Goal: Contribute content: Contribute content

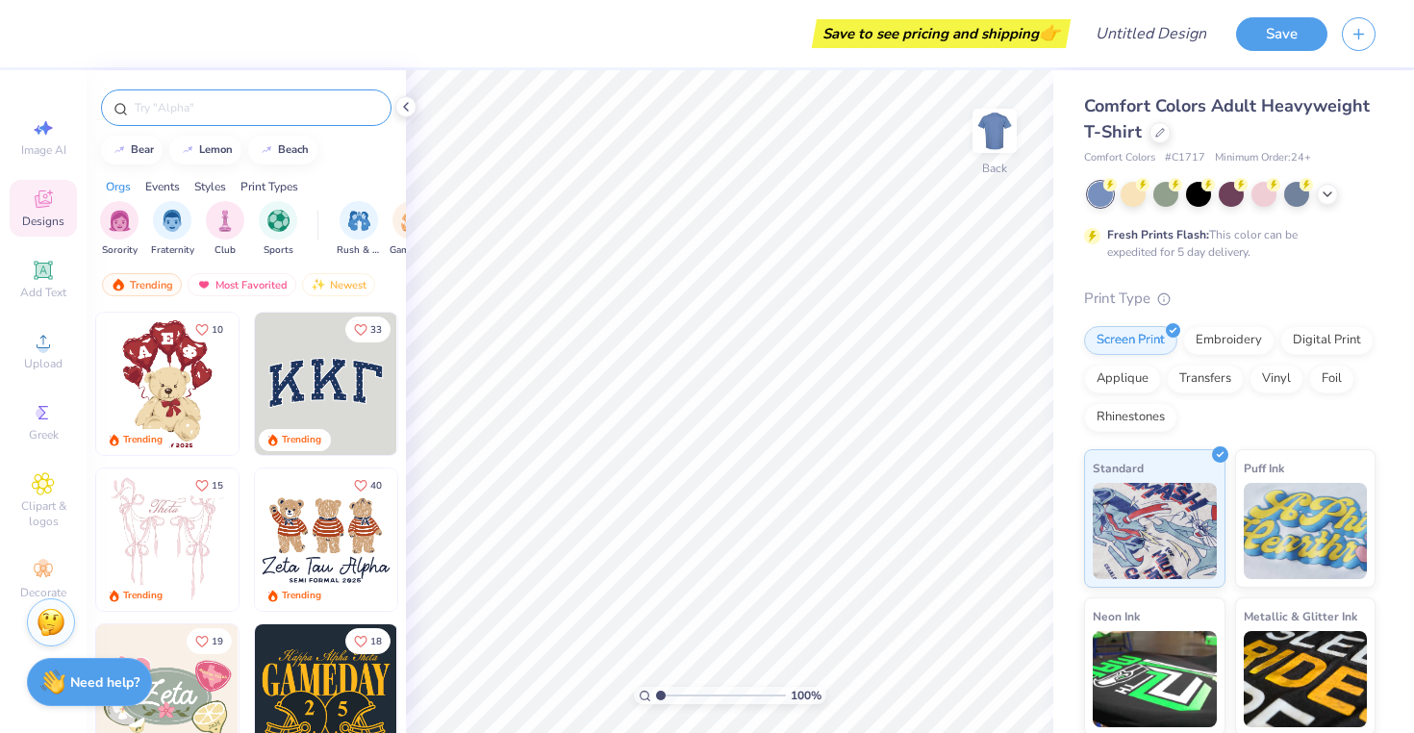
click at [324, 113] on input "text" at bounding box center [256, 107] width 246 height 19
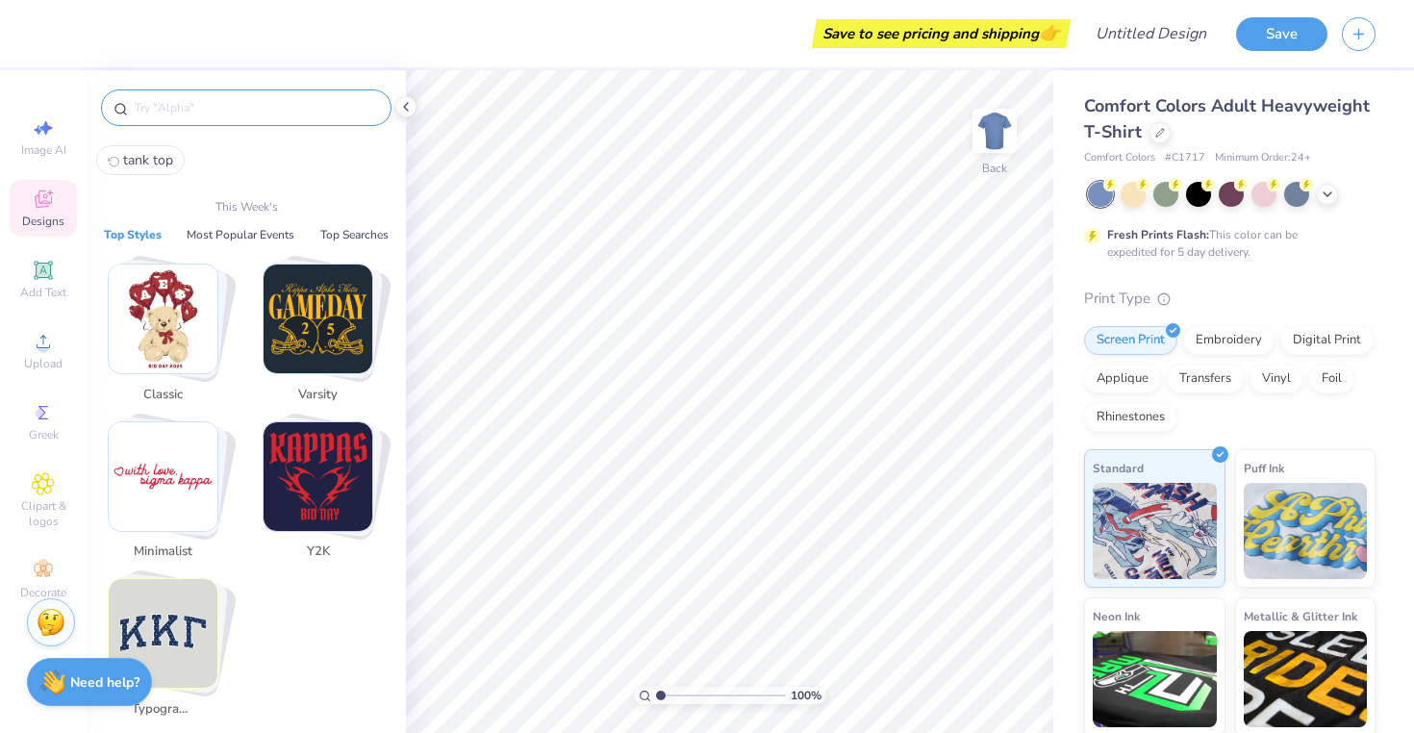
click at [156, 162] on span "tank top" at bounding box center [148, 160] width 50 height 18
type input "tank top"
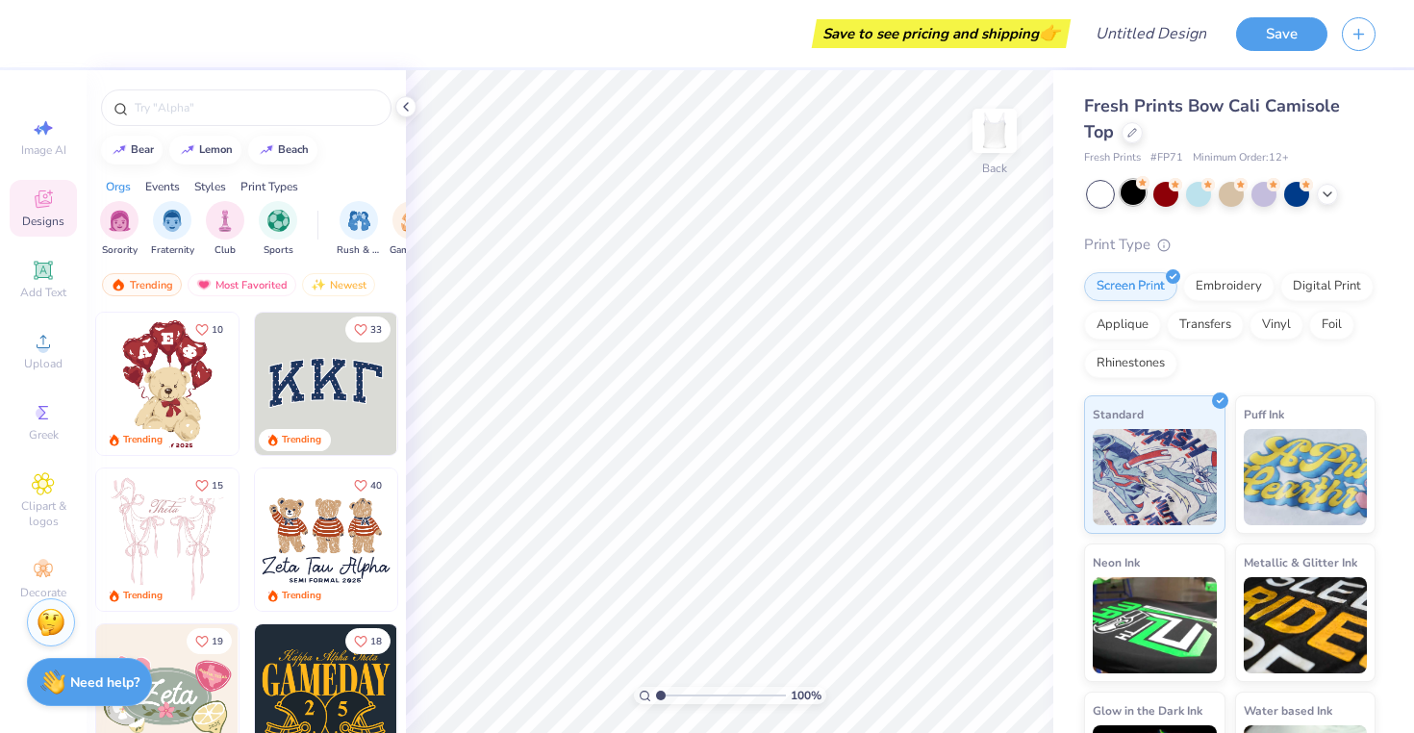
click at [1130, 199] on div at bounding box center [1132, 192] width 25 height 25
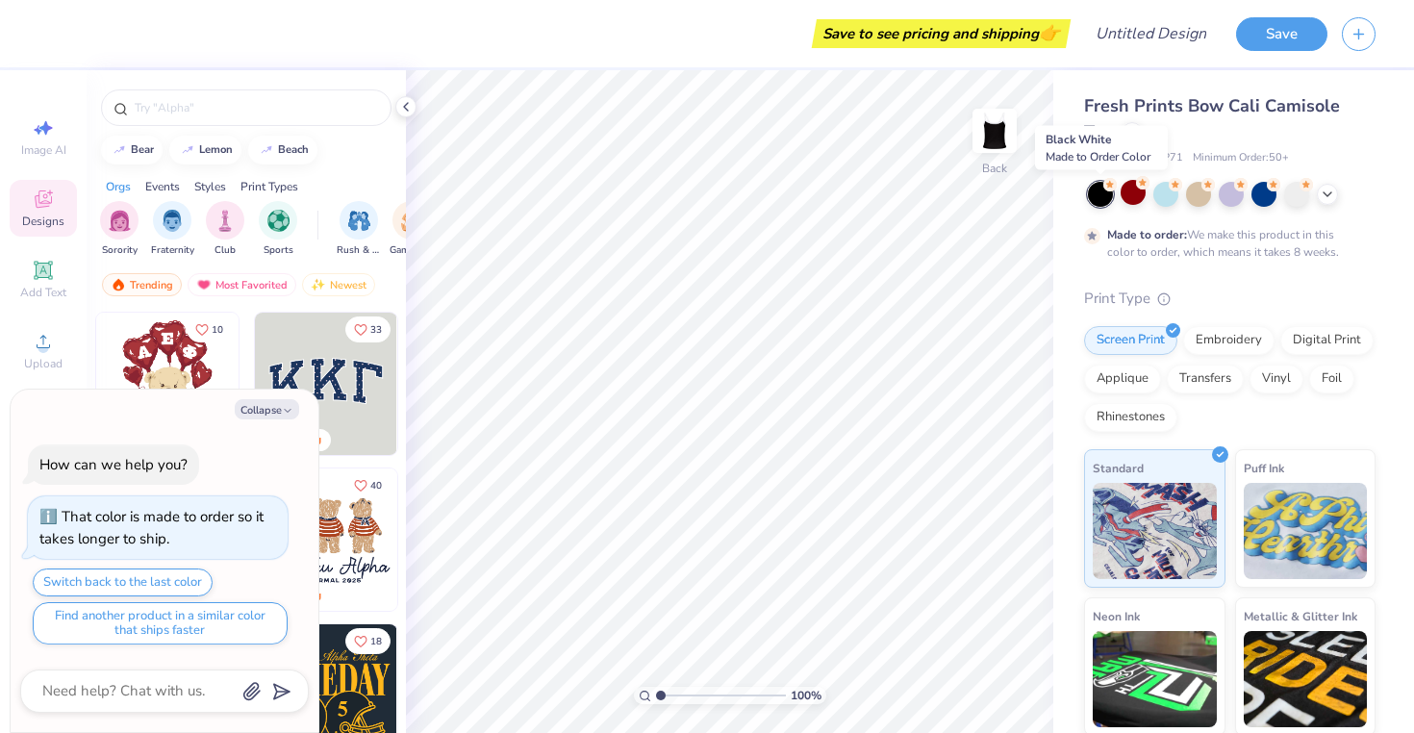
click at [1094, 200] on div at bounding box center [1100, 194] width 25 height 25
click at [1297, 196] on div at bounding box center [1296, 192] width 25 height 25
click at [1330, 190] on icon at bounding box center [1327, 192] width 15 height 15
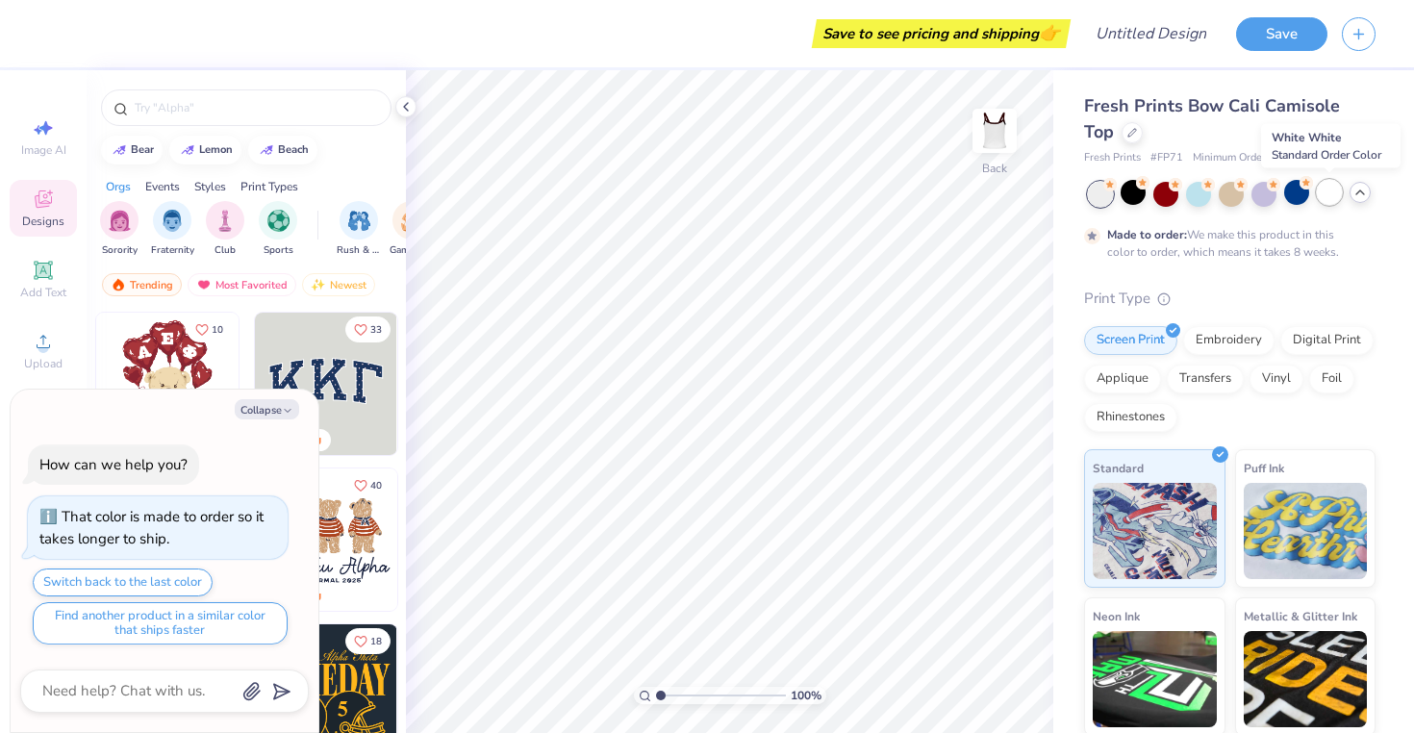
click at [1327, 195] on div at bounding box center [1329, 192] width 25 height 25
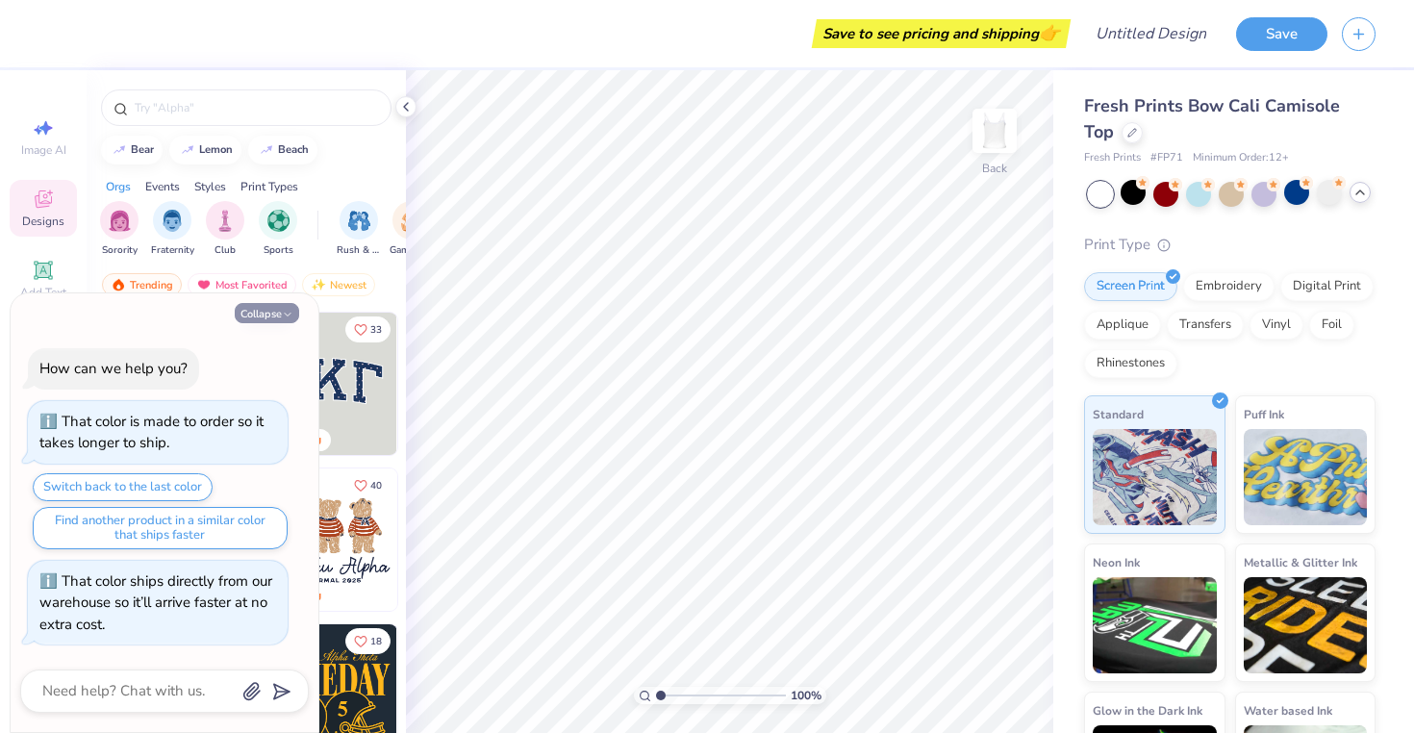
click at [269, 307] on button "Collapse" at bounding box center [267, 313] width 64 height 20
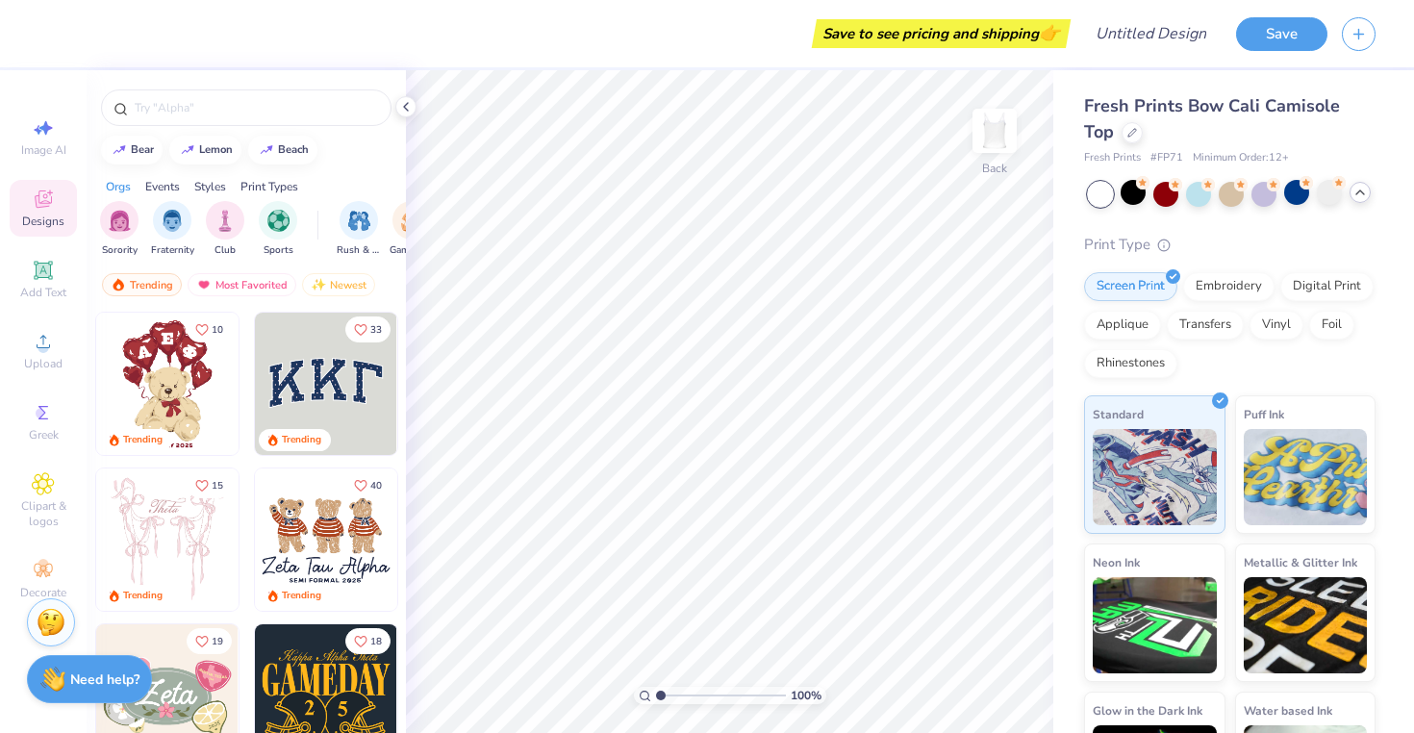
click at [77, 680] on strong "Need help?" at bounding box center [104, 679] width 69 height 18
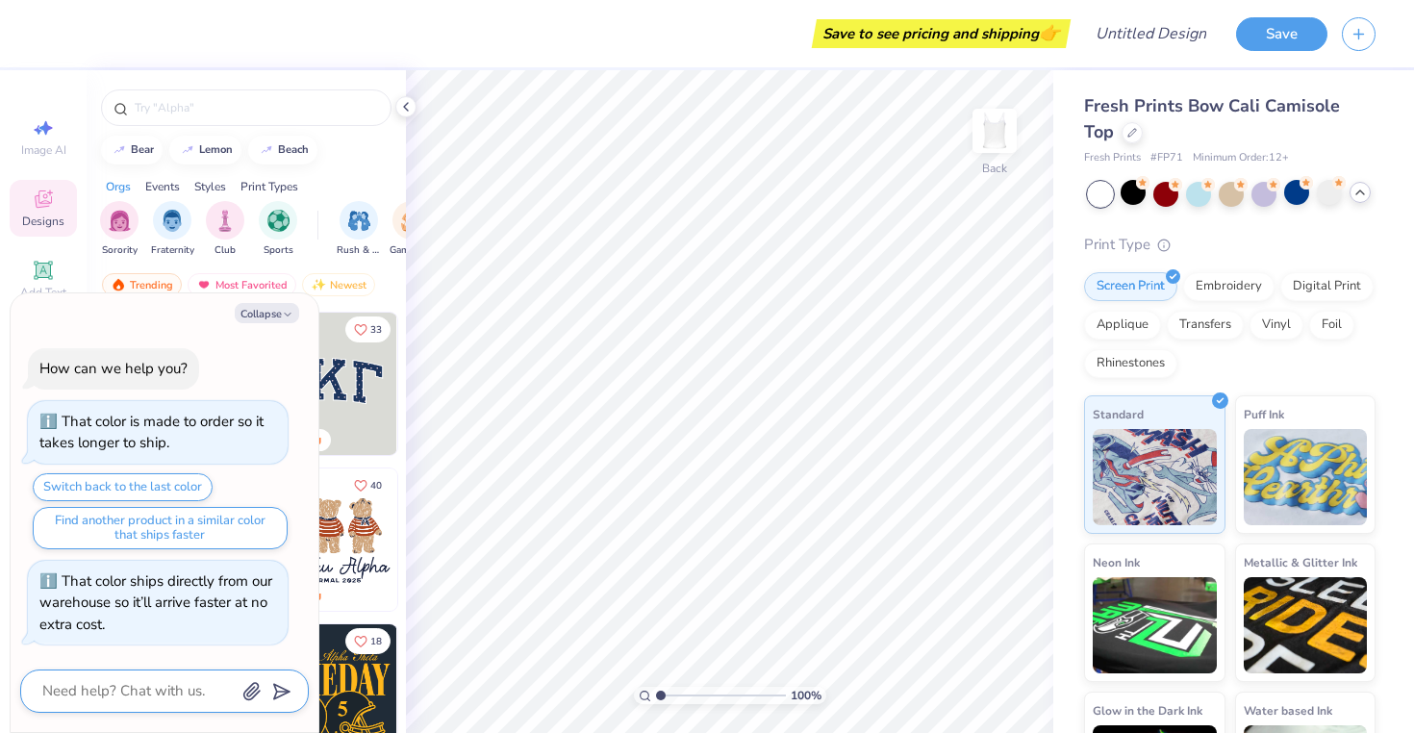
click at [113, 685] on textarea at bounding box center [137, 691] width 195 height 26
type textarea "x"
type textarea "i"
type textarea "x"
type textarea "is"
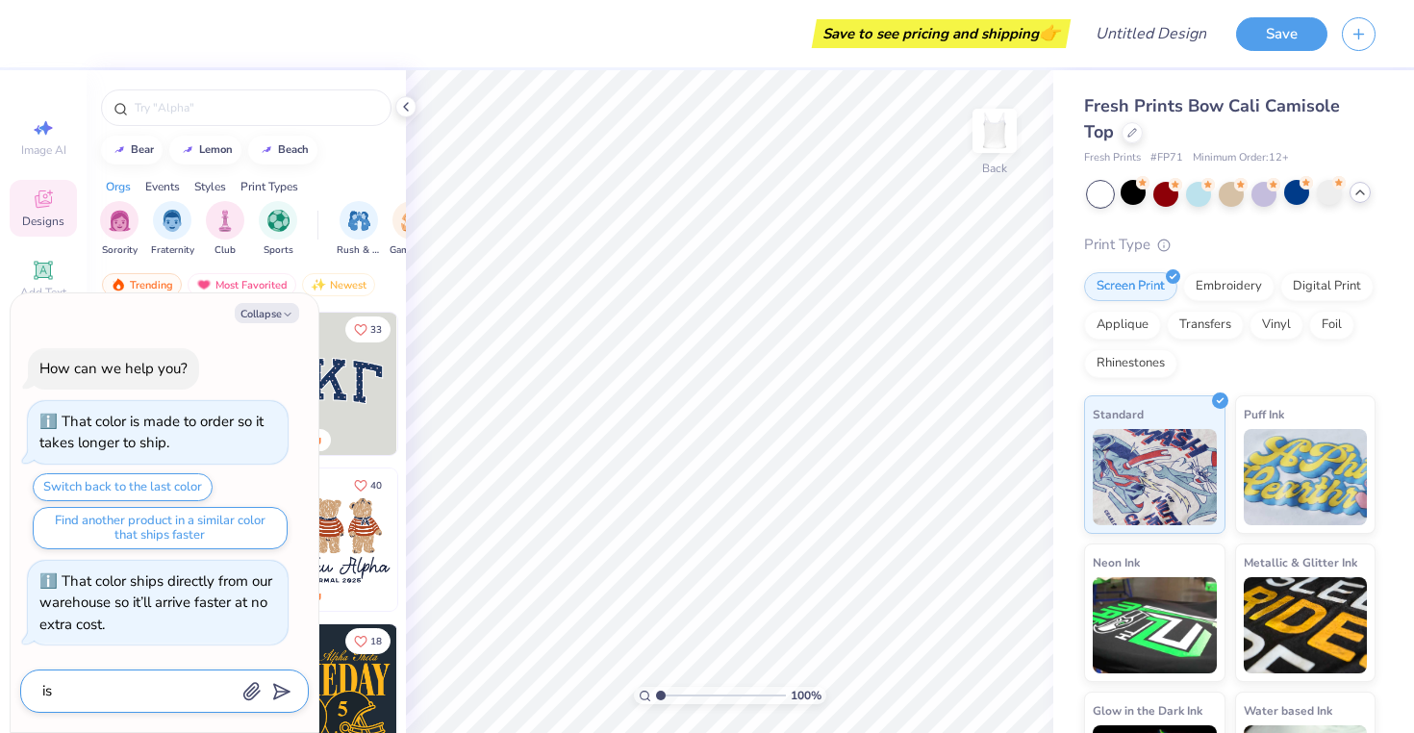
type textarea "x"
type textarea "is"
type textarea "x"
type textarea "is"
type textarea "x"
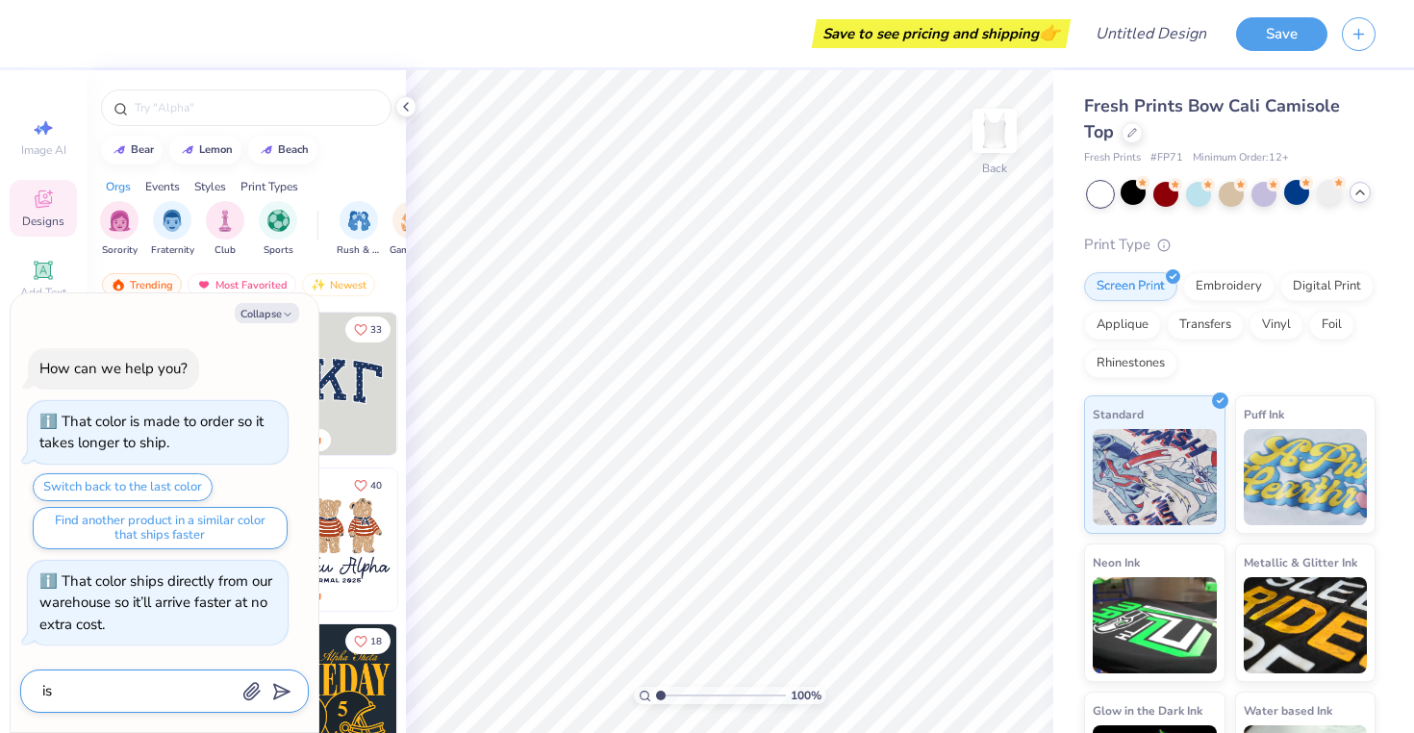
type textarea "i"
type textarea "x"
type textarea "ar"
type textarea "x"
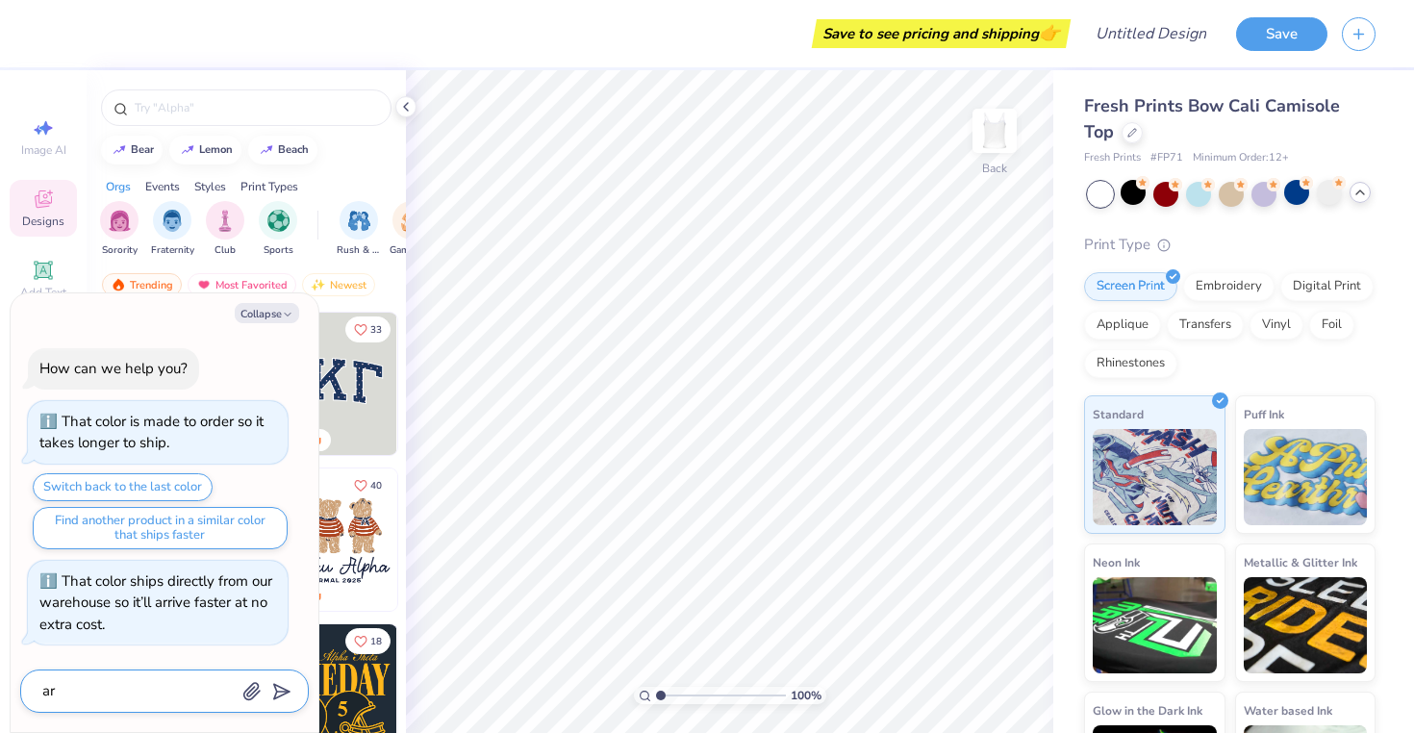
type textarea "are"
type textarea "x"
type textarea "are"
type textarea "x"
type textarea "are t"
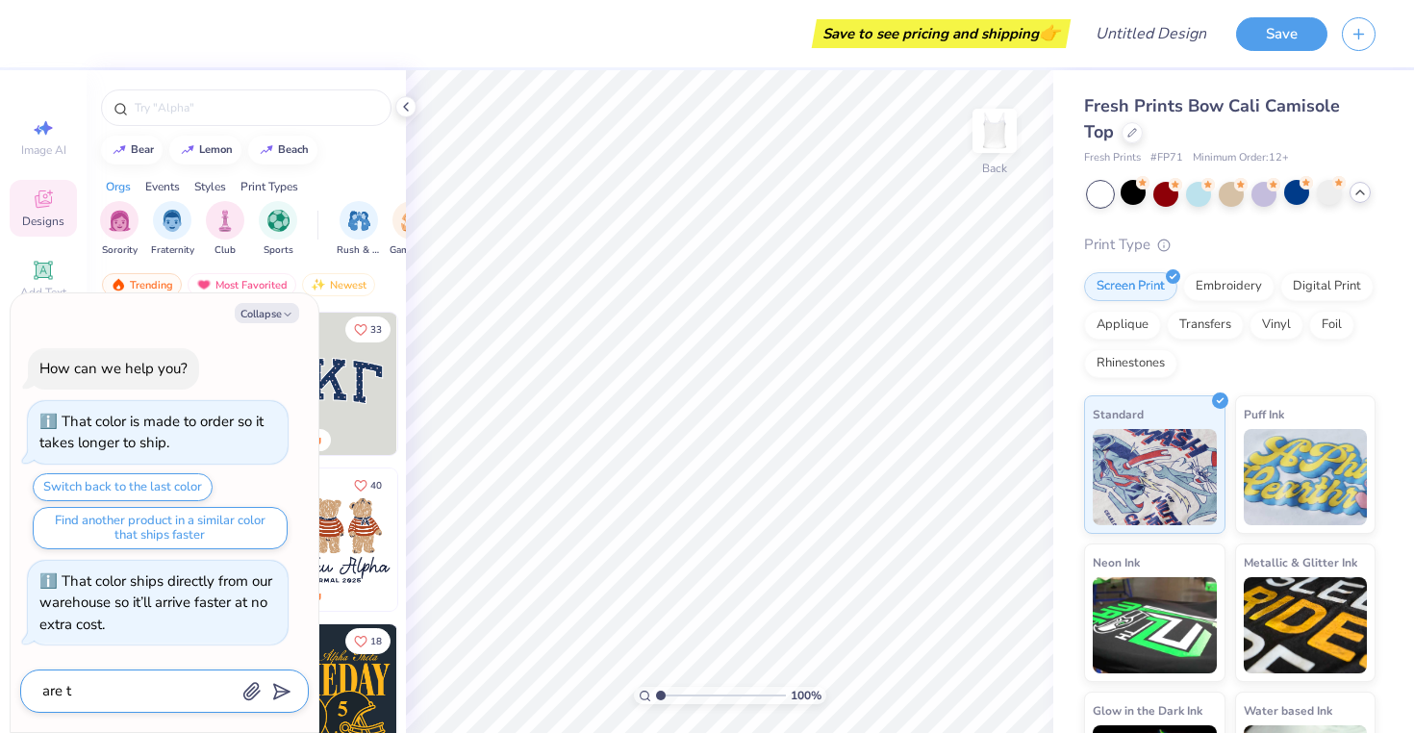
type textarea "x"
type textarea "are th"
type textarea "x"
type textarea "are the"
type textarea "x"
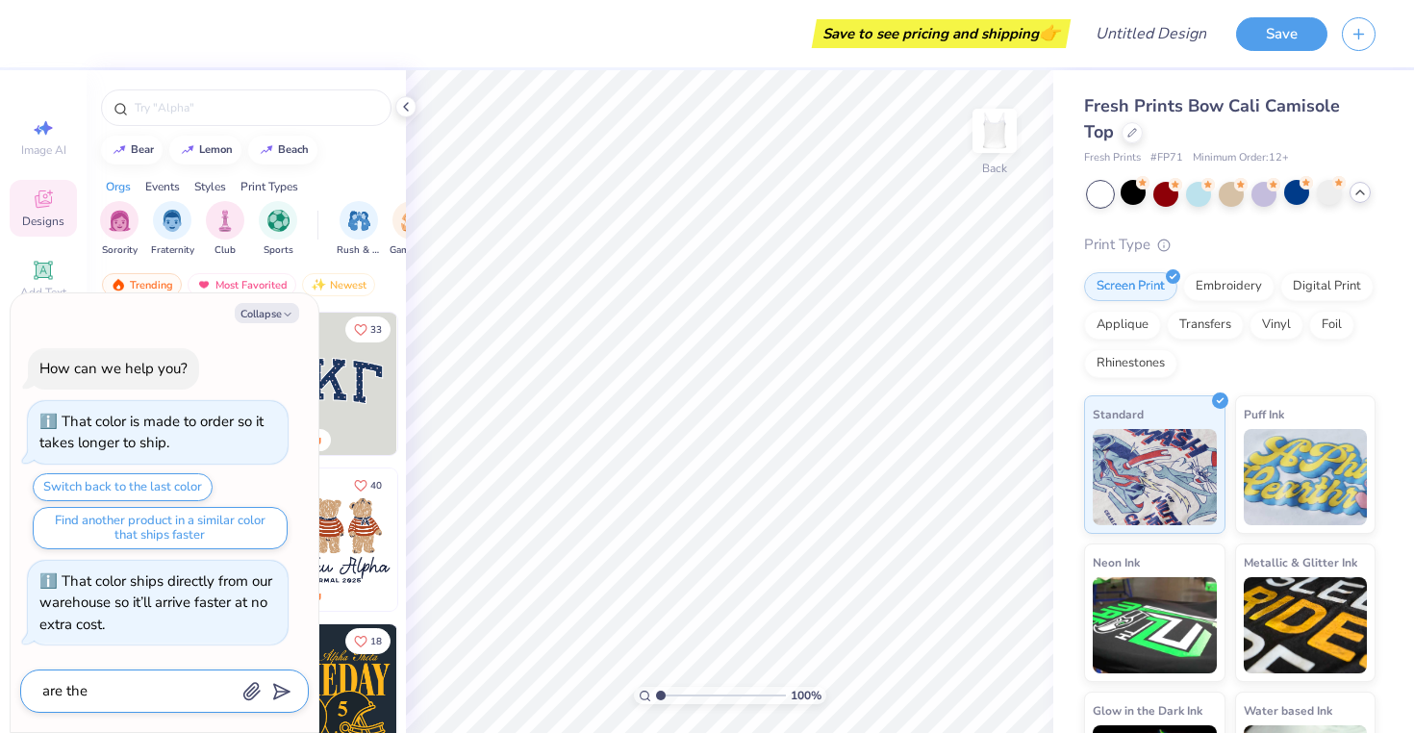
type textarea "are the"
type textarea "x"
type textarea "are the b"
type textarea "x"
type textarea "are the bo"
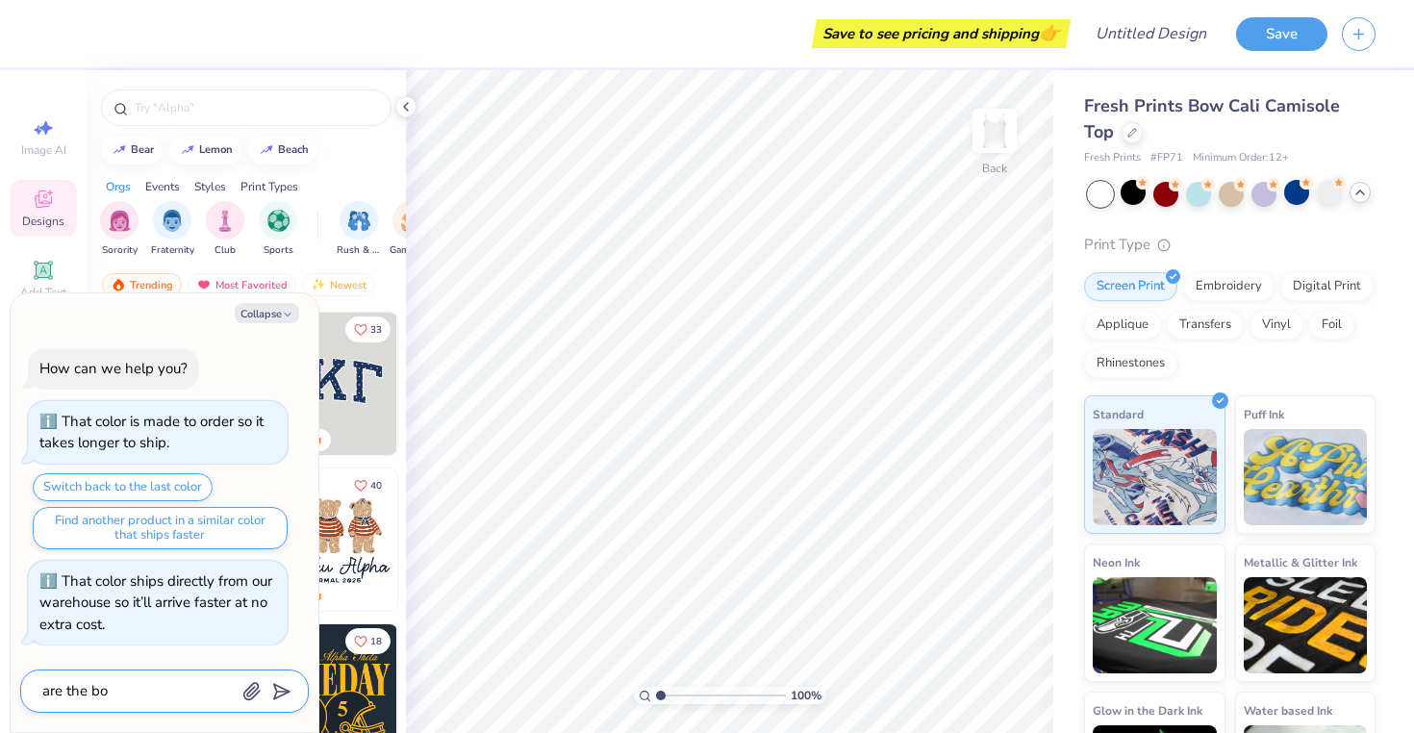
type textarea "x"
type textarea "are the bow"
type textarea "x"
type textarea "are the bo"
type textarea "x"
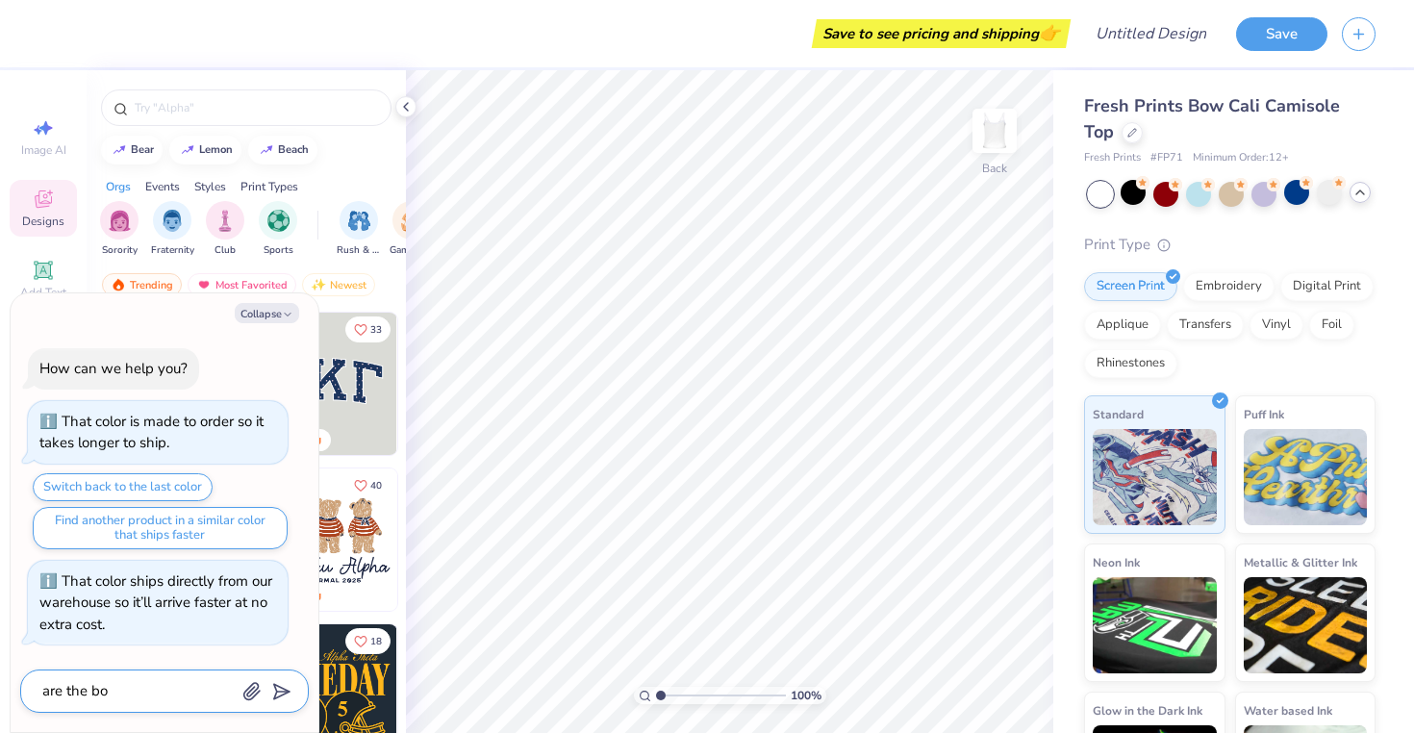
type textarea "are the b"
type textarea "x"
type textarea "are the"
type textarea "x"
type textarea "are the"
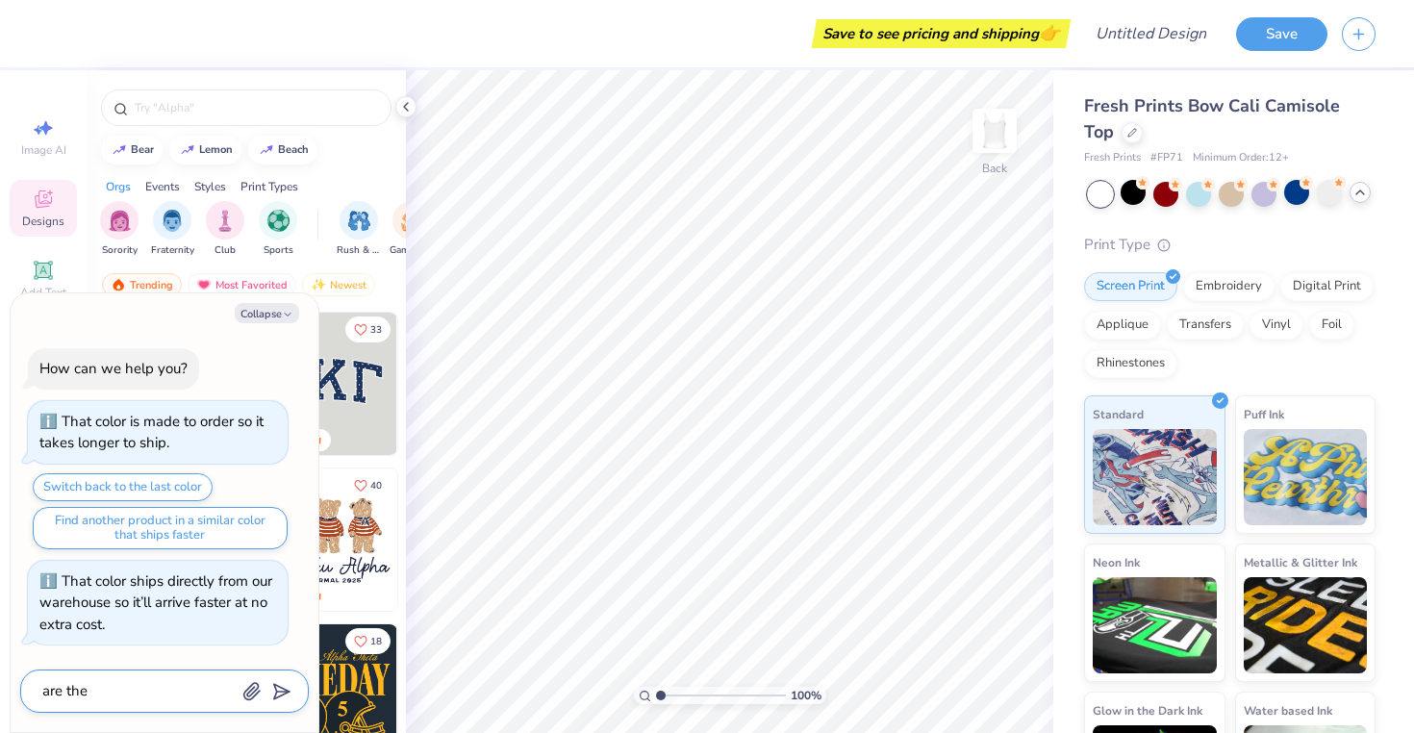
type textarea "x"
type textarea "are th"
type textarea "x"
type textarea "are t"
type textarea "x"
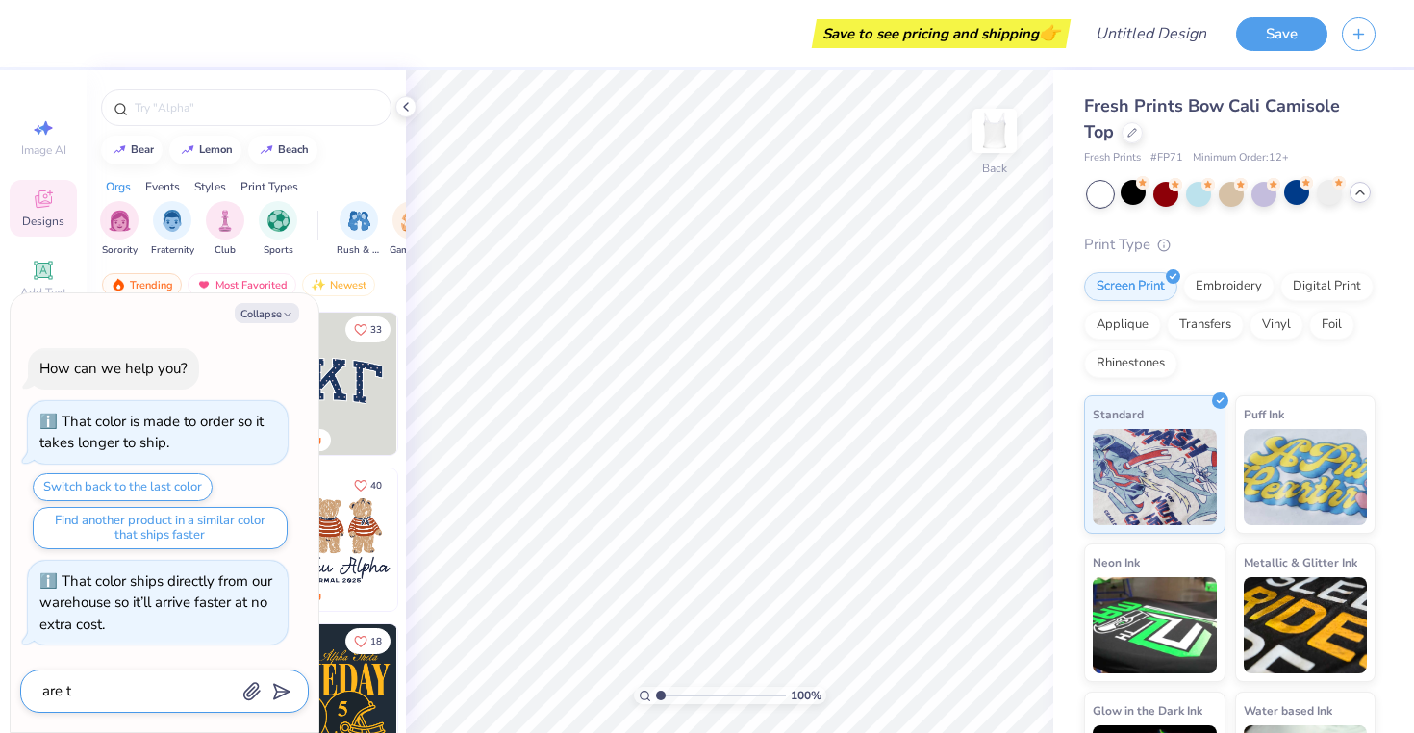
type textarea "are"
type textarea "x"
type textarea "are"
type textarea "x"
type textarea "ar"
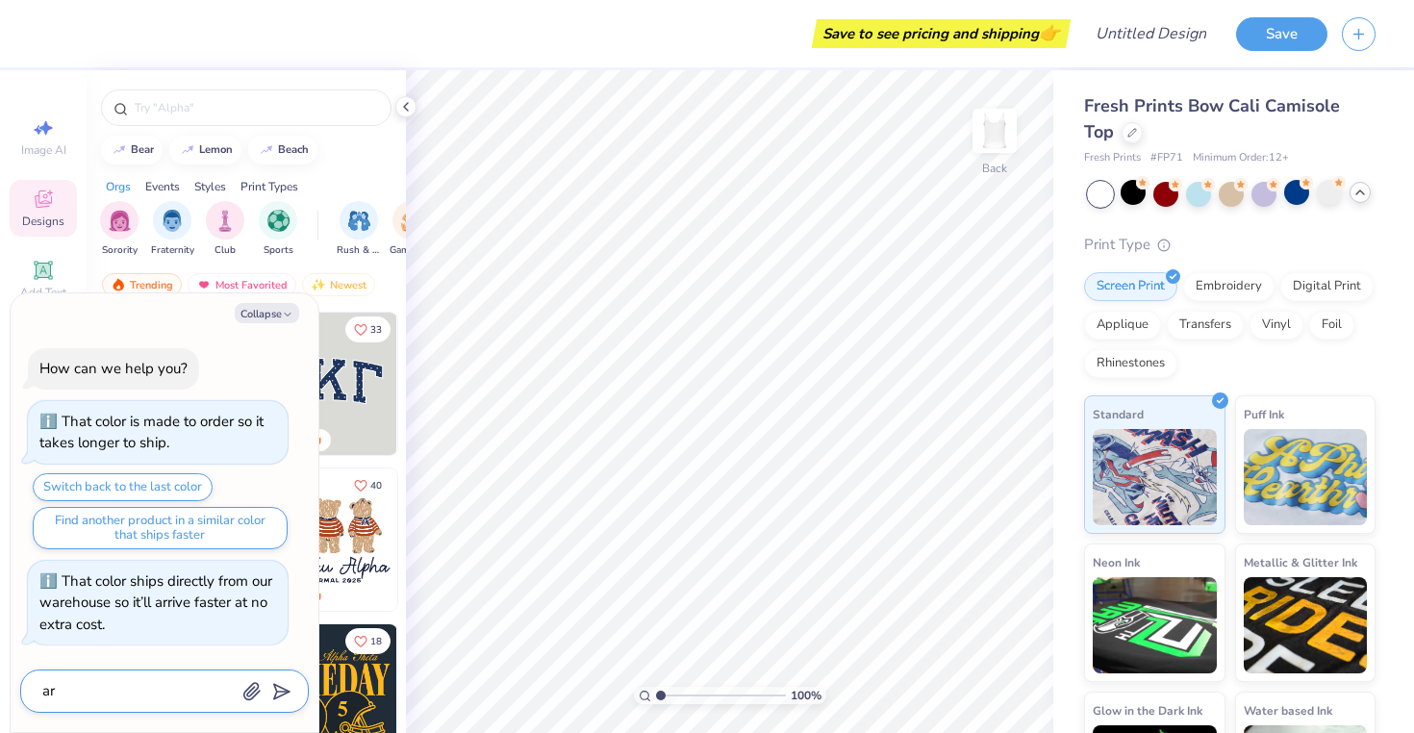
type textarea "x"
type textarea "a"
type textarea "x"
type textarea "d"
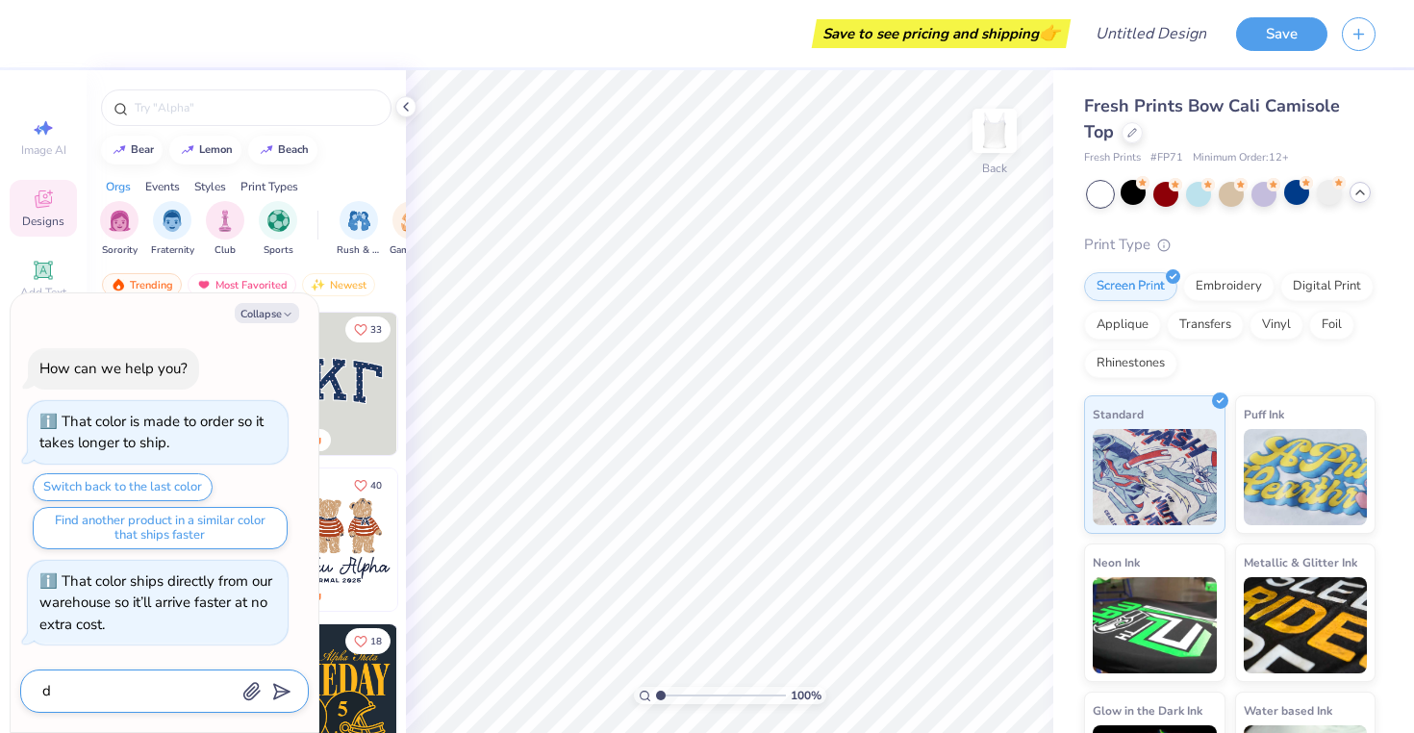
type textarea "x"
type textarea "do"
type textarea "x"
type textarea "do"
type textarea "x"
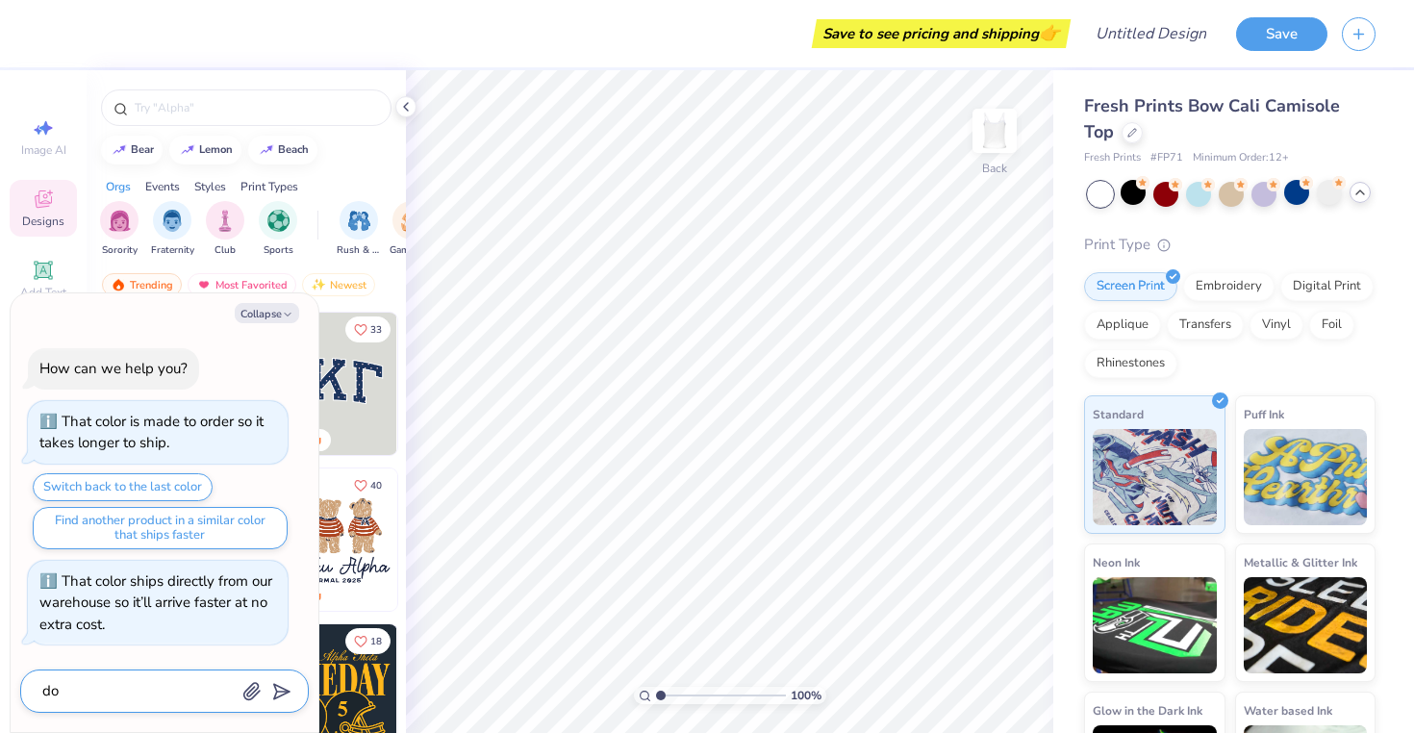
type textarea "do t"
type textarea "x"
type textarea "do th"
type textarea "x"
type textarea "do the"
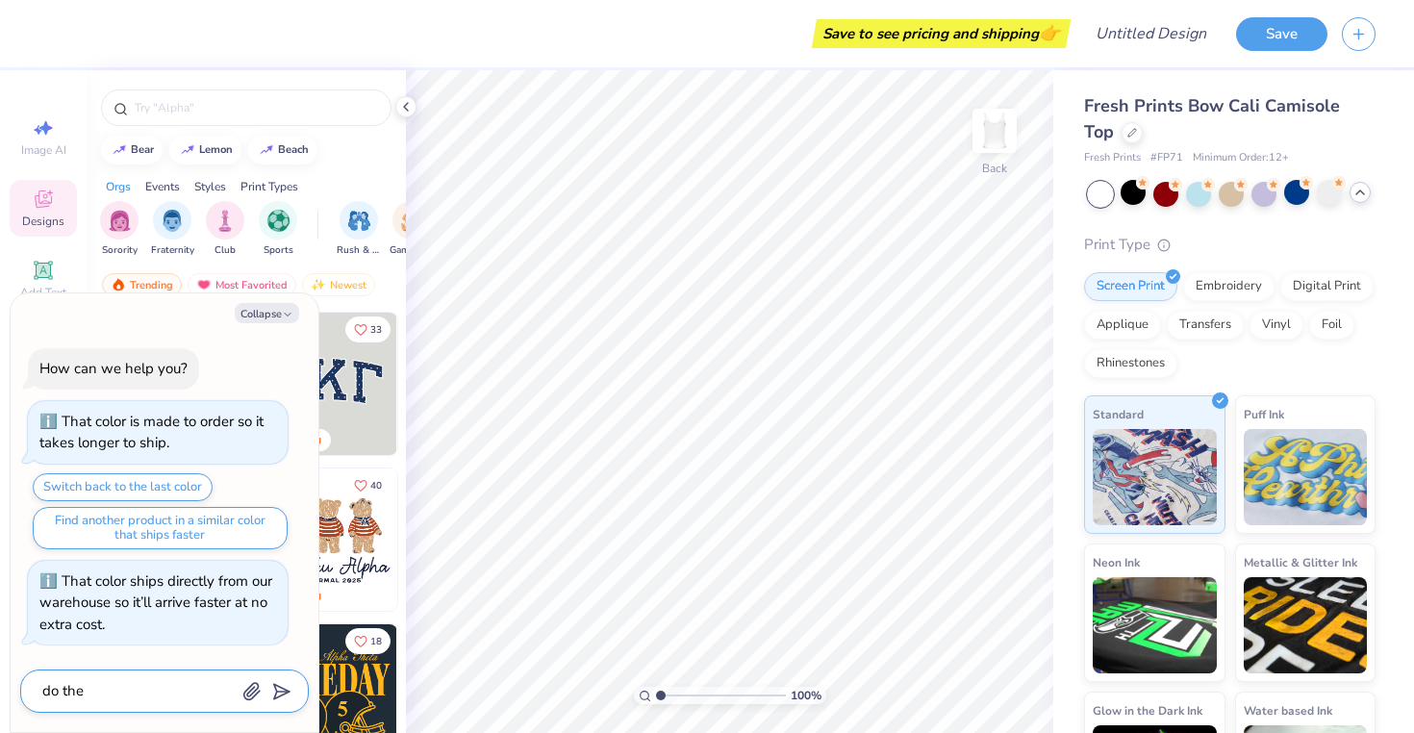
type textarea "x"
type textarea "do the"
type textarea "x"
type textarea "do the b"
type textarea "x"
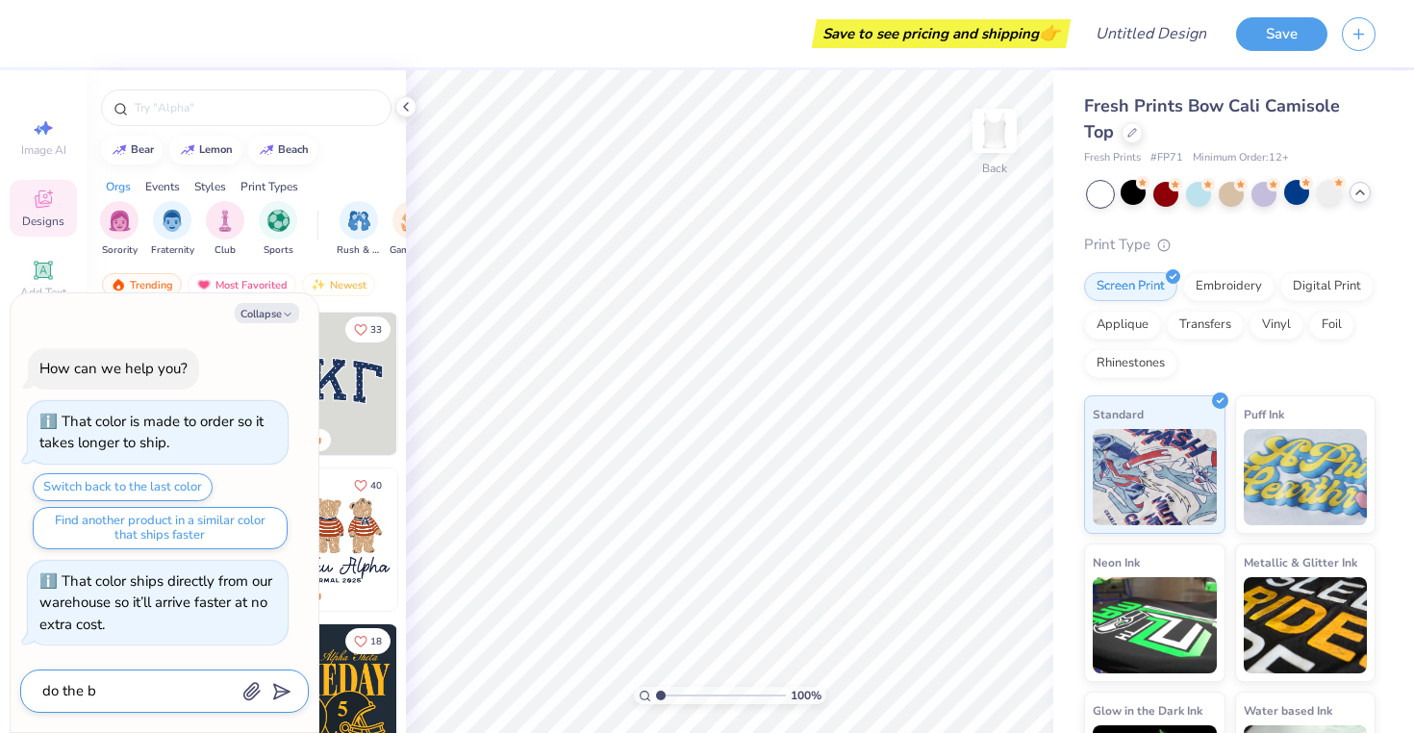
type textarea "do the bo"
type textarea "x"
type textarea "do the bow"
type textarea "x"
type textarea "do the bows"
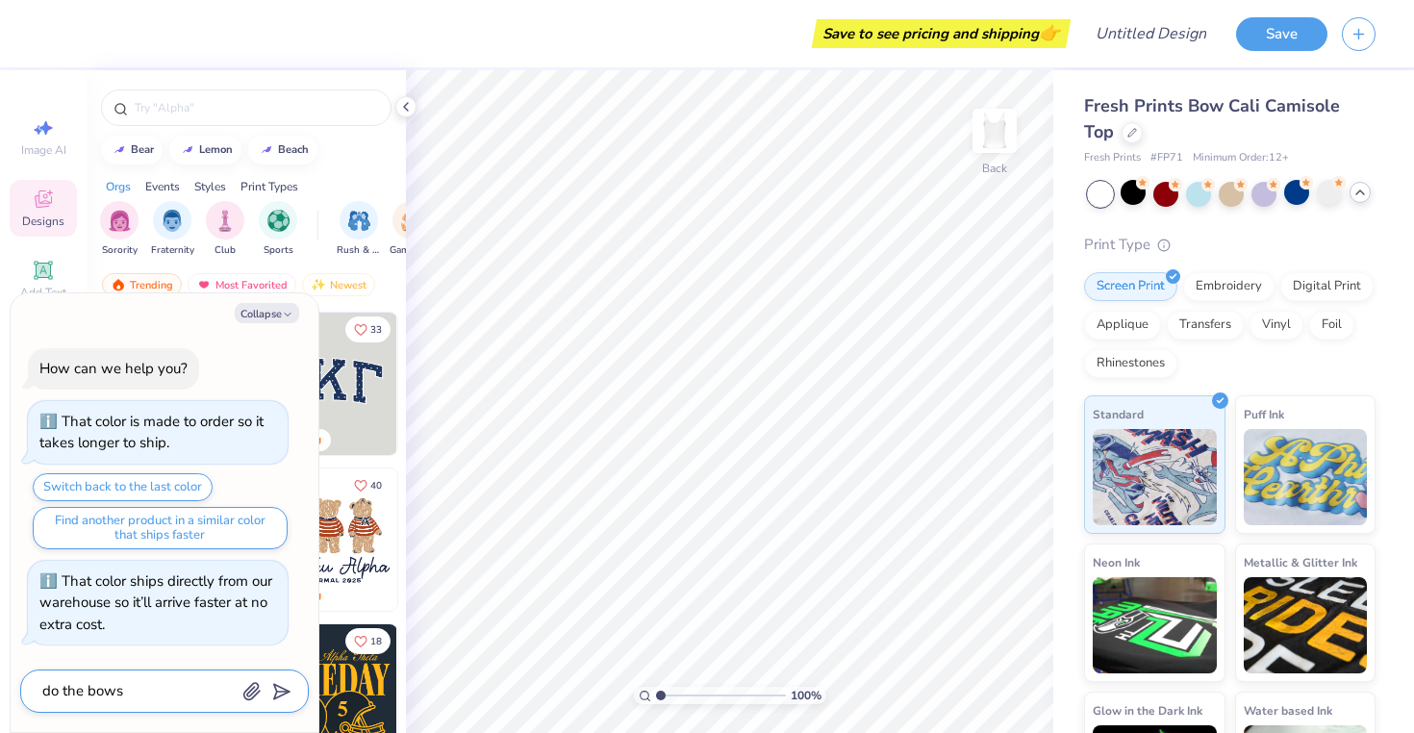
type textarea "x"
type textarea "do the bows"
type textarea "x"
type textarea "do the bows h"
type textarea "x"
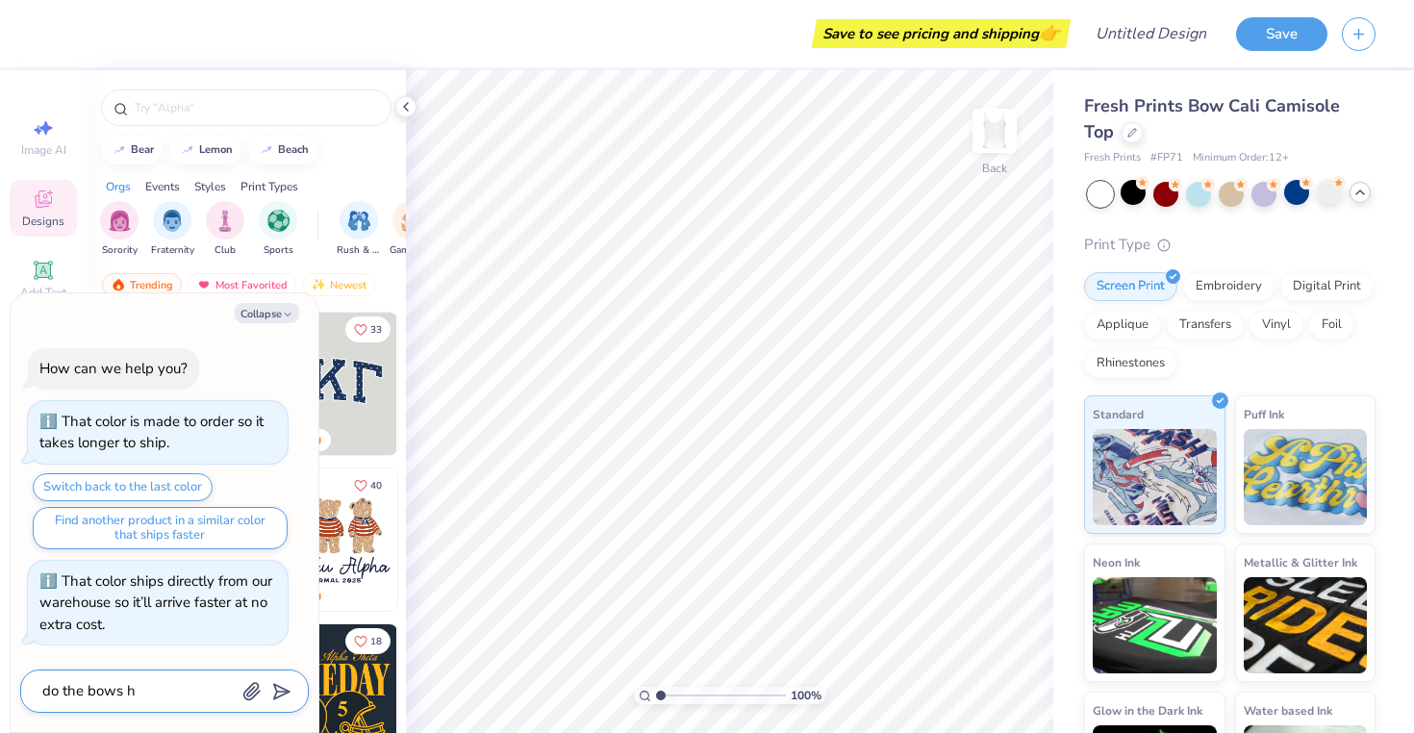
type textarea "do the bows ha"
type textarea "x"
type textarea "do the bows hav"
type textarea "x"
type textarea "do the bows have"
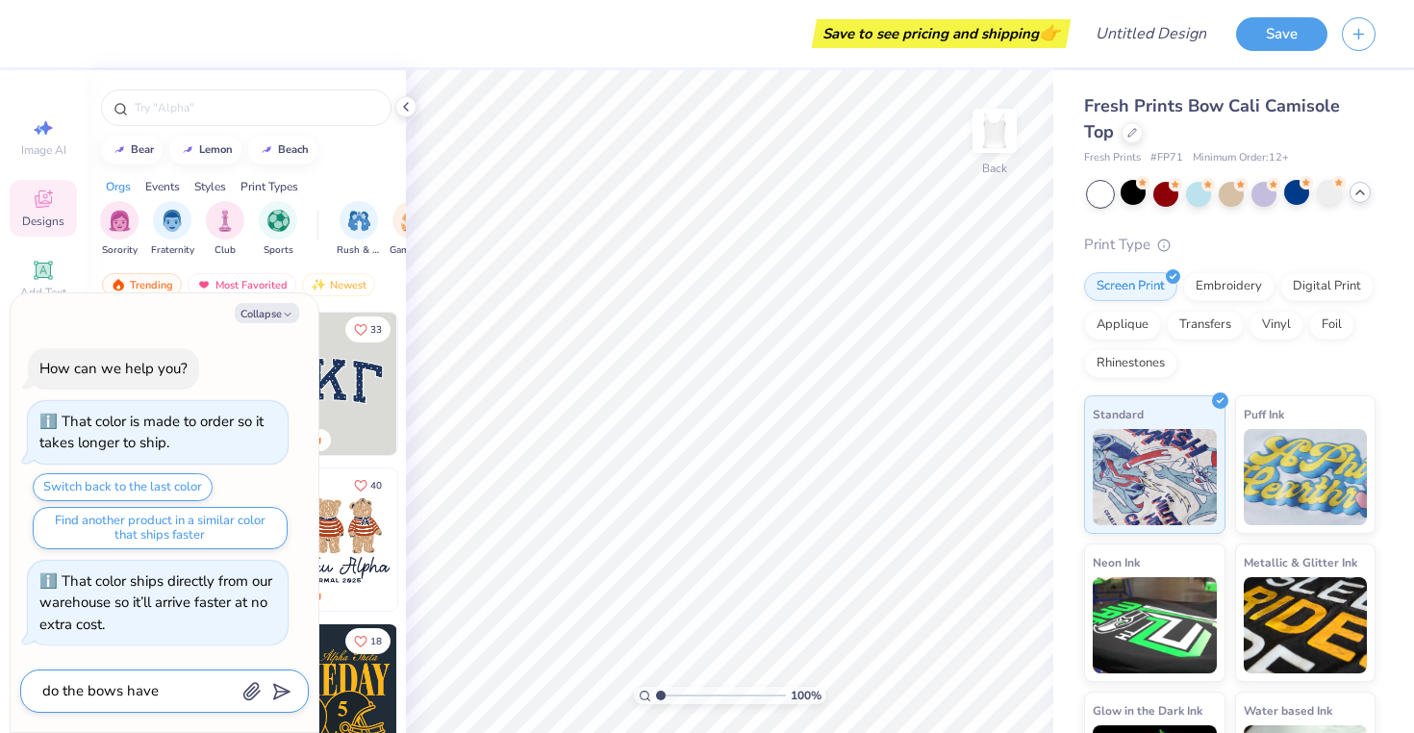
type textarea "x"
type textarea "do the bows have"
type textarea "x"
type textarea "do the bows have t"
type textarea "x"
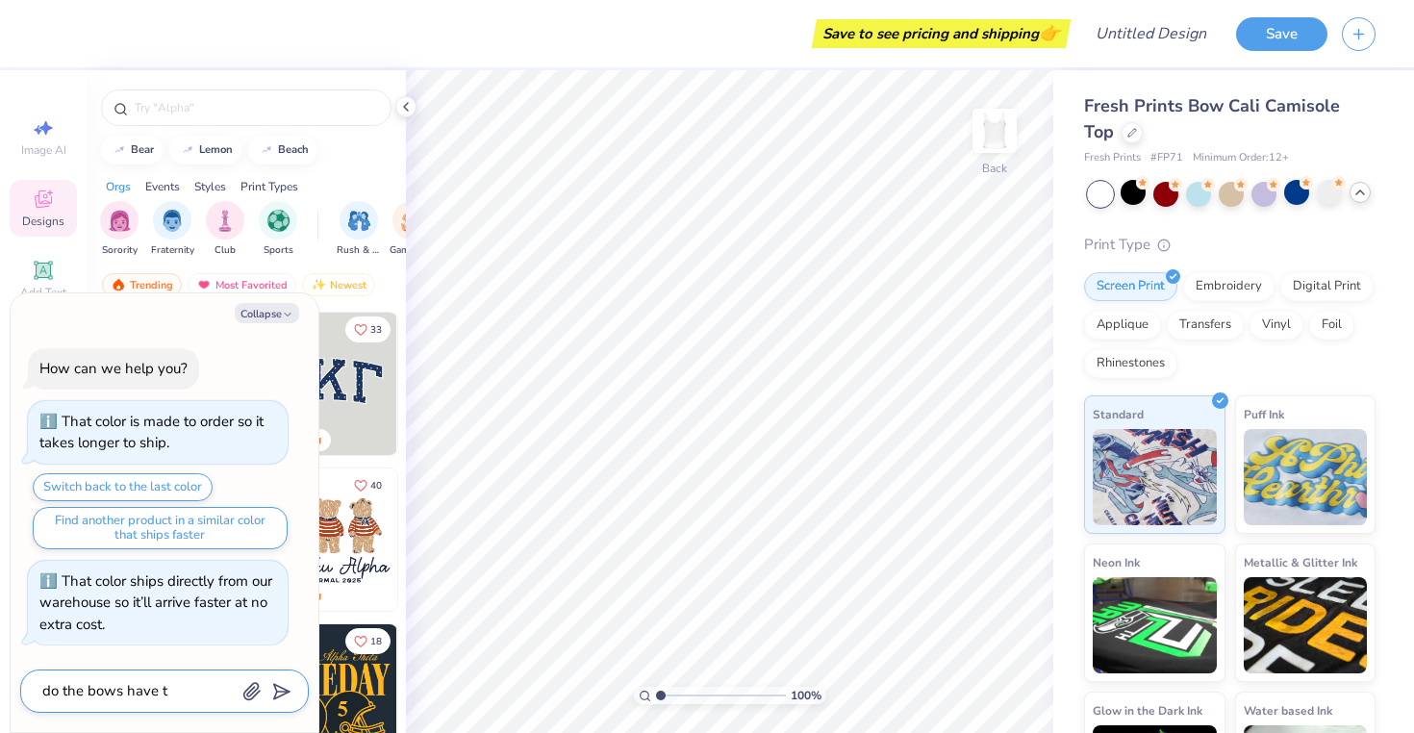
type textarea "do the bows have to"
type textarea "x"
type textarea "do the bows have to"
type textarea "x"
type textarea "do the bows have to b"
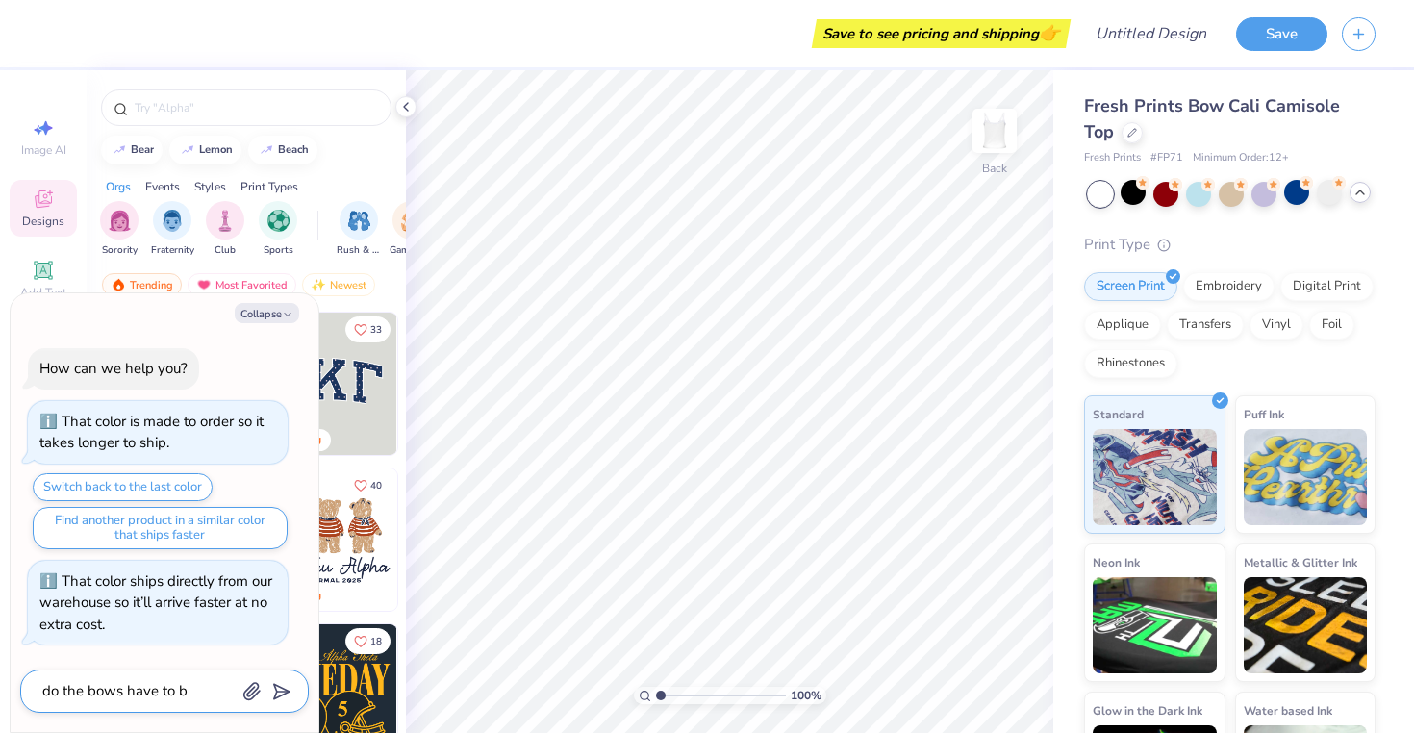
type textarea "x"
type textarea "do the bows have to be"
type textarea "x"
type textarea "do the bows have to be"
type textarea "x"
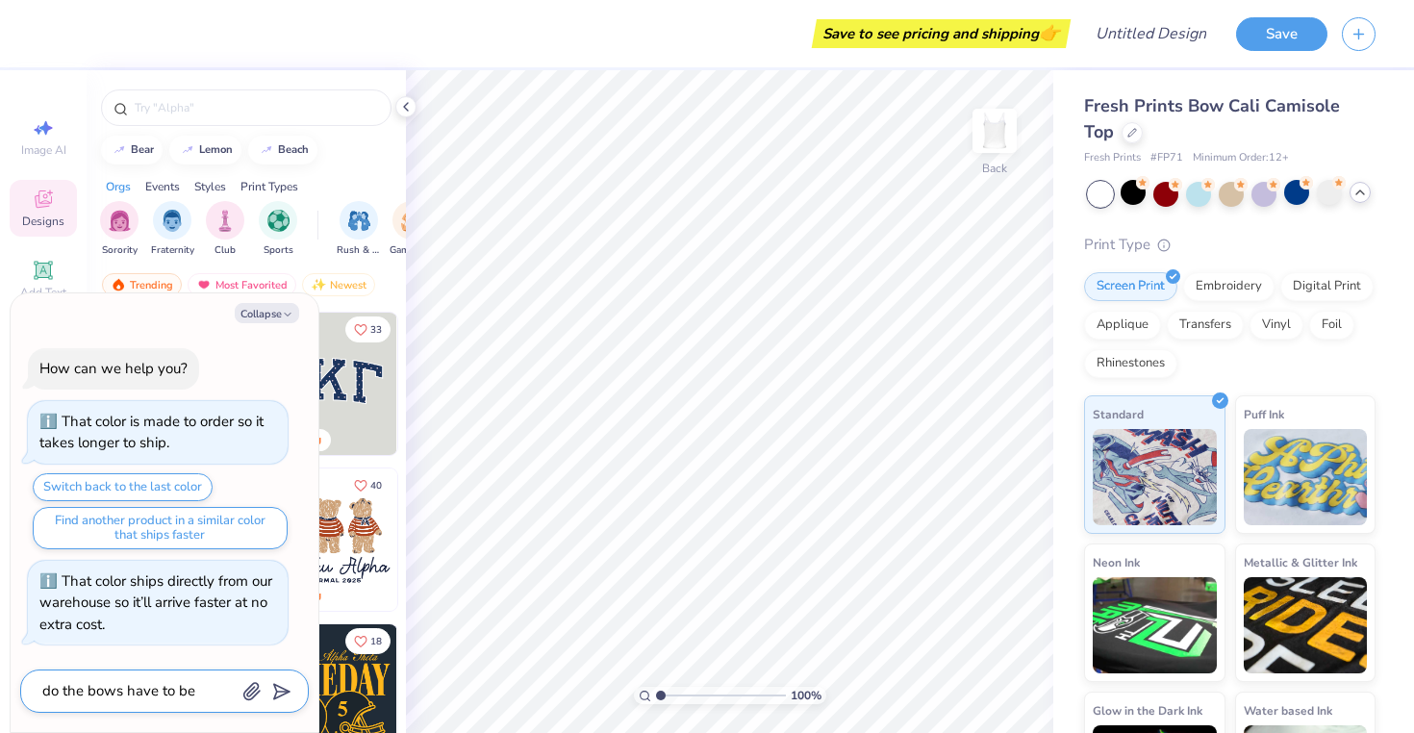
type textarea "do the bows have to be r"
type textarea "x"
type textarea "do the bows have to be rt"
type textarea "x"
type textarea "do the bows have to be r"
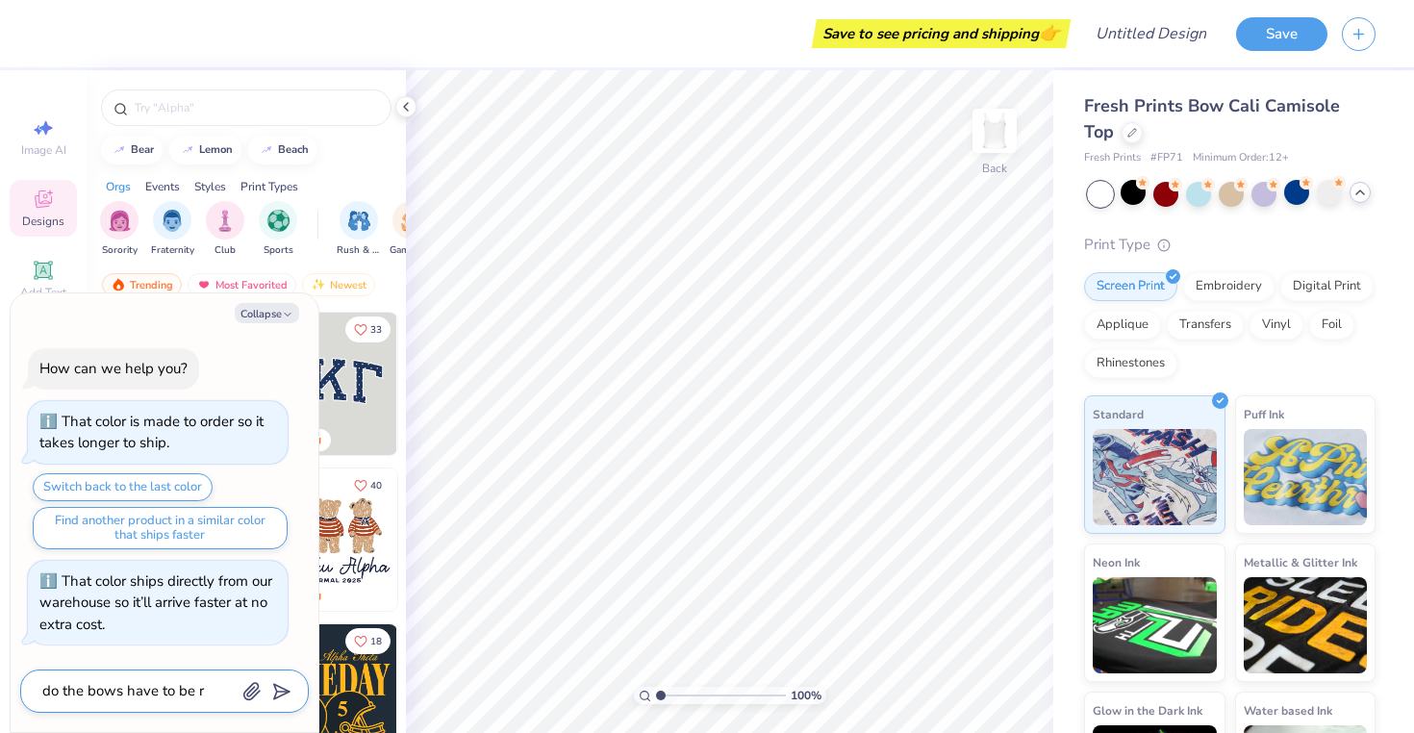
type textarea "x"
type textarea "do the bows have to be"
type textarea "x"
type textarea "do the bows have to be t"
type textarea "x"
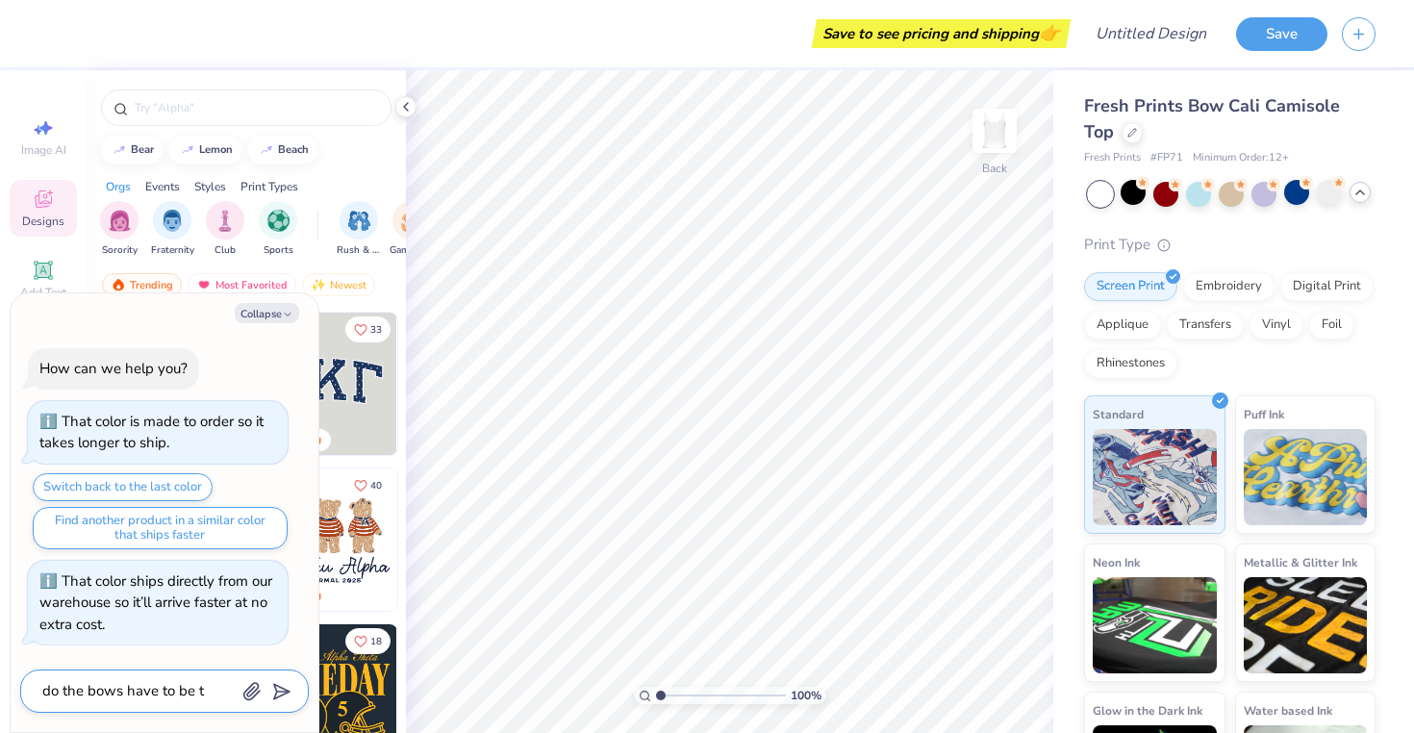
type textarea "do the bows have to be th"
type textarea "x"
type textarea "do the bows have to be tha"
type textarea "x"
type textarea "do the bows have to be that"
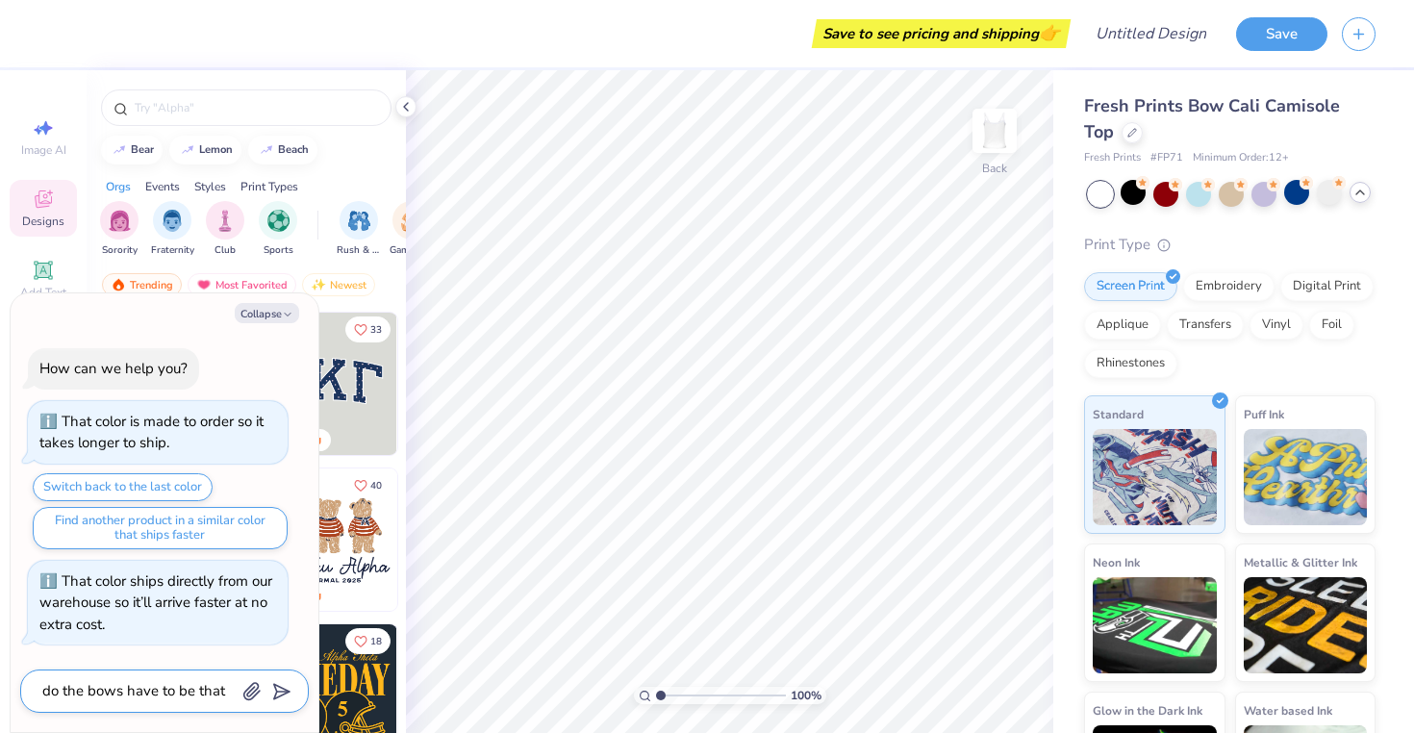
type textarea "x"
type textarea "do the bows have to be that"
type textarea "x"
type textarea "do the bows have to be that c"
type textarea "x"
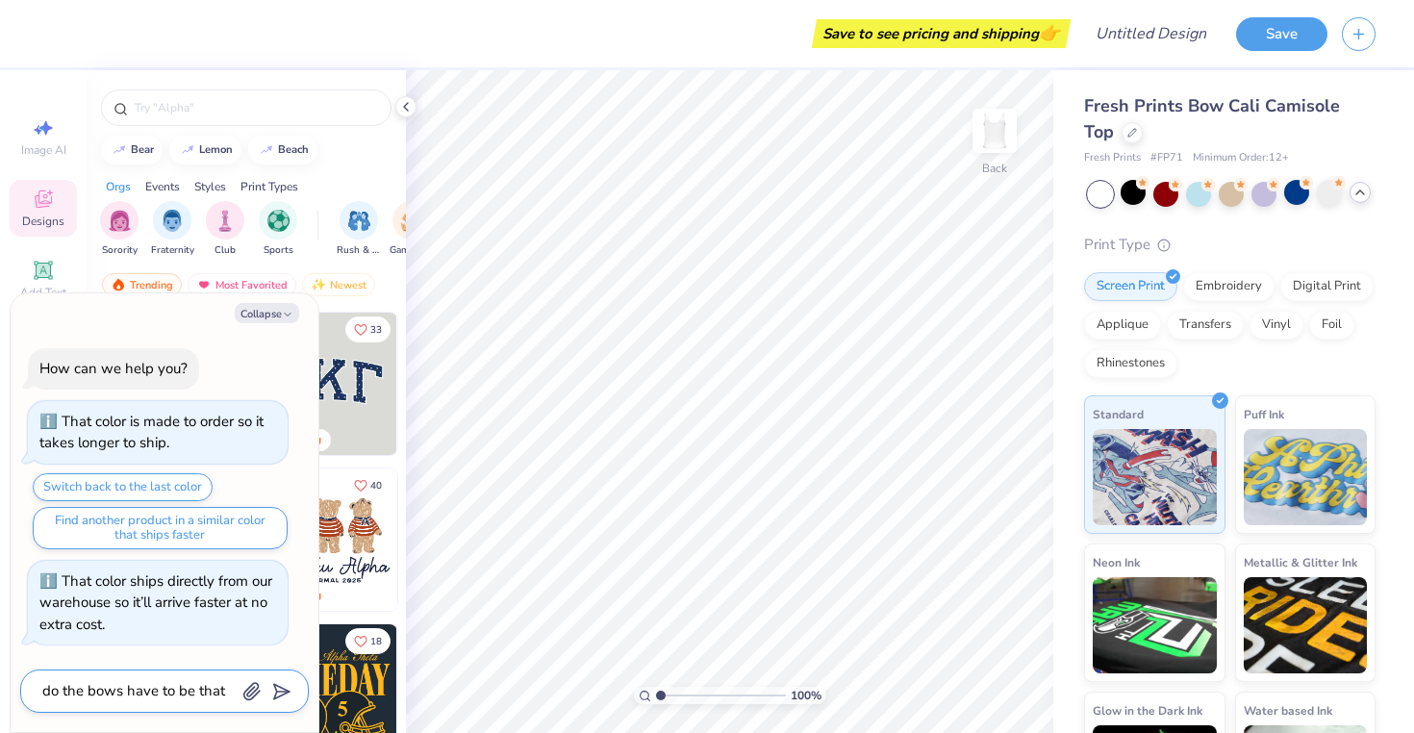
type textarea "do the bows have to be that co"
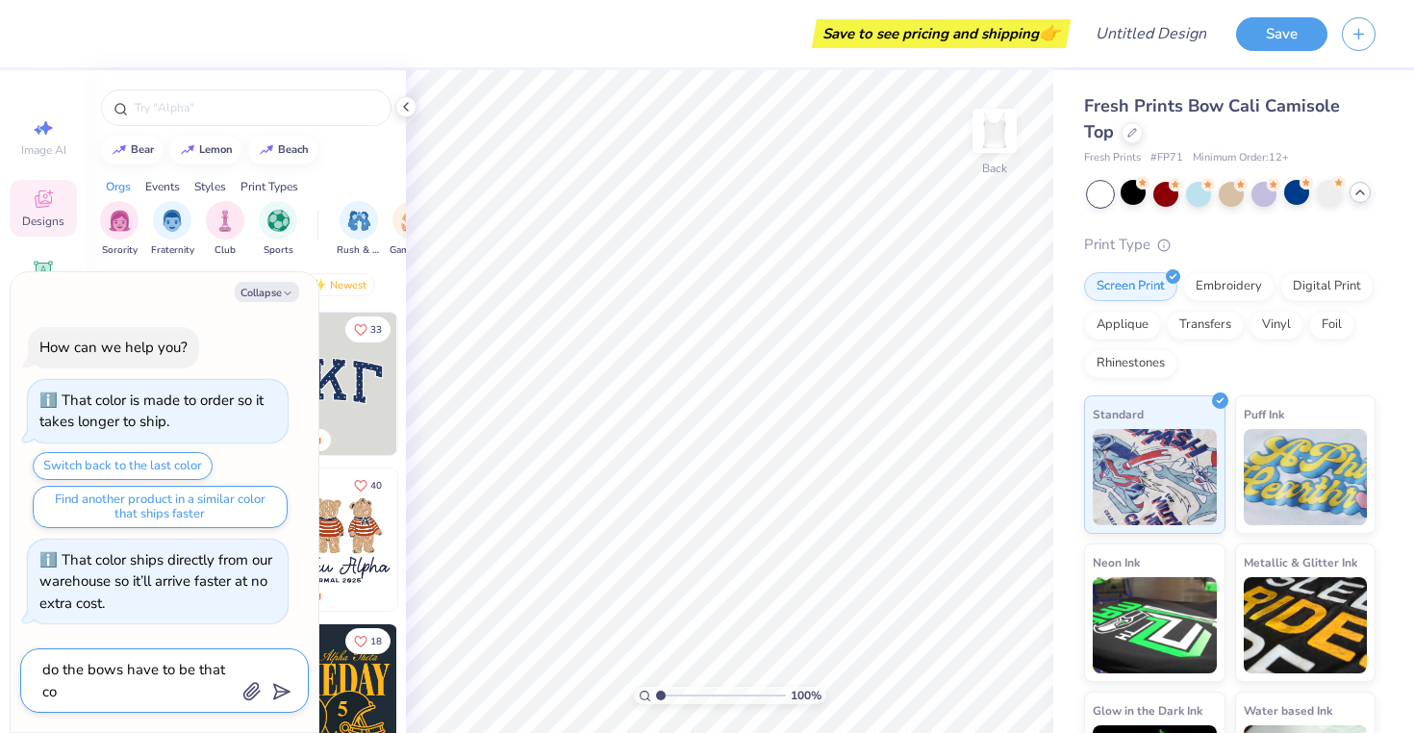
type textarea "x"
type textarea "do the bows have to be that col"
type textarea "x"
type textarea "do the bows have to be that colo"
type textarea "x"
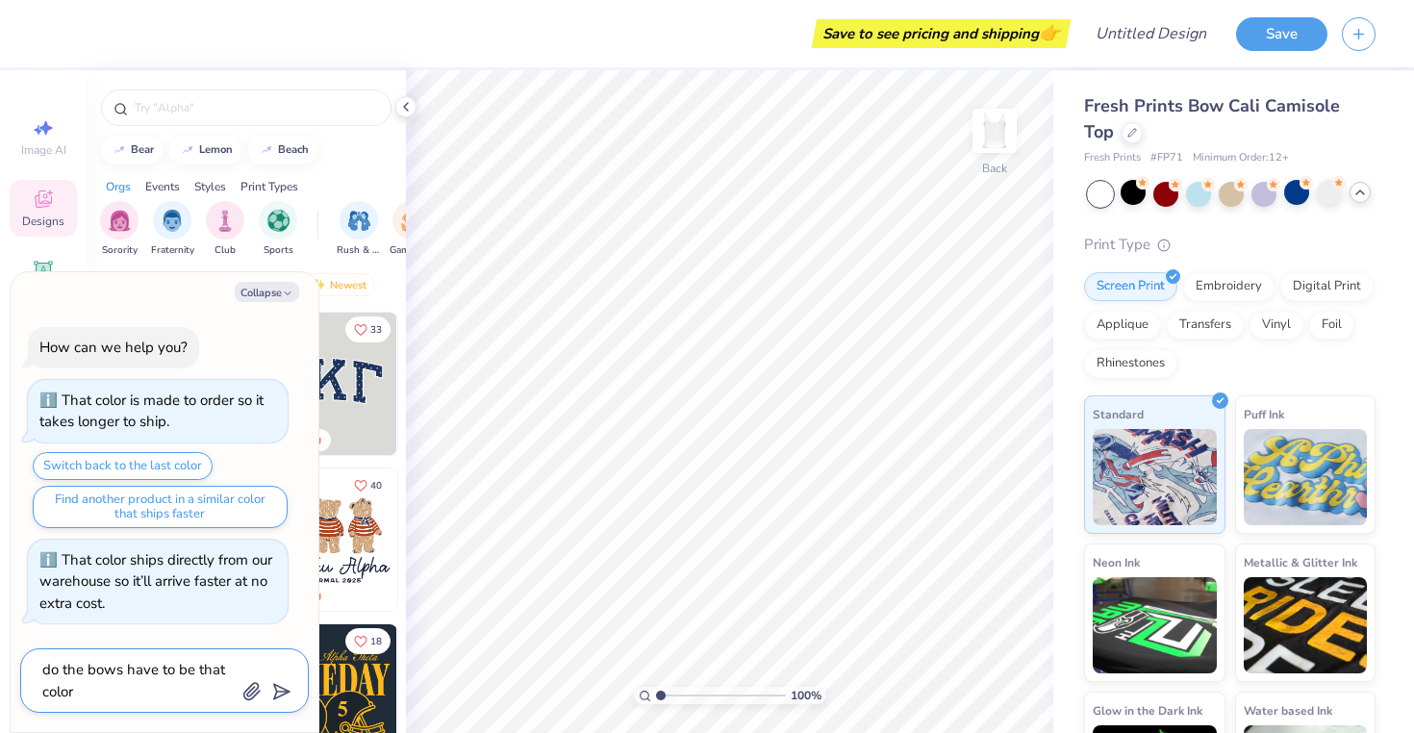
type textarea "do the bows have to be that color"
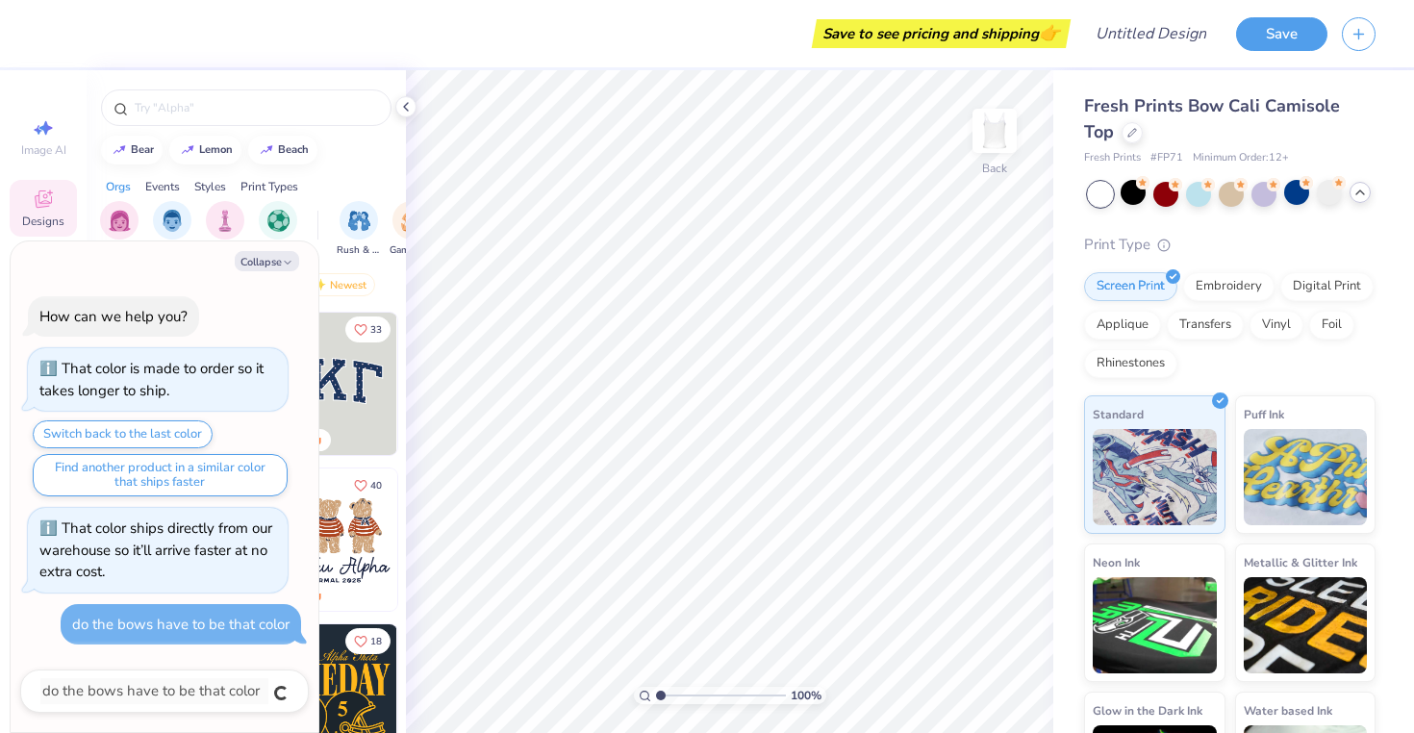
type textarea "x"
click at [285, 252] on button "Collapse" at bounding box center [267, 261] width 64 height 20
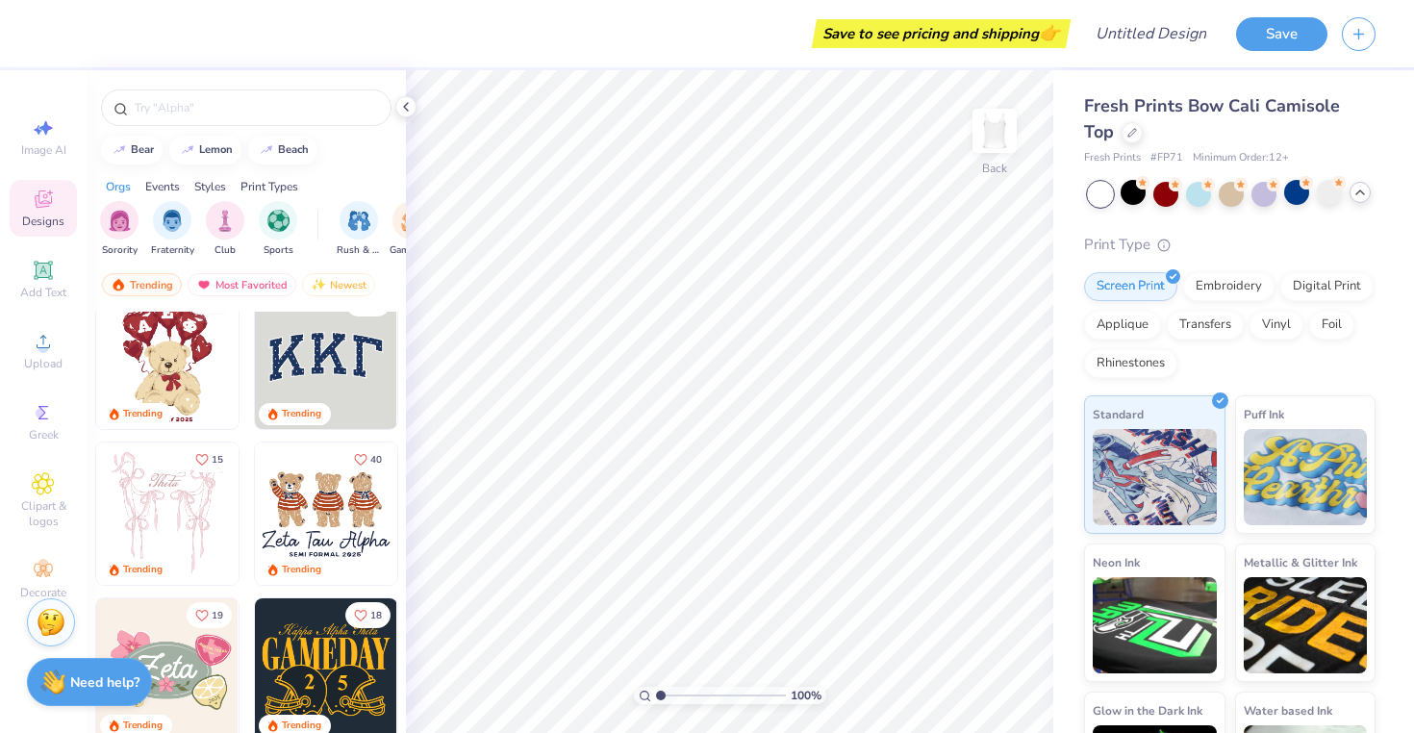
scroll to position [29, 0]
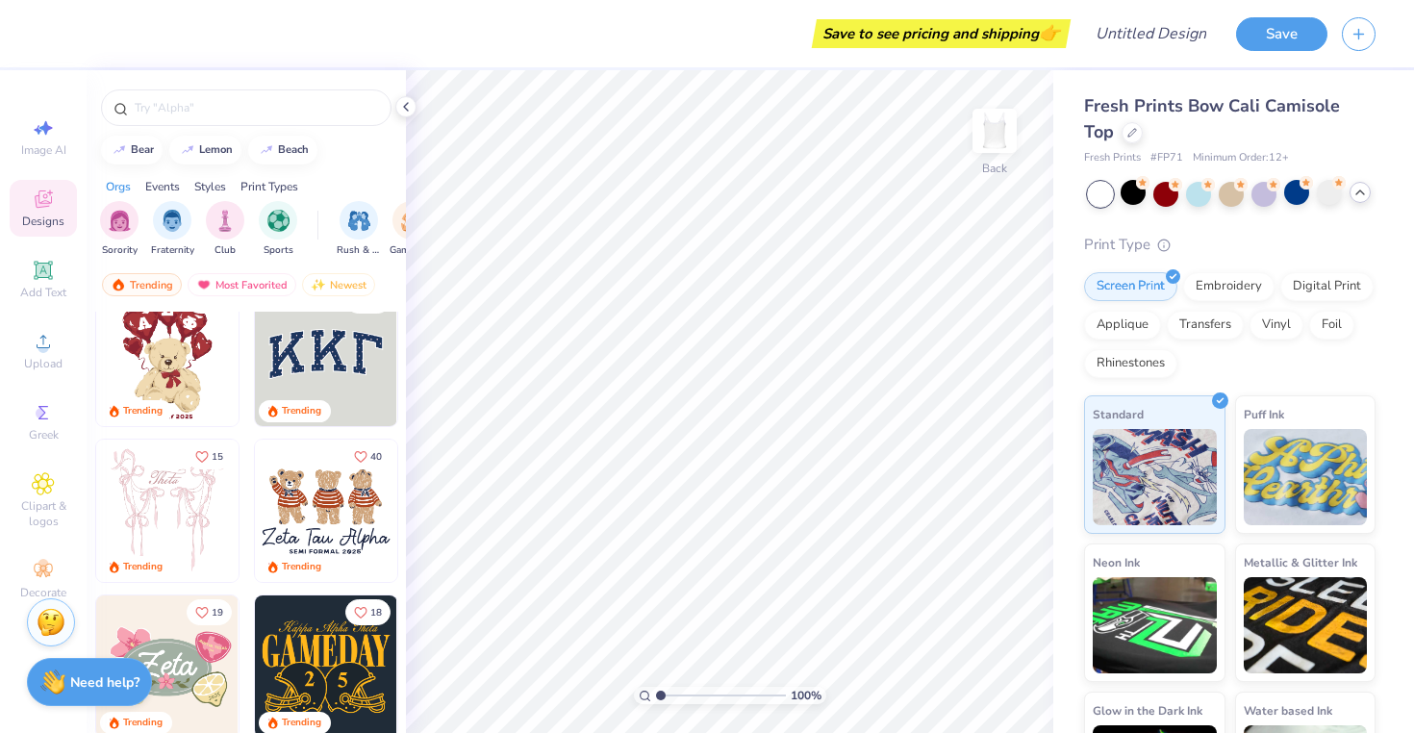
click at [177, 379] on img at bounding box center [167, 355] width 142 height 142
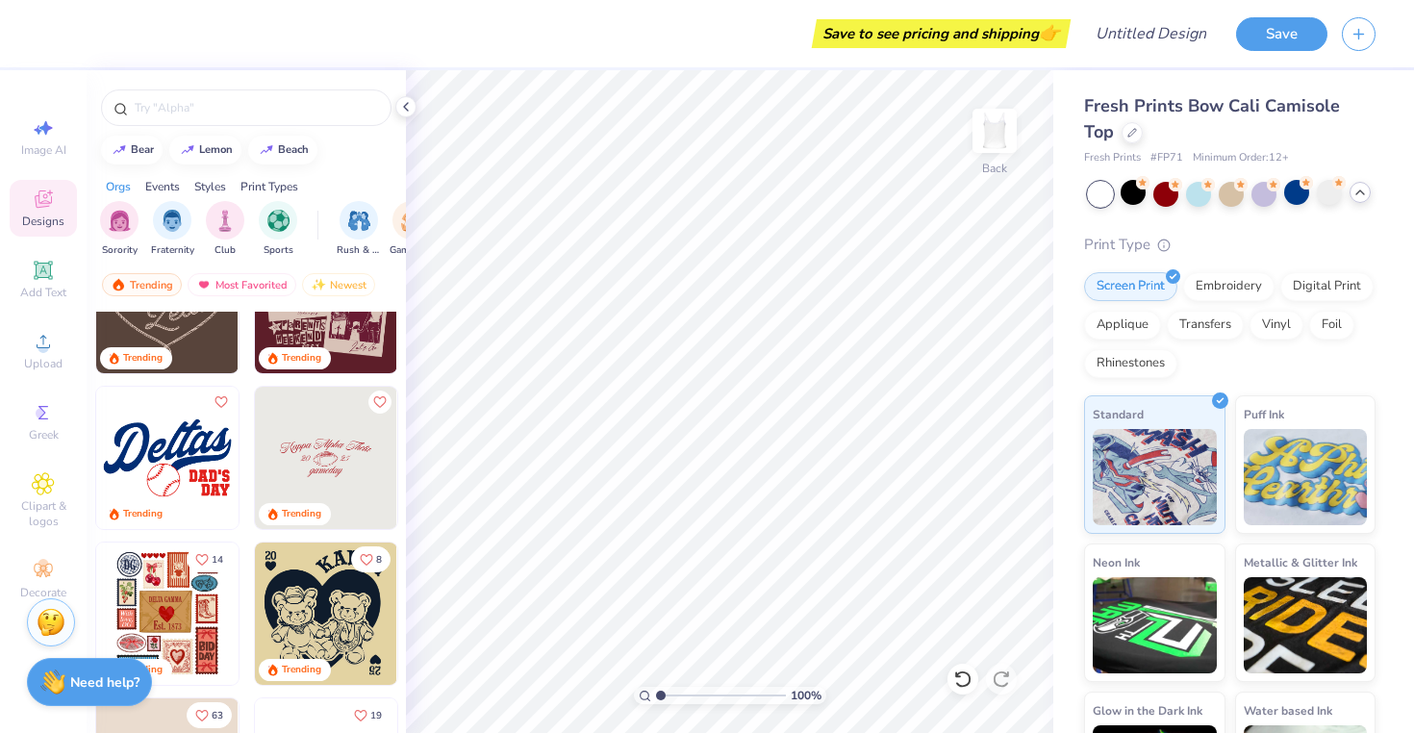
scroll to position [1493, 0]
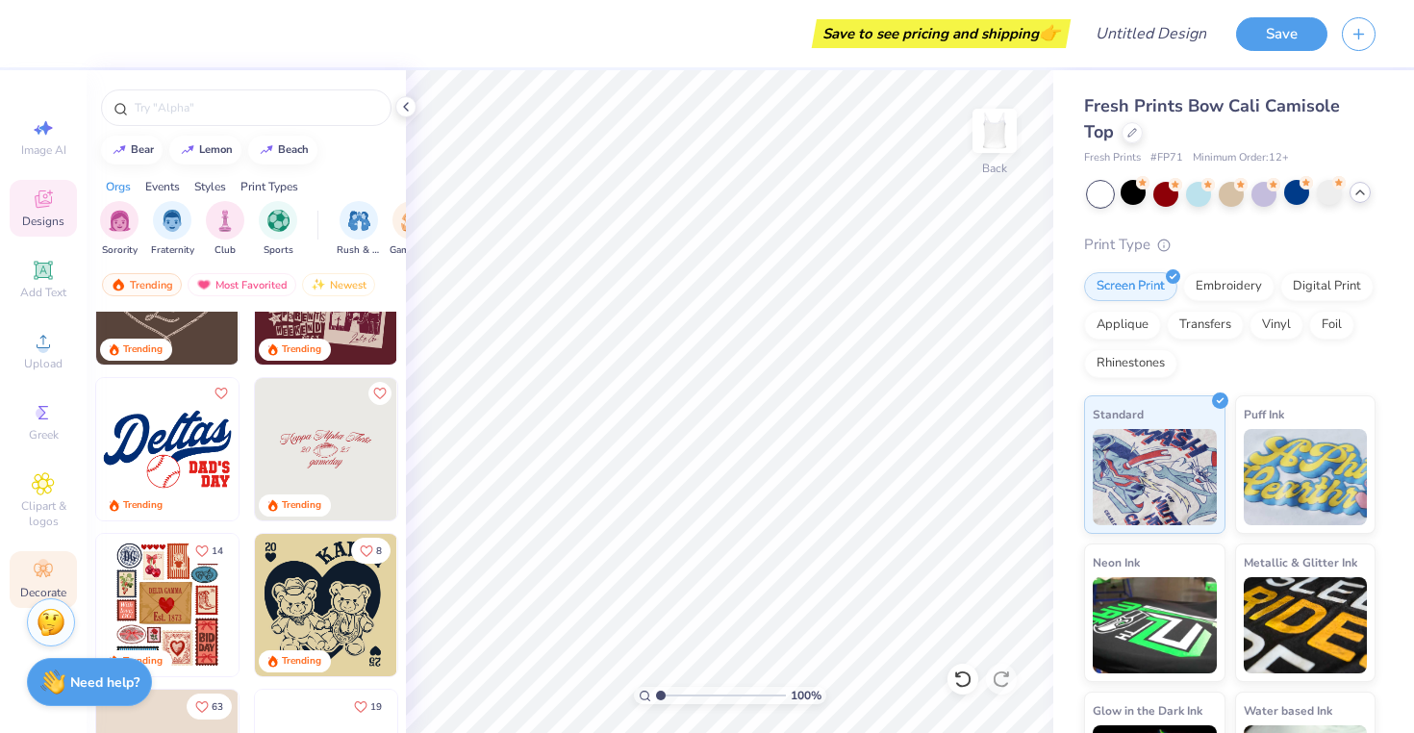
click at [37, 568] on icon at bounding box center [43, 570] width 23 height 23
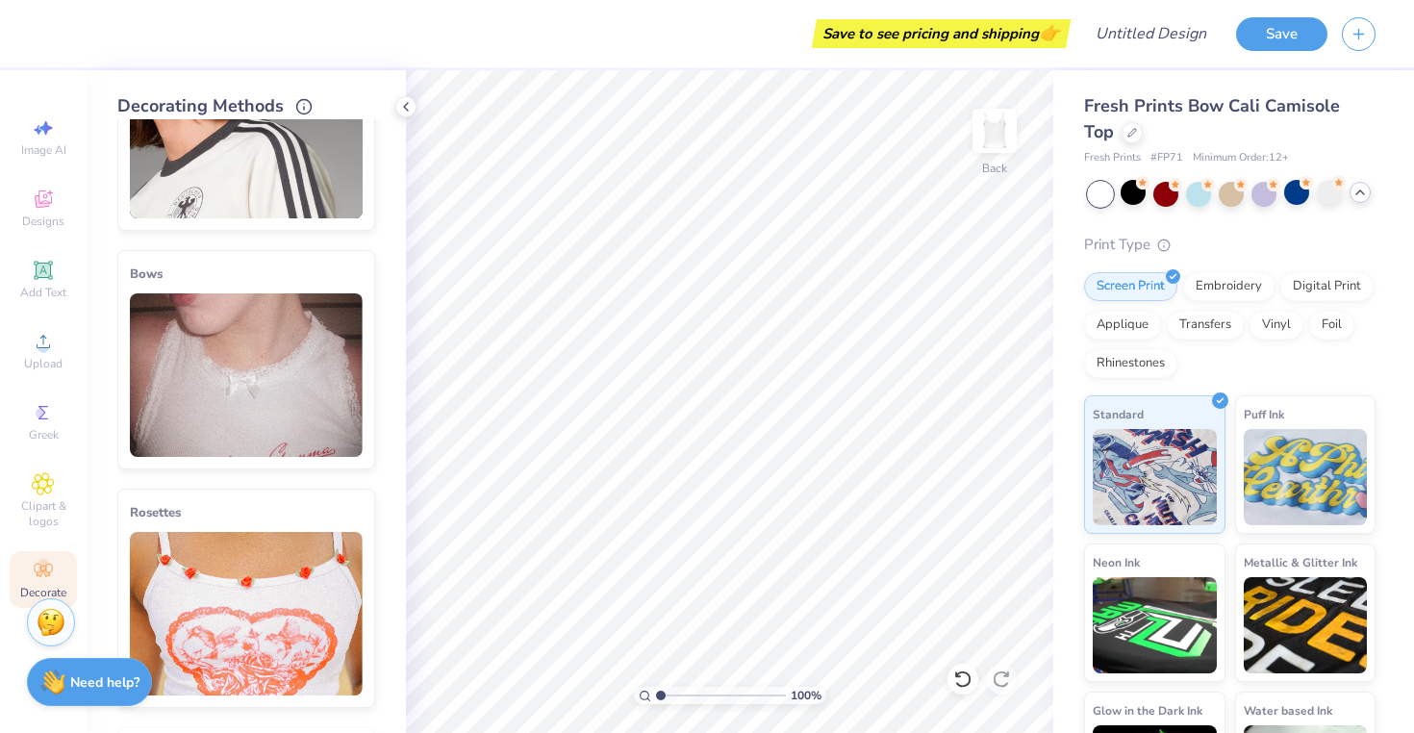
click at [262, 406] on img at bounding box center [246, 374] width 233 height 163
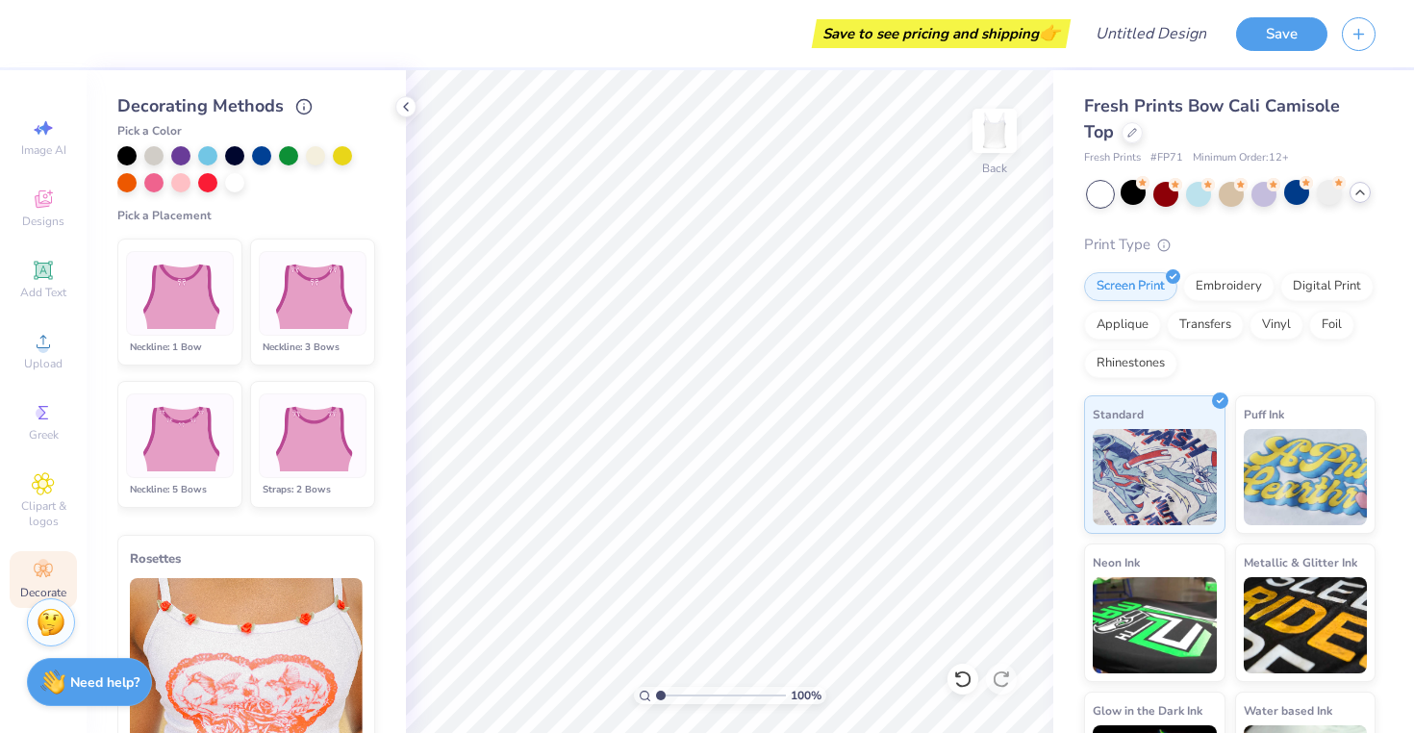
scroll to position [692, 0]
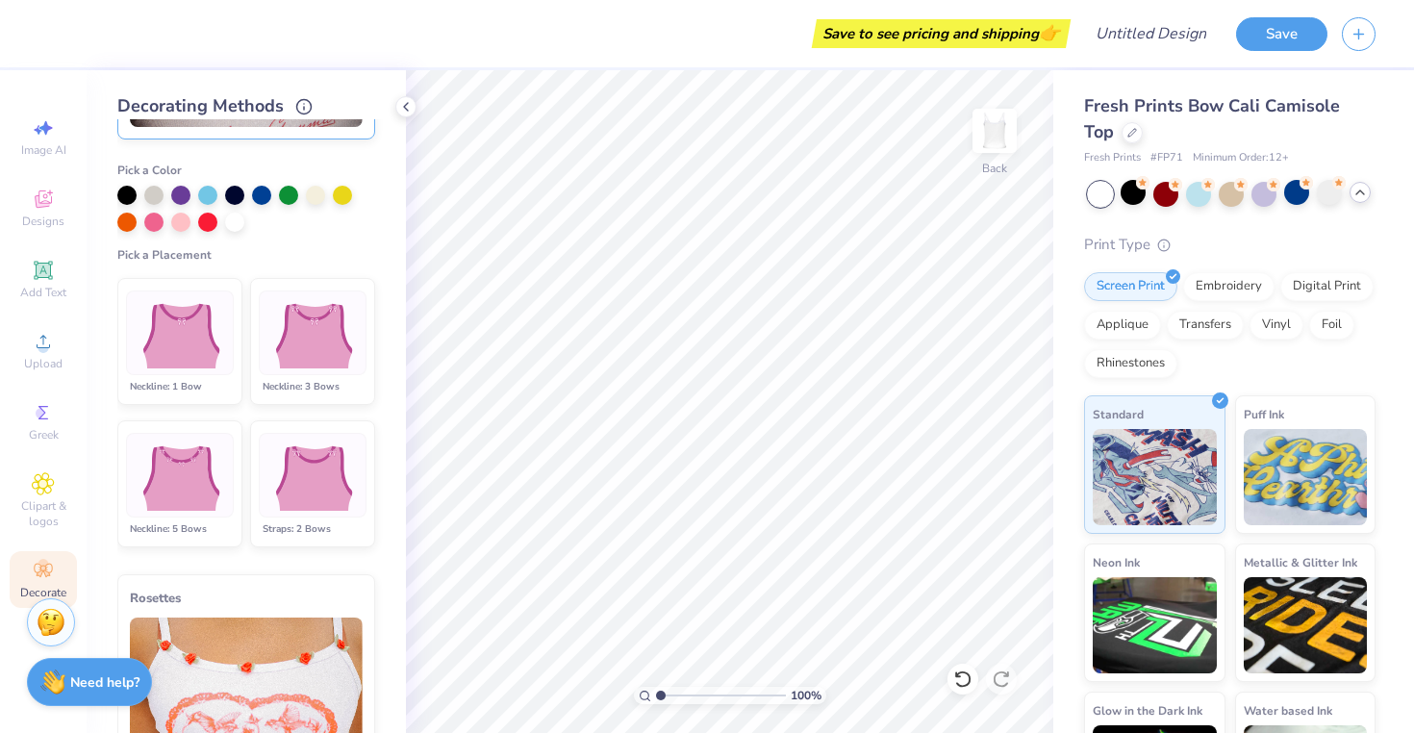
click at [183, 346] on img at bounding box center [179, 333] width 95 height 72
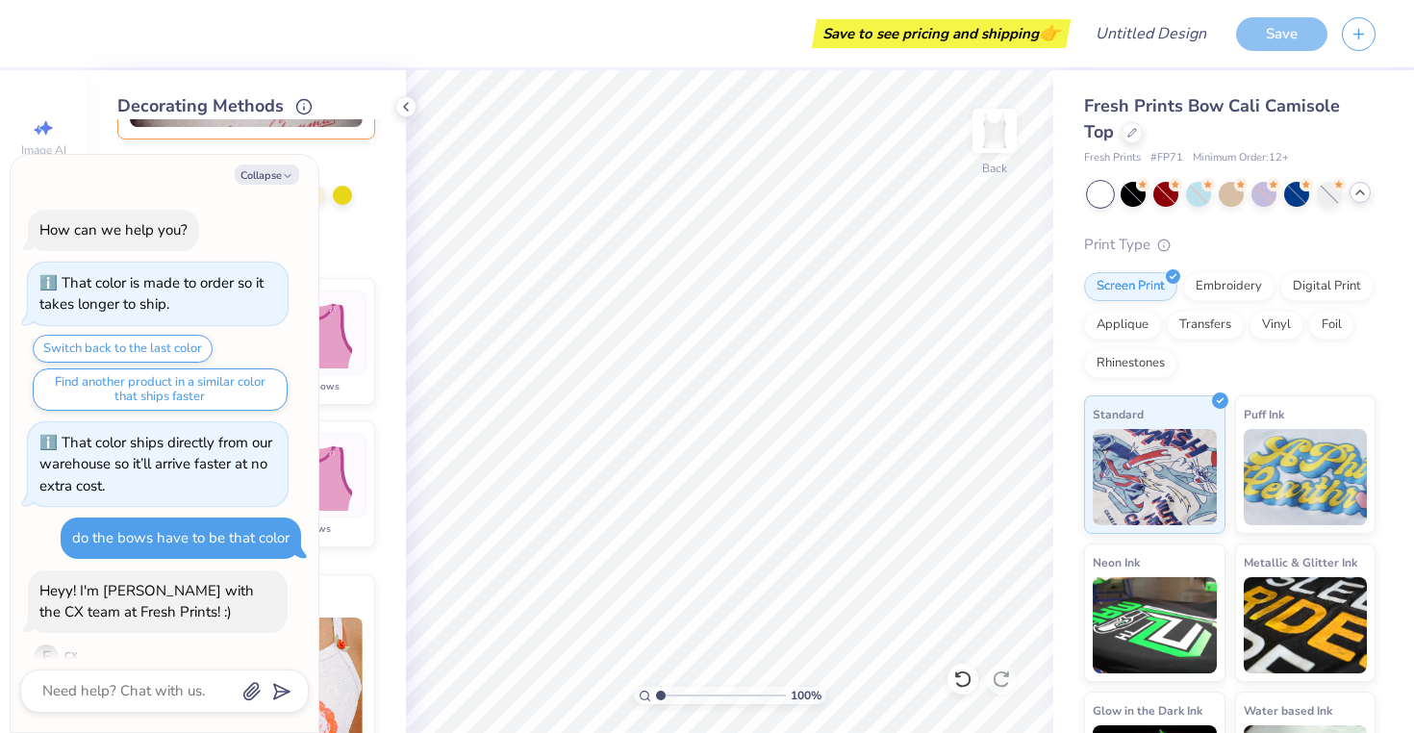
scroll to position [26, 0]
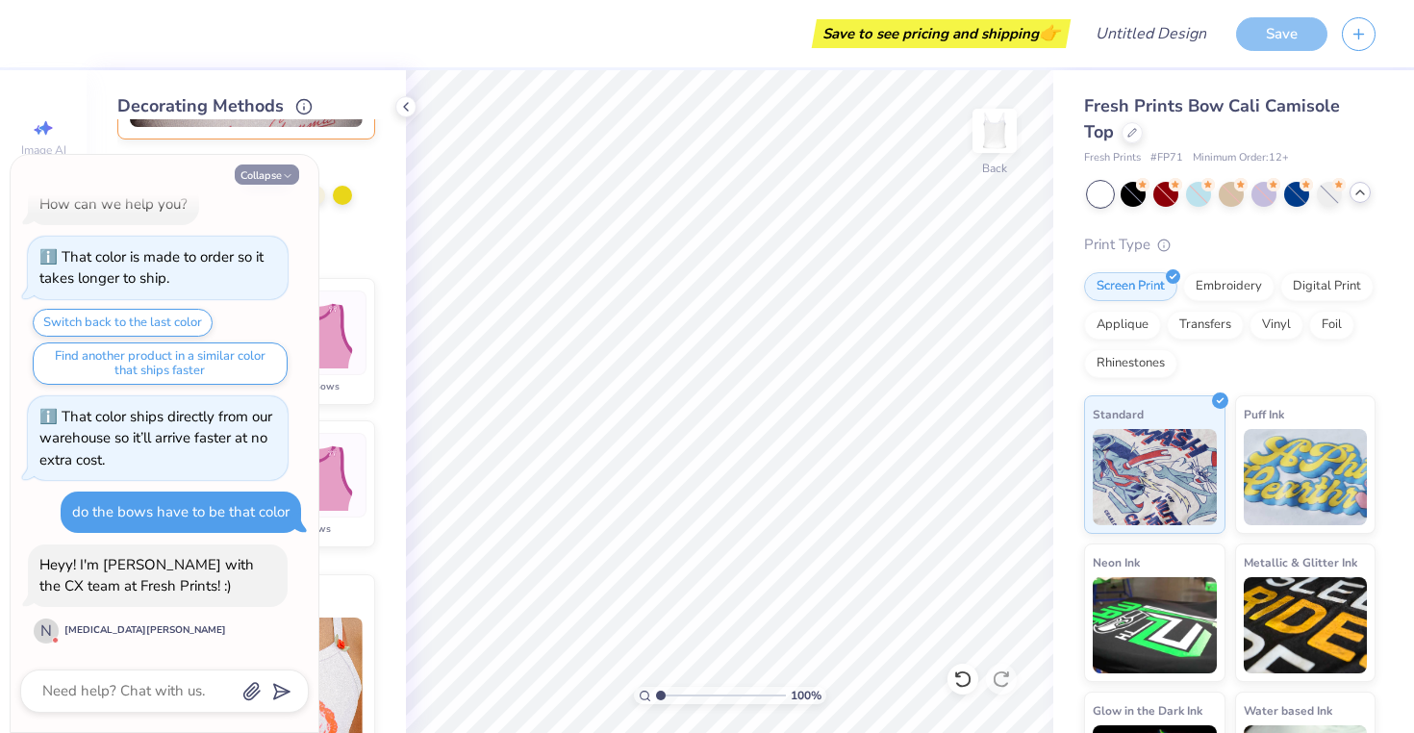
click at [243, 176] on button "Collapse" at bounding box center [267, 174] width 64 height 20
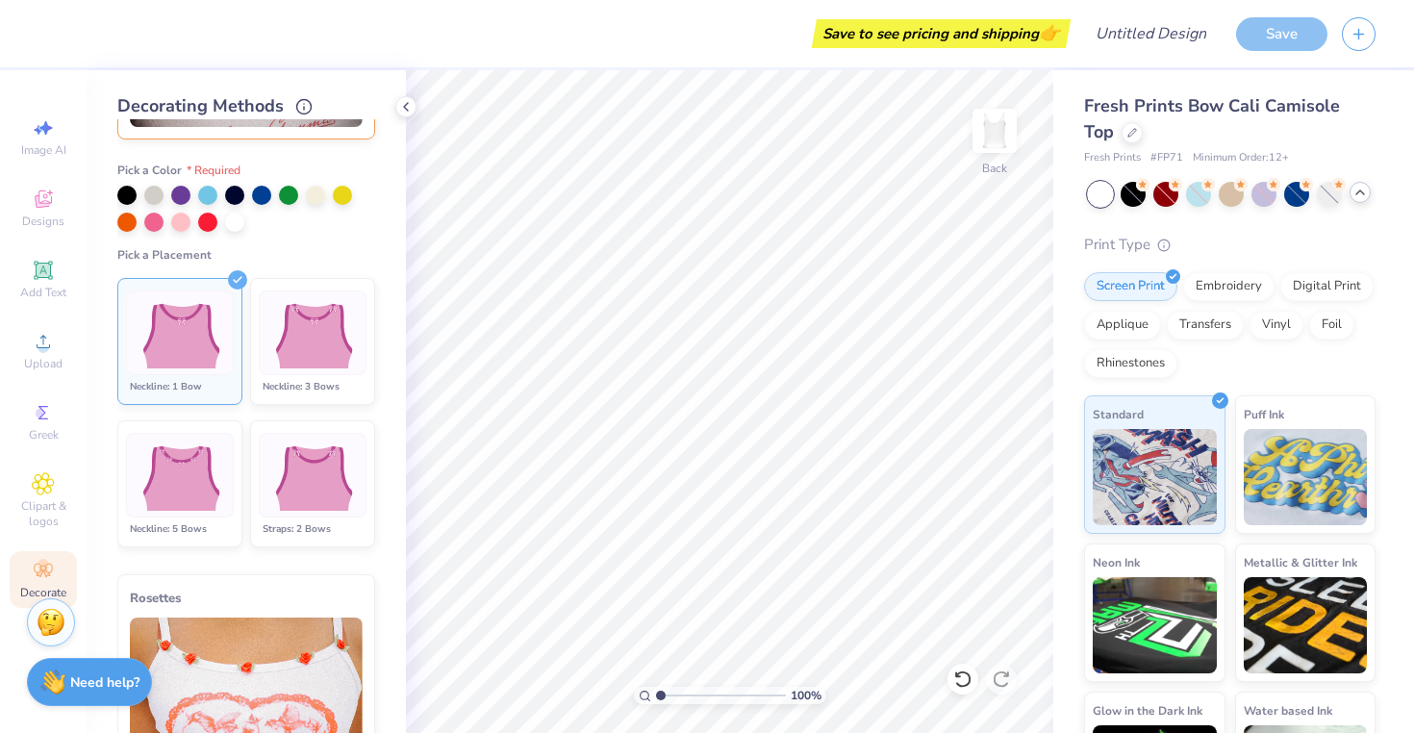
click at [178, 365] on img at bounding box center [179, 333] width 95 height 72
click at [183, 492] on img at bounding box center [179, 476] width 95 height 72
click at [342, 313] on img at bounding box center [311, 333] width 95 height 72
click at [318, 476] on img at bounding box center [311, 476] width 95 height 72
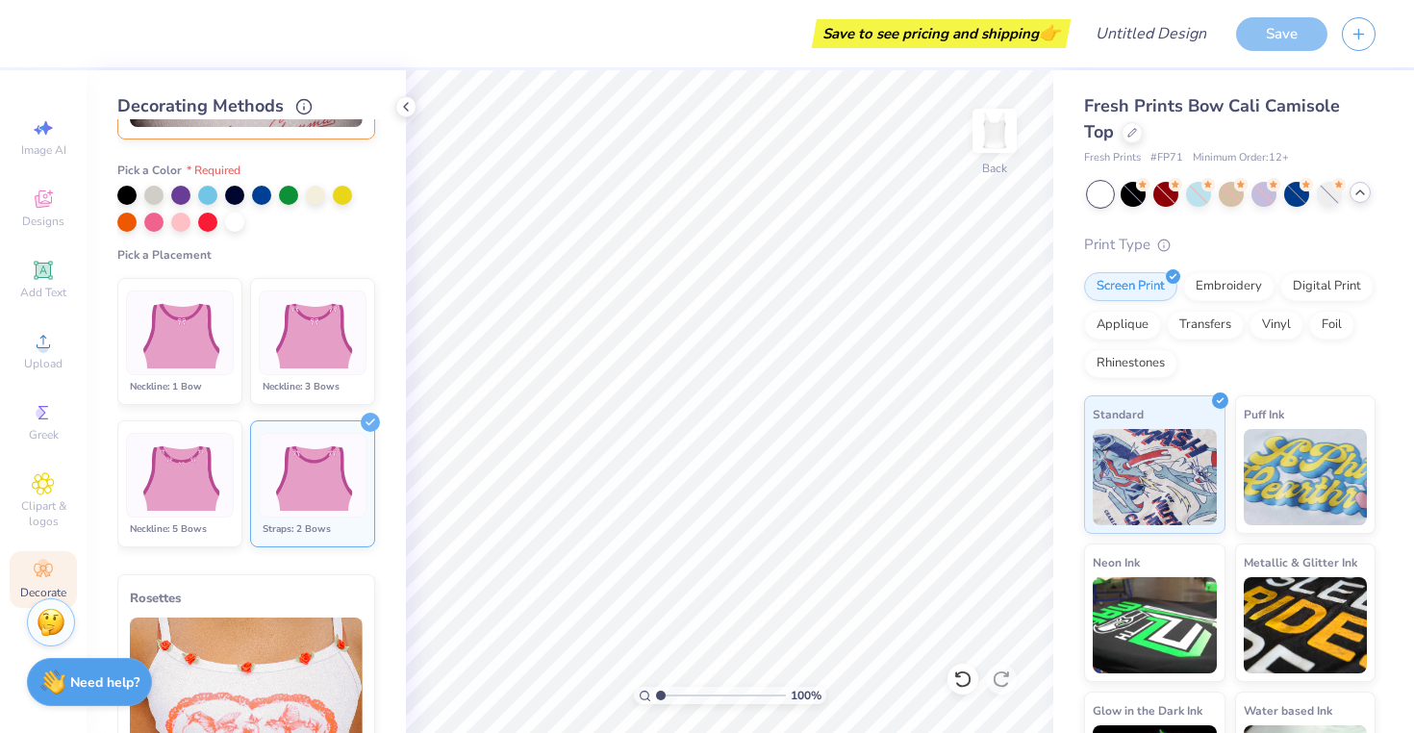
click at [352, 327] on img at bounding box center [311, 333] width 95 height 72
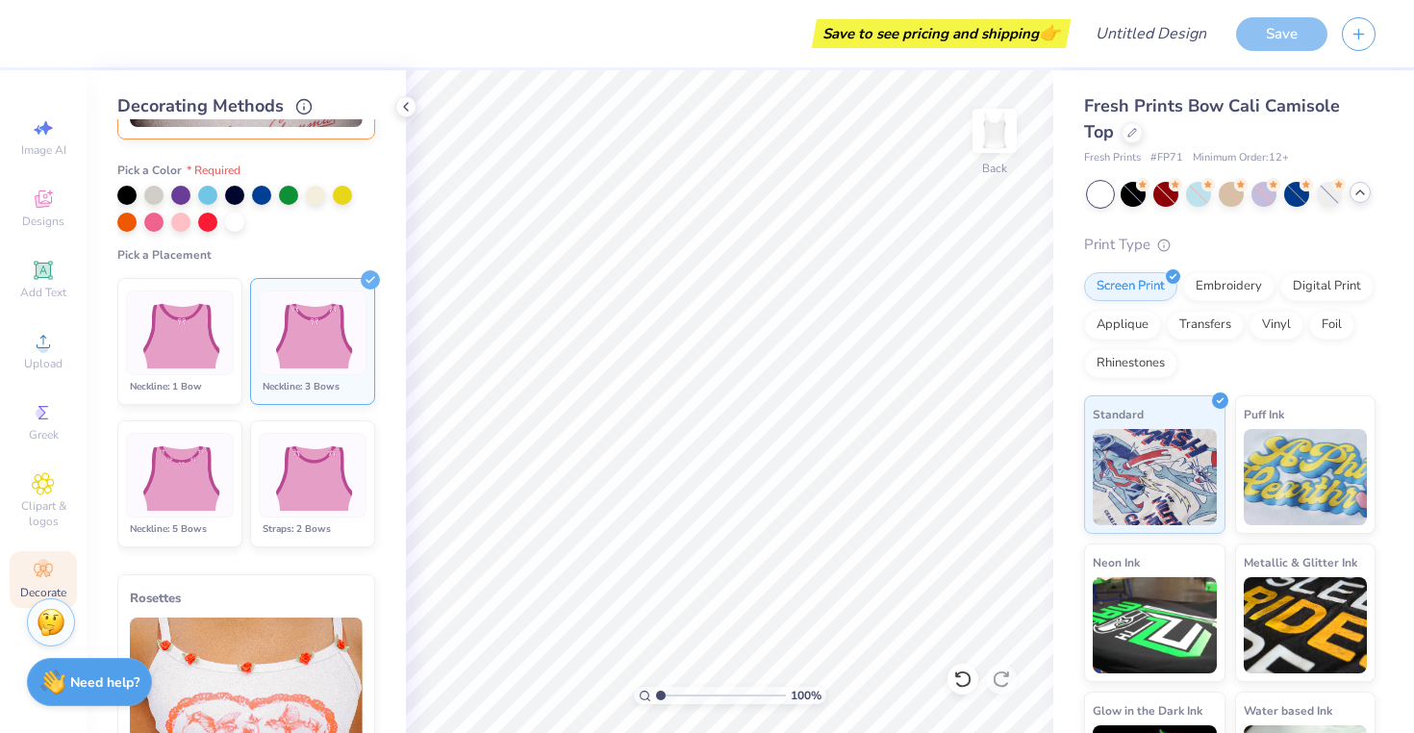
click at [331, 454] on img at bounding box center [311, 476] width 95 height 72
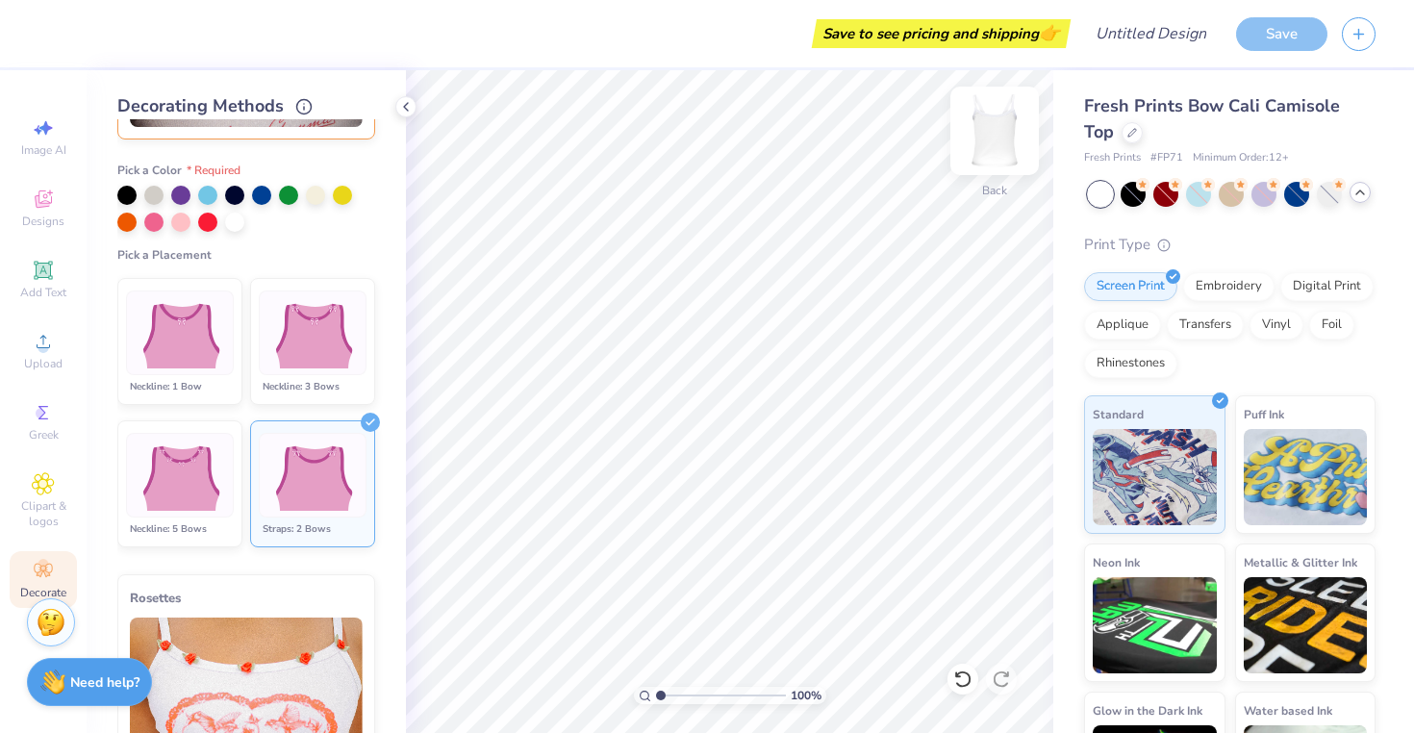
click at [1007, 138] on img at bounding box center [994, 130] width 77 height 77
click at [1007, 142] on img at bounding box center [994, 130] width 77 height 77
click at [234, 218] on div at bounding box center [234, 220] width 19 height 19
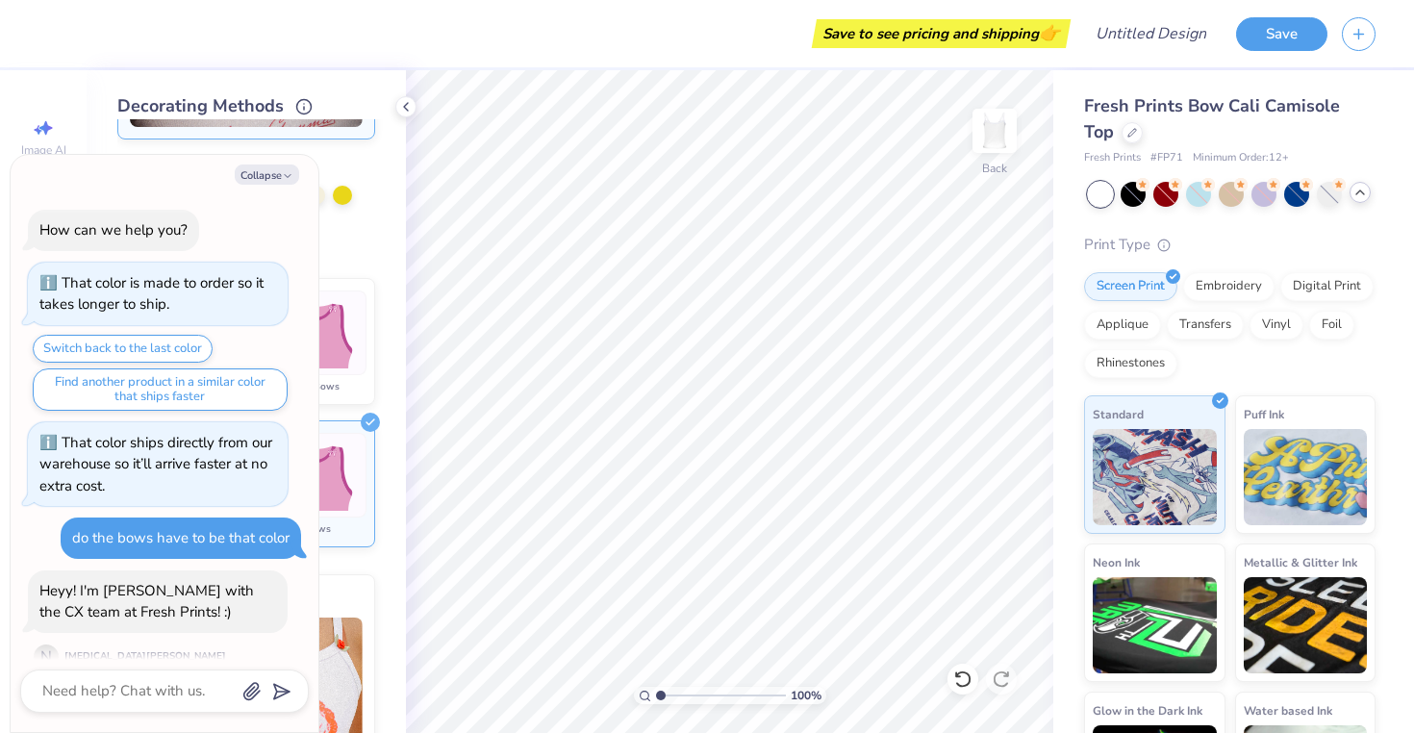
scroll to position [165, 0]
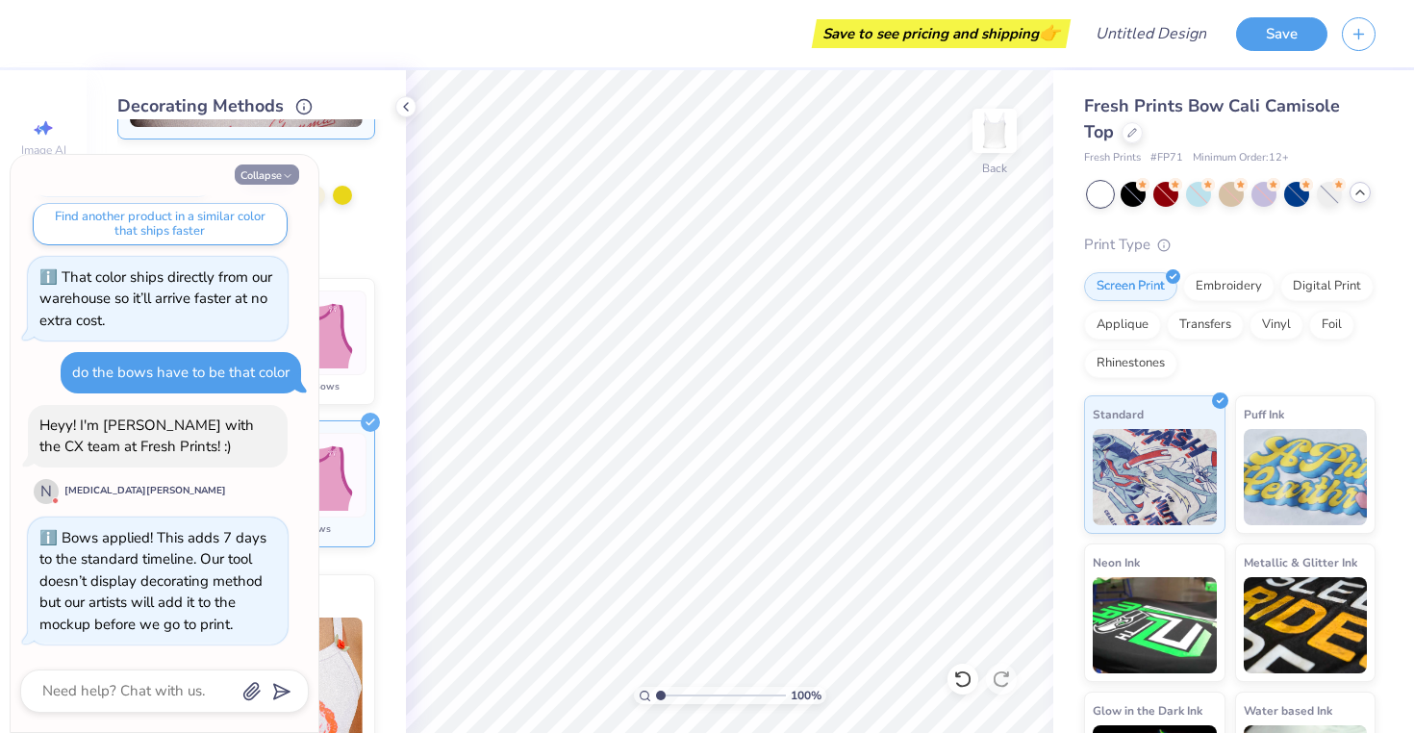
click at [278, 175] on button "Collapse" at bounding box center [267, 174] width 64 height 20
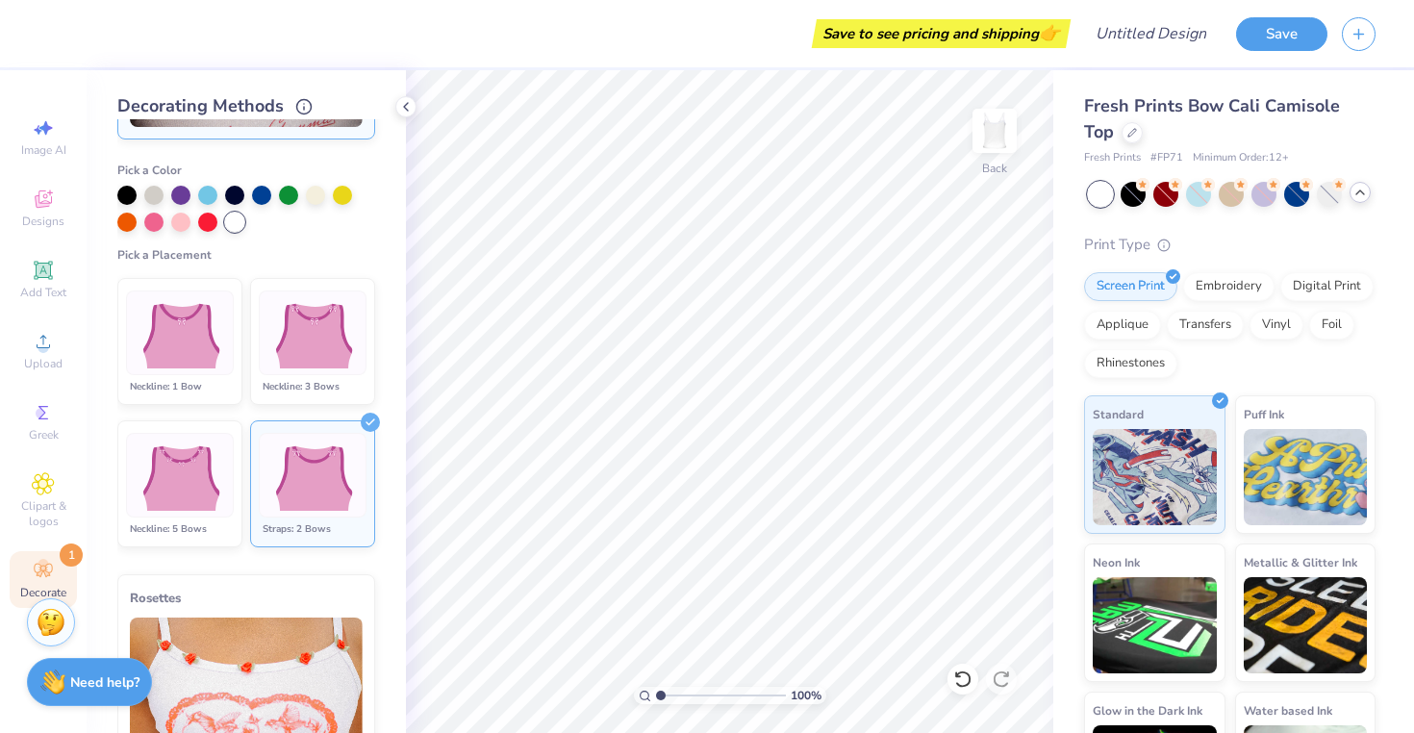
click at [209, 466] on img at bounding box center [179, 476] width 95 height 72
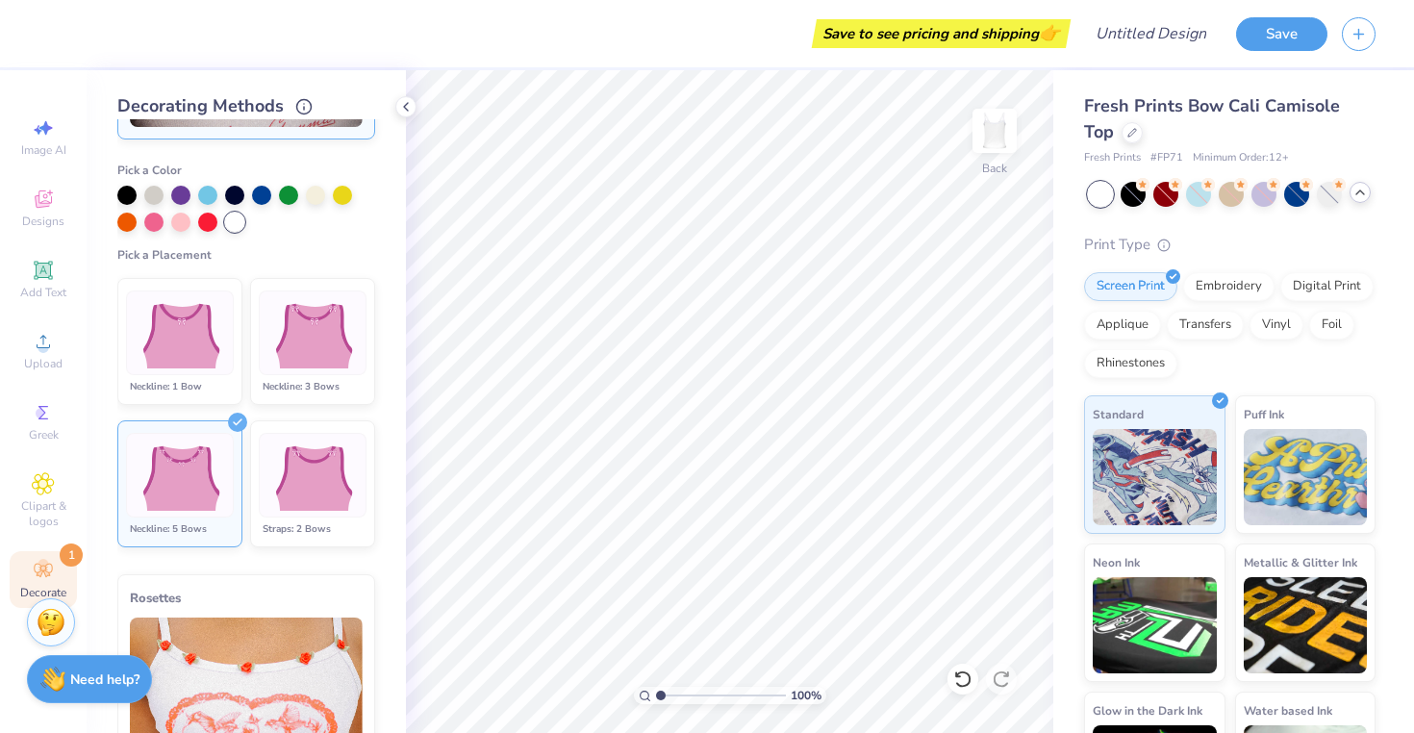
click at [107, 676] on strong "Need help?" at bounding box center [104, 679] width 69 height 18
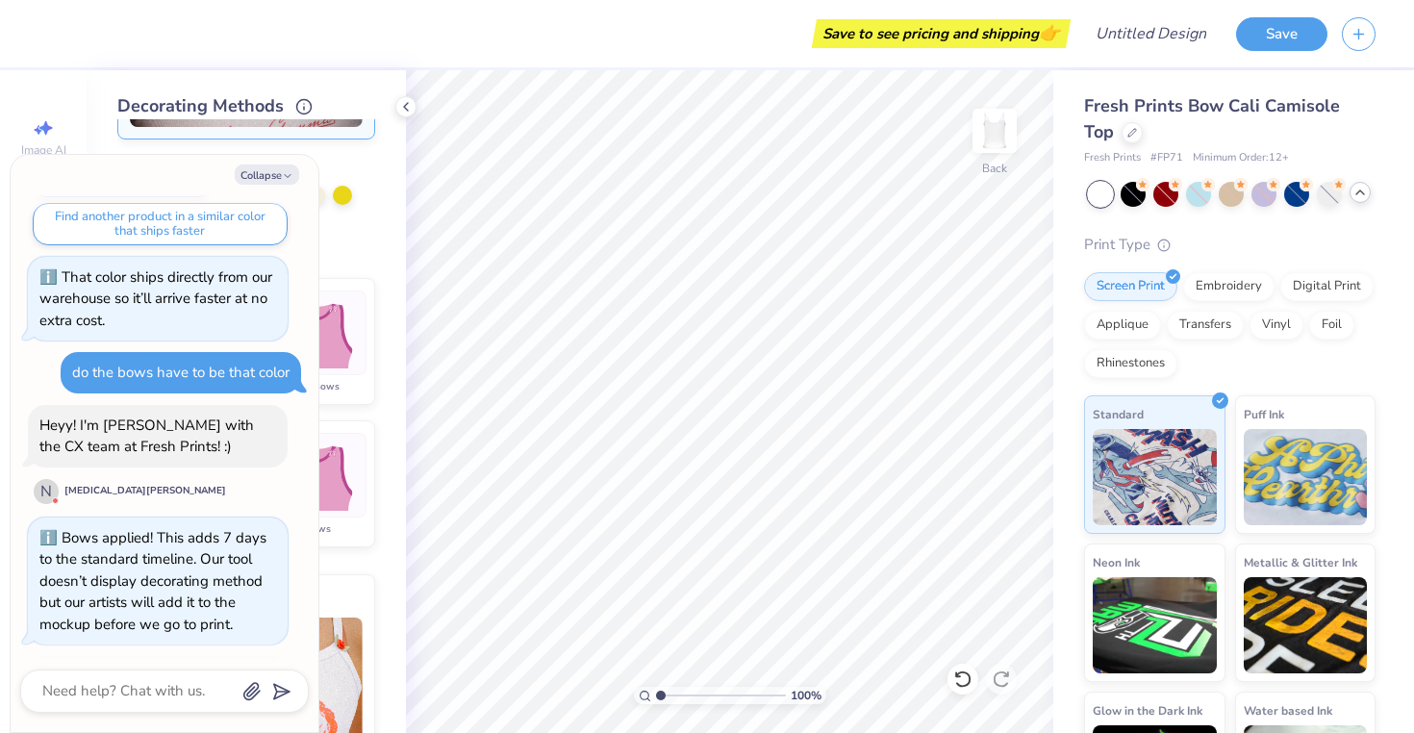
scroll to position [299, 0]
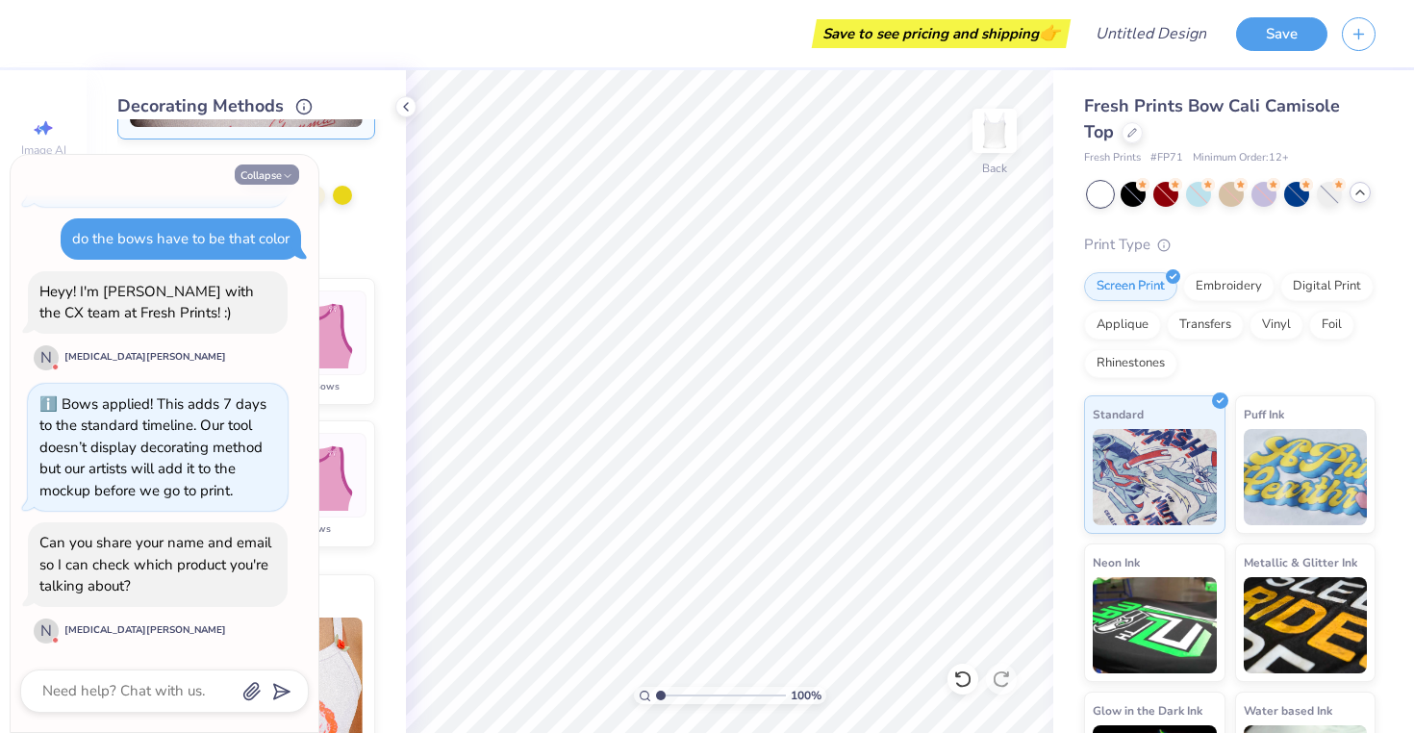
click at [260, 171] on button "Collapse" at bounding box center [267, 174] width 64 height 20
type textarea "x"
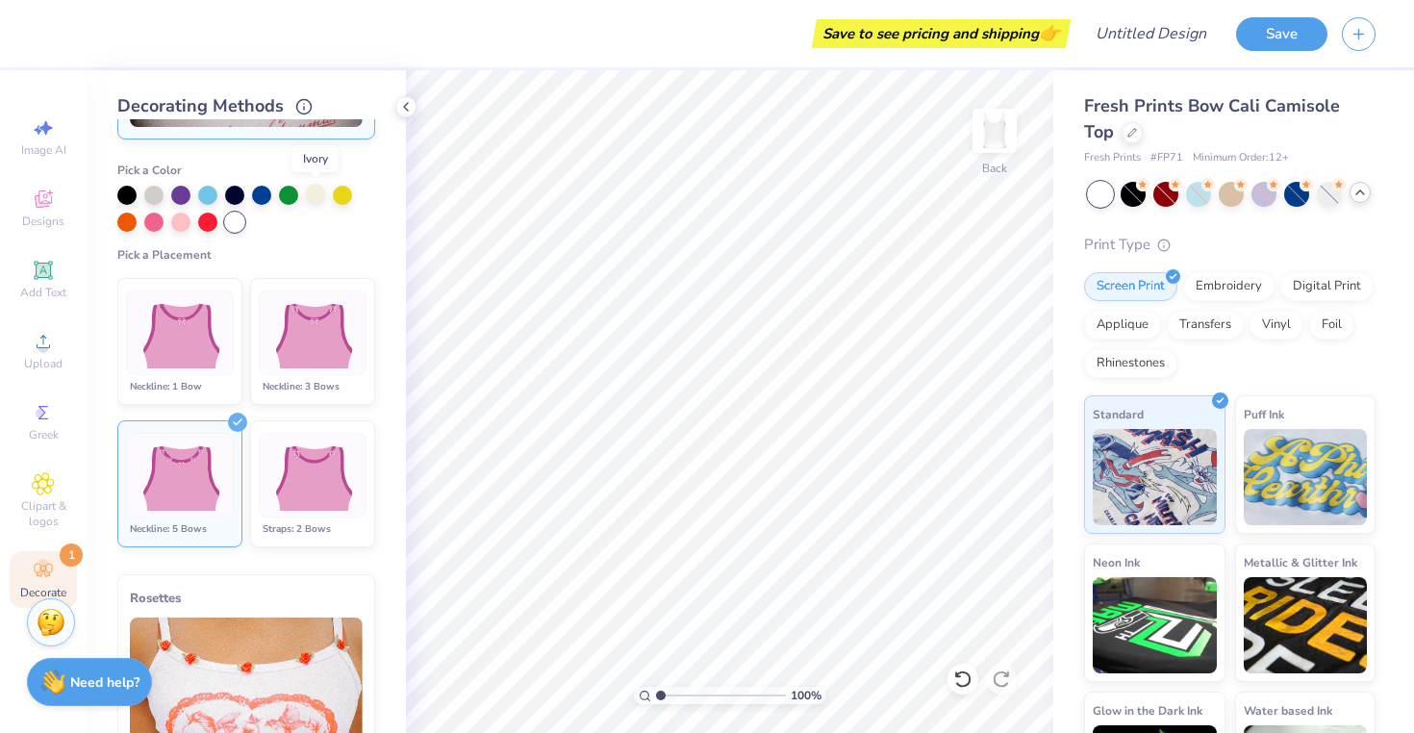
scroll to position [0, 0]
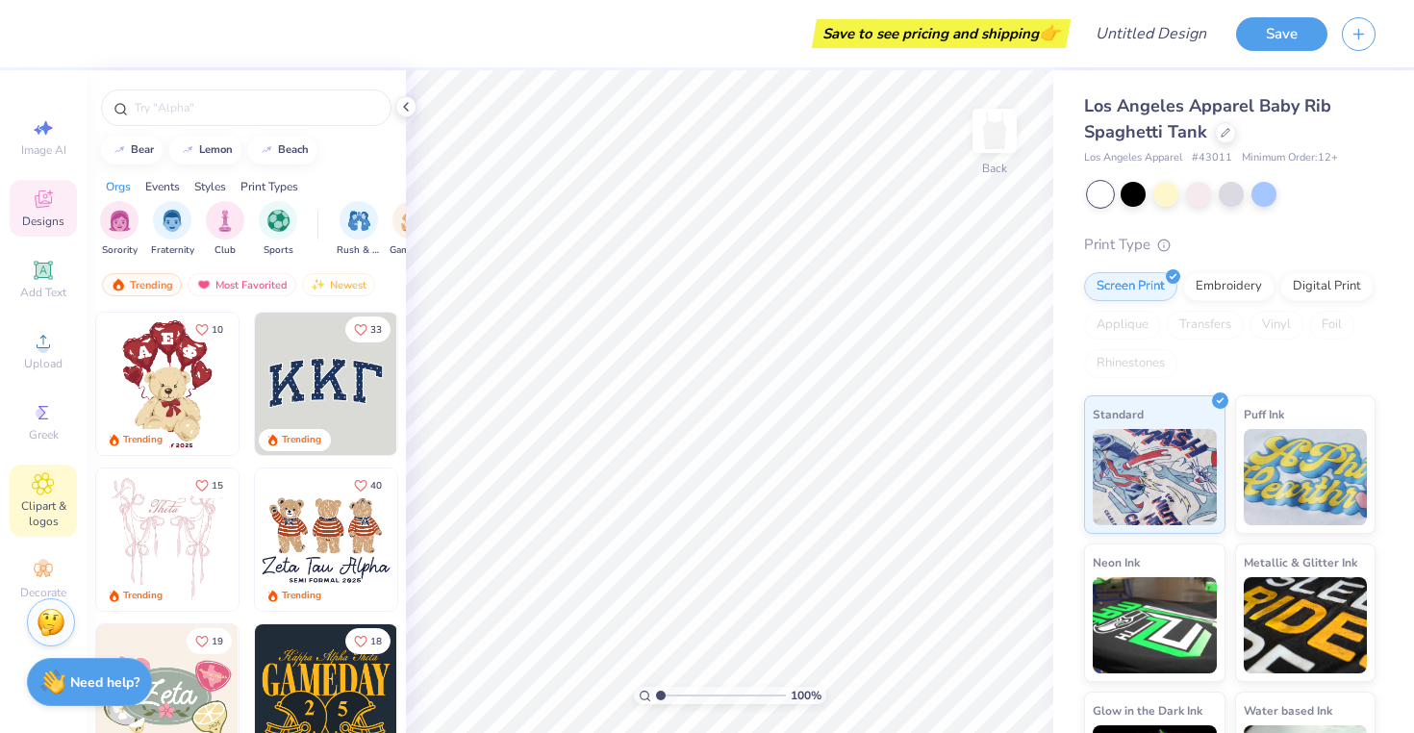
click at [38, 494] on icon at bounding box center [43, 483] width 22 height 23
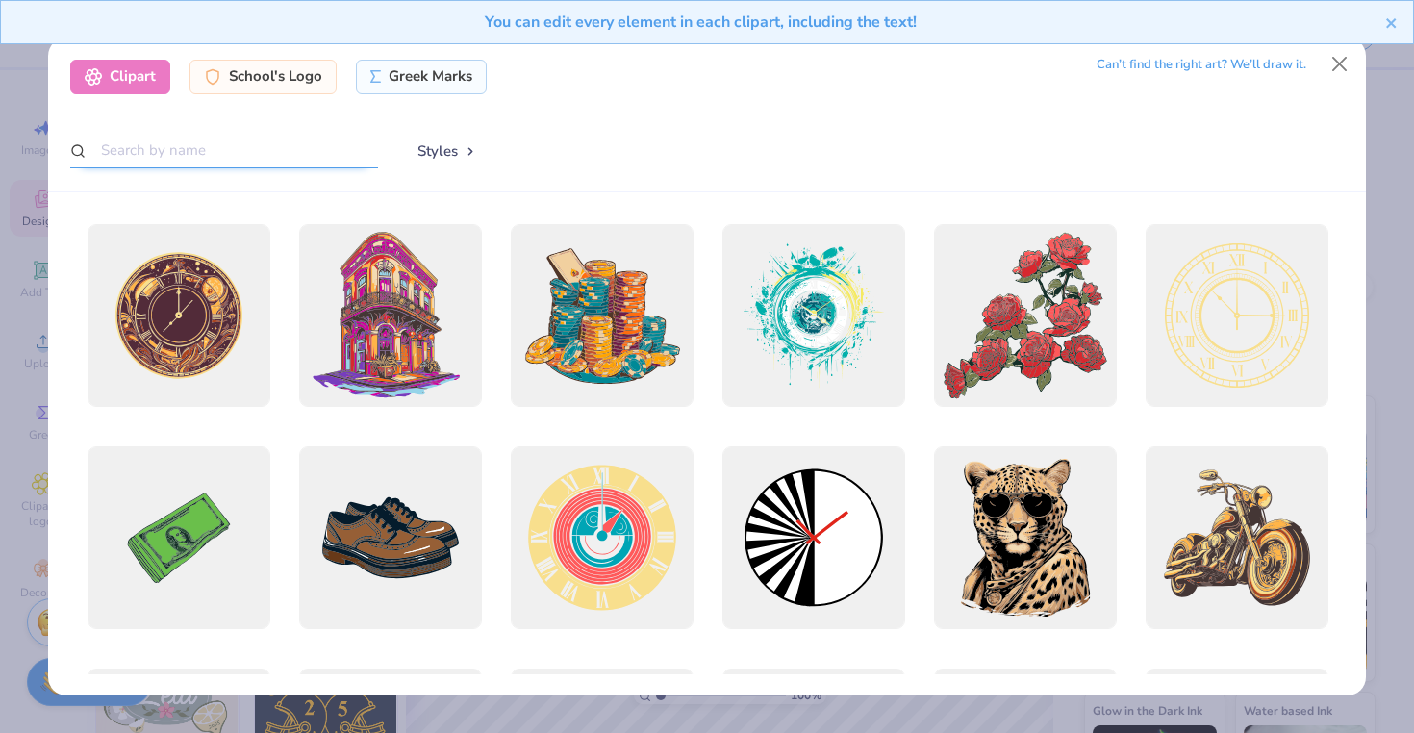
click at [241, 149] on input "text" at bounding box center [224, 151] width 308 height 36
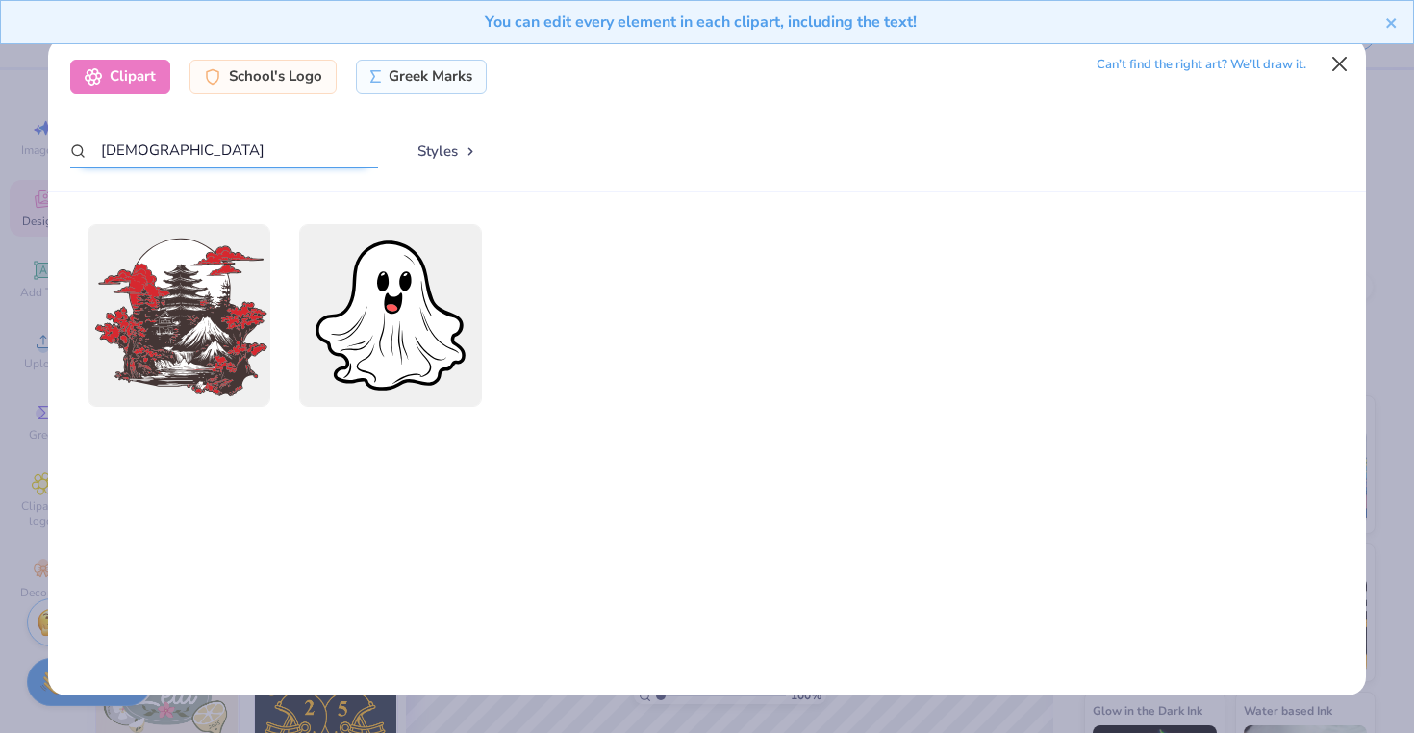
type input "[DEMOGRAPHIC_DATA]"
click at [1333, 63] on button "Close" at bounding box center [1339, 64] width 37 height 37
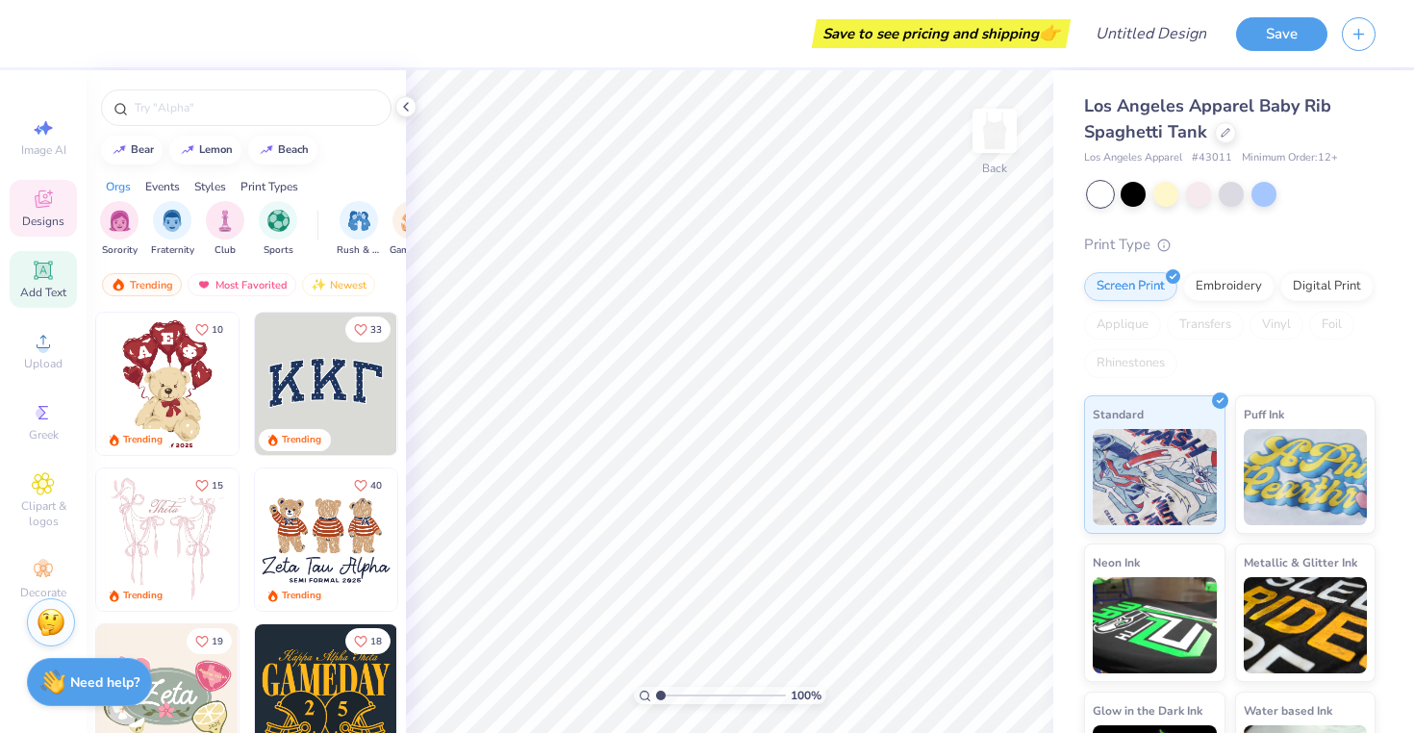
click at [39, 286] on span "Add Text" at bounding box center [43, 292] width 46 height 15
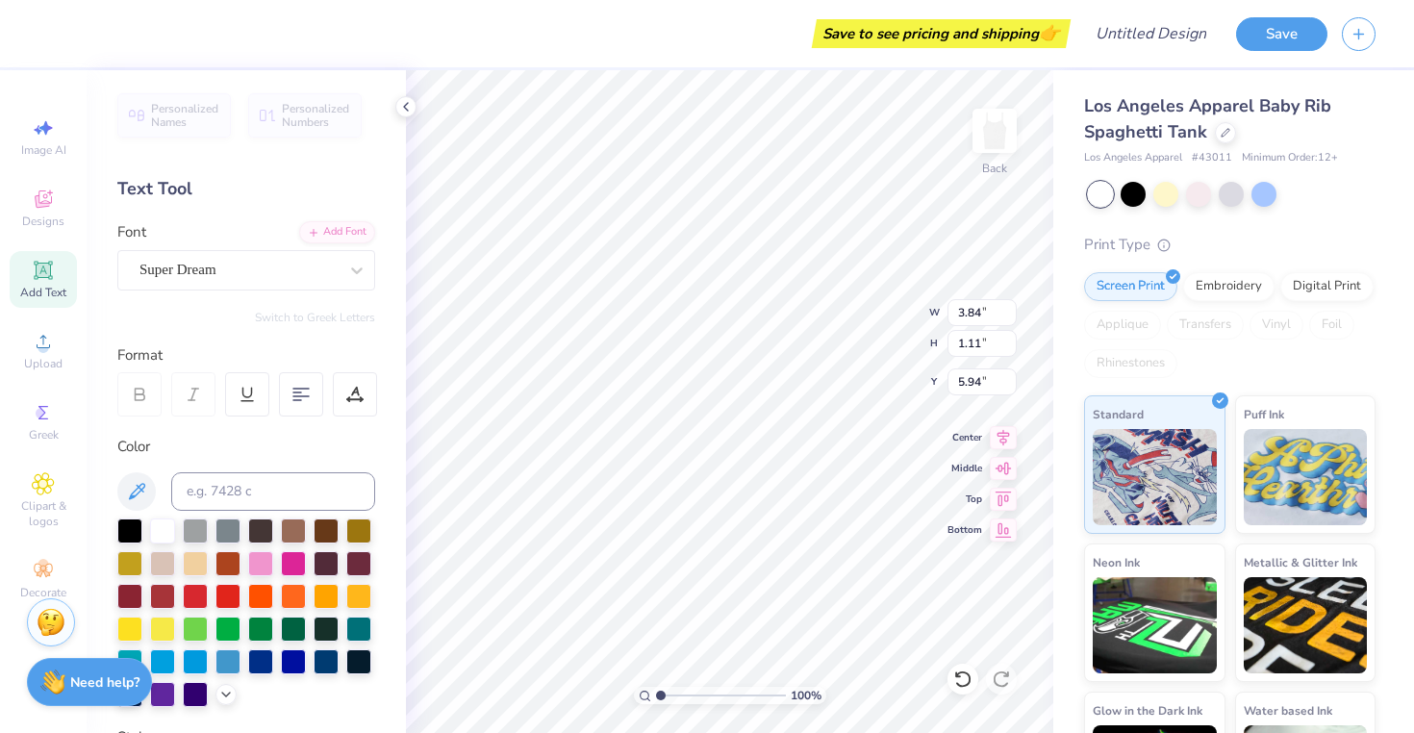
scroll to position [0, 3]
type textarea "Breathe BU"
click at [1005, 437] on icon at bounding box center [1003, 435] width 13 height 16
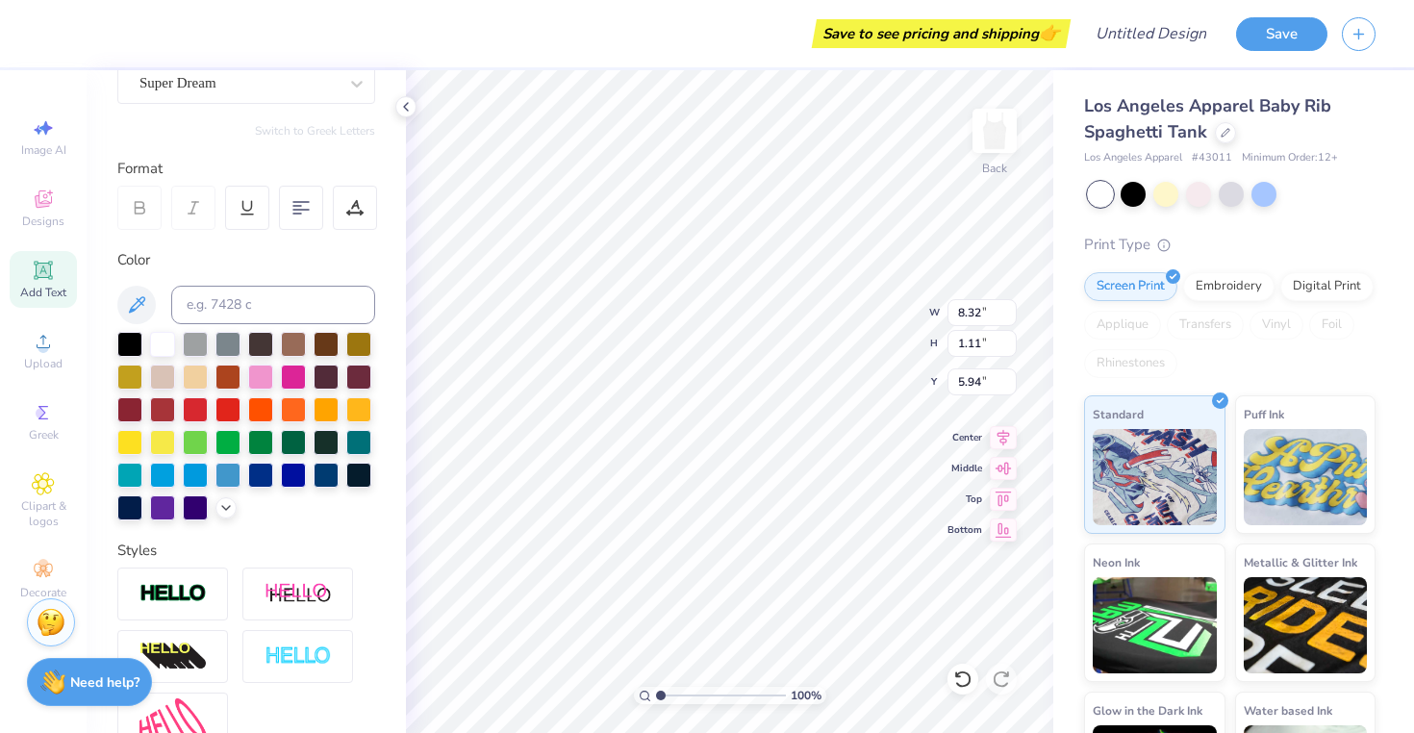
scroll to position [385, 0]
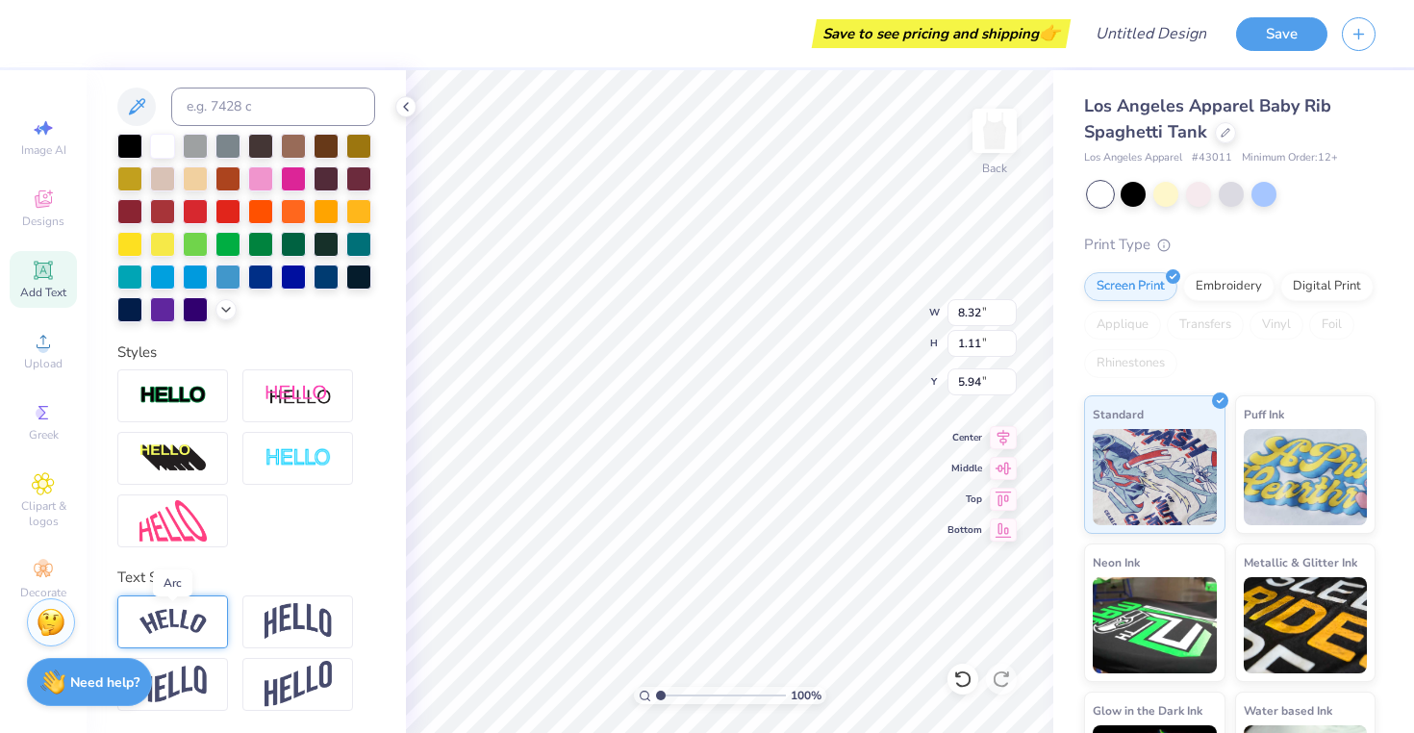
click at [163, 624] on img at bounding box center [172, 622] width 67 height 26
type input "8.93"
type input "2.08"
type input "5.46"
type input "2.71"
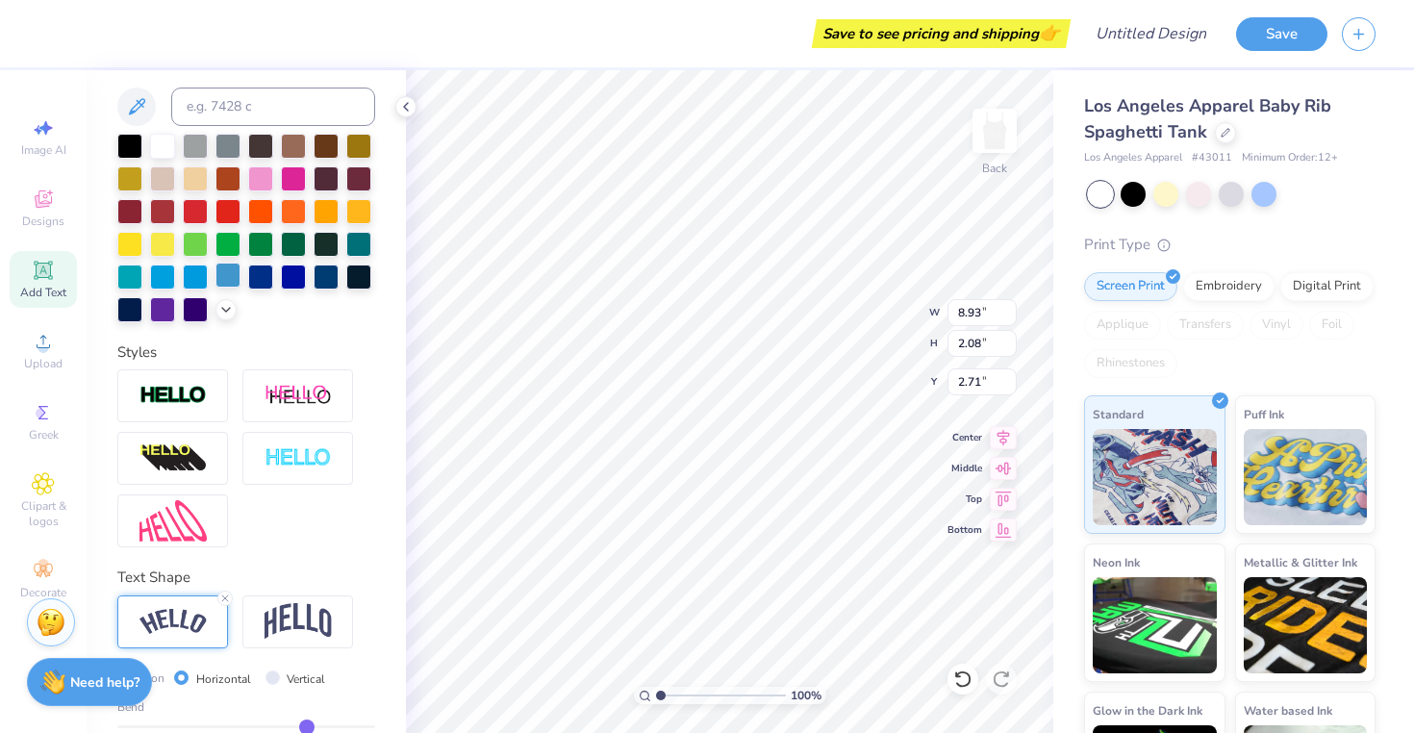
click at [233, 272] on div at bounding box center [227, 275] width 25 height 25
click at [188, 450] on img at bounding box center [172, 458] width 67 height 31
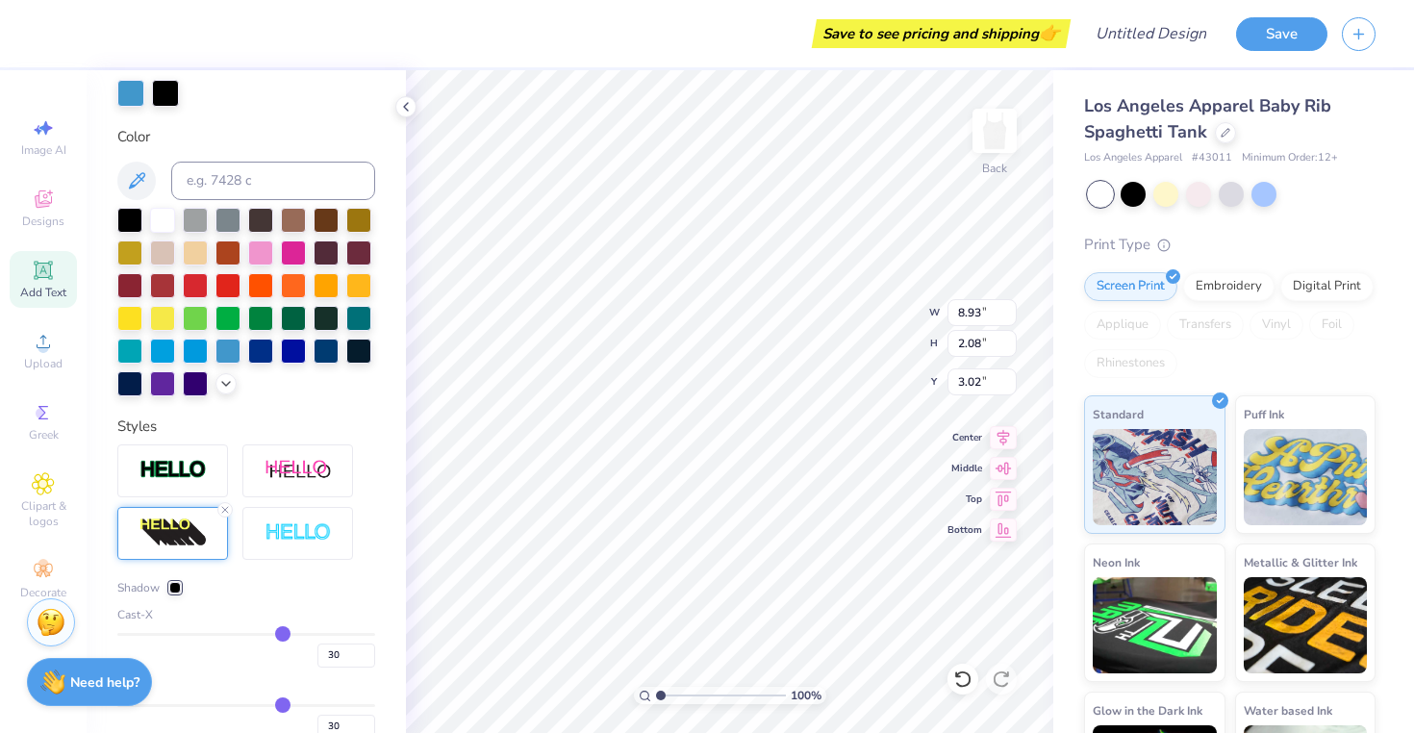
type input "3.02"
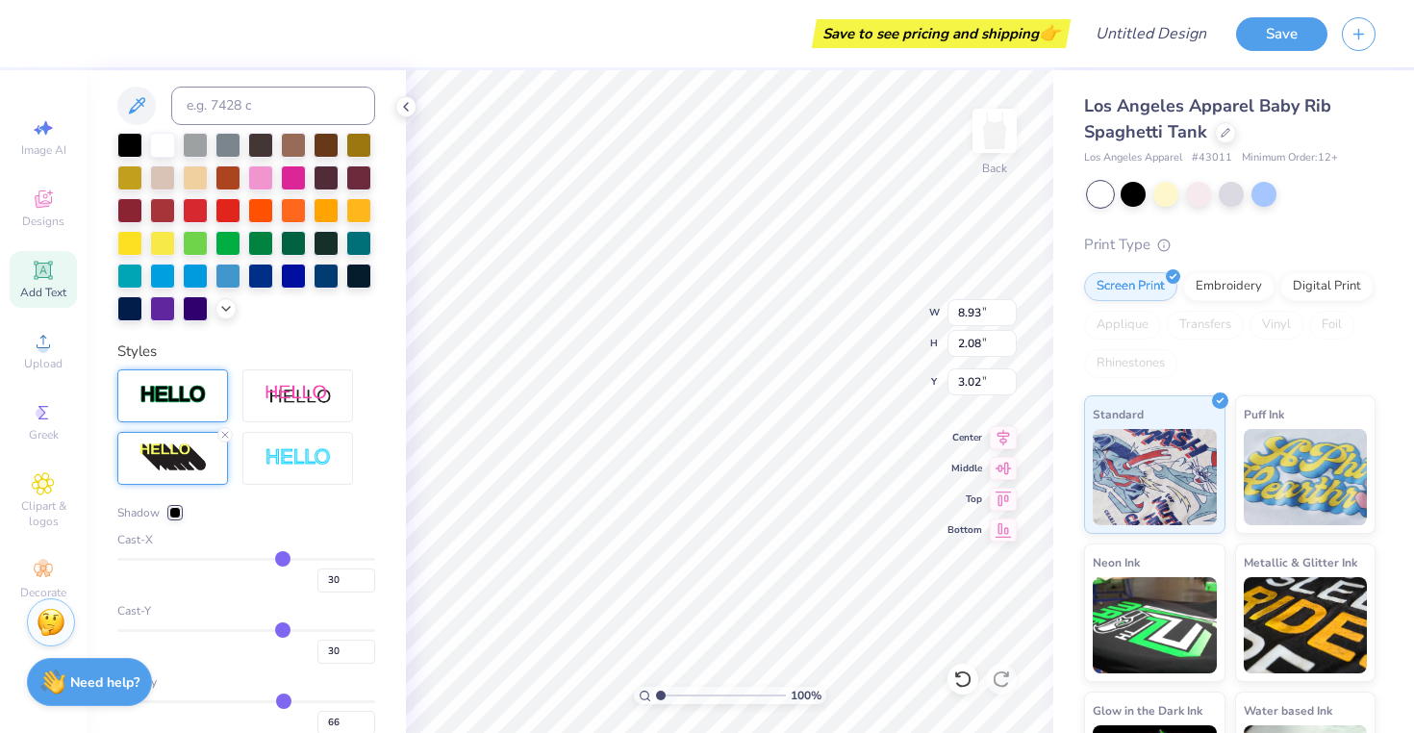
click at [190, 394] on img at bounding box center [172, 395] width 67 height 22
type input "2.09"
type input "3.01"
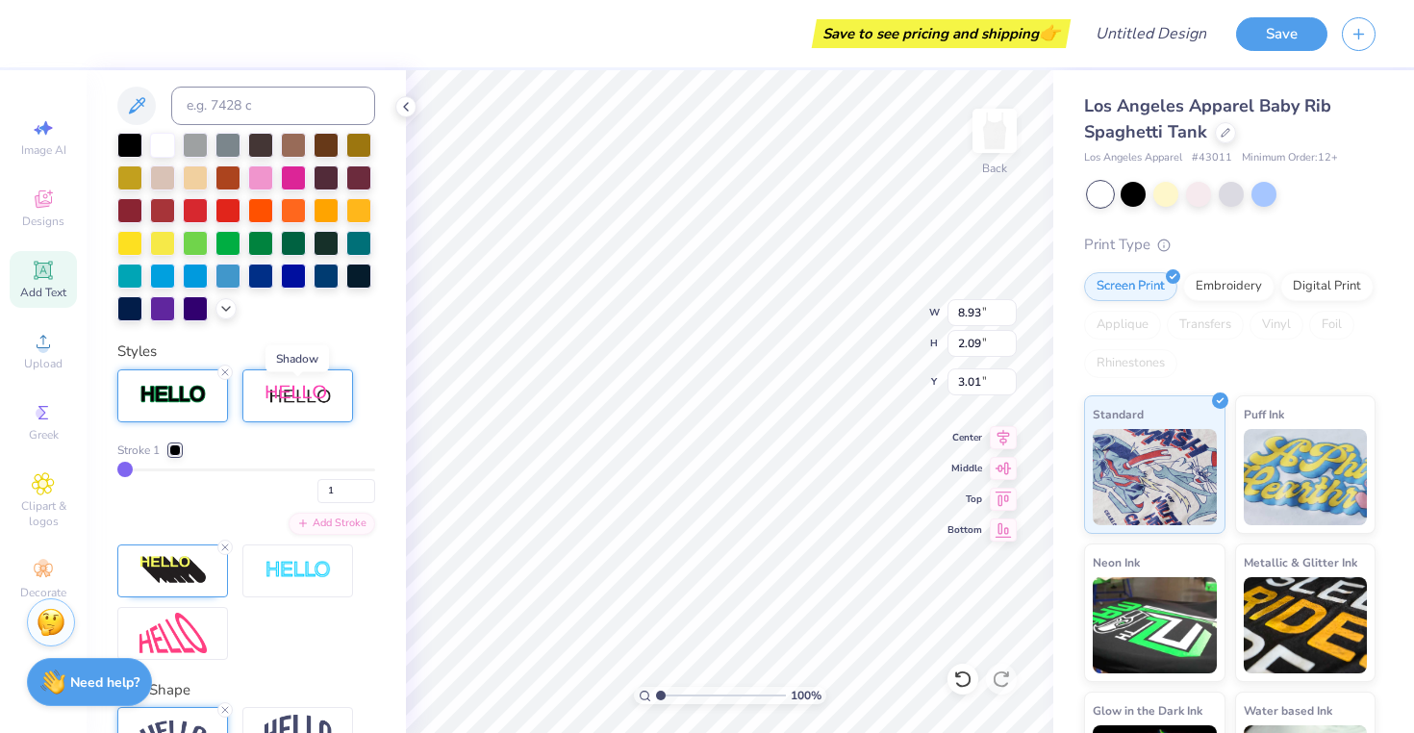
click at [296, 400] on img at bounding box center [297, 396] width 67 height 24
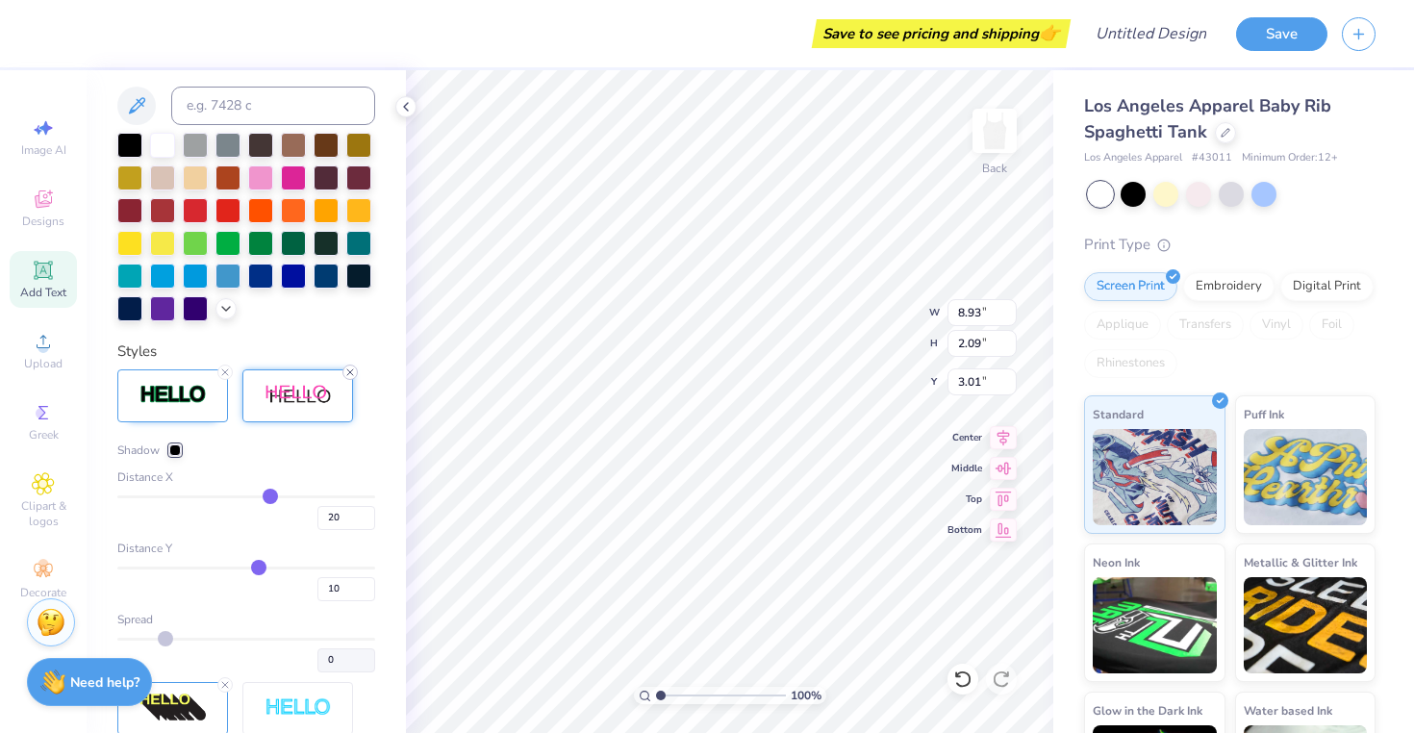
click at [343, 366] on div "Styles Shadow Distance X 20 Distance Y 10 Spread 0" at bounding box center [246, 568] width 258 height 457
click at [224, 368] on icon at bounding box center [225, 372] width 12 height 12
type input "8.92"
type input "2.08"
type input "3.02"
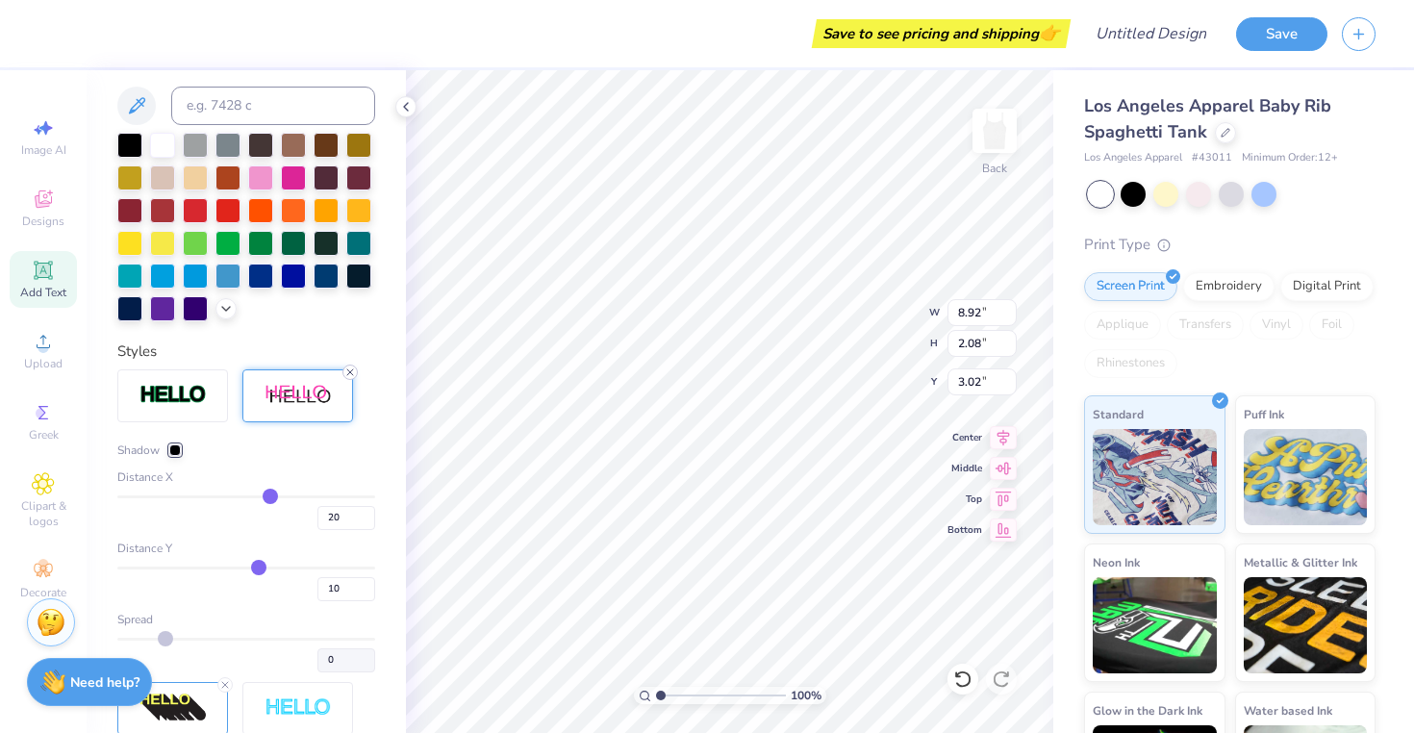
click at [350, 369] on icon at bounding box center [350, 372] width 12 height 12
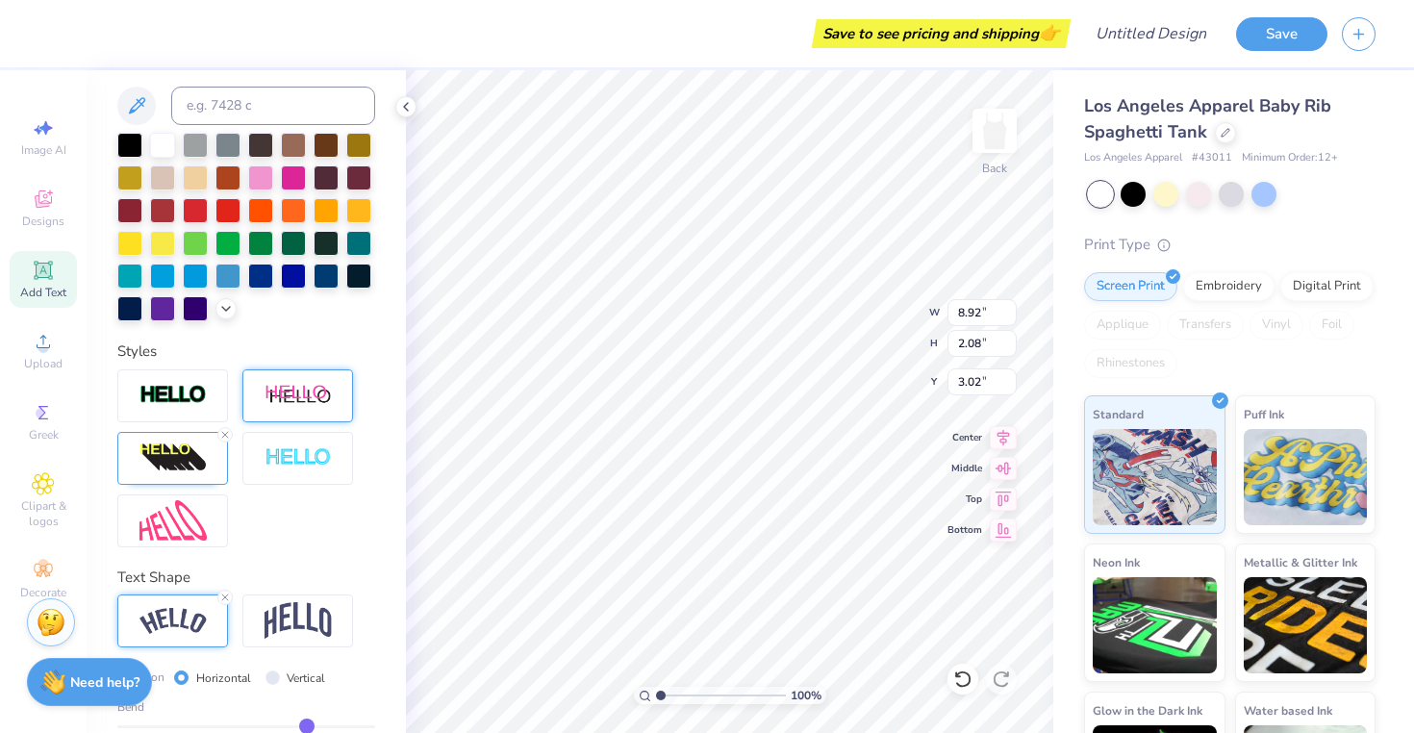
click at [350, 369] on div at bounding box center [297, 395] width 111 height 53
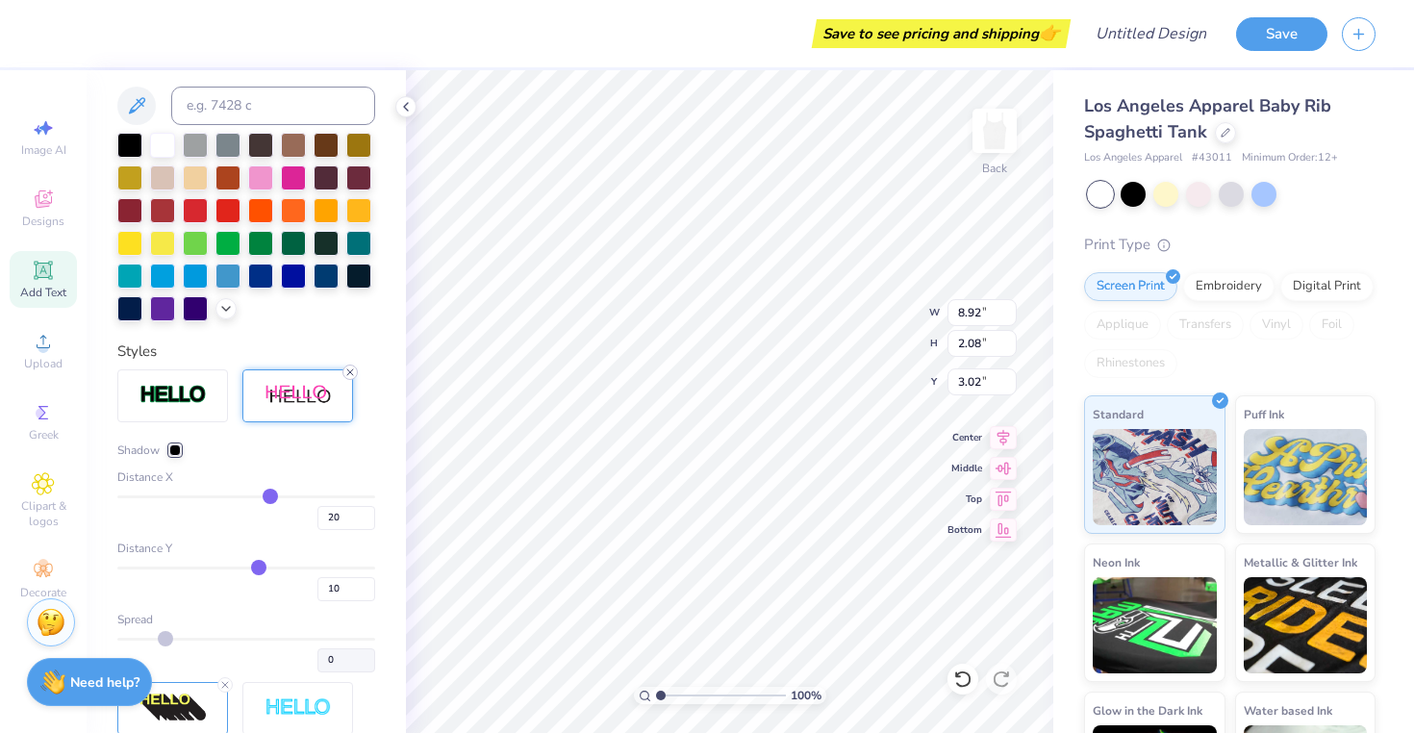
click at [350, 368] on icon at bounding box center [350, 372] width 12 height 12
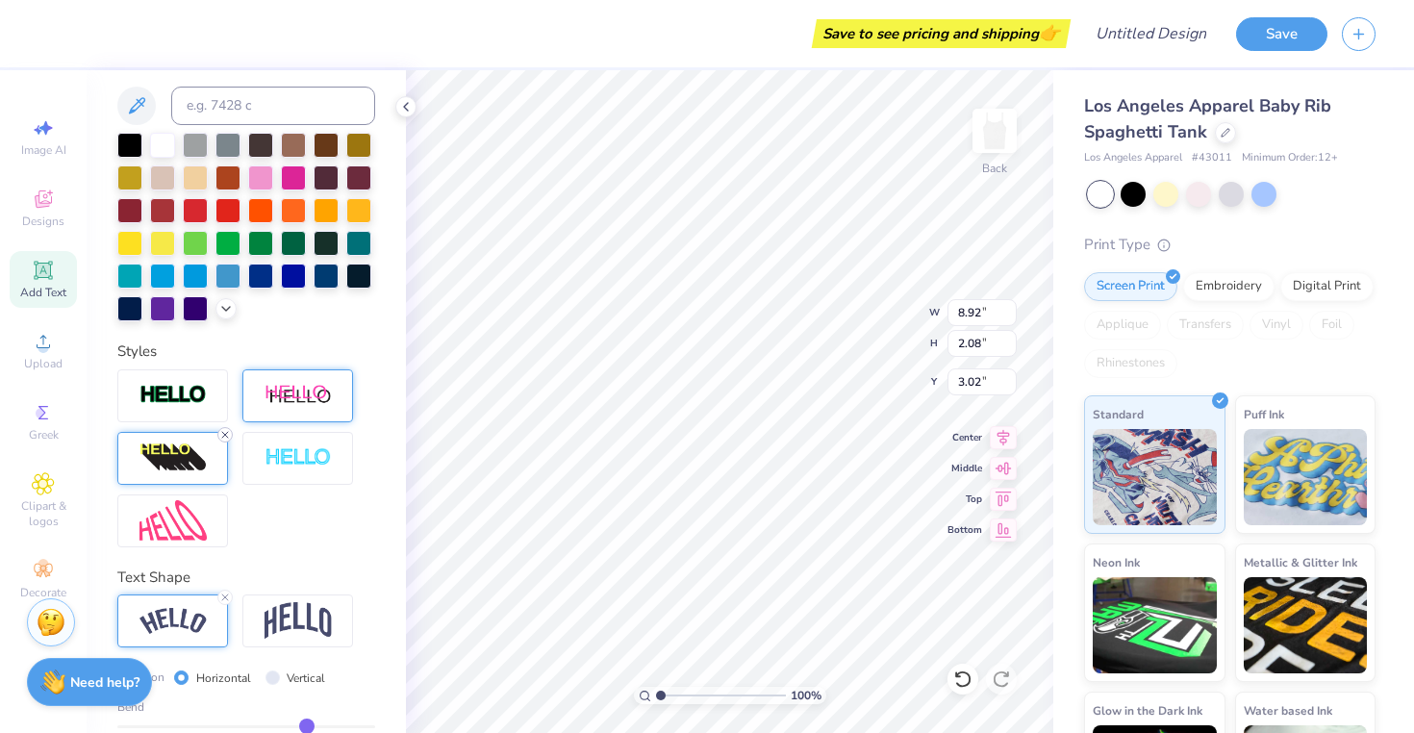
click at [223, 435] on line at bounding box center [225, 435] width 6 height 6
type input "6.86"
type input "1.60"
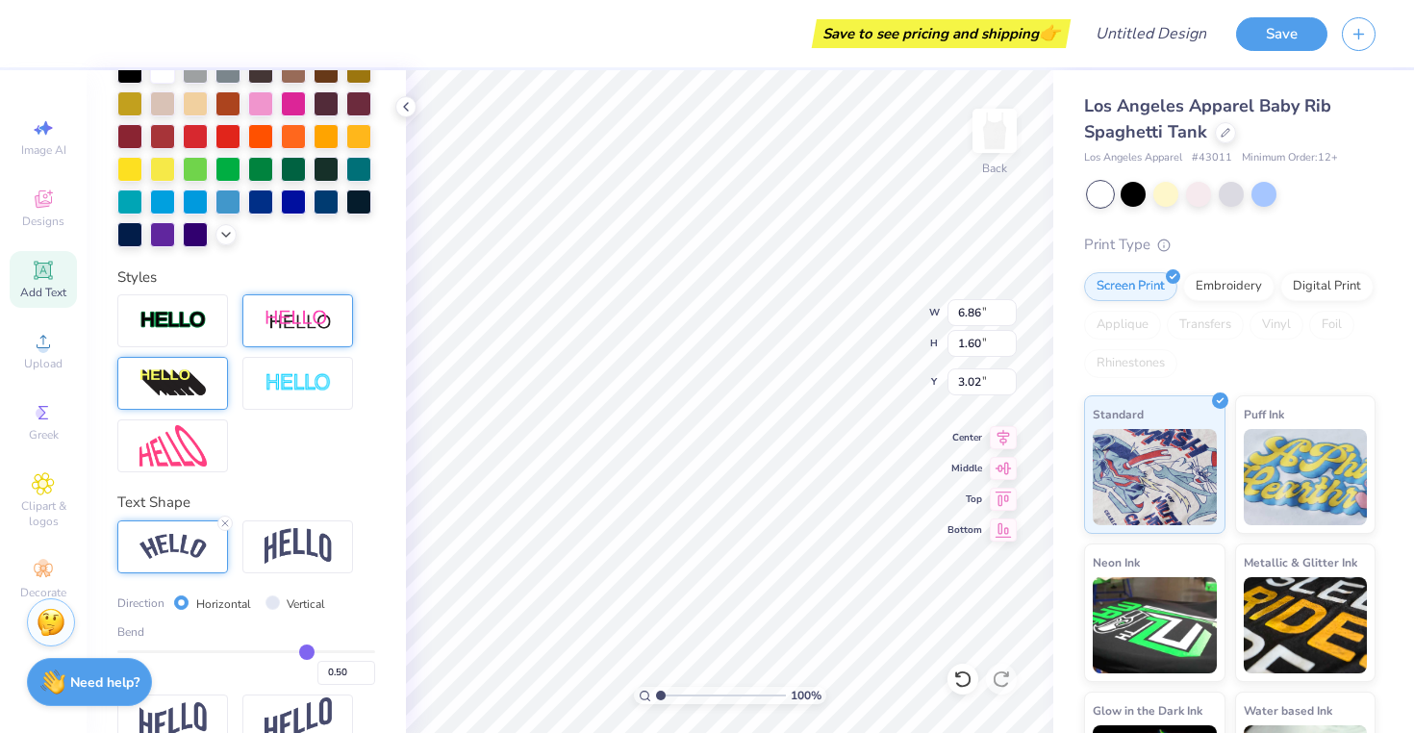
scroll to position [385, 0]
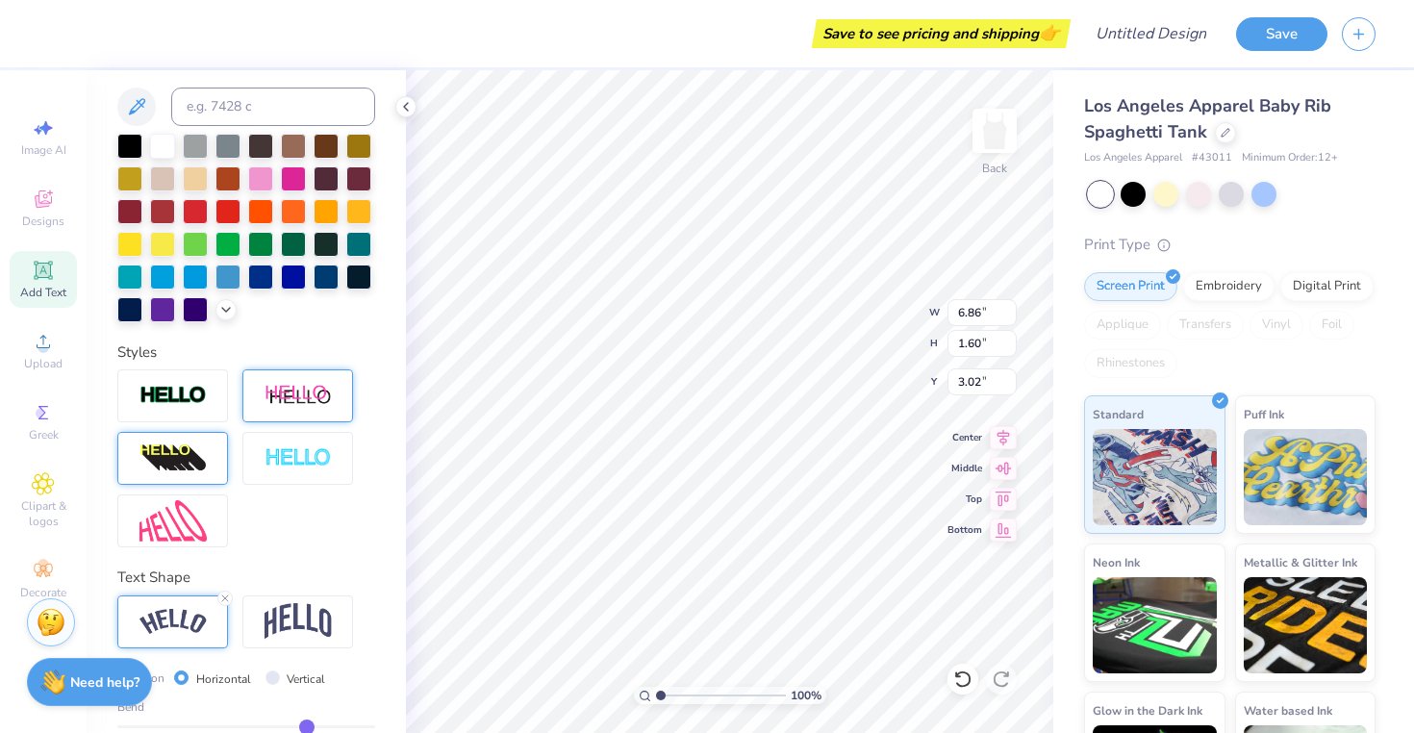
click at [303, 399] on img at bounding box center [297, 396] width 67 height 24
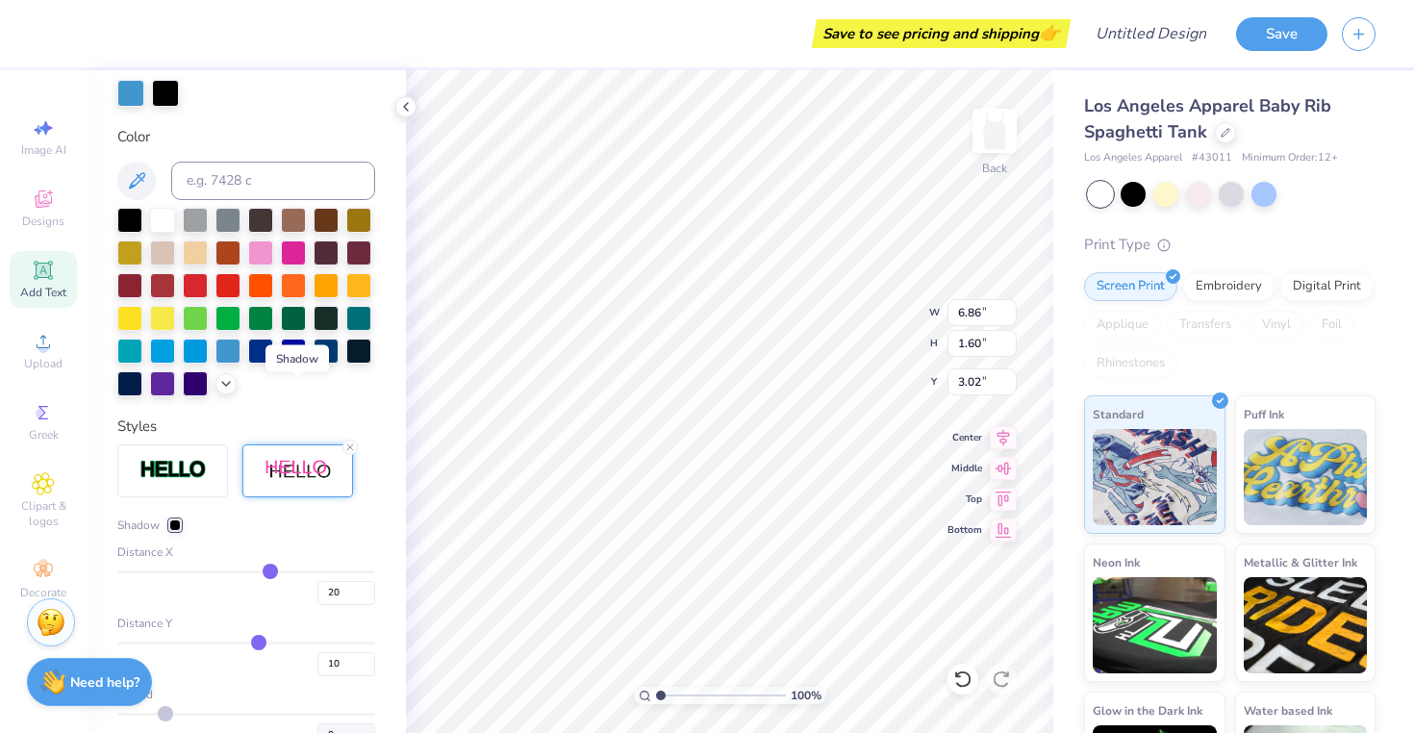
type input "8.24"
type input "1.76"
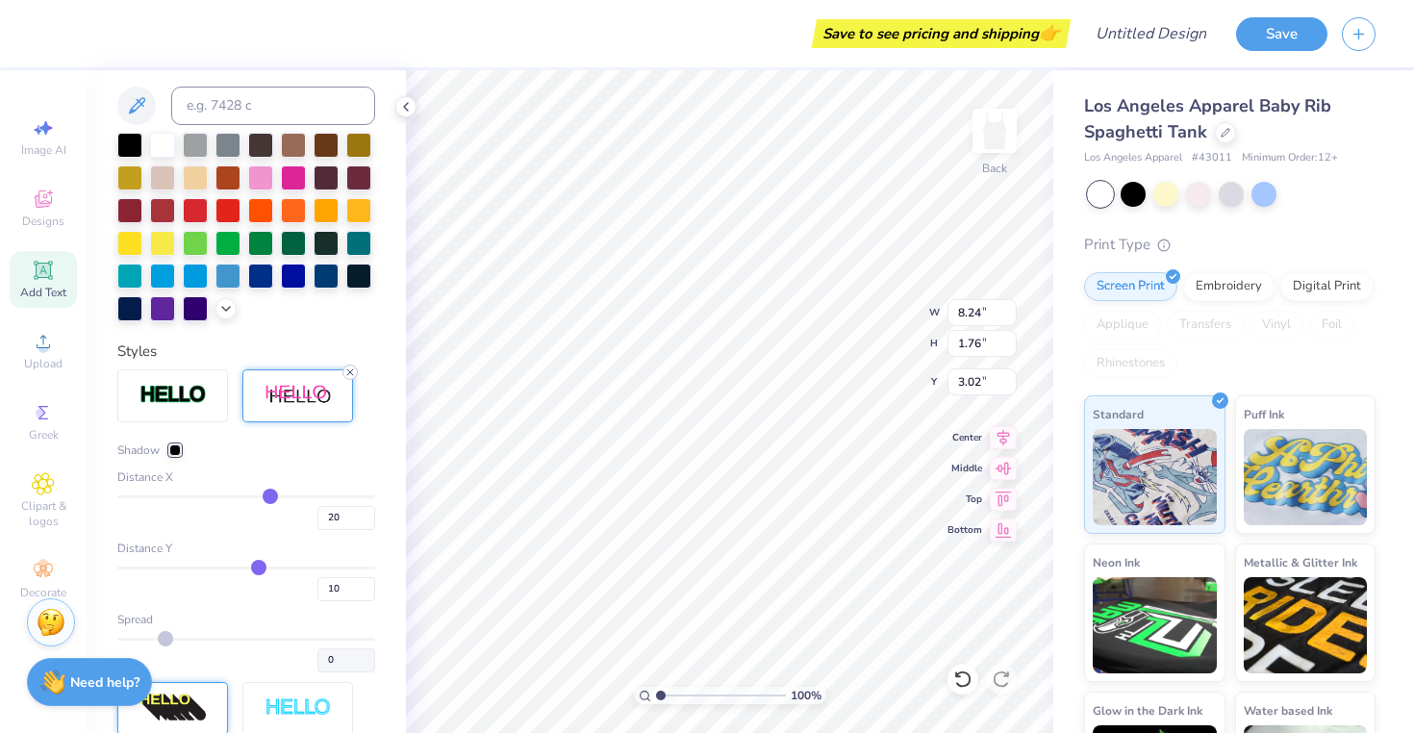
click at [349, 371] on icon at bounding box center [350, 372] width 12 height 12
type input "6.86"
type input "1.60"
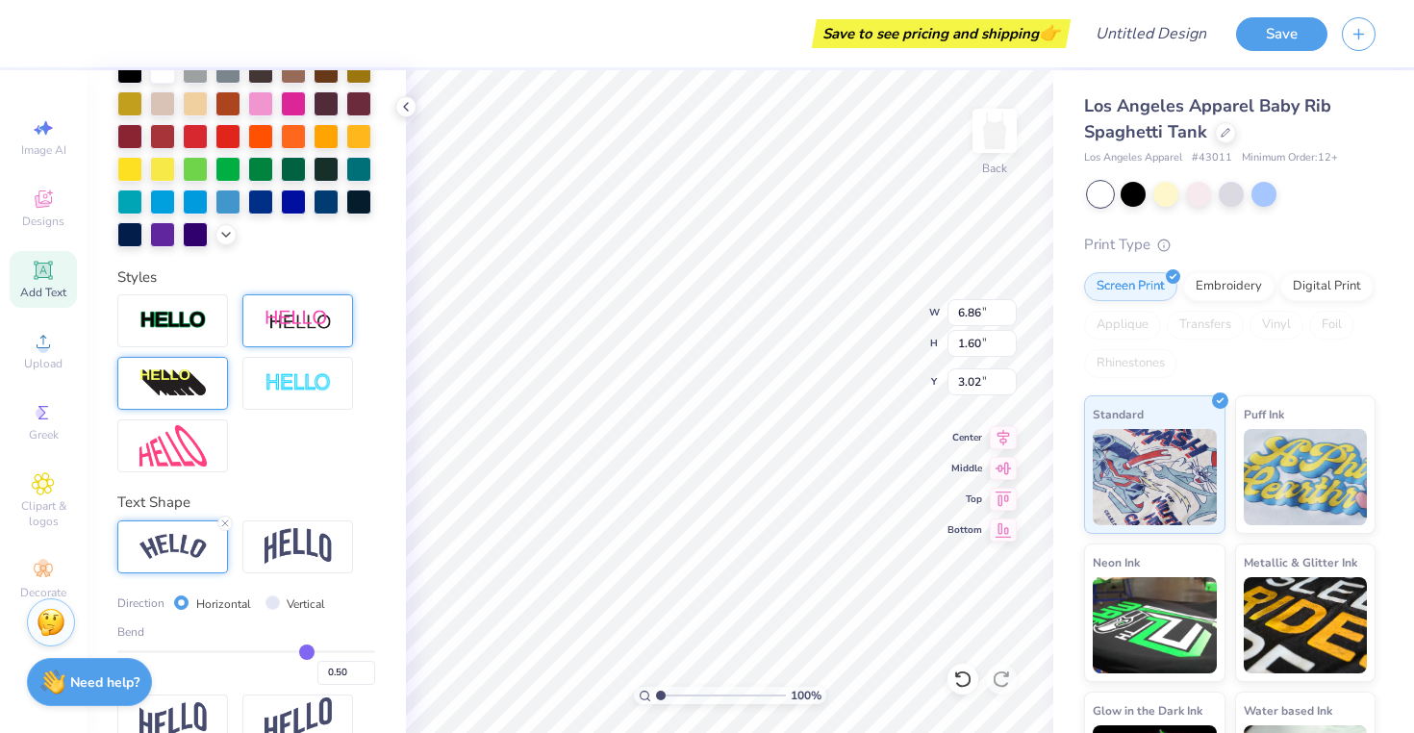
scroll to position [385, 0]
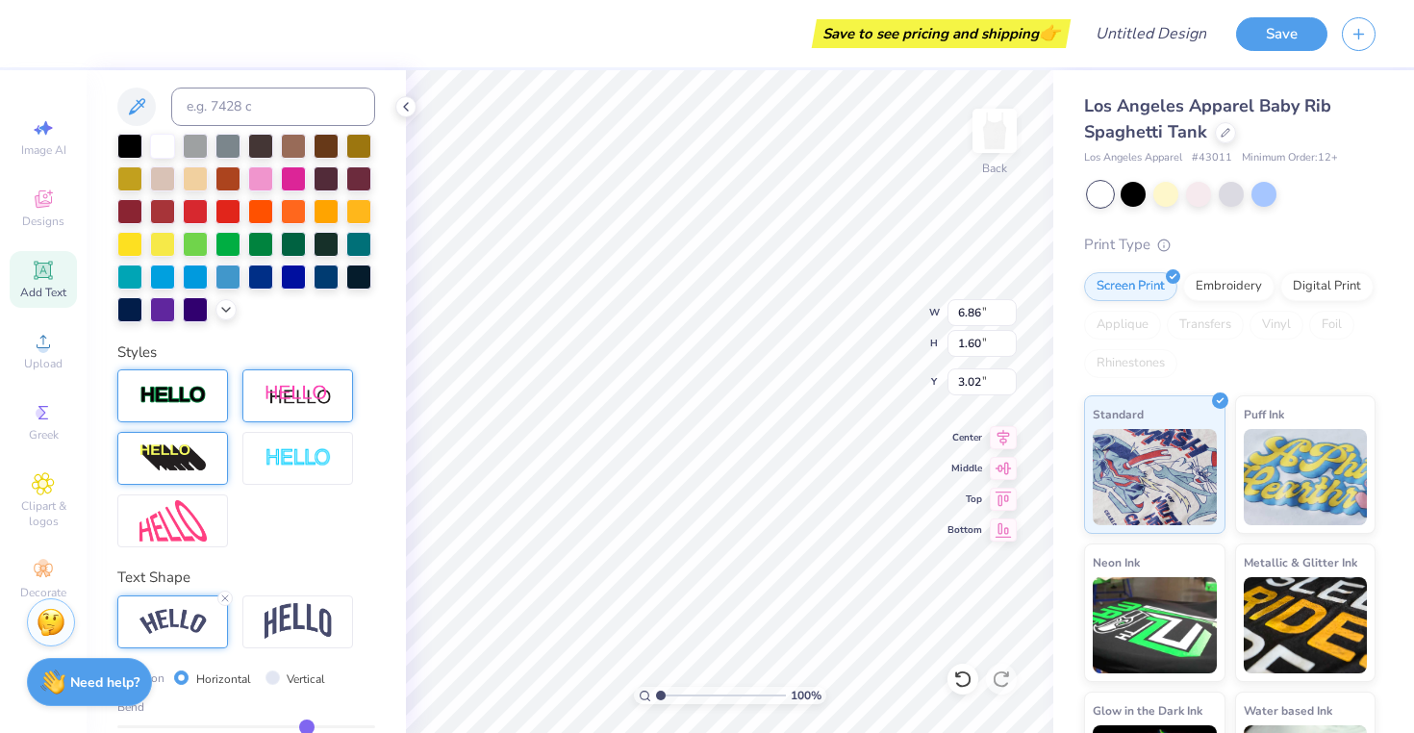
click at [175, 388] on img at bounding box center [172, 396] width 67 height 22
type input "6.88"
type input "1.62"
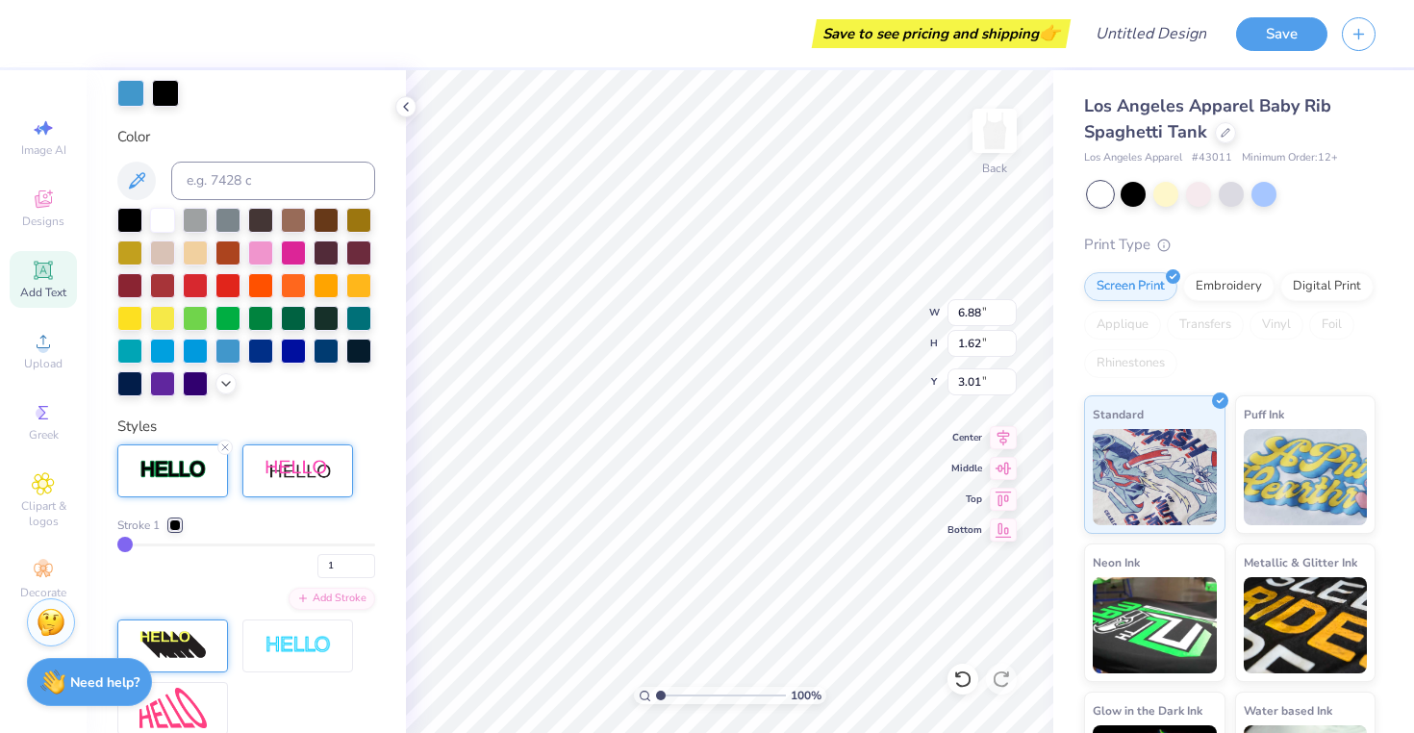
scroll to position [460, 0]
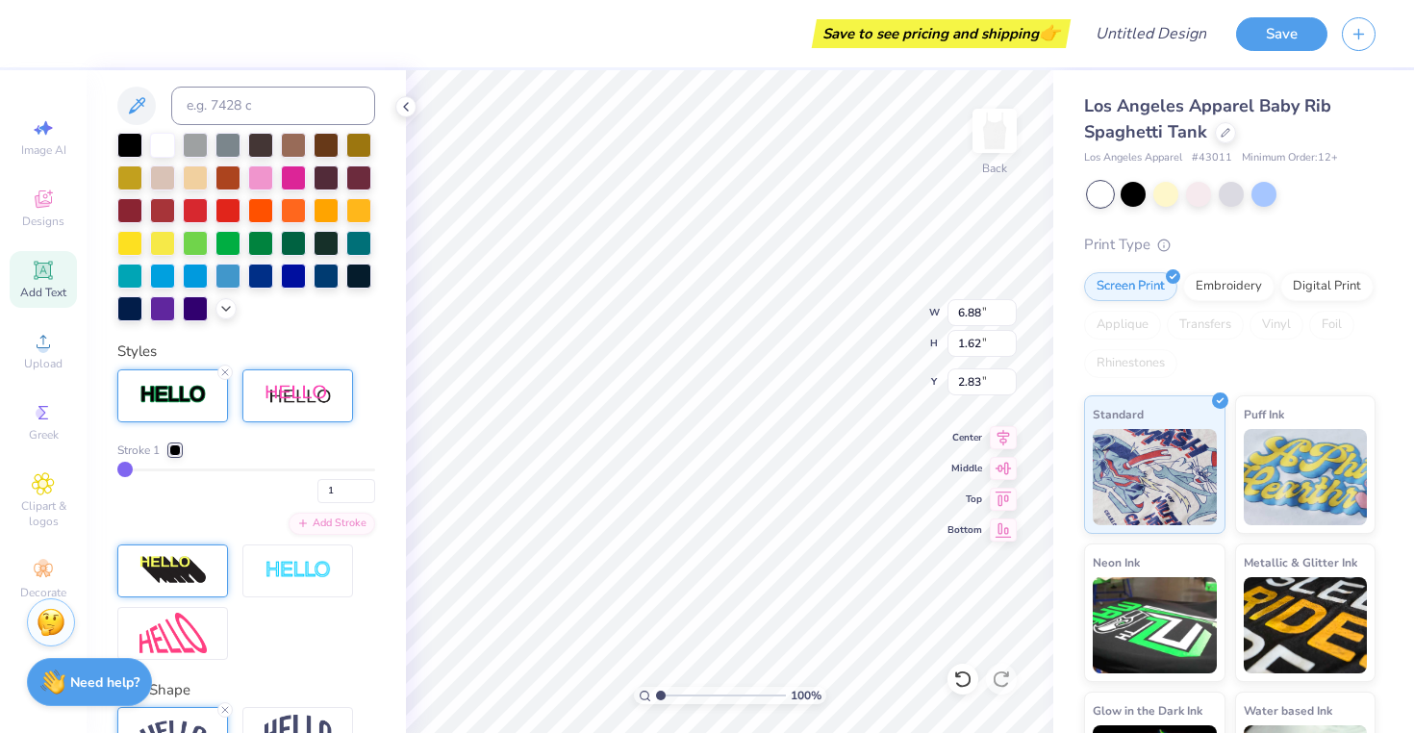
type input "2.82"
type input "1.90"
type input "8.50"
type input "2.00"
click at [1001, 435] on icon at bounding box center [1003, 434] width 27 height 23
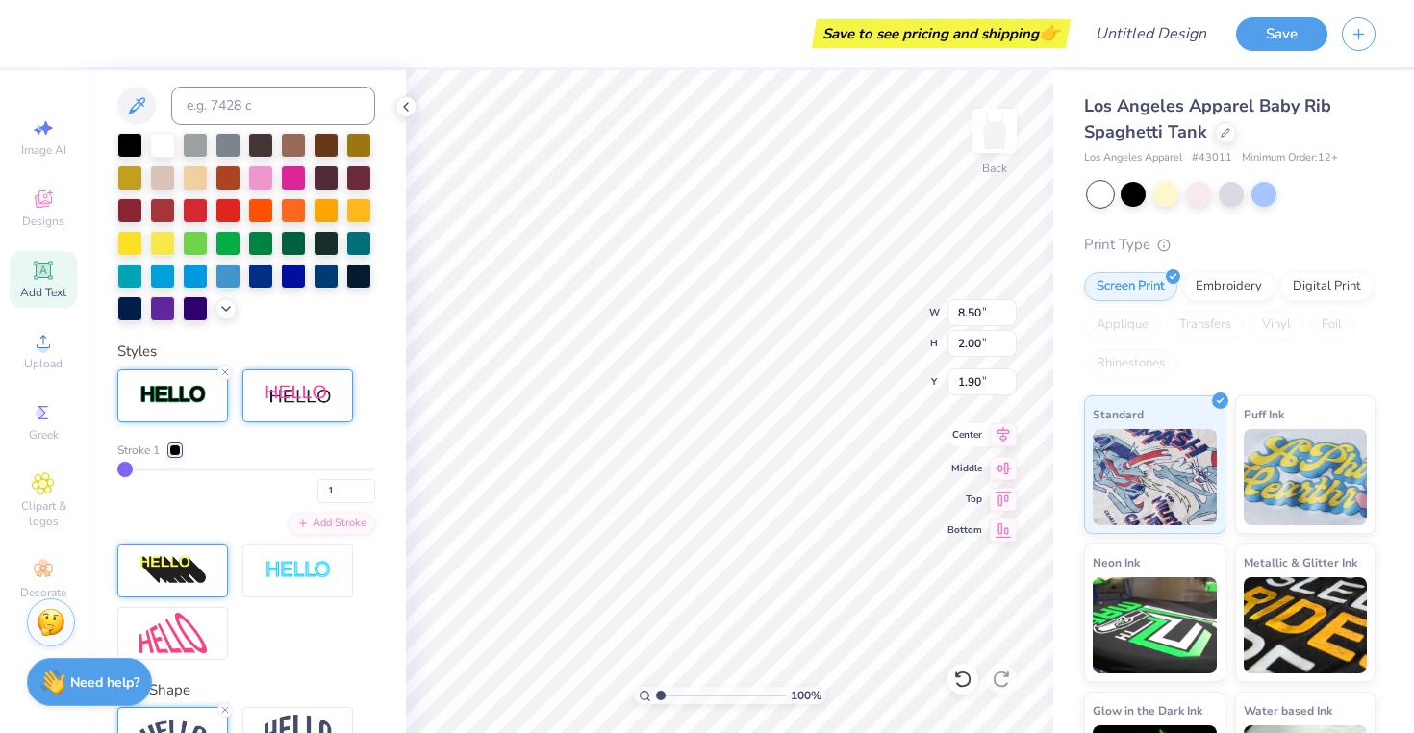
click at [997, 435] on icon at bounding box center [1003, 434] width 27 height 23
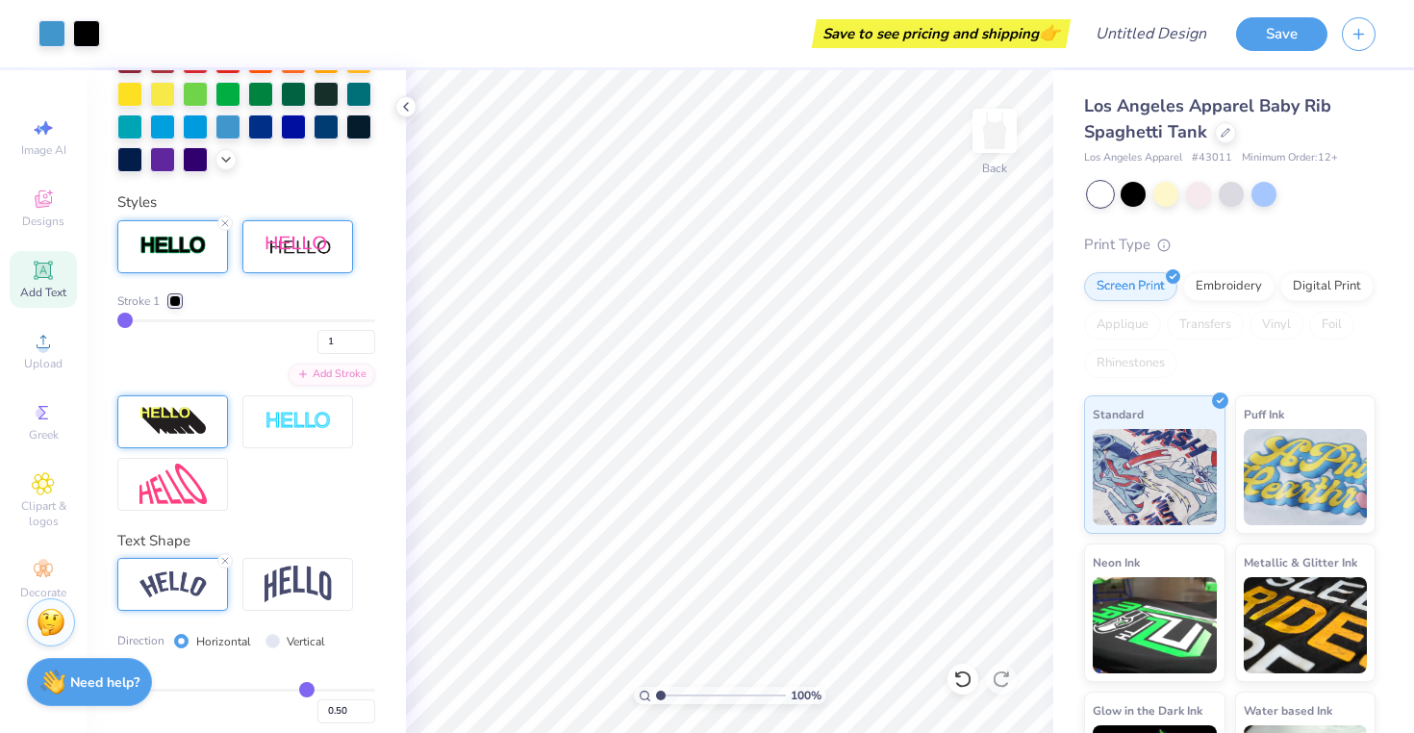
scroll to position [608, 0]
type input "3"
type input "4"
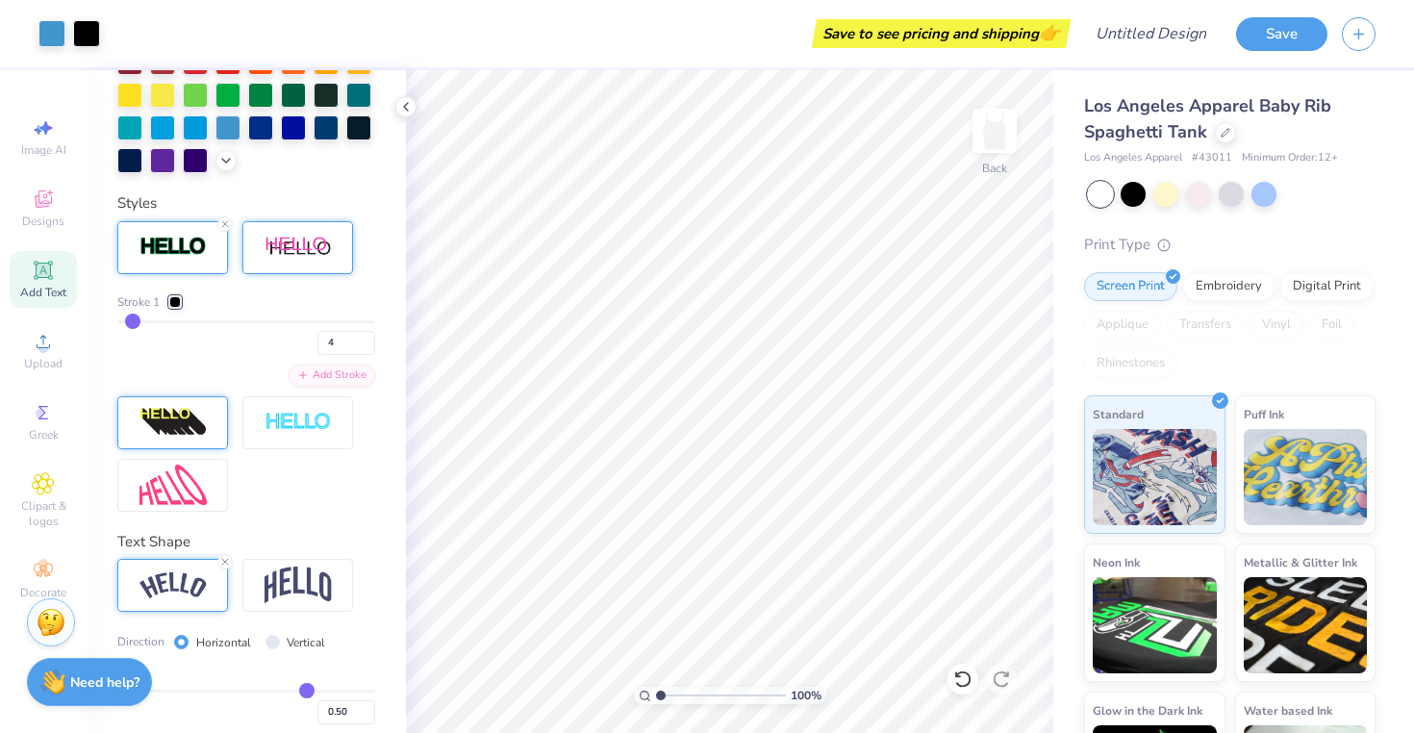
type input "5"
type input "6"
type input "7"
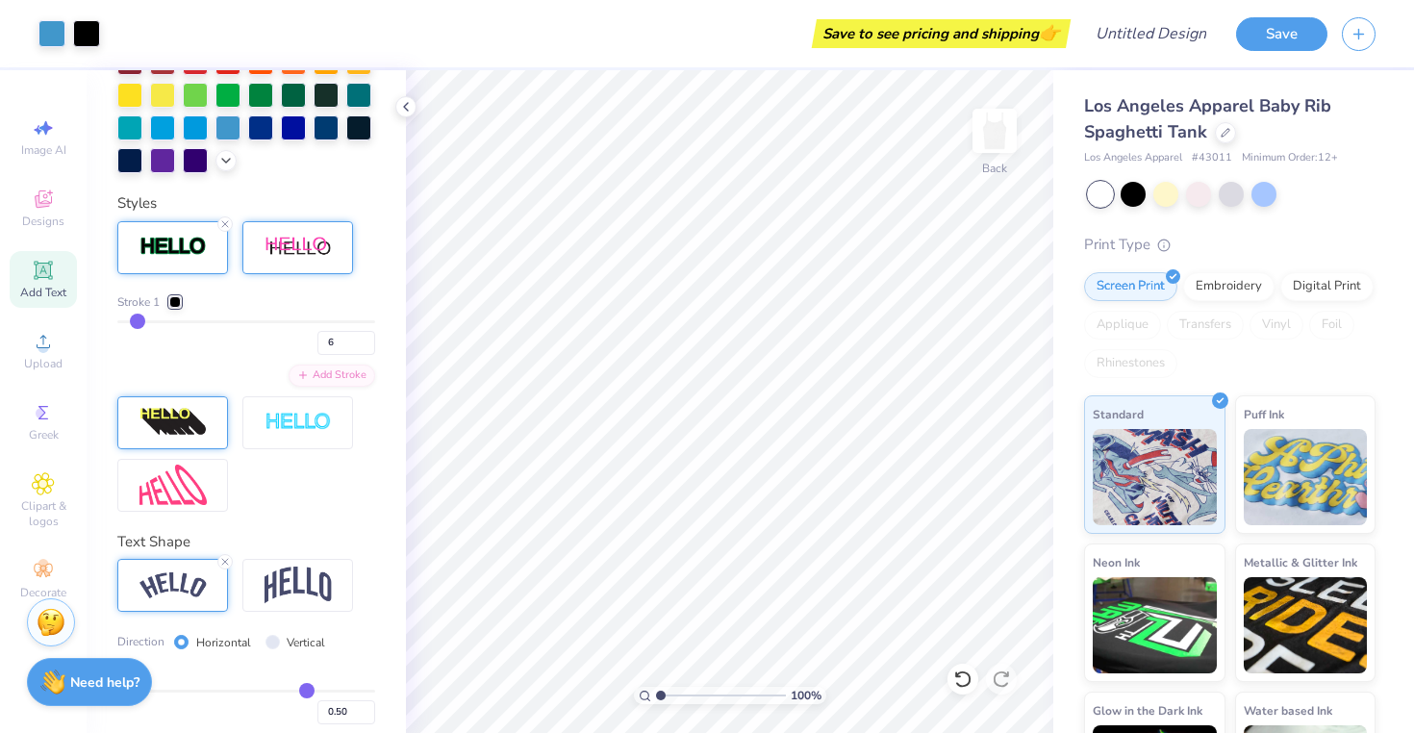
type input "7"
type input "8"
type input "9"
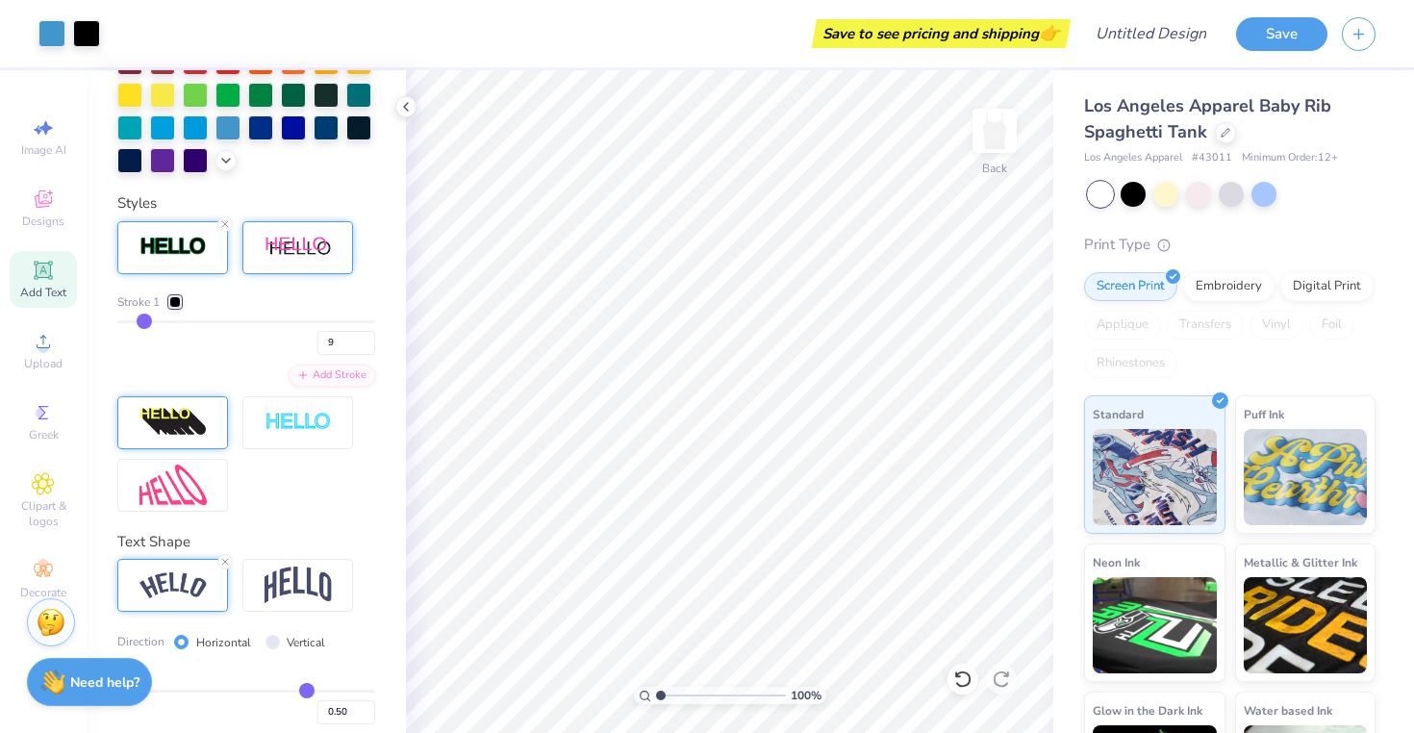
type input "10"
type input "11"
type input "12"
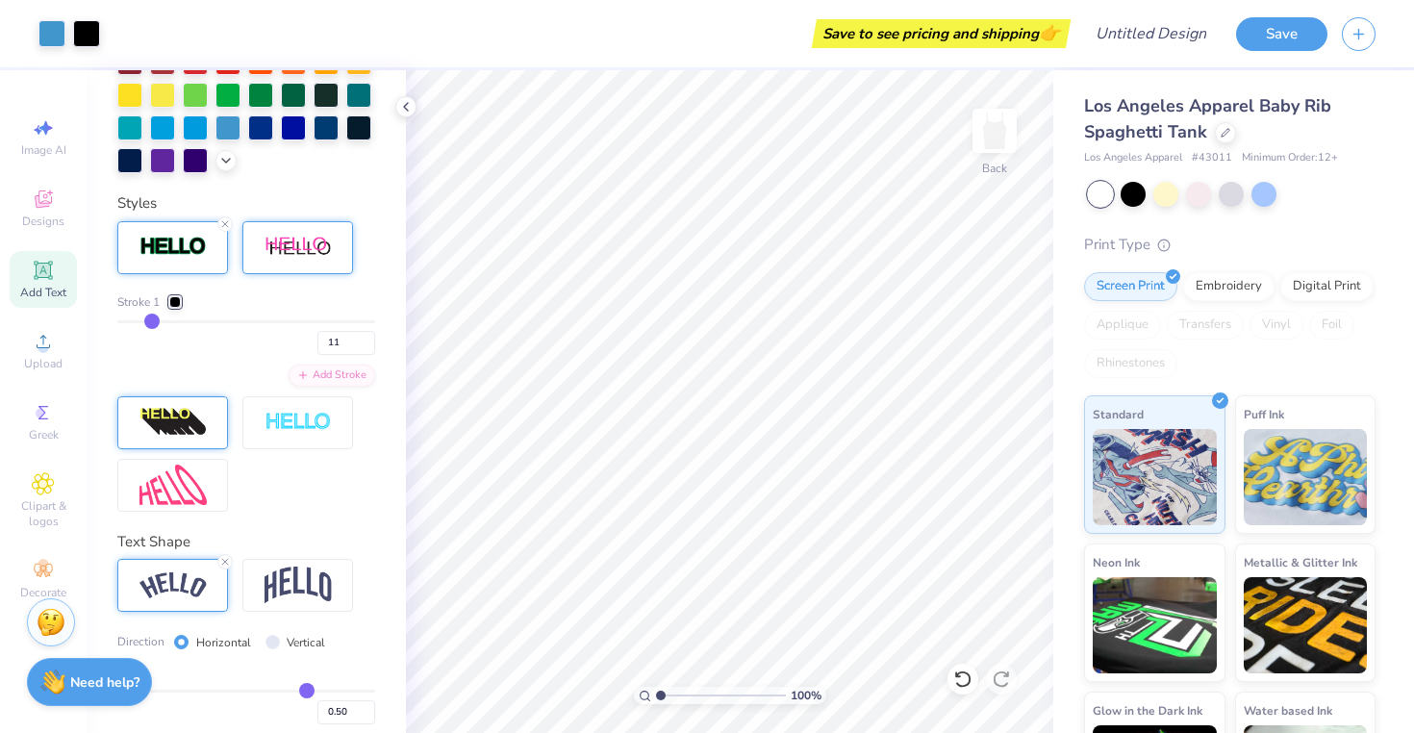
type input "12"
type input "13"
type input "14"
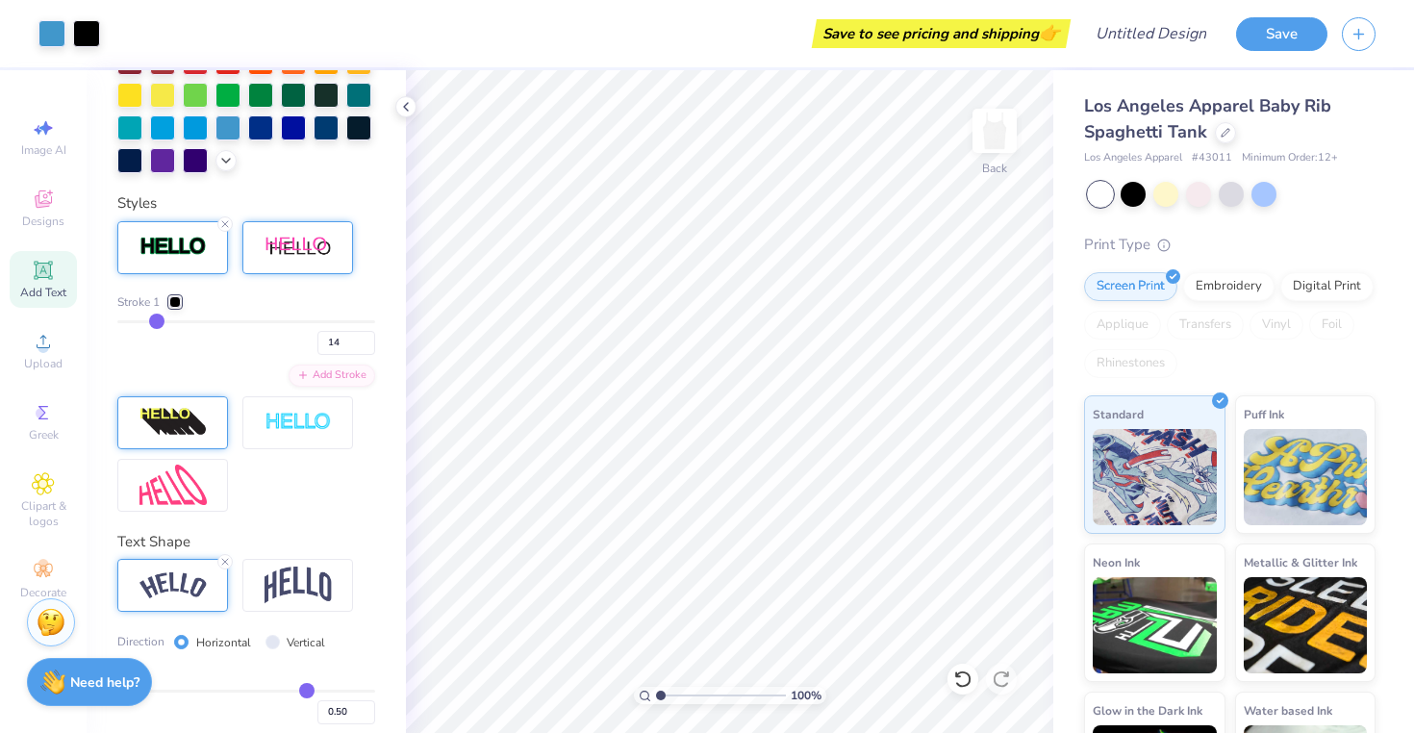
type input "15"
type input "16"
type input "17"
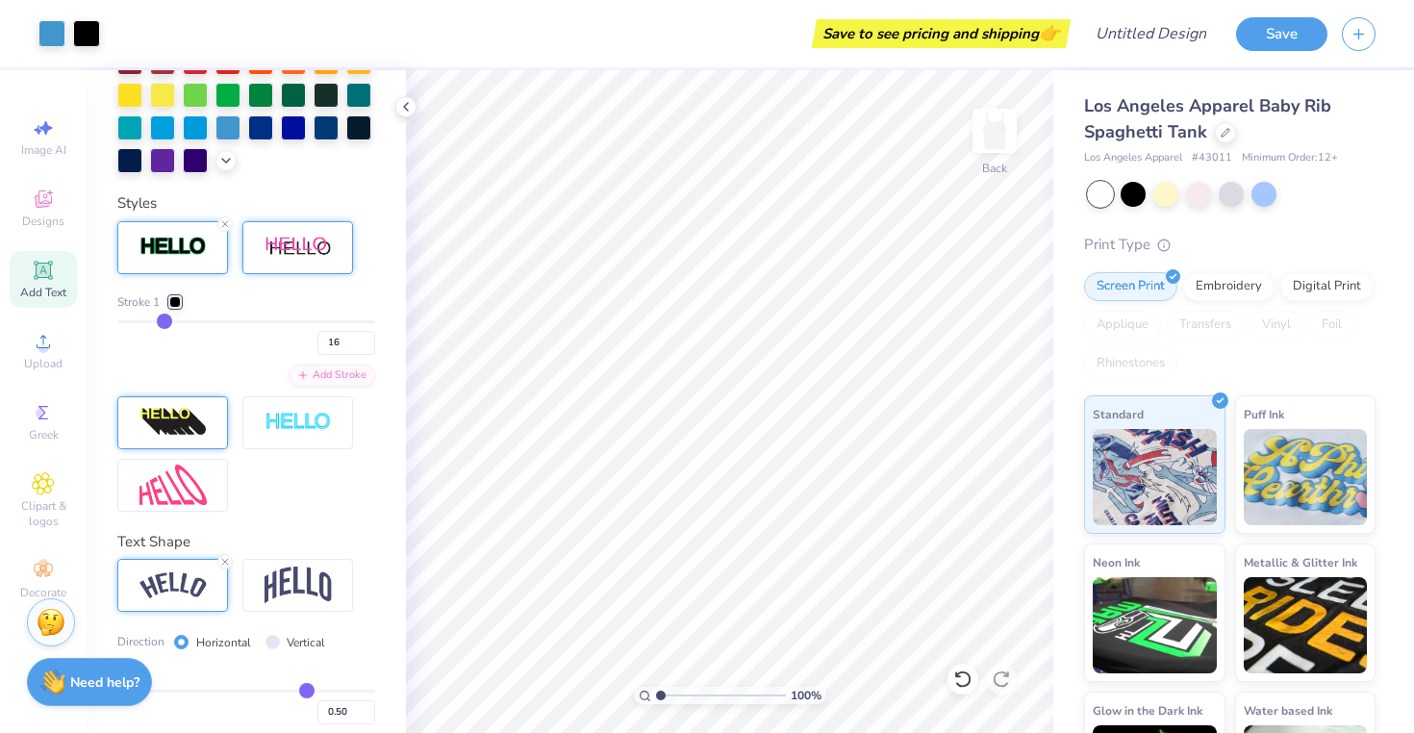
type input "17"
type input "18"
type input "19"
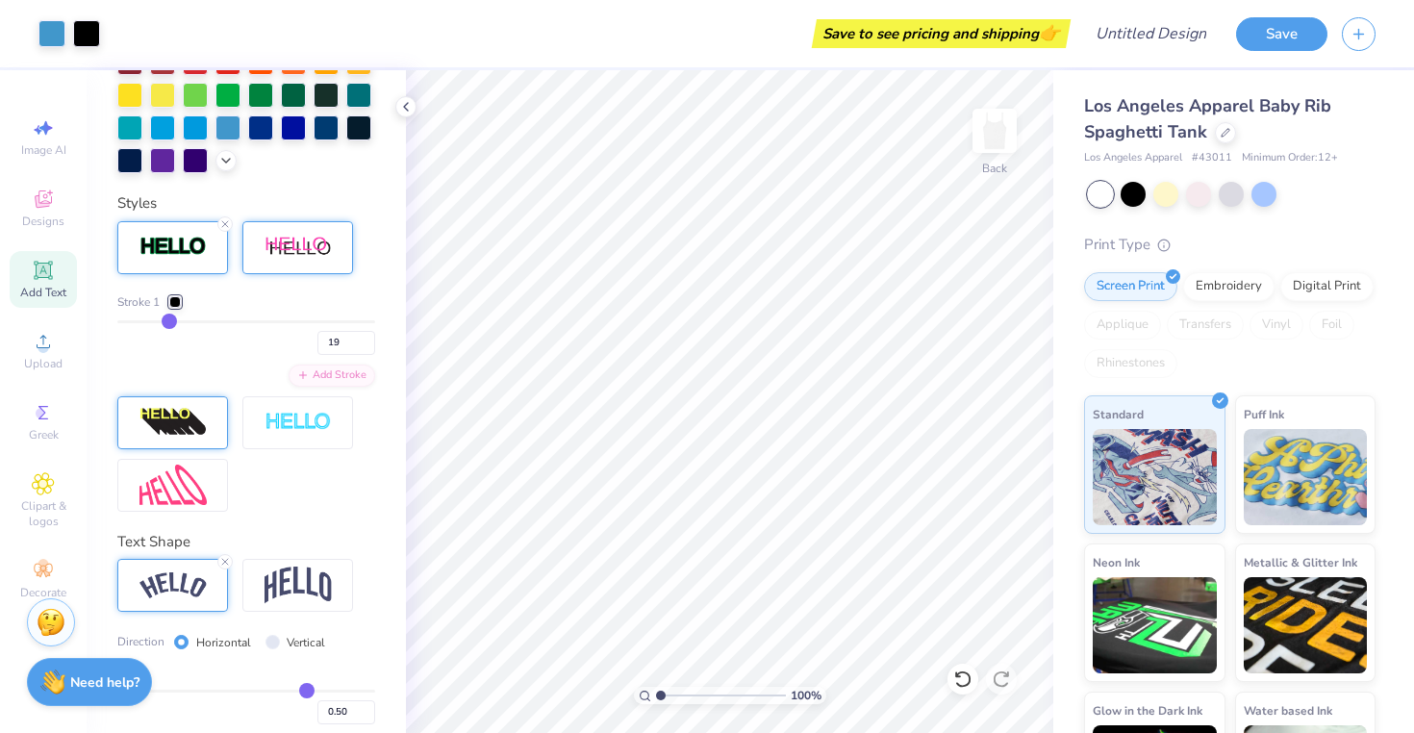
type input "20"
type input "21"
type input "22"
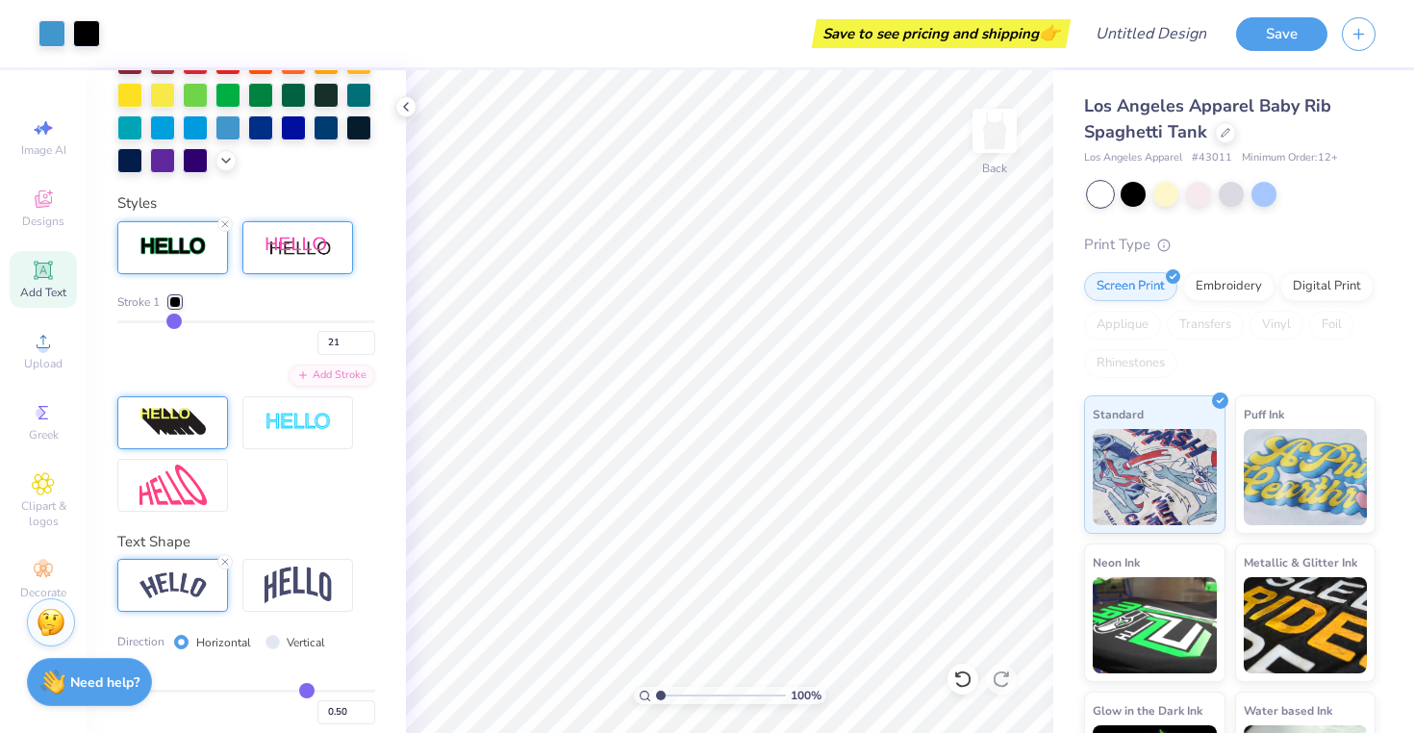
type input "22"
type input "23"
type input "24"
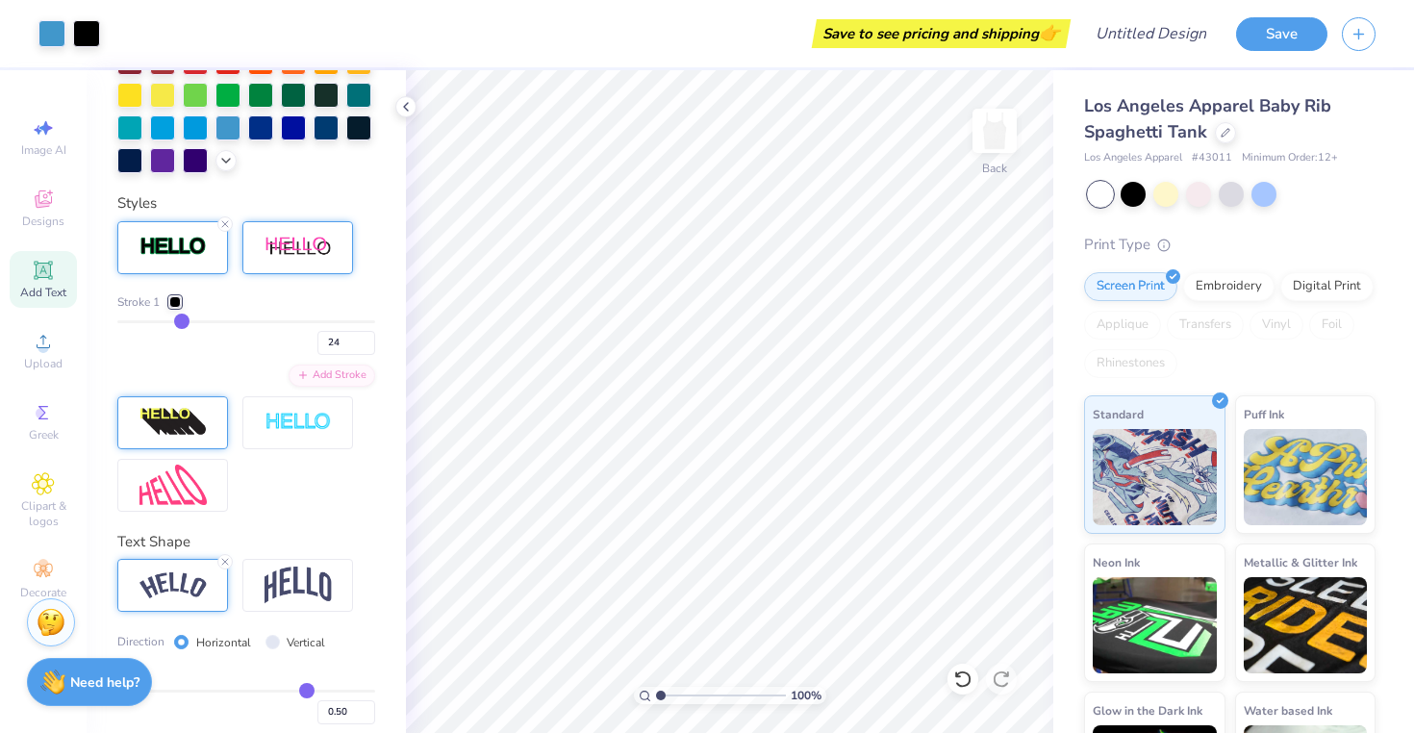
type input "25"
type input "26"
type input "27"
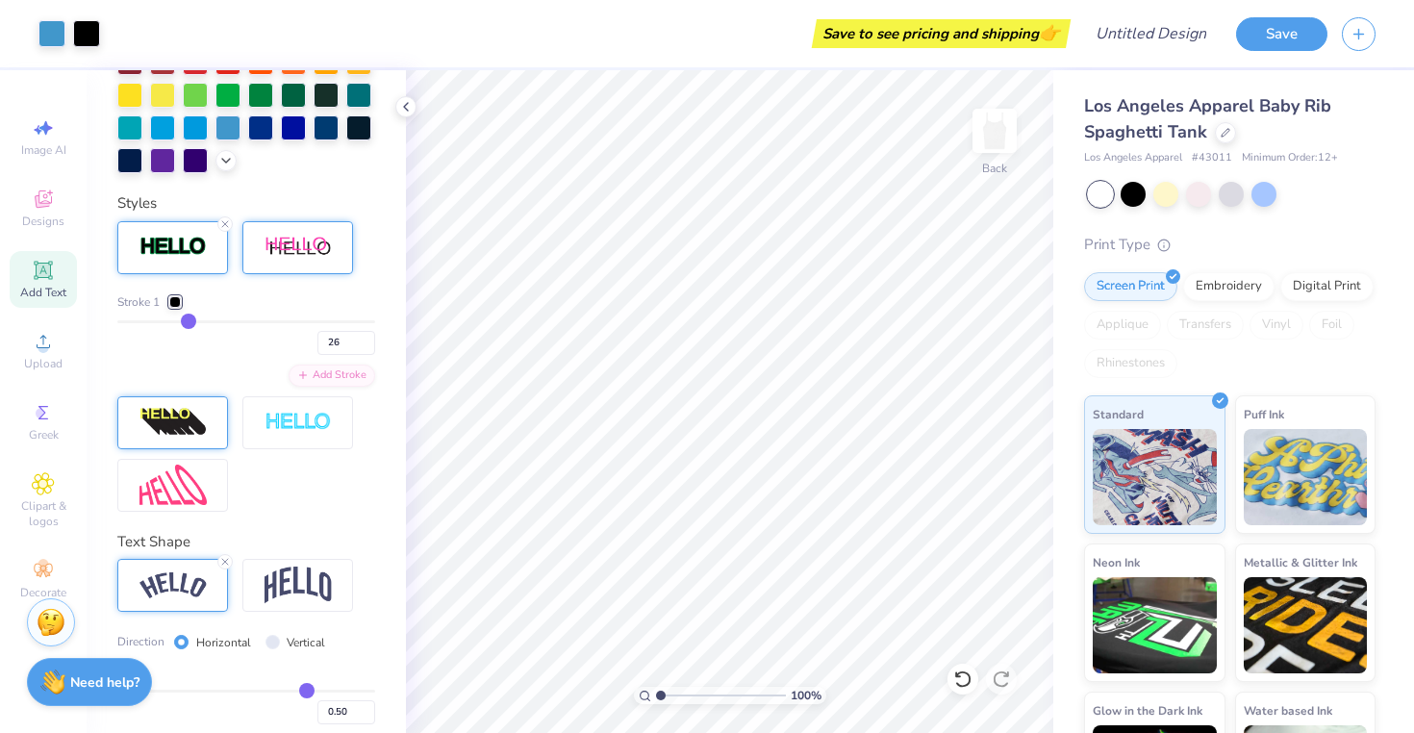
type input "27"
type input "28"
type input "29"
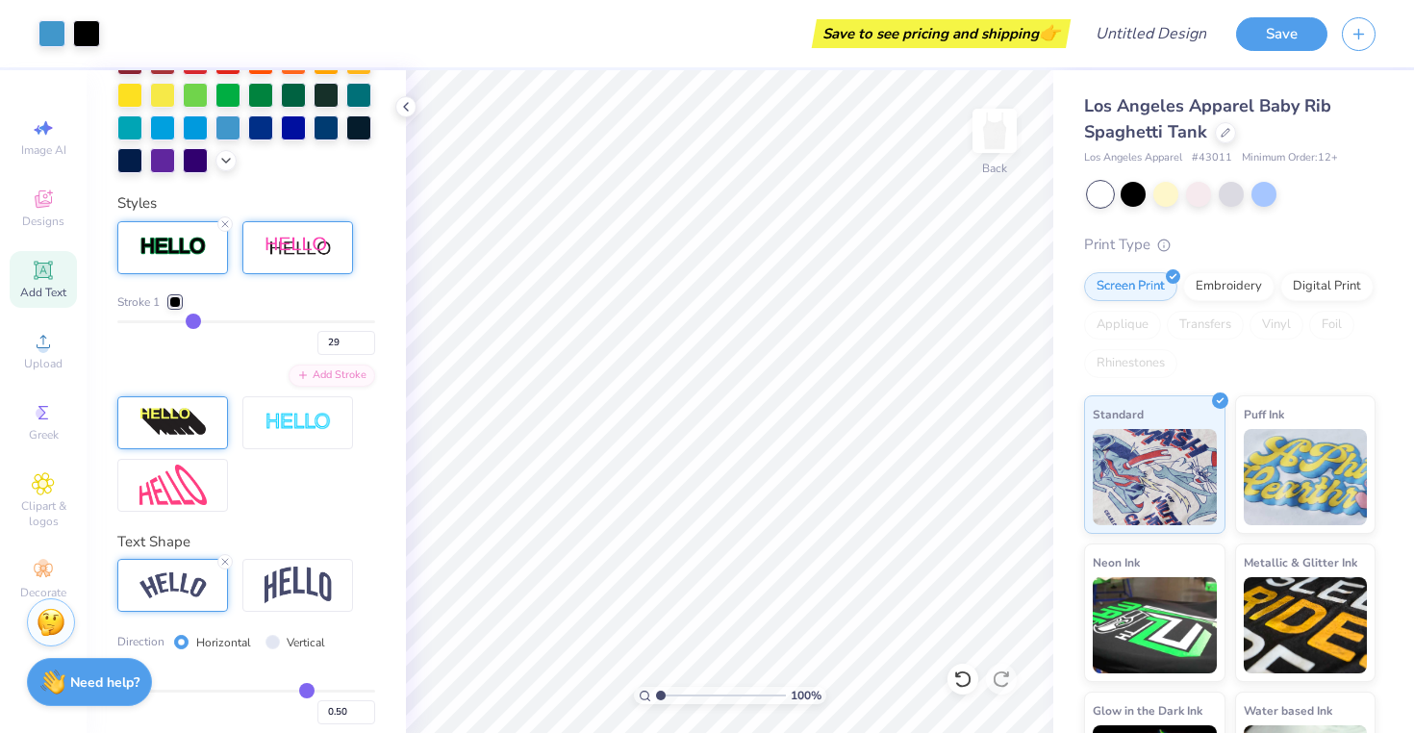
type input "30"
type input "31"
type input "32"
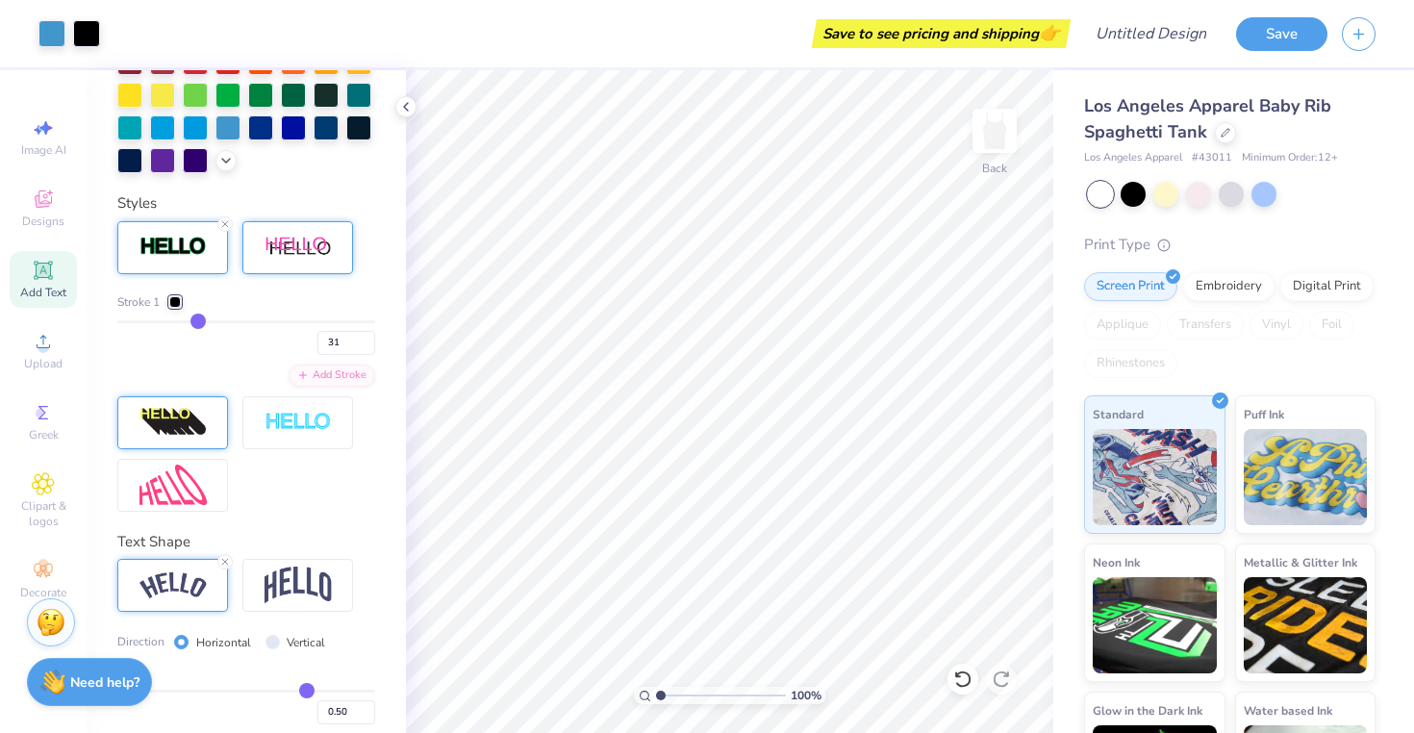
type input "32"
type input "34"
type input "36"
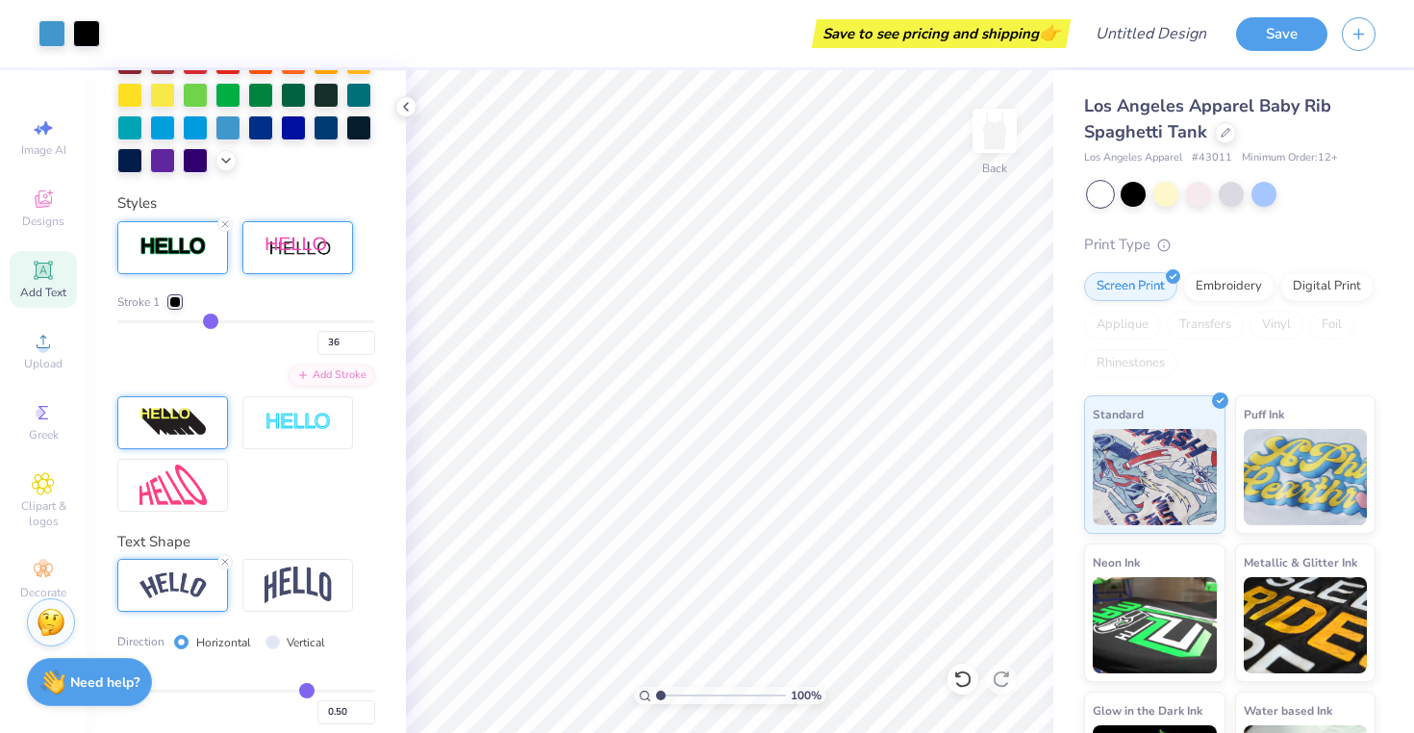
type input "38"
type input "40"
type input "42"
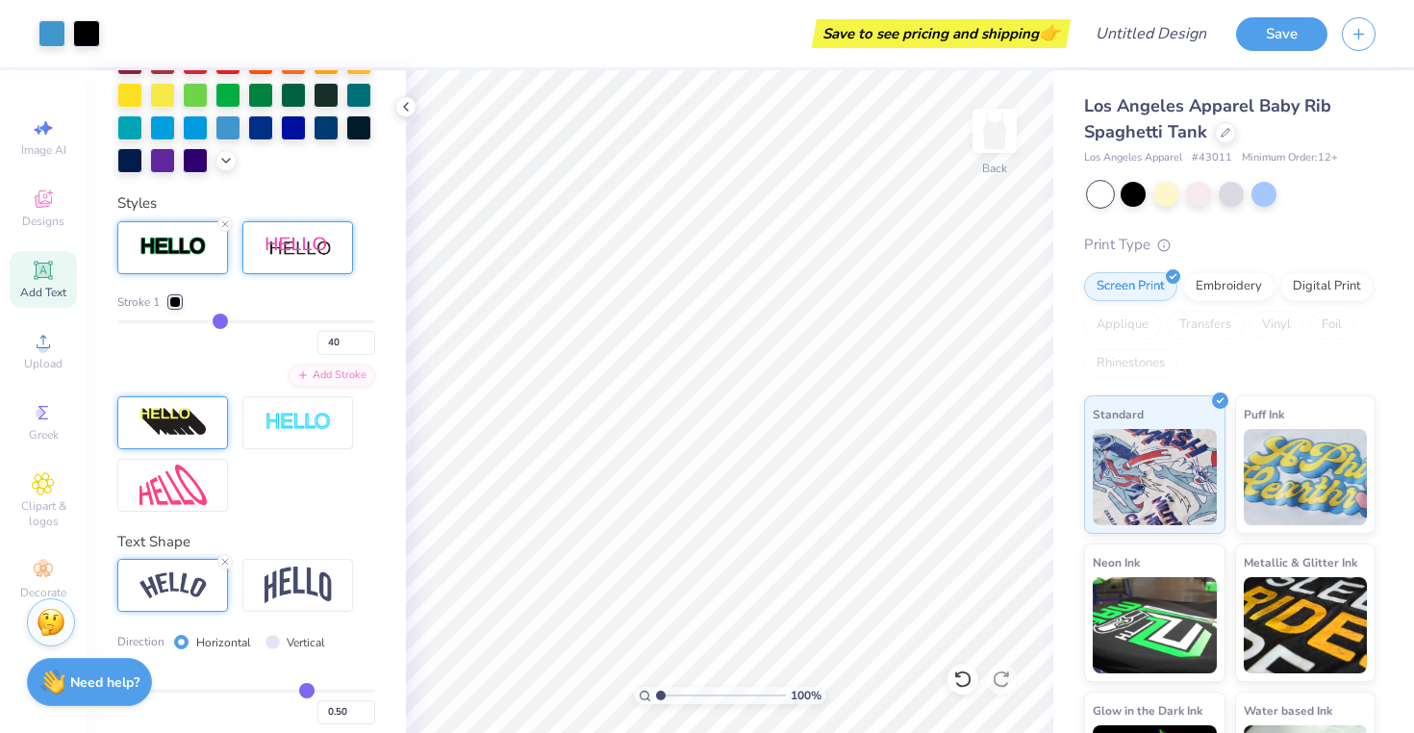
type input "42"
type input "44"
type input "46"
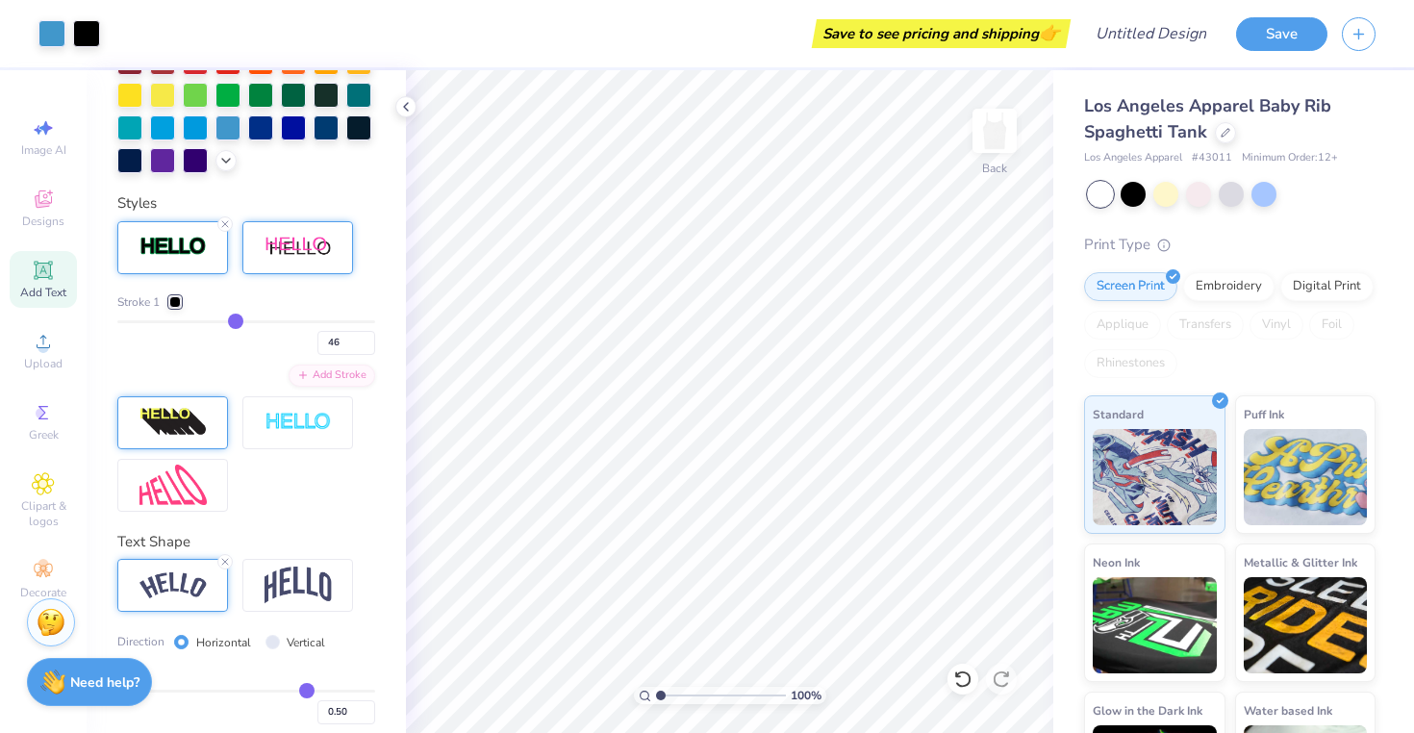
type input "48"
type input "51"
type input "54"
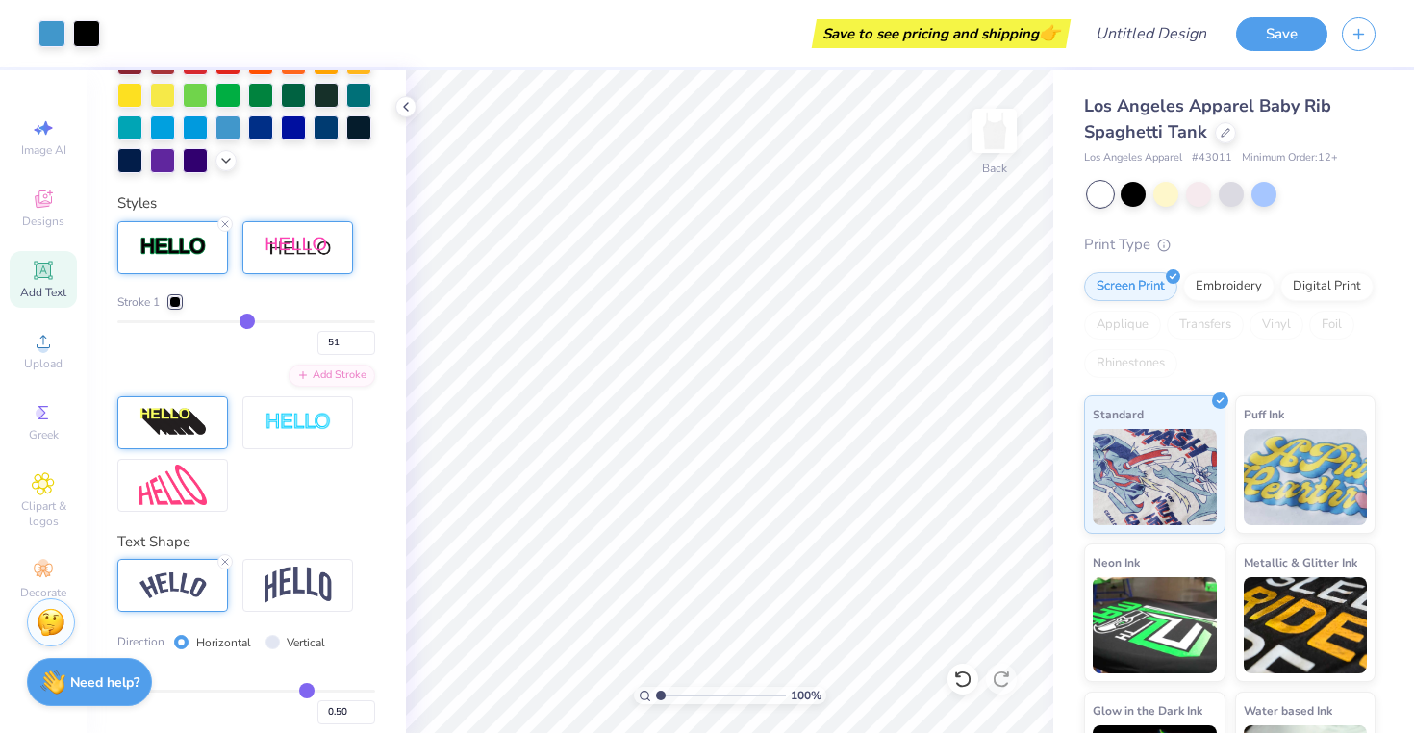
type input "54"
type input "56"
type input "58"
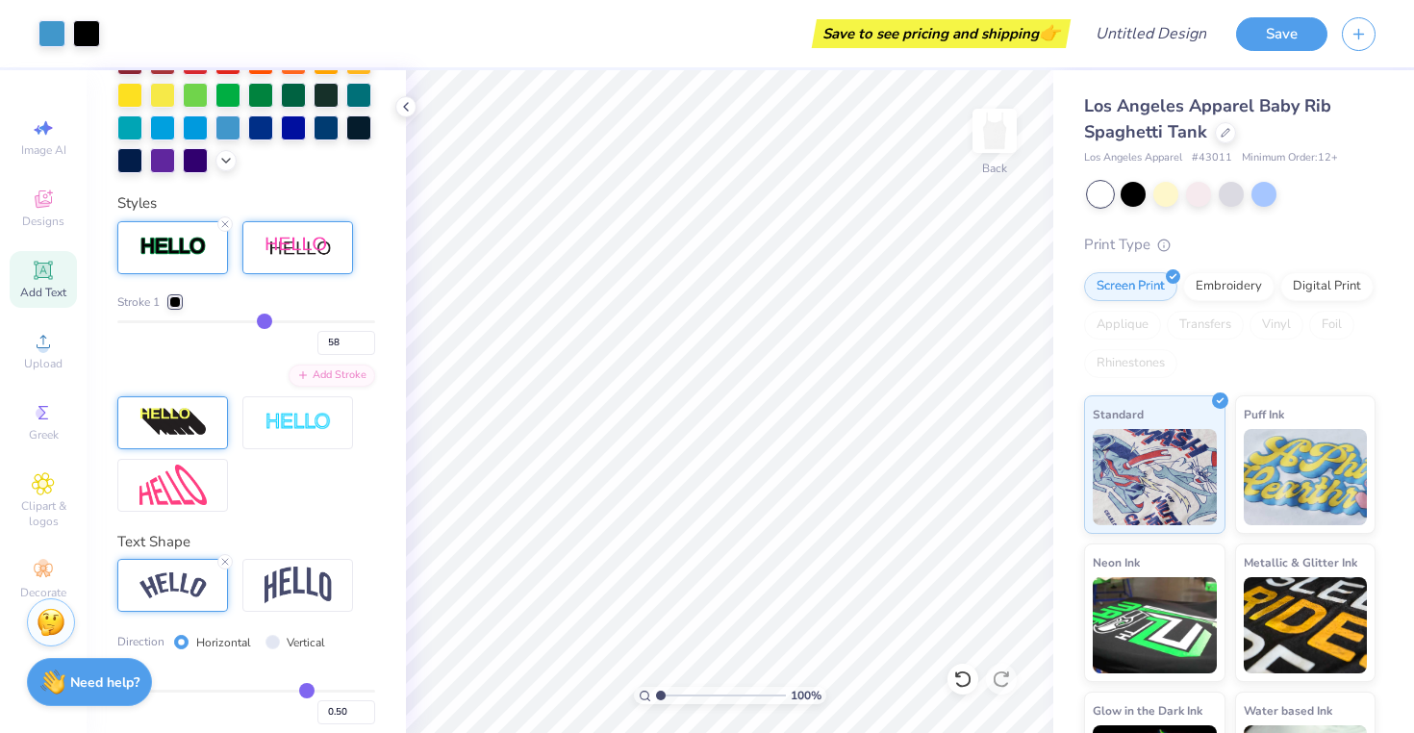
type input "60"
type input "62"
type input "65"
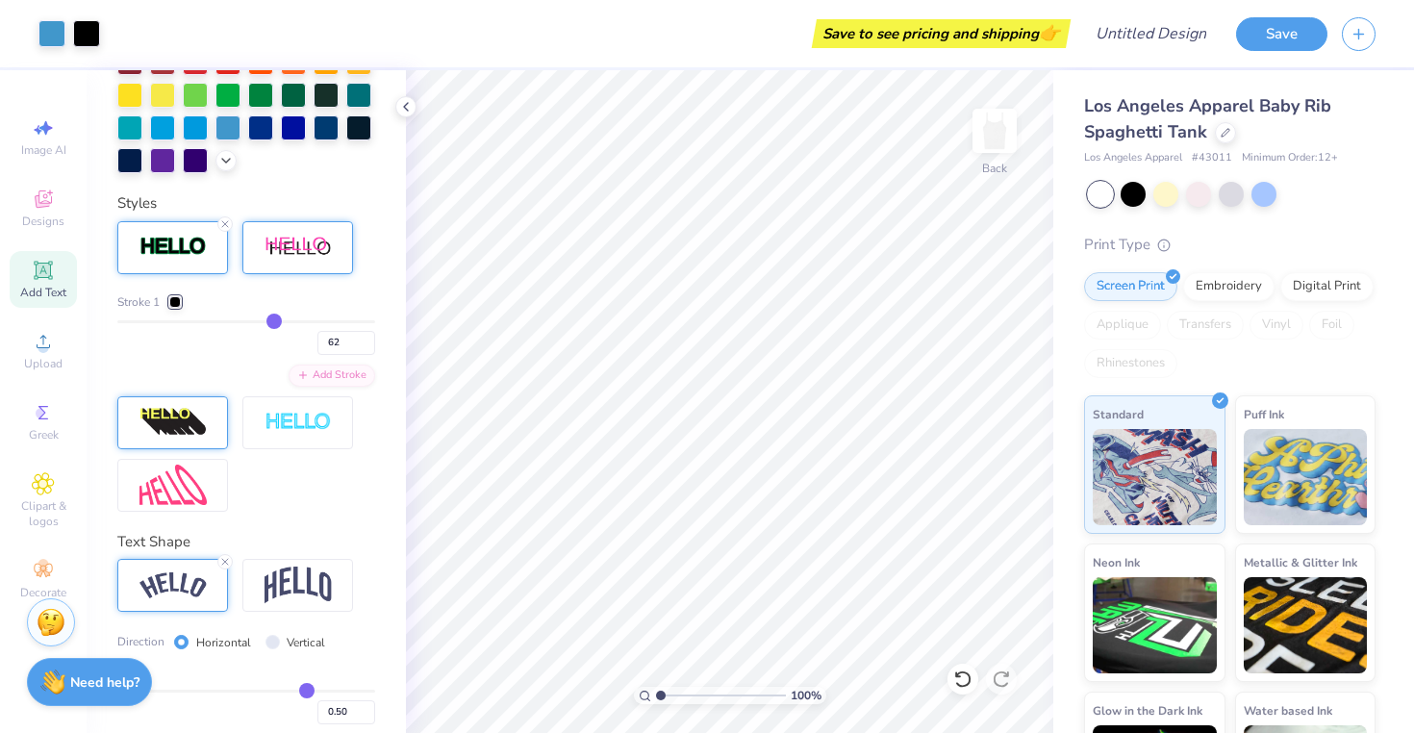
type input "65"
type input "67"
type input "68"
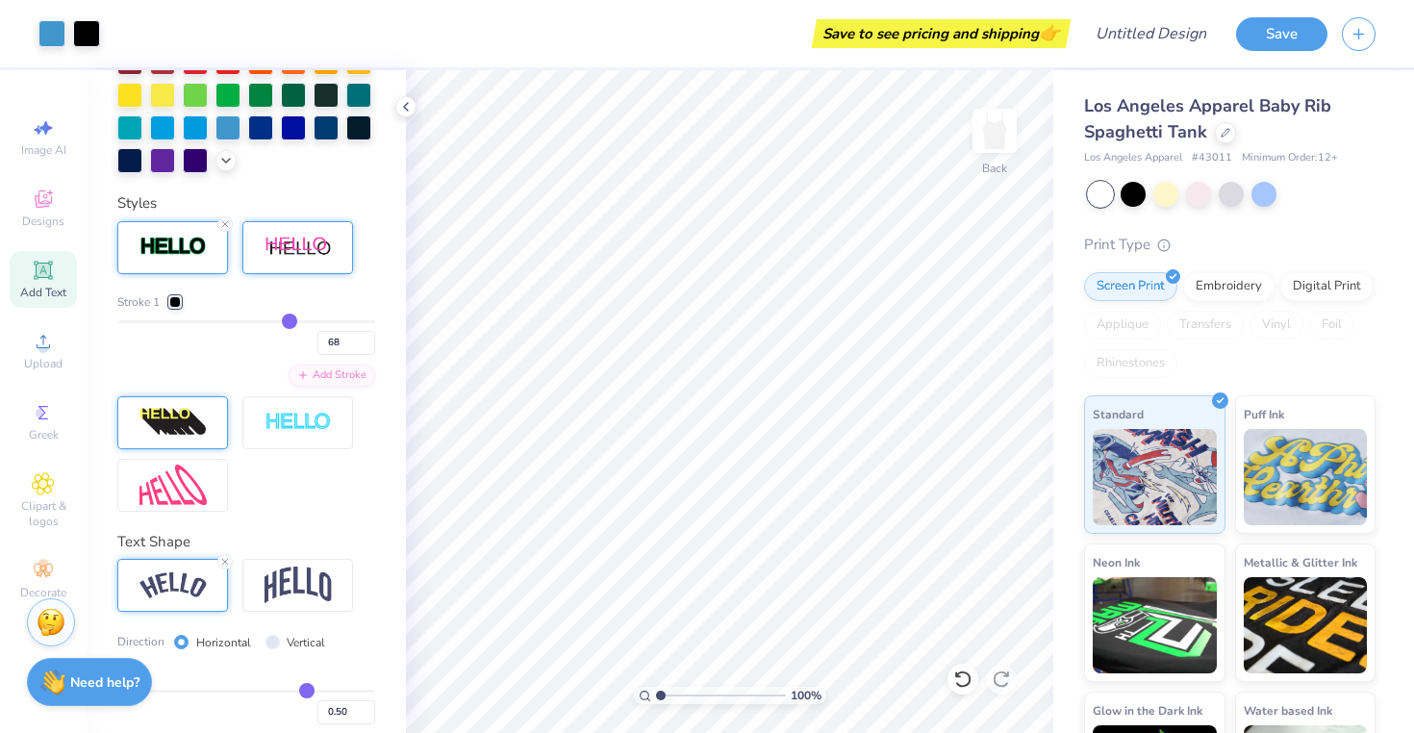
type input "69"
type input "71"
type input "72"
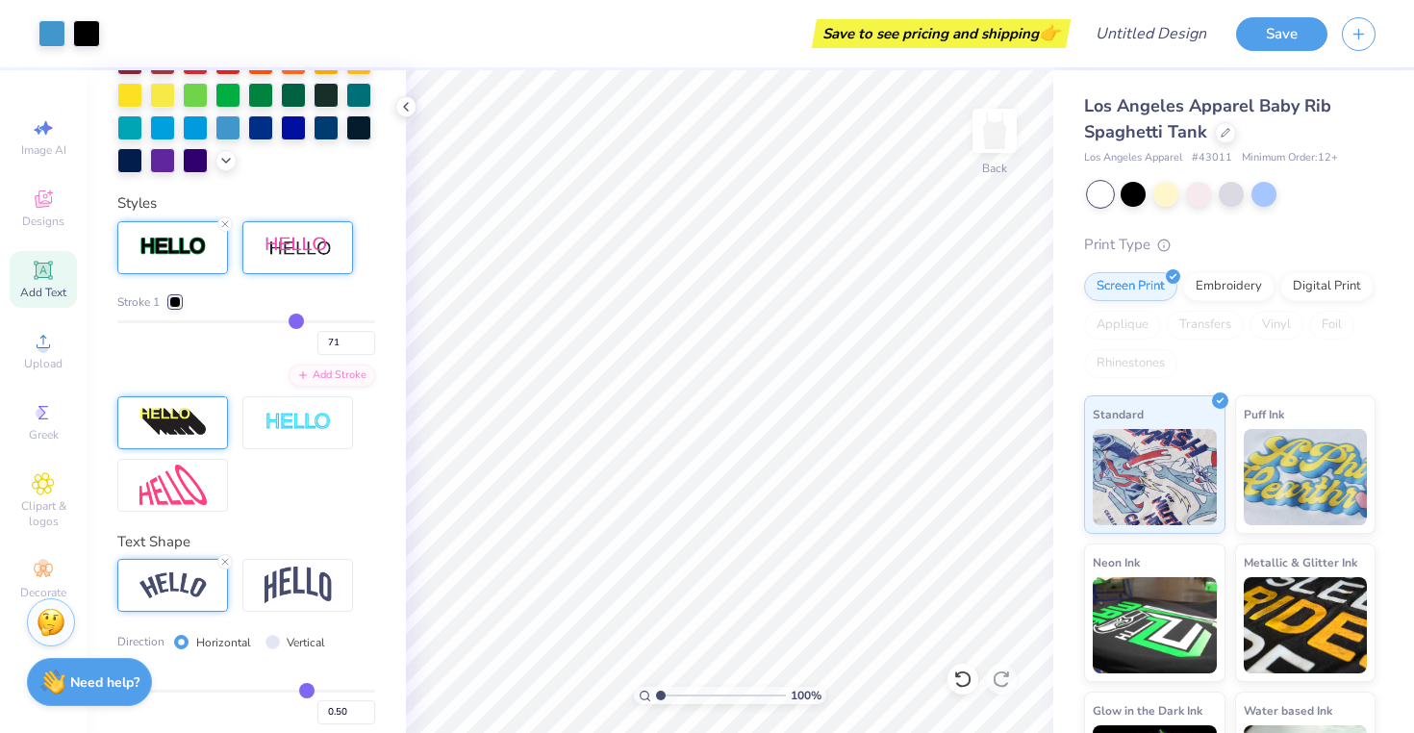
type input "72"
type input "73"
type input "74"
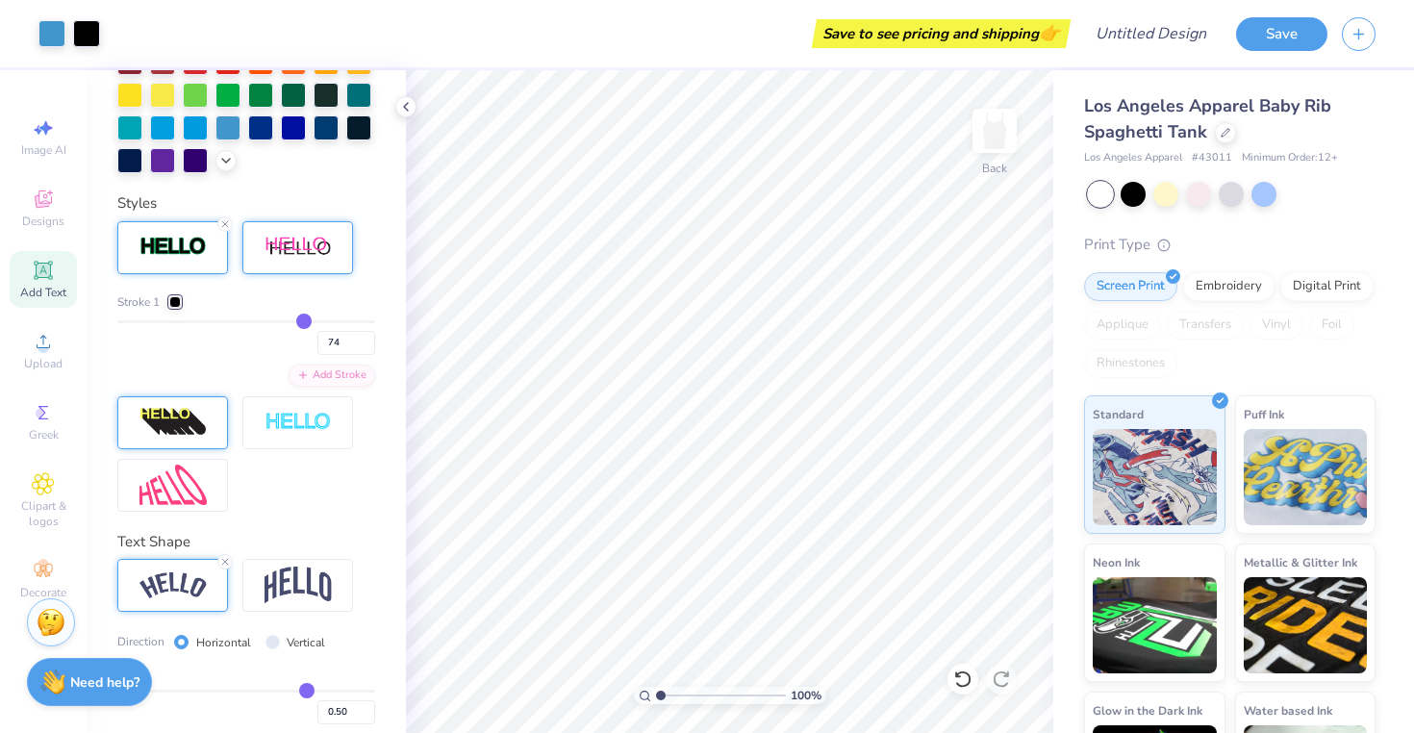
type input "76"
type input "77"
type input "78"
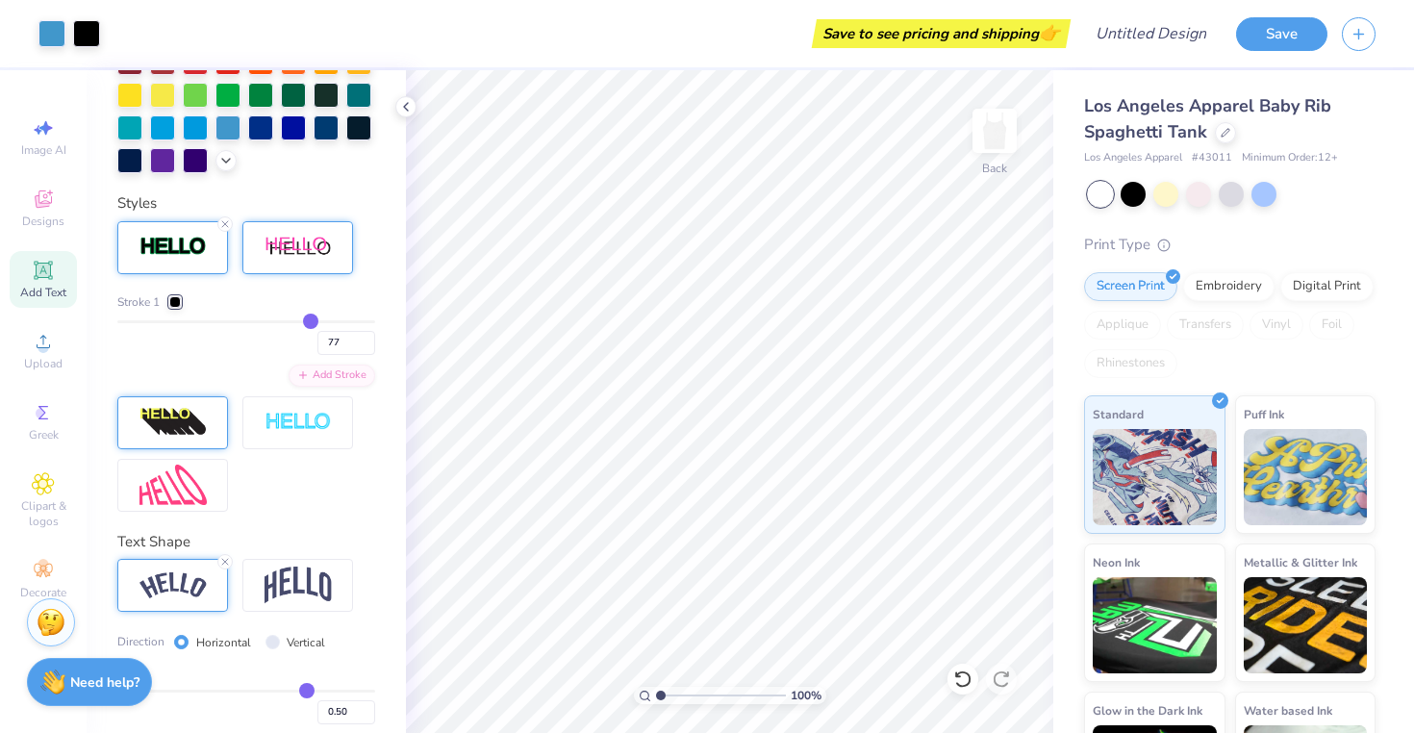
type input "78"
type input "79"
type input "80"
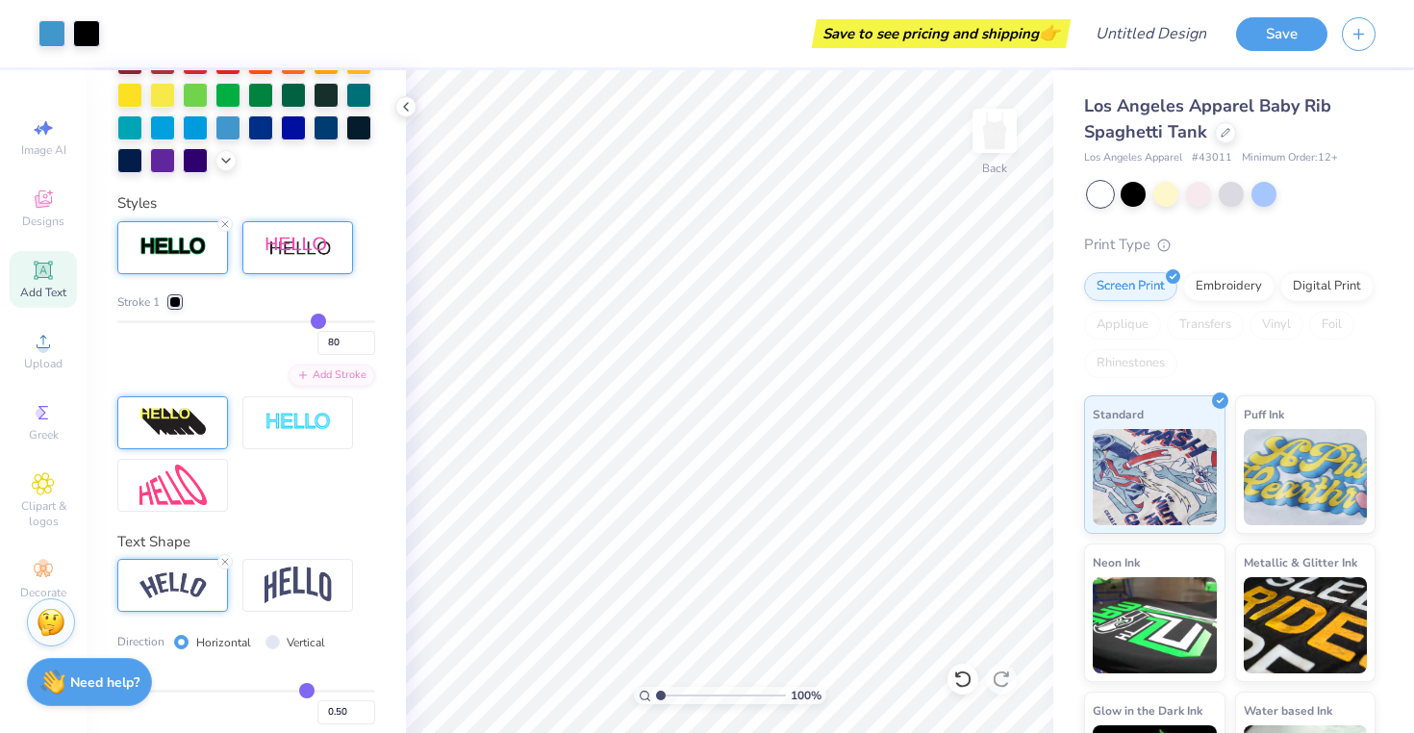
type input "81"
type input "82"
type input "83"
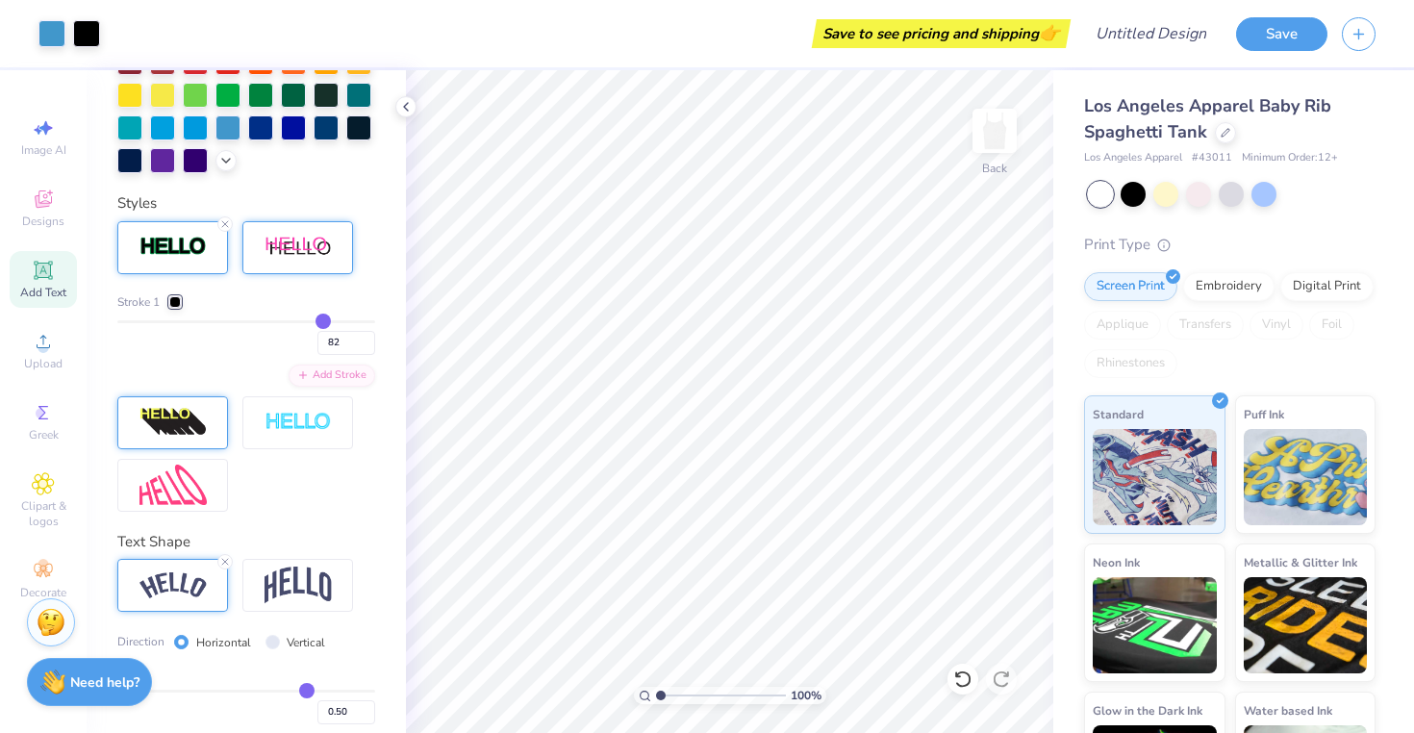
type input "83"
drag, startPoint x: 129, startPoint y: 321, endPoint x: 324, endPoint y: 340, distance: 196.1
type input "83"
click at [324, 323] on input "range" at bounding box center [246, 321] width 258 height 3
type input "1"
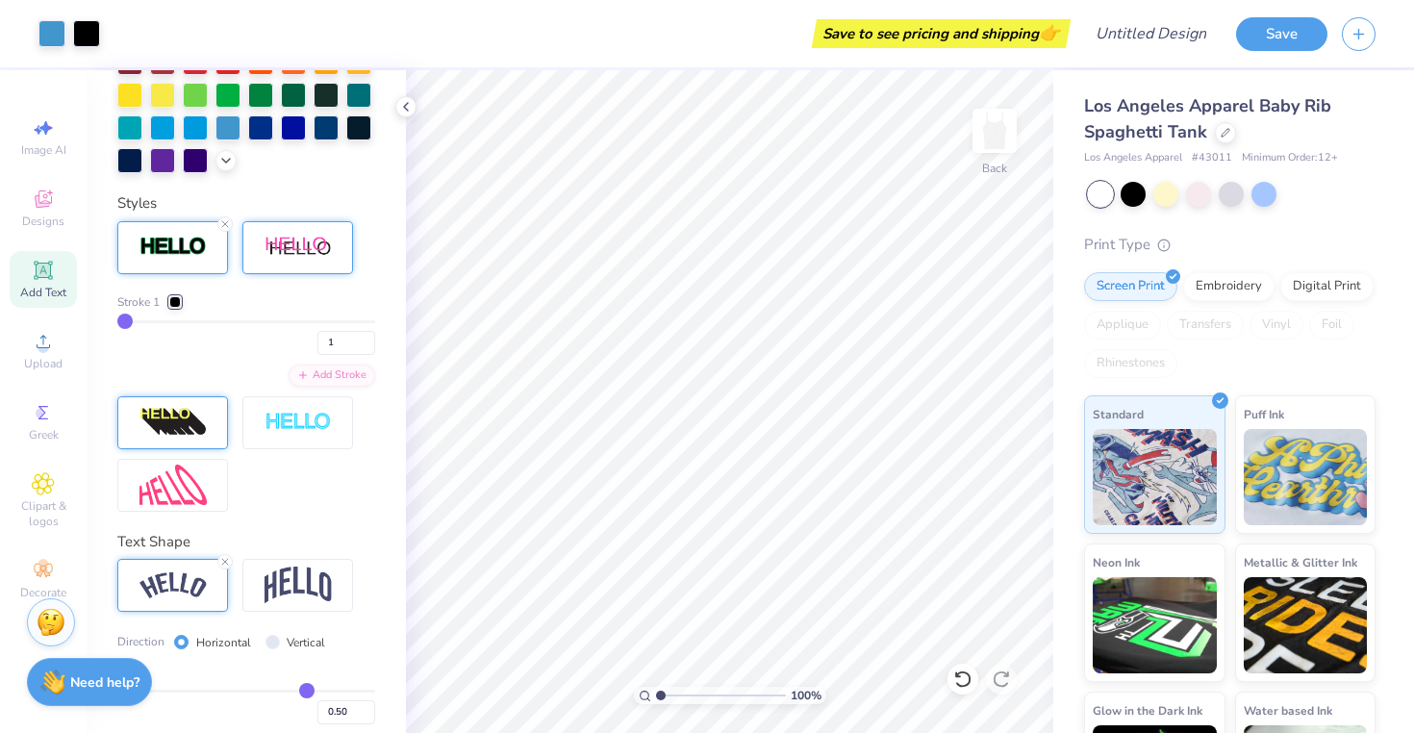
click at [117, 323] on input "range" at bounding box center [246, 321] width 258 height 3
type input "2"
type input "3"
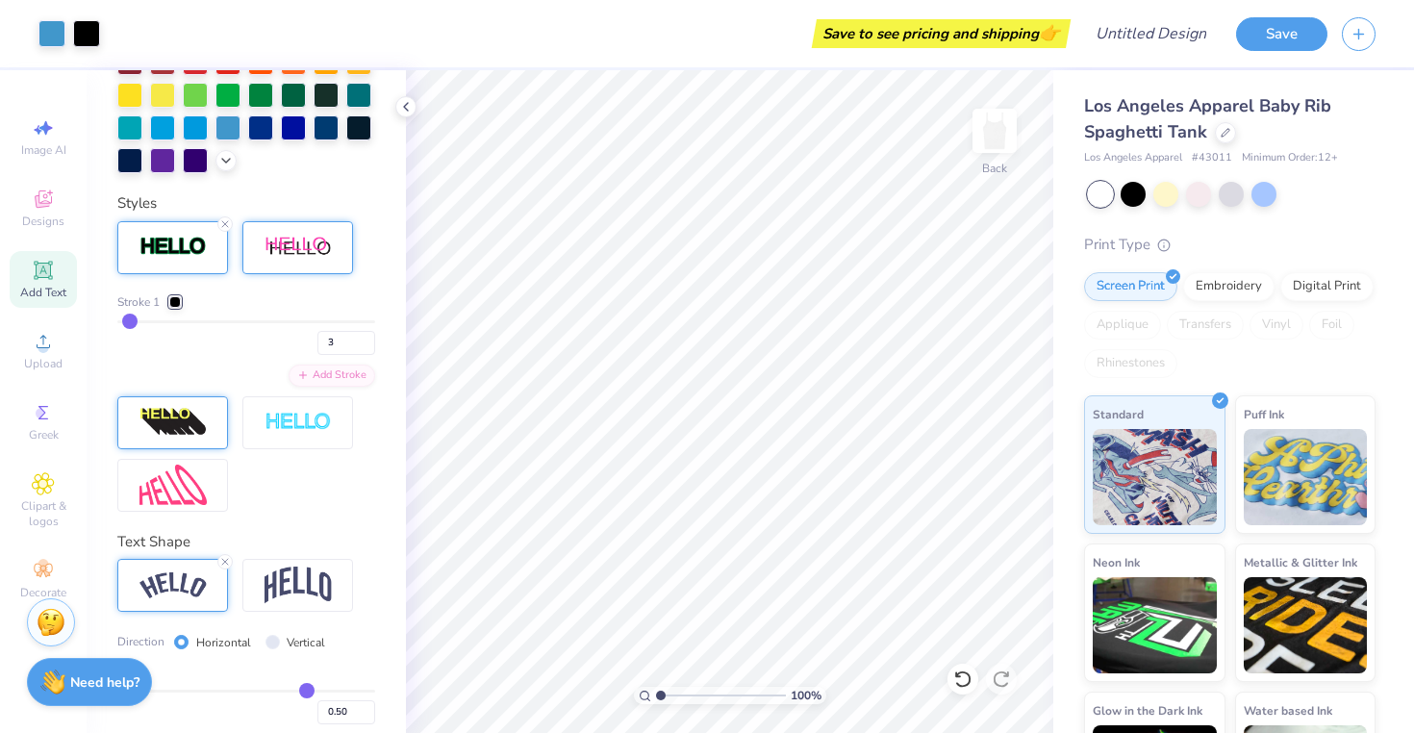
type input "4"
type input "6"
type input "7"
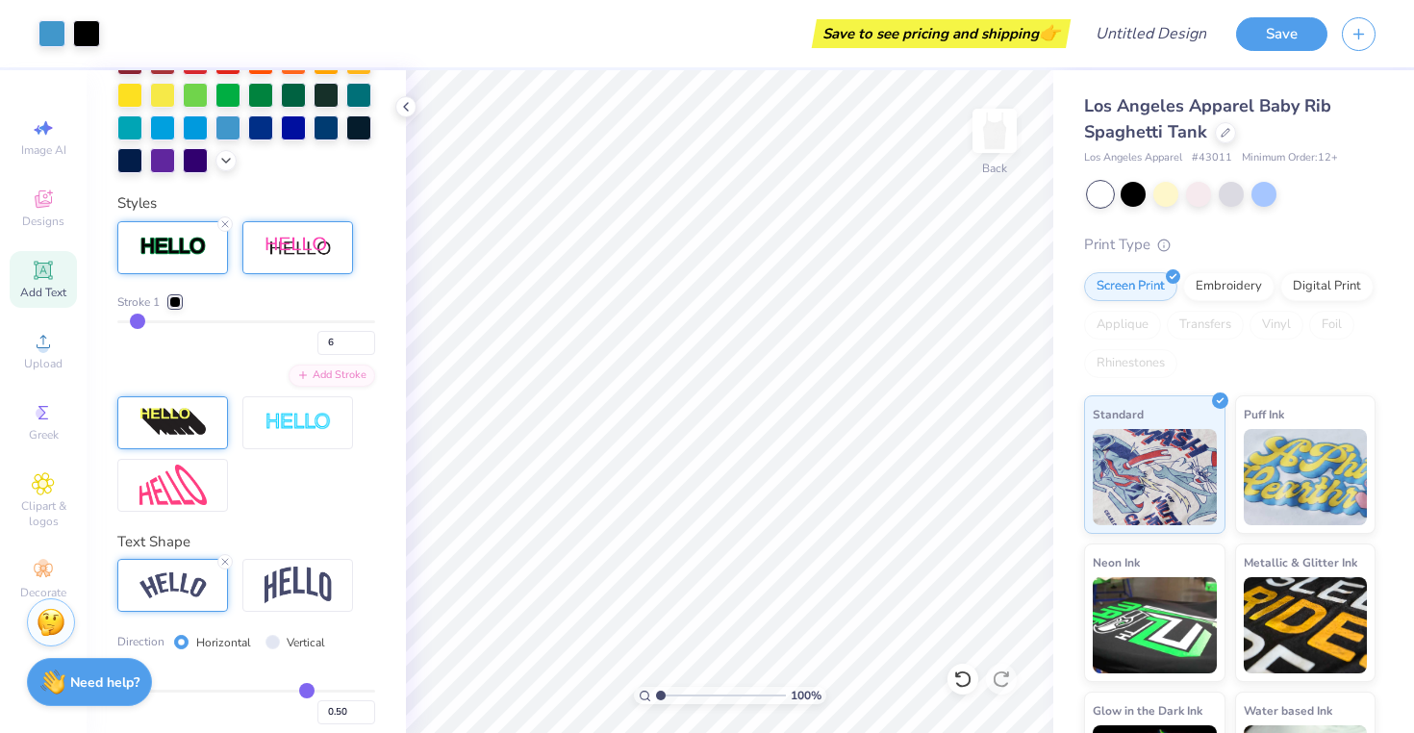
type input "7"
type input "8"
type input "9"
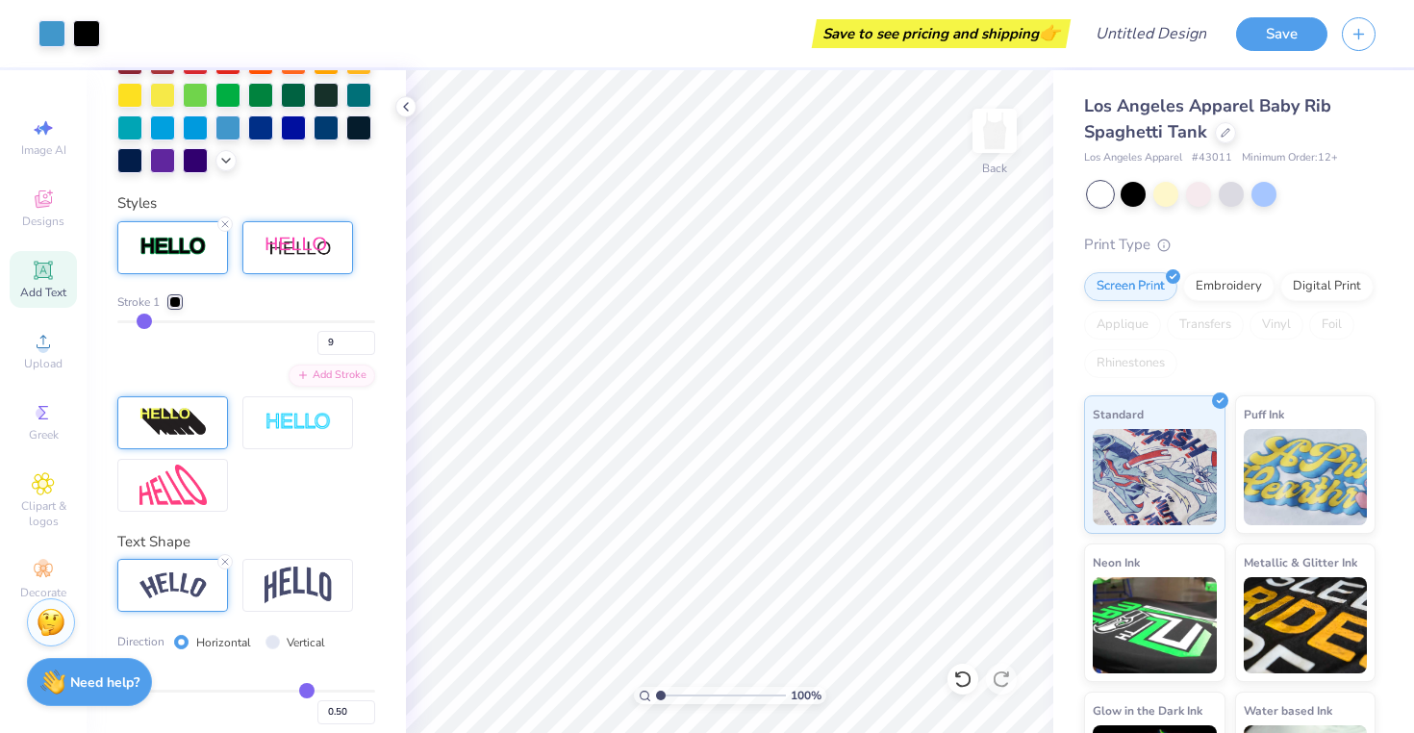
drag, startPoint x: 126, startPoint y: 319, endPoint x: 145, endPoint y: 319, distance: 19.2
type input "9"
click at [145, 320] on input "range" at bounding box center [246, 321] width 258 height 3
type input "7"
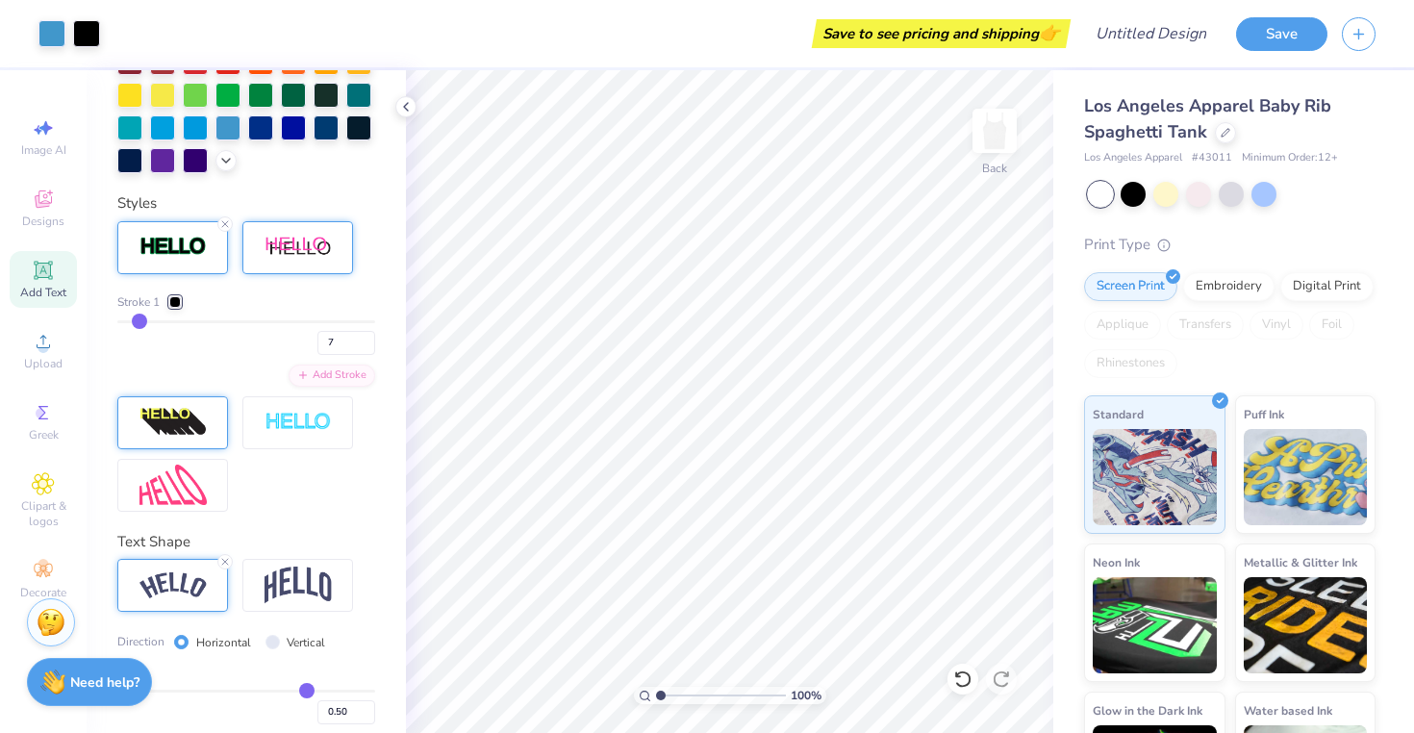
type input "6"
type input "5"
type input "4"
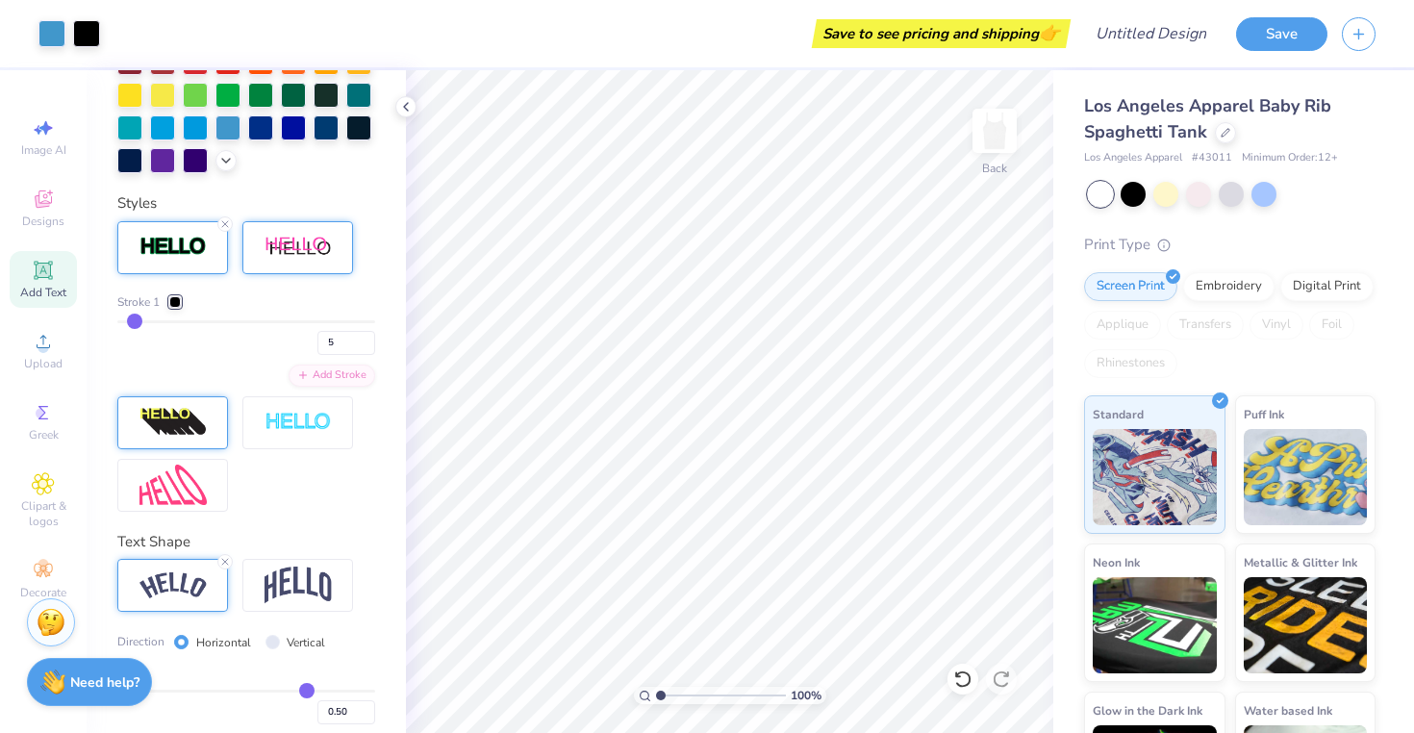
type input "4"
type input "3"
type input "2"
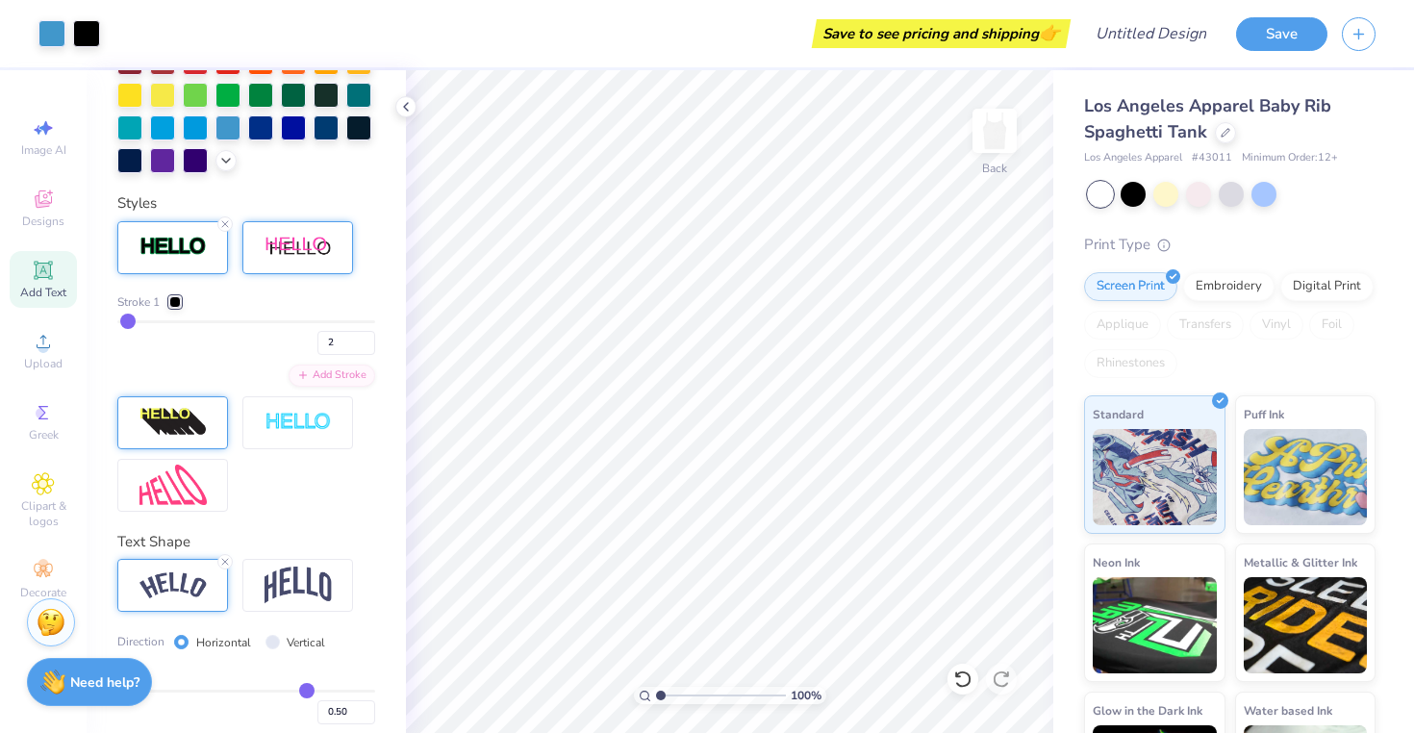
type input "1"
drag, startPoint x: 145, startPoint y: 319, endPoint x: 121, endPoint y: 320, distance: 24.1
type input "1"
click at [121, 320] on input "range" at bounding box center [246, 321] width 258 height 3
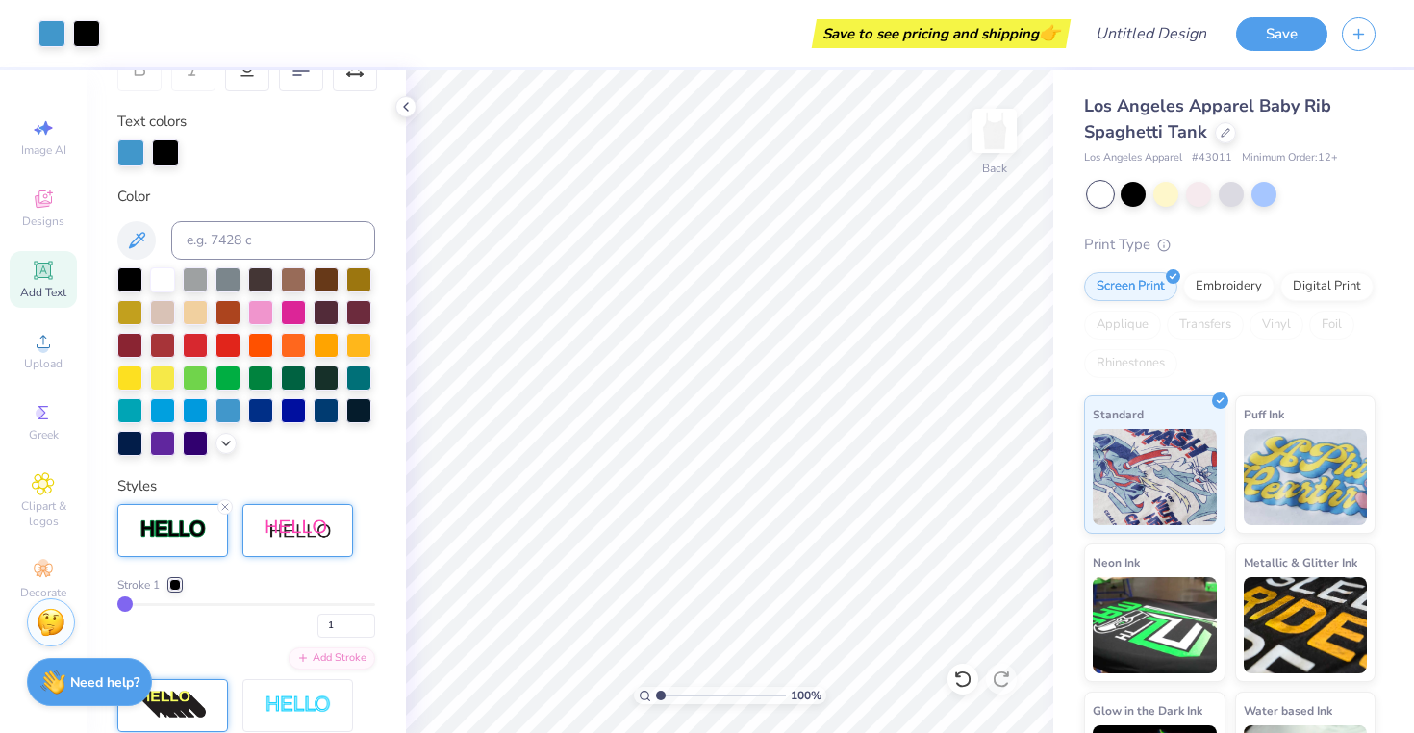
scroll to position [684, 0]
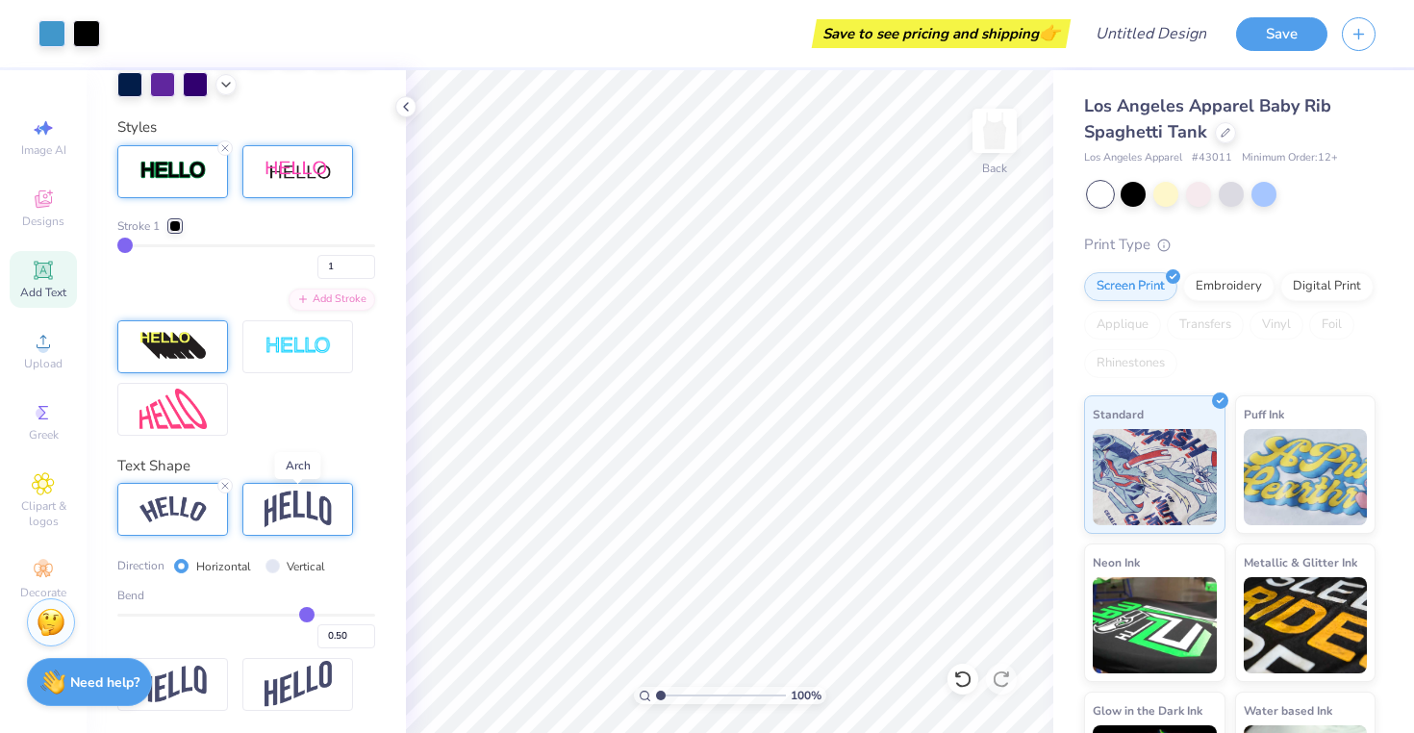
click at [310, 510] on img at bounding box center [297, 508] width 67 height 37
click at [190, 512] on img at bounding box center [172, 509] width 67 height 26
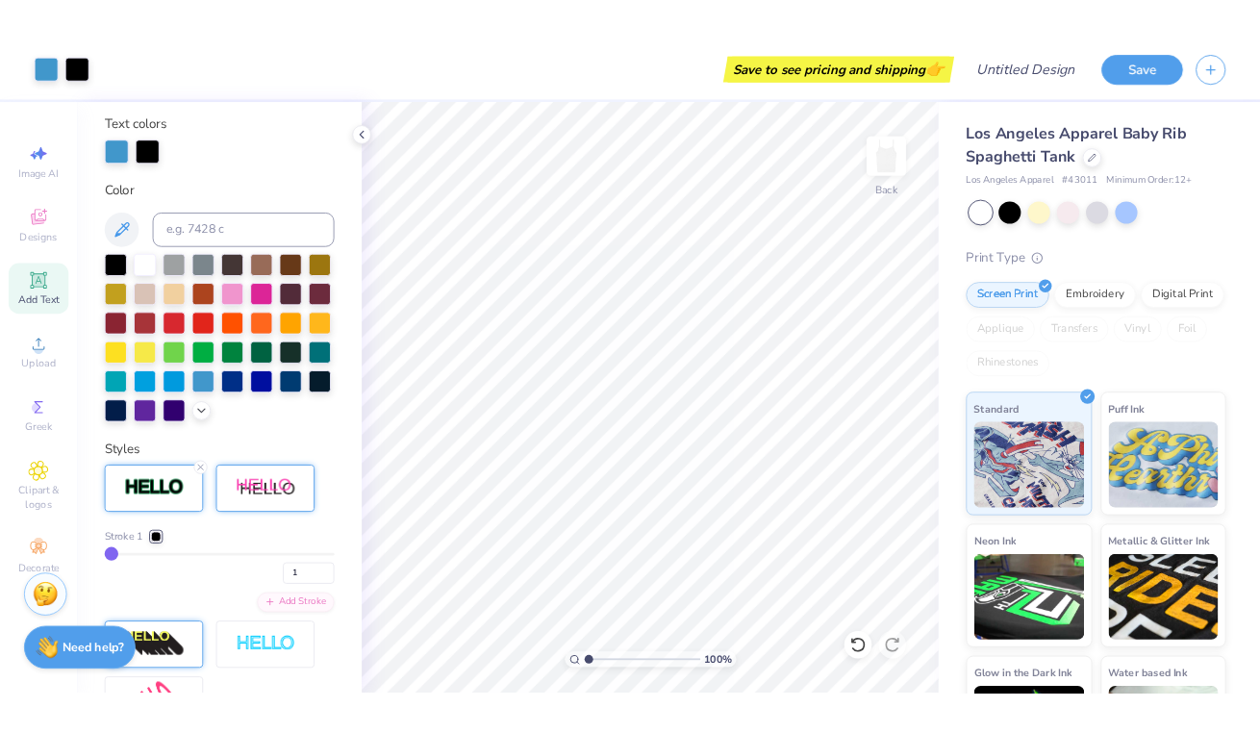
scroll to position [309, 0]
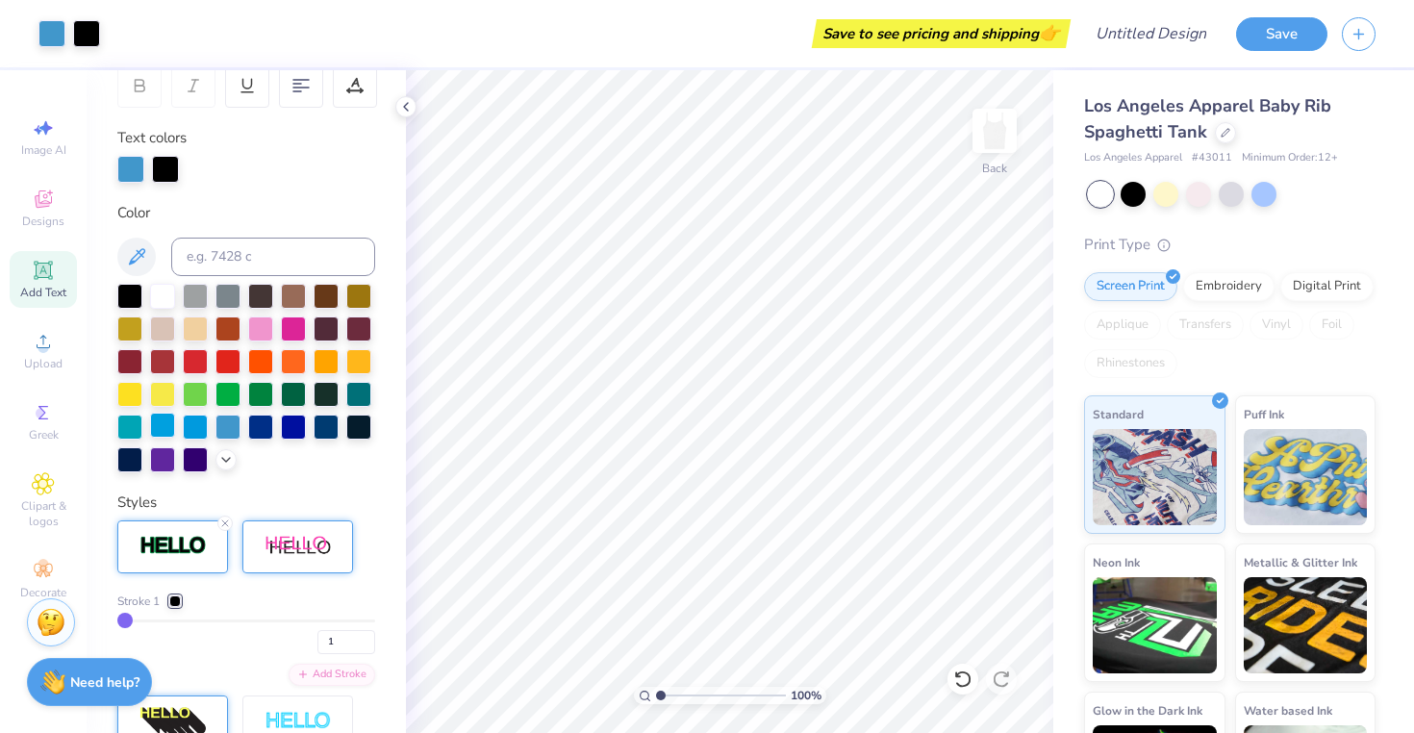
click at [159, 428] on div at bounding box center [162, 425] width 25 height 25
click at [123, 295] on div at bounding box center [129, 294] width 25 height 25
click at [155, 296] on div at bounding box center [162, 294] width 25 height 25
click at [187, 290] on div at bounding box center [195, 294] width 25 height 25
click at [234, 296] on div at bounding box center [227, 294] width 25 height 25
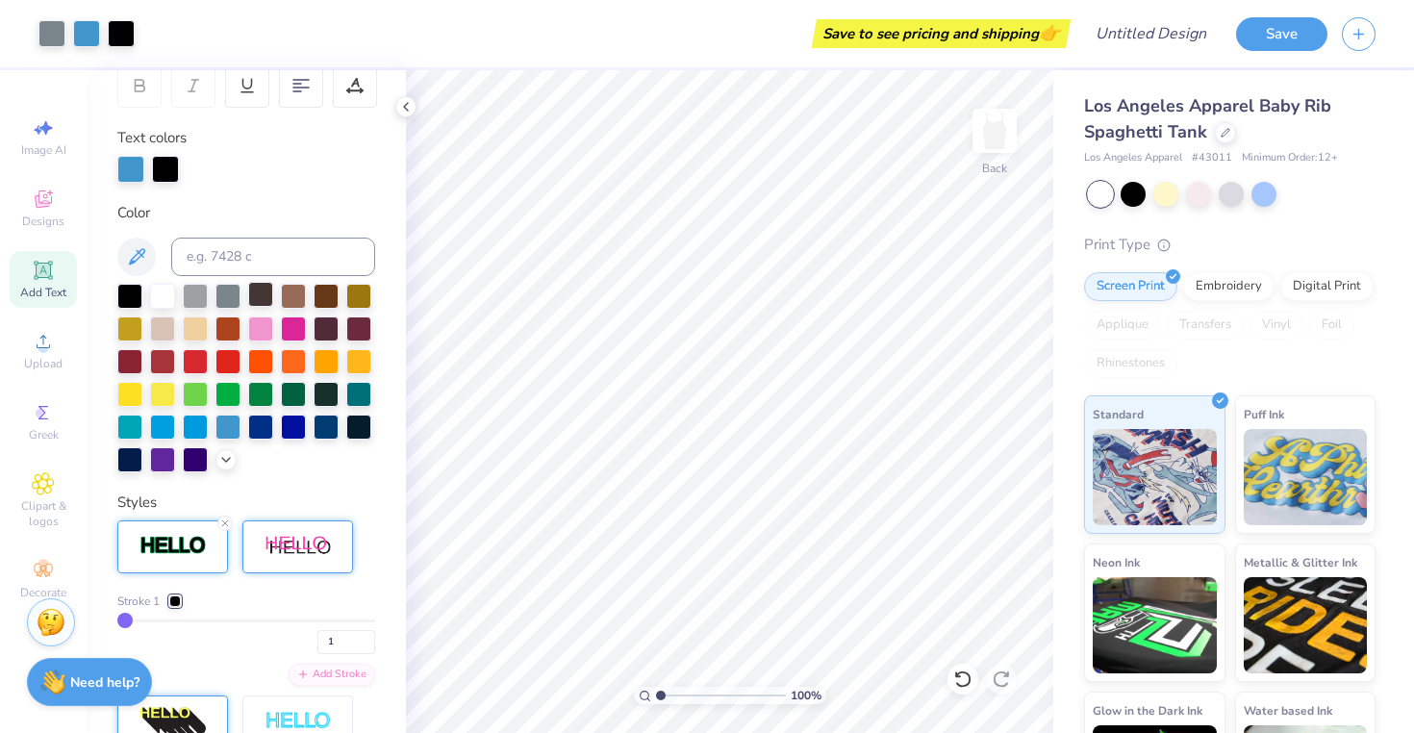
click at [261, 296] on div at bounding box center [260, 294] width 25 height 25
click at [294, 296] on div at bounding box center [293, 294] width 25 height 25
click at [357, 296] on div at bounding box center [358, 294] width 25 height 25
click at [135, 330] on div at bounding box center [129, 326] width 25 height 25
click at [163, 327] on div at bounding box center [162, 326] width 25 height 25
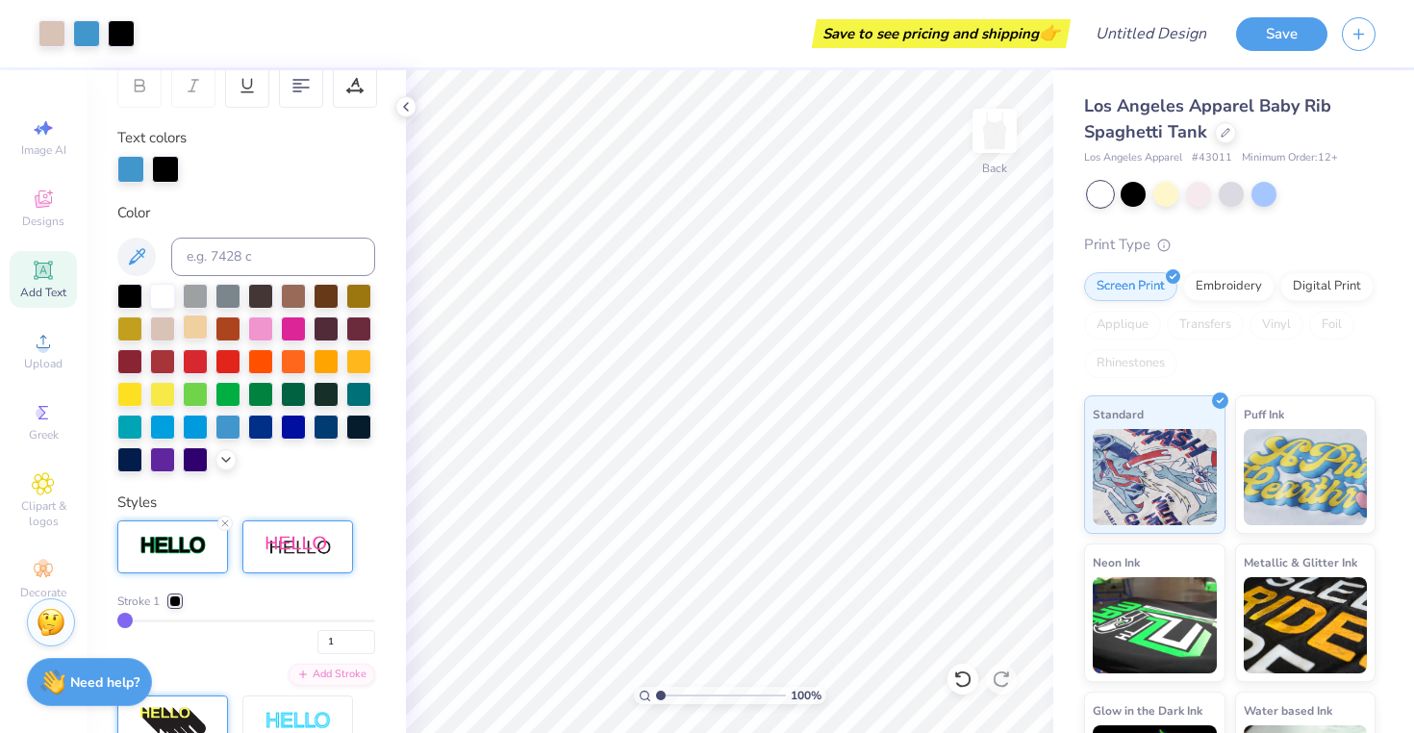
click at [194, 329] on div at bounding box center [195, 326] width 25 height 25
click at [224, 334] on div at bounding box center [227, 326] width 25 height 25
click at [260, 335] on div at bounding box center [260, 326] width 25 height 25
click at [299, 328] on div at bounding box center [293, 326] width 25 height 25
click at [329, 331] on div at bounding box center [326, 326] width 25 height 25
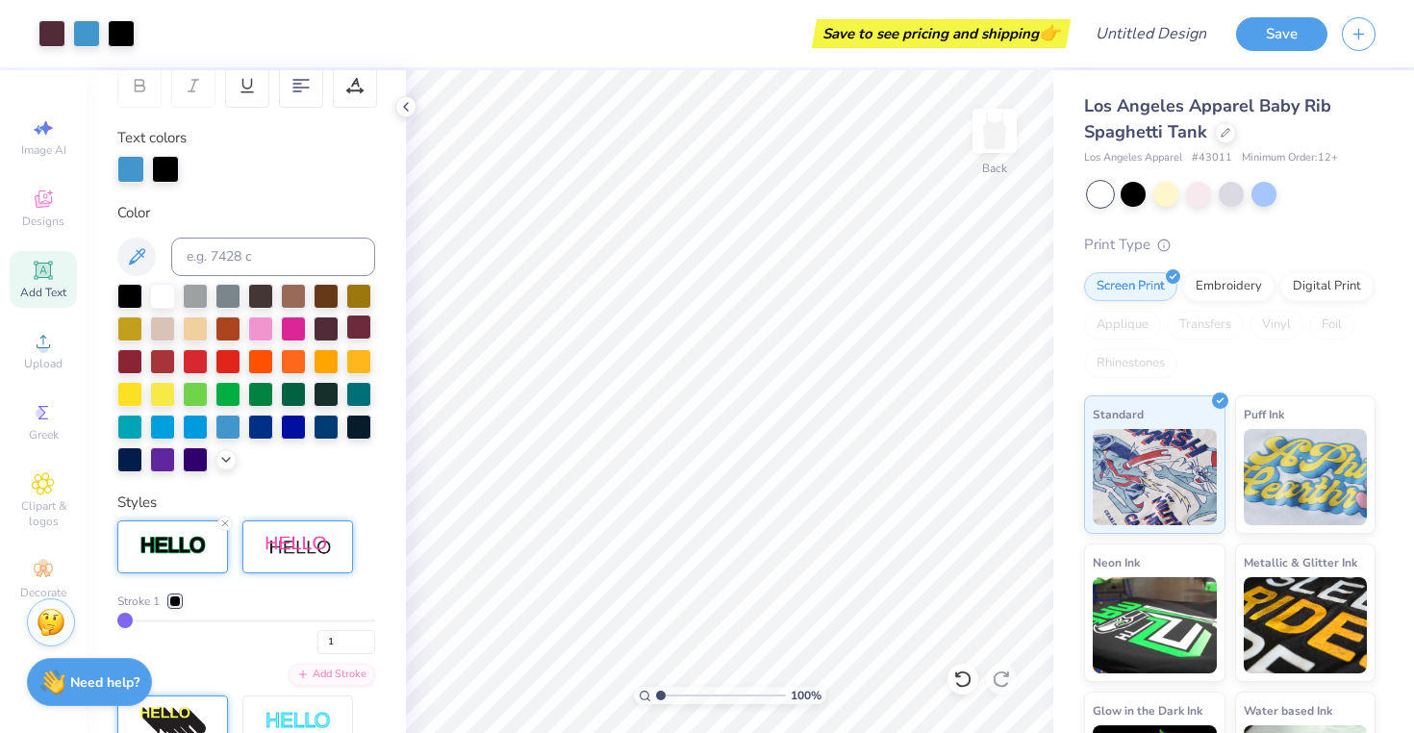
click at [354, 339] on div at bounding box center [358, 326] width 25 height 25
click at [129, 360] on div at bounding box center [129, 359] width 25 height 25
click at [171, 365] on div at bounding box center [162, 359] width 25 height 25
click at [202, 364] on div at bounding box center [195, 359] width 25 height 25
click at [235, 362] on div at bounding box center [227, 359] width 25 height 25
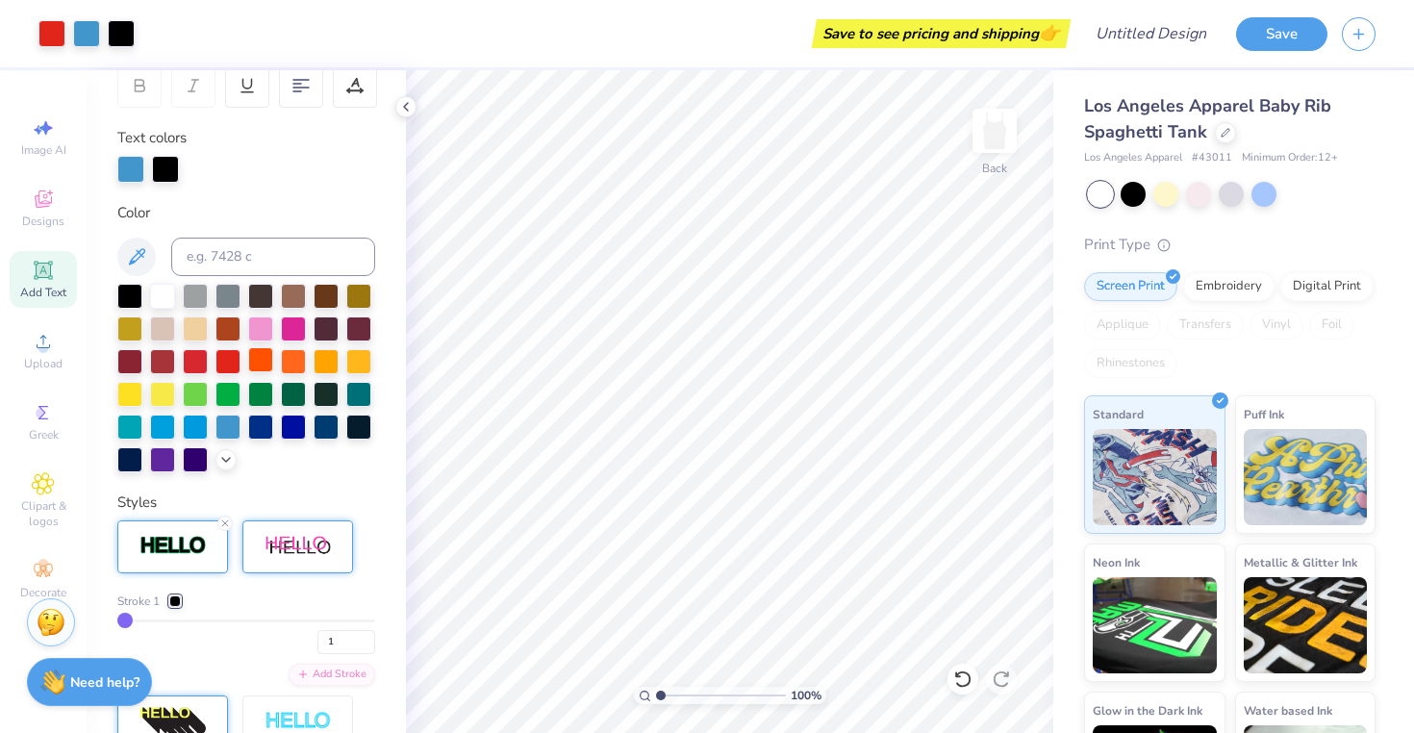
click at [264, 367] on div at bounding box center [260, 359] width 25 height 25
click at [296, 366] on div at bounding box center [293, 359] width 25 height 25
click at [329, 364] on div at bounding box center [326, 359] width 25 height 25
click at [363, 366] on div at bounding box center [358, 359] width 25 height 25
click at [128, 390] on div at bounding box center [129, 392] width 25 height 25
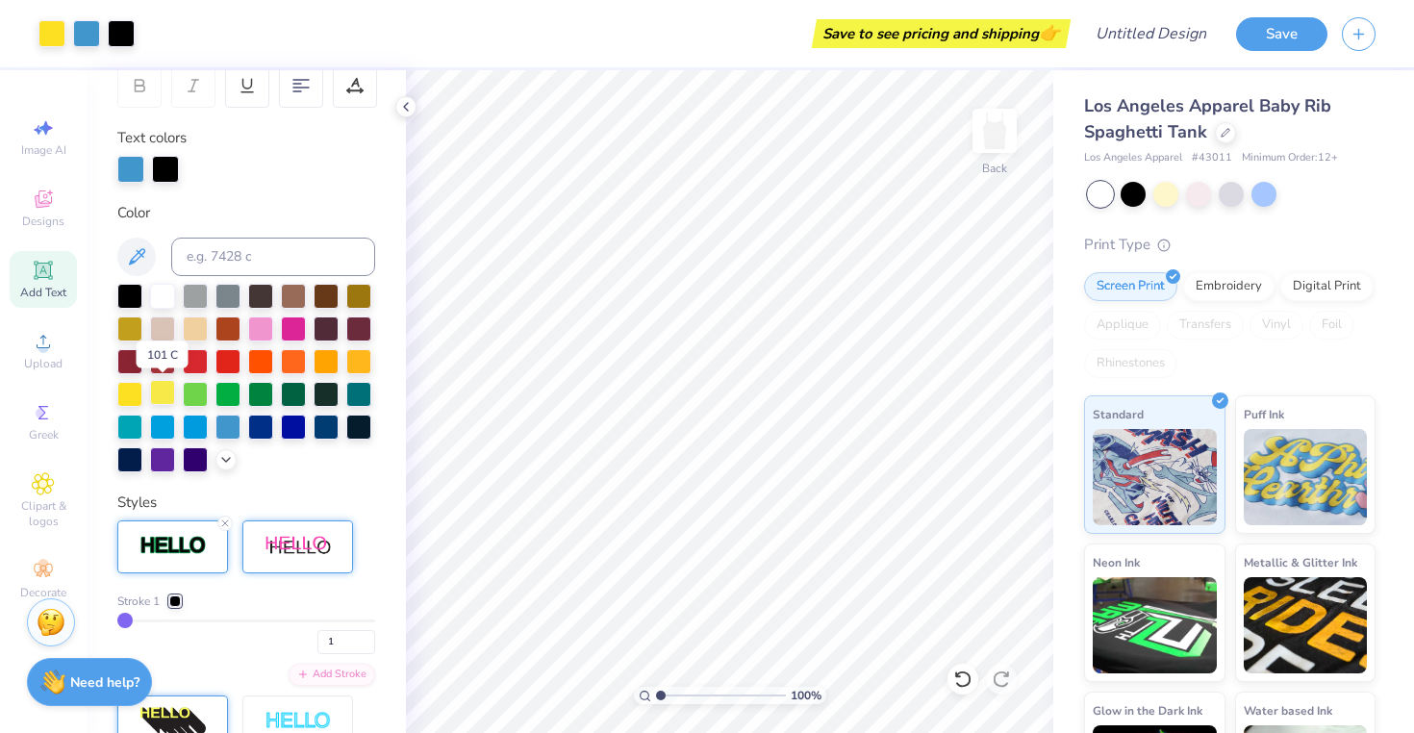
click at [157, 396] on div at bounding box center [162, 392] width 25 height 25
click at [193, 402] on div at bounding box center [195, 392] width 25 height 25
click at [257, 395] on div at bounding box center [260, 392] width 25 height 25
click at [294, 396] on div at bounding box center [293, 392] width 25 height 25
click at [318, 394] on div at bounding box center [326, 392] width 25 height 25
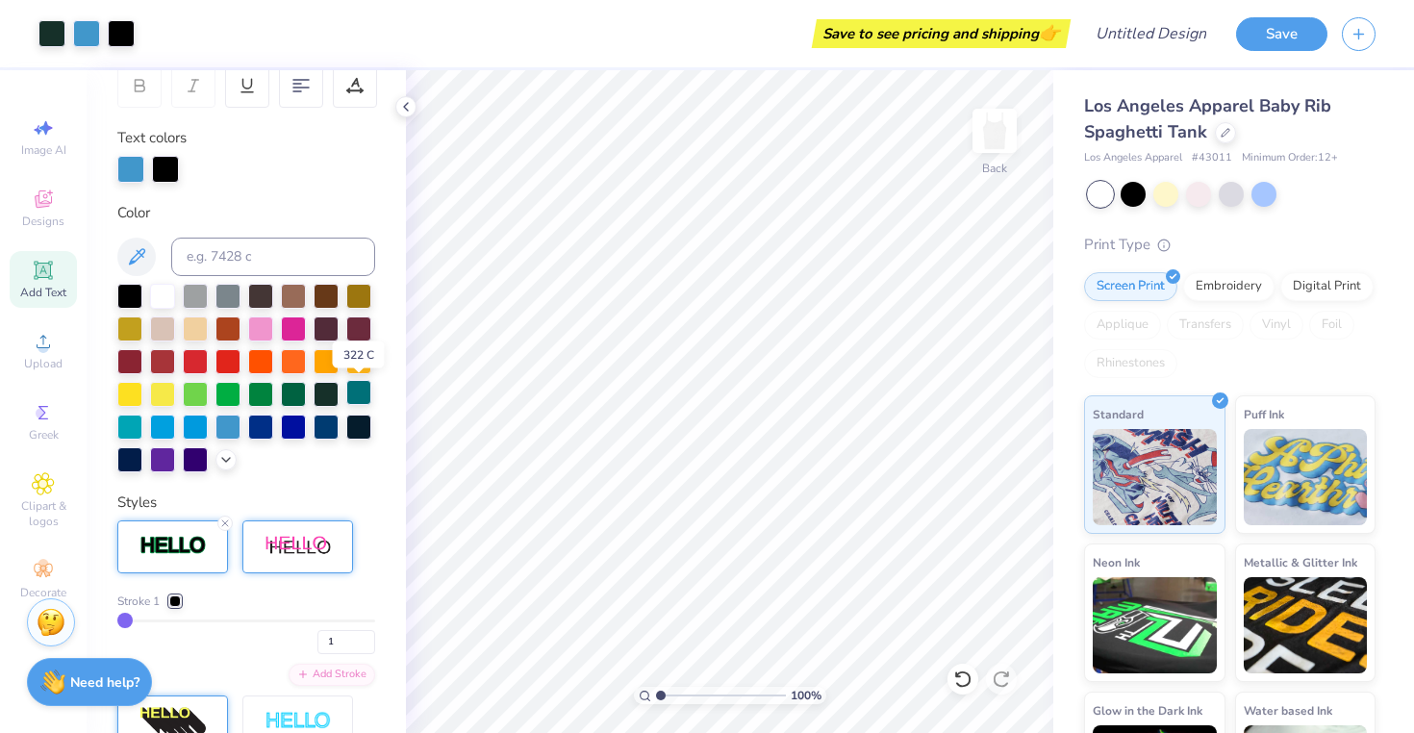
click at [357, 394] on div at bounding box center [358, 392] width 25 height 25
click at [127, 425] on div at bounding box center [129, 425] width 25 height 25
click at [164, 430] on div at bounding box center [162, 425] width 25 height 25
click at [199, 423] on div at bounding box center [195, 425] width 25 height 25
click at [234, 425] on div at bounding box center [227, 425] width 25 height 25
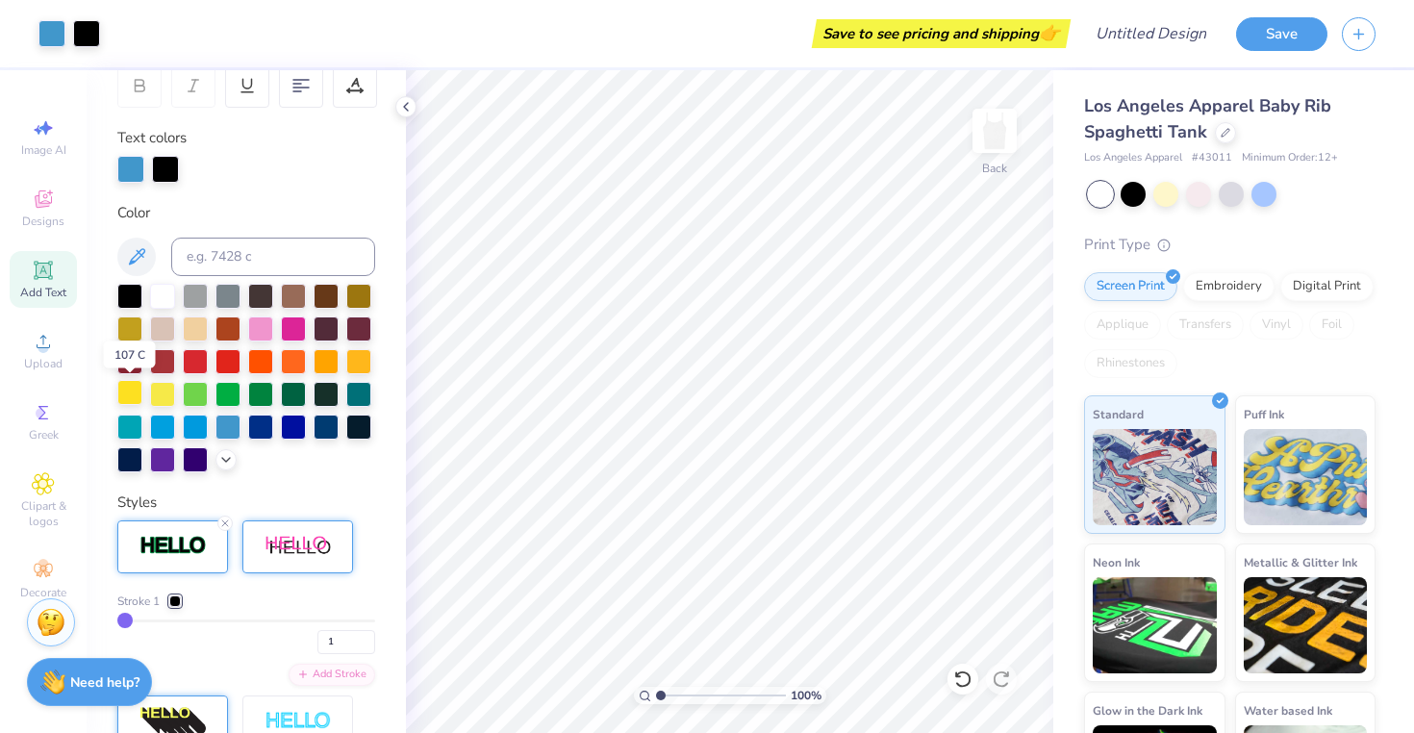
click at [128, 390] on div at bounding box center [129, 392] width 25 height 25
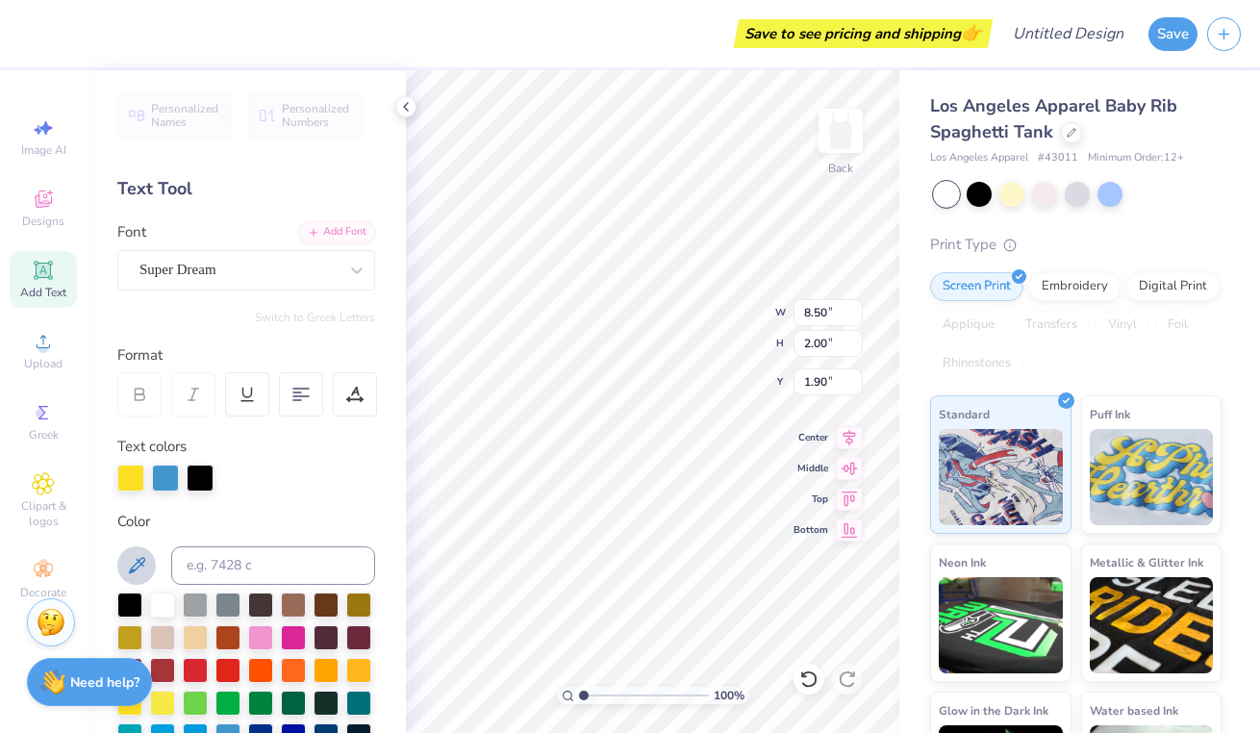
click at [136, 561] on icon at bounding box center [136, 565] width 23 height 23
drag, startPoint x: 131, startPoint y: 568, endPoint x: 124, endPoint y: 479, distance: 89.7
click at [124, 479] on div "Personalized Names Personalized Numbers Text Tool Add Font Font Super Dream Swi…" at bounding box center [246, 401] width 319 height 663
click at [134, 560] on icon at bounding box center [136, 565] width 23 height 23
click at [139, 566] on icon at bounding box center [136, 565] width 23 height 23
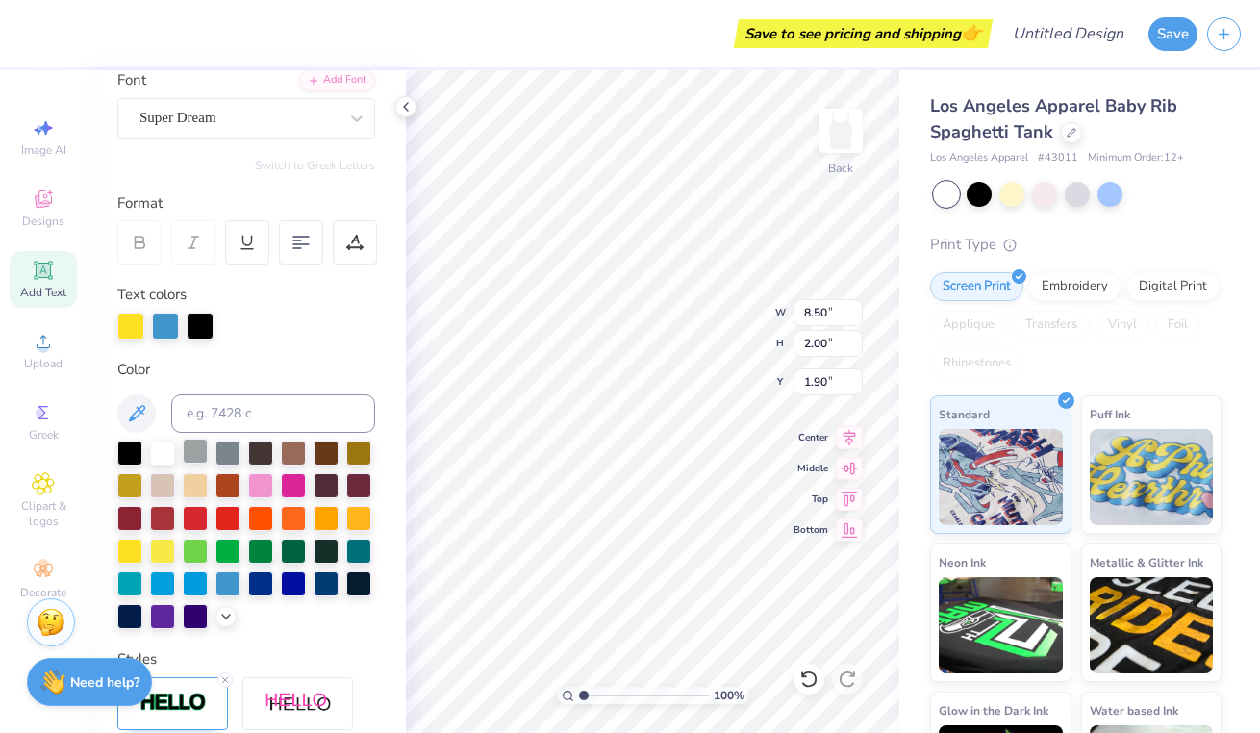
scroll to position [151, 0]
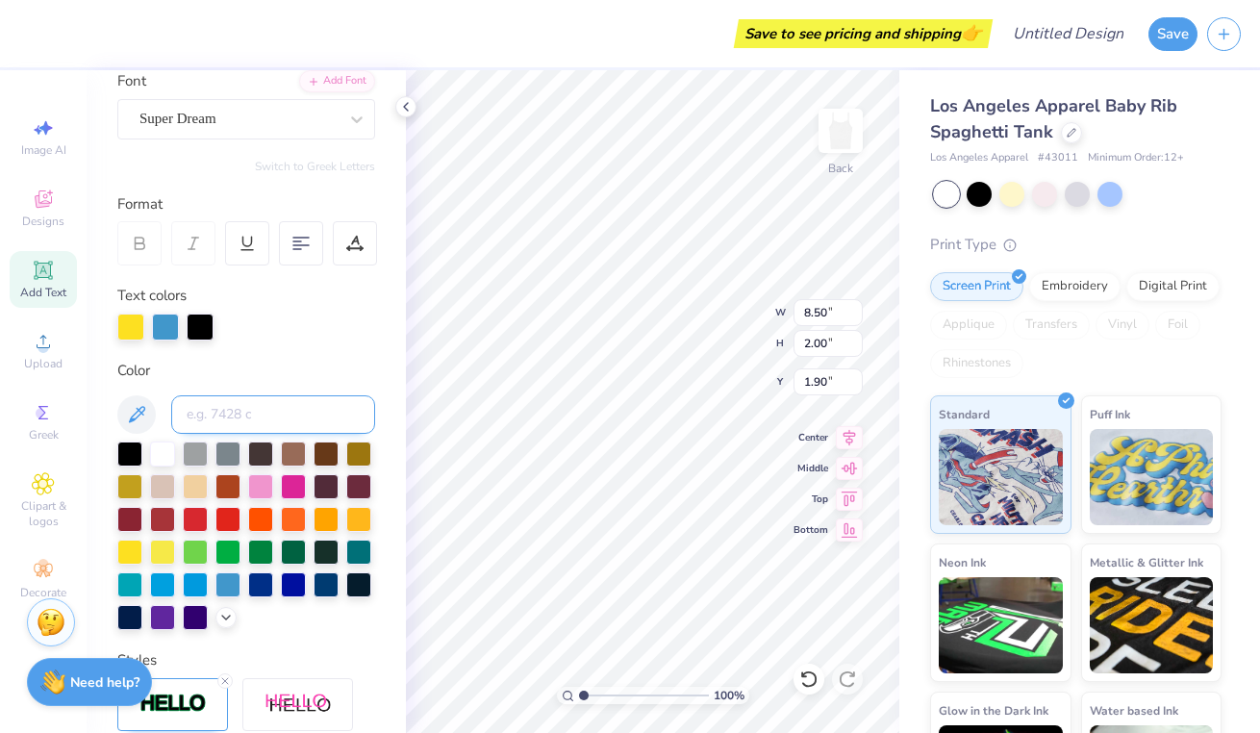
click at [227, 419] on input at bounding box center [273, 414] width 204 height 38
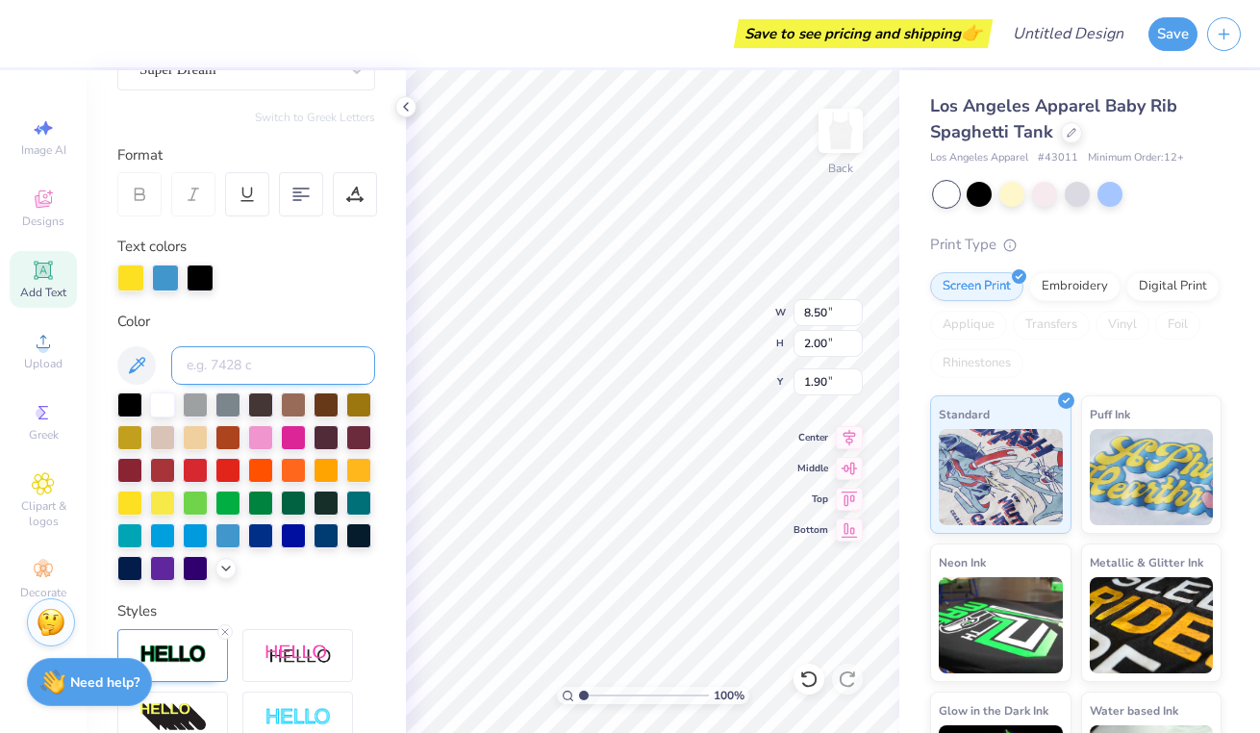
scroll to position [256, 0]
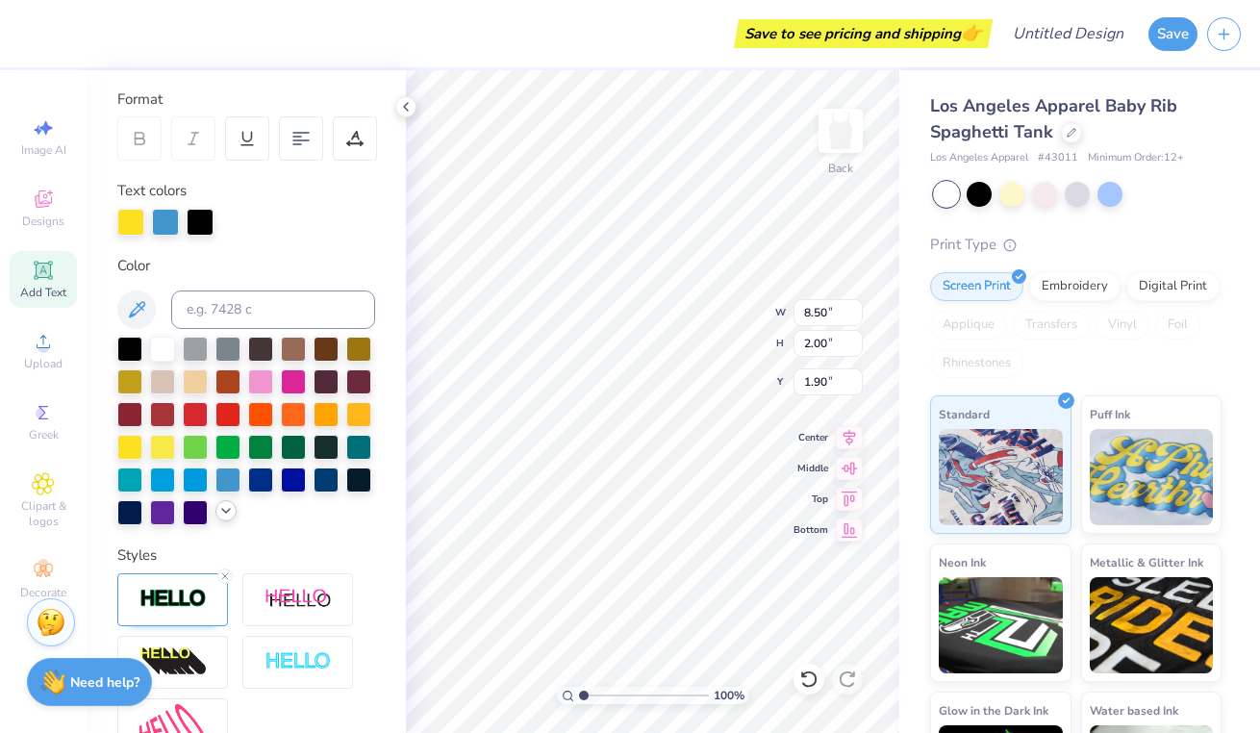
click at [223, 514] on icon at bounding box center [225, 510] width 15 height 15
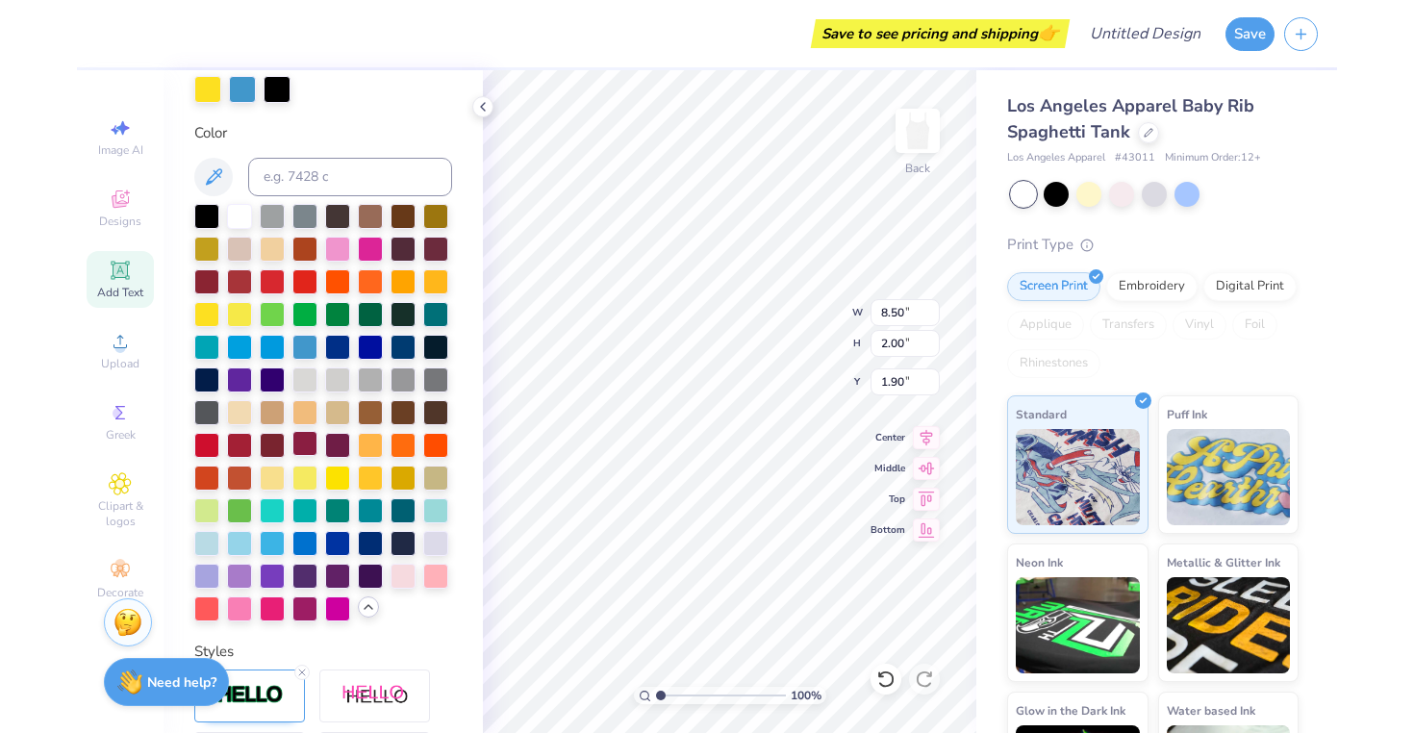
scroll to position [418, 0]
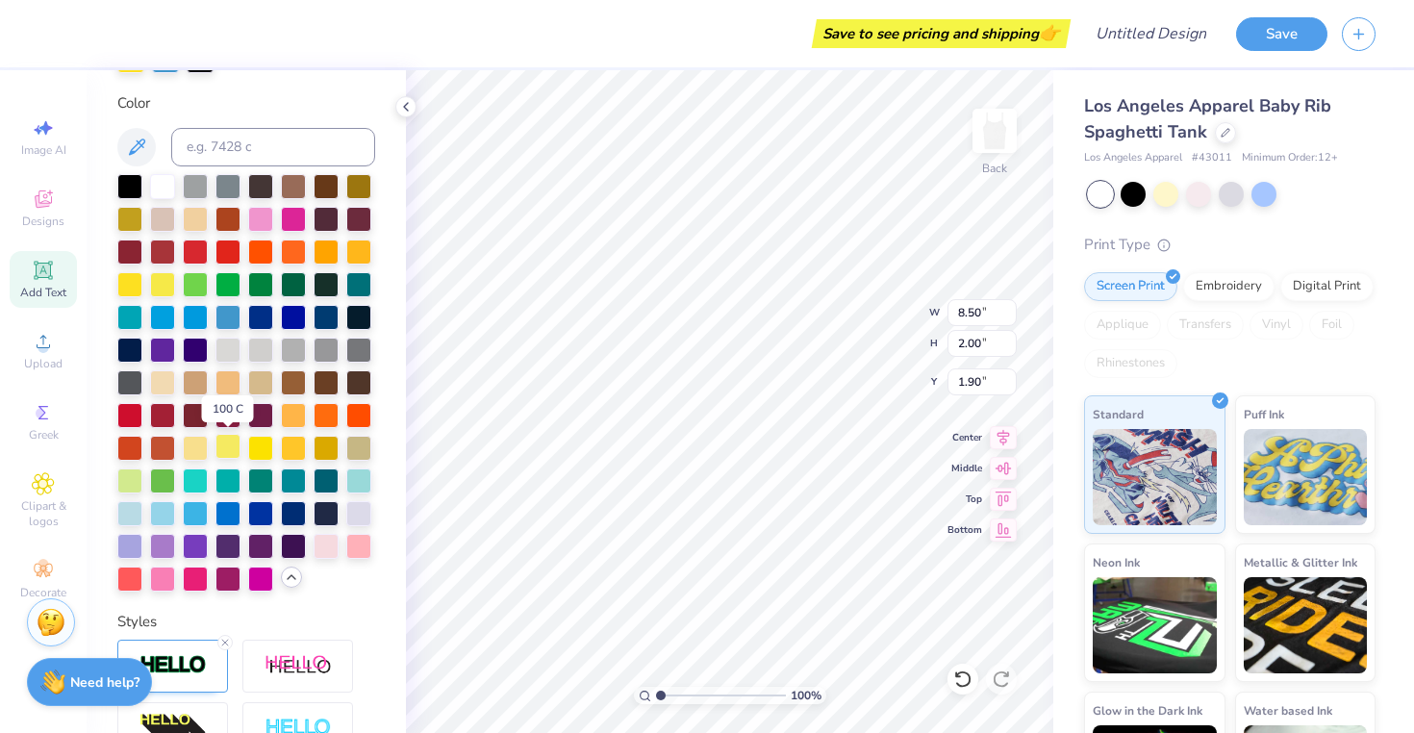
click at [225, 448] on div at bounding box center [227, 446] width 25 height 25
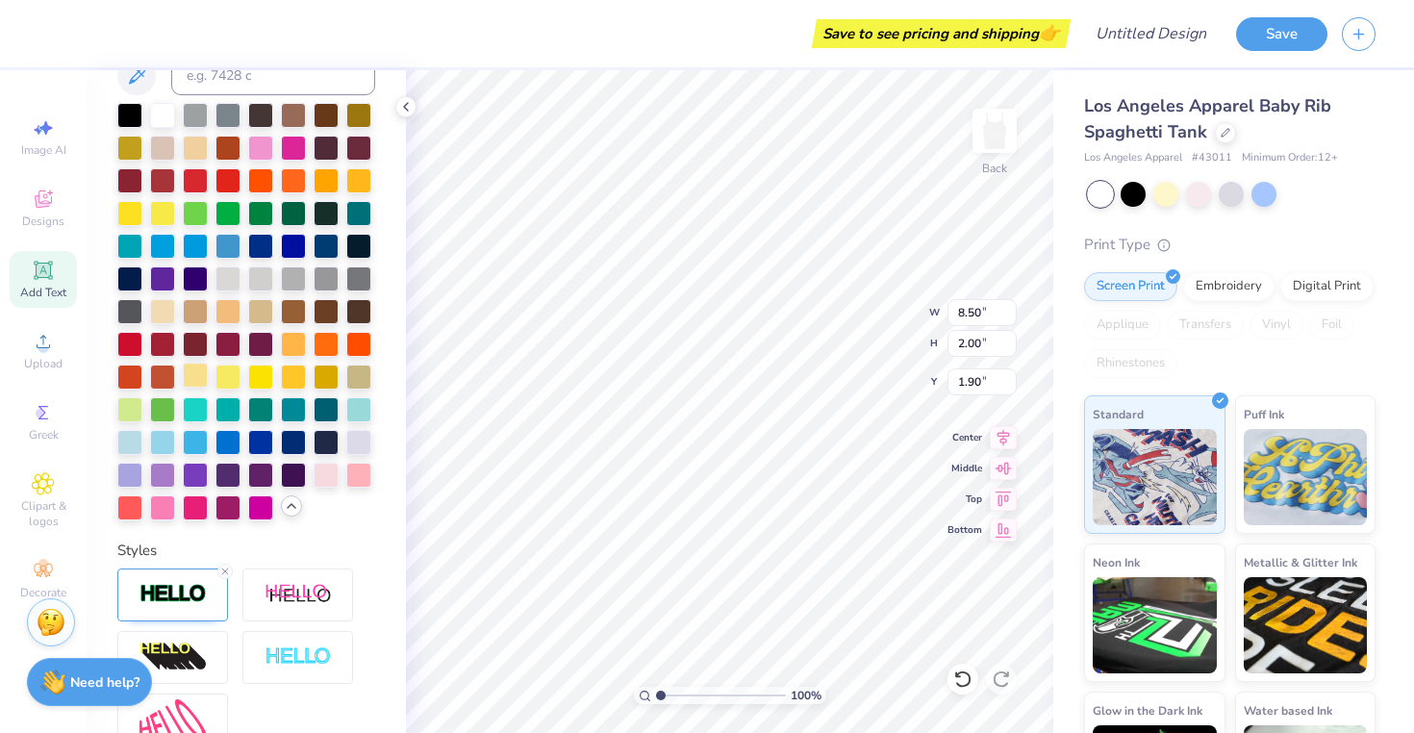
click at [199, 374] on div at bounding box center [195, 375] width 25 height 25
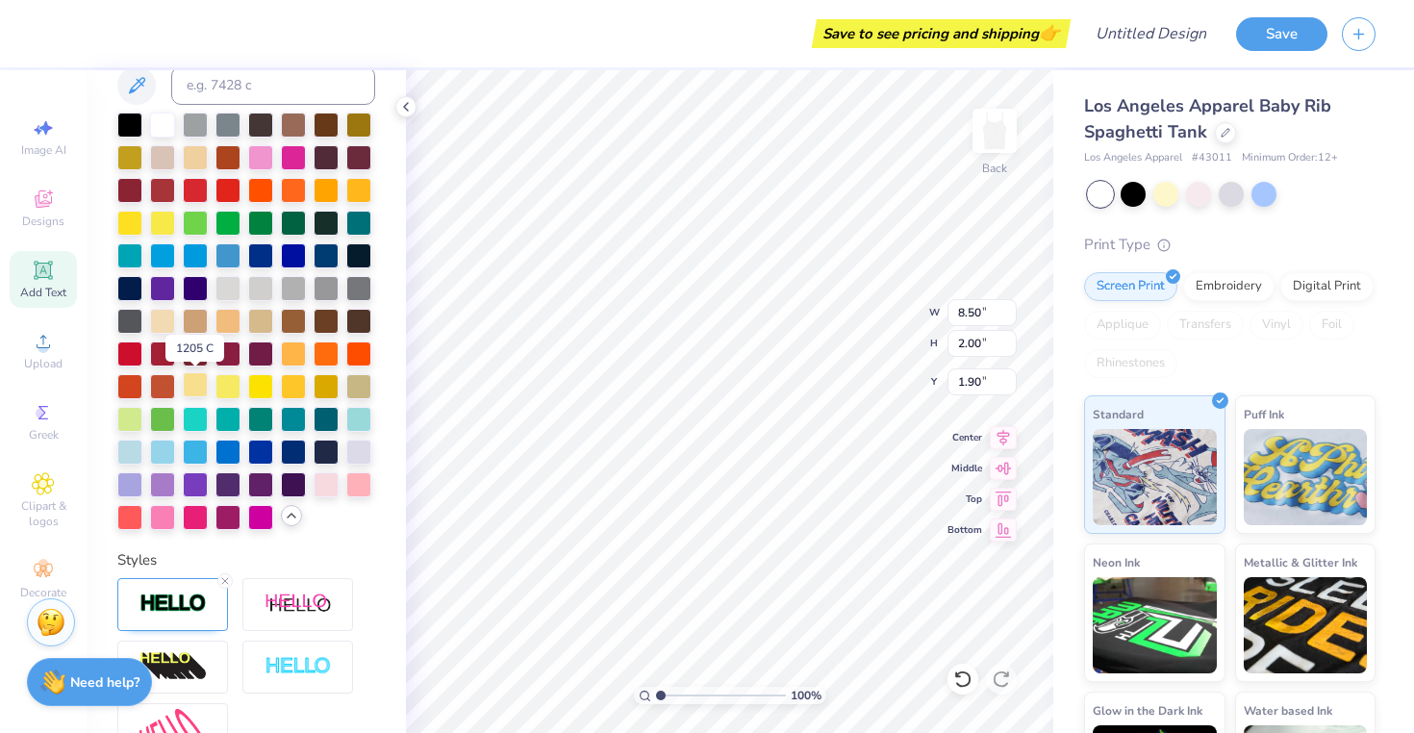
scroll to position [479, 0]
click at [132, 417] on div at bounding box center [129, 418] width 25 height 25
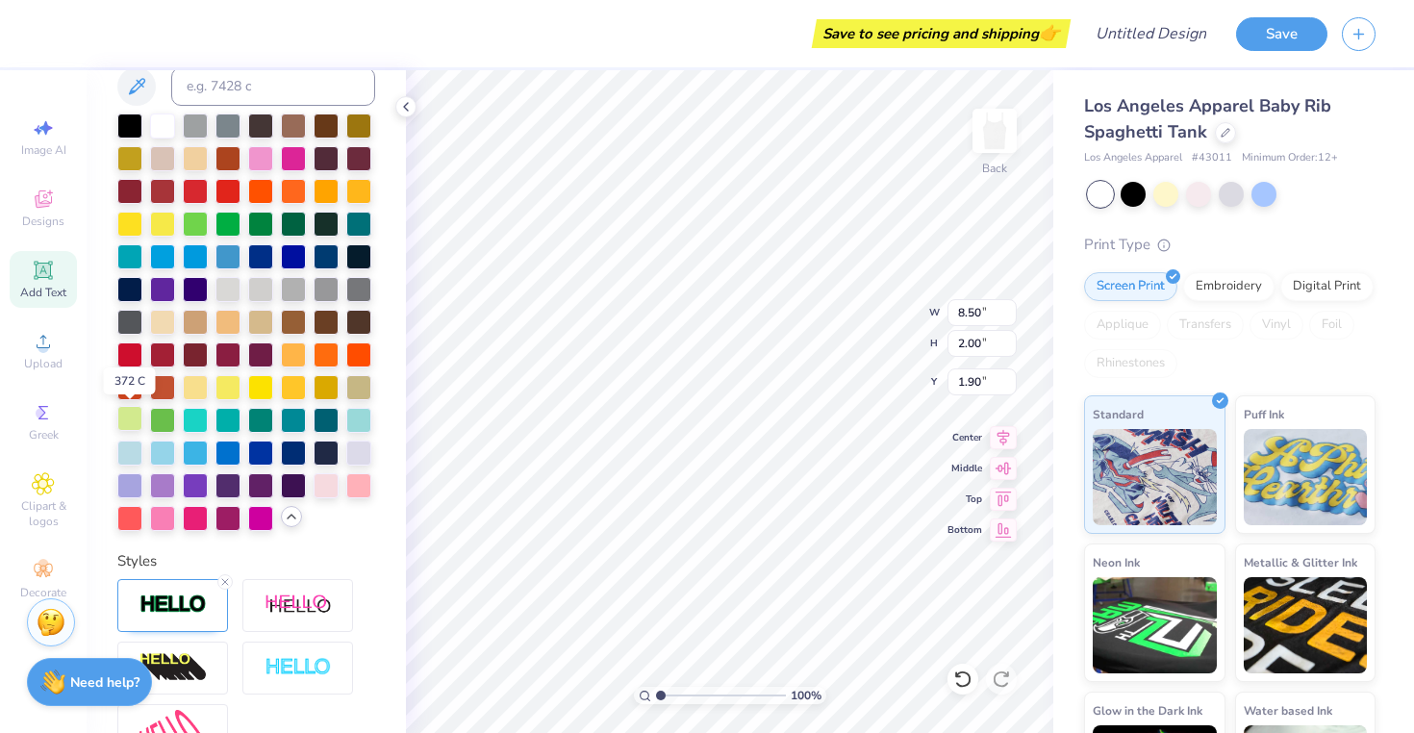
click at [134, 422] on div at bounding box center [129, 418] width 25 height 25
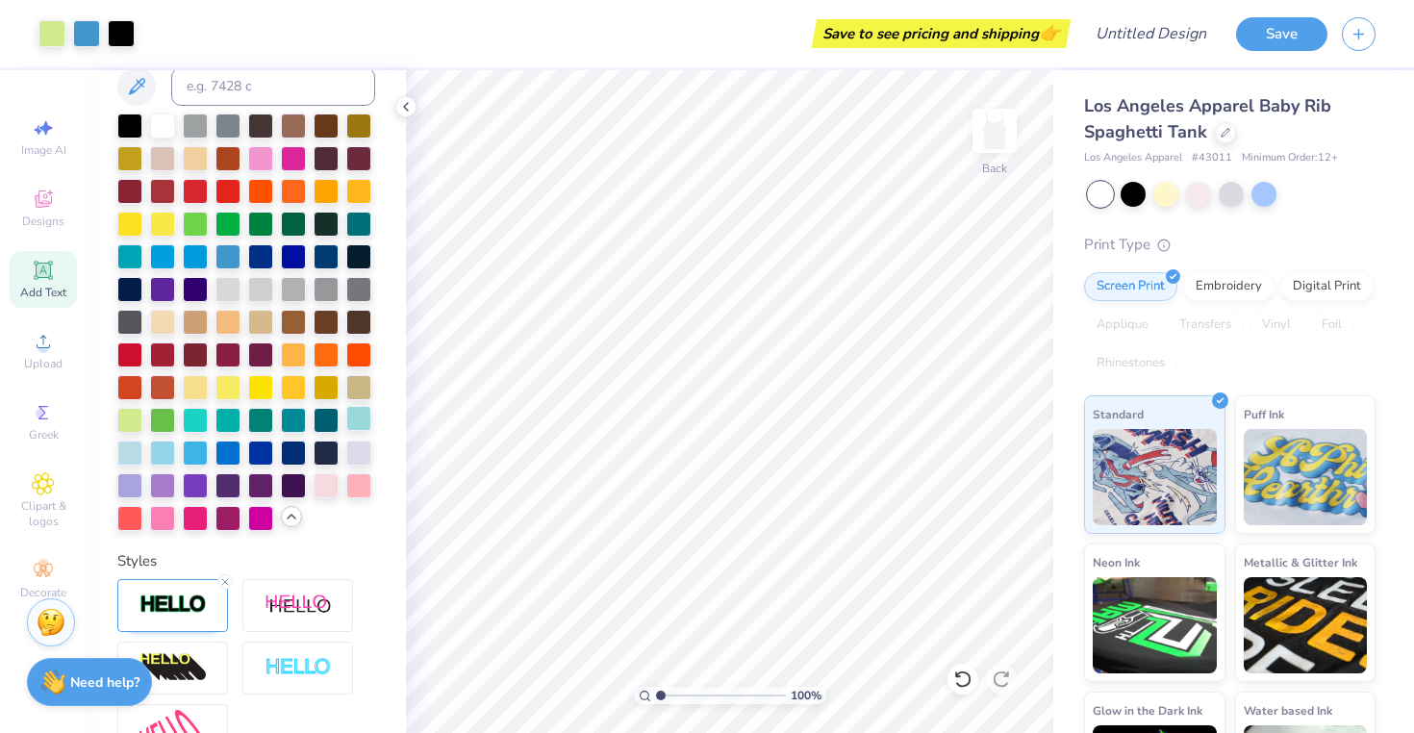
click at [358, 416] on div at bounding box center [358, 418] width 25 height 25
click at [329, 482] on div at bounding box center [326, 483] width 25 height 25
click at [365, 447] on div at bounding box center [358, 451] width 25 height 25
click at [156, 484] on div at bounding box center [162, 483] width 25 height 25
click at [125, 481] on div at bounding box center [129, 483] width 25 height 25
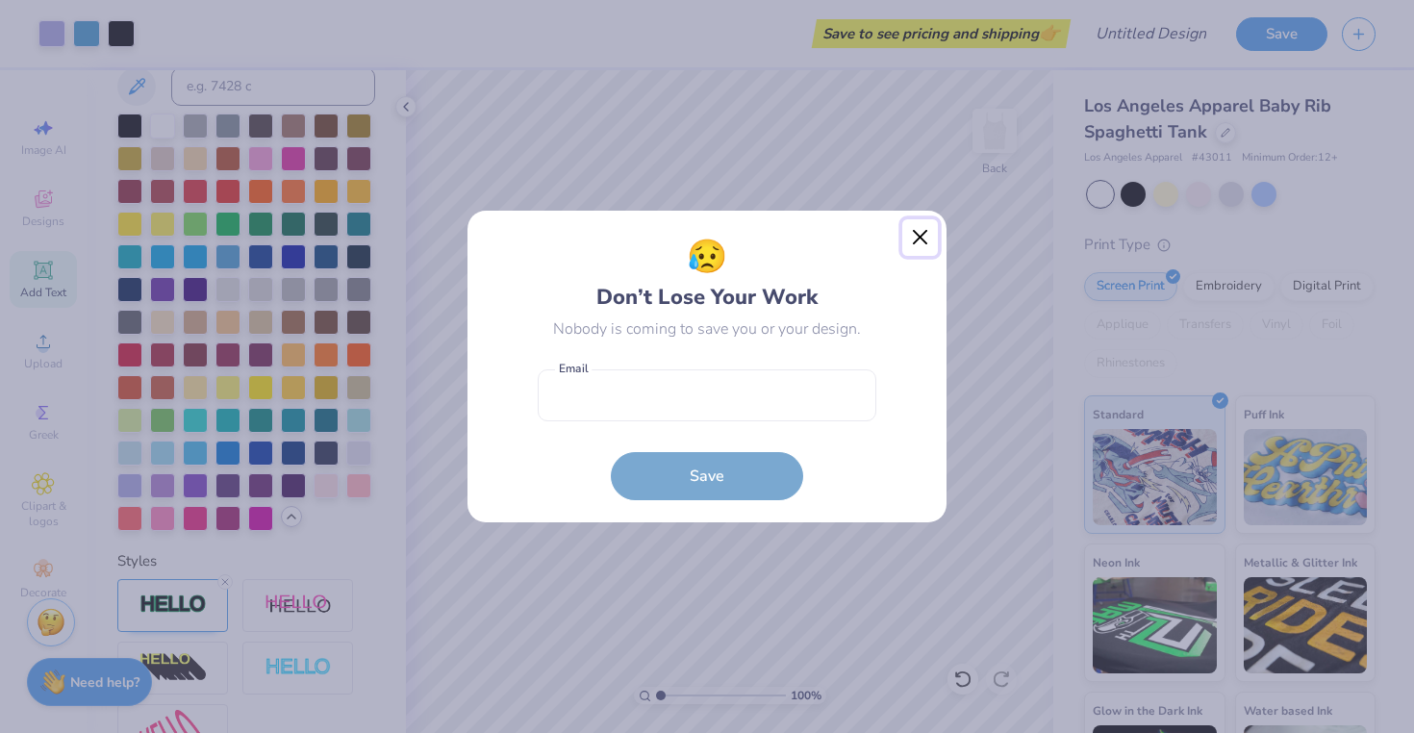
click at [924, 238] on button "Close" at bounding box center [920, 237] width 37 height 37
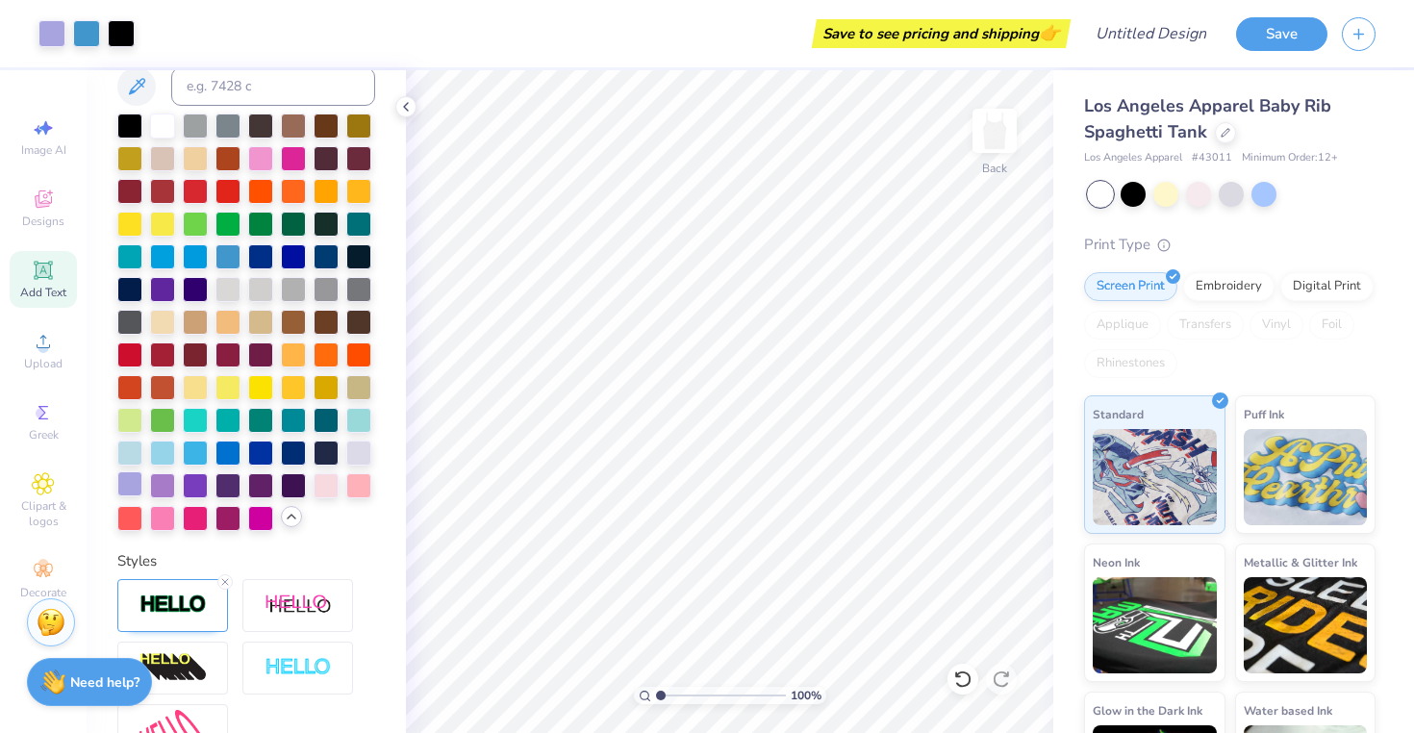
click at [131, 481] on div at bounding box center [129, 483] width 25 height 25
click at [163, 483] on div at bounding box center [162, 483] width 25 height 25
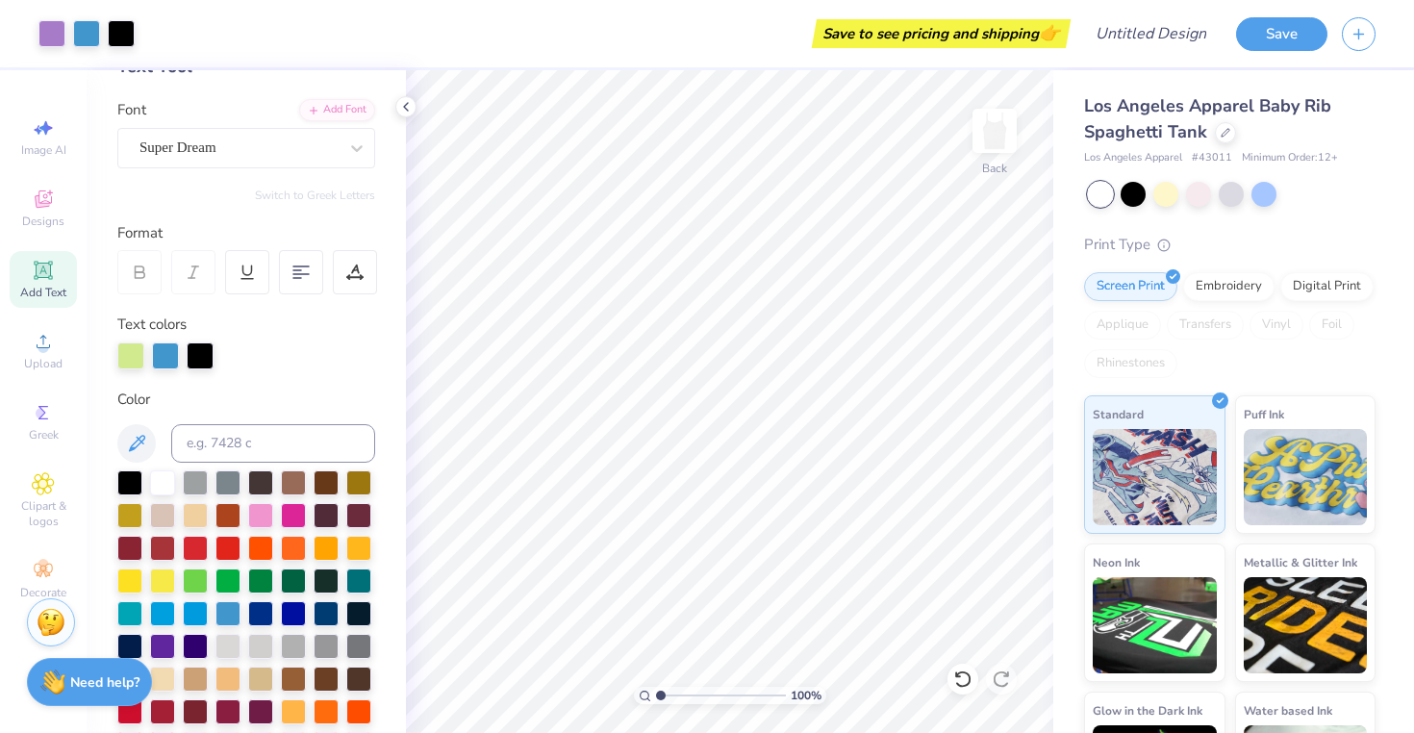
scroll to position [120, 0]
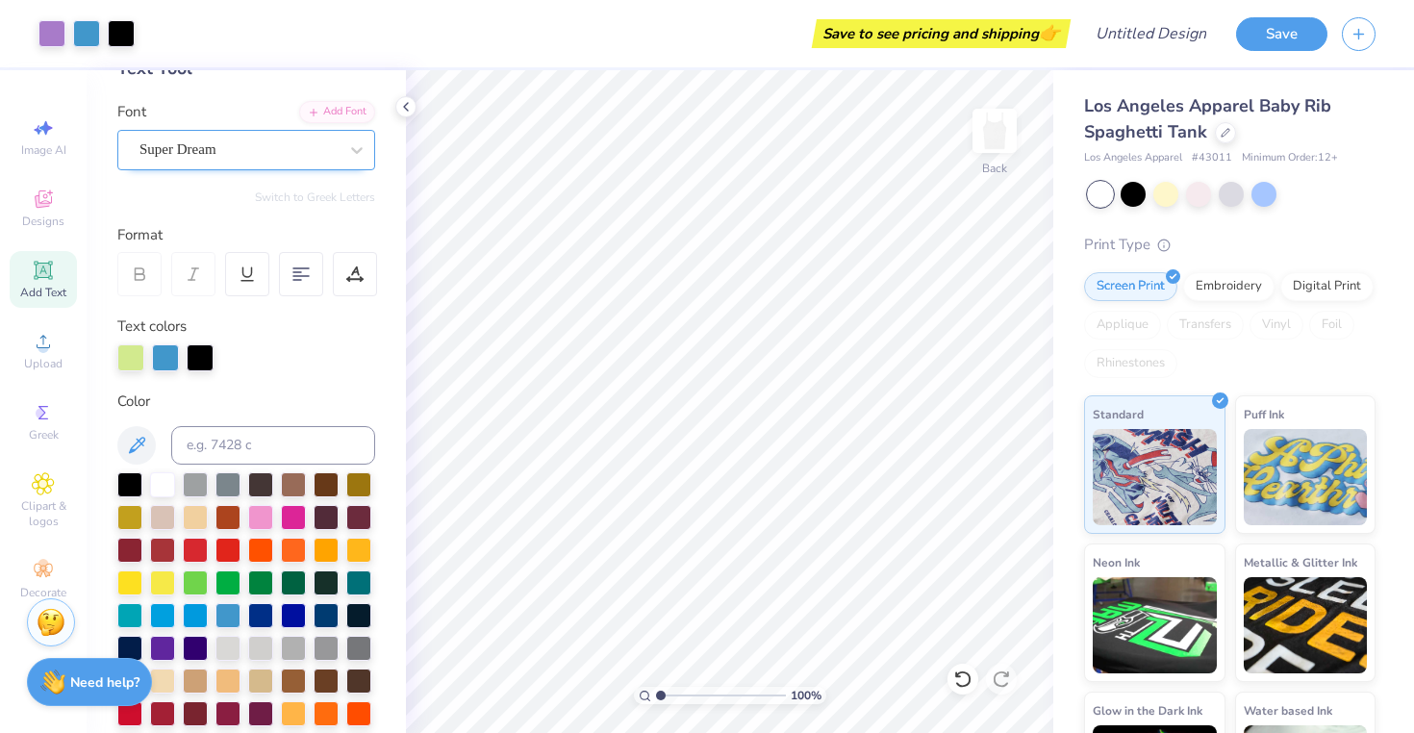
click at [299, 142] on div "Super Dream" at bounding box center [239, 150] width 202 height 30
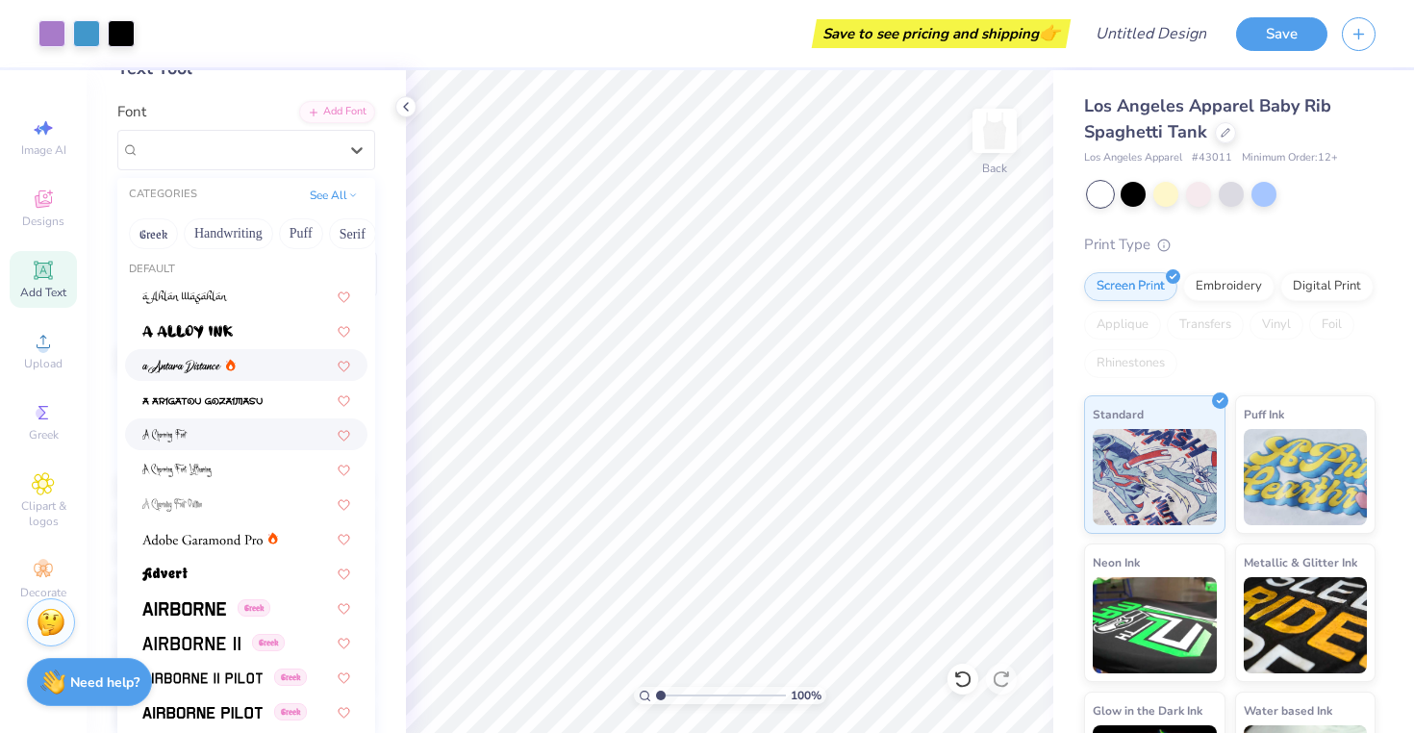
scroll to position [0, 0]
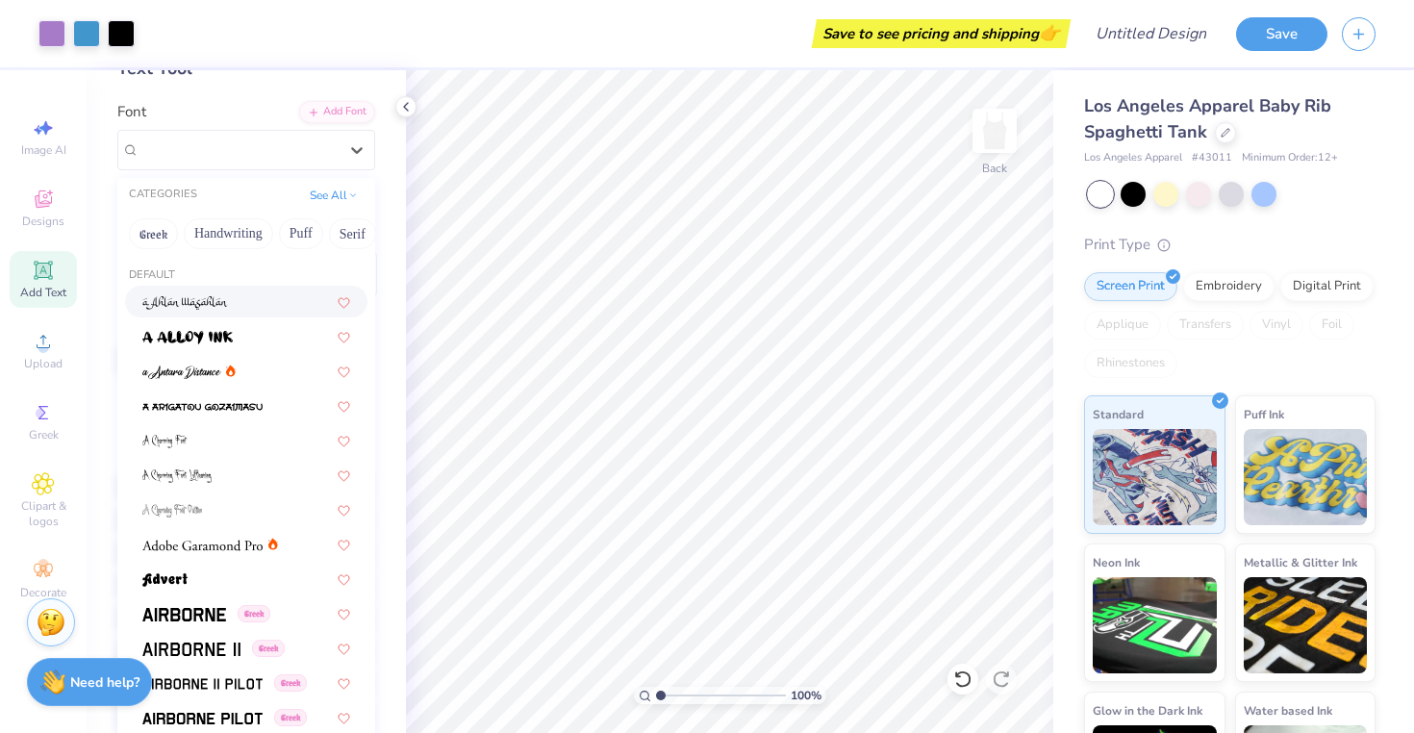
click at [193, 304] on img at bounding box center [185, 302] width 86 height 13
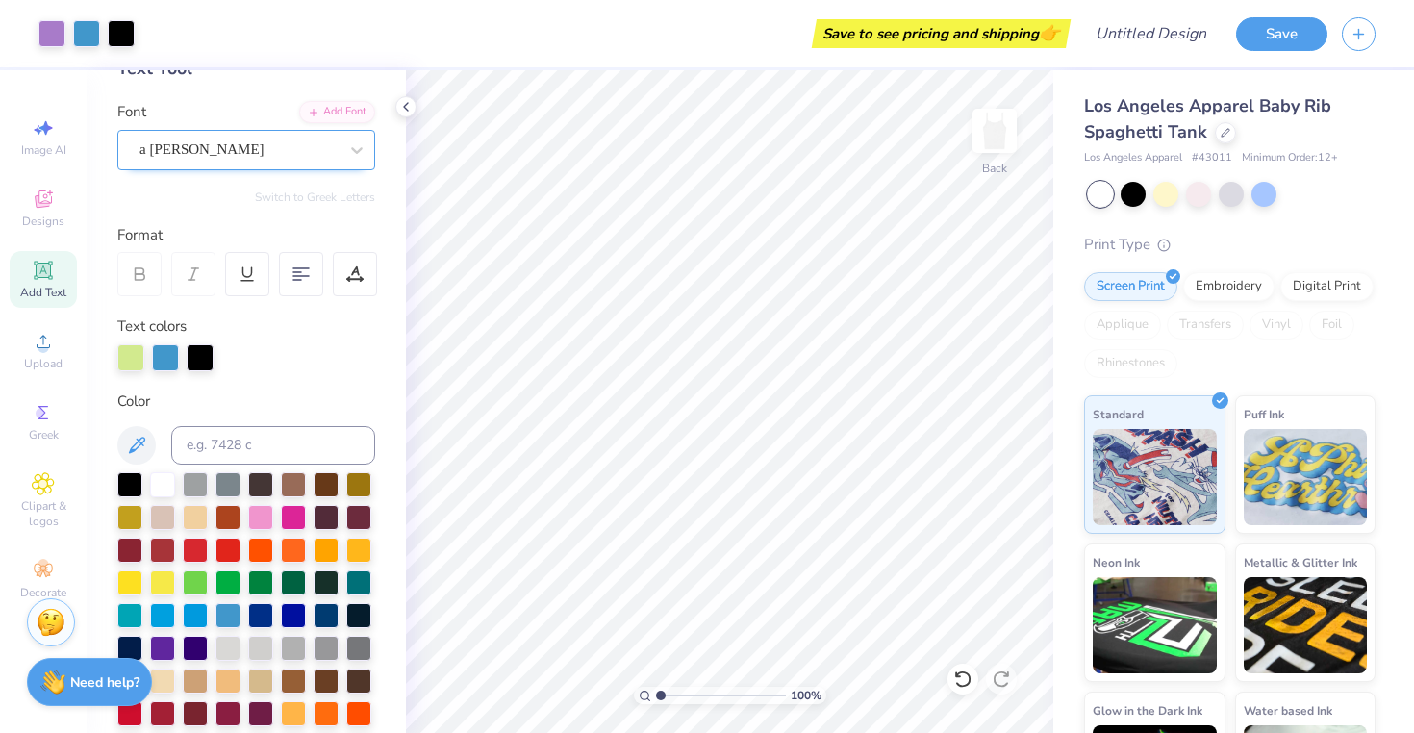
click at [241, 151] on div "a Ahlan Wasahlan" at bounding box center [239, 150] width 202 height 30
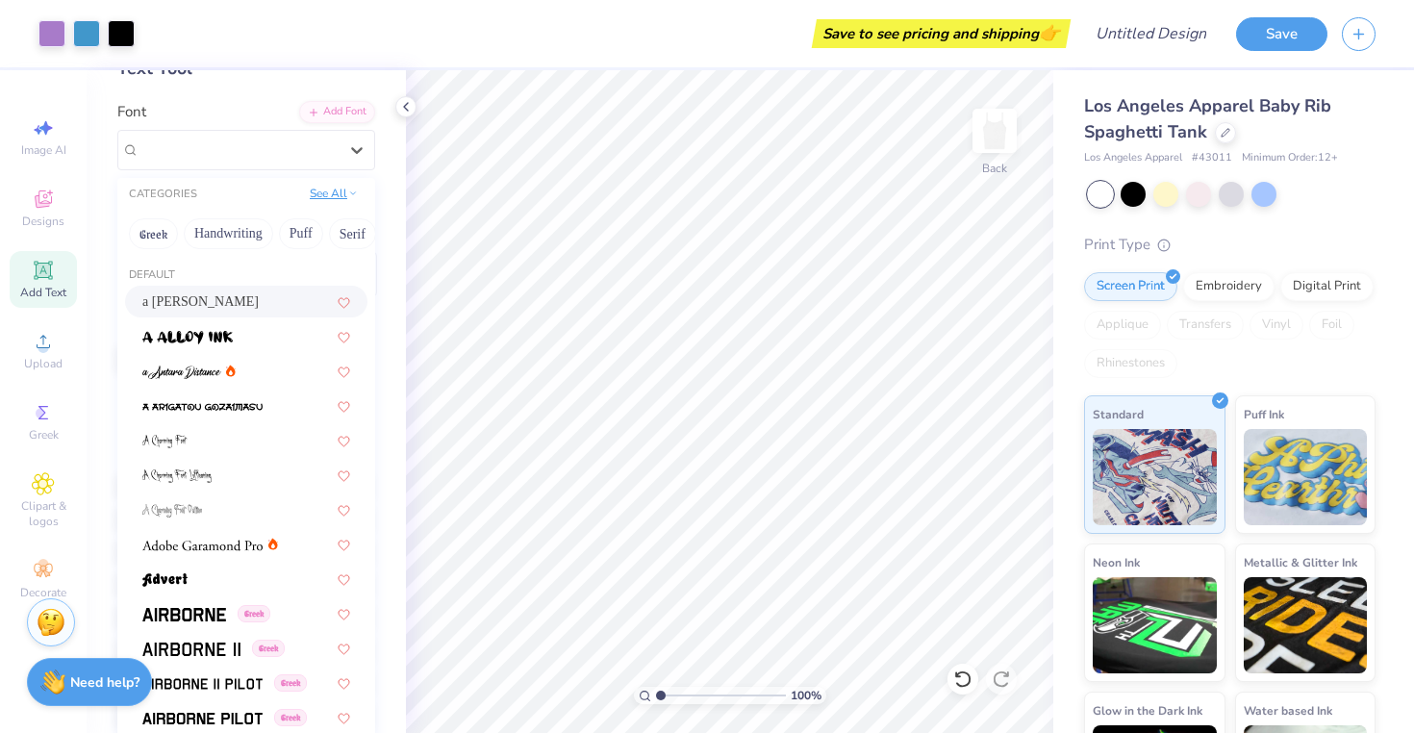
click at [323, 199] on button "See All" at bounding box center [334, 193] width 60 height 19
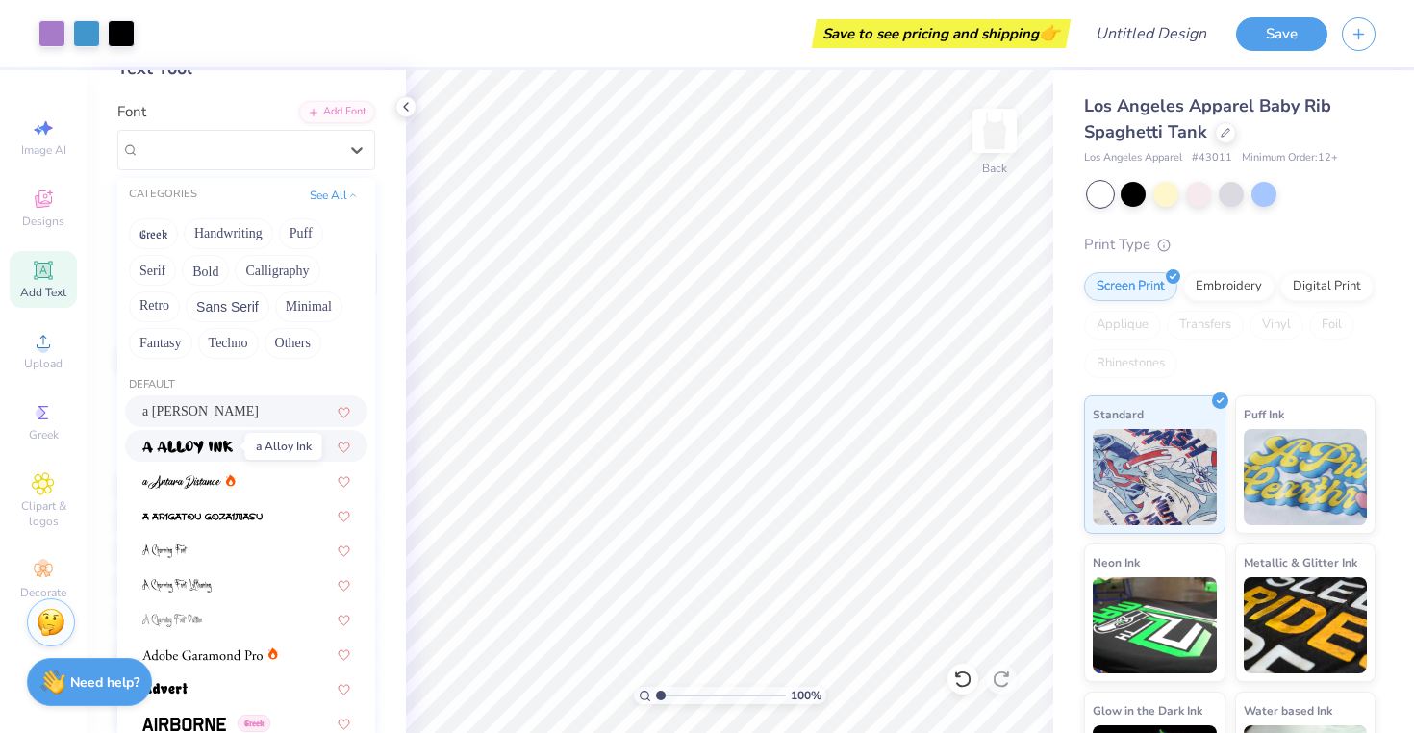
click at [226, 443] on img at bounding box center [187, 446] width 90 height 13
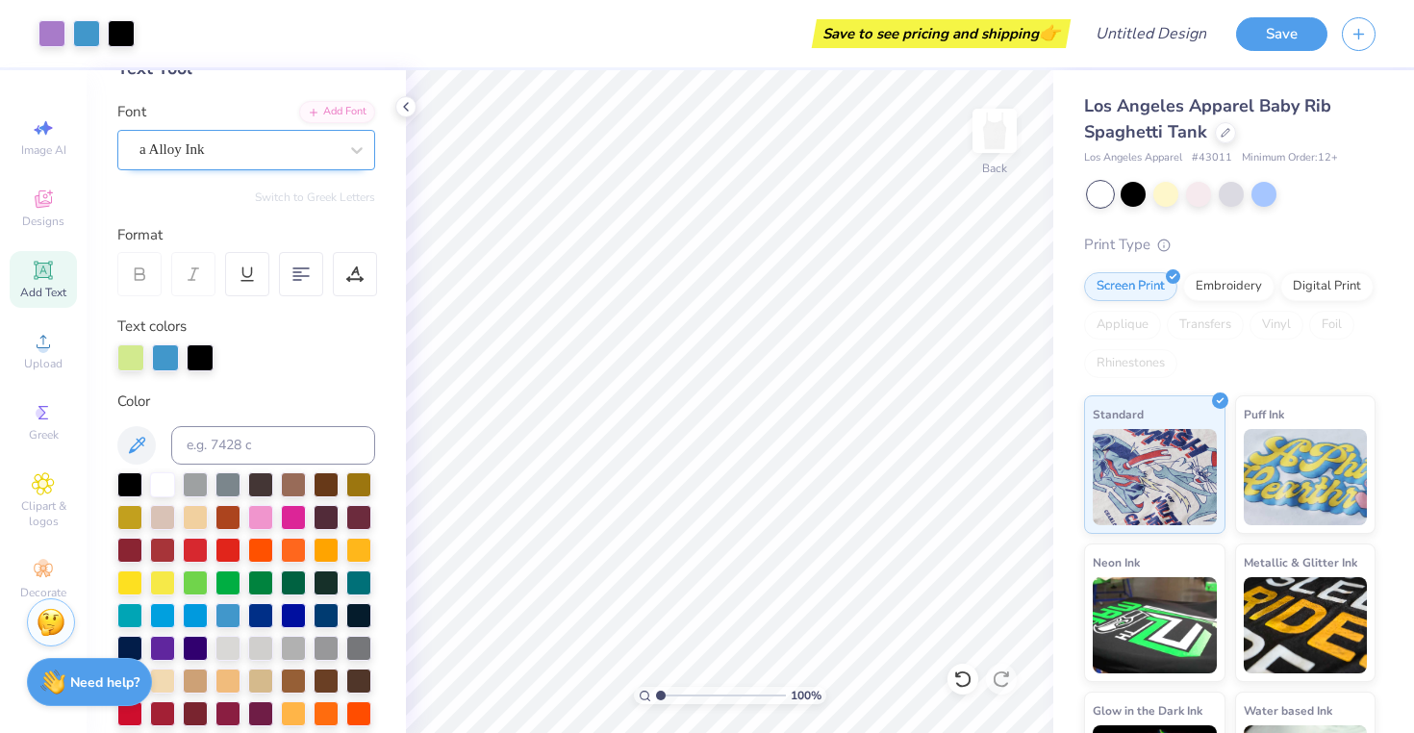
click at [328, 150] on div "a Alloy Ink" at bounding box center [239, 150] width 202 height 30
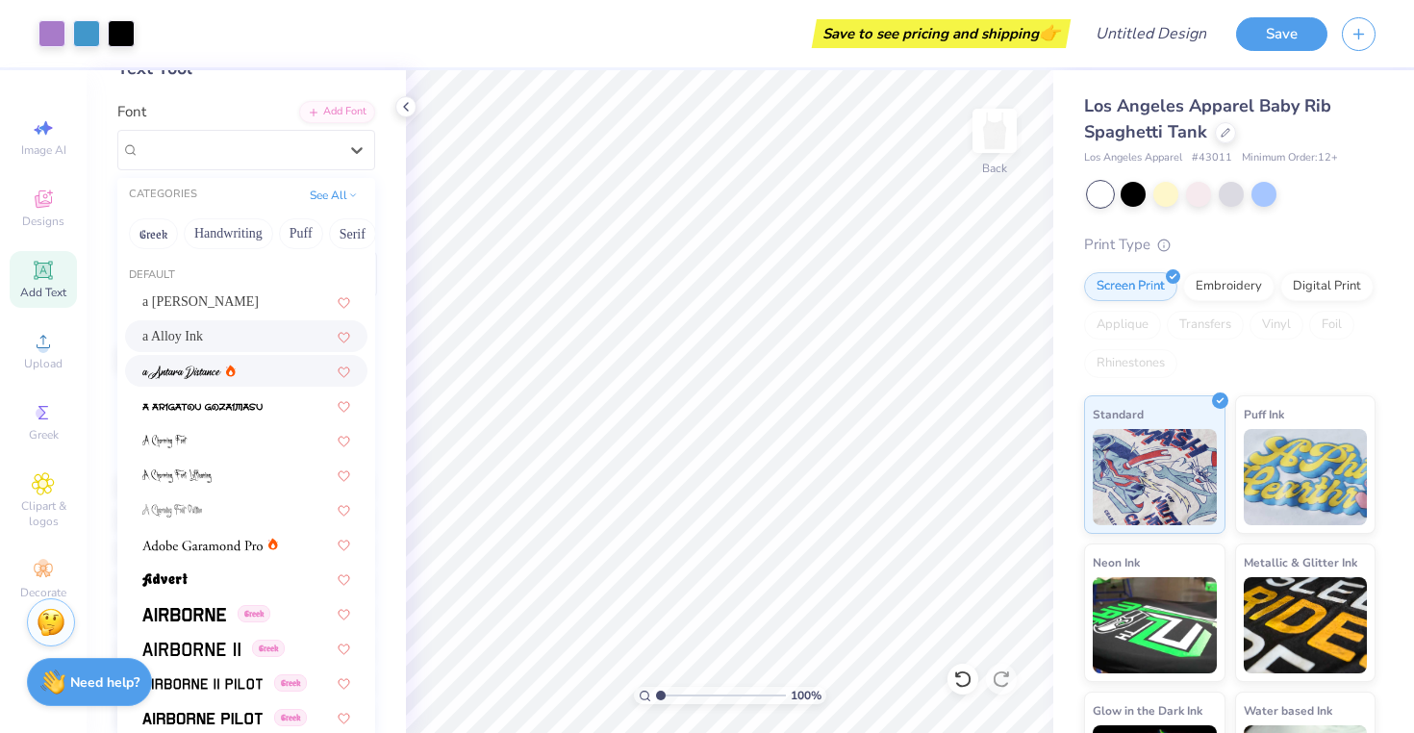
click at [241, 370] on div at bounding box center [246, 371] width 208 height 20
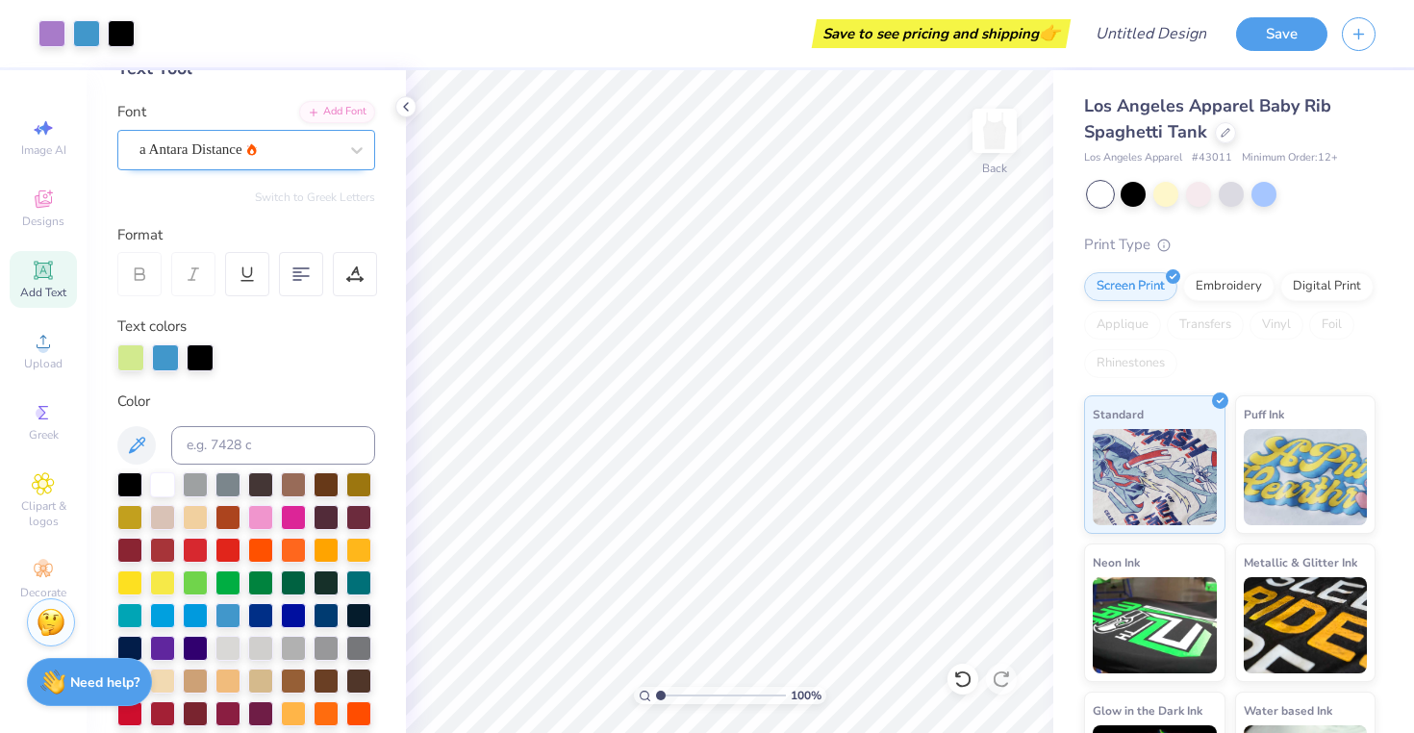
click at [258, 141] on div "a Antara Distance" at bounding box center [239, 150] width 202 height 30
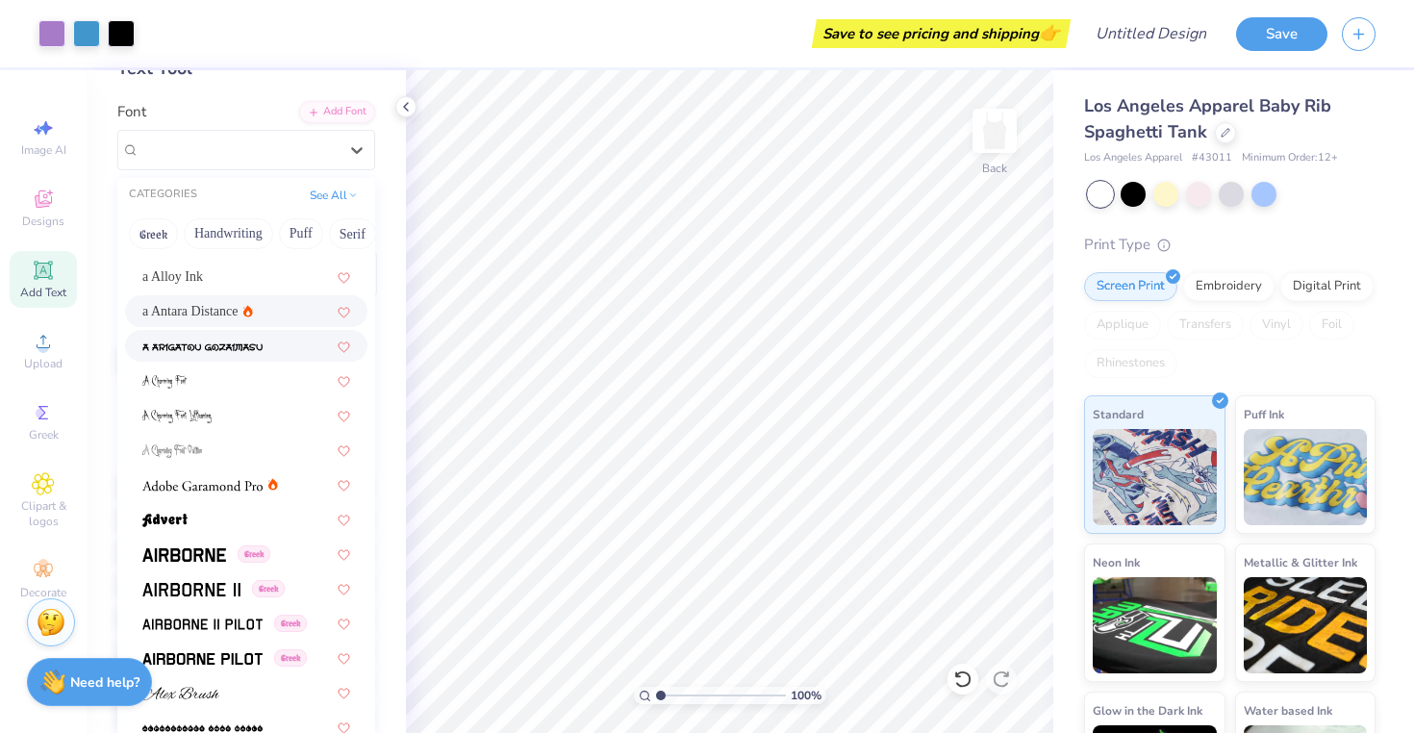
scroll to position [62, 0]
click at [237, 423] on div at bounding box center [246, 413] width 242 height 32
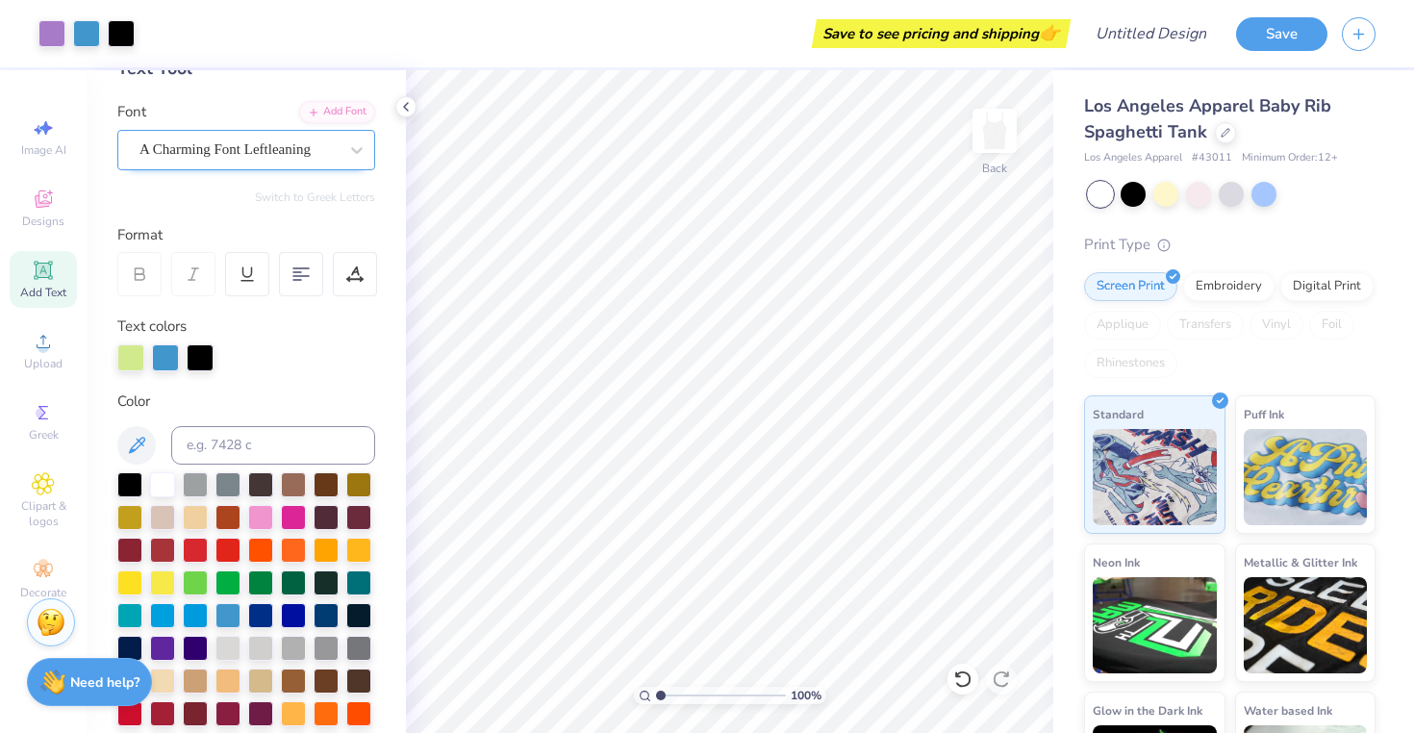
click at [304, 159] on div "A Charming Font Leftleaning" at bounding box center [239, 150] width 202 height 30
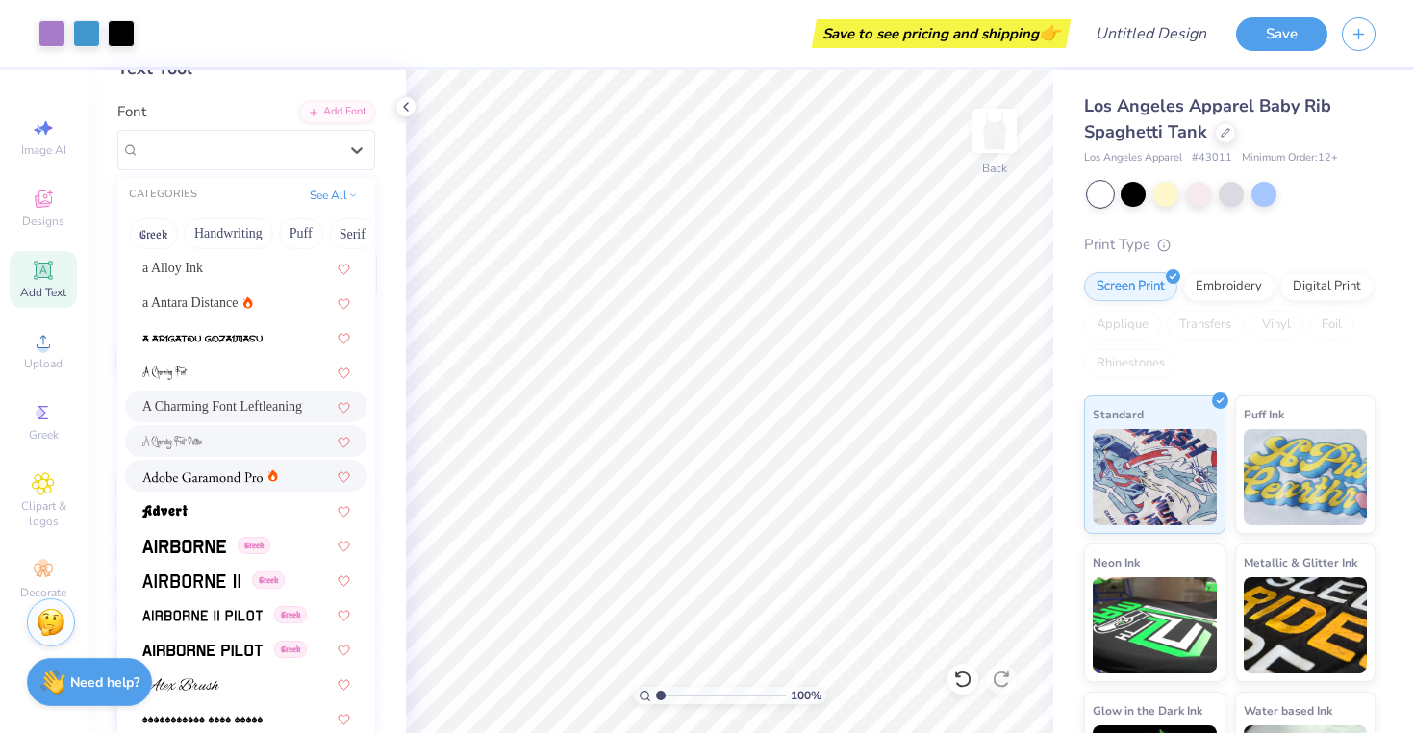
scroll to position [66, 0]
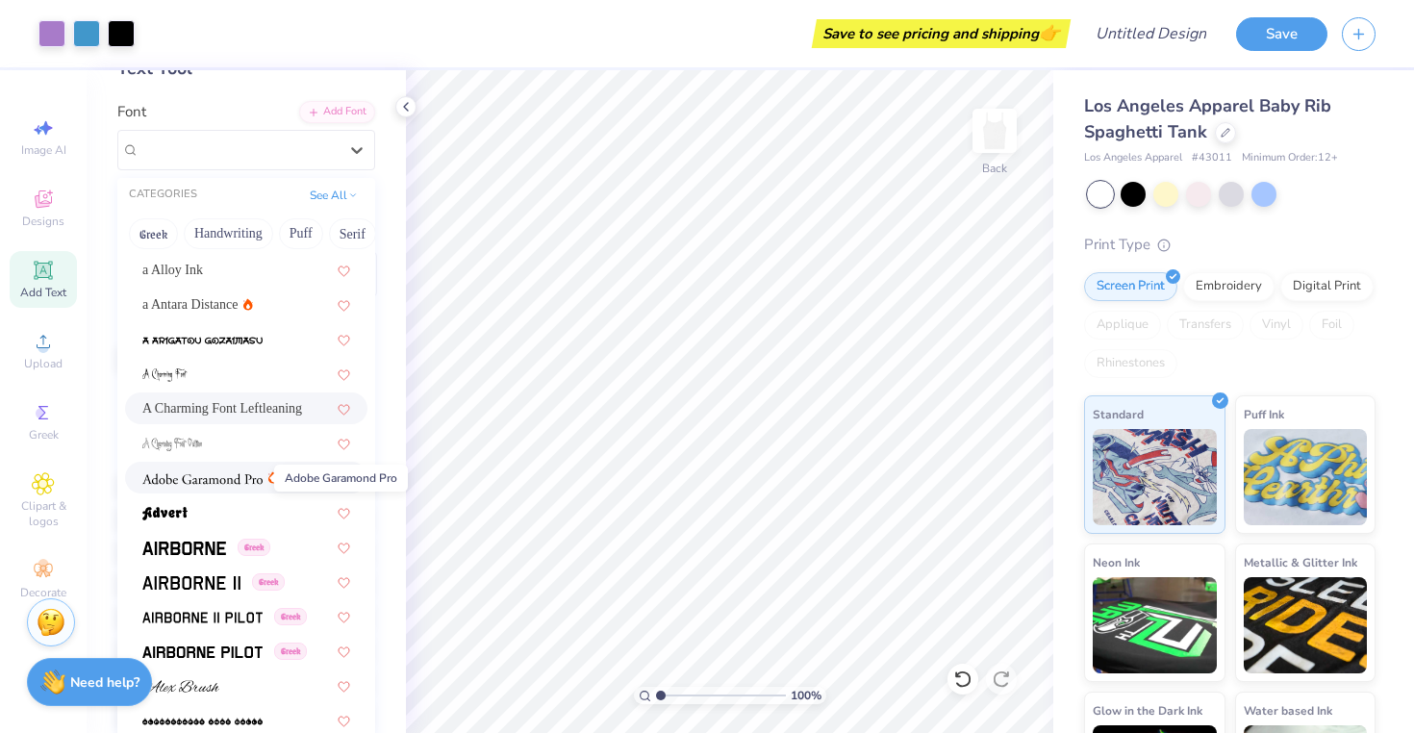
click at [219, 480] on img at bounding box center [202, 478] width 120 height 13
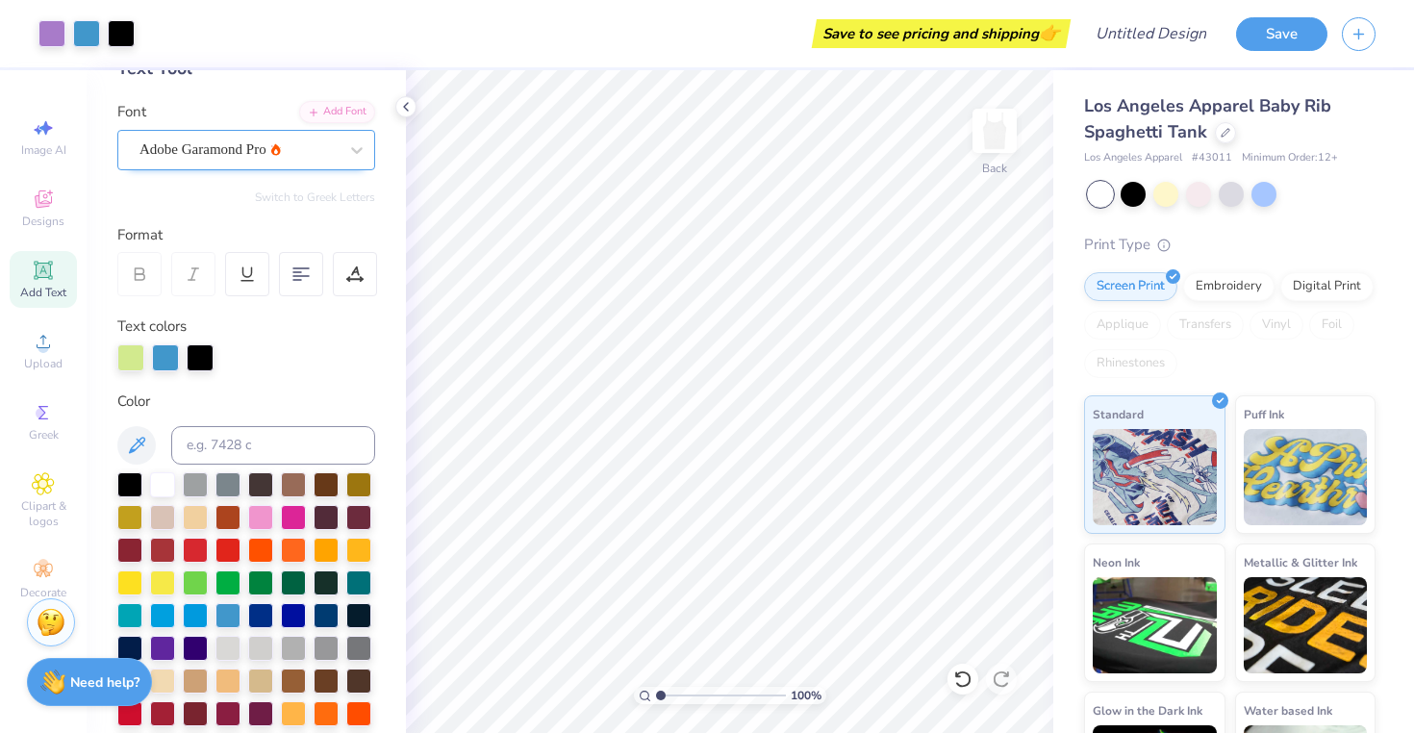
click at [288, 137] on div "Adobe Garamond Pro" at bounding box center [239, 150] width 202 height 30
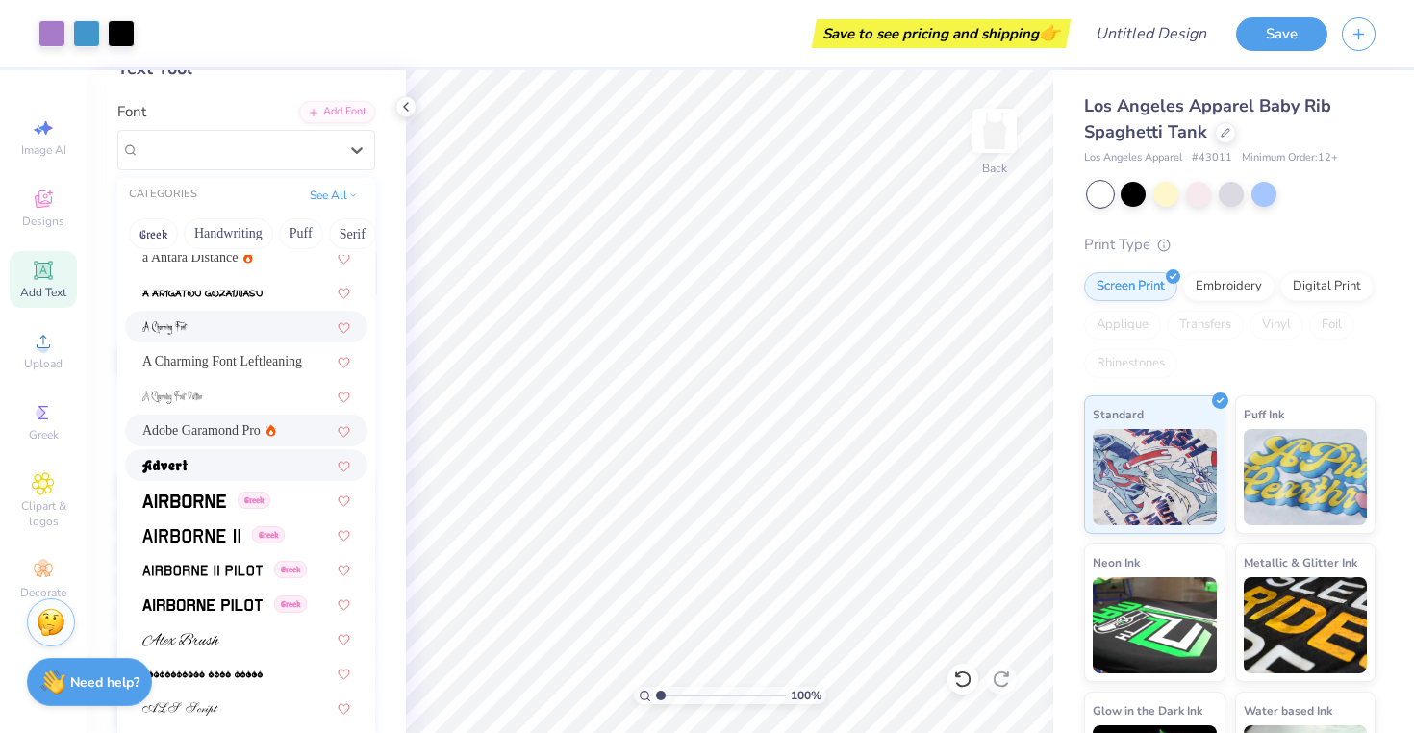
scroll to position [113, 0]
click at [253, 457] on div at bounding box center [246, 466] width 208 height 20
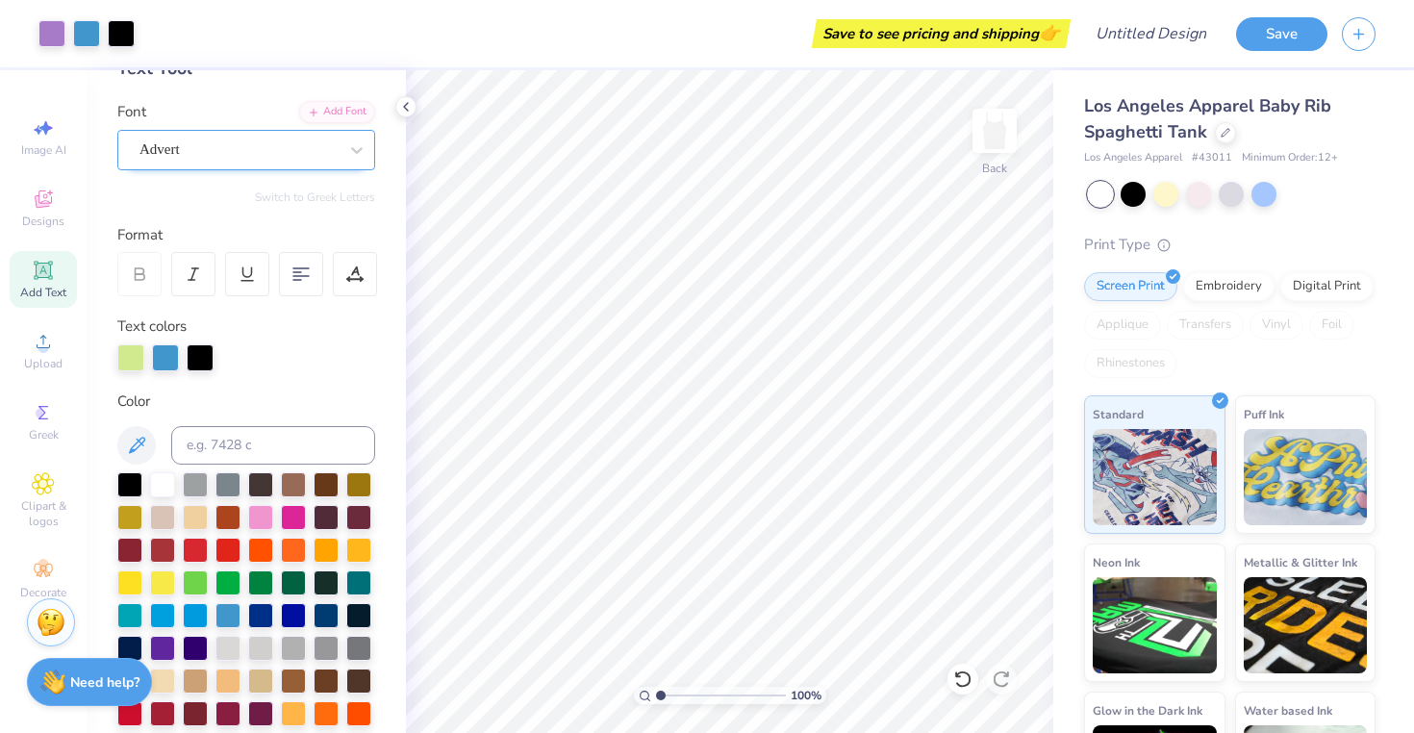
click at [329, 145] on div "Advert" at bounding box center [239, 150] width 202 height 30
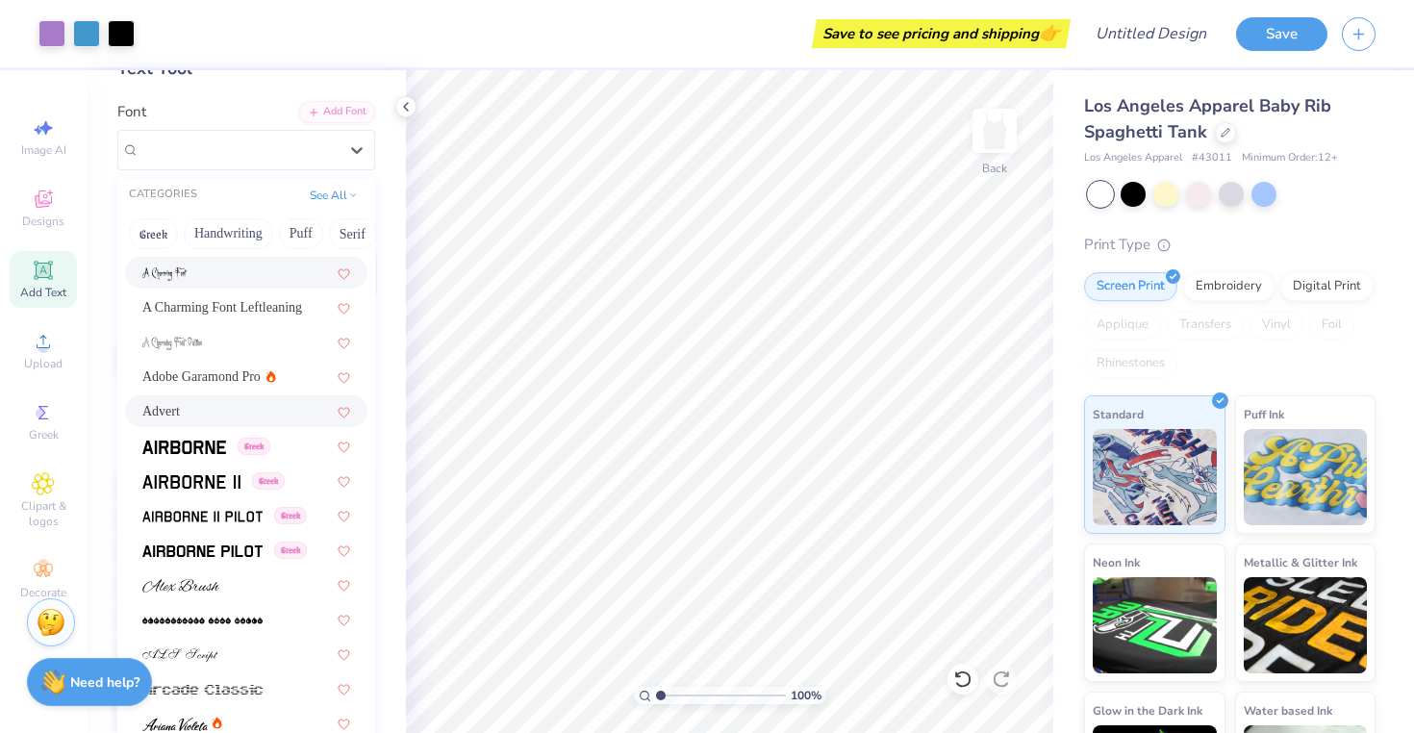
scroll to position [186, 0]
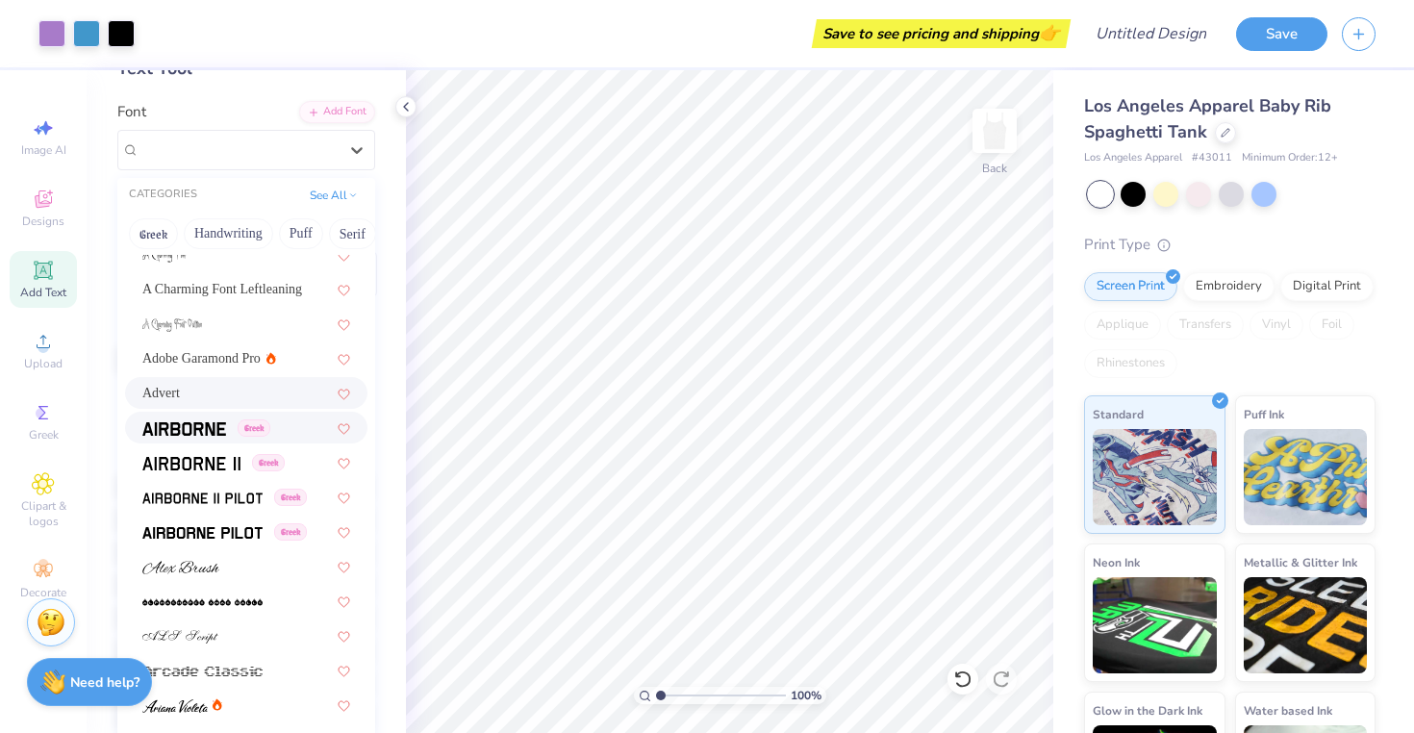
click at [276, 432] on div "Greek" at bounding box center [246, 427] width 208 height 20
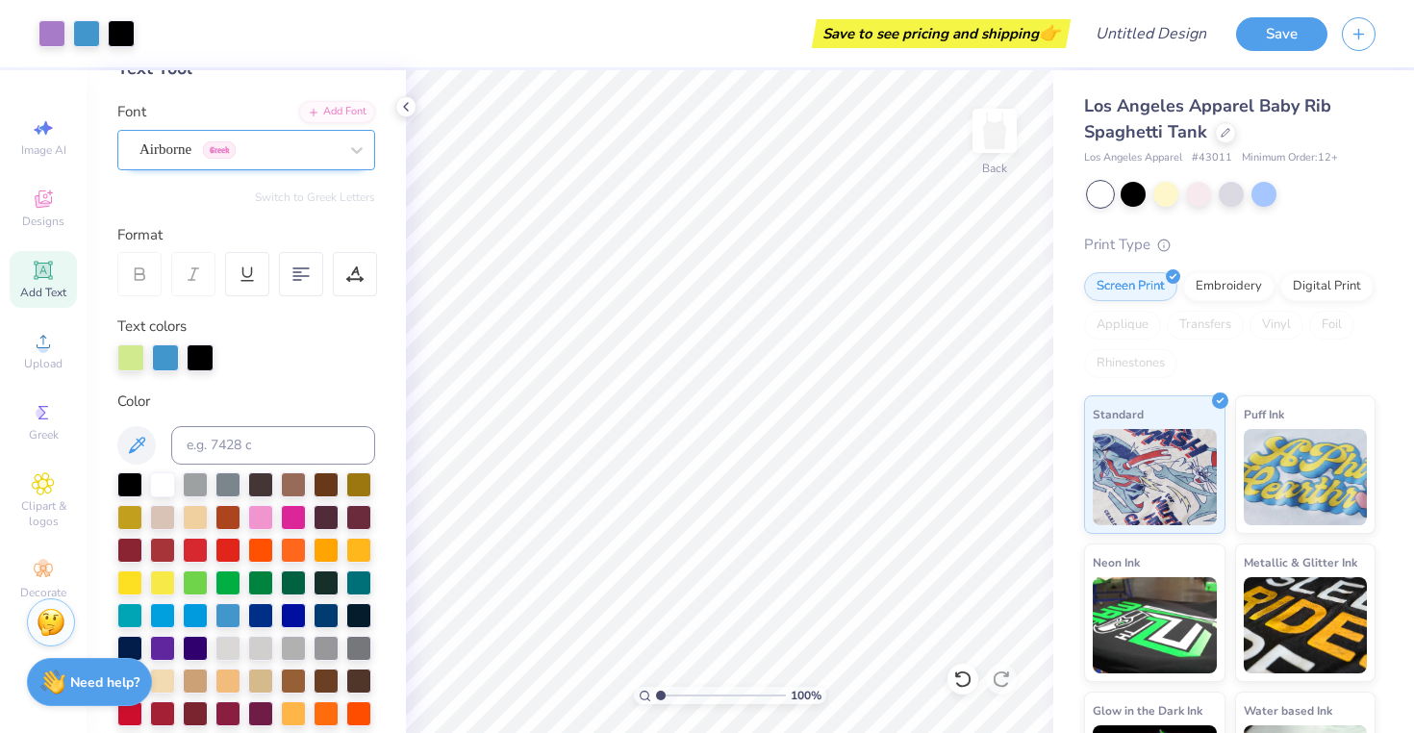
click at [276, 157] on div "Airborne Greek" at bounding box center [239, 150] width 202 height 30
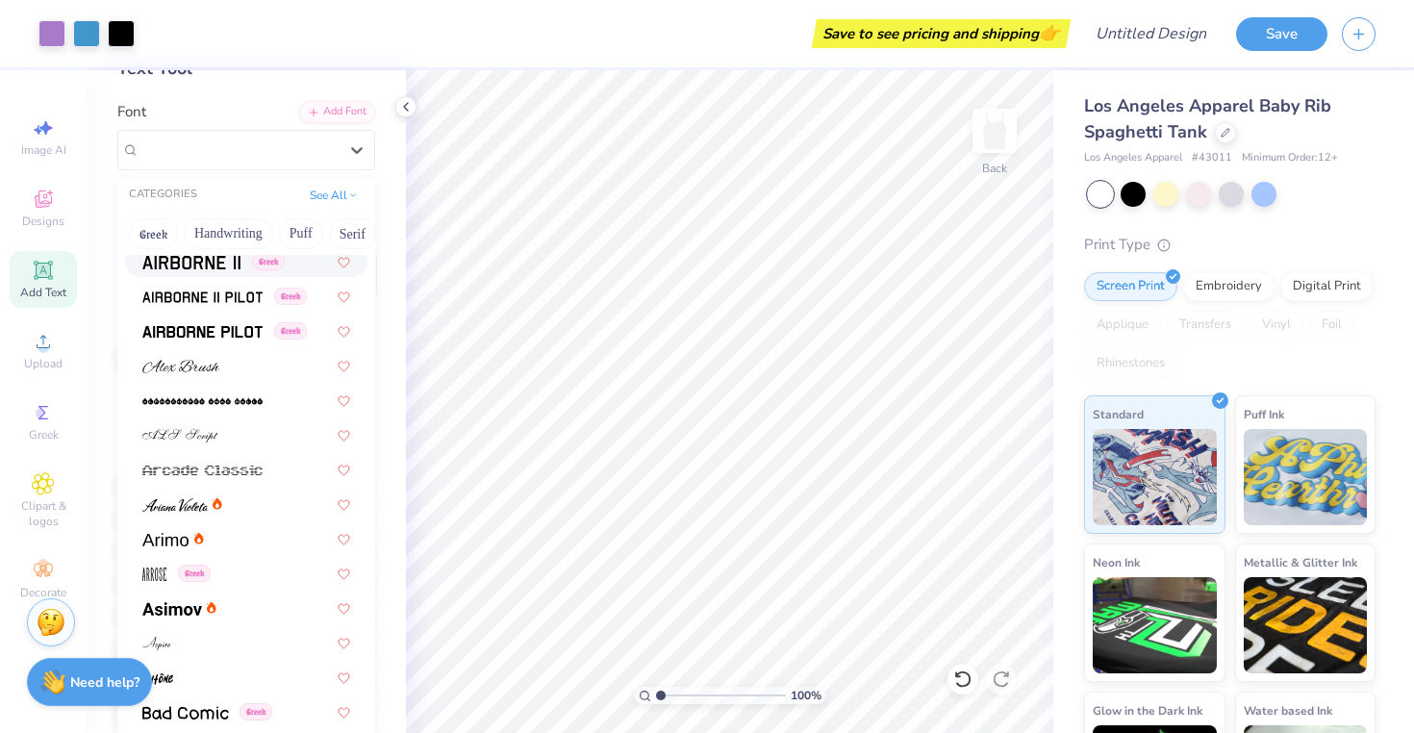
scroll to position [386, 0]
click at [234, 537] on div at bounding box center [246, 539] width 208 height 20
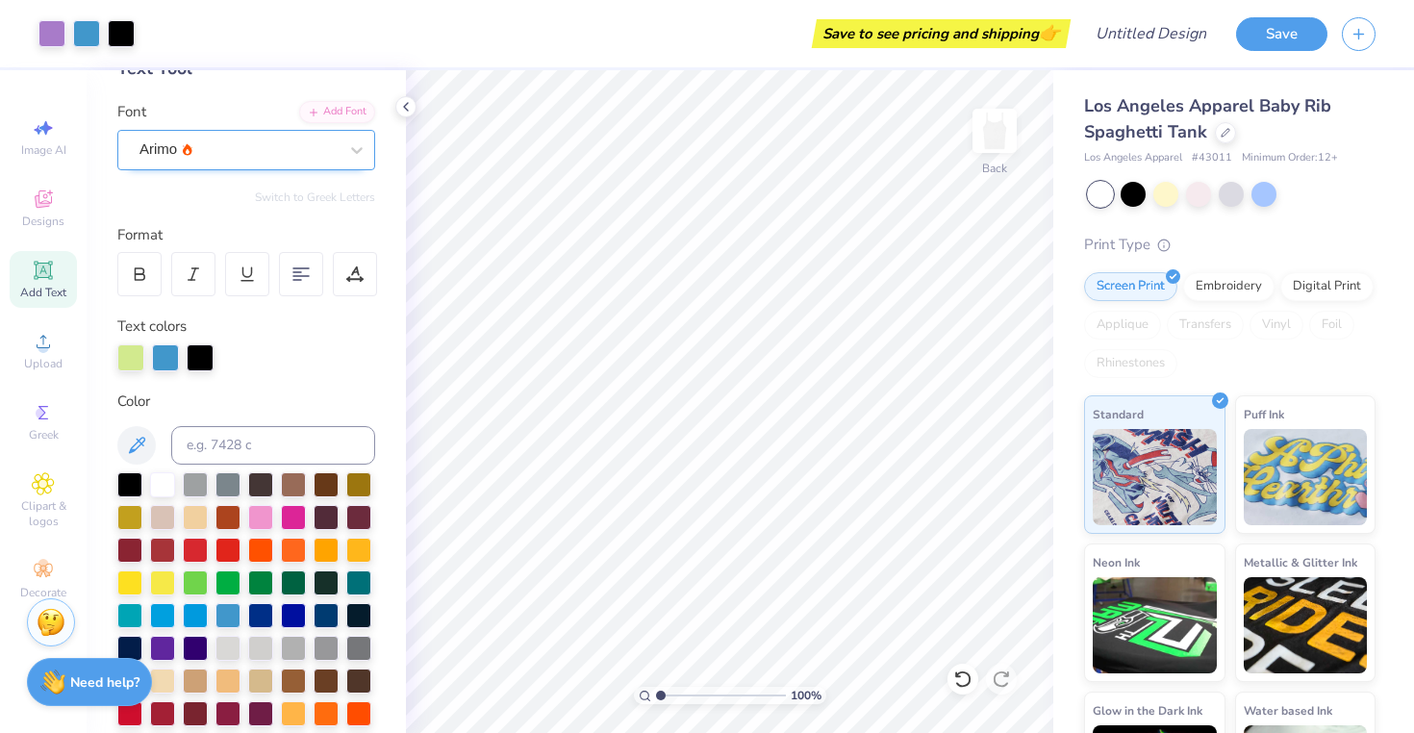
click at [300, 152] on div "Arimo" at bounding box center [239, 150] width 202 height 30
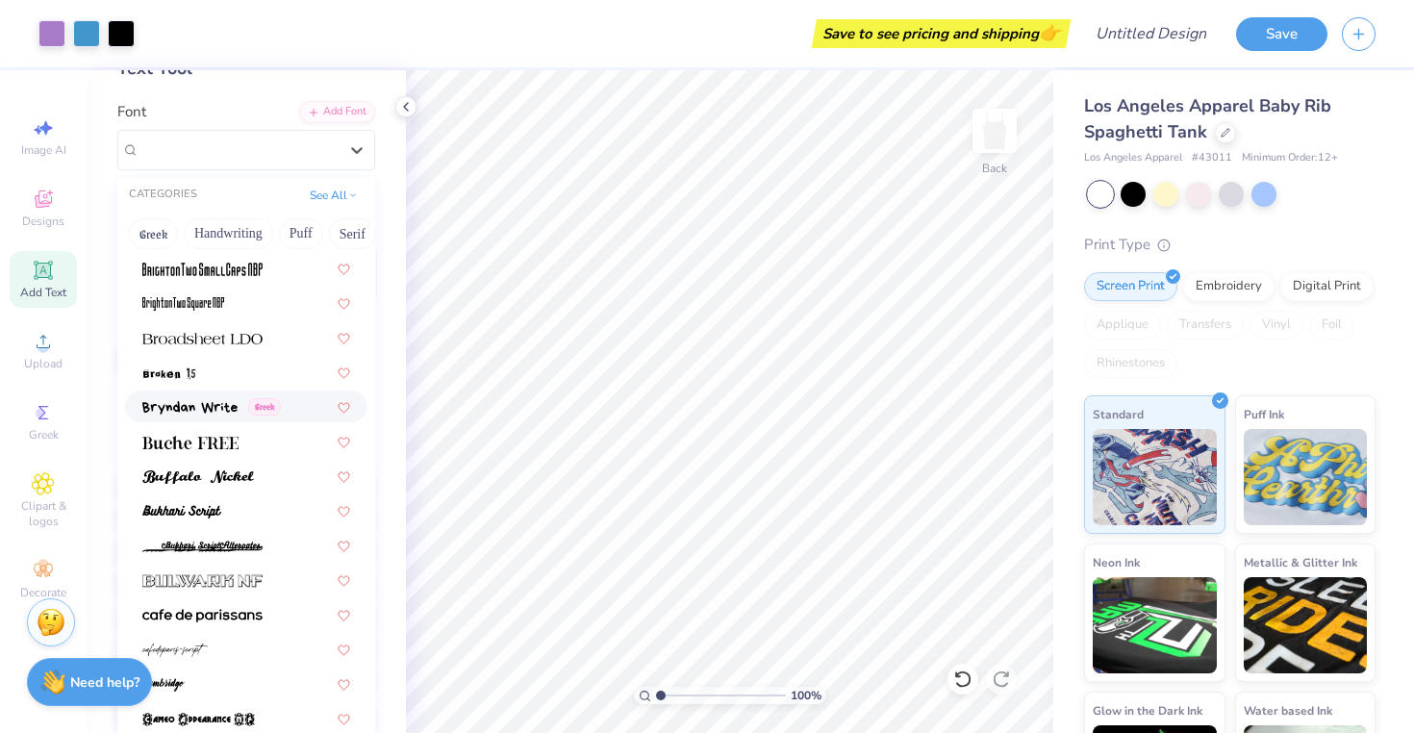
scroll to position [1595, 0]
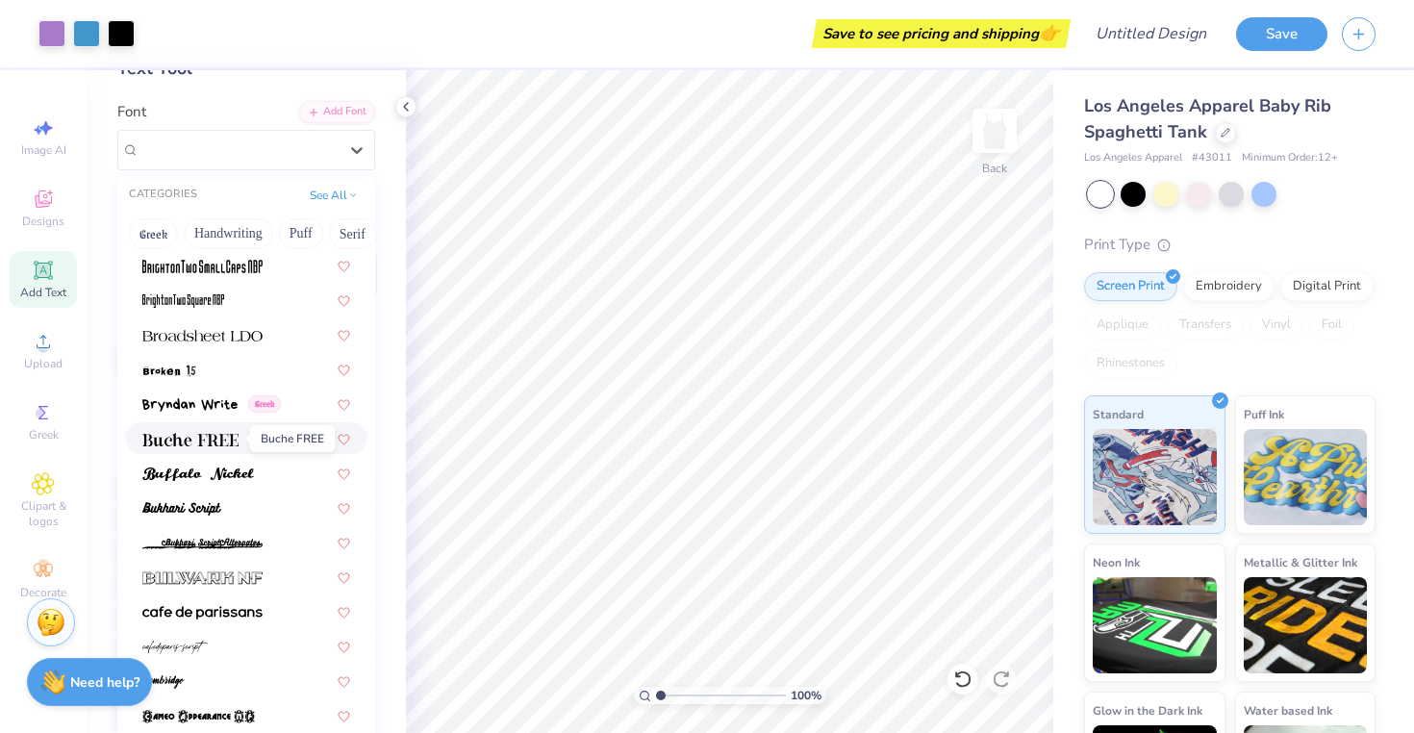
click at [216, 444] on img at bounding box center [190, 439] width 96 height 13
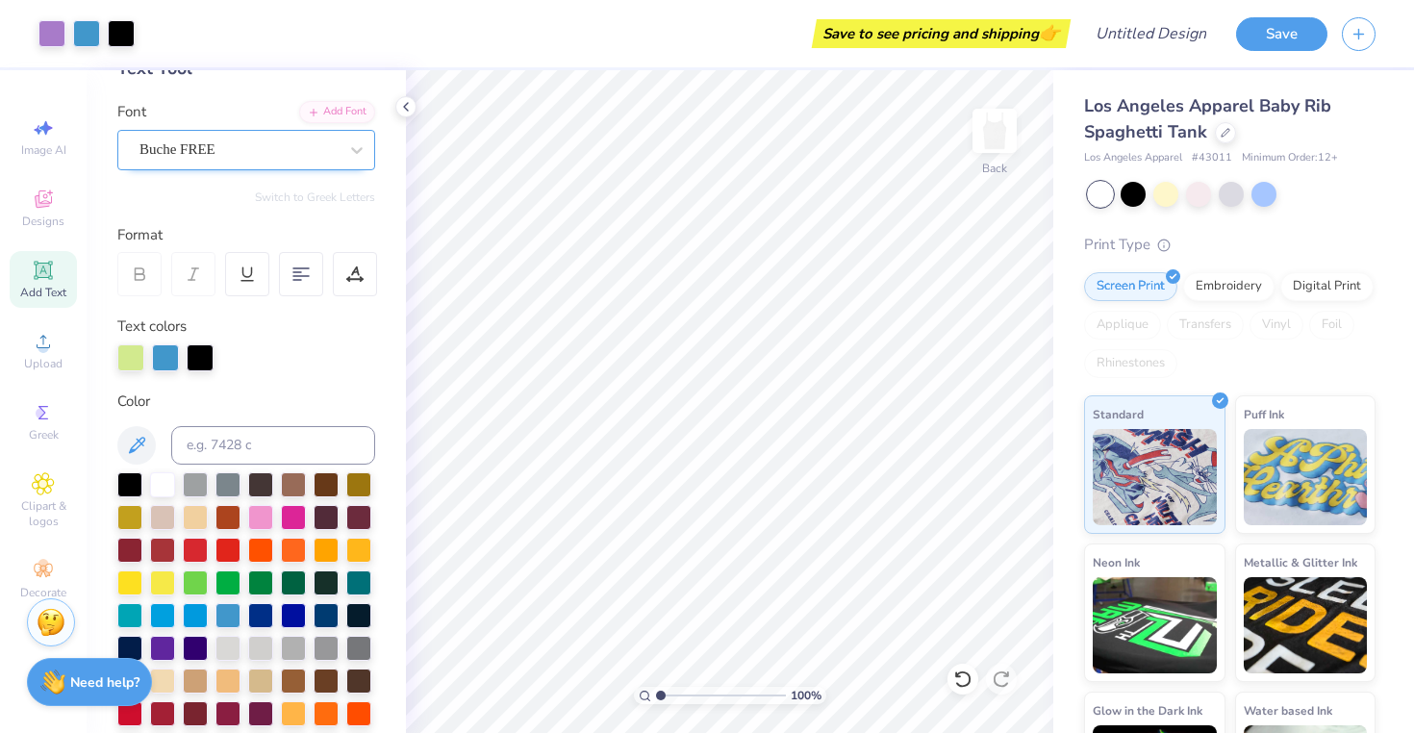
click at [262, 147] on div "Buche FREE" at bounding box center [239, 150] width 202 height 30
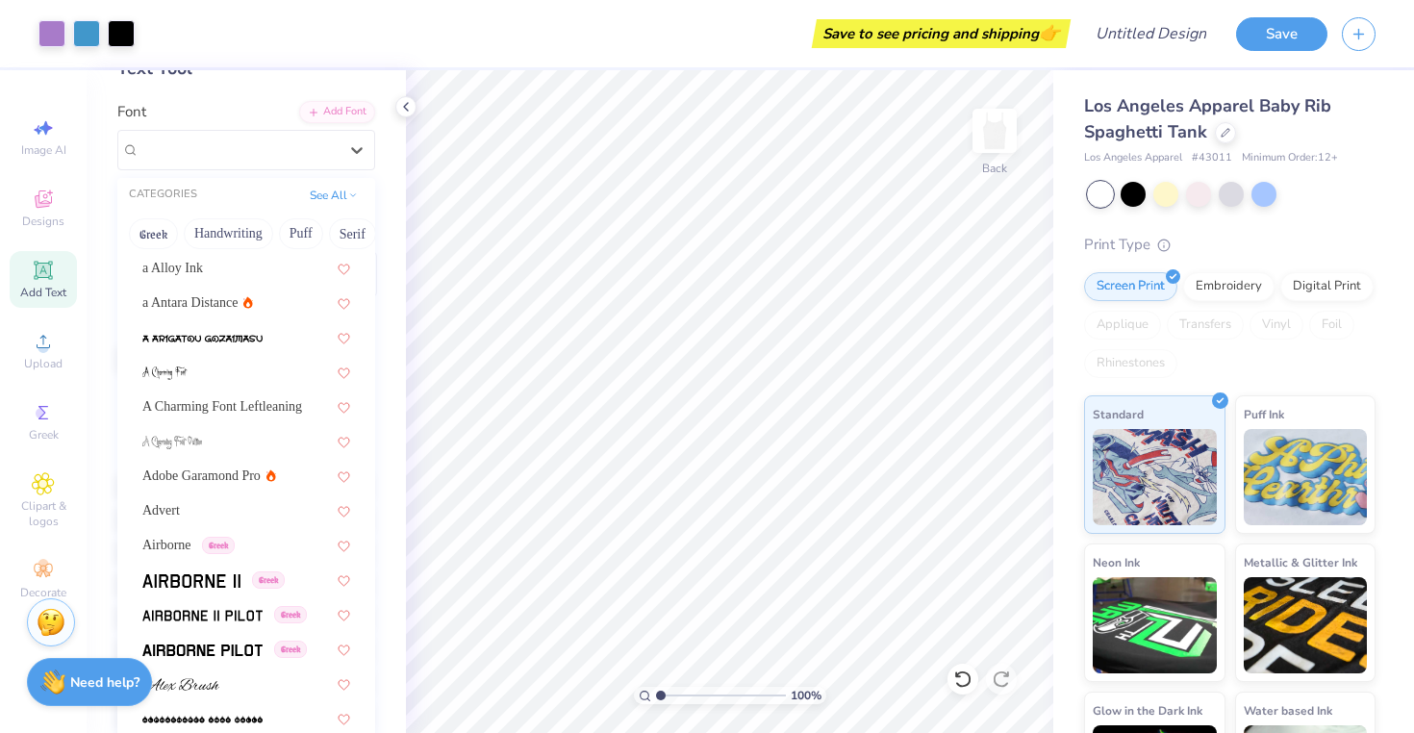
scroll to position [0, 0]
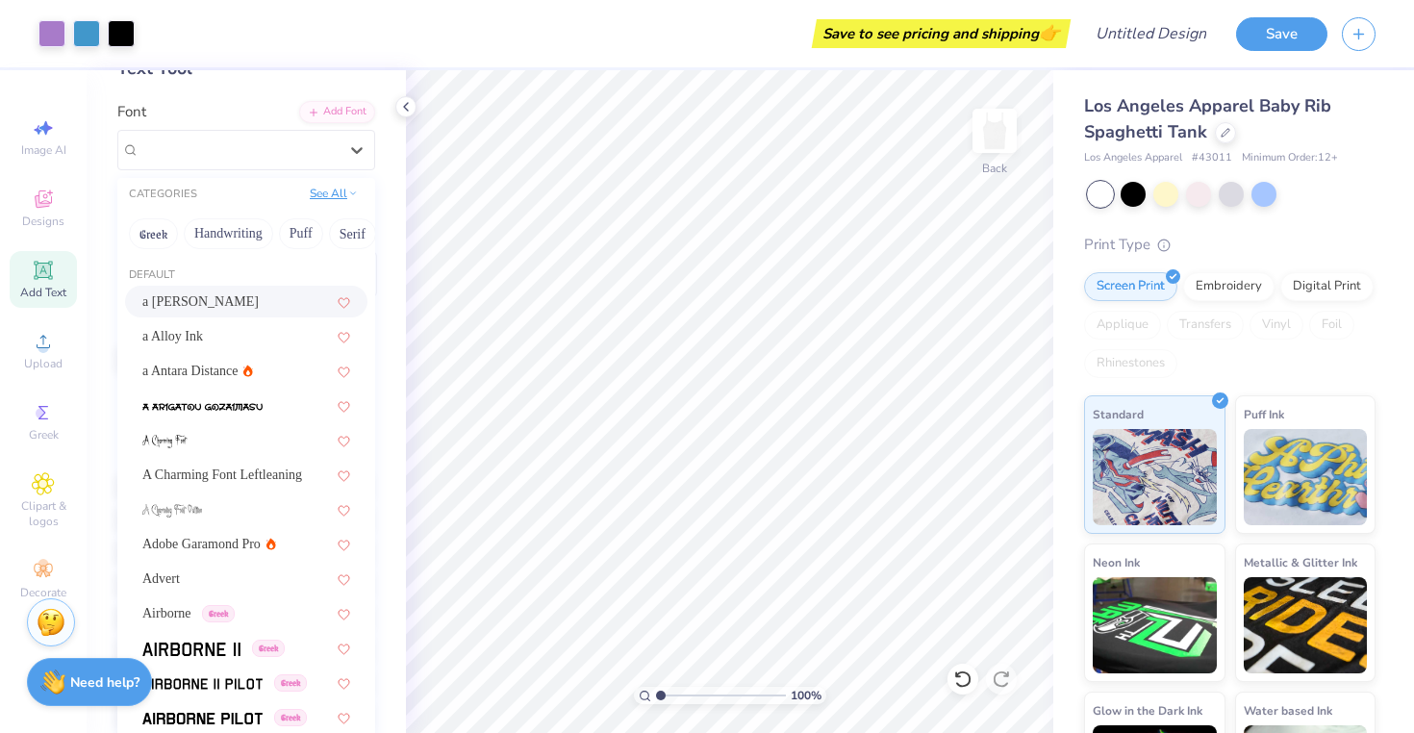
click at [326, 192] on button "See All" at bounding box center [334, 193] width 60 height 19
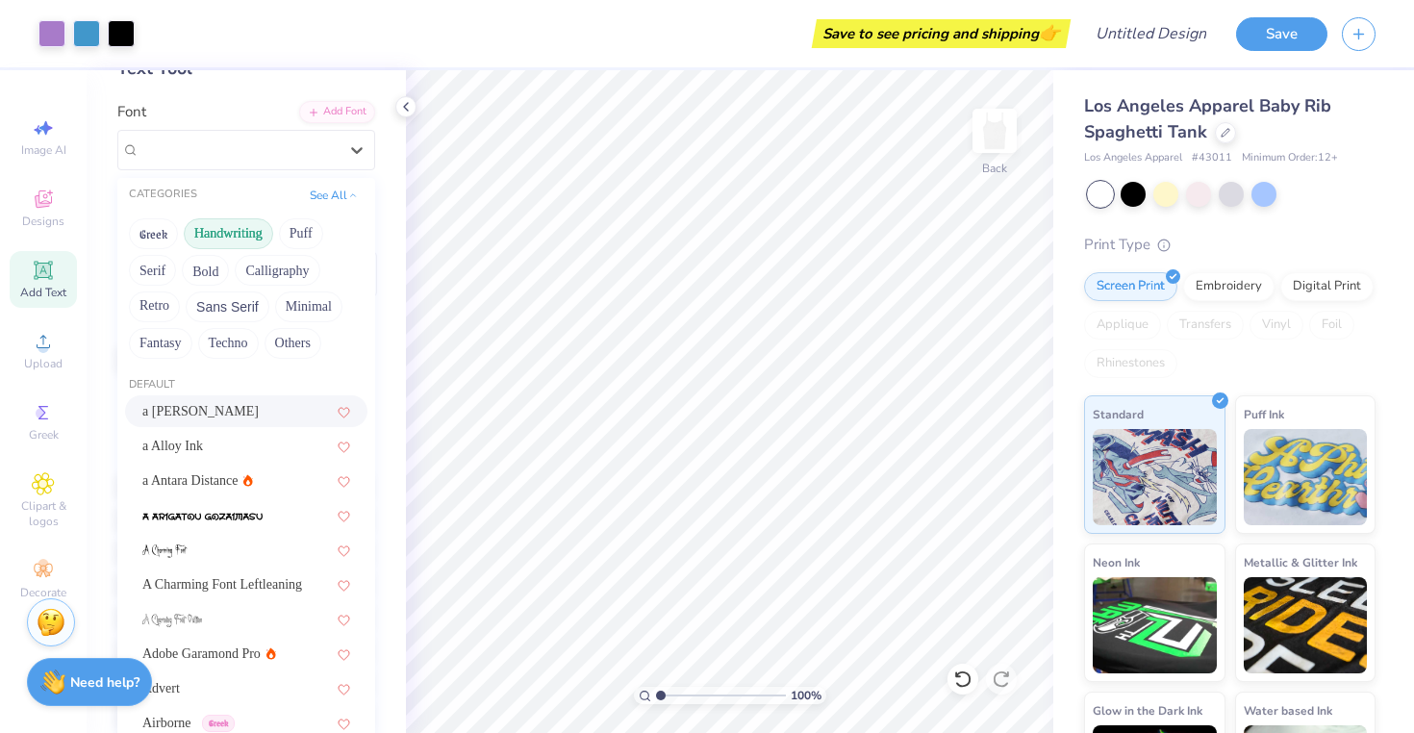
click at [227, 223] on button "Handwriting" at bounding box center [228, 233] width 89 height 31
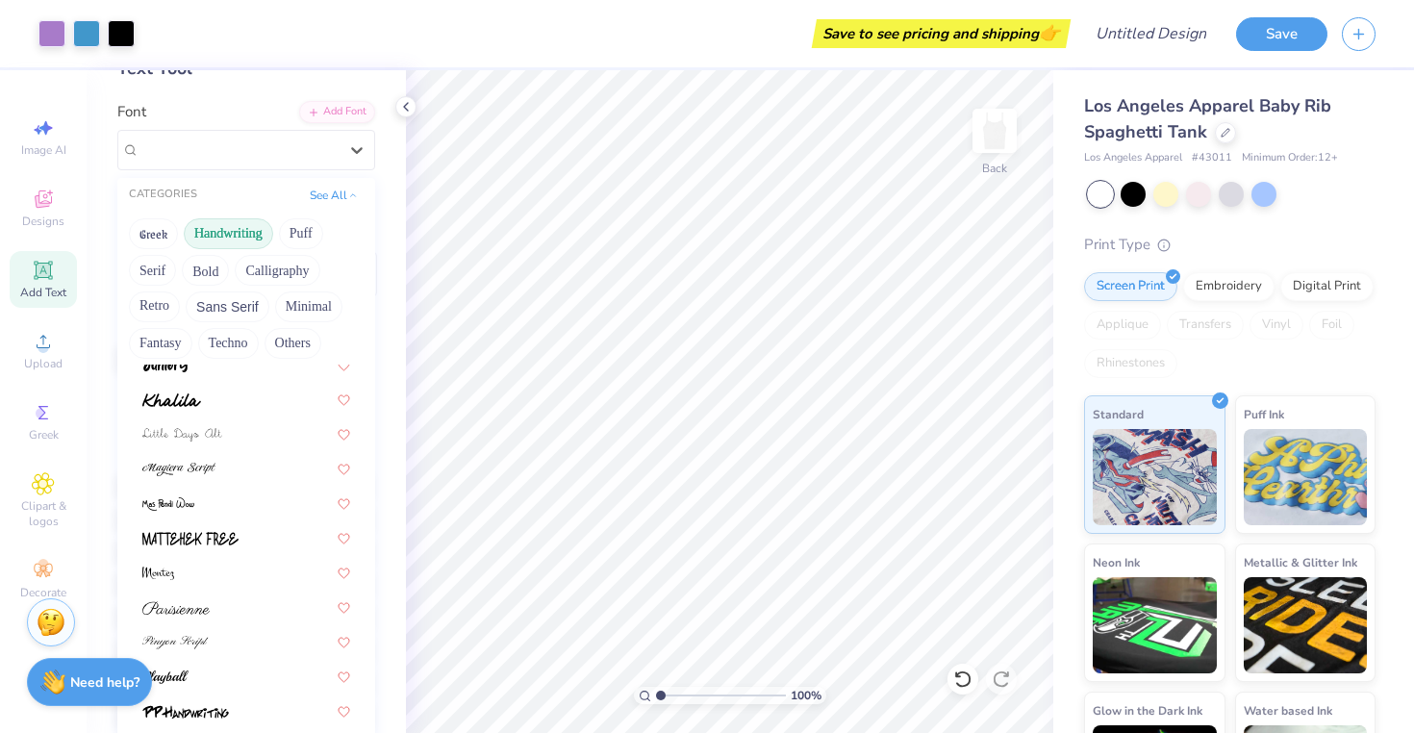
scroll to position [437, 0]
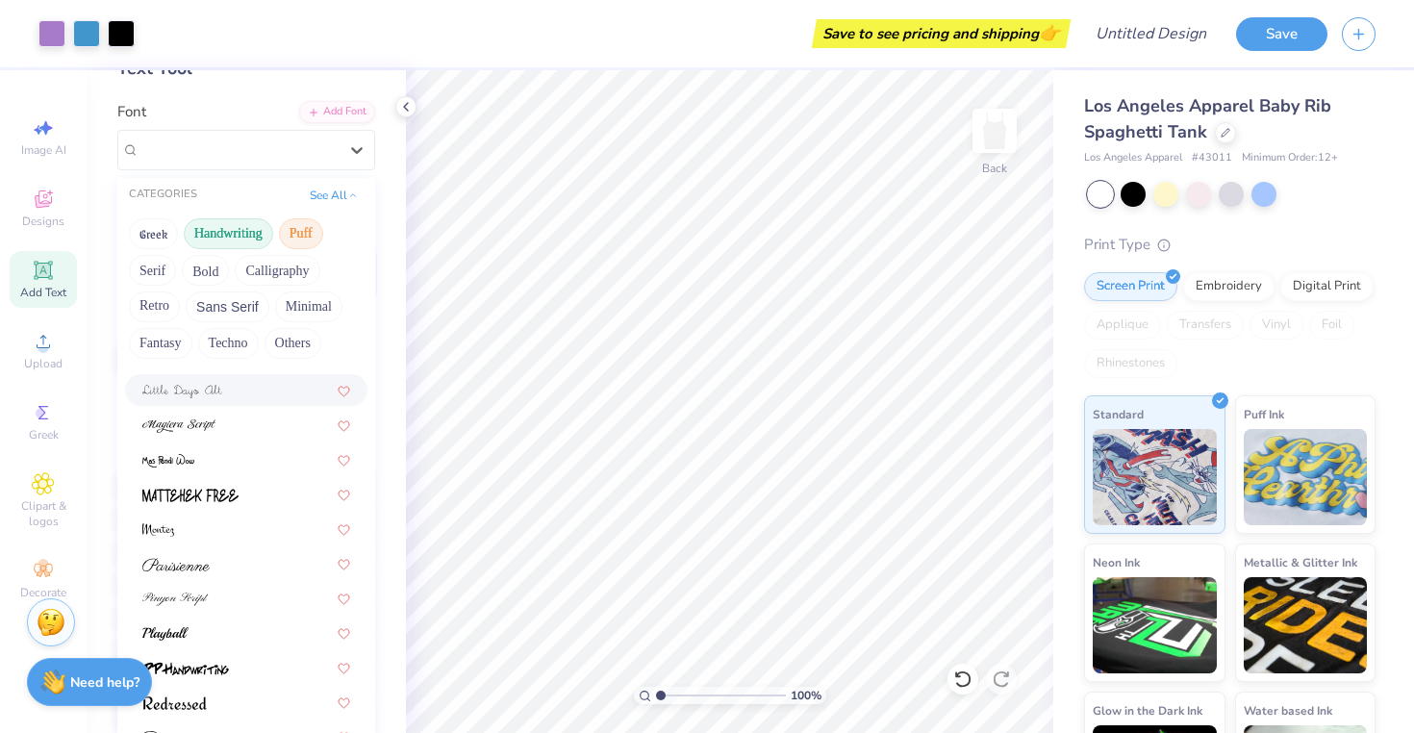
click at [313, 225] on button "Puff" at bounding box center [301, 233] width 44 height 31
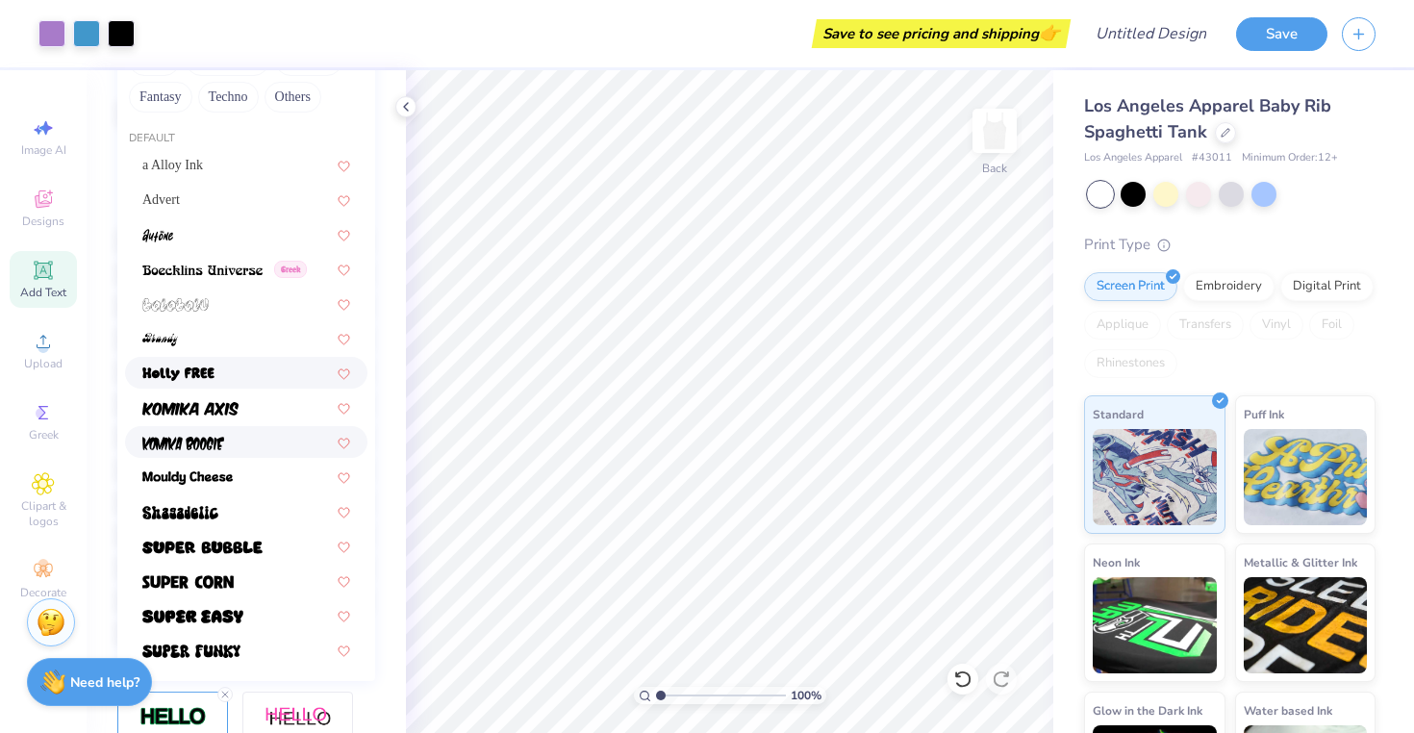
scroll to position [367, 0]
click at [243, 547] on img at bounding box center [202, 546] width 120 height 13
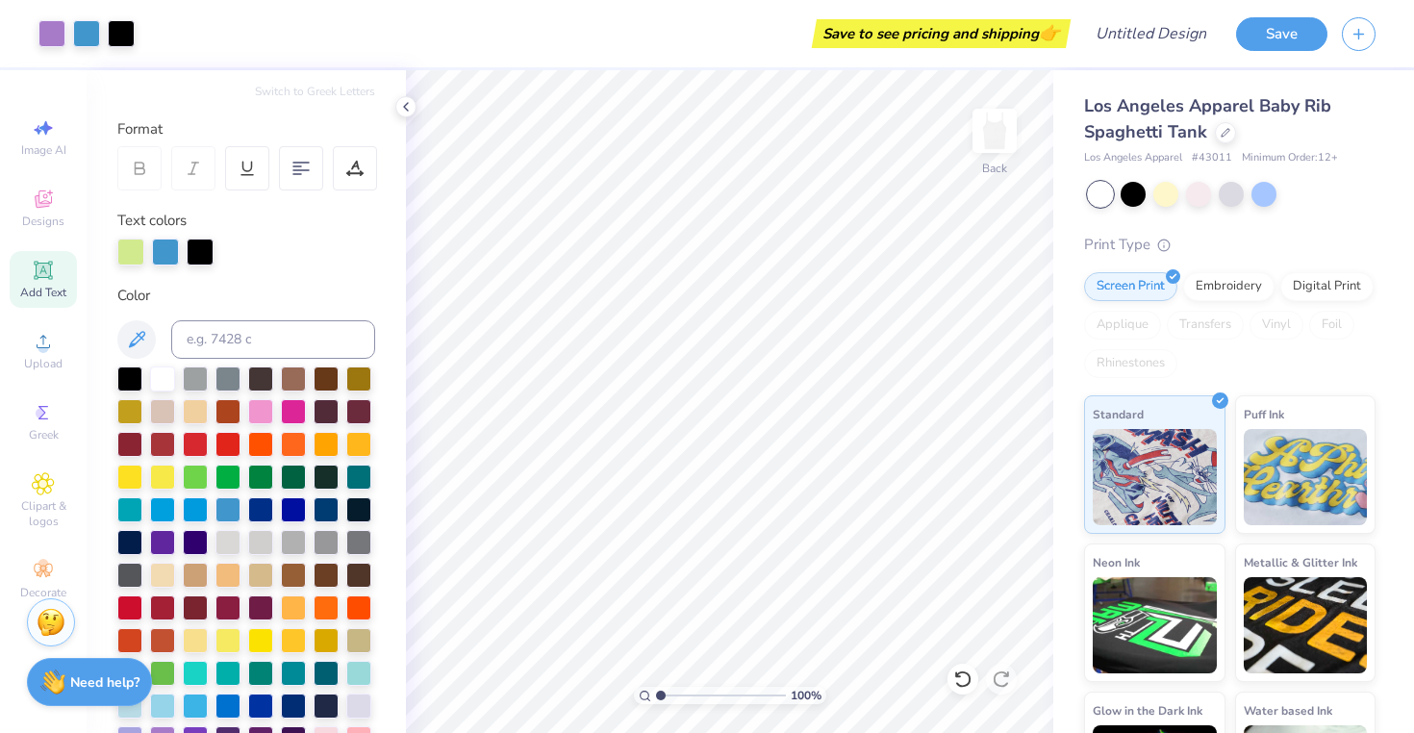
scroll to position [0, 0]
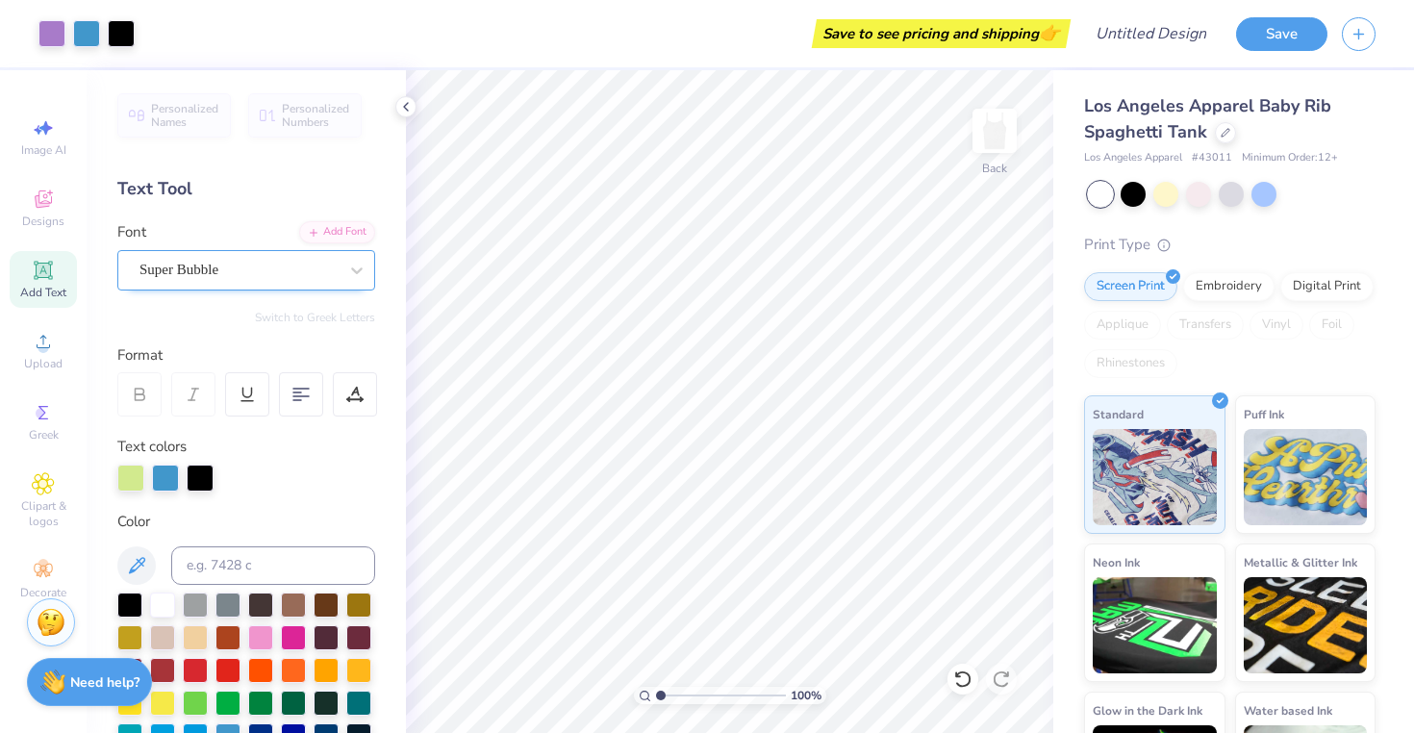
click at [323, 268] on div "Super Bubble" at bounding box center [239, 270] width 202 height 30
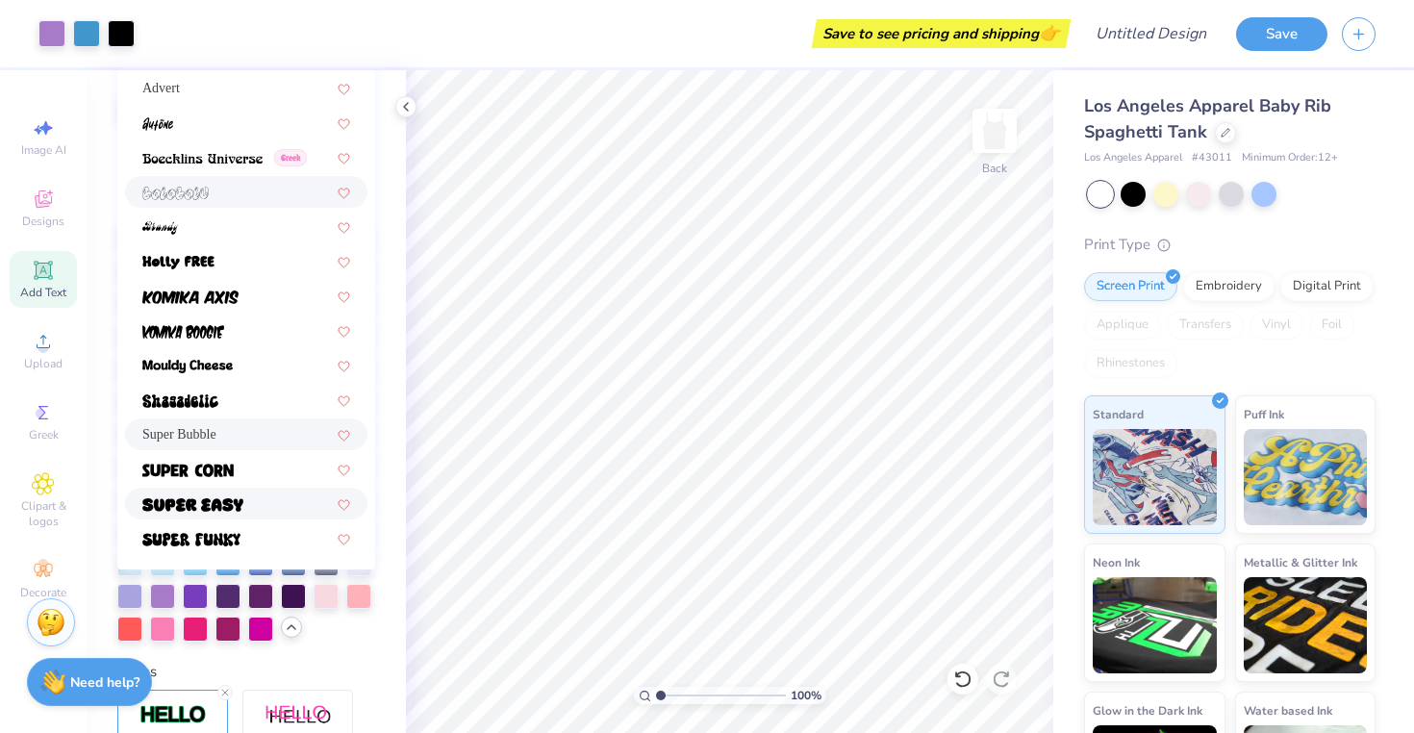
scroll to position [376, 0]
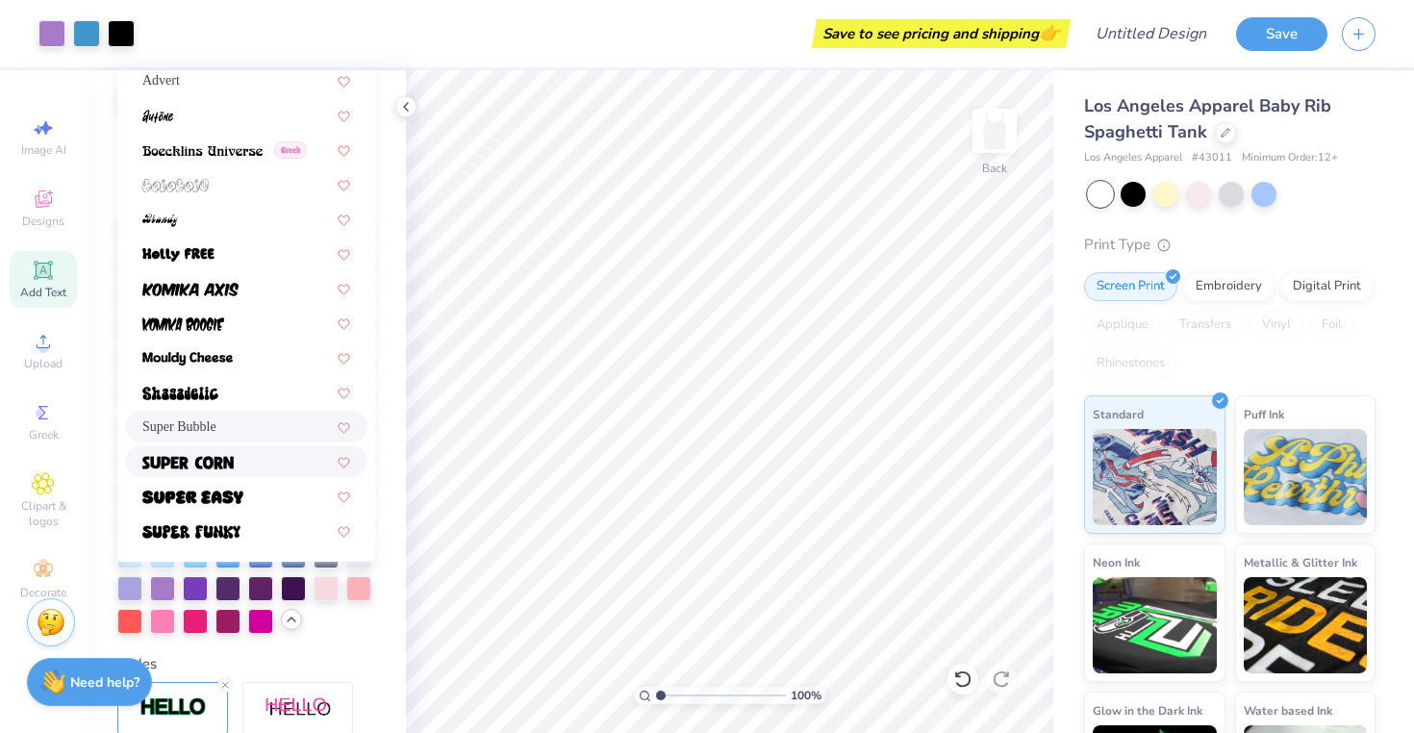
click at [234, 455] on div at bounding box center [246, 461] width 208 height 20
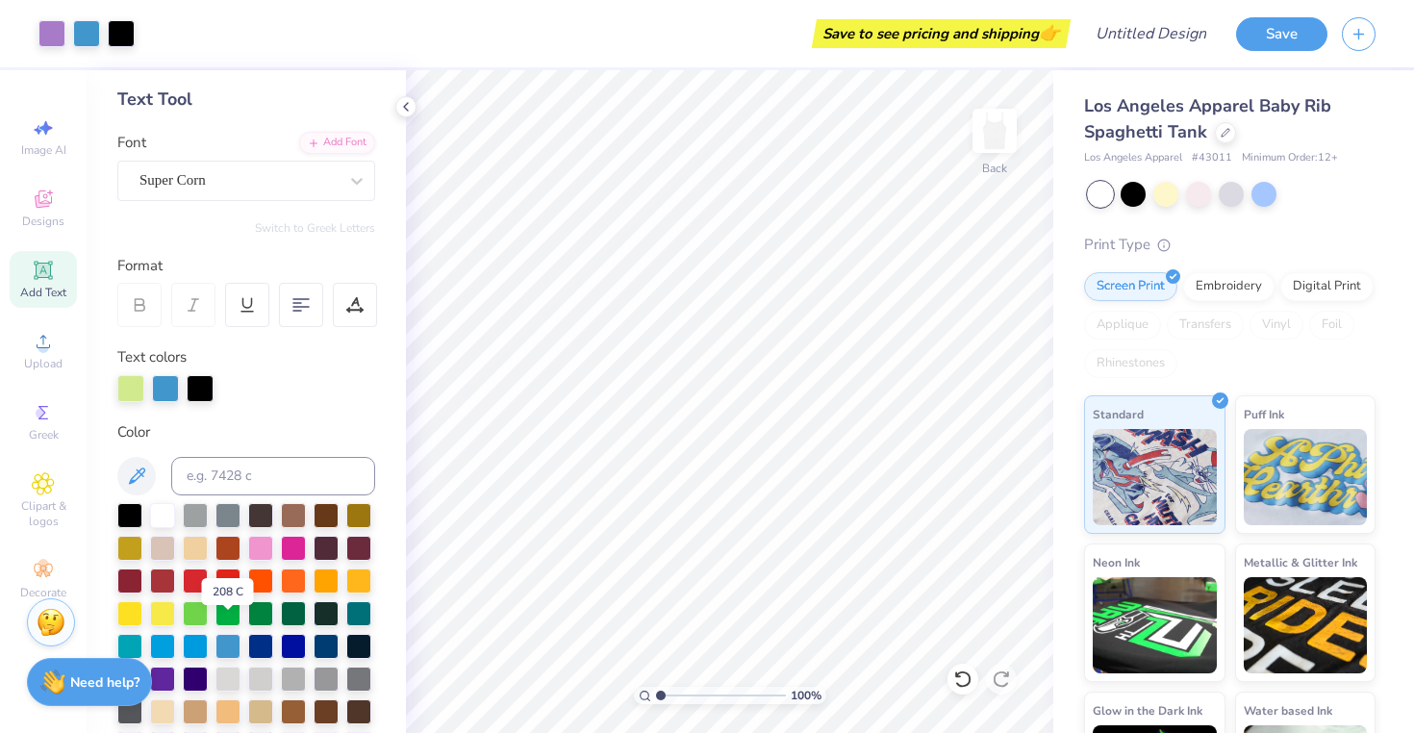
scroll to position [0, 0]
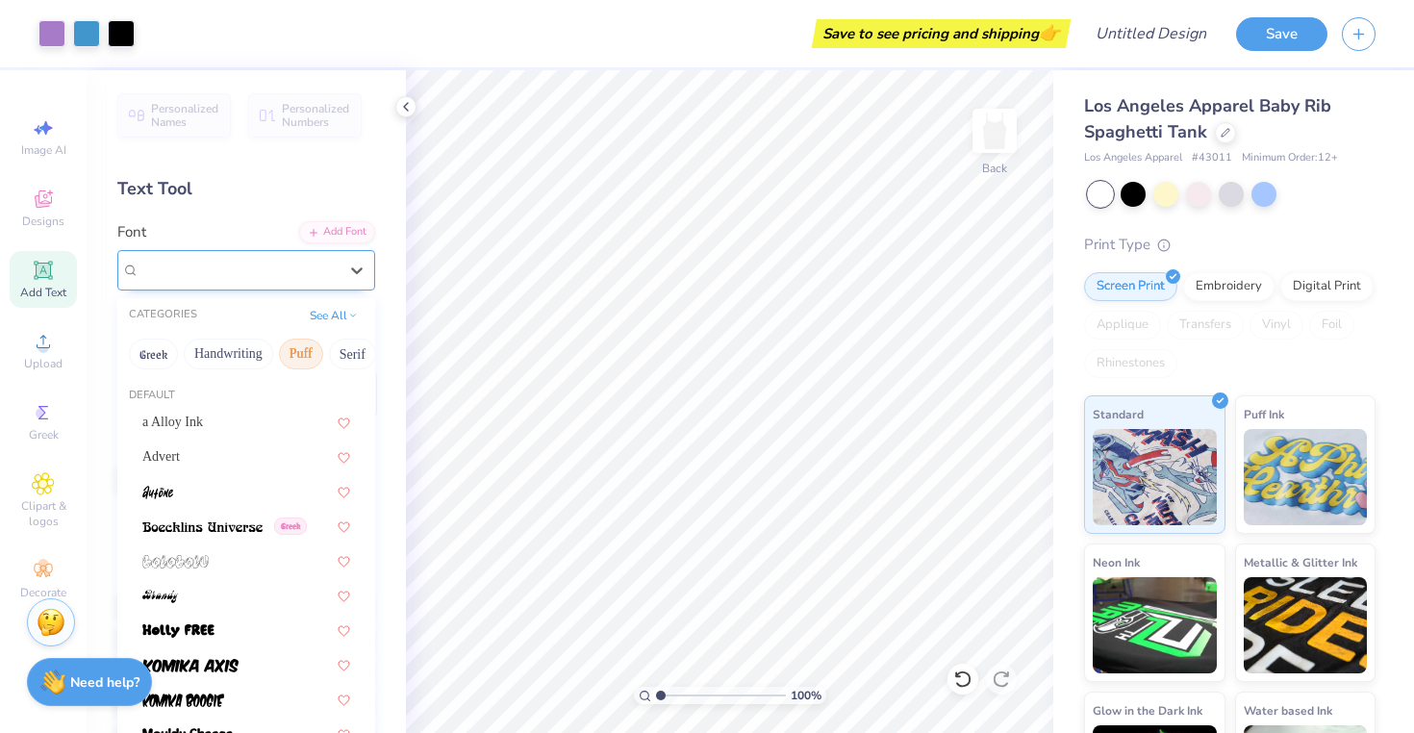
click at [325, 266] on div "Super Corn" at bounding box center [239, 270] width 202 height 30
click at [332, 314] on button "See All" at bounding box center [334, 313] width 60 height 19
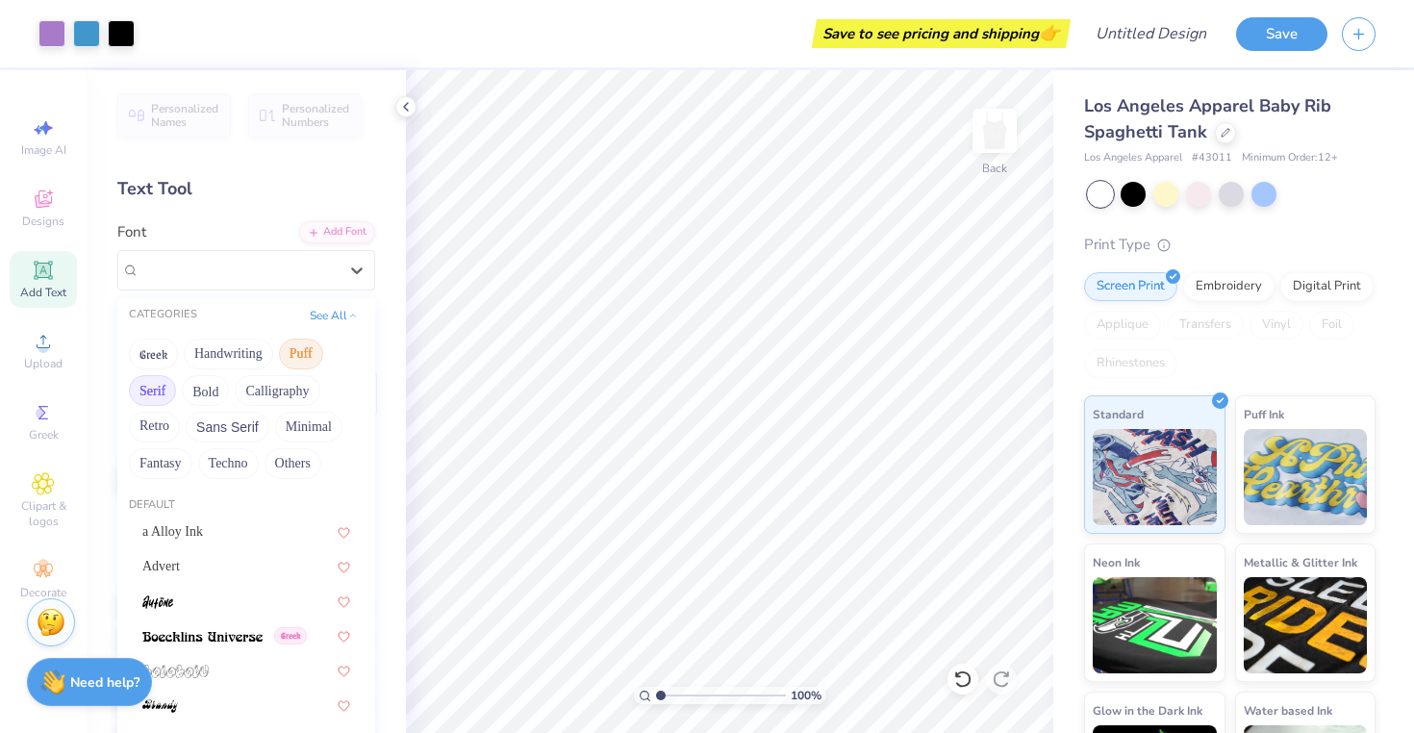
click at [168, 384] on button "Serif" at bounding box center [152, 390] width 47 height 31
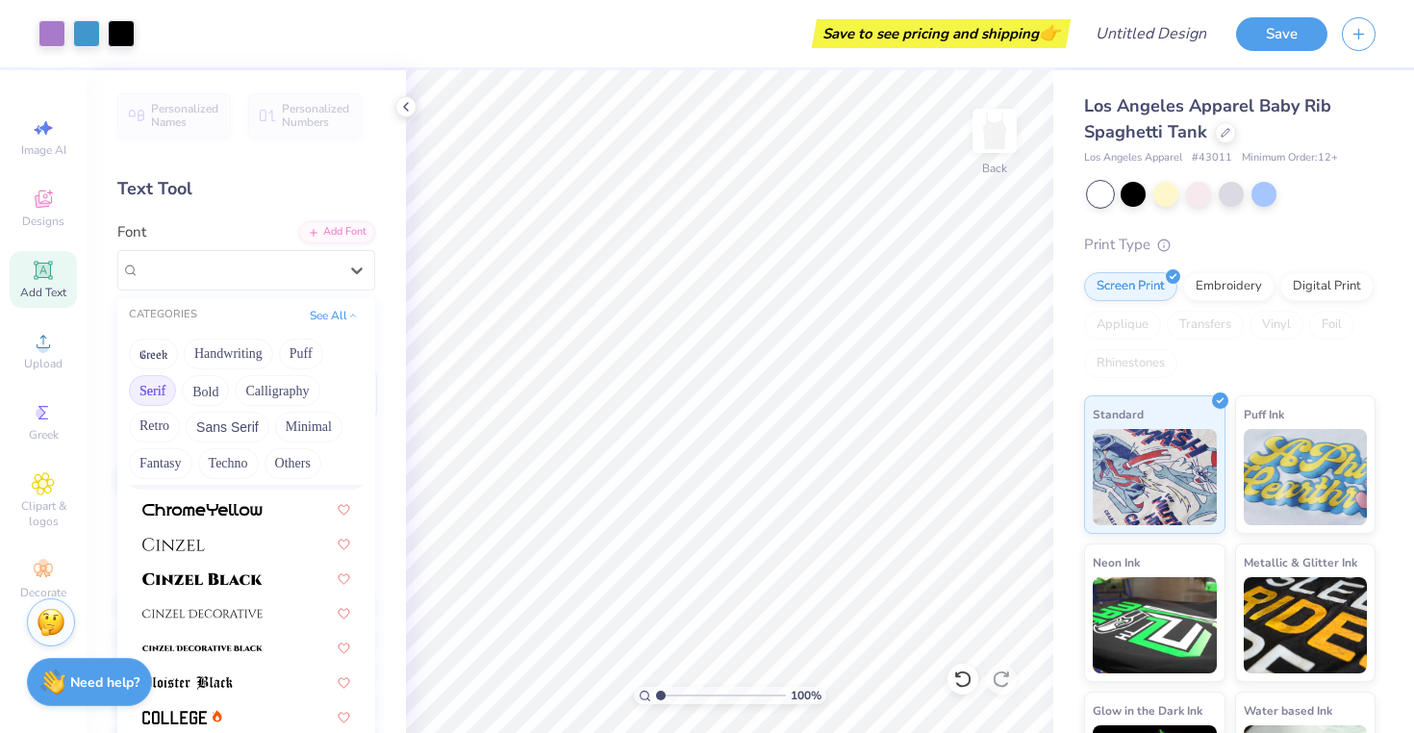
scroll to position [338, 0]
click at [213, 580] on img at bounding box center [202, 575] width 120 height 13
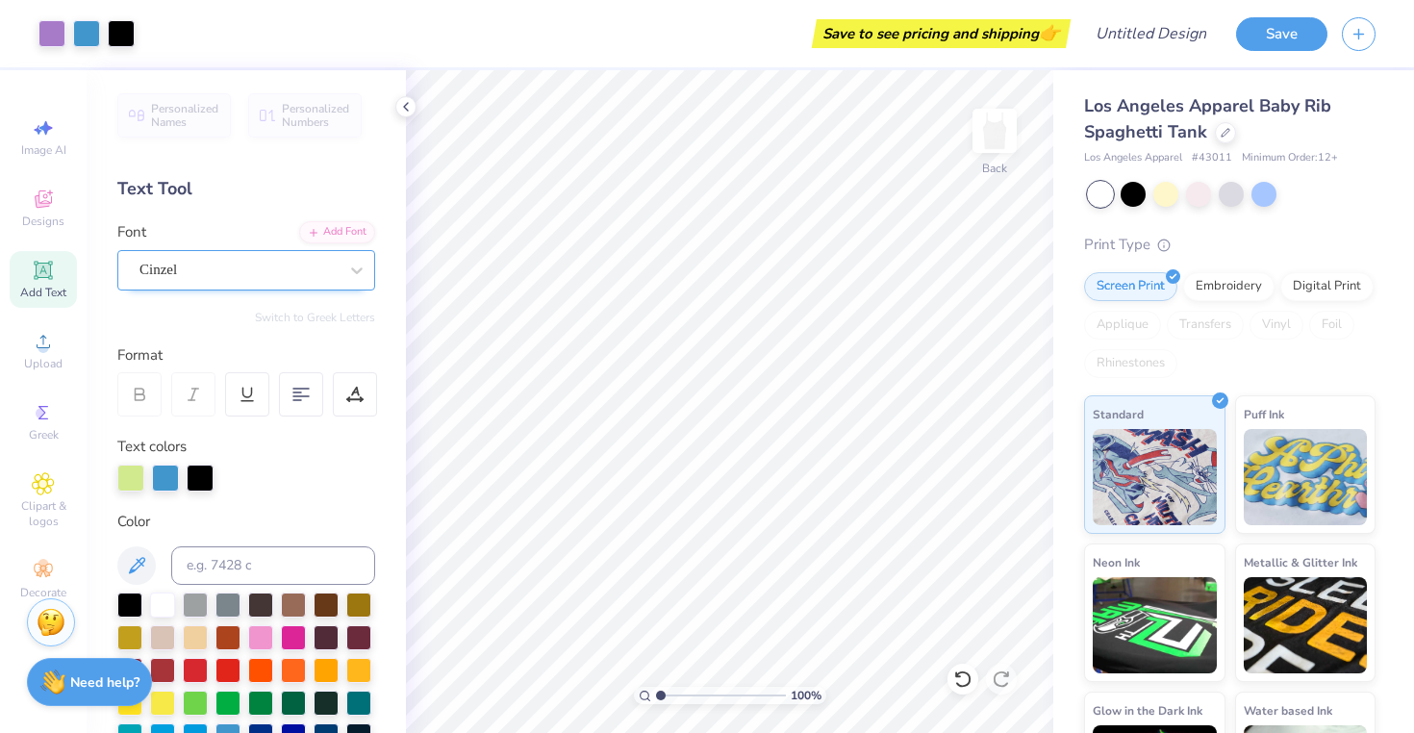
click at [279, 277] on div "Cinzel" at bounding box center [239, 270] width 202 height 30
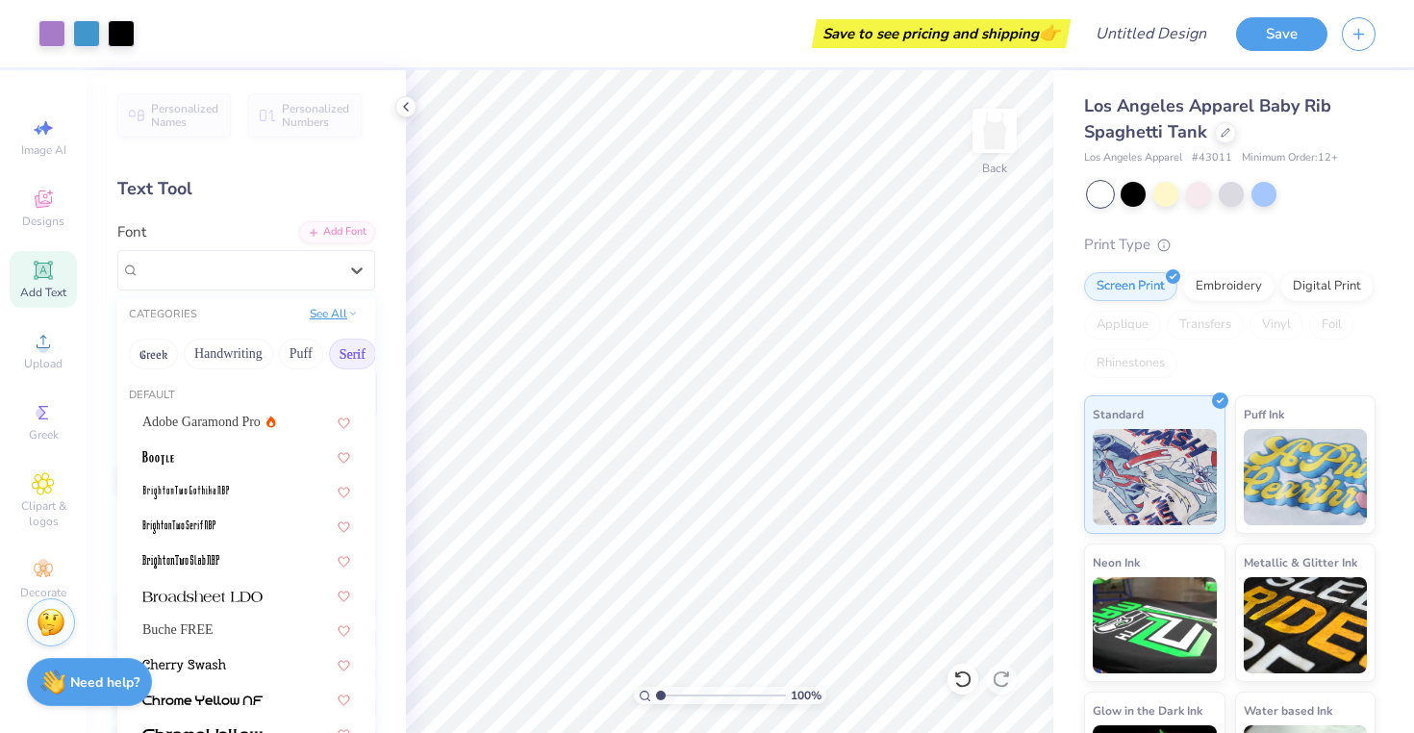
click at [336, 306] on button "See All" at bounding box center [334, 313] width 60 height 19
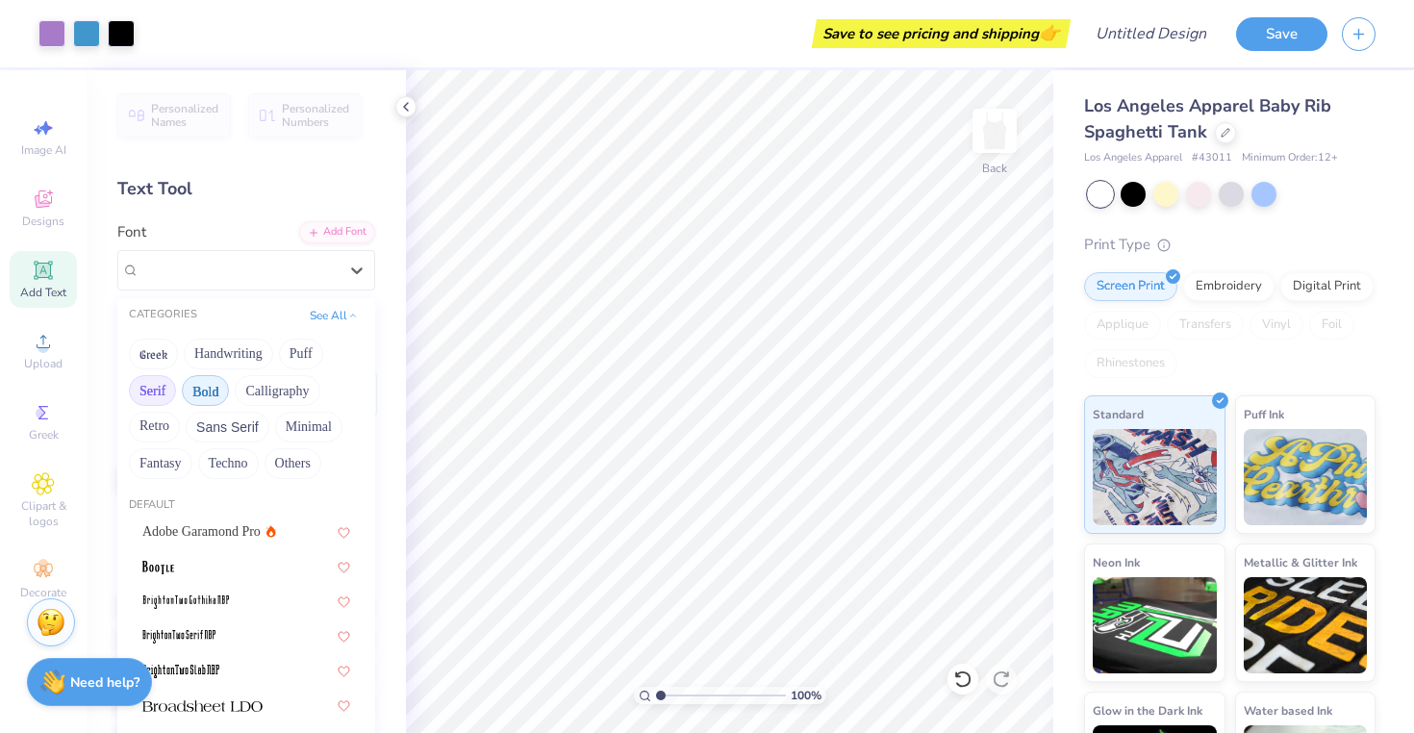
click at [219, 392] on button "Bold" at bounding box center [205, 390] width 47 height 31
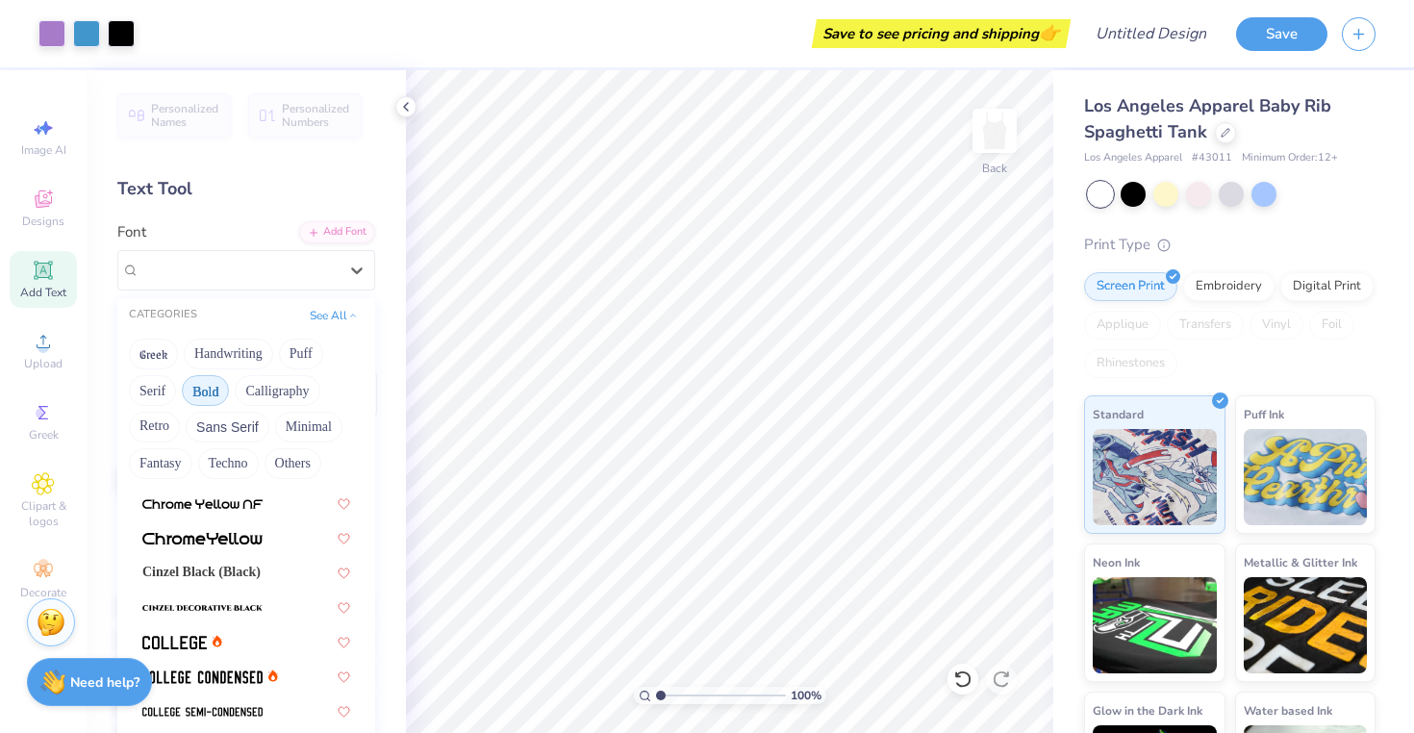
scroll to position [86, 0]
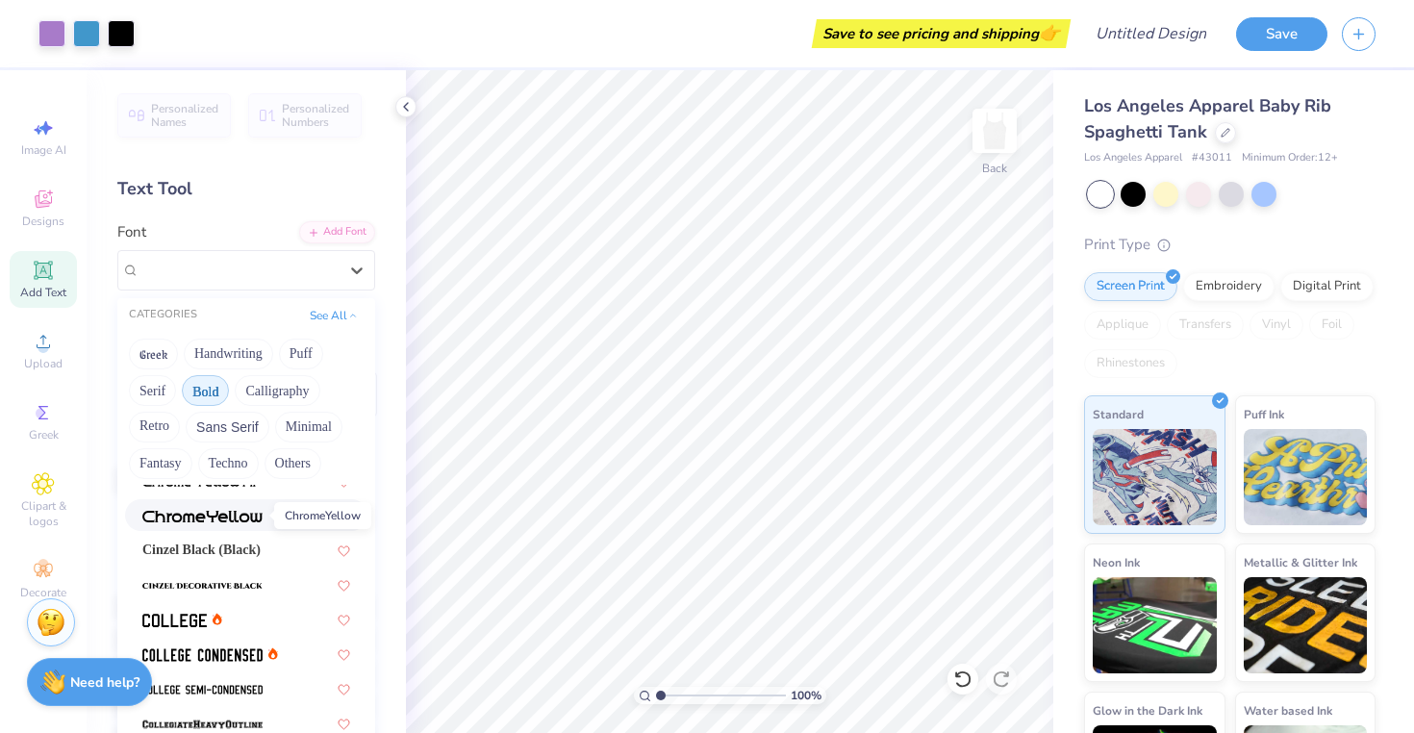
click at [202, 521] on img at bounding box center [202, 516] width 120 height 13
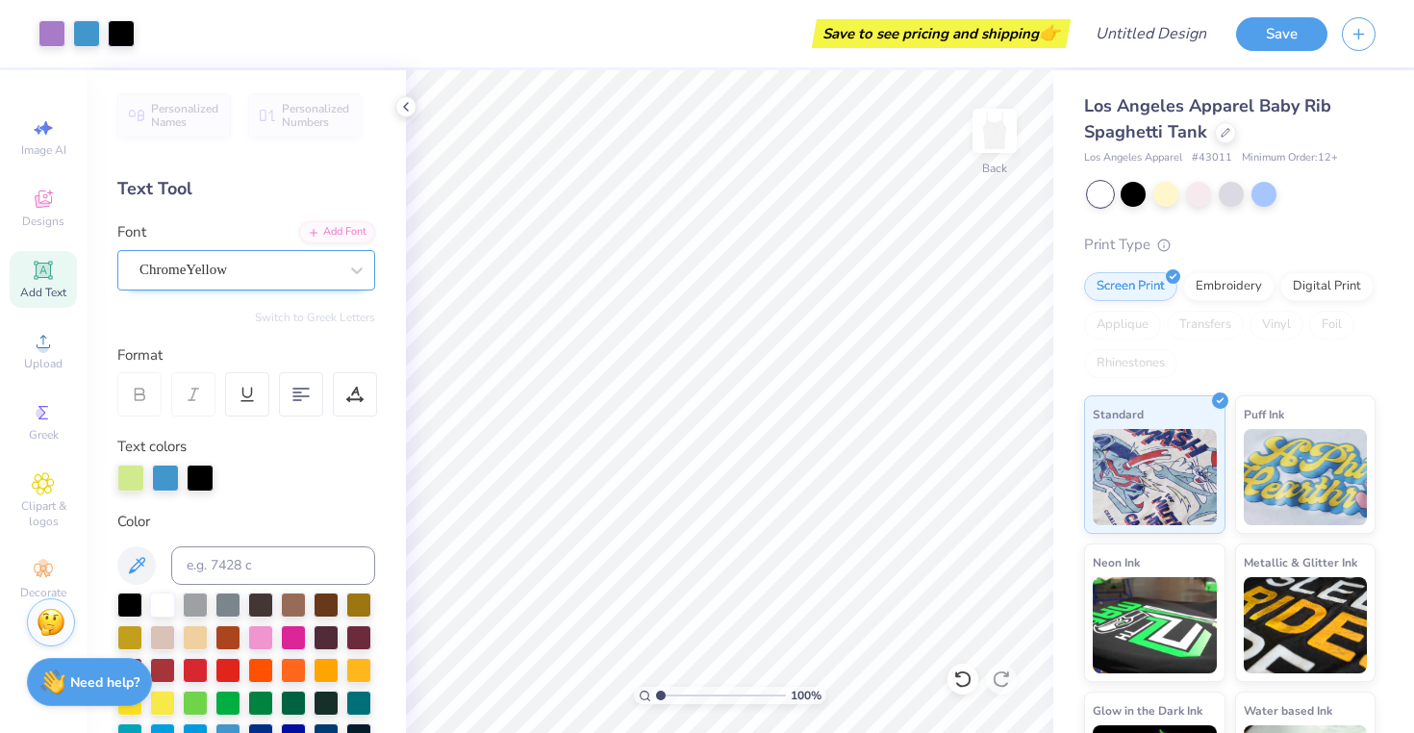
click at [271, 272] on div "ChromeYellow" at bounding box center [239, 270] width 202 height 30
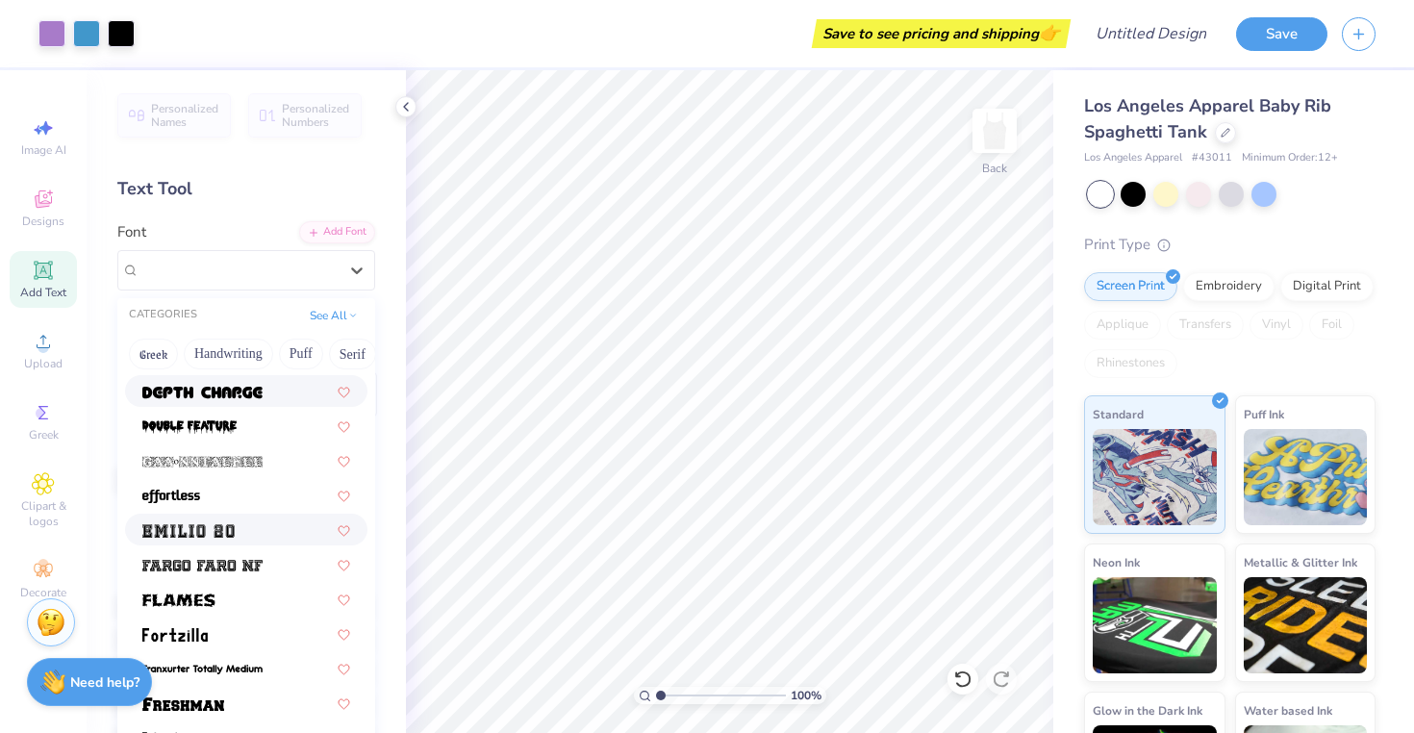
scroll to position [427, 0]
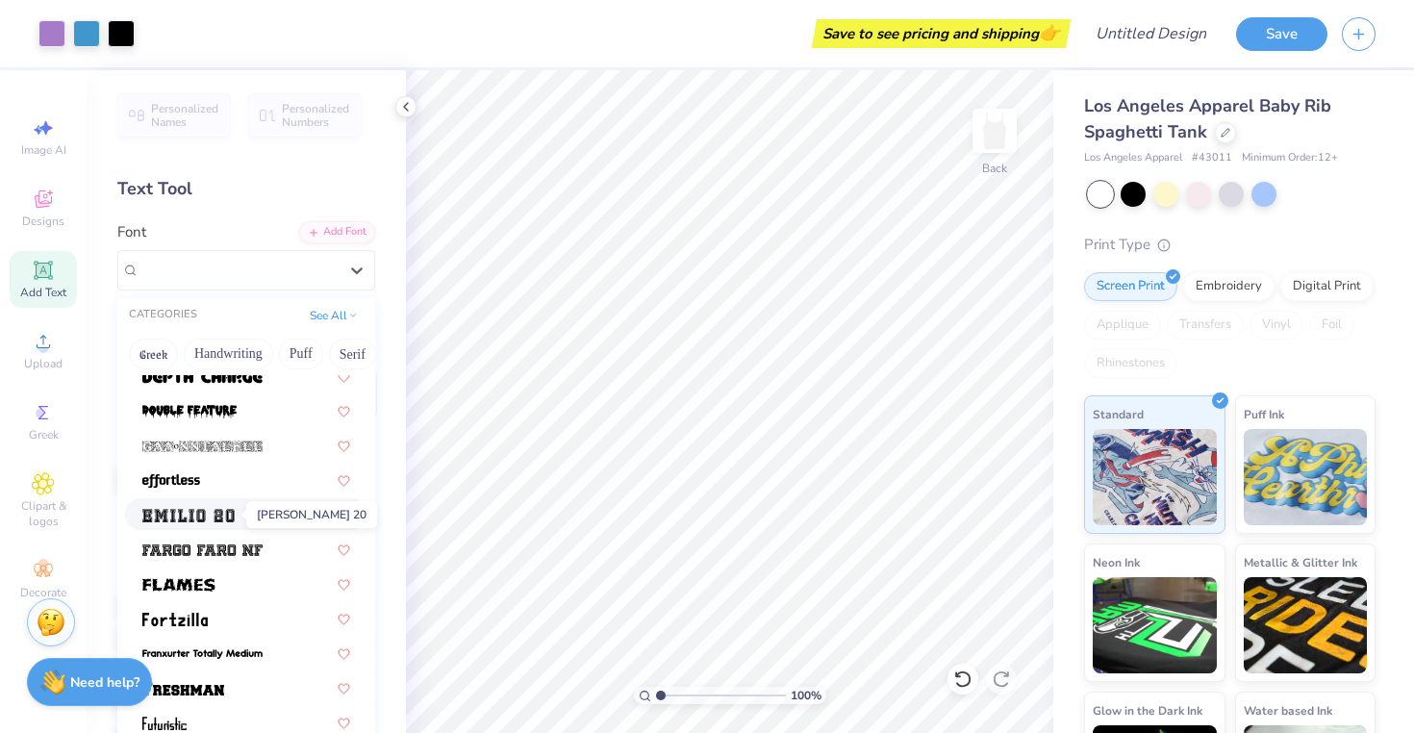
click at [231, 509] on img at bounding box center [188, 515] width 92 height 13
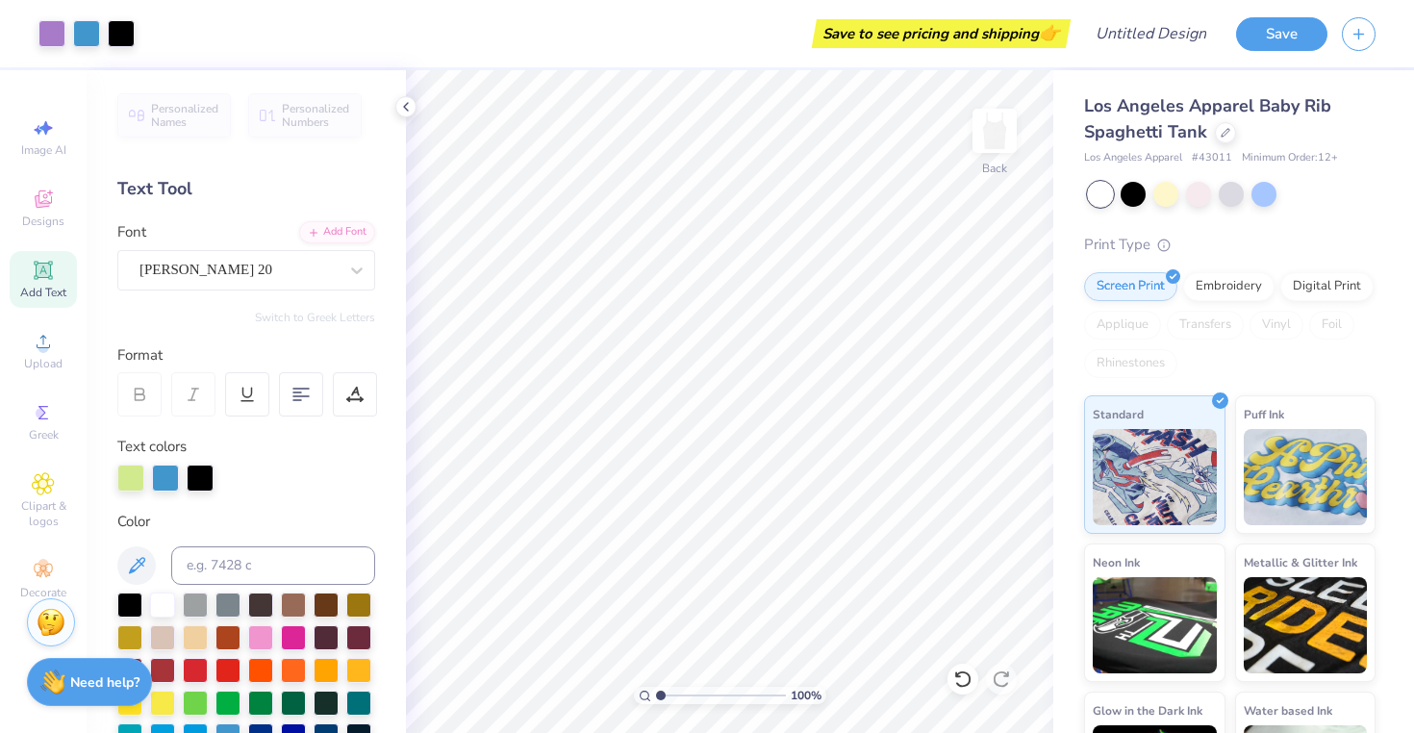
click at [259, 244] on div "Font Emilio 20" at bounding box center [246, 255] width 258 height 69
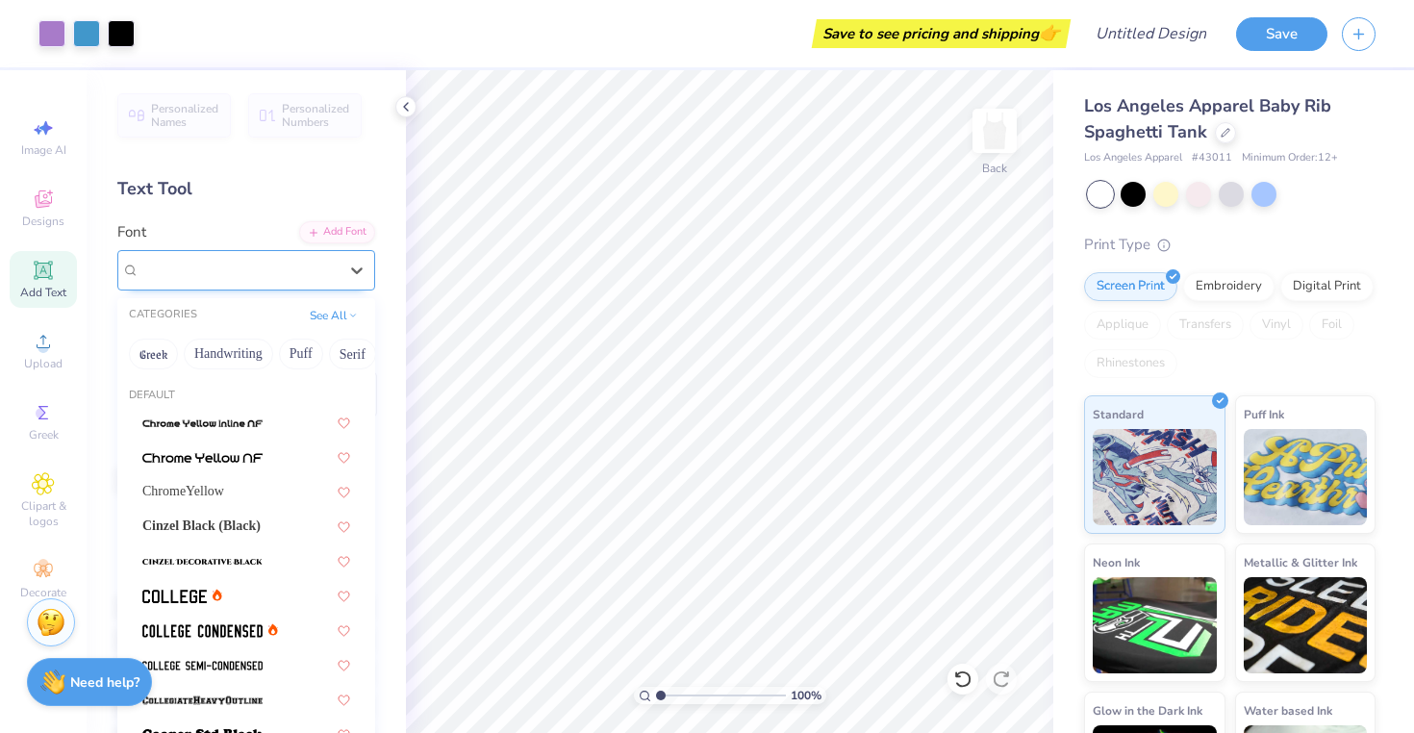
click at [259, 260] on div "Emilio 20" at bounding box center [239, 270] width 202 height 30
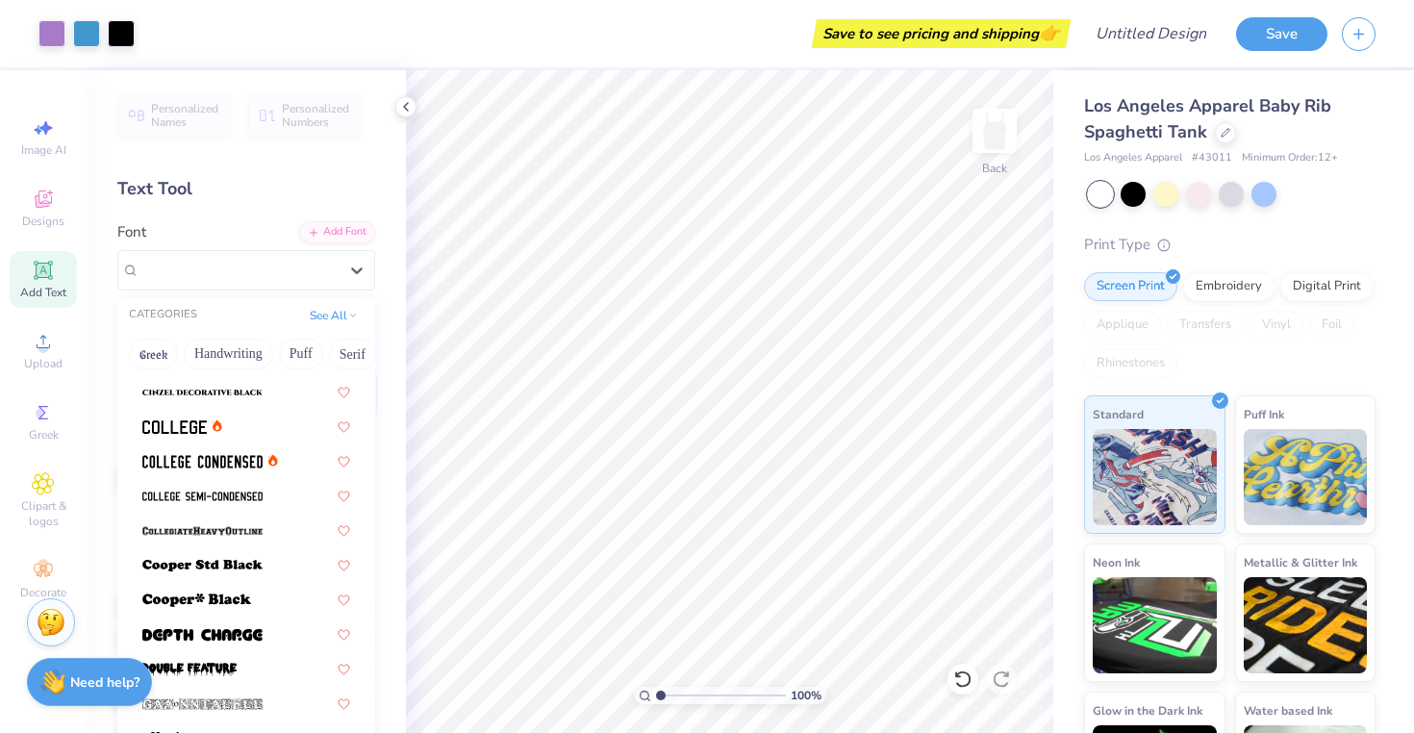
scroll to position [167, 0]
click at [227, 429] on div at bounding box center [246, 427] width 208 height 20
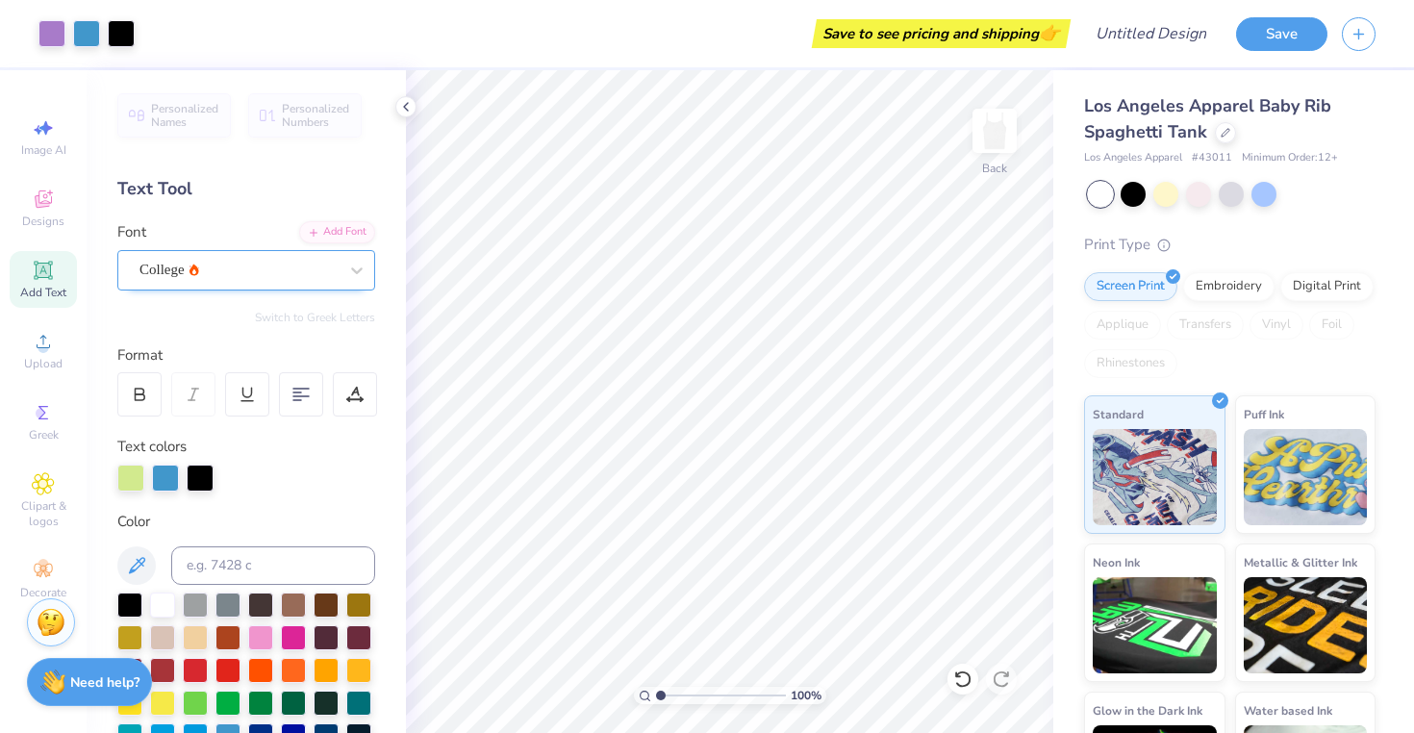
click at [247, 260] on div "College" at bounding box center [239, 270] width 202 height 30
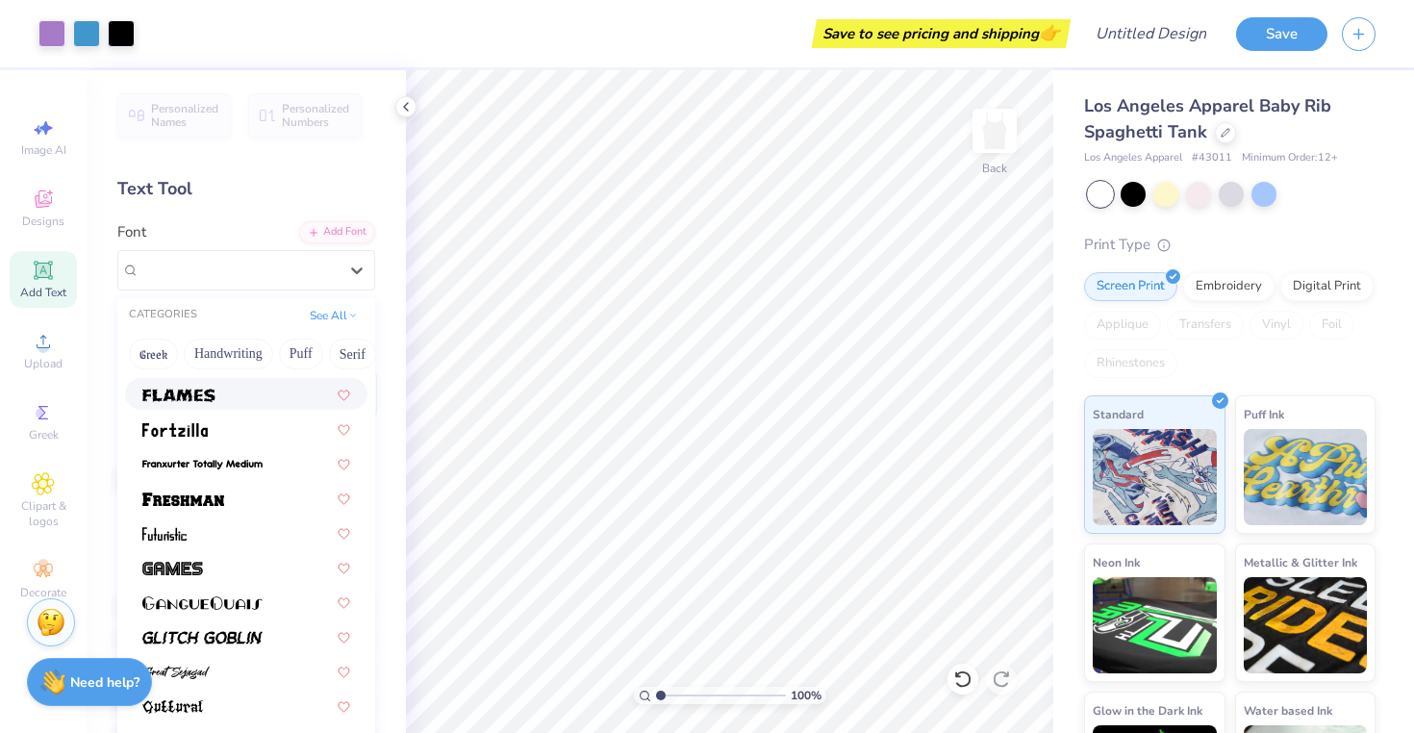
scroll to position [624, 0]
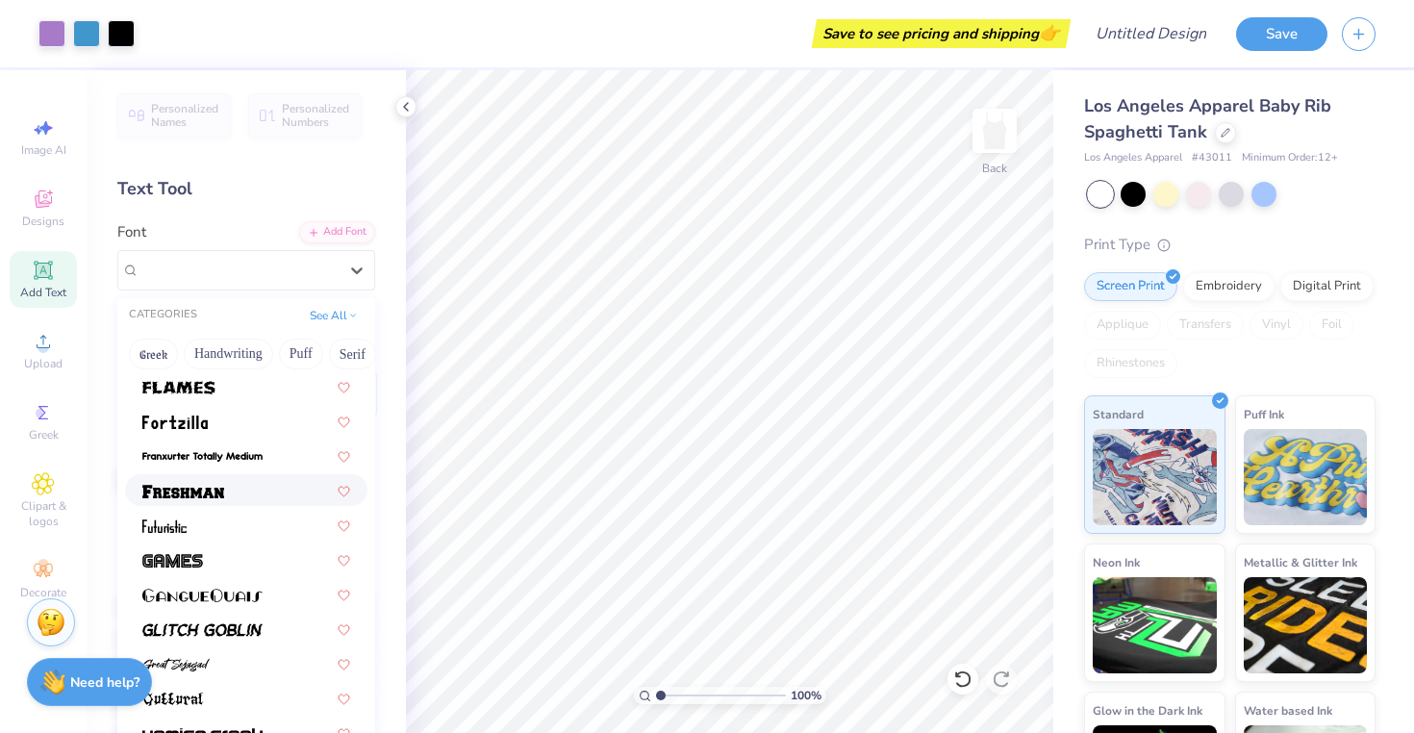
click at [234, 487] on div at bounding box center [246, 490] width 208 height 20
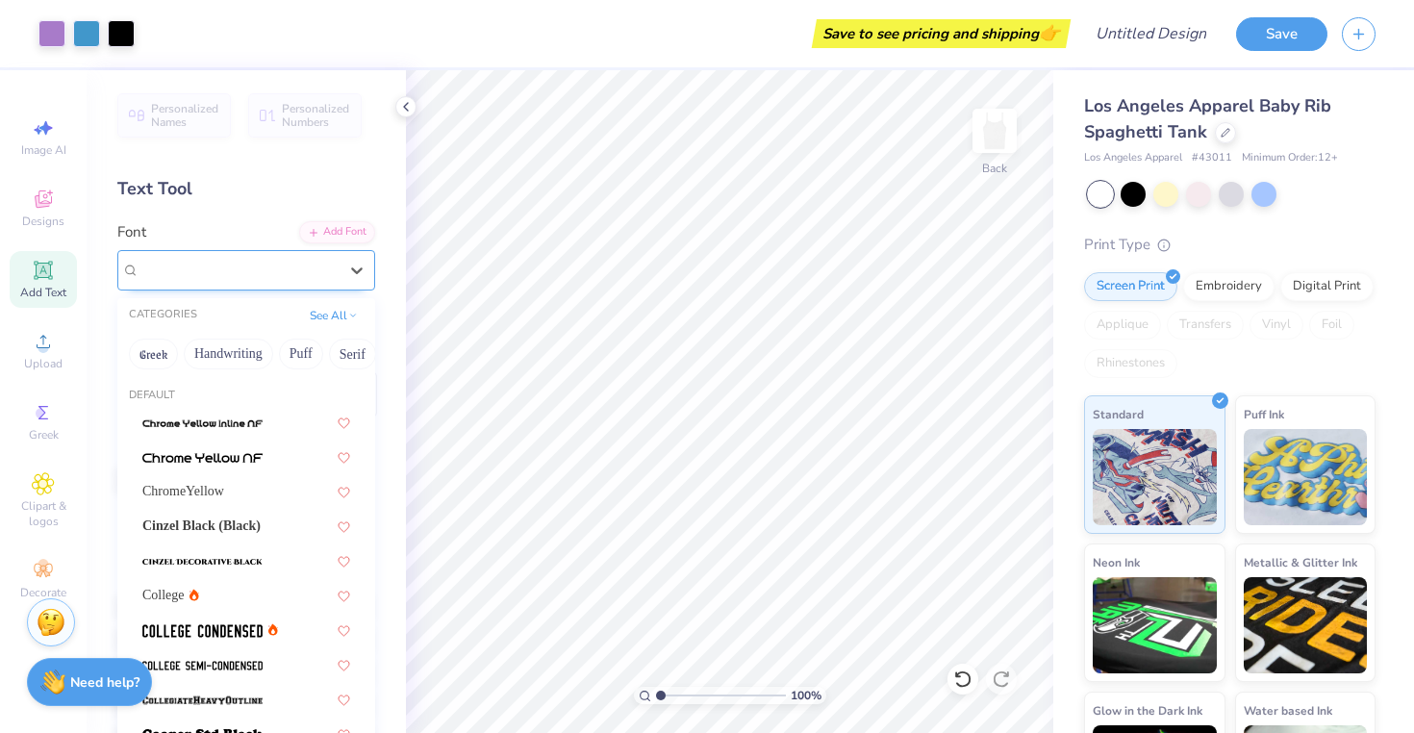
click at [271, 274] on div "Freshman" at bounding box center [239, 270] width 202 height 30
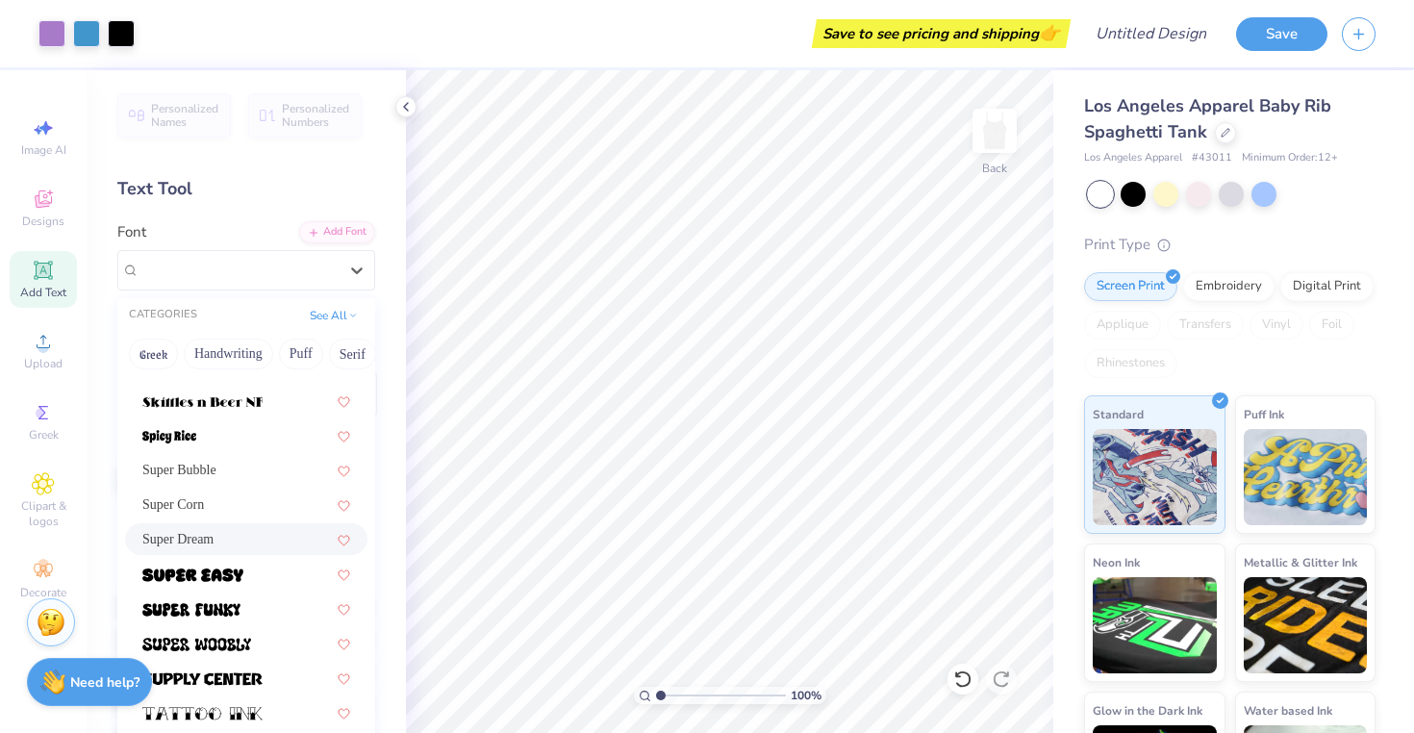
scroll to position [2041, 0]
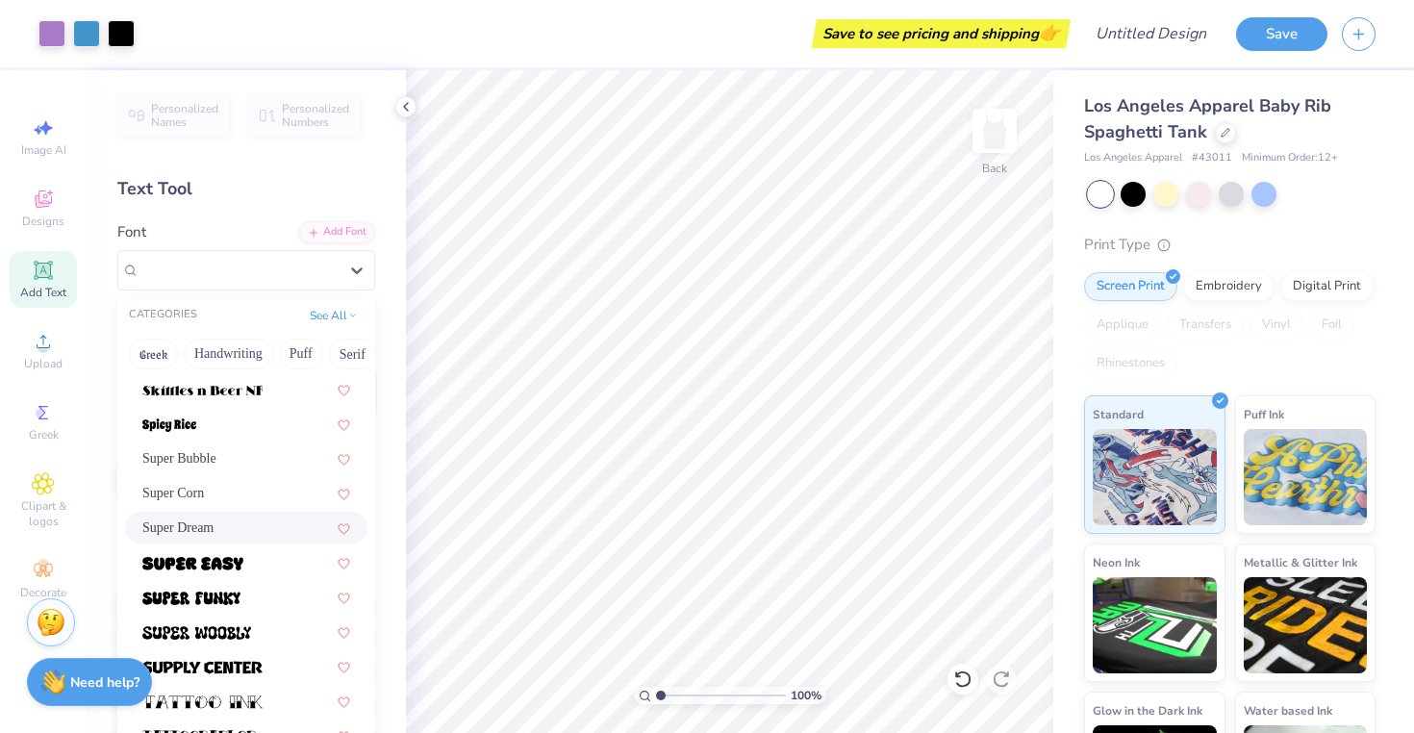
click at [246, 526] on div "Super Dream" at bounding box center [246, 527] width 208 height 20
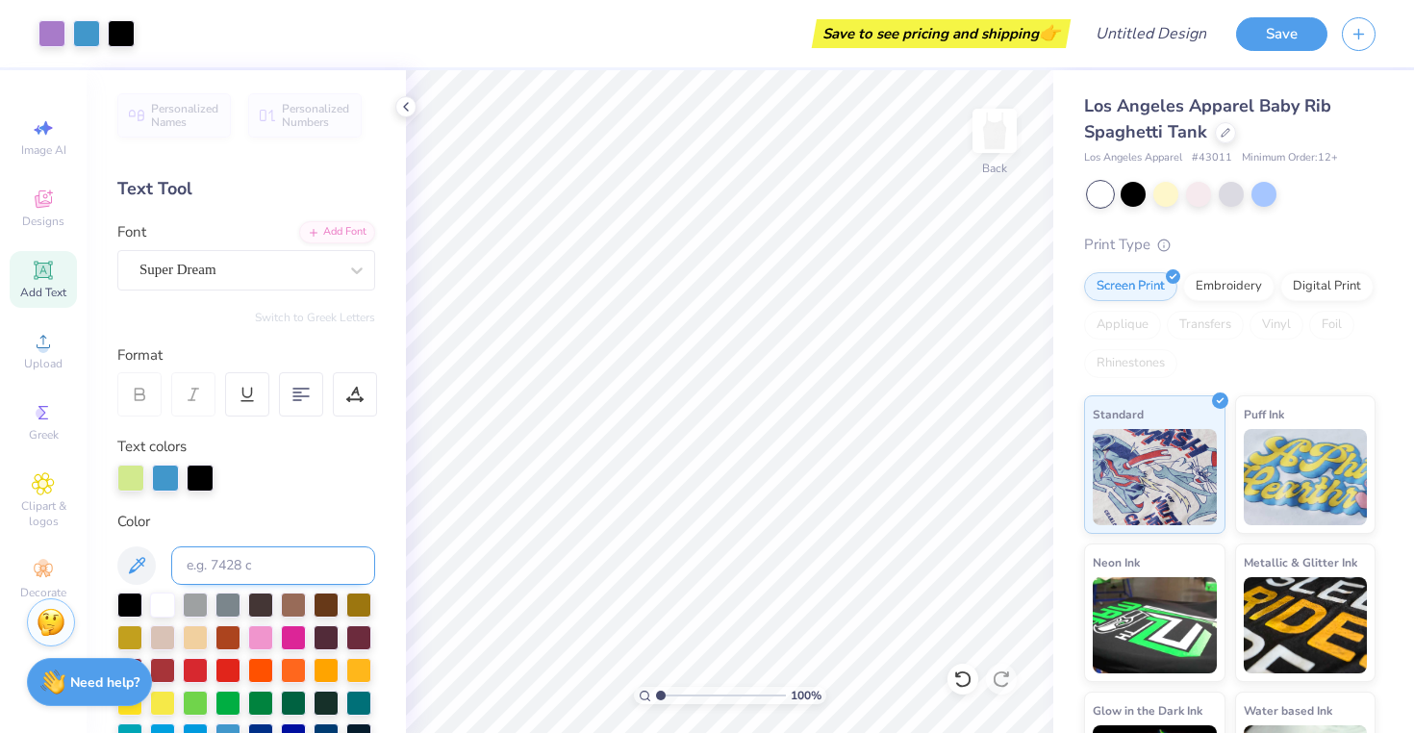
scroll to position [282, 0]
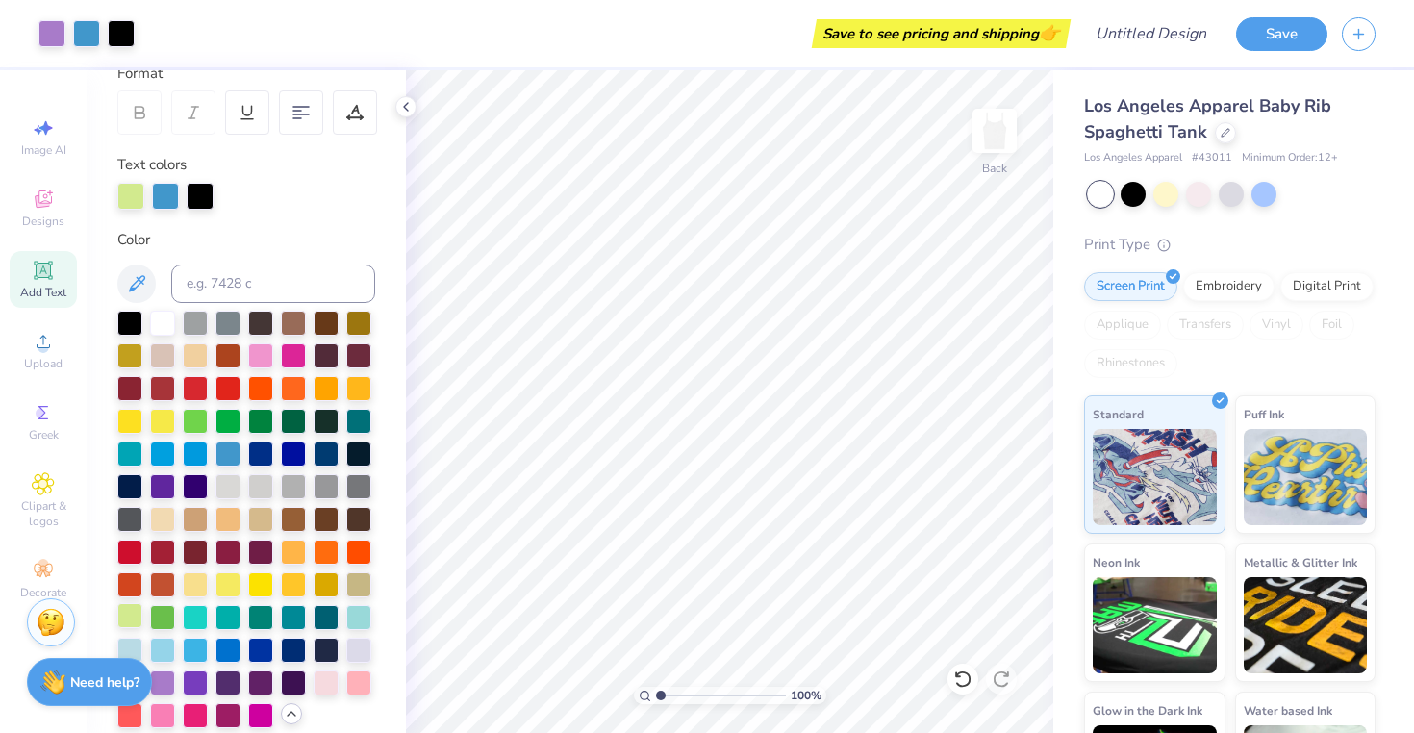
click at [134, 616] on div at bounding box center [129, 615] width 25 height 25
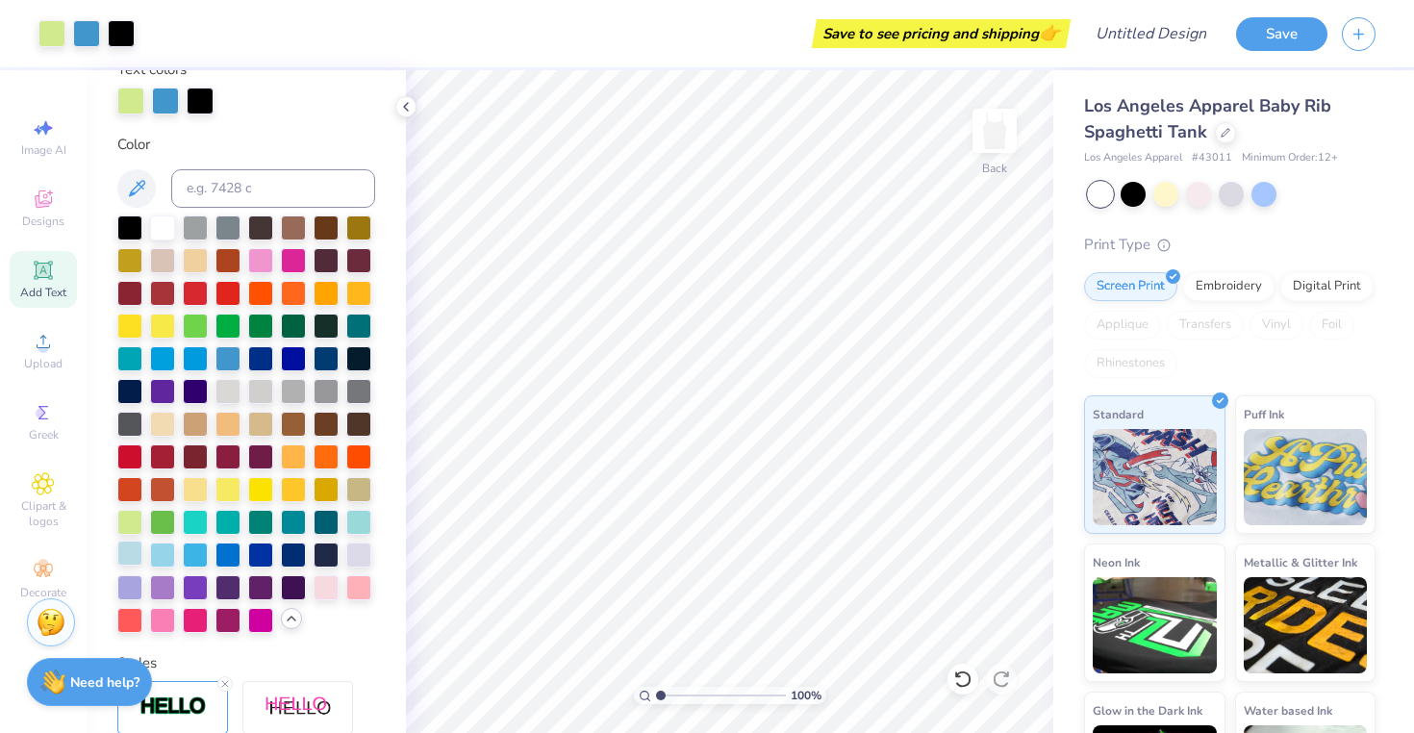
click at [124, 550] on div at bounding box center [129, 553] width 25 height 25
click at [123, 519] on div at bounding box center [129, 520] width 25 height 25
click at [158, 516] on div at bounding box center [162, 520] width 25 height 25
click at [132, 519] on div at bounding box center [129, 520] width 25 height 25
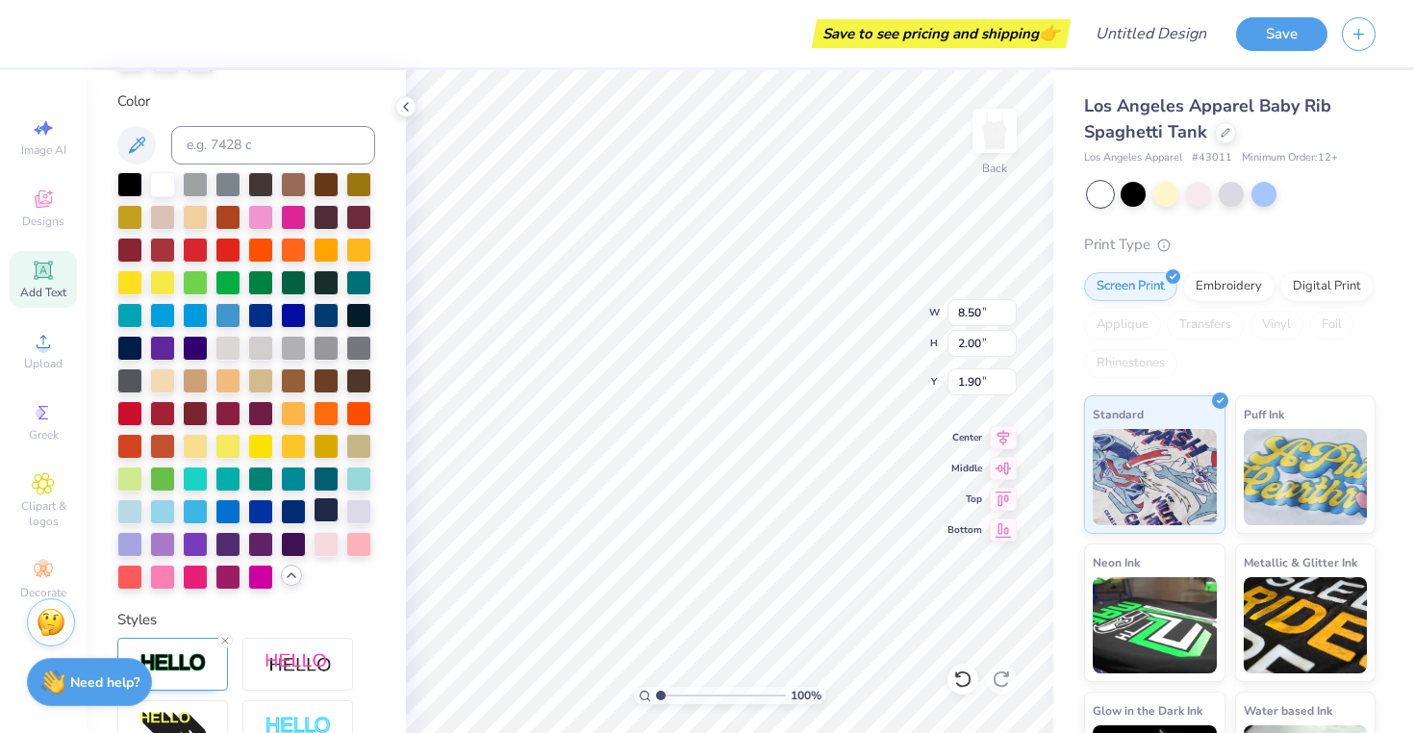
scroll to position [0, 3]
drag, startPoint x: 1001, startPoint y: 437, endPoint x: 1001, endPoint y: 447, distance: 10.6
click at [1001, 438] on icon at bounding box center [1003, 437] width 27 height 23
click at [1001, 446] on icon at bounding box center [1003, 434] width 27 height 23
drag, startPoint x: 1004, startPoint y: 441, endPoint x: 1001, endPoint y: 467, distance: 26.1
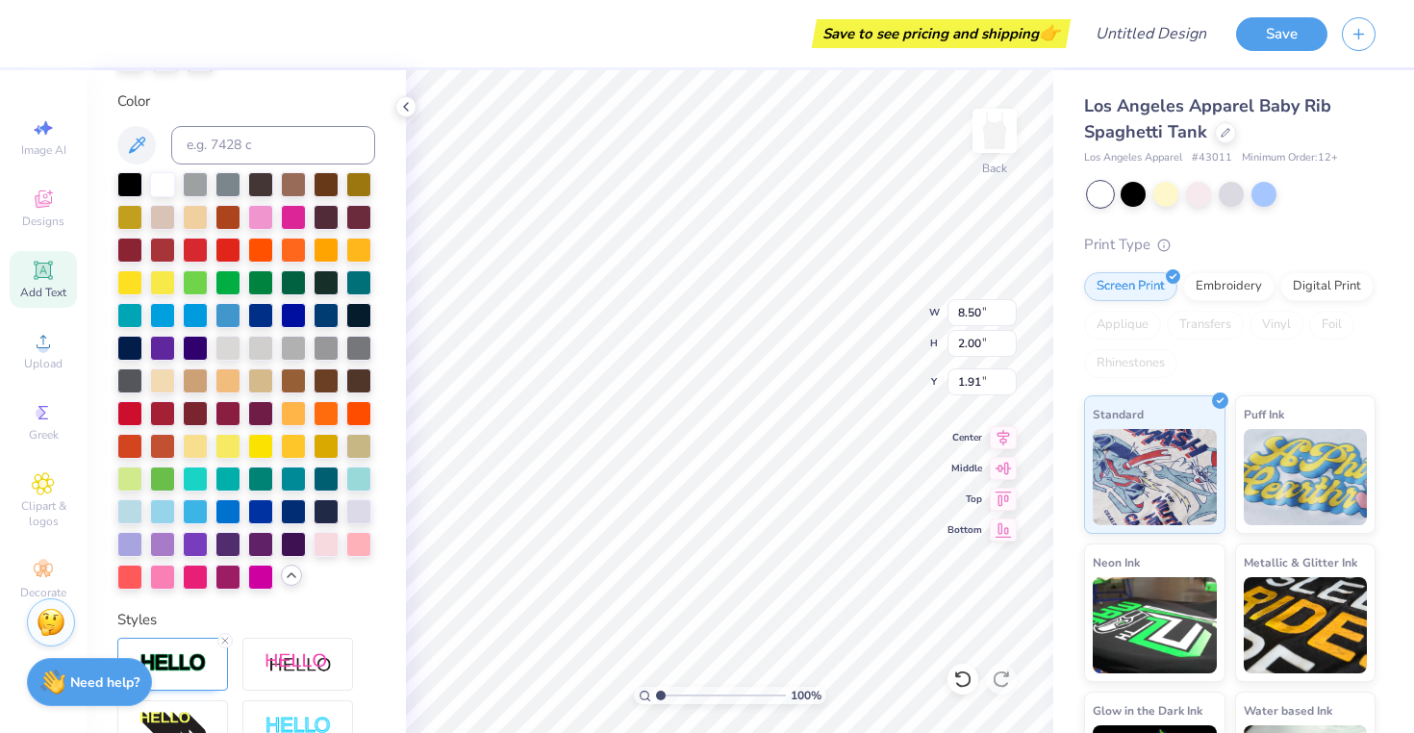
click at [1004, 441] on icon at bounding box center [1003, 437] width 27 height 23
click at [1001, 435] on div "100 % Back W 8.50 8.50 " H 2.00 2.00 " Y 1.91 1.91 " Center Middle Top Bottom" at bounding box center [729, 401] width 647 height 663
click at [1001, 467] on icon at bounding box center [1003, 465] width 27 height 23
type input "1.89"
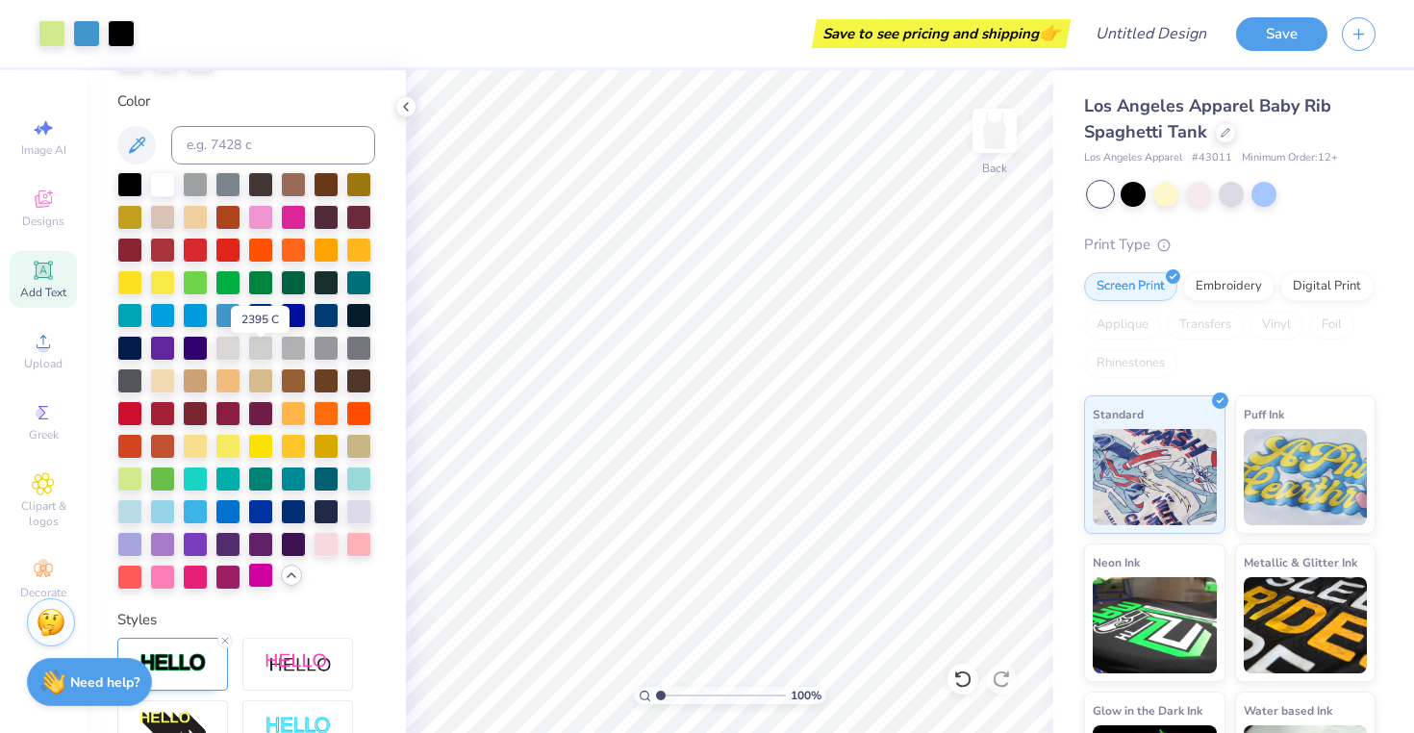
scroll to position [689, 0]
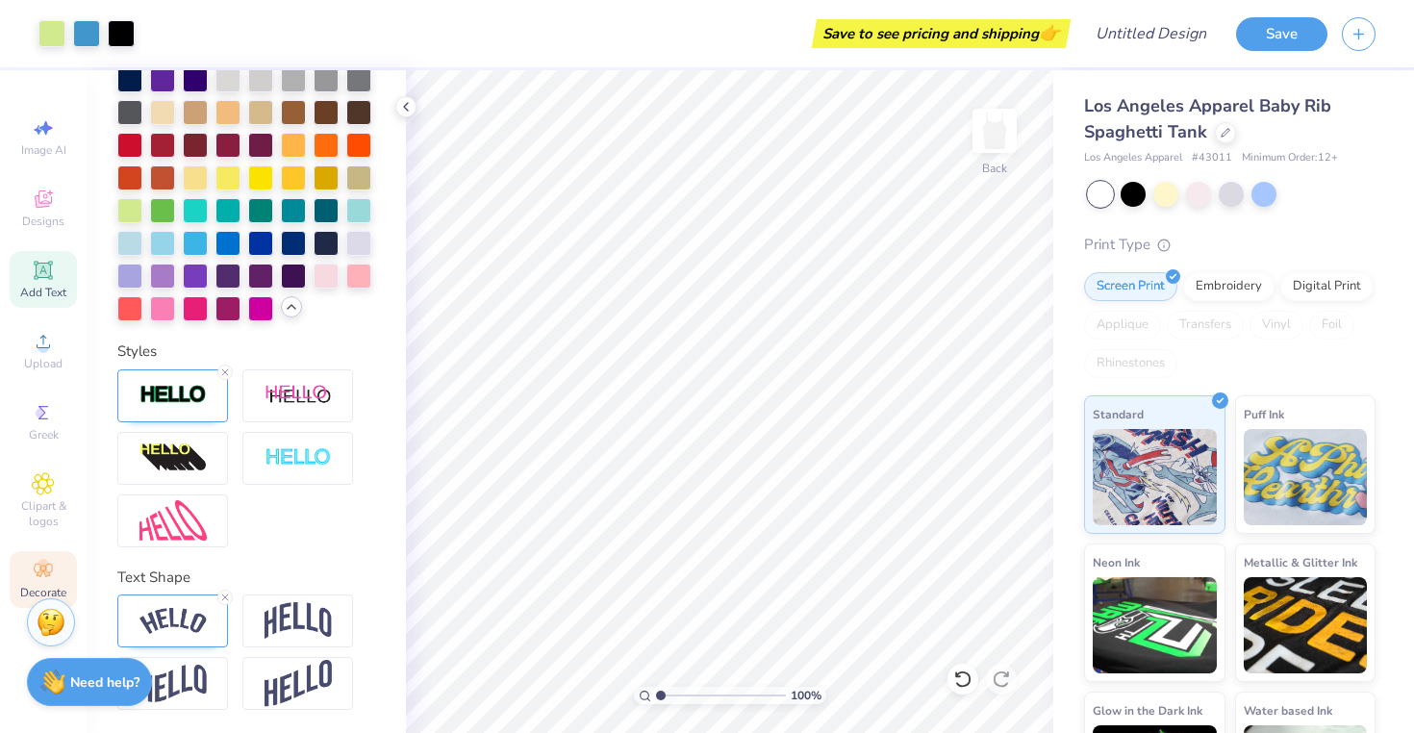
click at [43, 567] on circle at bounding box center [43, 564] width 11 height 11
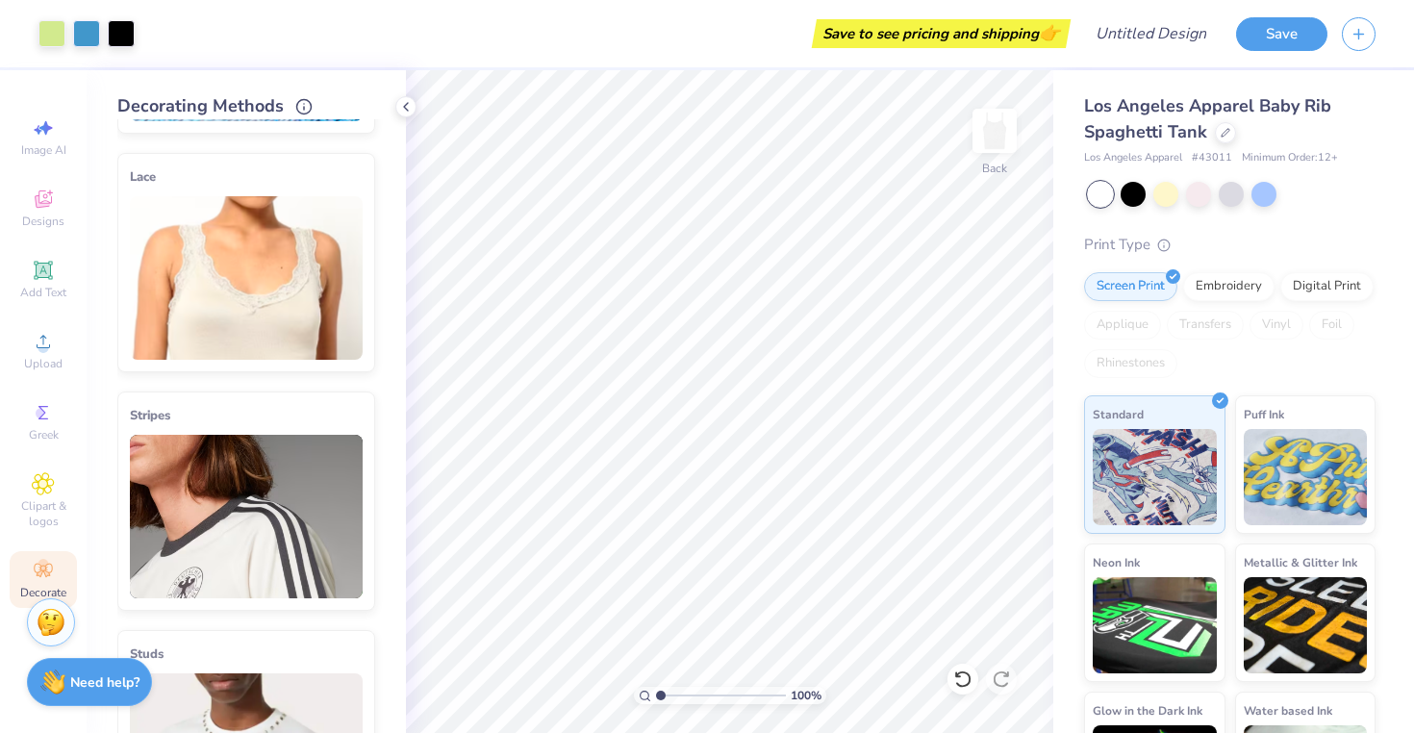
scroll to position [233, 0]
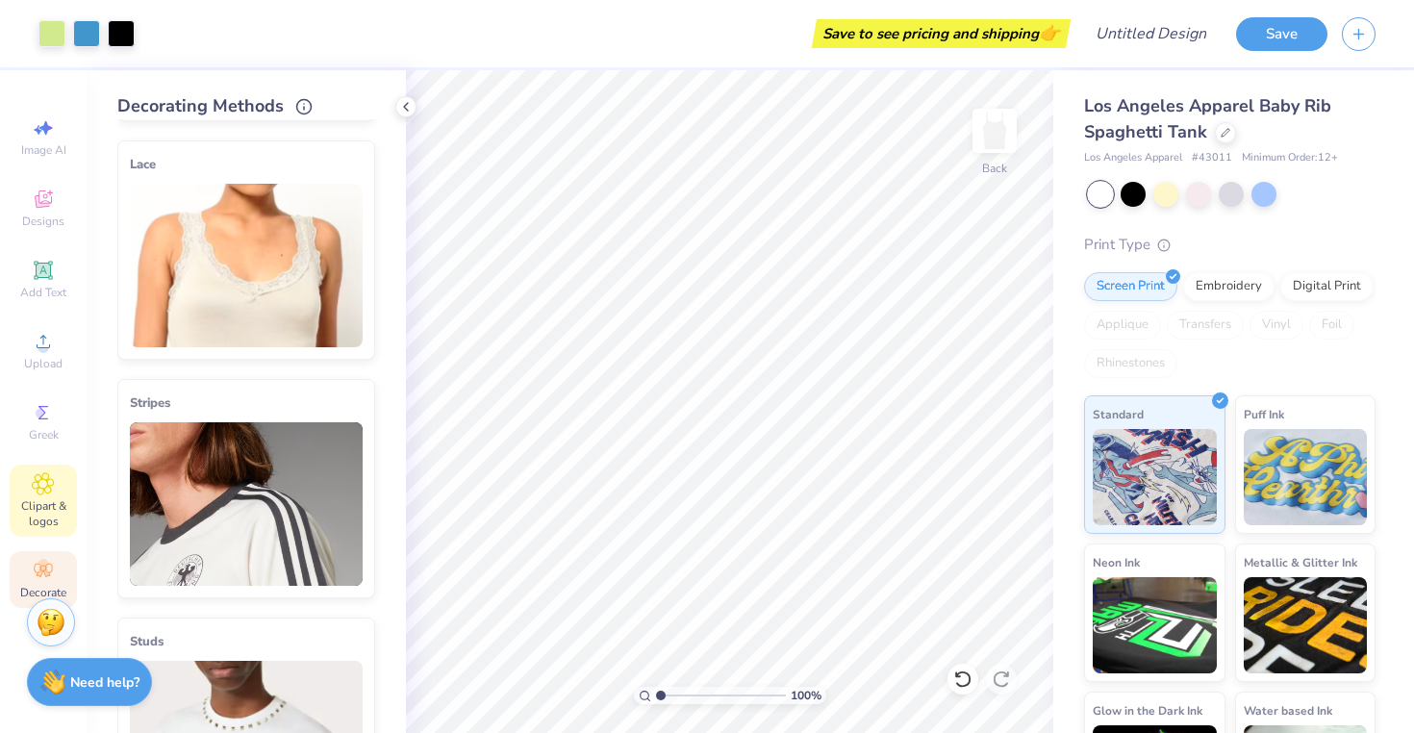
click at [47, 496] on div "Clipart & logos" at bounding box center [43, 501] width 67 height 72
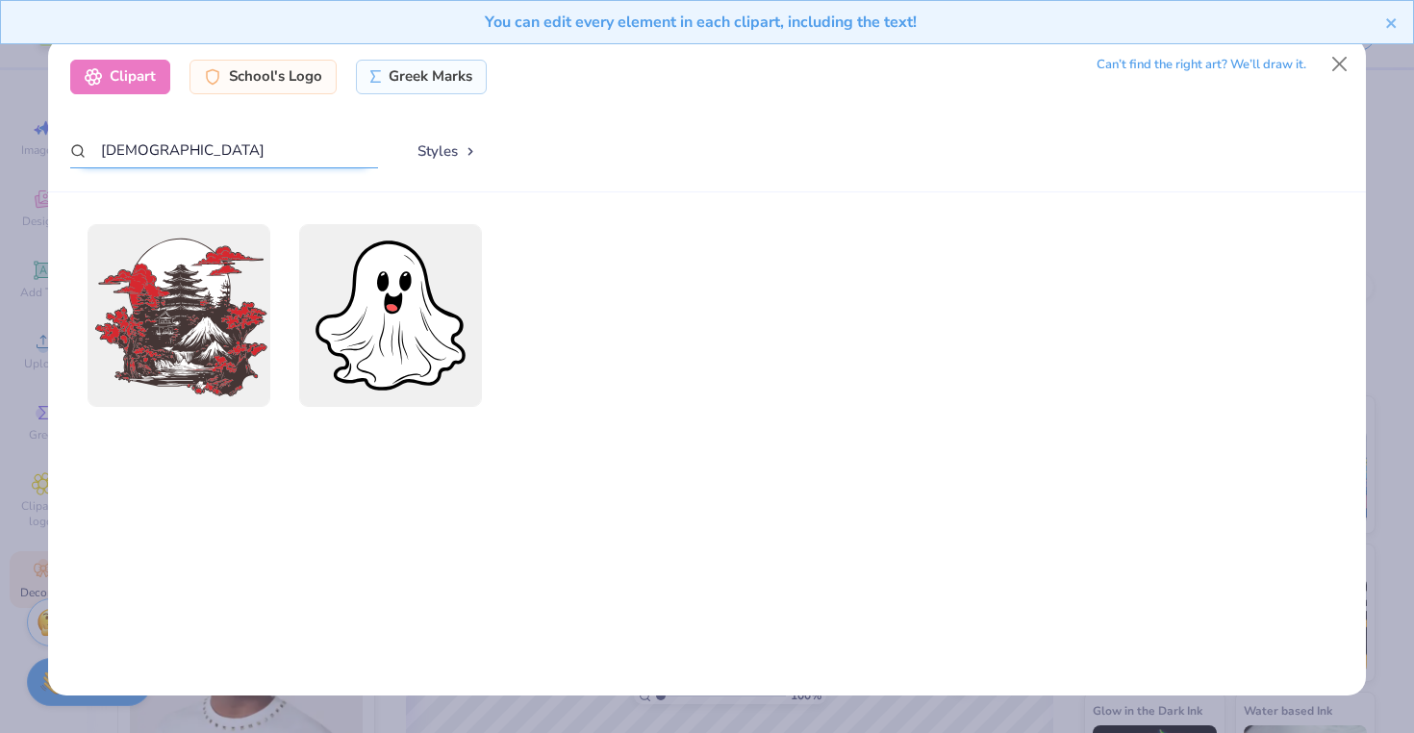
click at [272, 140] on input "[DEMOGRAPHIC_DATA]" at bounding box center [224, 151] width 308 height 36
type input "yoga"
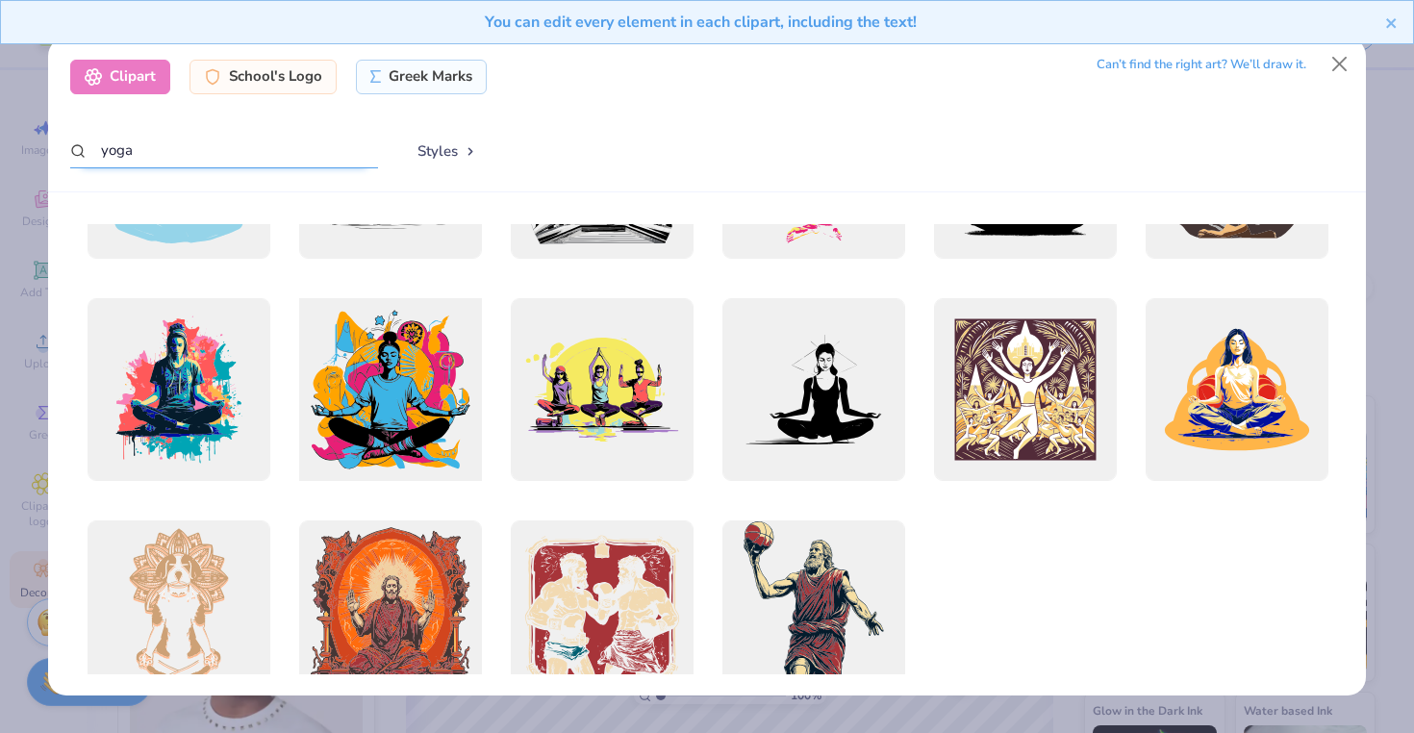
scroll to position [0, 0]
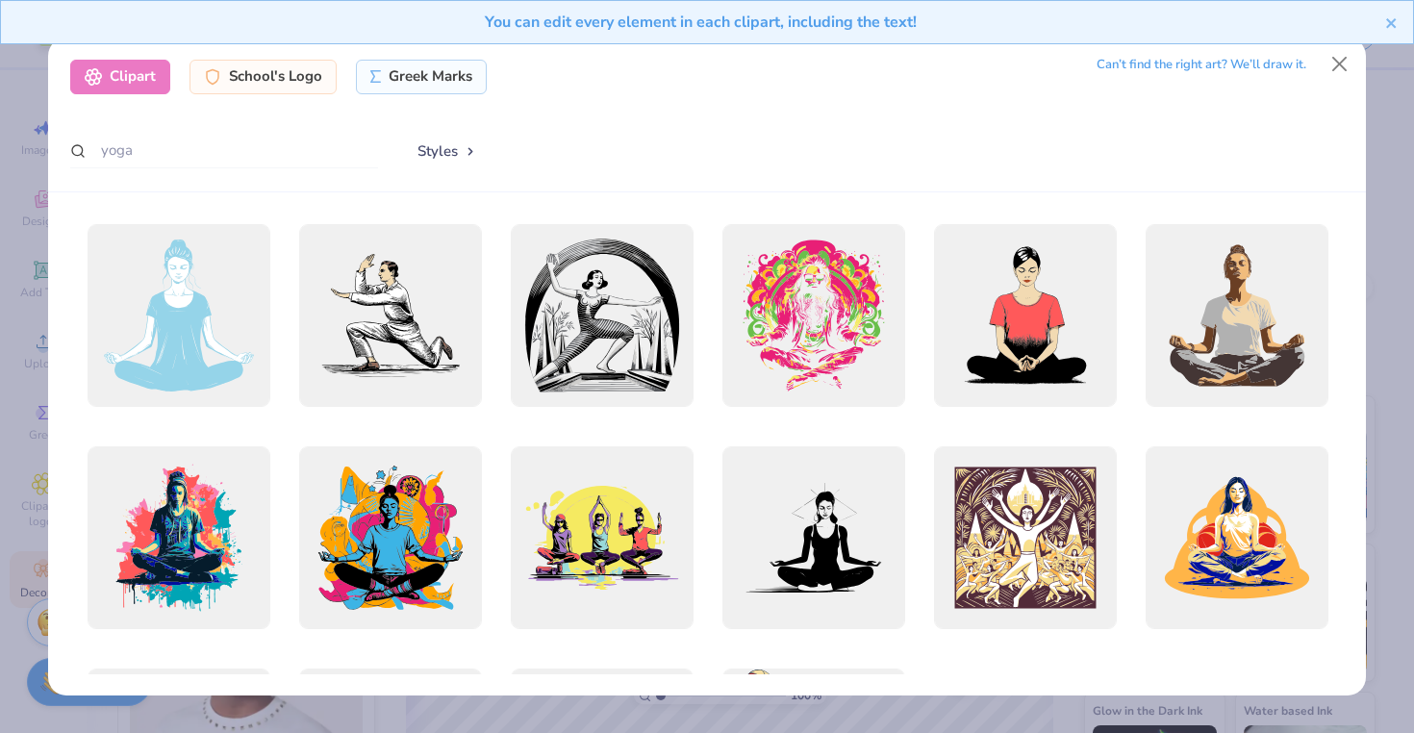
click at [1339, 58] on div "You can edit every element in each clipart, including the text!" at bounding box center [707, 29] width 1414 height 59
click at [1335, 66] on button "Close" at bounding box center [1339, 64] width 37 height 37
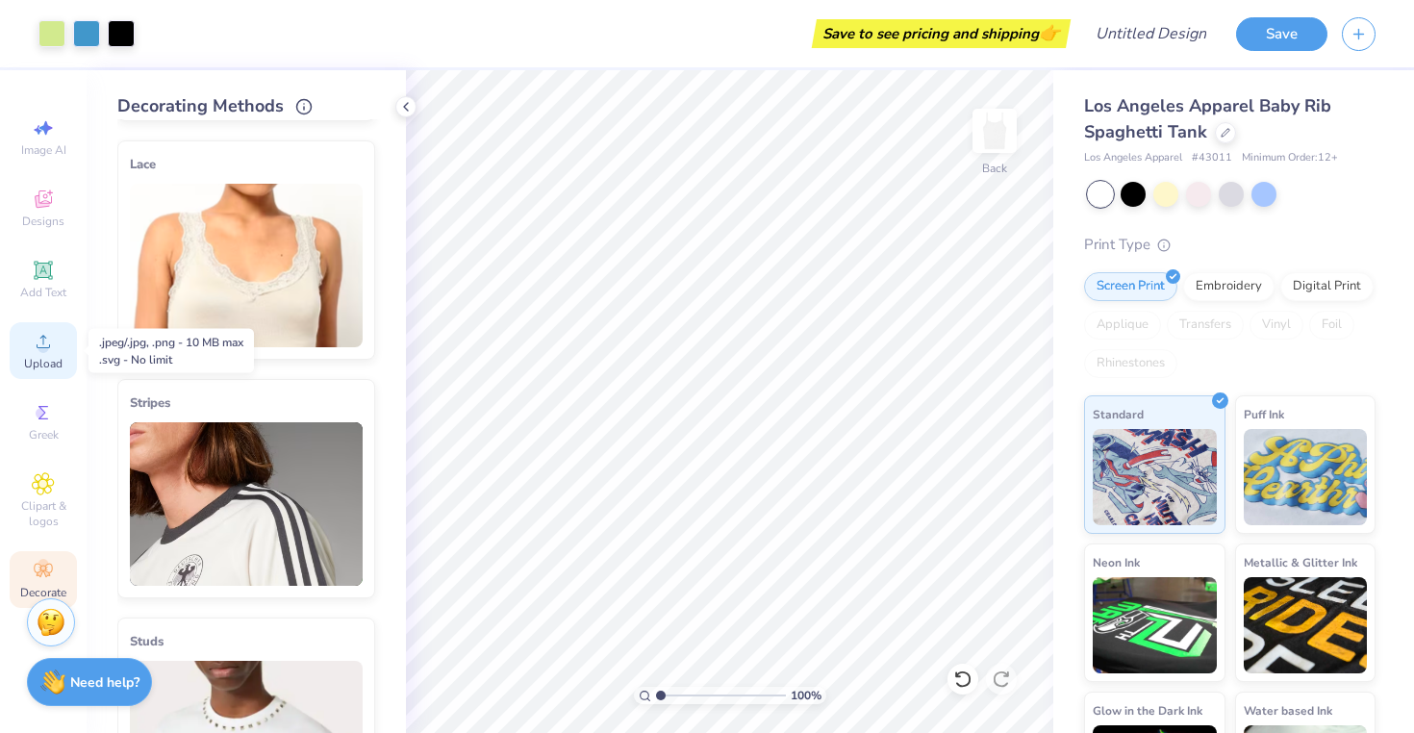
click at [50, 344] on icon at bounding box center [43, 341] width 23 height 23
click at [38, 209] on icon at bounding box center [43, 199] width 23 height 23
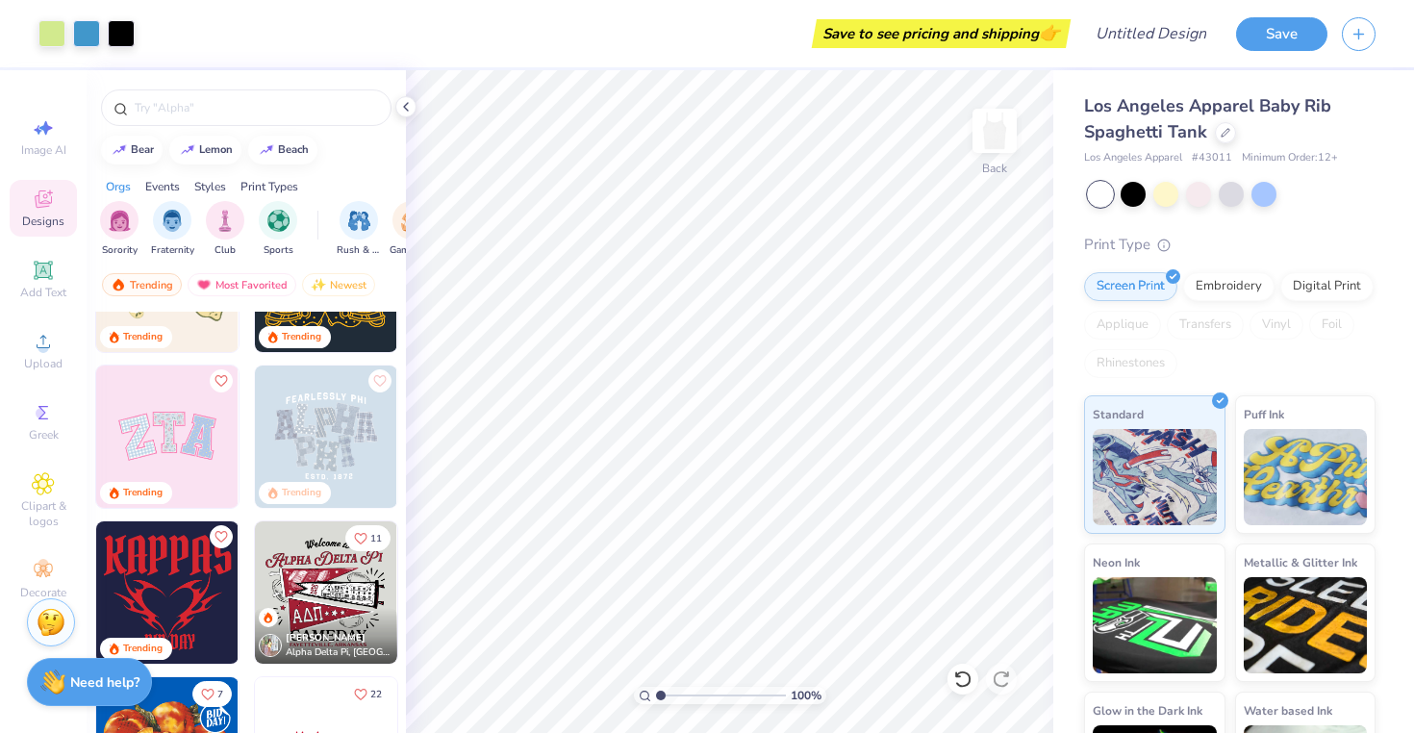
scroll to position [252, 0]
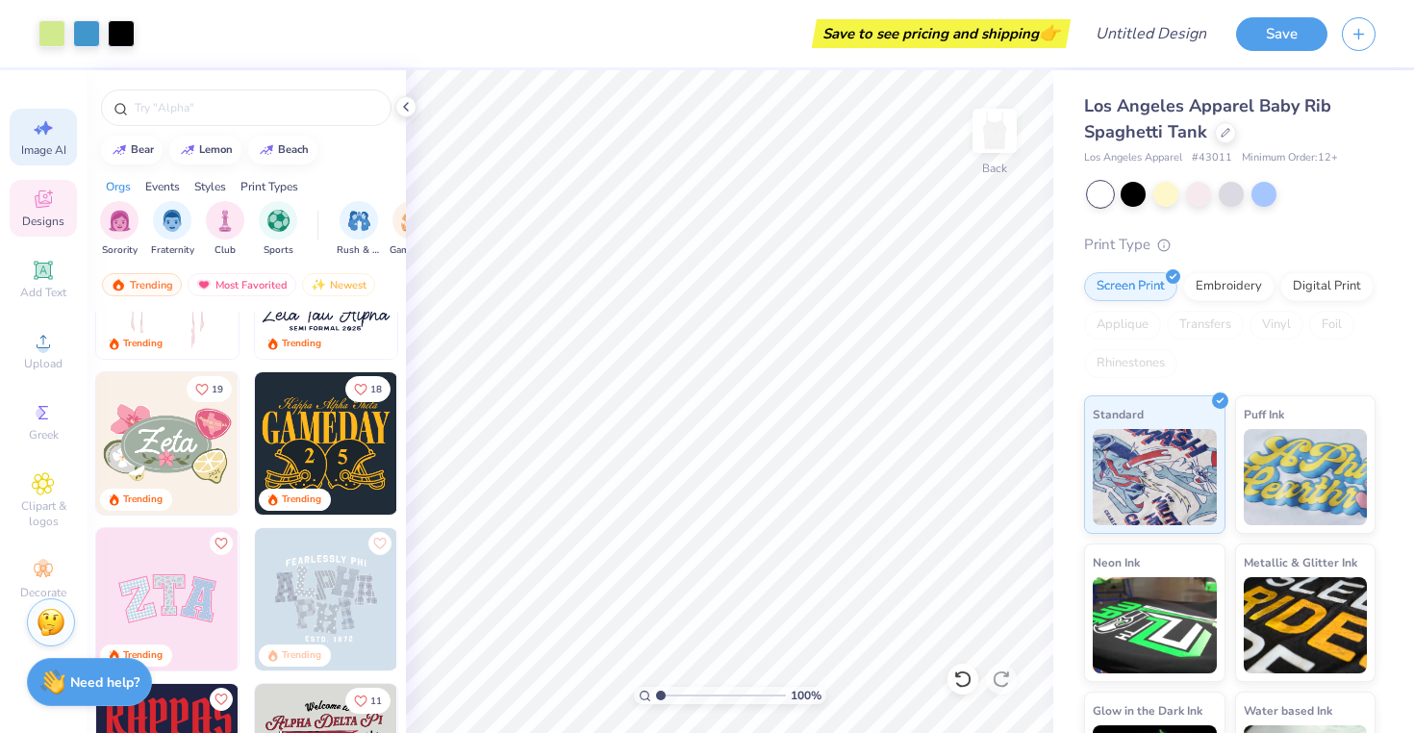
click at [44, 138] on icon at bounding box center [43, 127] width 23 height 23
select select "4"
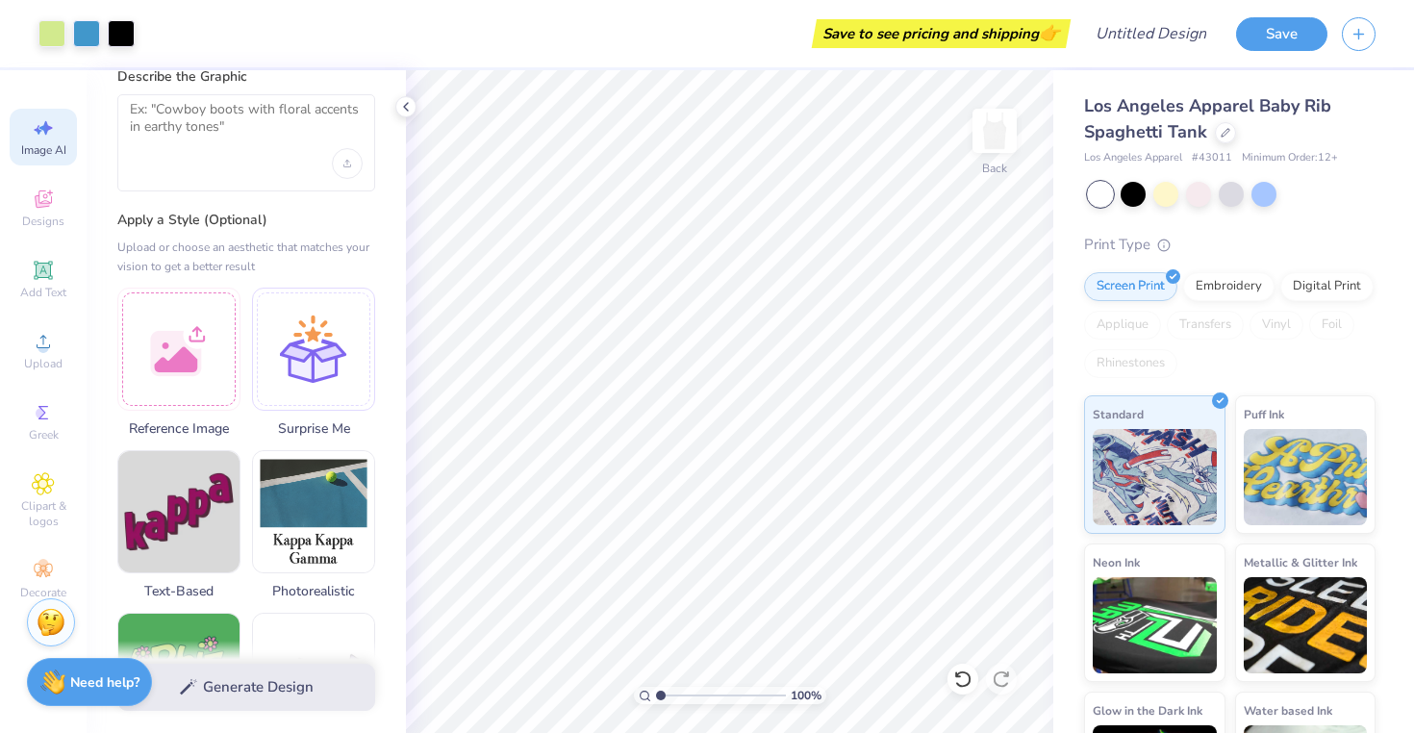
scroll to position [0, 0]
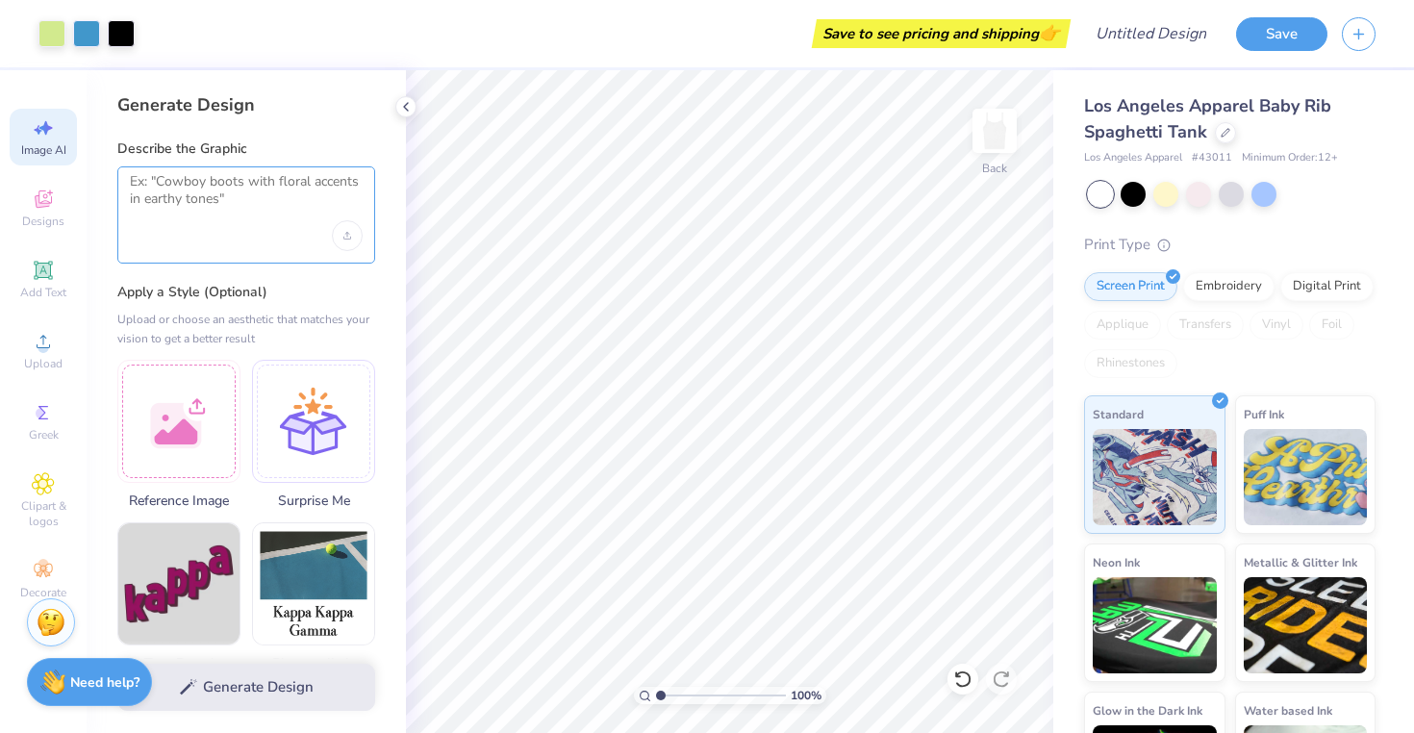
click at [216, 186] on textarea at bounding box center [246, 197] width 233 height 48
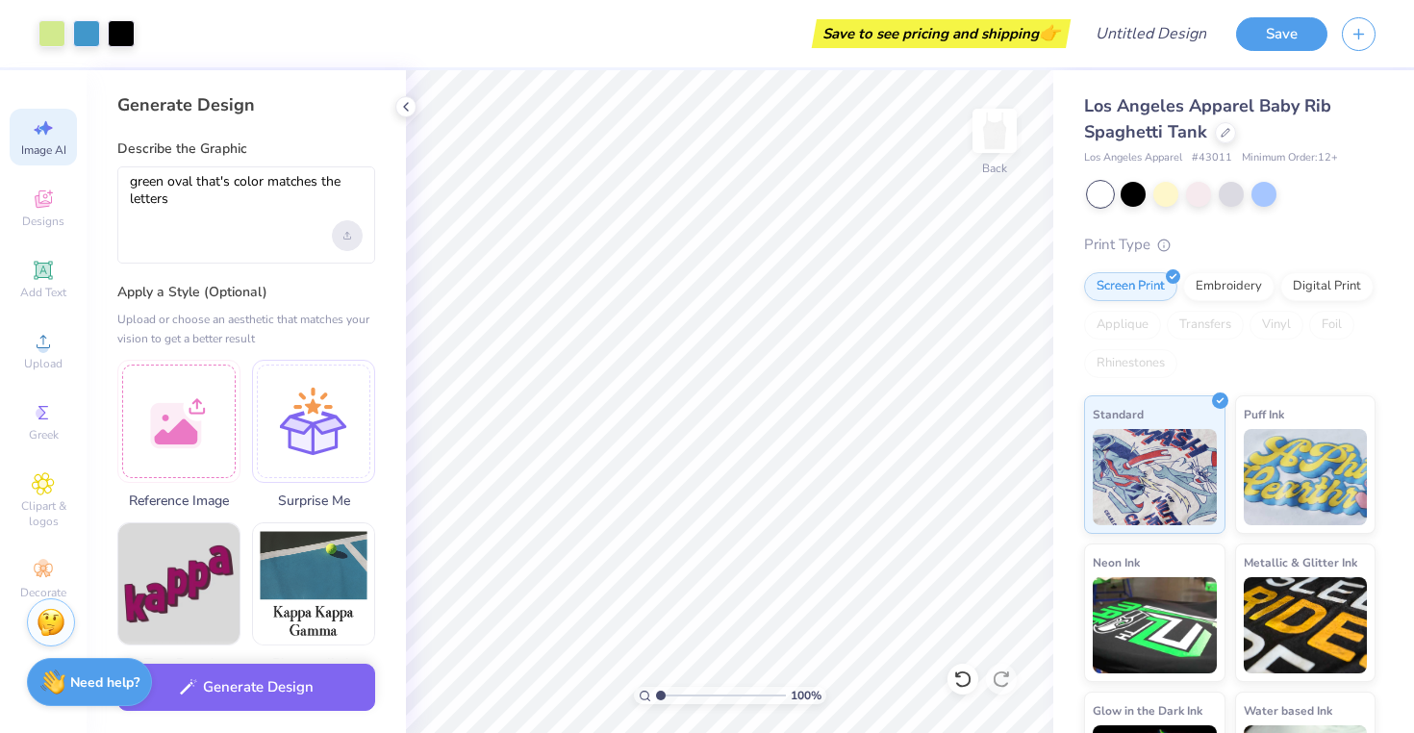
click at [343, 233] on icon "Upload image" at bounding box center [347, 236] width 8 height 8
click at [228, 208] on textarea "green oval that's color matches the letters" at bounding box center [246, 197] width 233 height 48
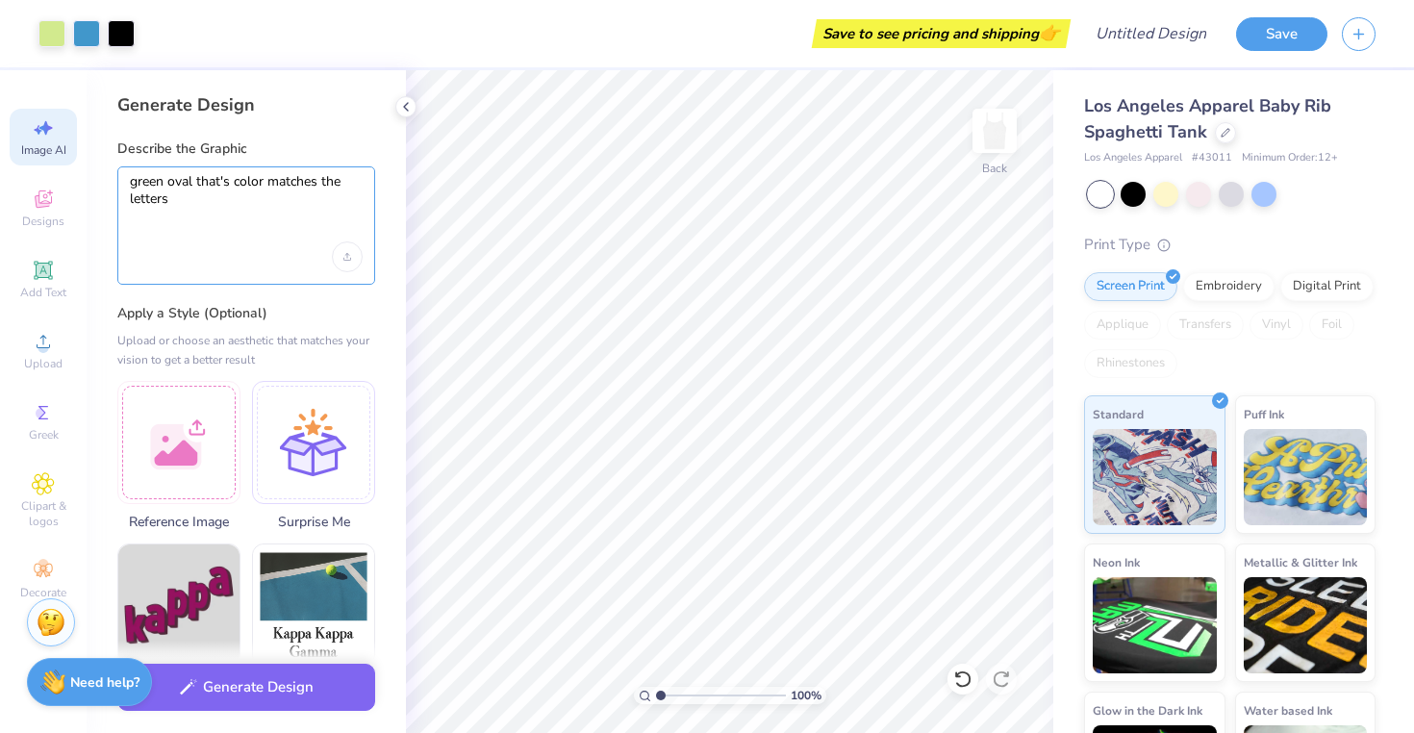
type textarea "green oval that's color matches the letters"
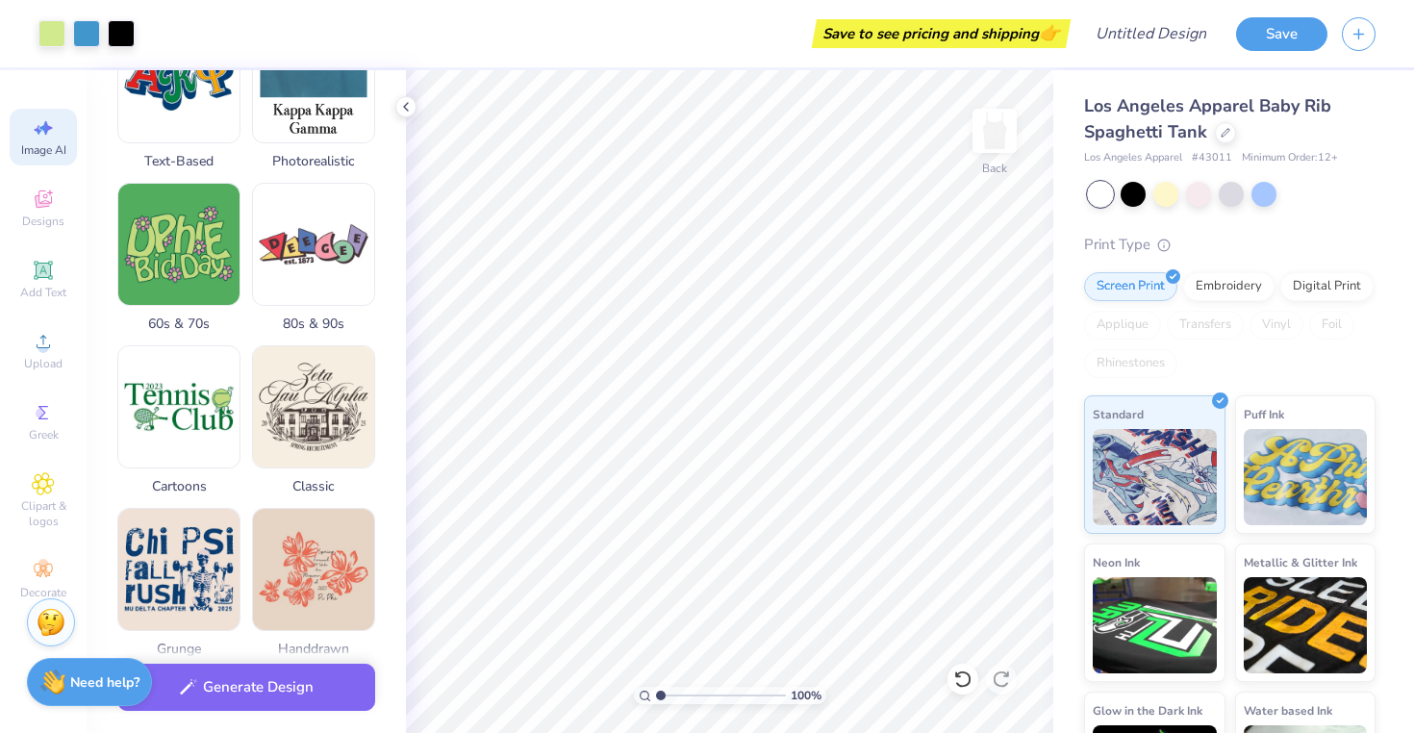
scroll to position [912, 0]
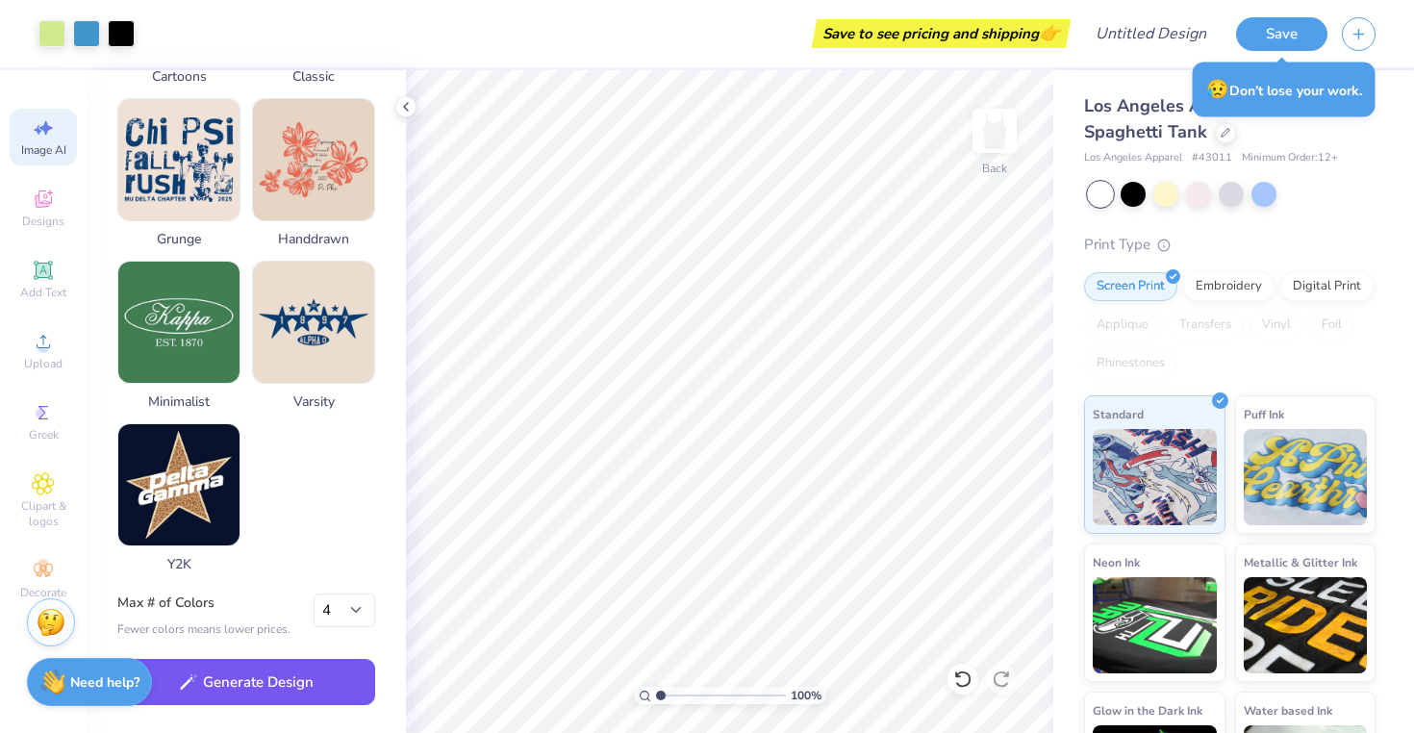
click at [235, 697] on button "Generate Design" at bounding box center [246, 682] width 258 height 47
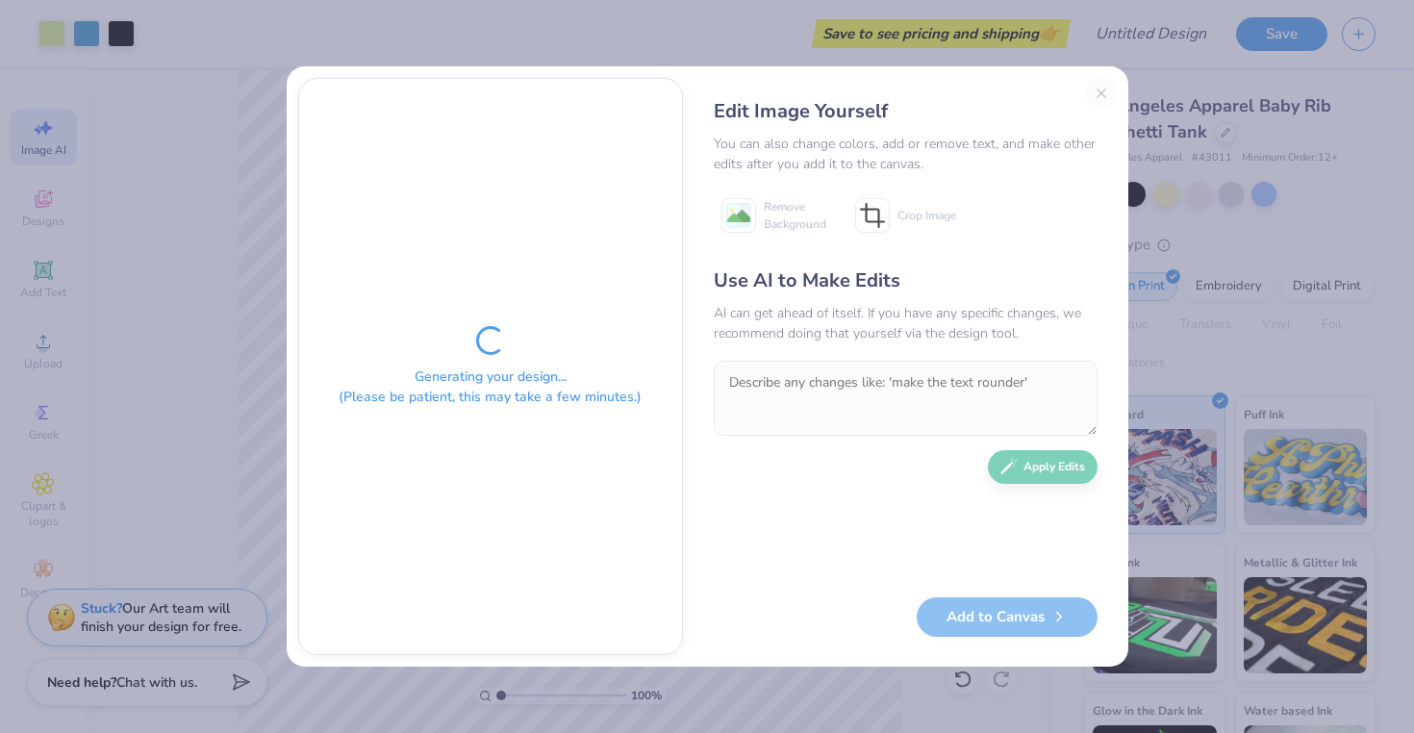
click at [1096, 90] on div "Edit Image Yourself You can also change colors, add or remove text, and make ot…" at bounding box center [905, 366] width 422 height 577
click at [1100, 92] on div "Edit Image Yourself You can also change colors, add or remove text, and make ot…" at bounding box center [905, 366] width 422 height 577
click at [1096, 92] on div "Edit Image Yourself You can also change colors, add or remove text, and make ot…" at bounding box center [905, 366] width 422 height 577
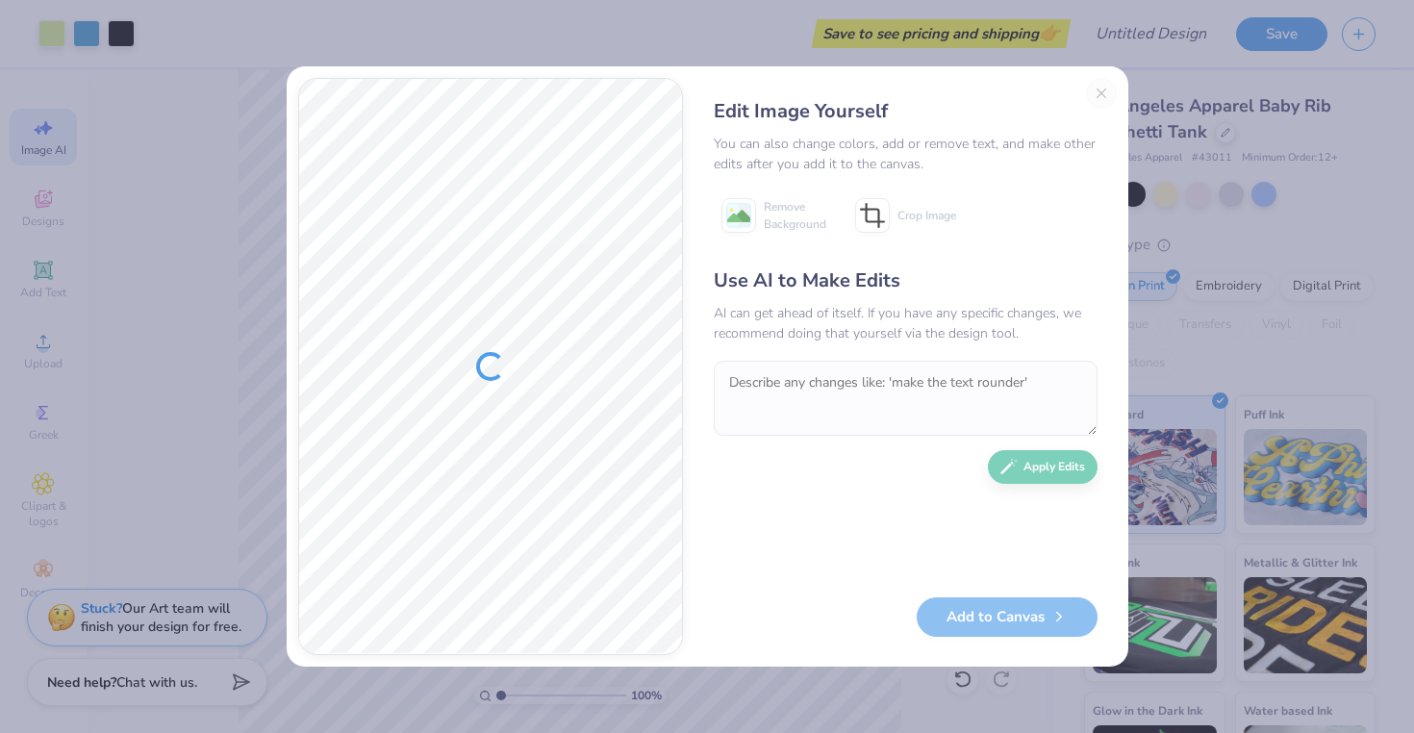
click at [1010, 611] on div "Add to Canvas" at bounding box center [906, 616] width 384 height 39
click at [527, 365] on div at bounding box center [490, 366] width 383 height 575
click at [1094, 92] on div "Edit Image Yourself You can also change colors, add or remove text, and make ot…" at bounding box center [905, 366] width 422 height 577
click at [1103, 92] on div "Edit Image Yourself You can also change colors, add or remove text, and make ot…" at bounding box center [905, 366] width 422 height 577
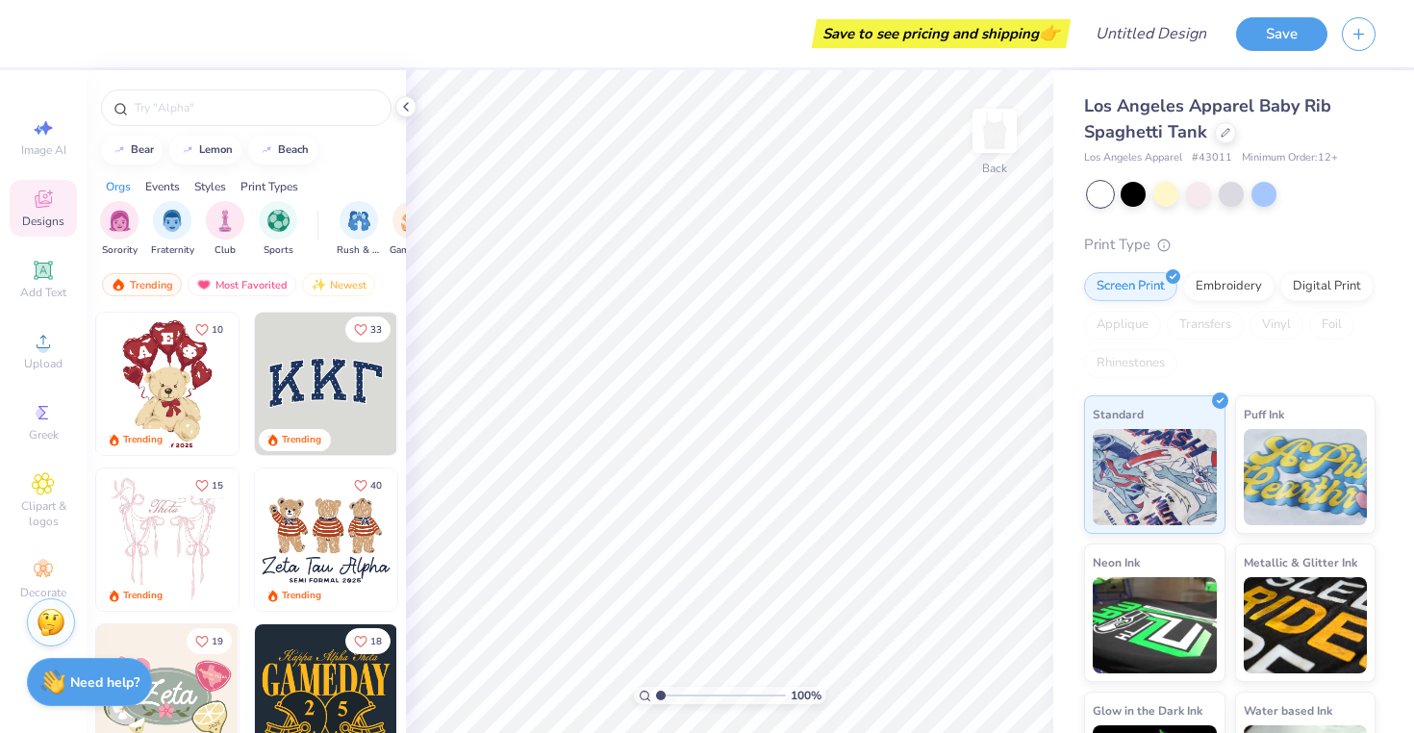
click at [307, 368] on img at bounding box center [326, 384] width 142 height 142
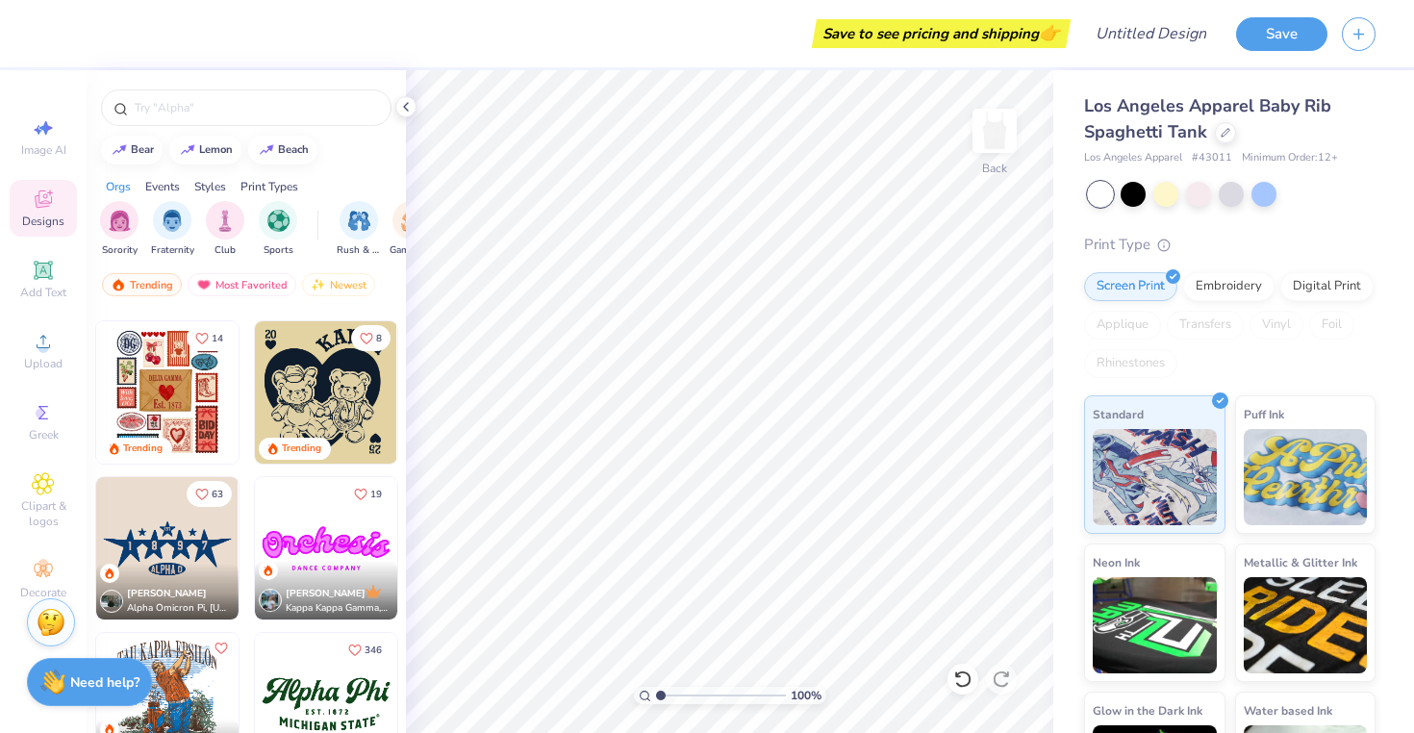
scroll to position [1703, 0]
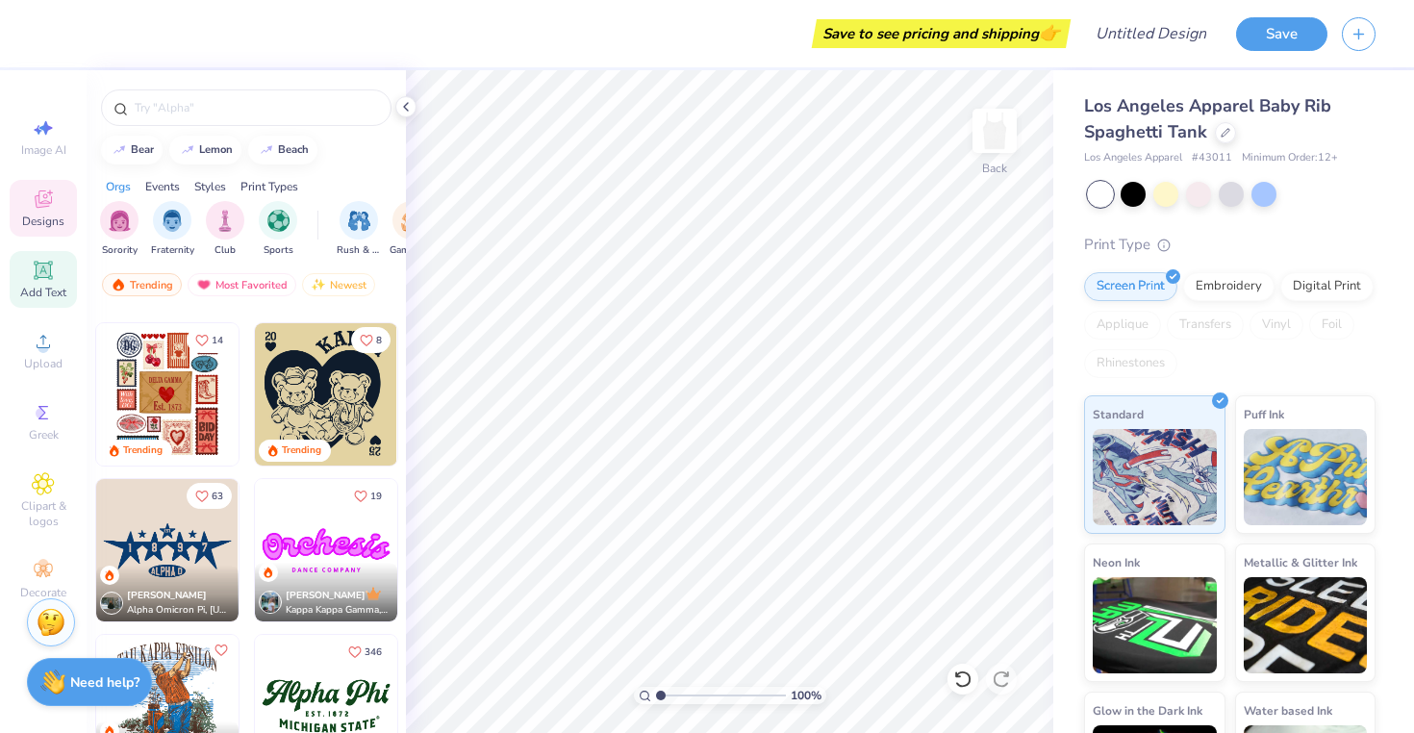
click at [44, 277] on icon at bounding box center [43, 270] width 18 height 18
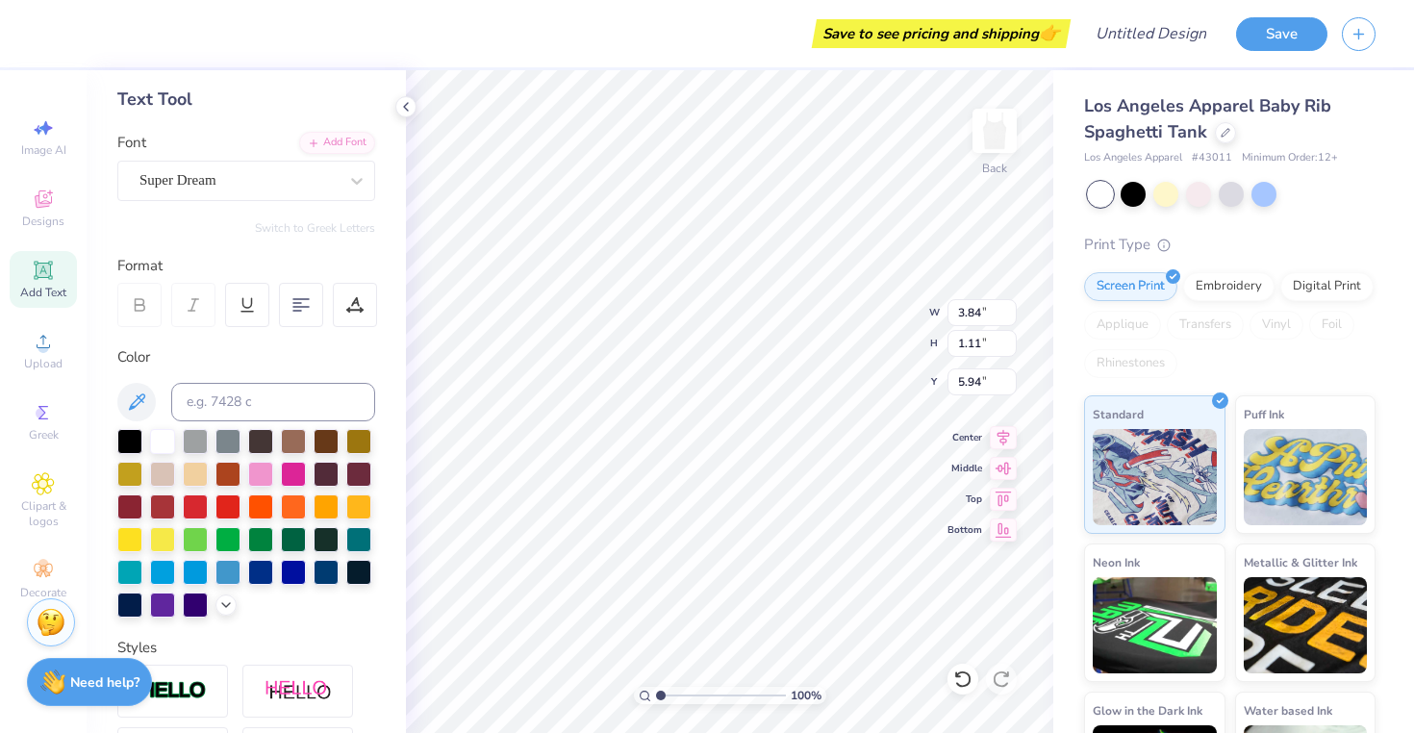
scroll to position [385, 0]
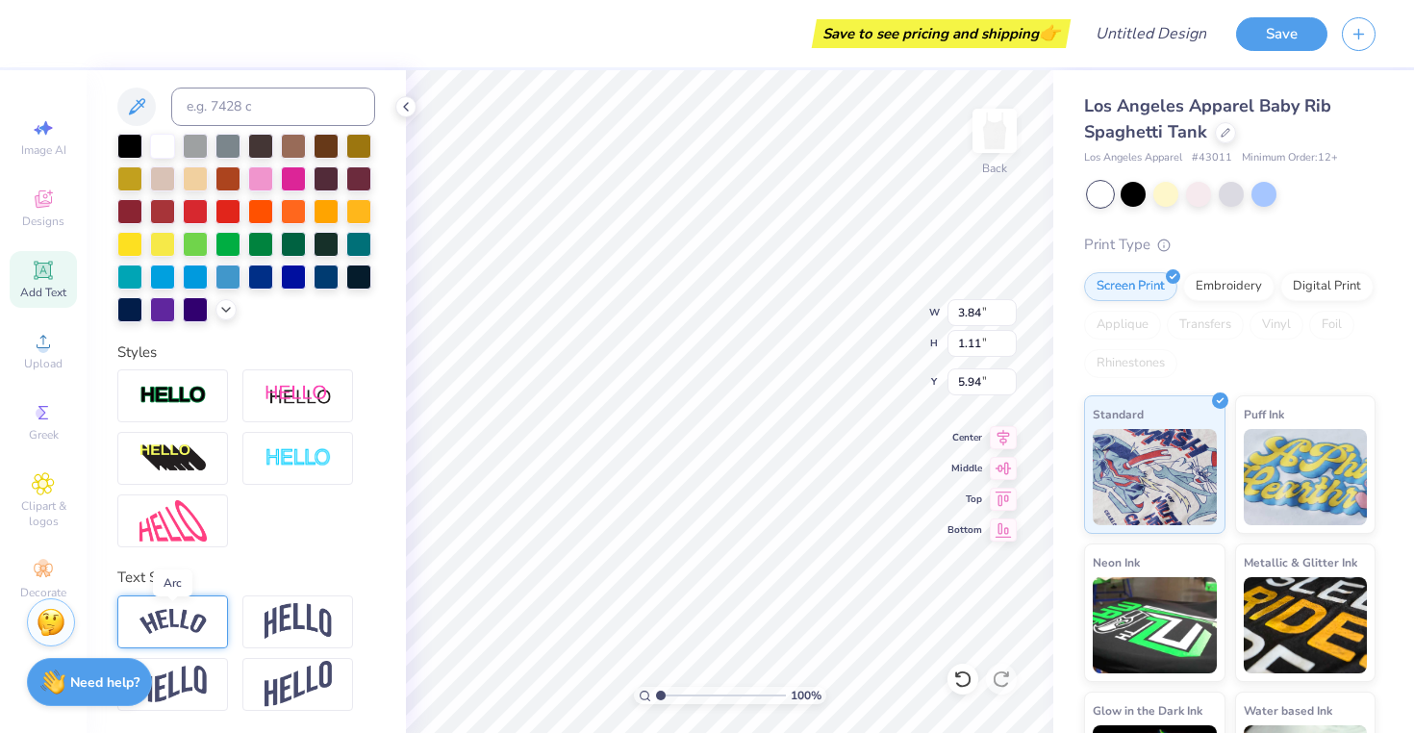
type textarea "Breathe BU"
click at [204, 609] on img at bounding box center [172, 622] width 67 height 26
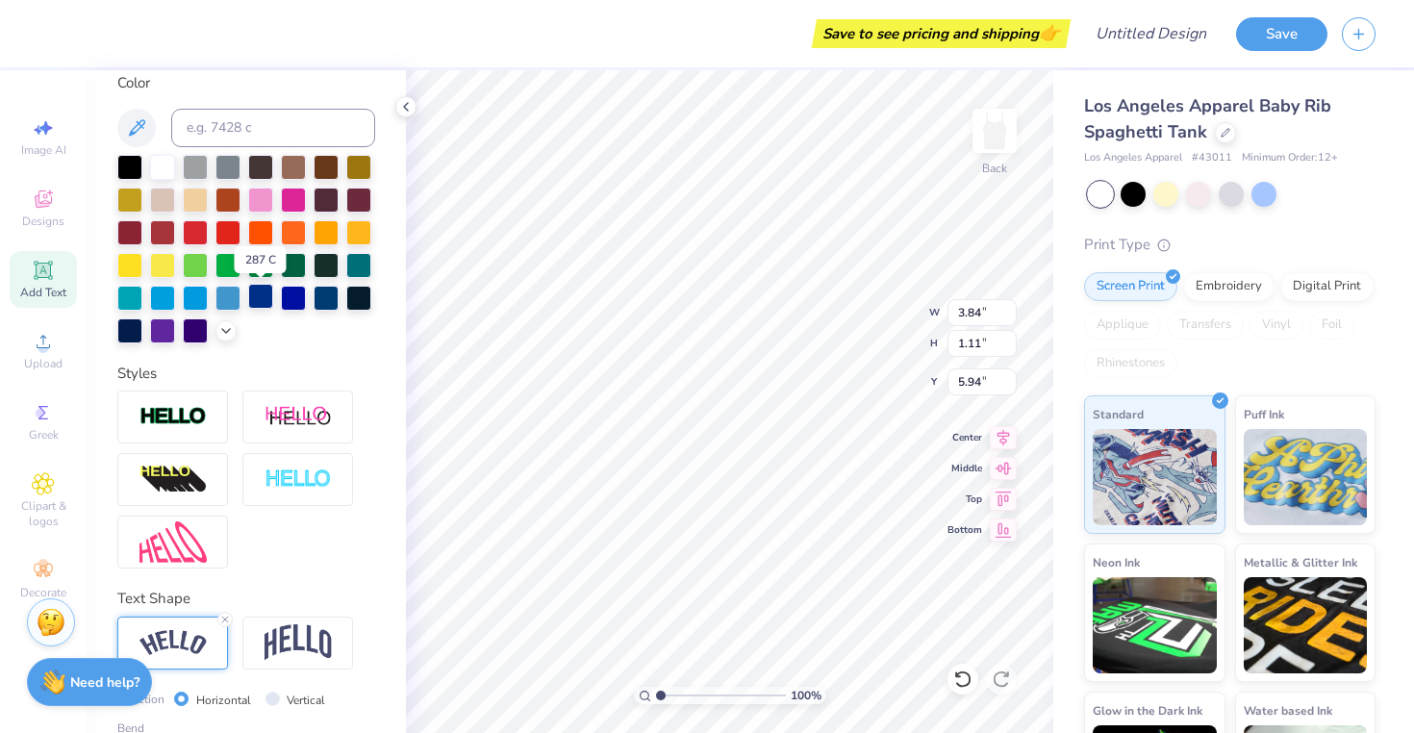
scroll to position [362, 0]
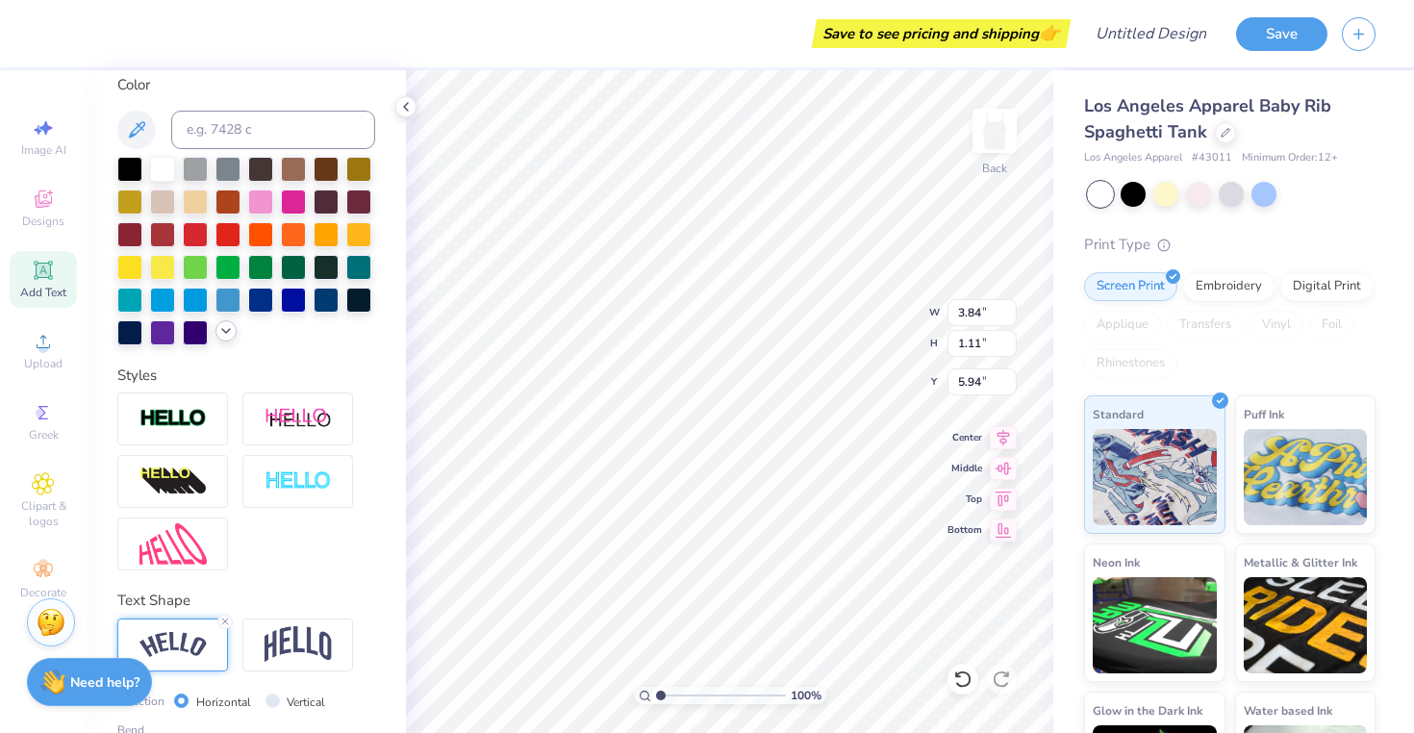
click at [230, 334] on icon at bounding box center [225, 330] width 15 height 15
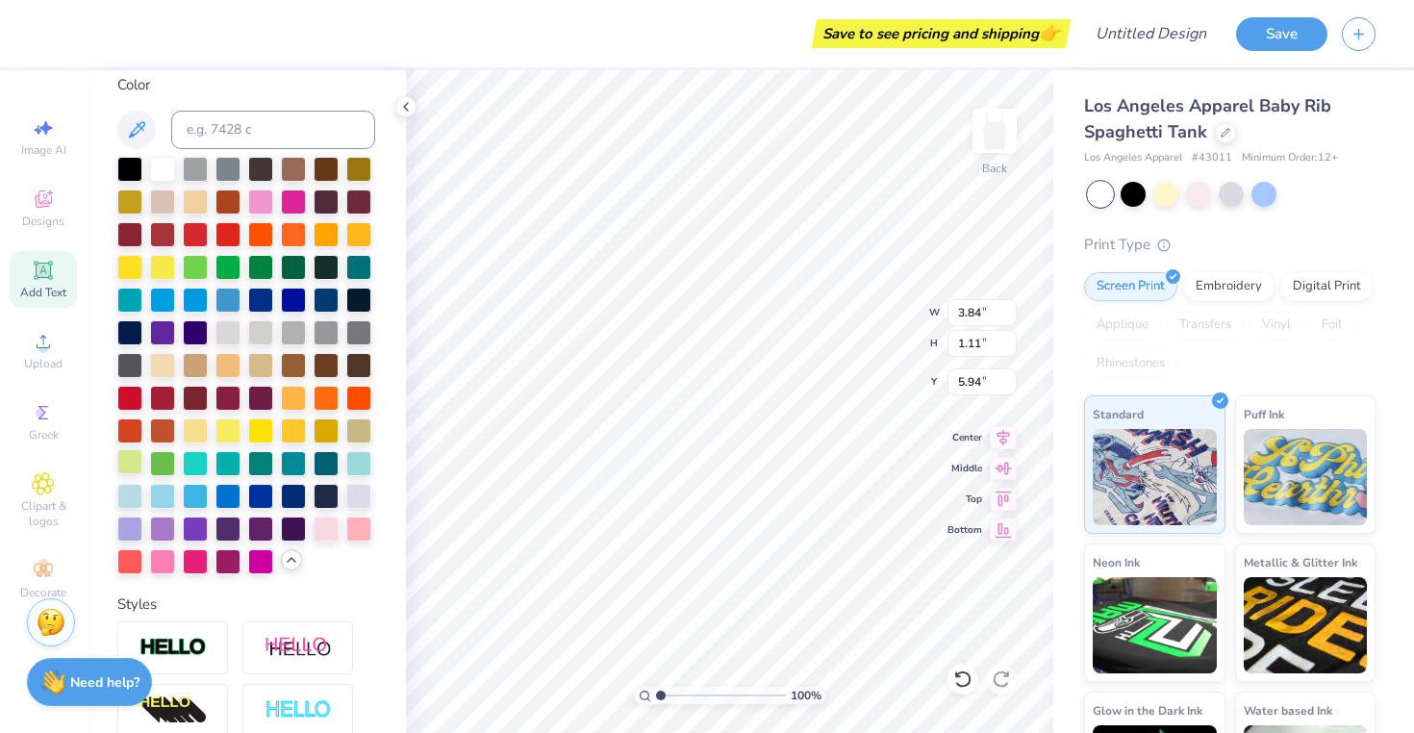
click at [131, 456] on div at bounding box center [129, 461] width 25 height 25
click at [1009, 441] on icon at bounding box center [1003, 434] width 27 height 23
type input "8.93"
type input "2.08"
type input "5.46"
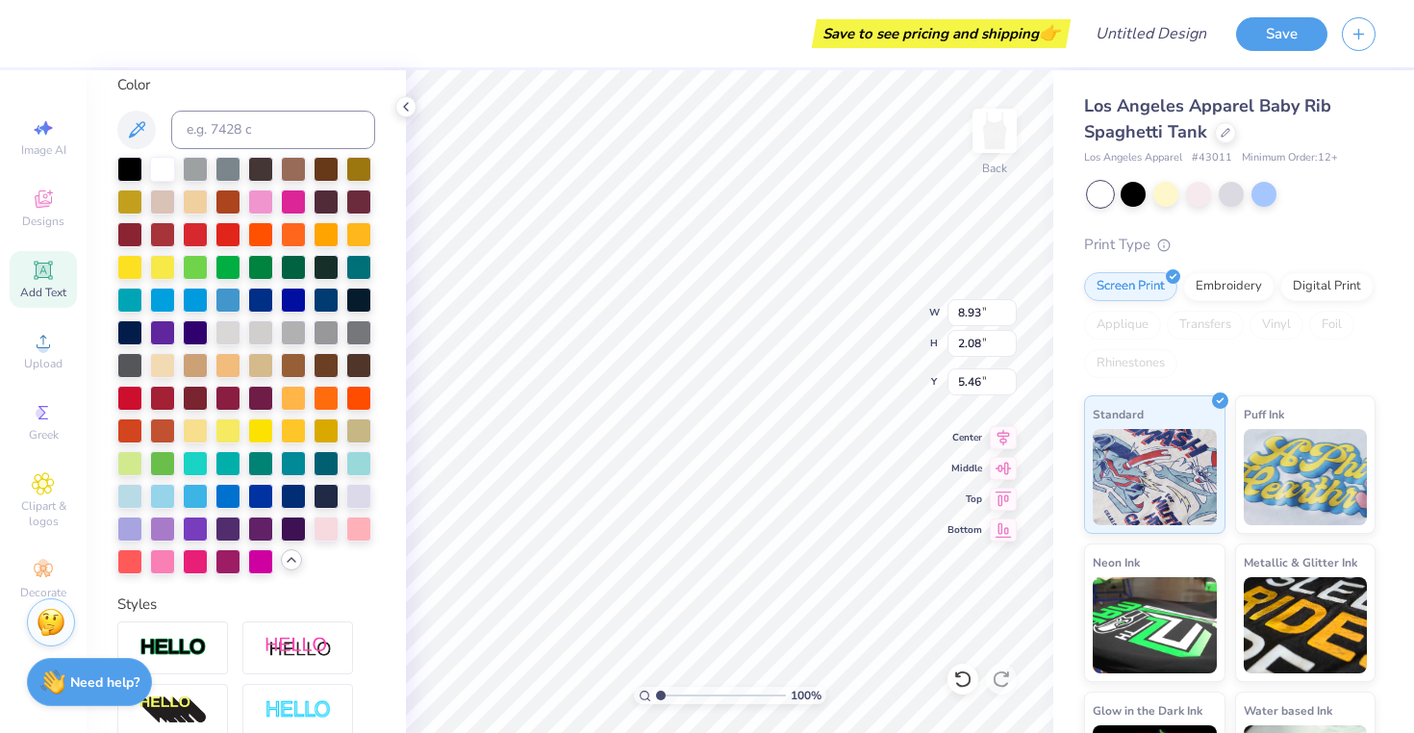
type input "2.08"
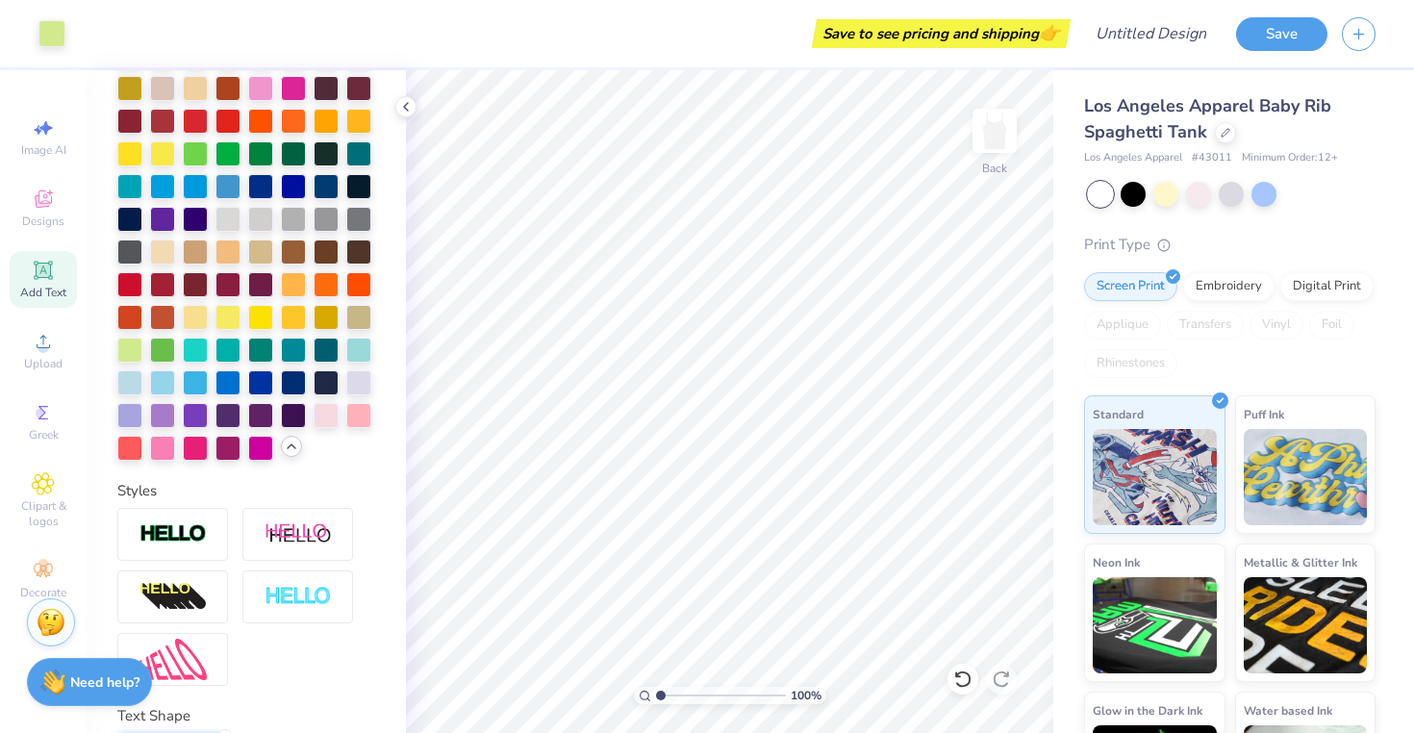
scroll to position [526, 0]
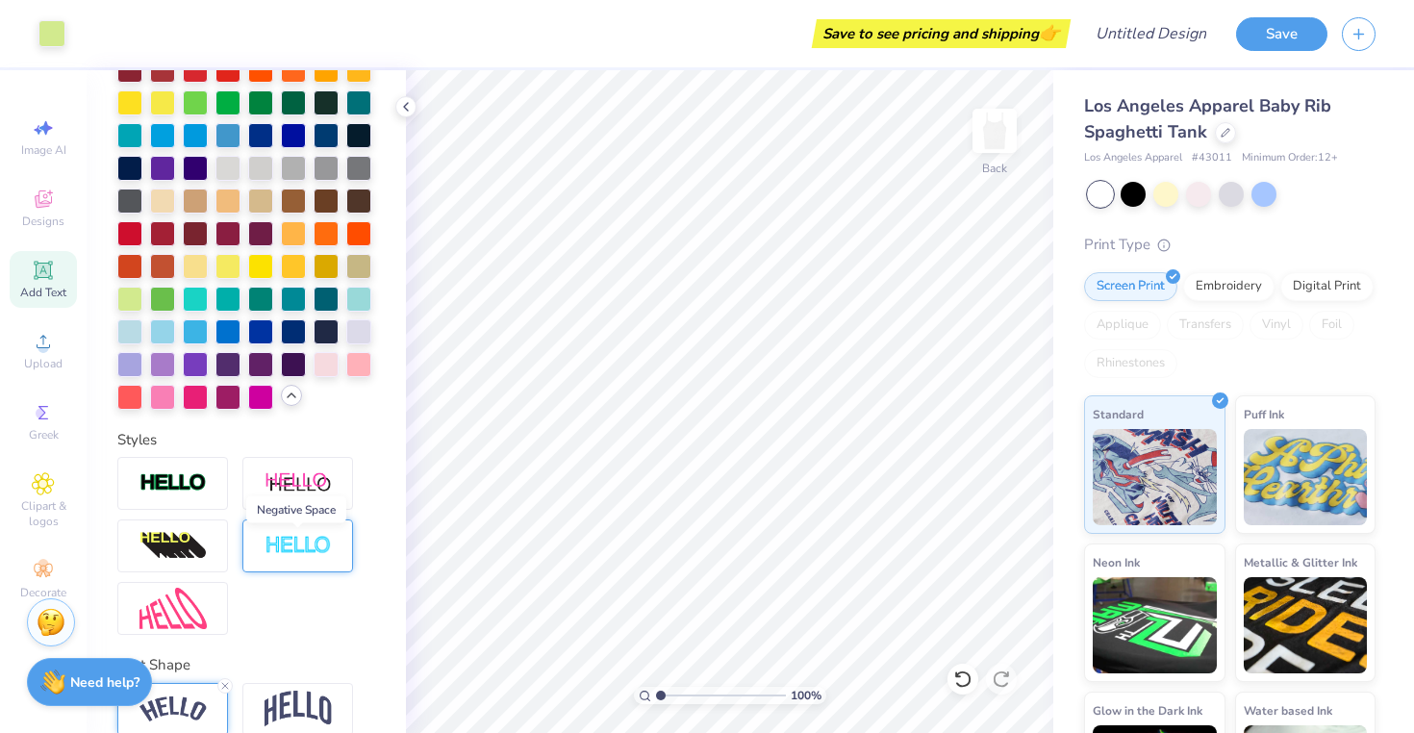
click at [307, 554] on img at bounding box center [297, 546] width 67 height 22
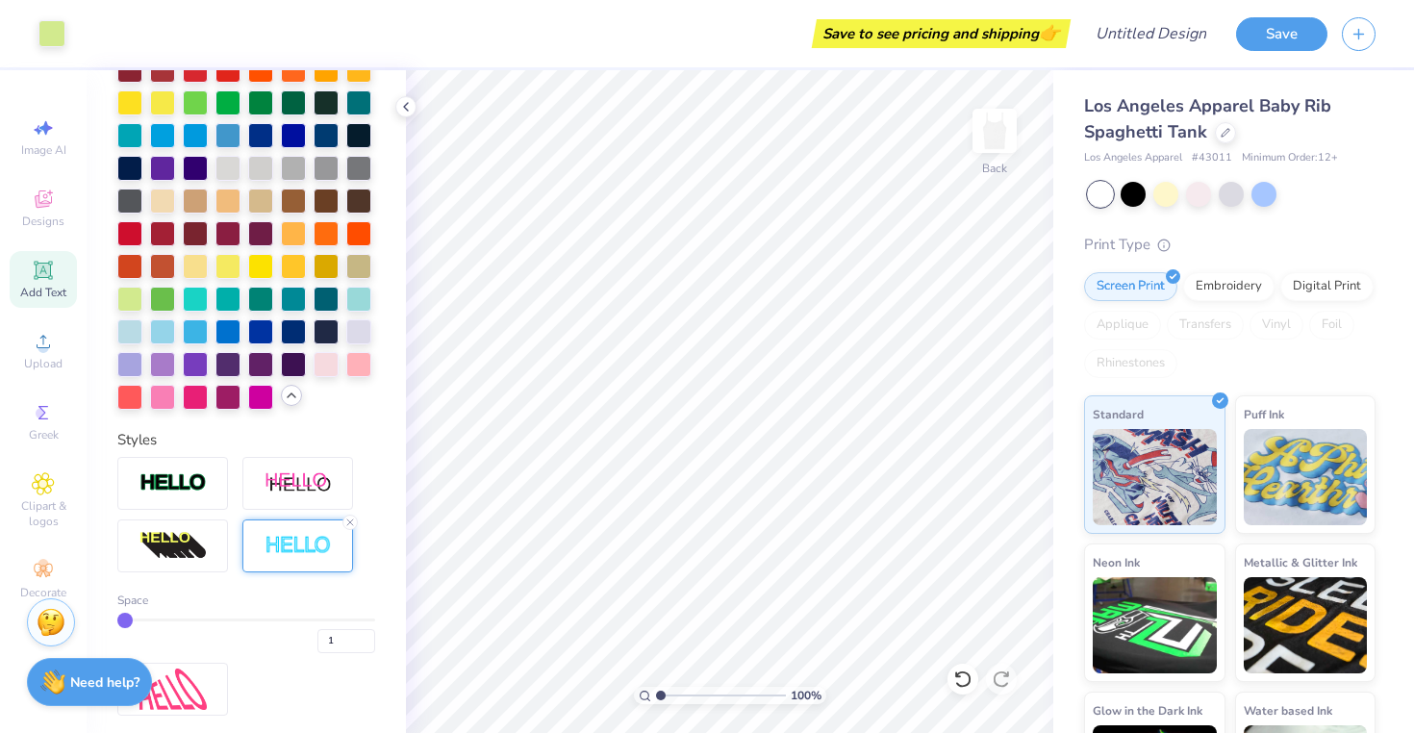
type input "2"
type input "4"
type input "5"
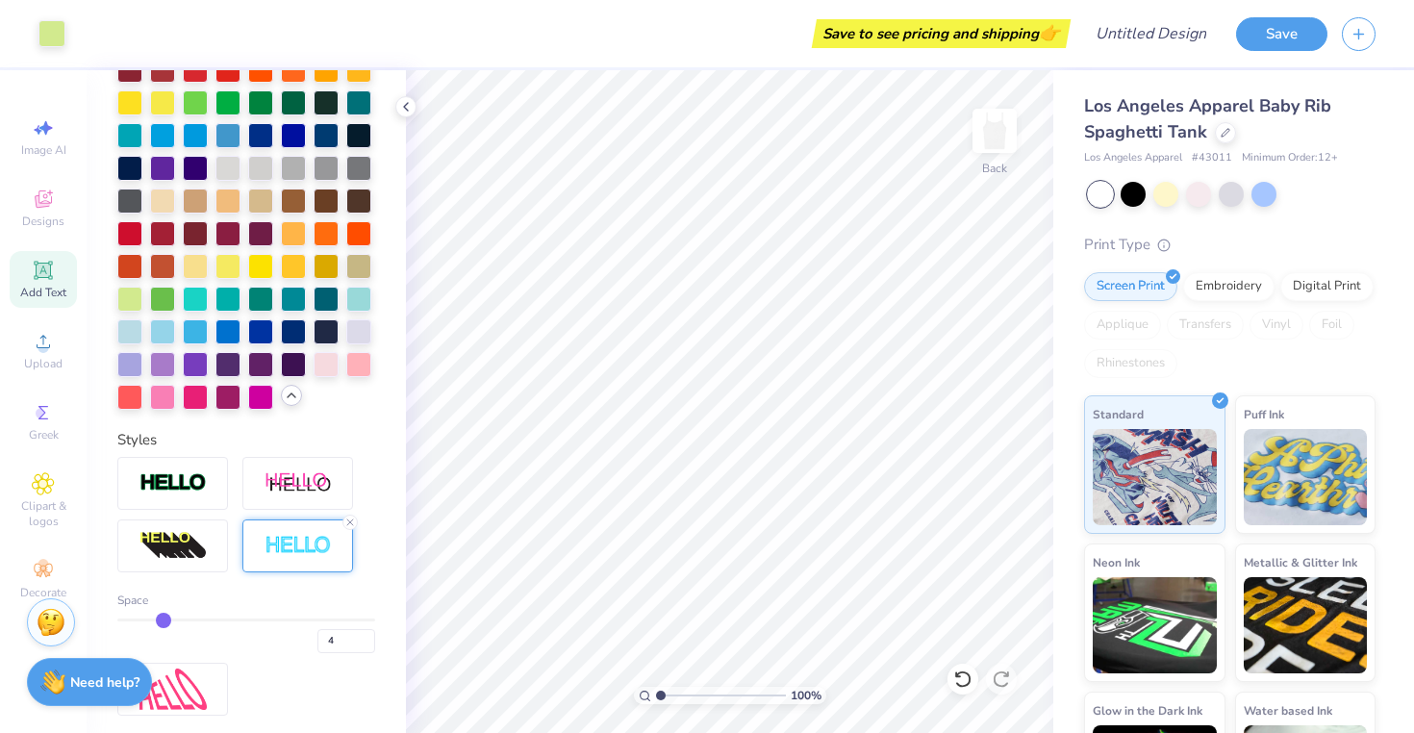
type input "5"
type input "6"
type input "7"
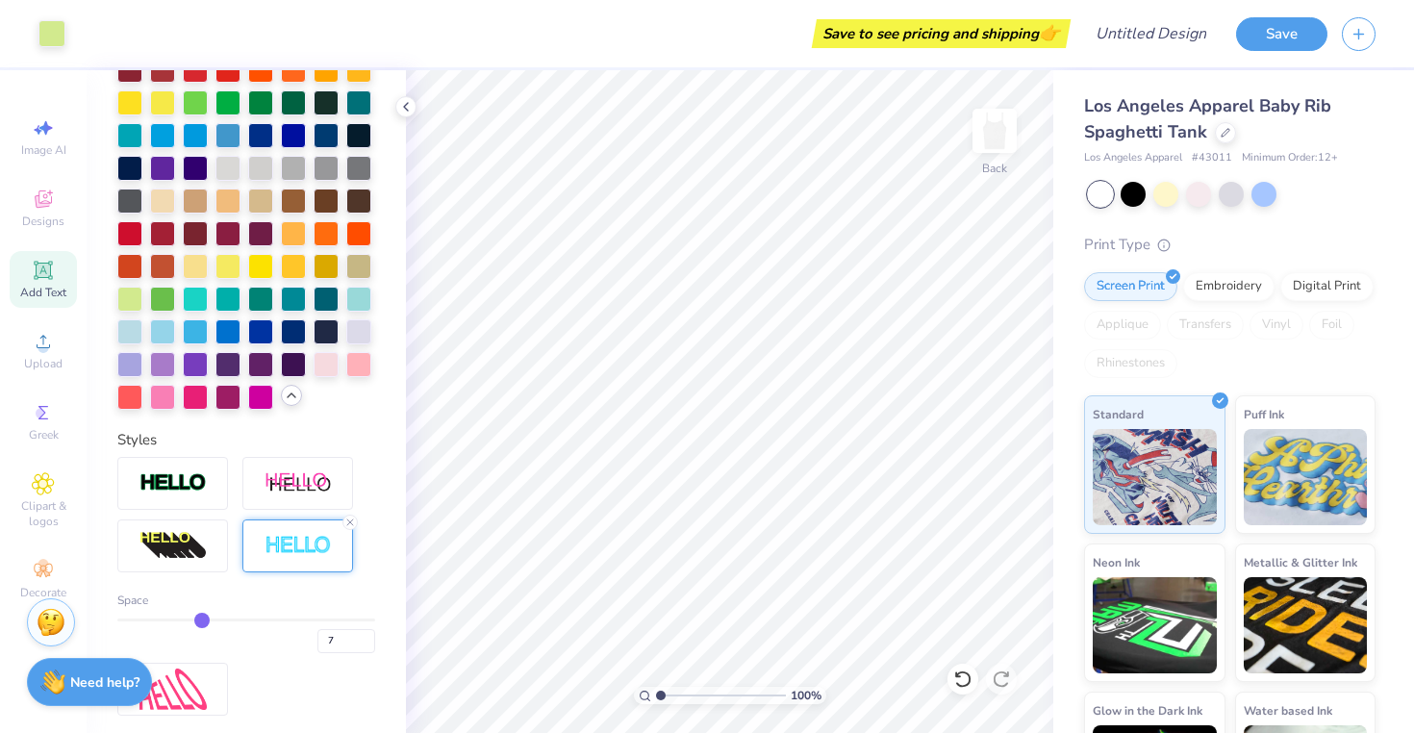
drag, startPoint x: 125, startPoint y: 618, endPoint x: 205, endPoint y: 618, distance: 79.8
click at [205, 618] on input "range" at bounding box center [246, 619] width 258 height 3
type input "8"
type input "9"
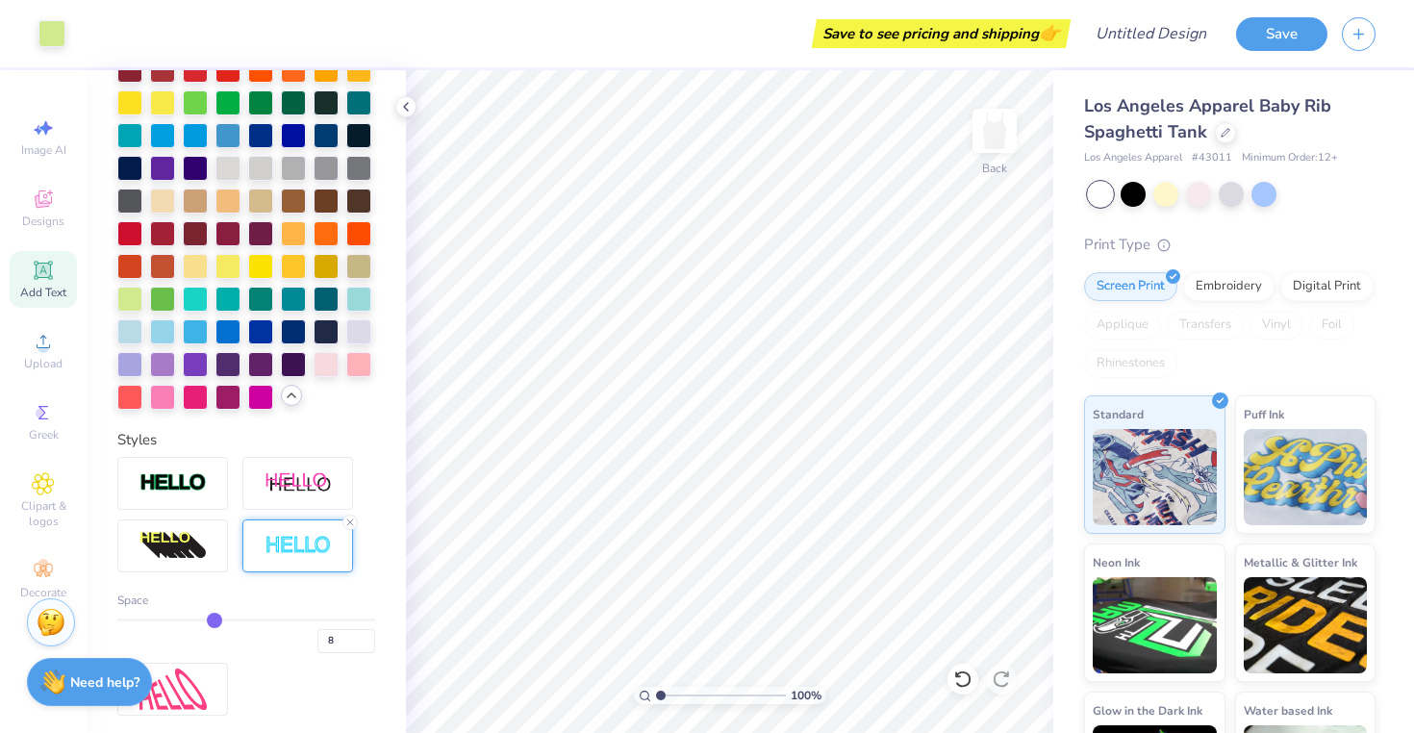
type input "9"
type input "10"
type input "11"
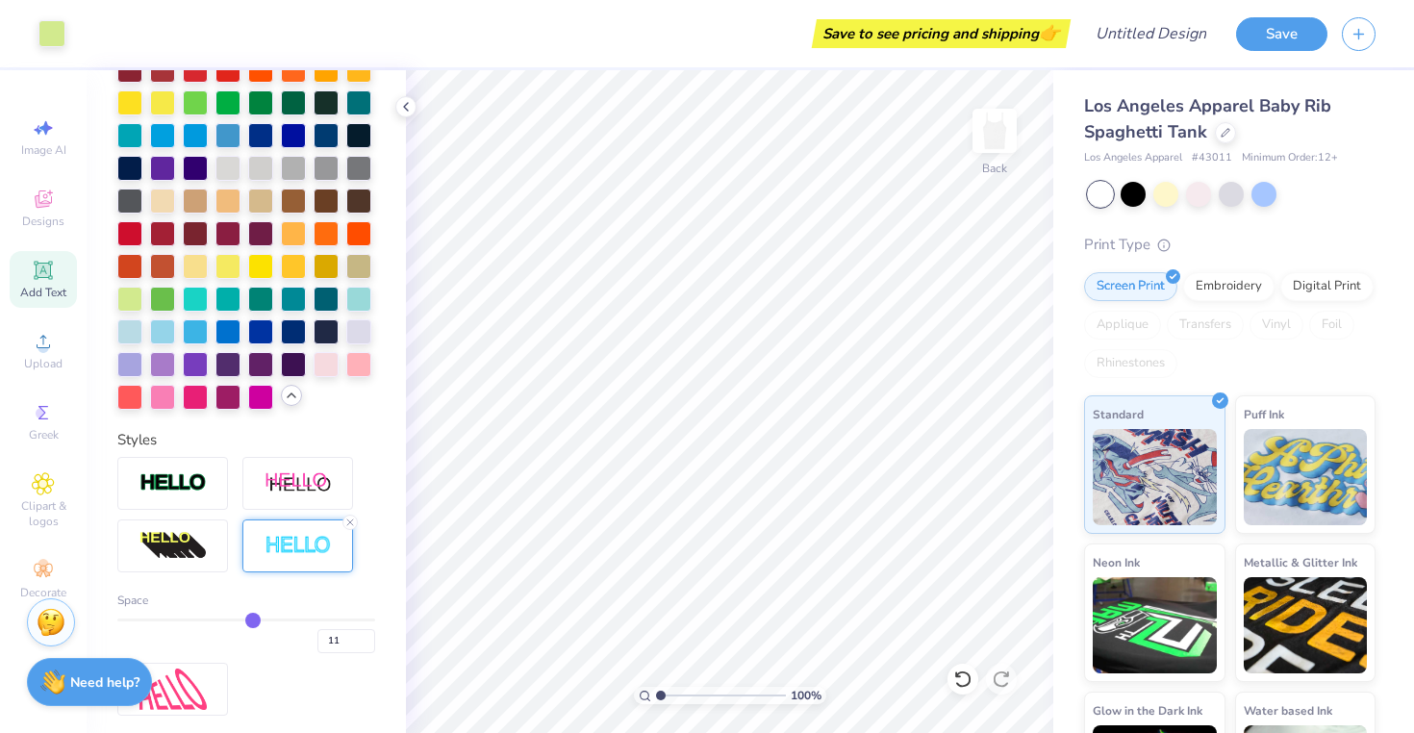
type input "12"
type input "13"
type input "14"
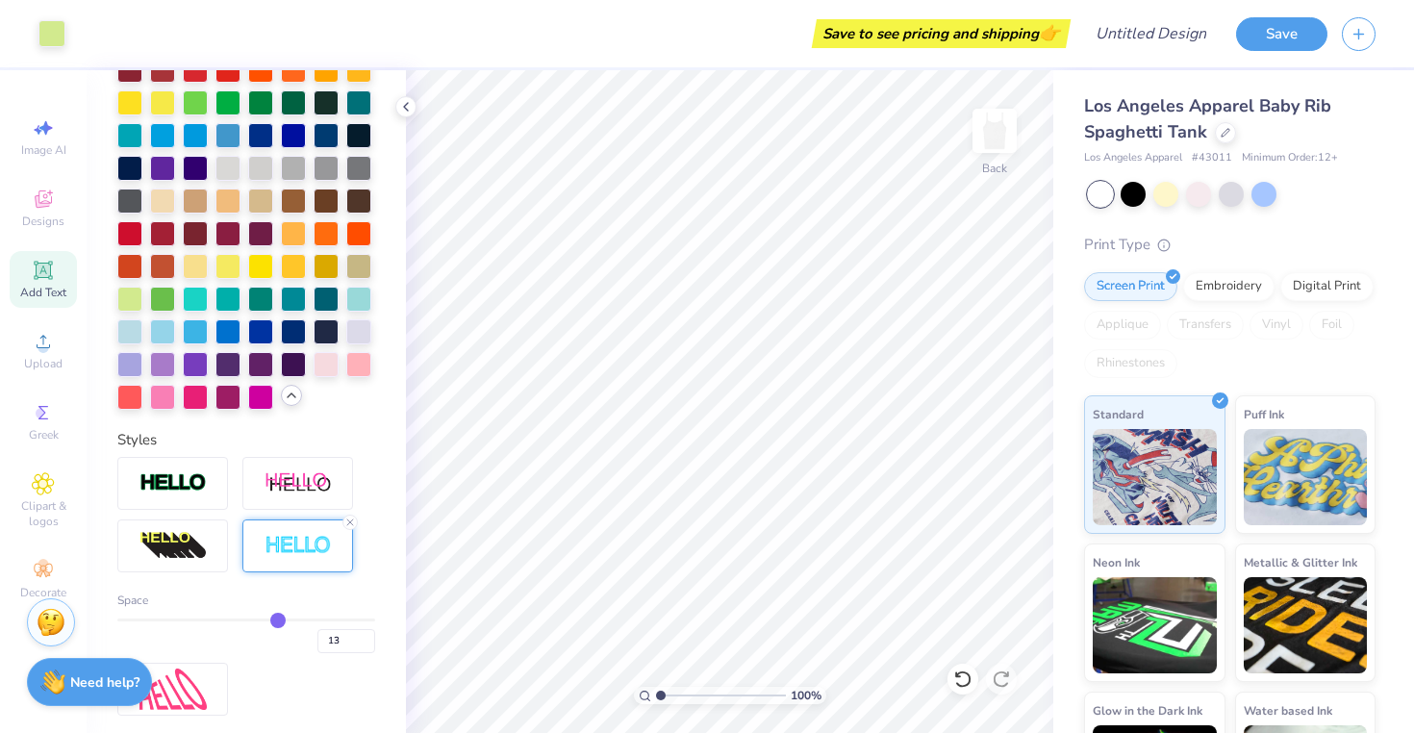
type input "14"
drag, startPoint x: 202, startPoint y: 614, endPoint x: 294, endPoint y: 614, distance: 92.3
type input "14"
click at [294, 618] on input "range" at bounding box center [246, 619] width 258 height 3
click at [348, 516] on icon at bounding box center [350, 522] width 12 height 12
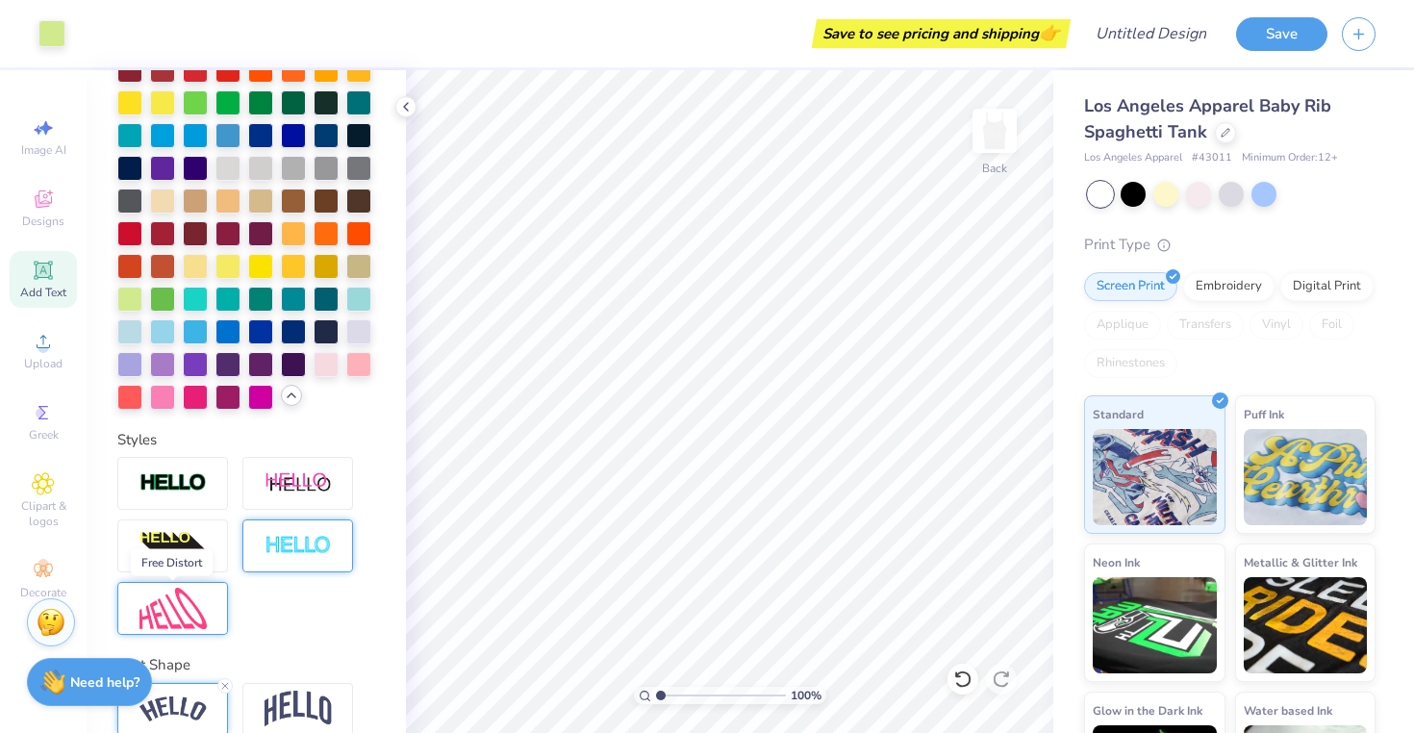
click at [203, 607] on img at bounding box center [172, 608] width 67 height 41
click at [227, 582] on line at bounding box center [225, 585] width 6 height 6
click at [197, 478] on img at bounding box center [172, 483] width 67 height 22
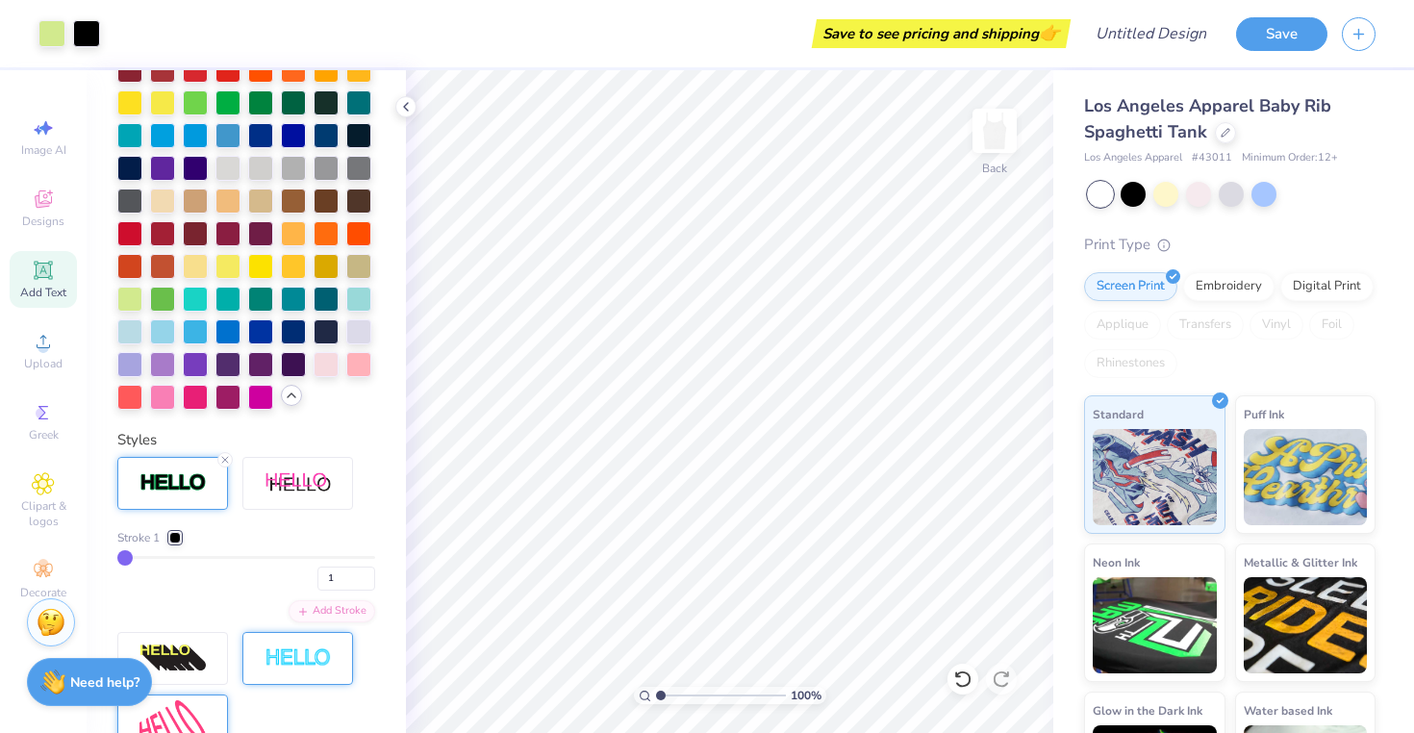
scroll to position [594, 0]
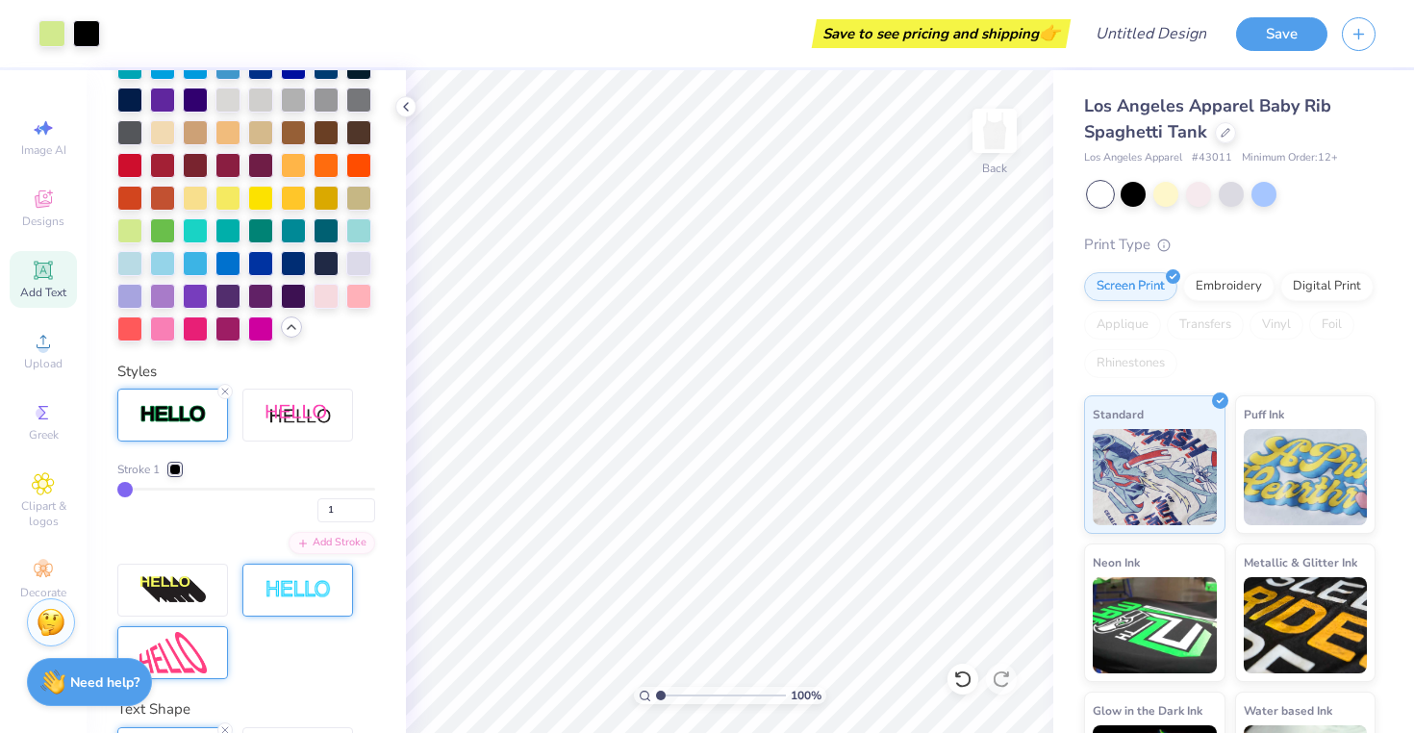
type input "4"
type input "8"
type input "13"
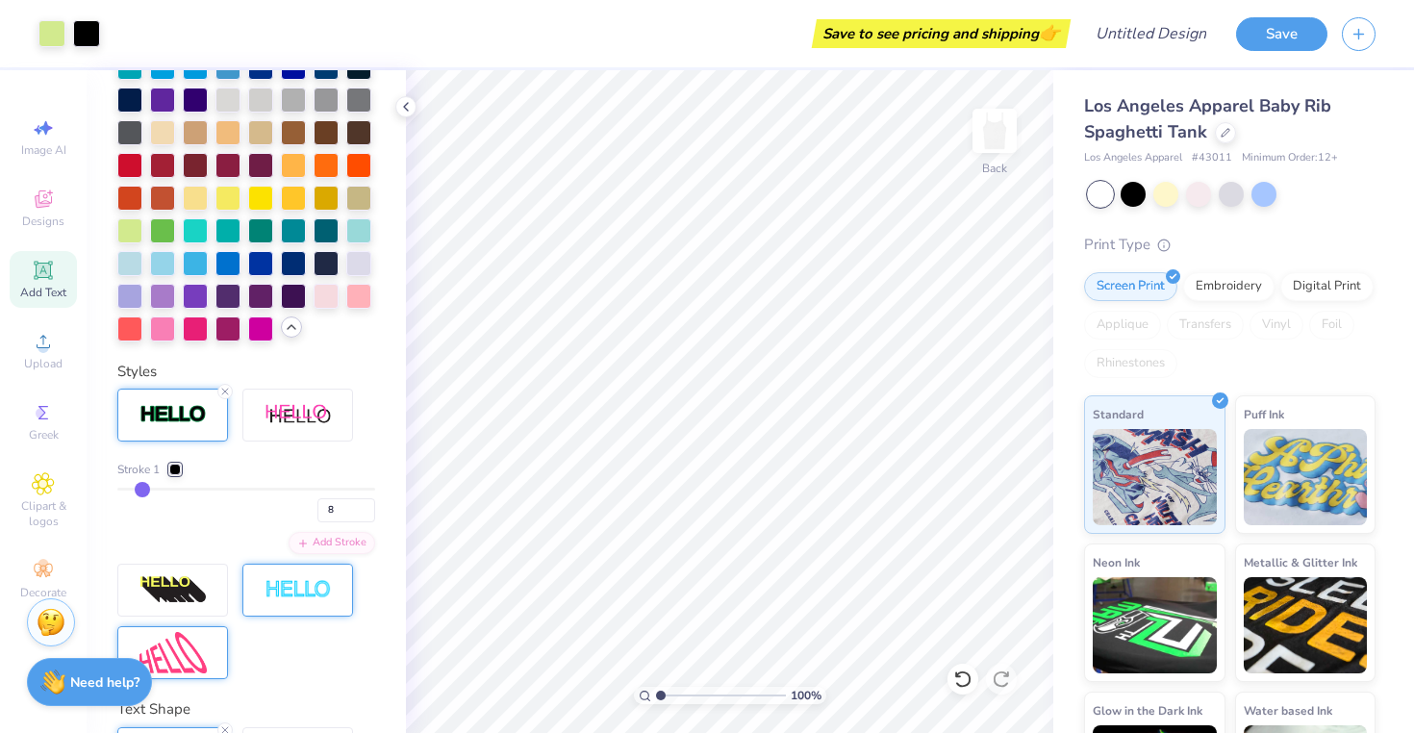
type input "13"
type input "15"
type input "18"
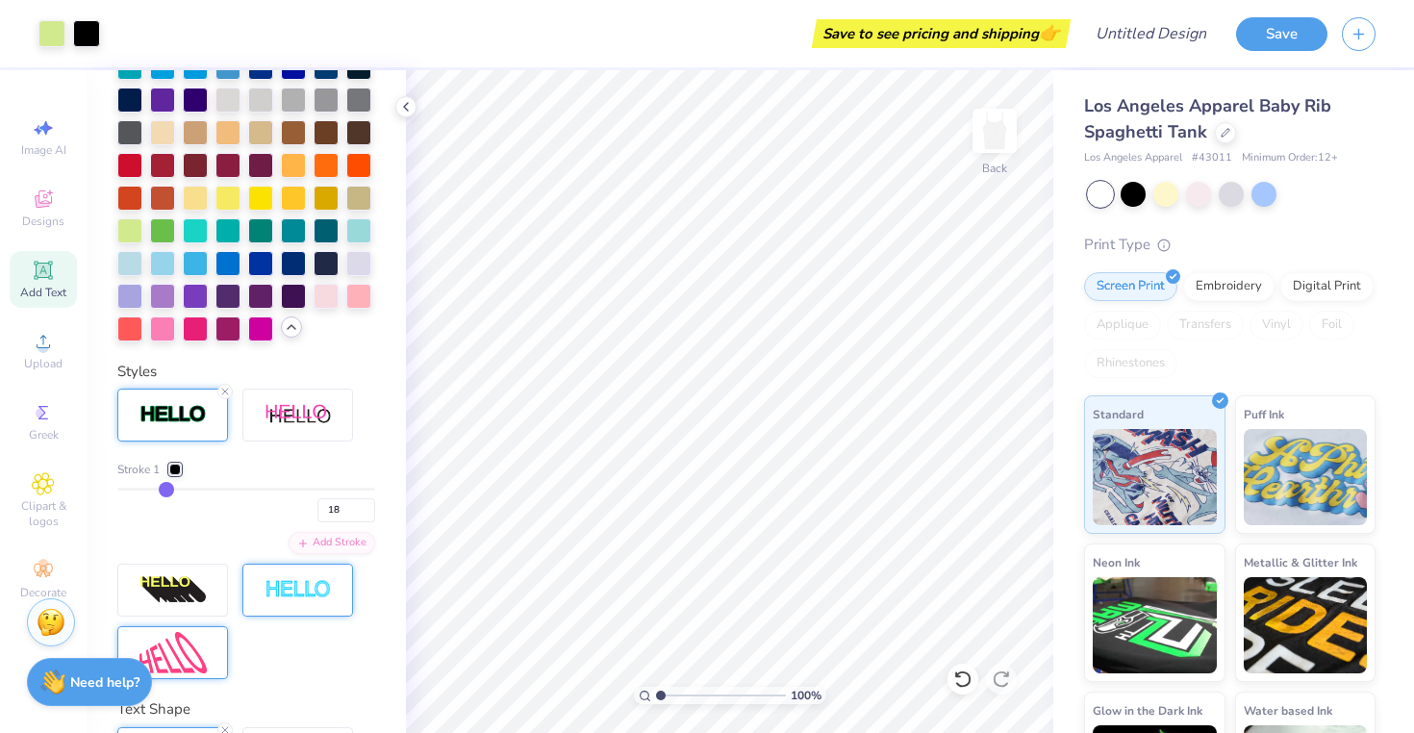
type input "19"
type input "20"
type input "21"
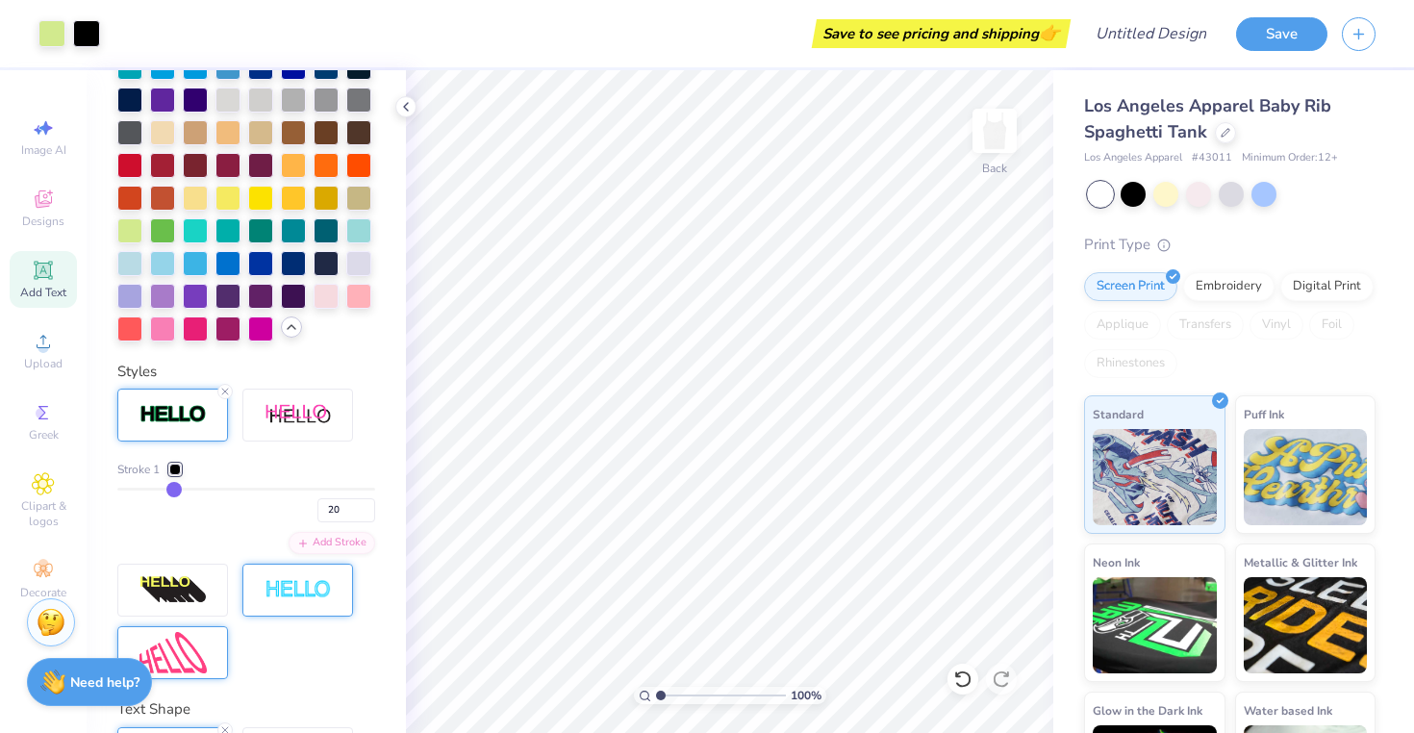
type input "21"
type input "20"
type input "19"
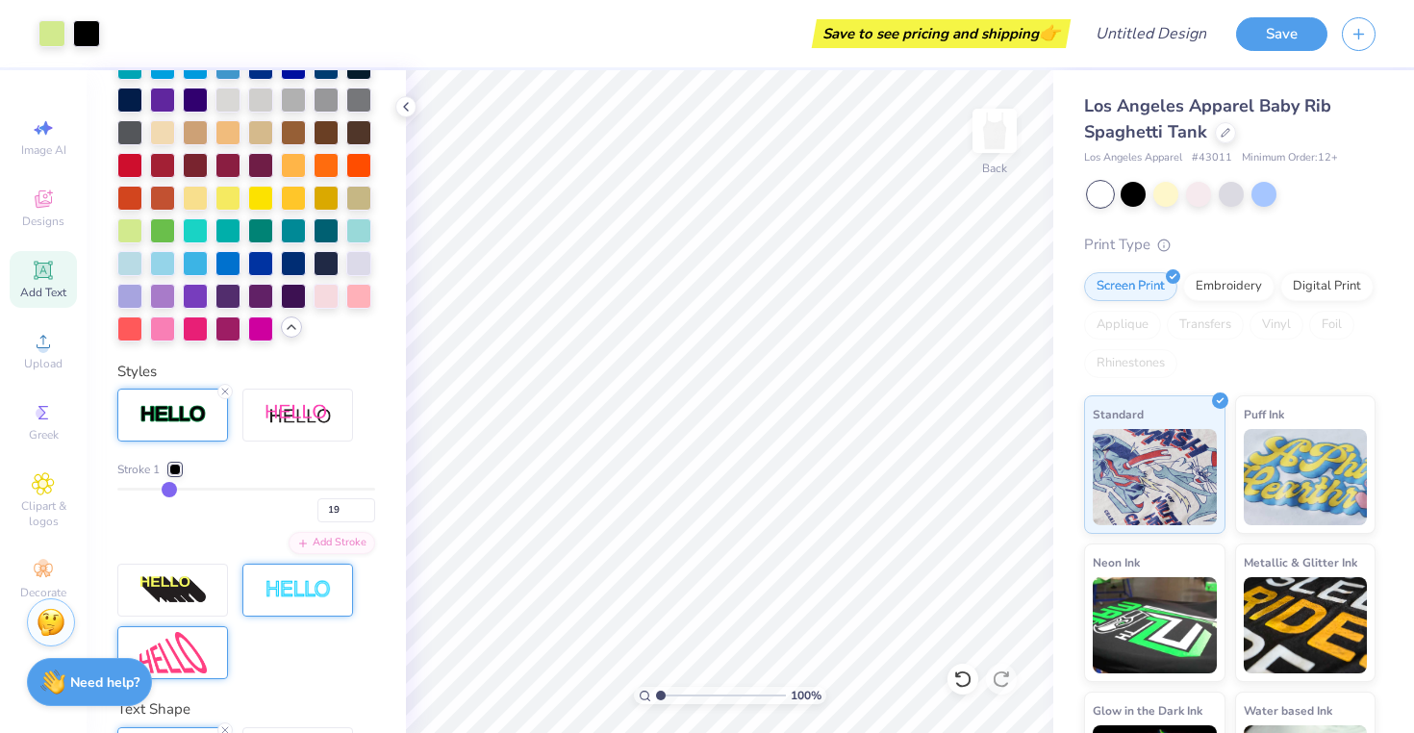
type input "16"
type input "13"
type input "7"
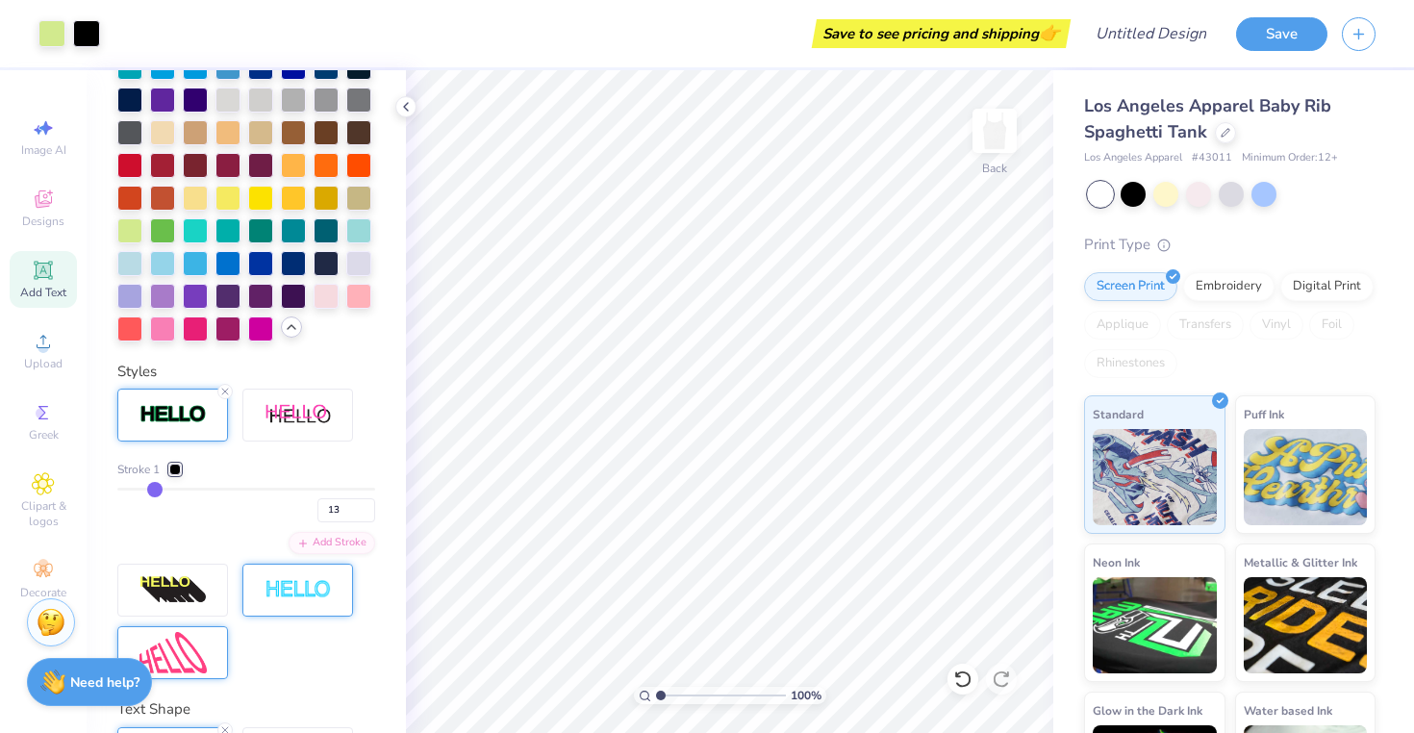
type input "7"
type input "1"
drag, startPoint x: 128, startPoint y: 486, endPoint x: 49, endPoint y: 493, distance: 79.2
click at [117, 490] on input "range" at bounding box center [246, 489] width 258 height 3
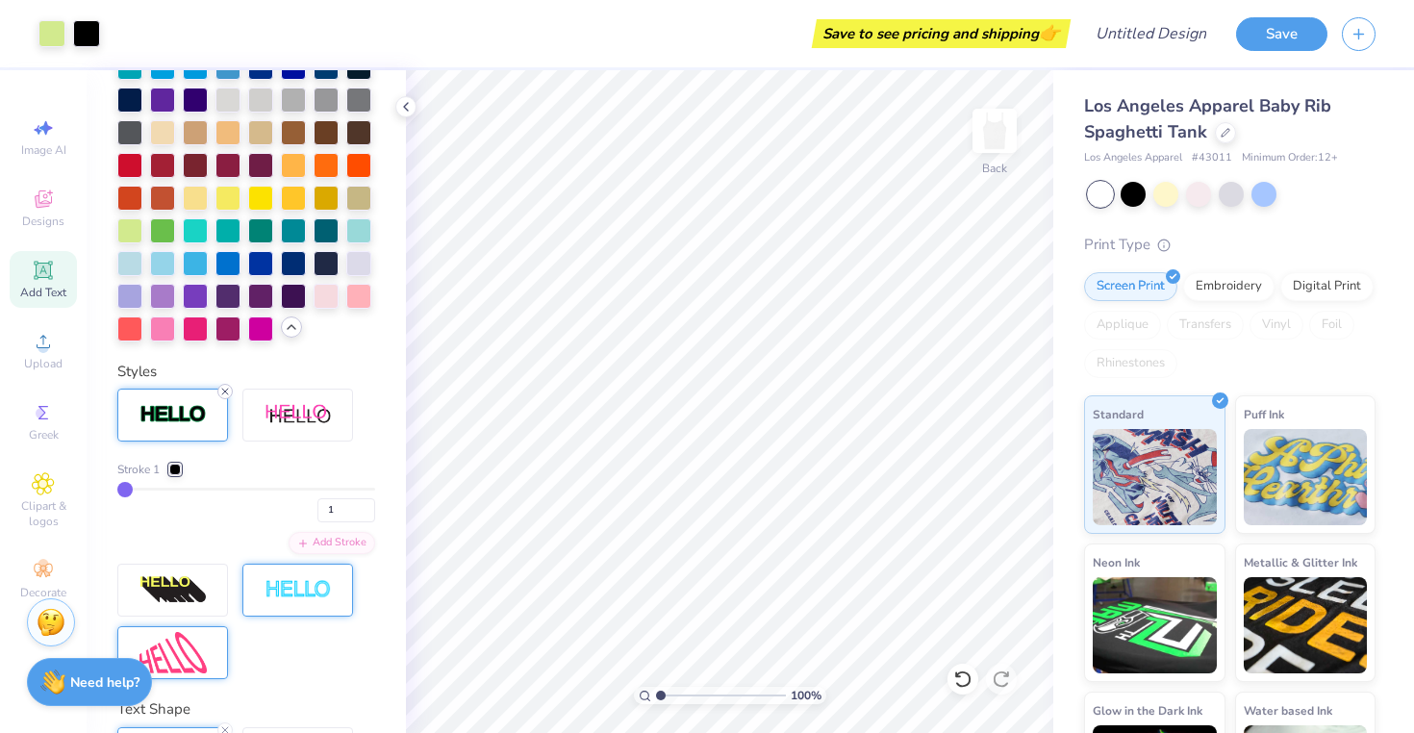
click at [223, 390] on icon at bounding box center [225, 392] width 12 height 12
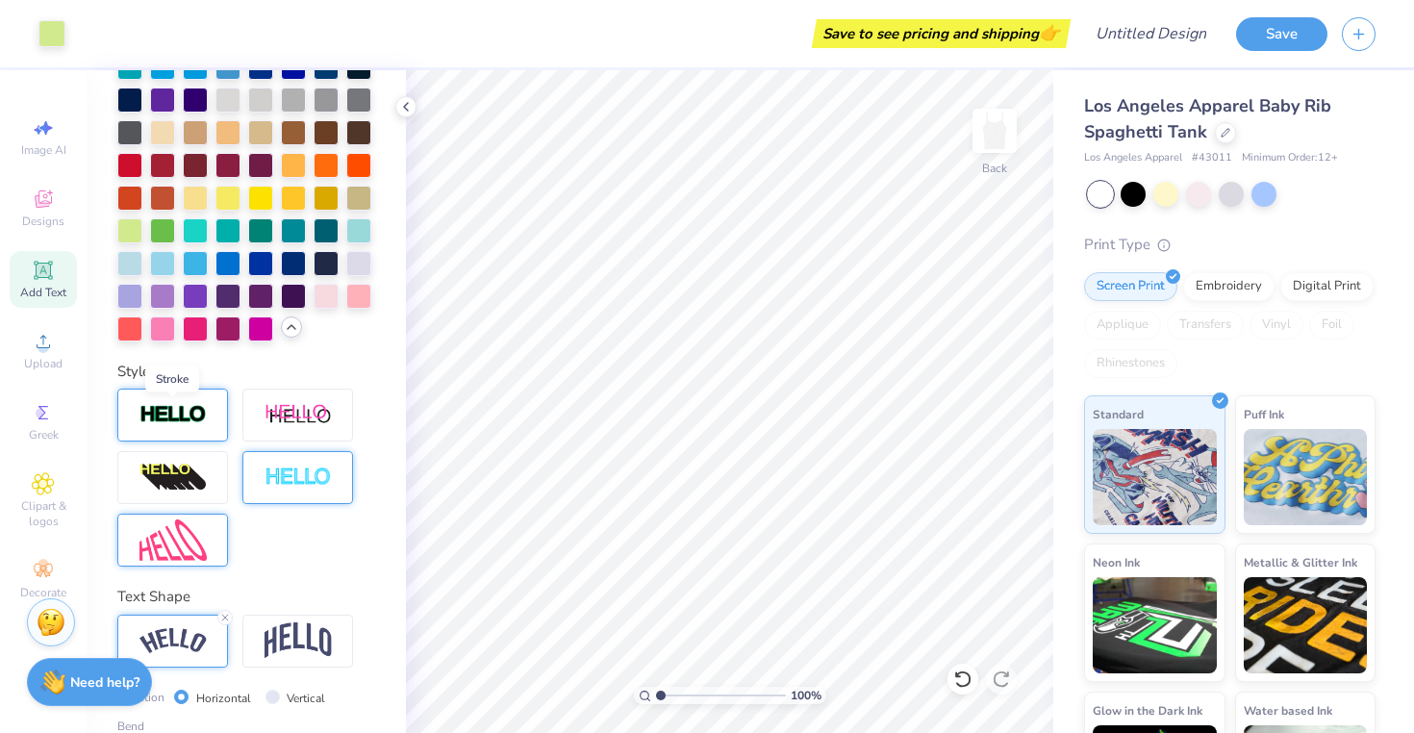
click at [178, 405] on img at bounding box center [172, 415] width 67 height 22
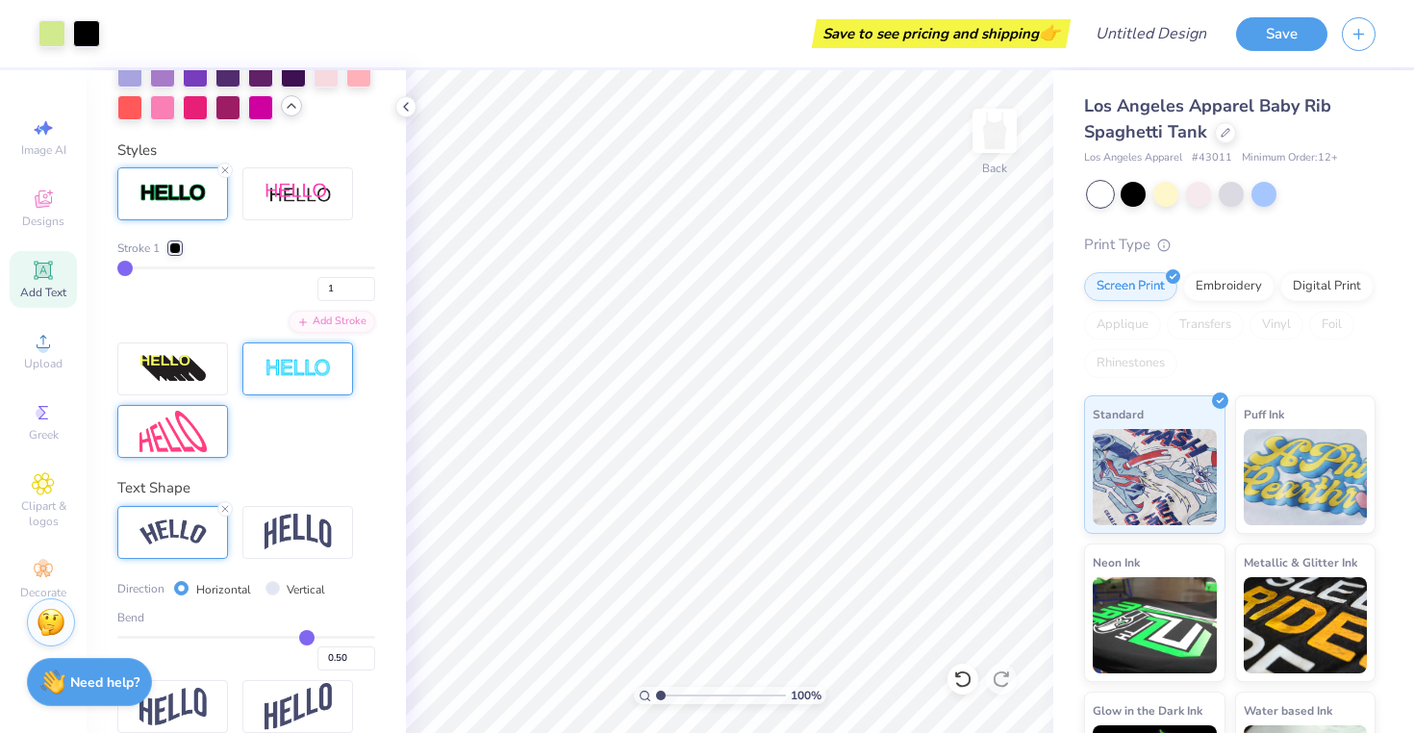
scroll to position [839, 0]
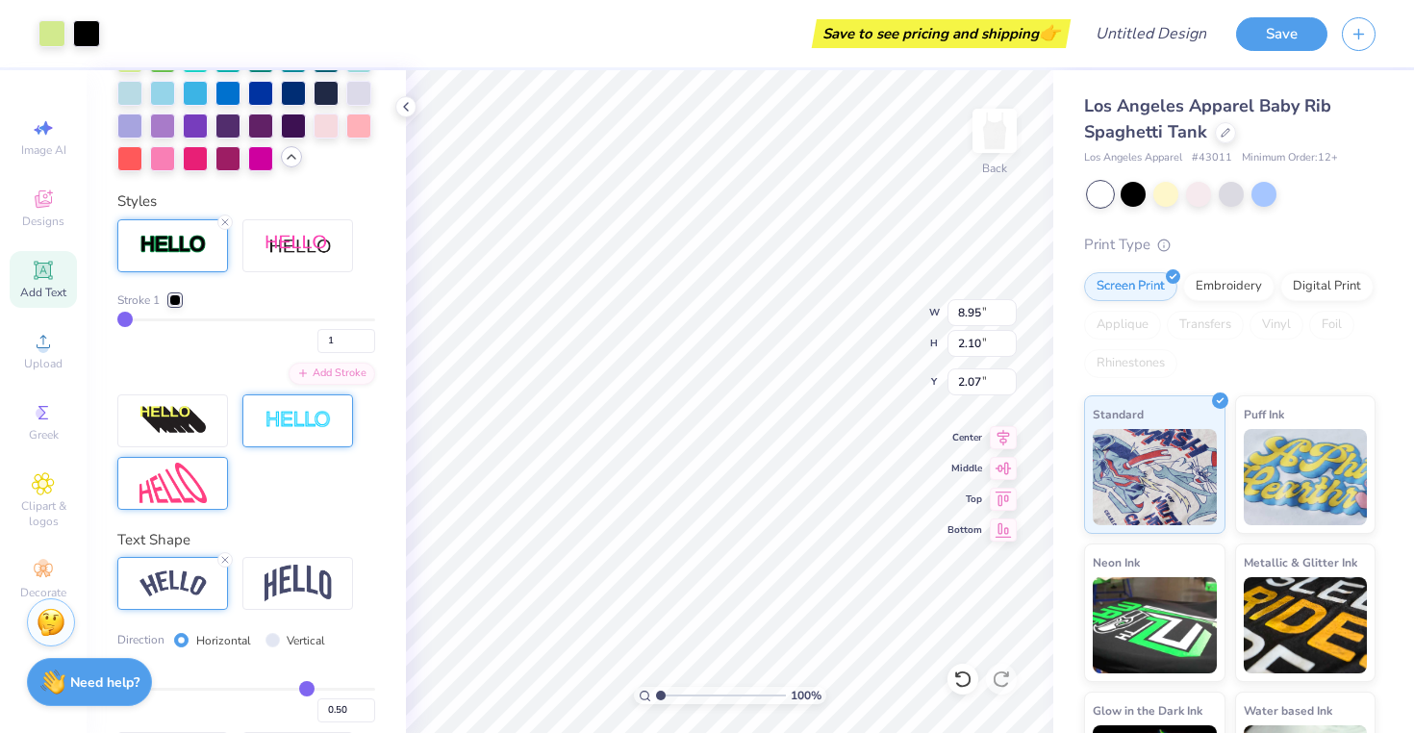
type input "2.09"
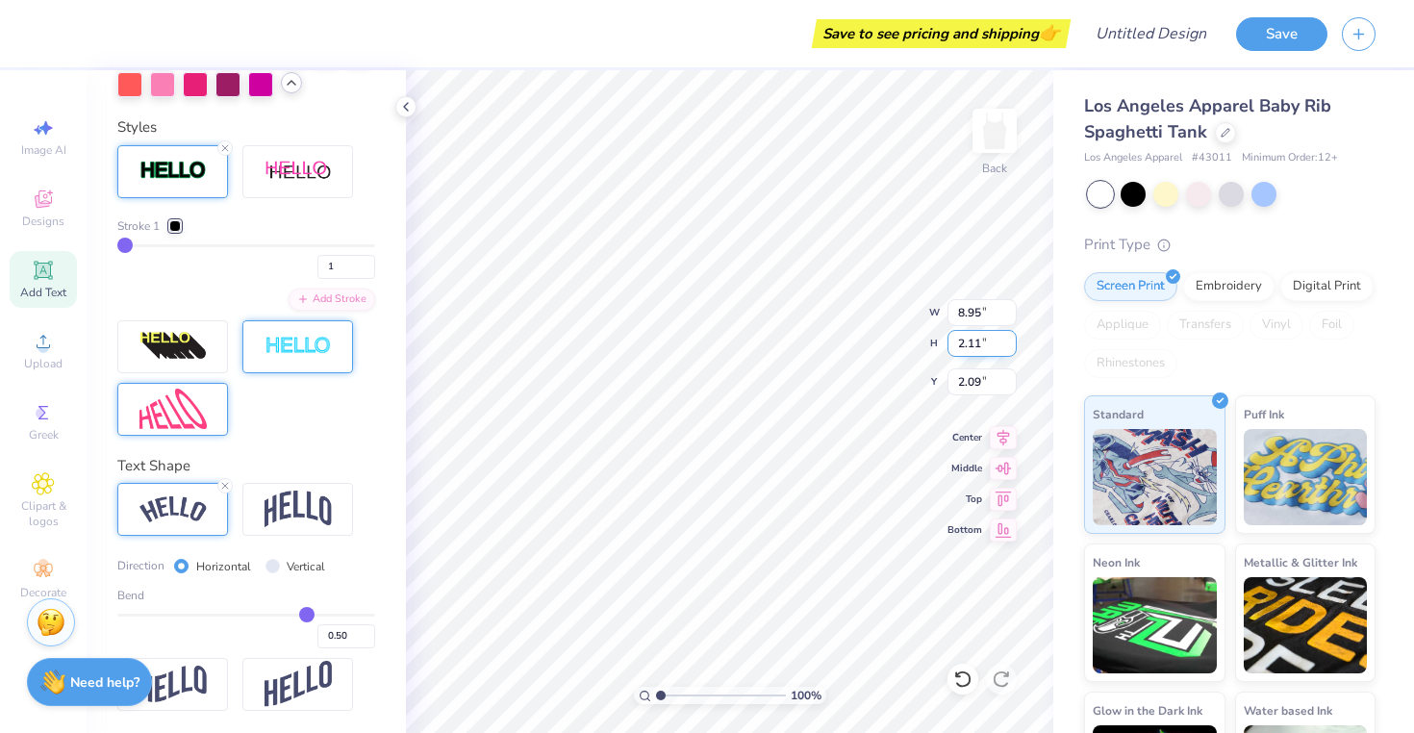
type input "2.11"
click at [1010, 338] on input "2.11" at bounding box center [981, 343] width 69 height 27
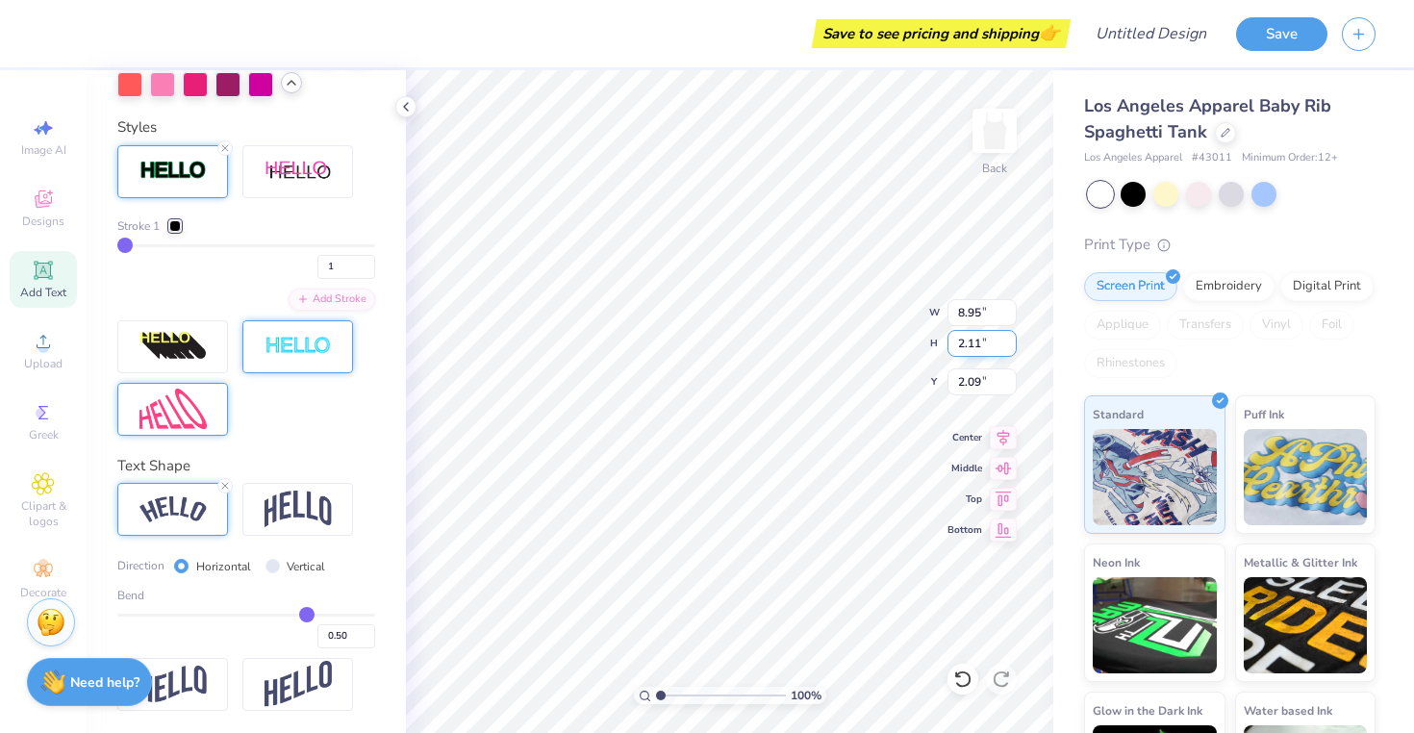
click at [1010, 338] on input "2.11" at bounding box center [981, 343] width 69 height 27
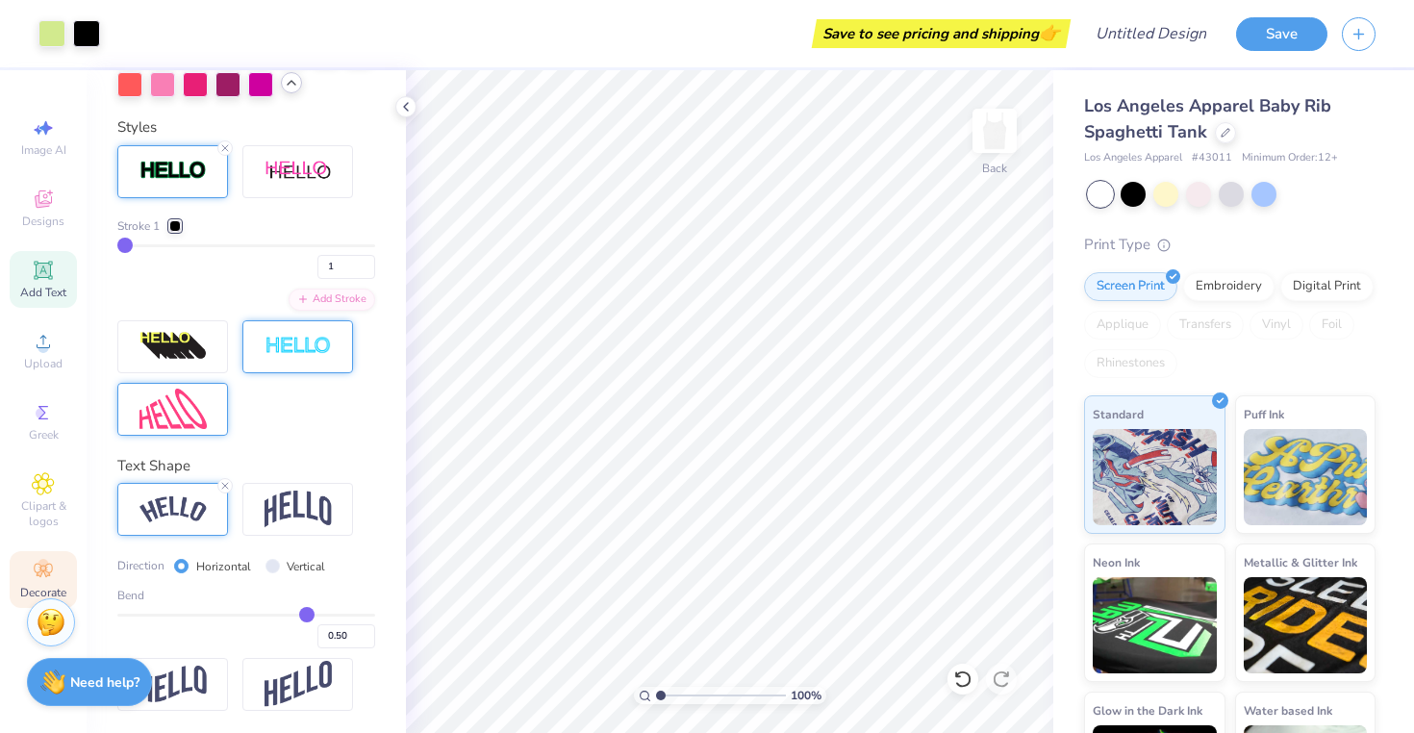
click at [42, 563] on circle at bounding box center [43, 564] width 11 height 11
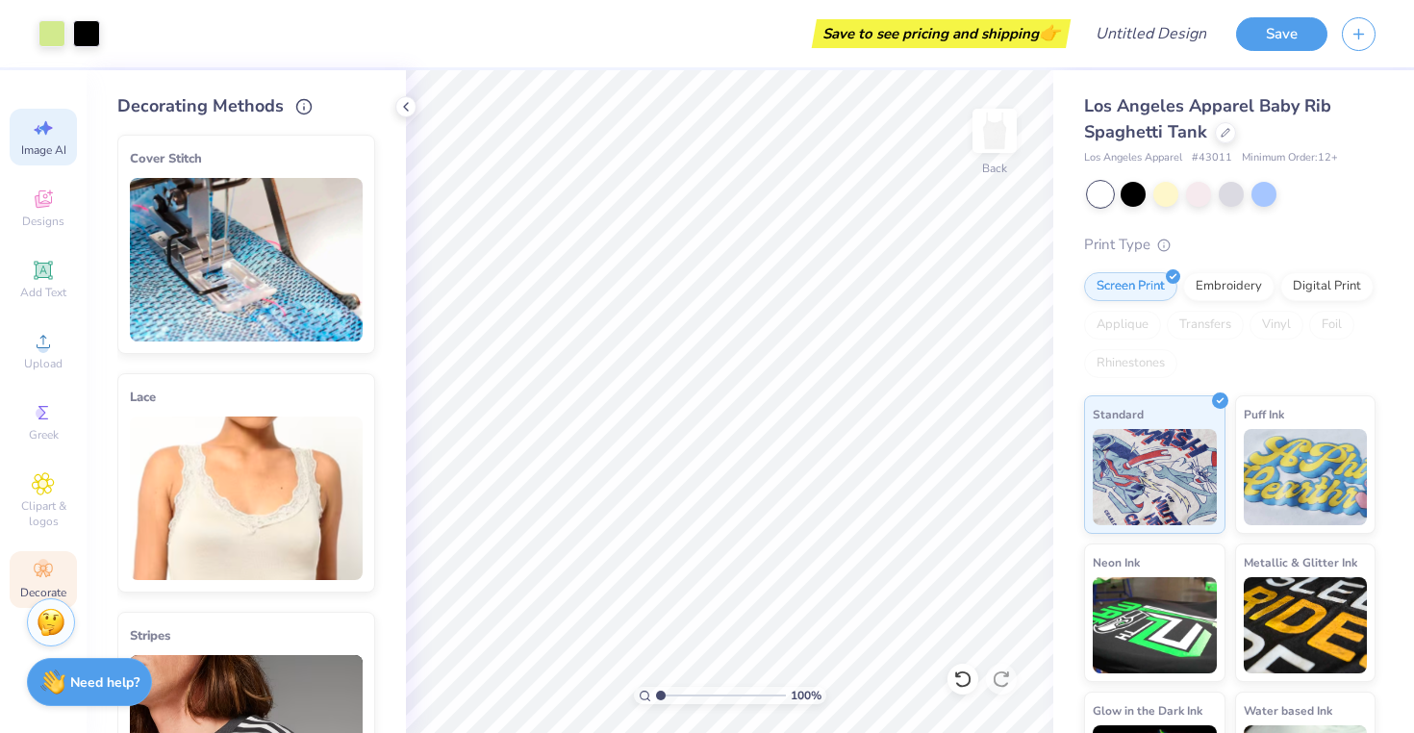
click at [55, 135] on div "Image AI" at bounding box center [43, 137] width 67 height 57
select select "4"
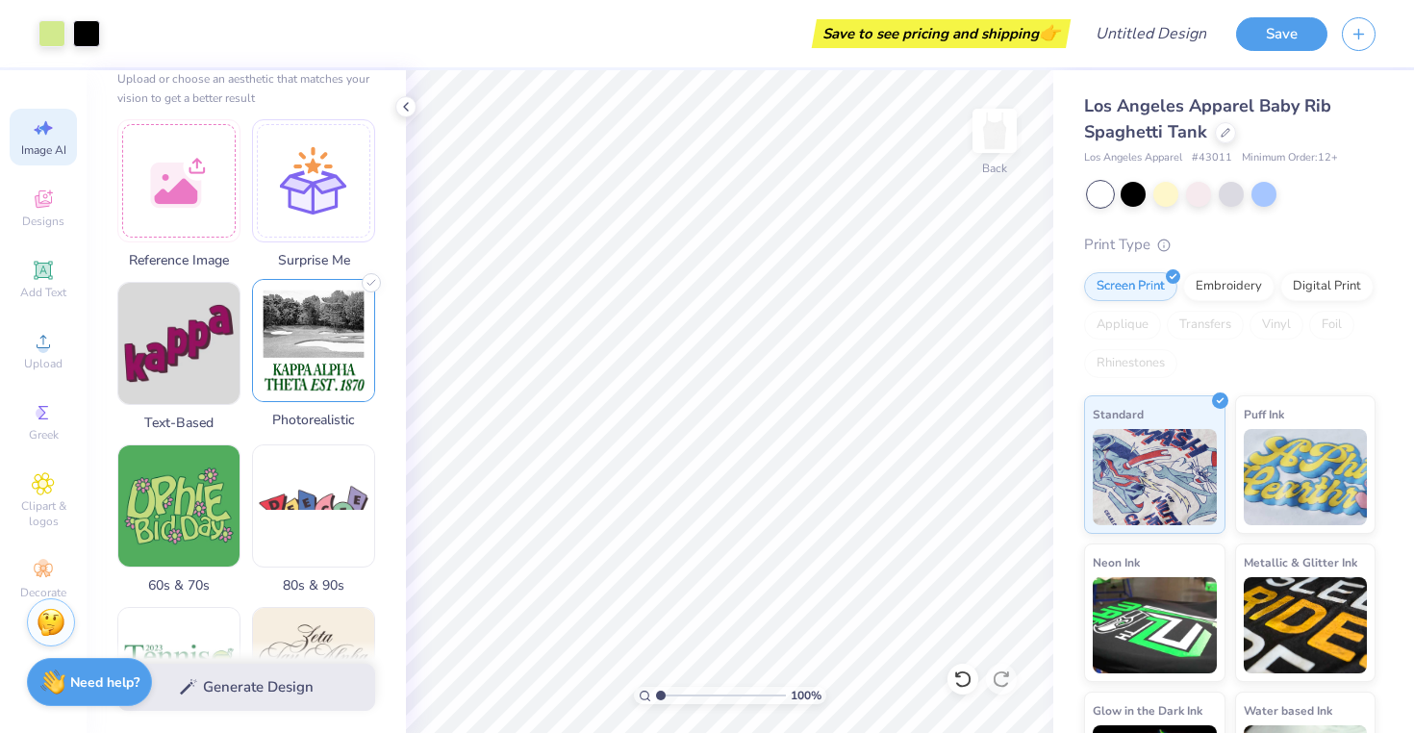
scroll to position [0, 0]
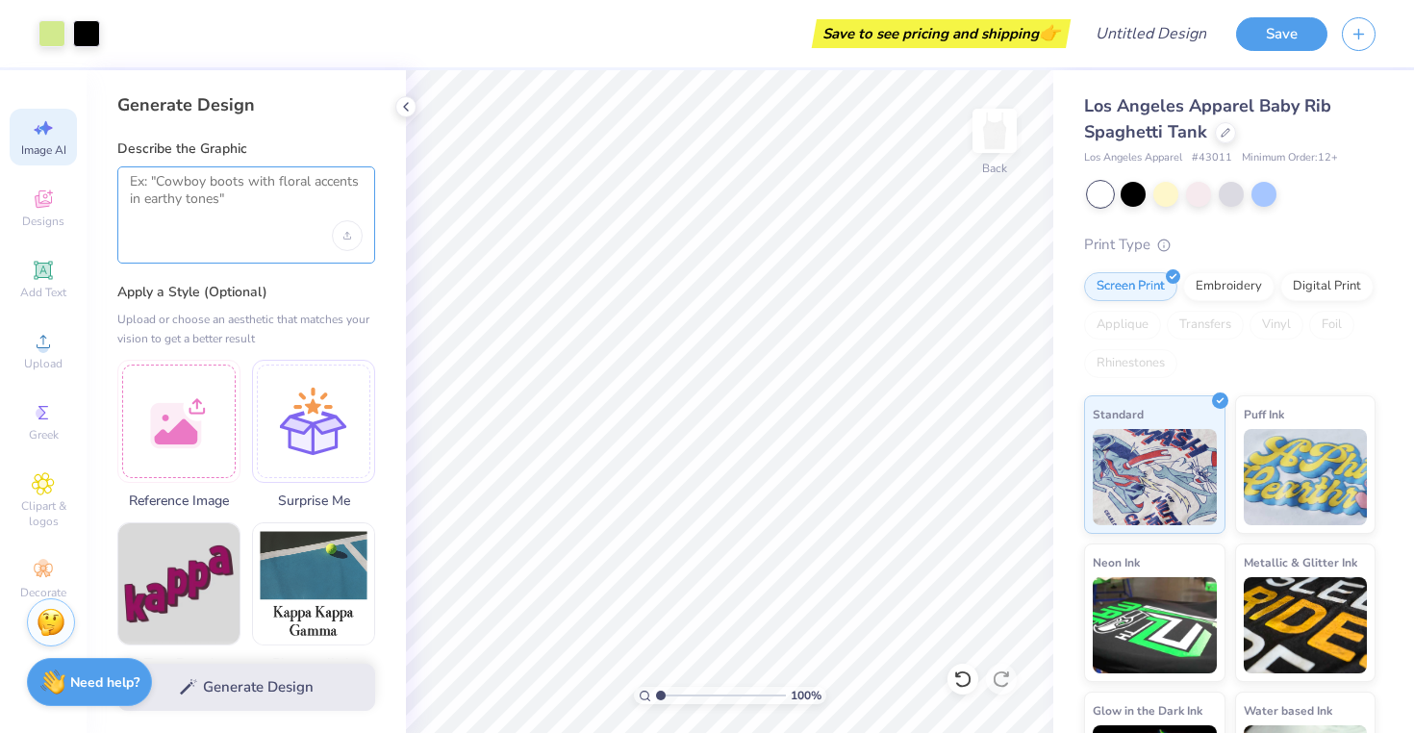
click at [206, 182] on textarea at bounding box center [246, 197] width 233 height 48
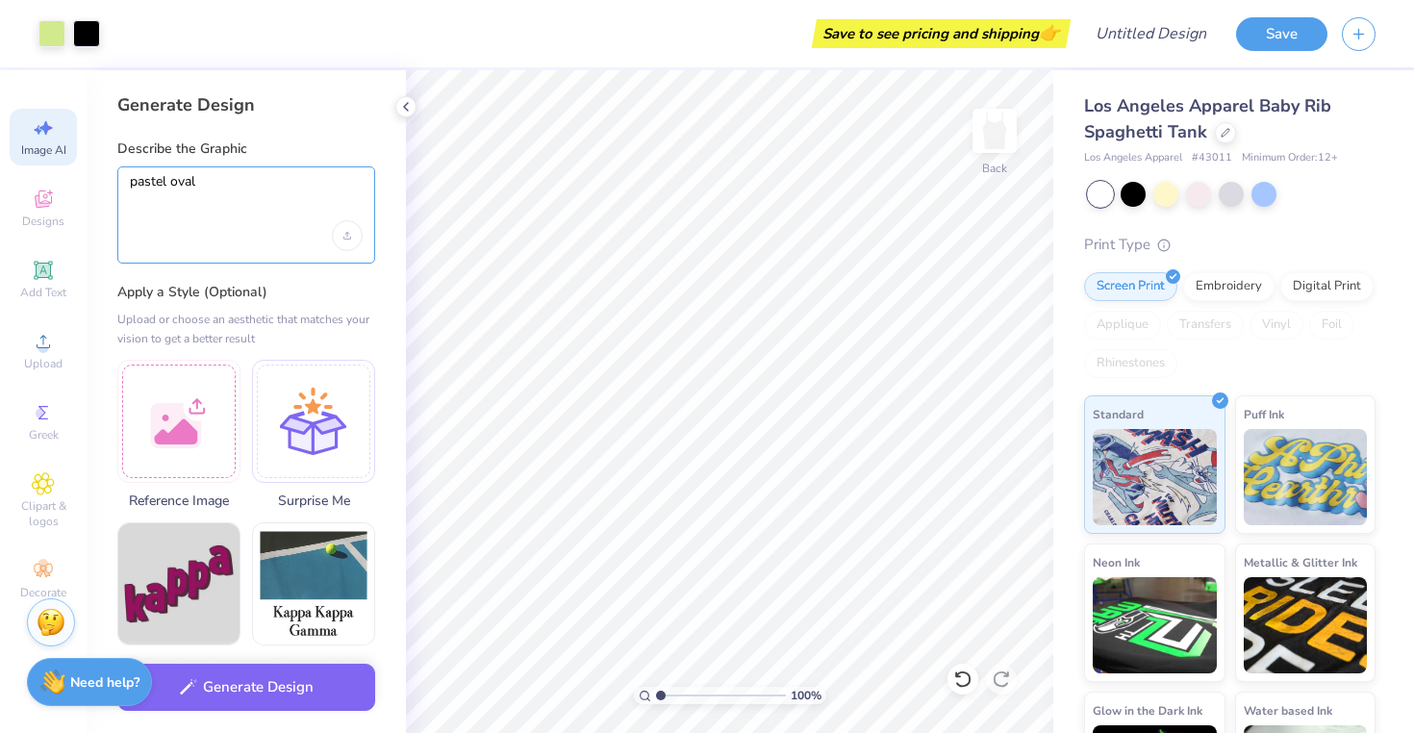
type textarea "pastel oval"
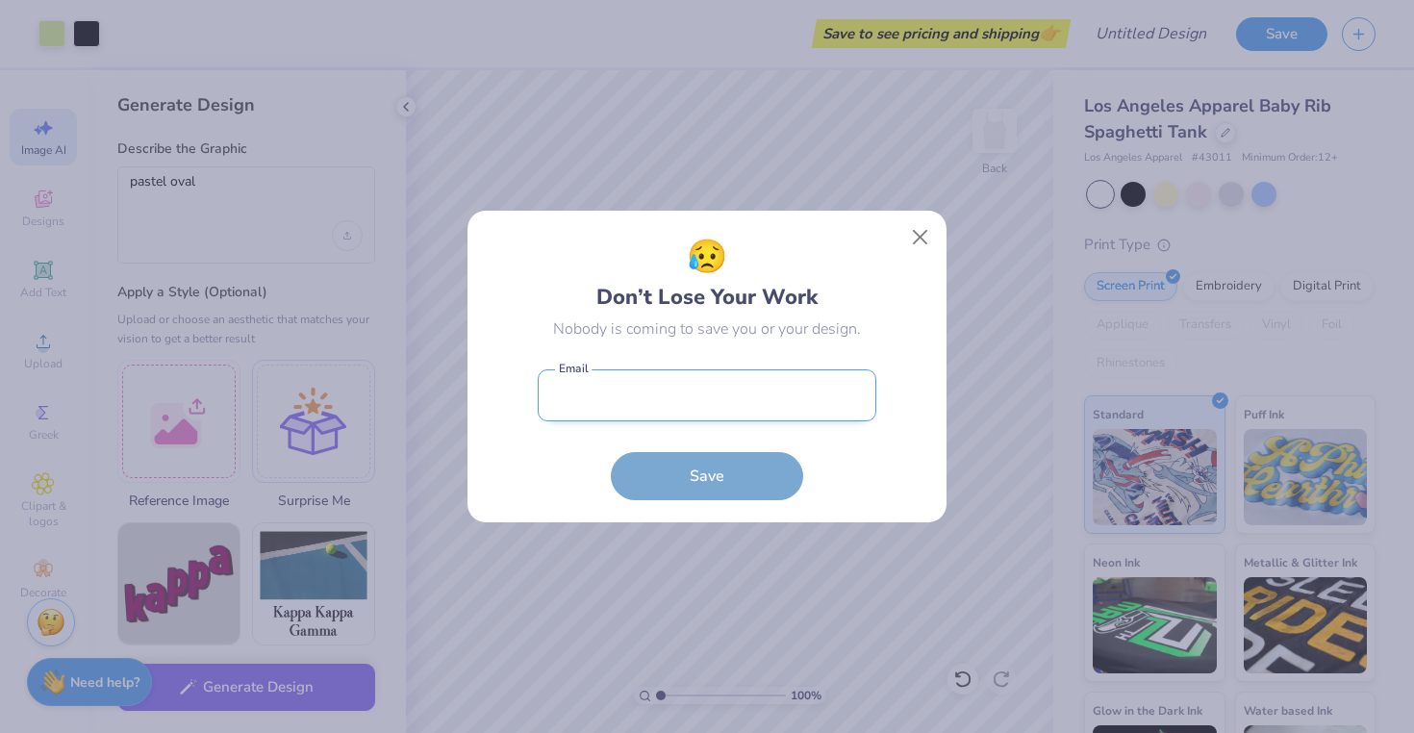
click at [660, 394] on input "email" at bounding box center [707, 395] width 339 height 53
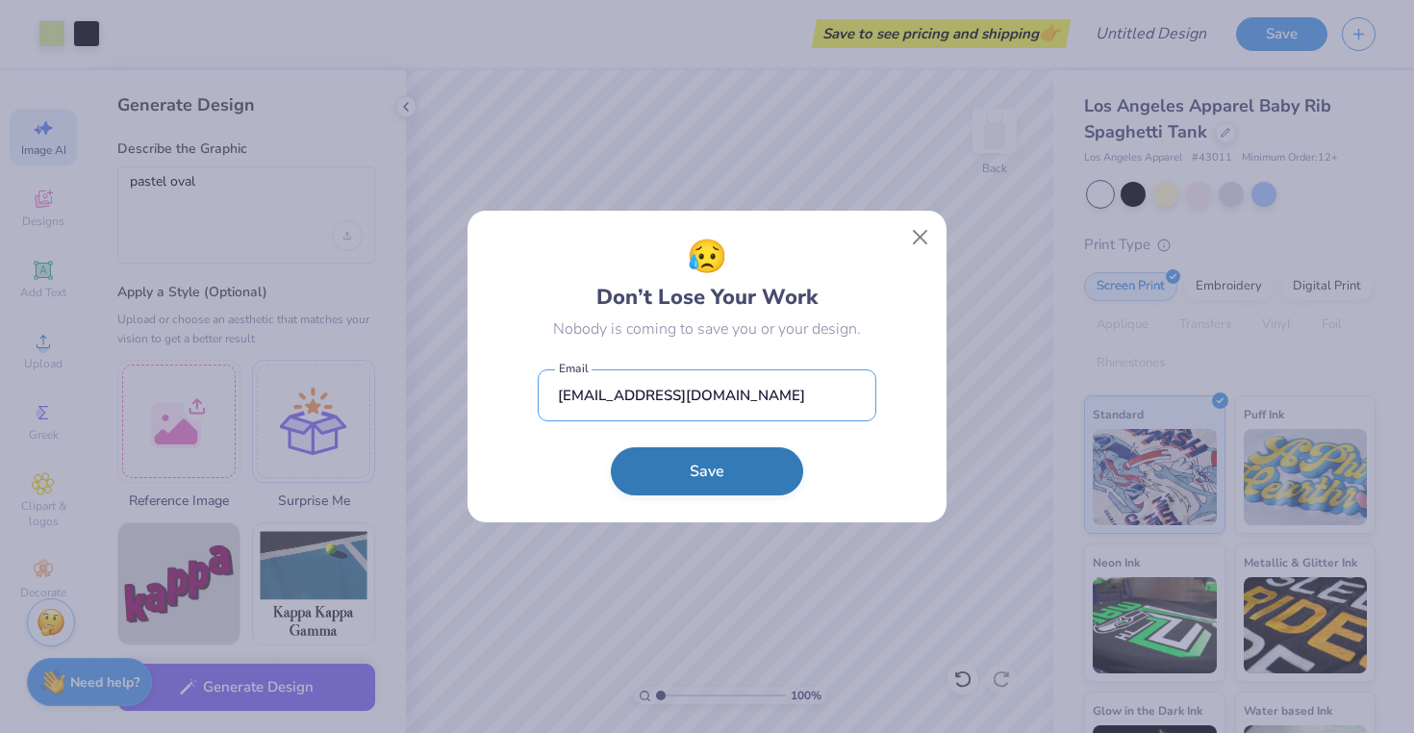
type input "[EMAIL_ADDRESS][DOMAIN_NAME]"
click at [742, 465] on button "Save" at bounding box center [707, 471] width 192 height 48
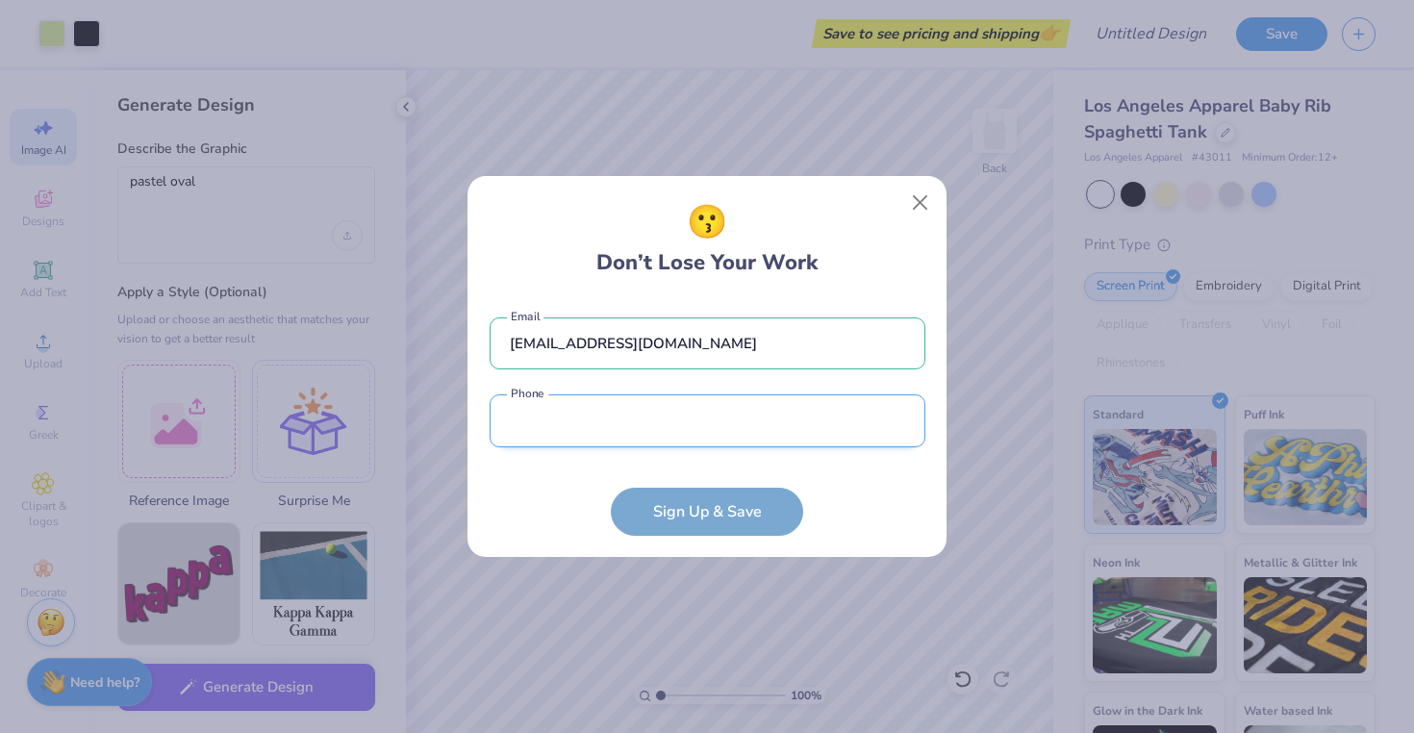
click at [679, 431] on input "tel" at bounding box center [708, 420] width 436 height 53
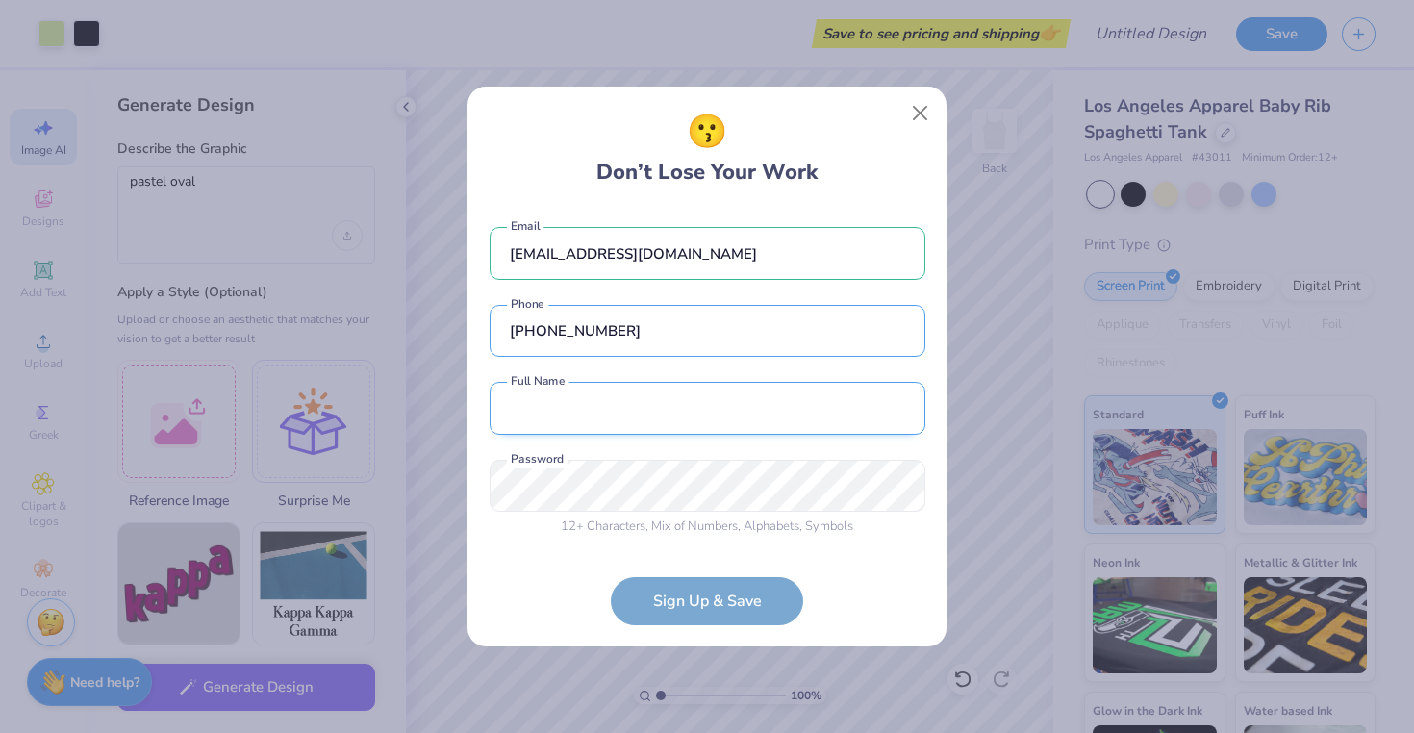
type input "[PHONE_NUMBER]"
click at [644, 416] on input "text" at bounding box center [708, 408] width 436 height 53
type input "[PERSON_NAME]"
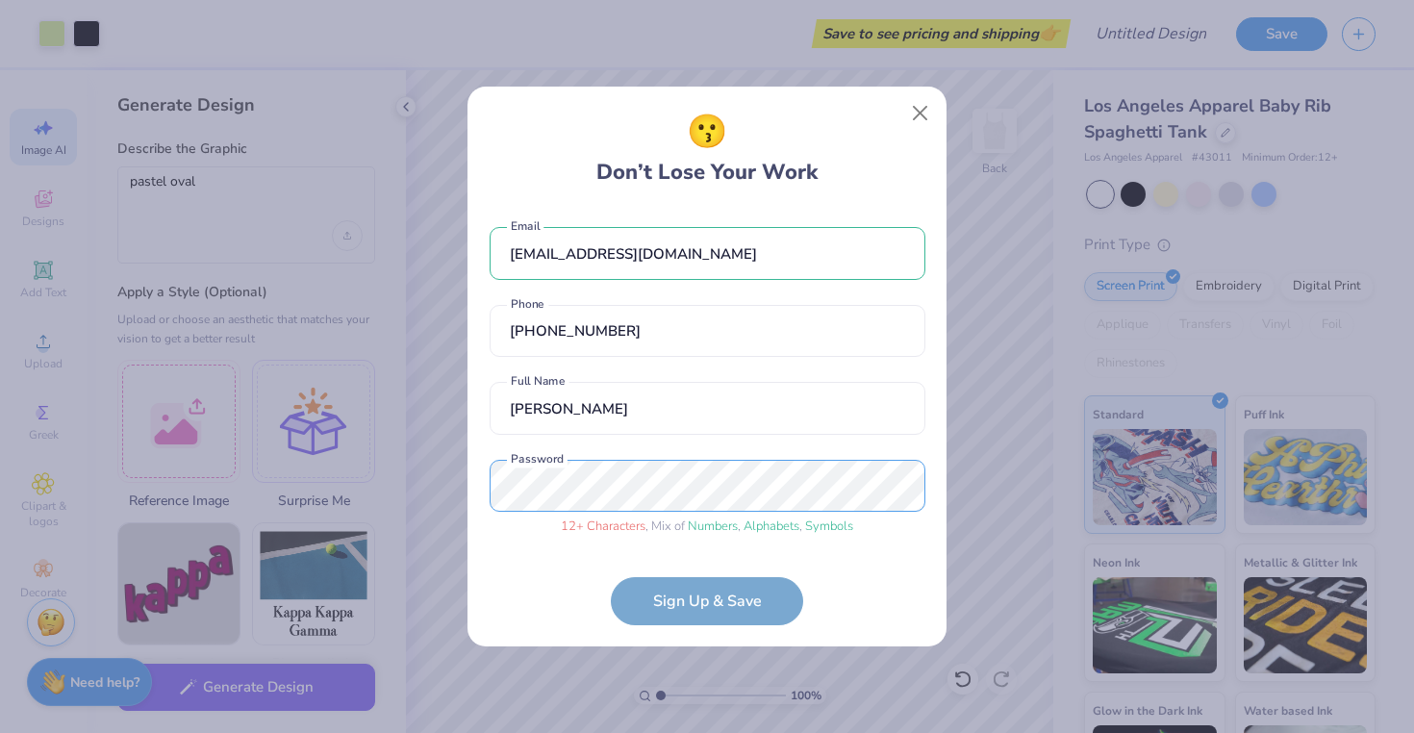
click at [425, 492] on div "😗 Don’t Lose Your Work [EMAIL_ADDRESS][DOMAIN_NAME] Email [PHONE_NUMBER] Phone …" at bounding box center [707, 366] width 1414 height 733
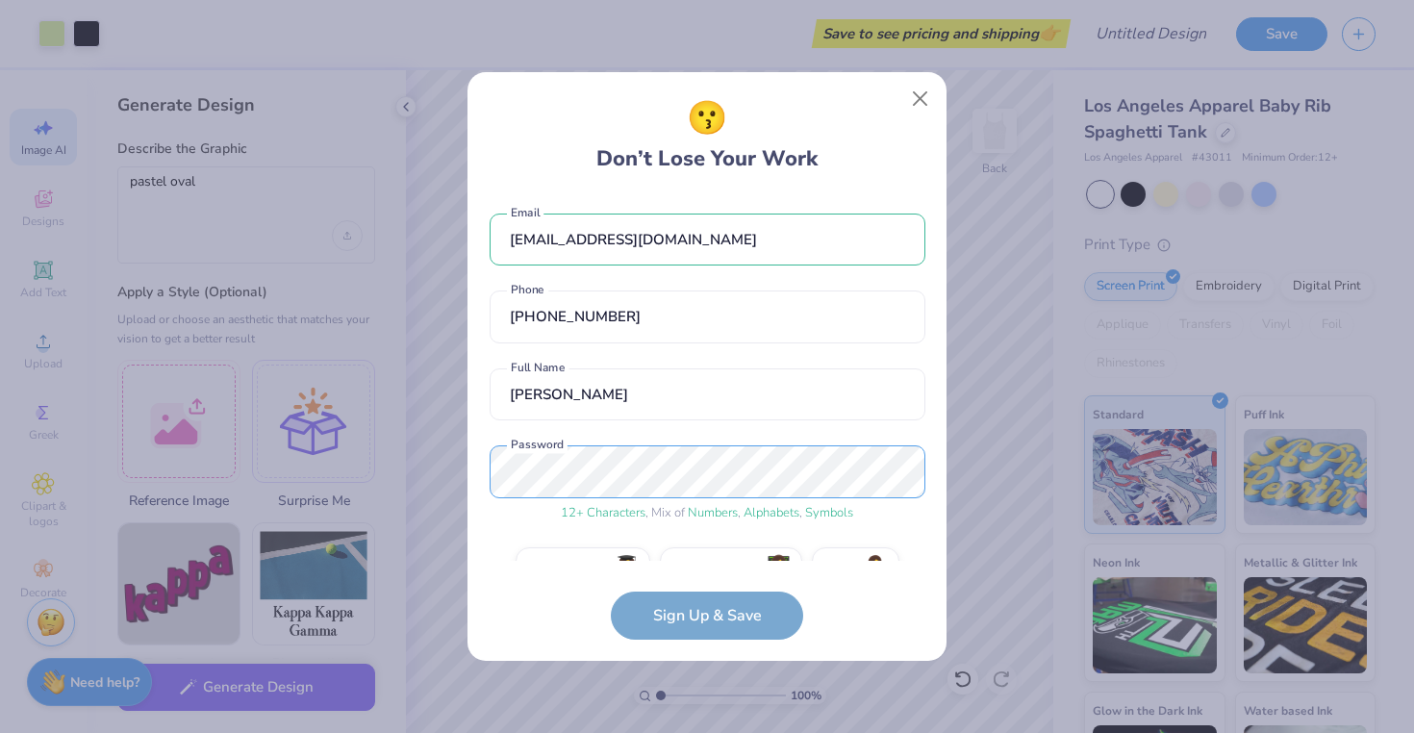
scroll to position [44, 0]
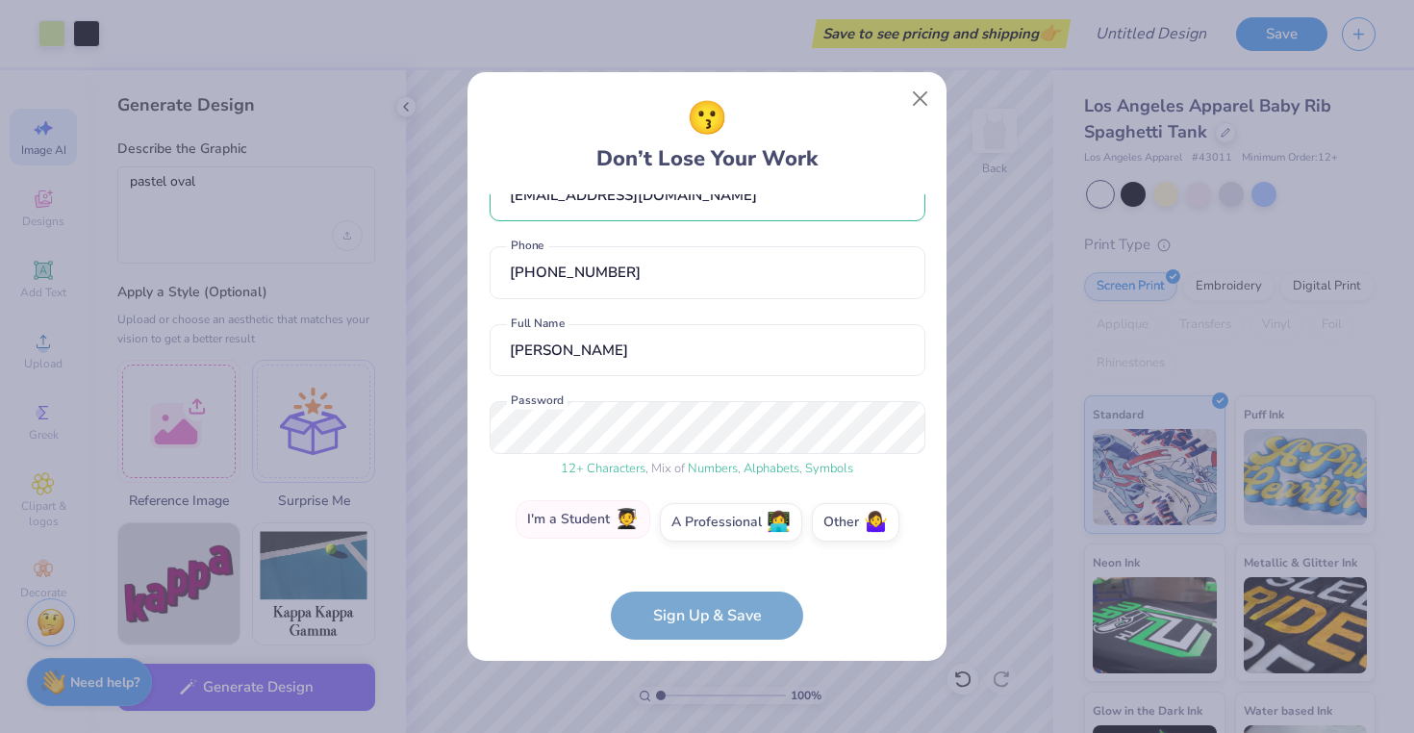
click at [553, 516] on label "I'm a Student 🧑‍🎓" at bounding box center [583, 519] width 135 height 38
click at [701, 566] on input "I'm a Student 🧑‍🎓" at bounding box center [707, 572] width 13 height 13
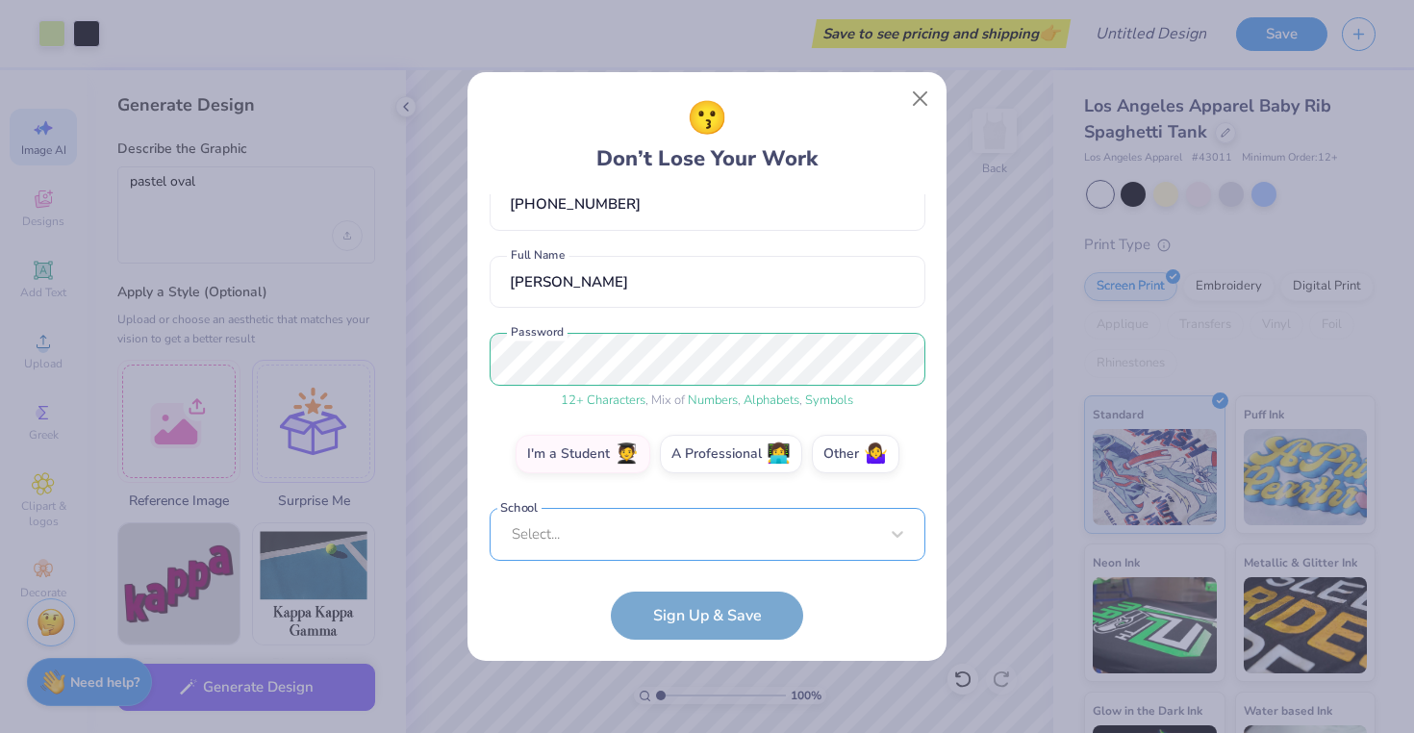
click at [627, 541] on div "Select..." at bounding box center [708, 534] width 436 height 53
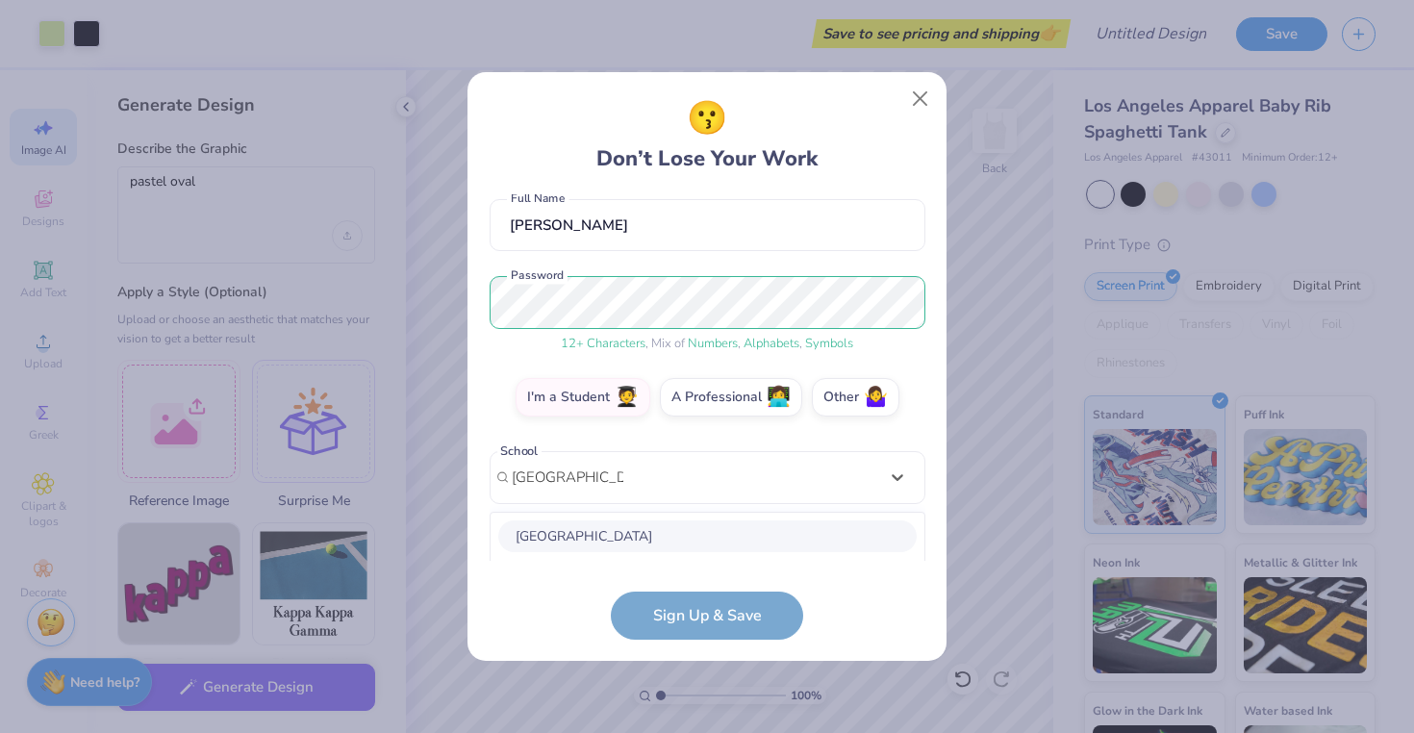
scroll to position [411, 0]
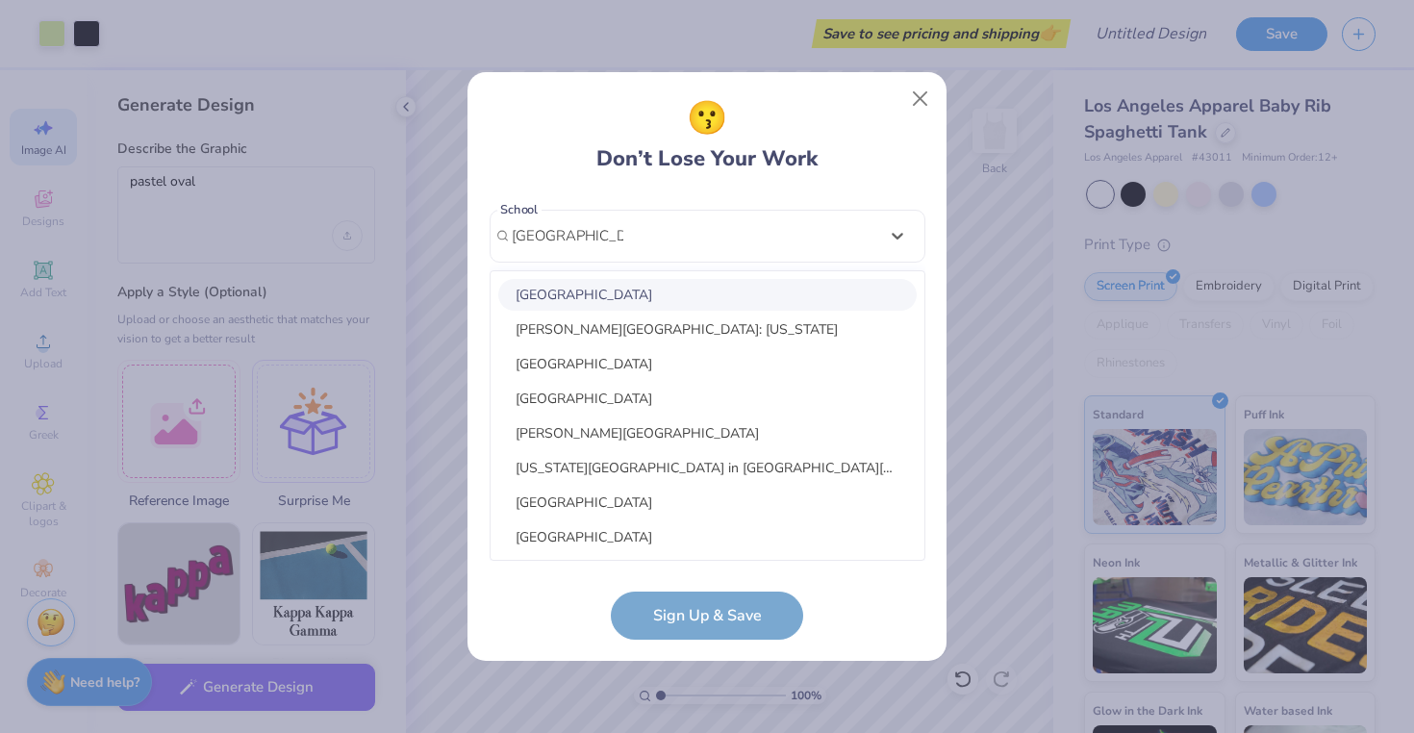
click at [664, 295] on div "[GEOGRAPHIC_DATA]" at bounding box center [707, 295] width 418 height 32
type input "[GEOGRAPHIC_DATA]"
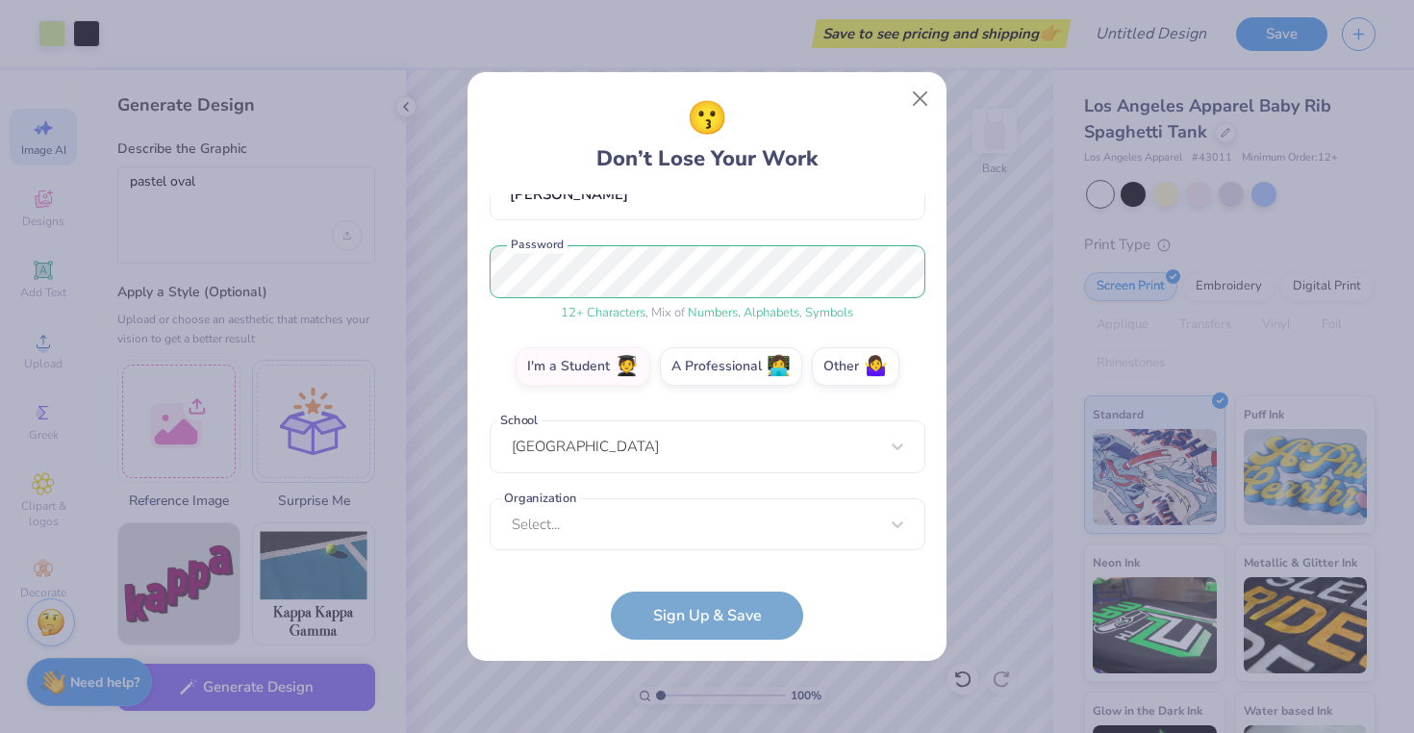
scroll to position [199, 0]
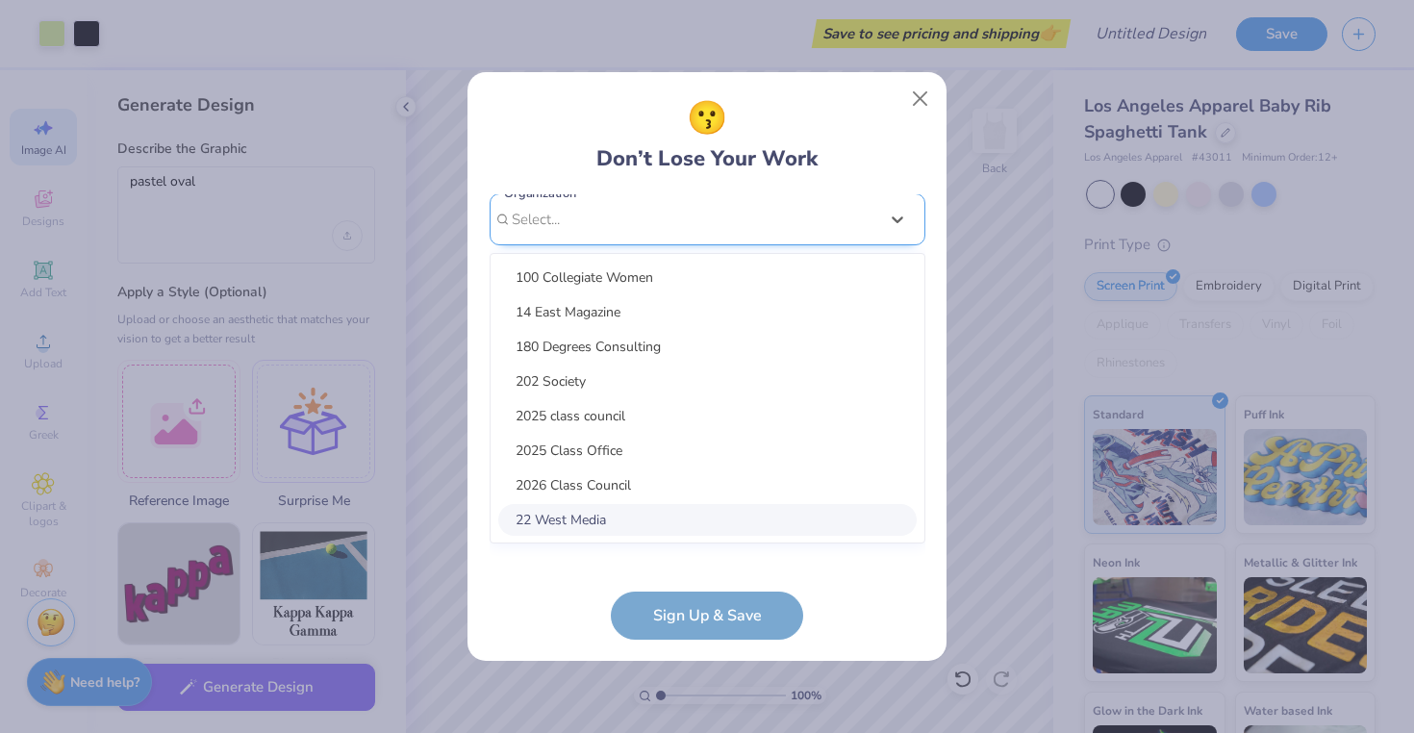
click at [678, 521] on div "option focused, 8 of 15. 15 results available. Use Up and Down to choose option…" at bounding box center [708, 368] width 436 height 351
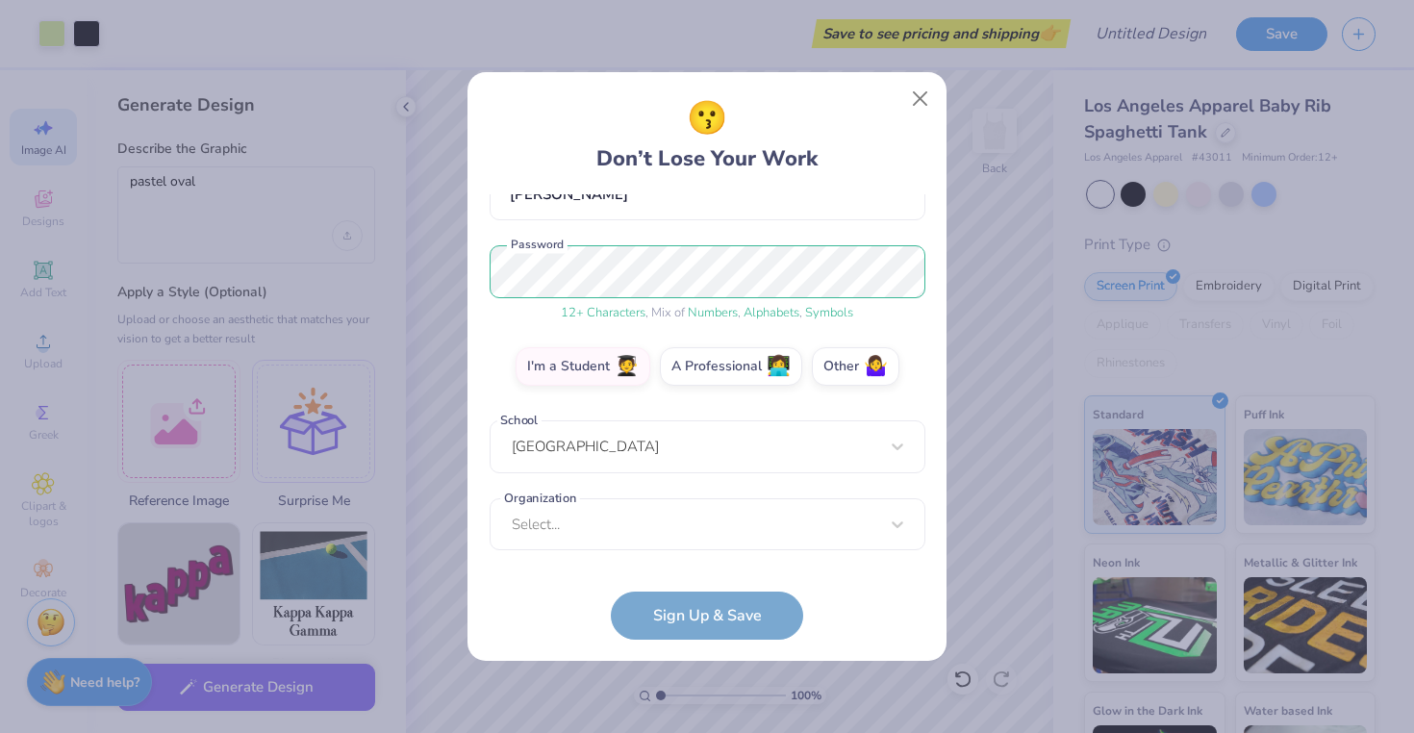
click at [510, 600] on form "[EMAIL_ADDRESS][DOMAIN_NAME] Email [PHONE_NUMBER] Phone [PERSON_NAME] Full Name…" at bounding box center [708, 416] width 436 height 445
click at [634, 513] on div "Select..." at bounding box center [708, 524] width 436 height 53
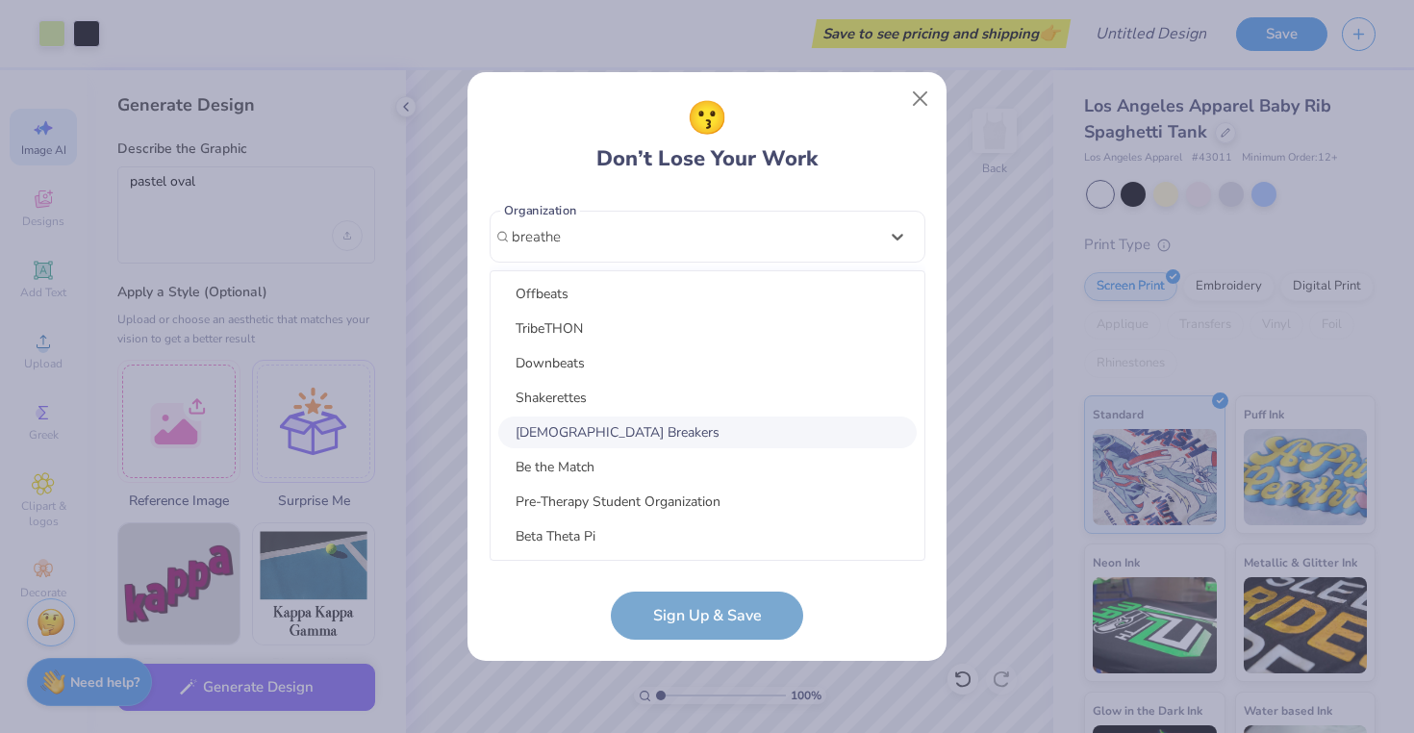
scroll to position [626, 0]
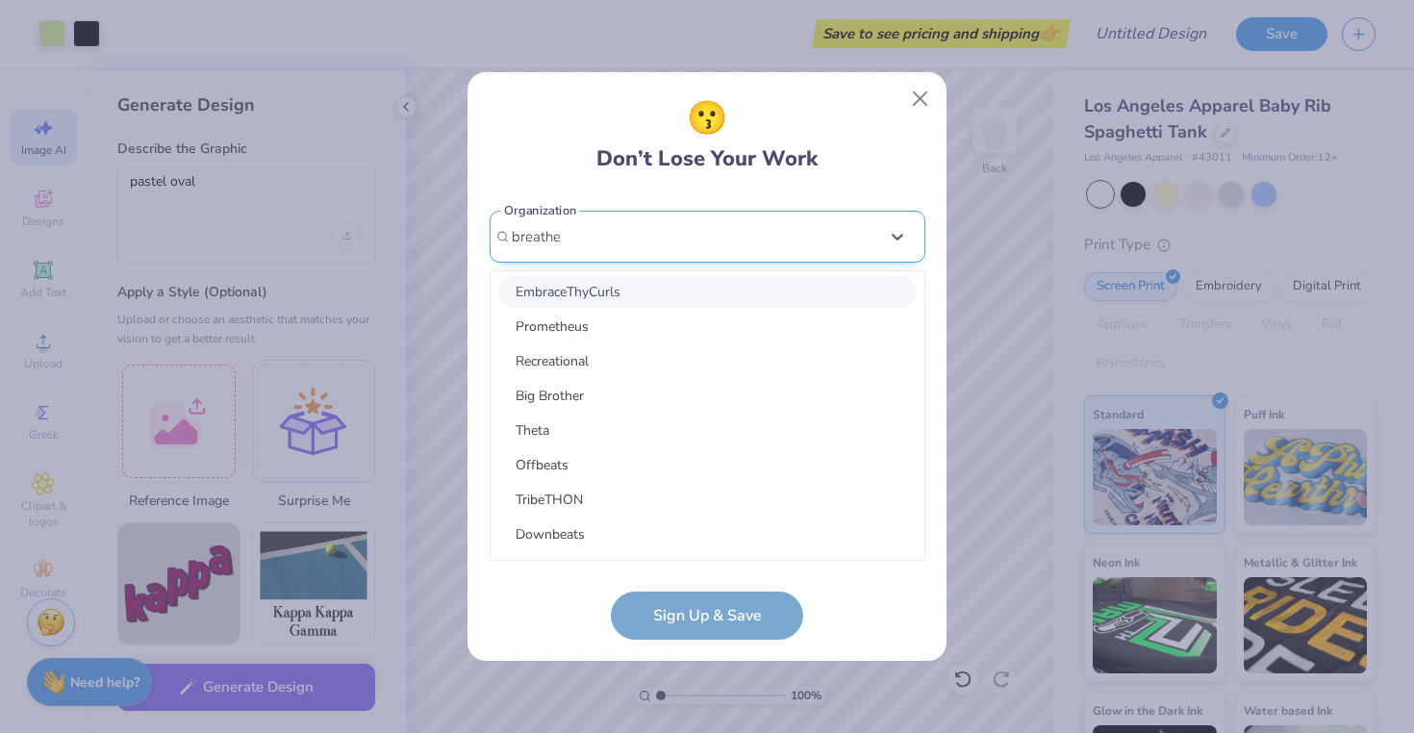
click at [552, 229] on input "breathe" at bounding box center [538, 237] width 53 height 22
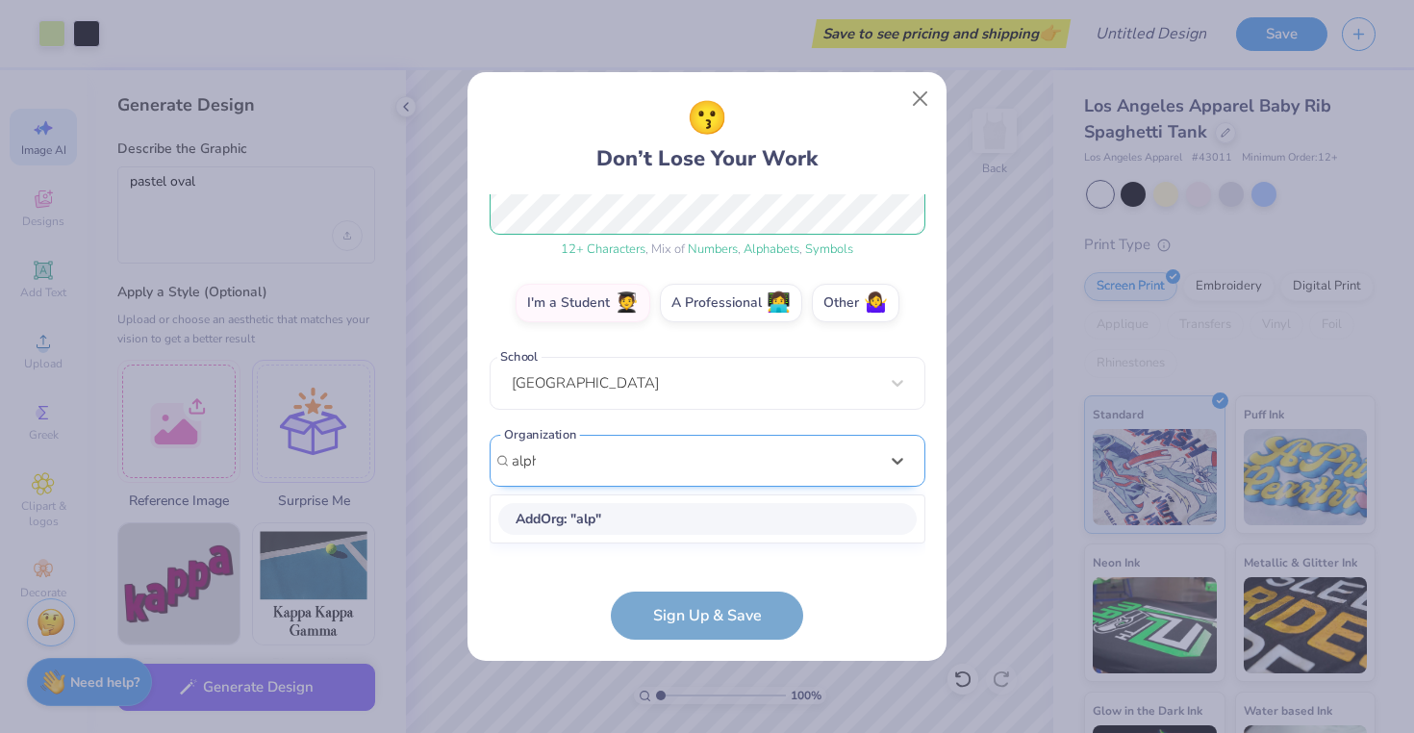
type input "alpha"
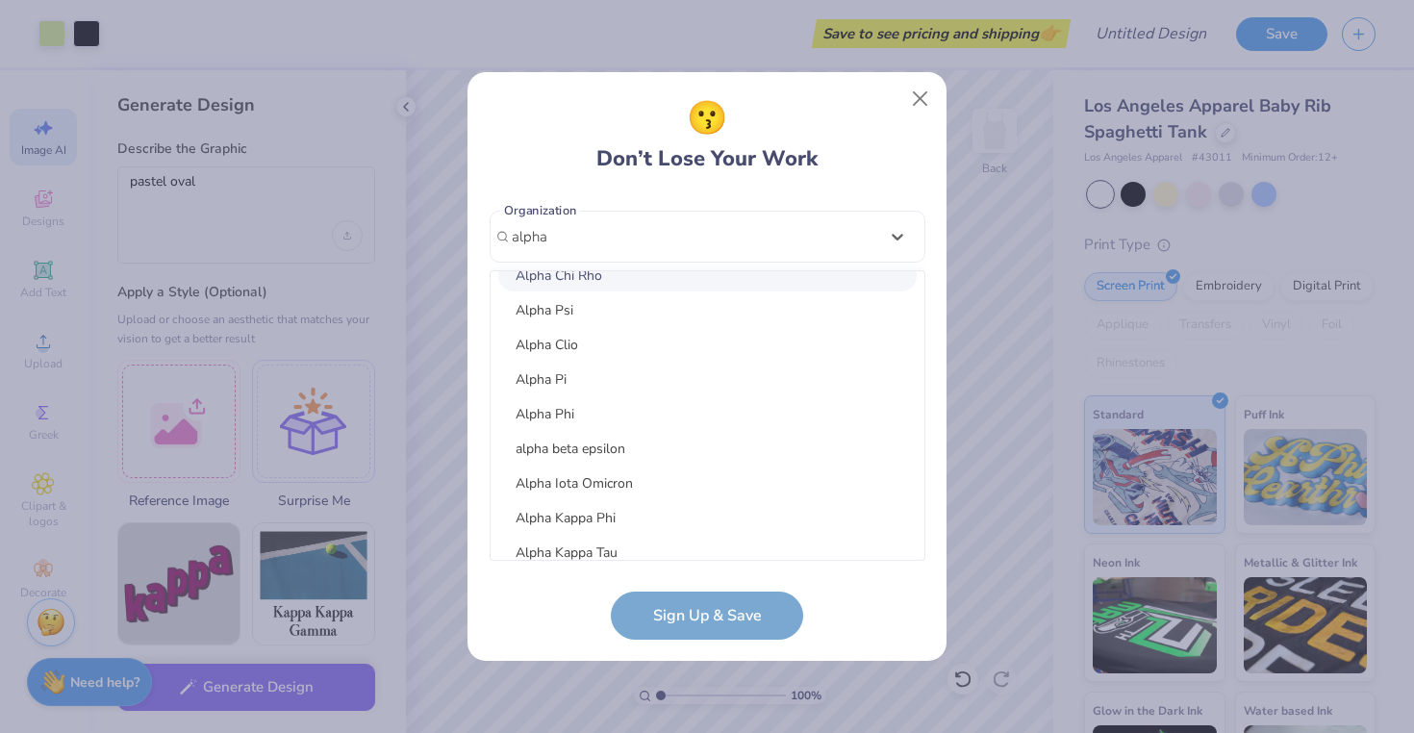
scroll to position [231, 0]
click at [847, 244] on div "[EMAIL_ADDRESS][DOMAIN_NAME] Email [PHONE_NUMBER] Phone [PERSON_NAME] Full Name…" at bounding box center [708, 377] width 436 height 366
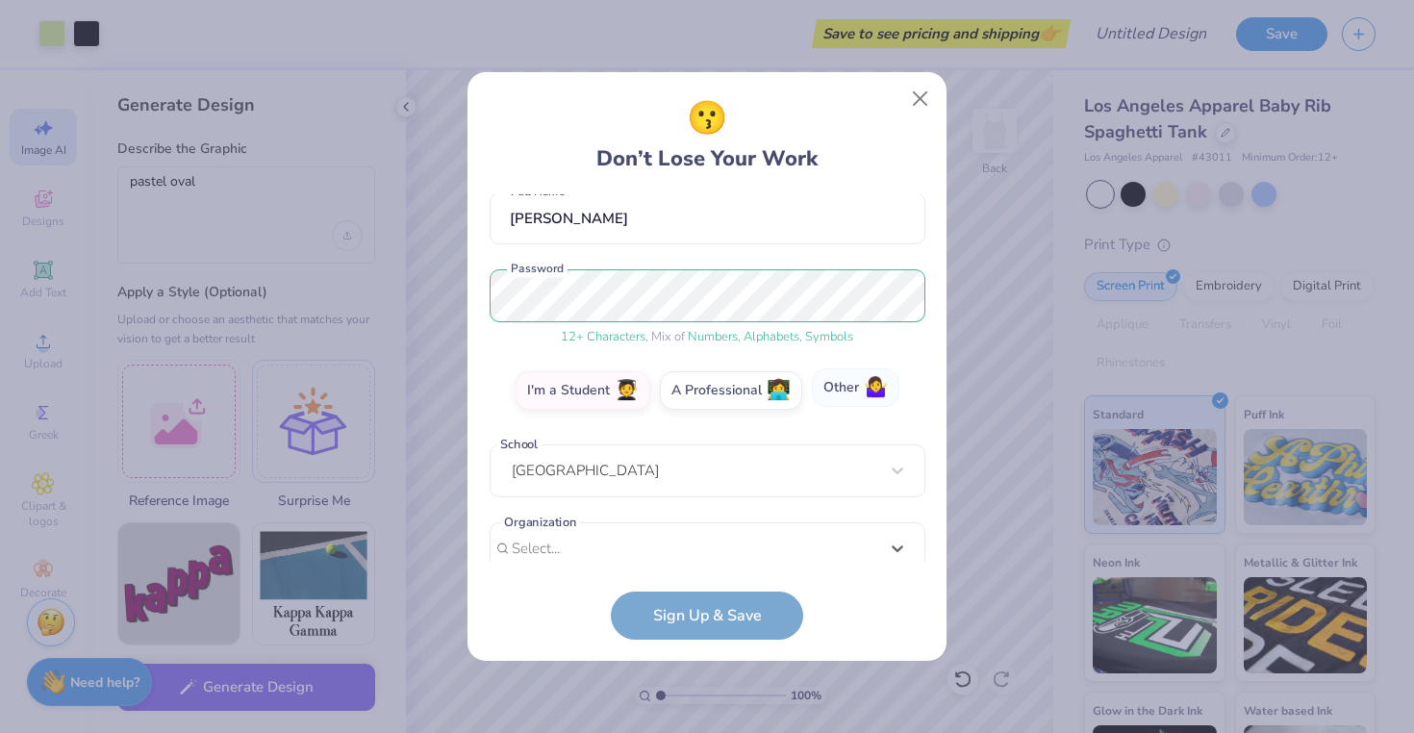
click at [858, 394] on label "Other 🤷‍♀️" at bounding box center [856, 387] width 88 height 38
click at [714, 566] on input "Other 🤷‍♀️" at bounding box center [707, 572] width 13 height 13
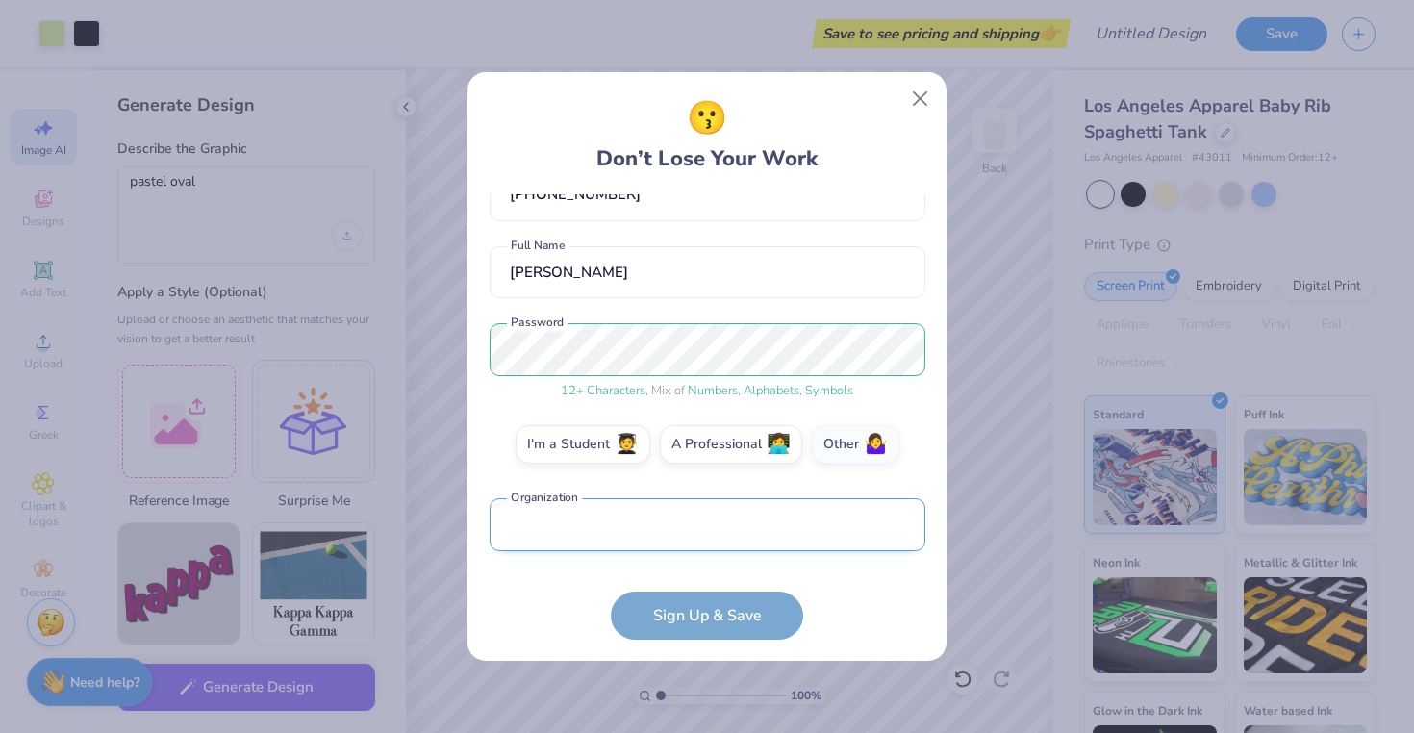
click at [762, 525] on input "text" at bounding box center [708, 524] width 436 height 53
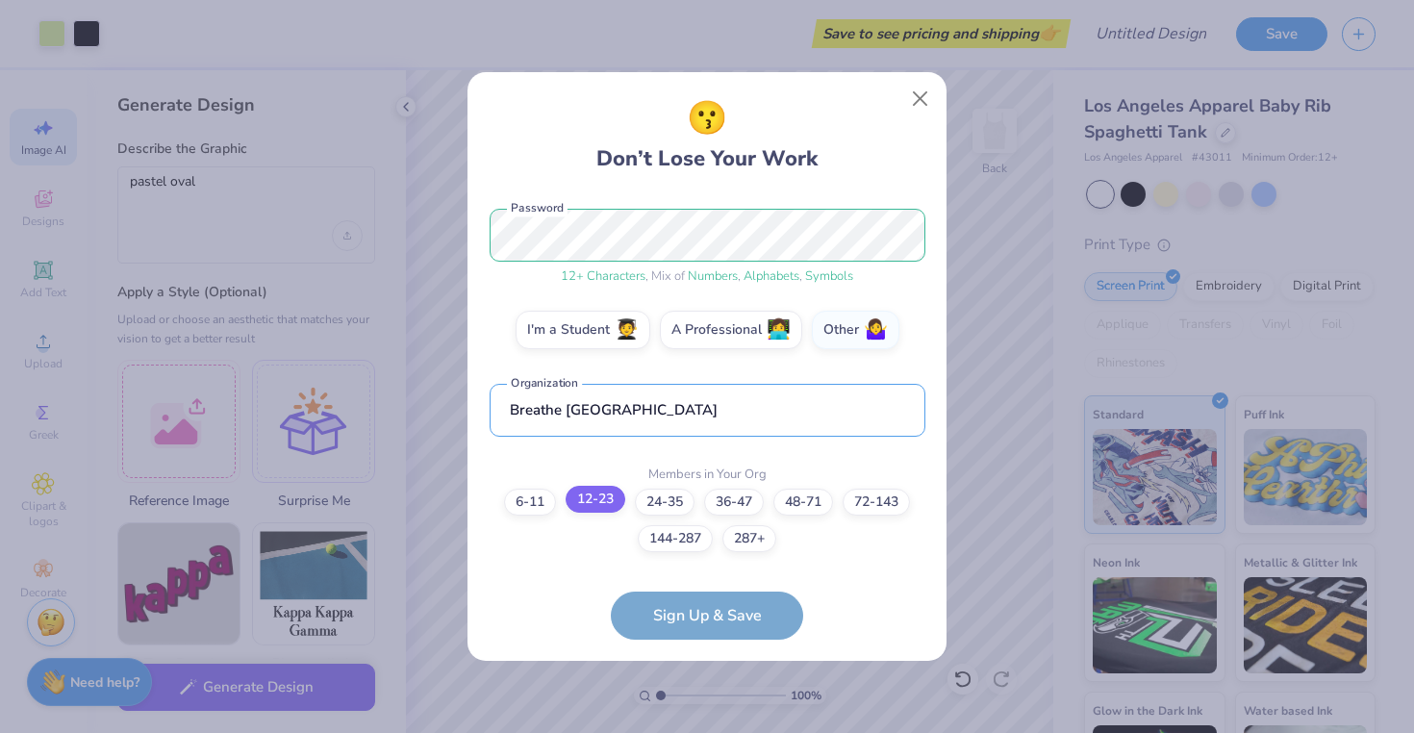
type input "Breathe [GEOGRAPHIC_DATA]"
click at [607, 500] on label "12-23" at bounding box center [596, 499] width 60 height 27
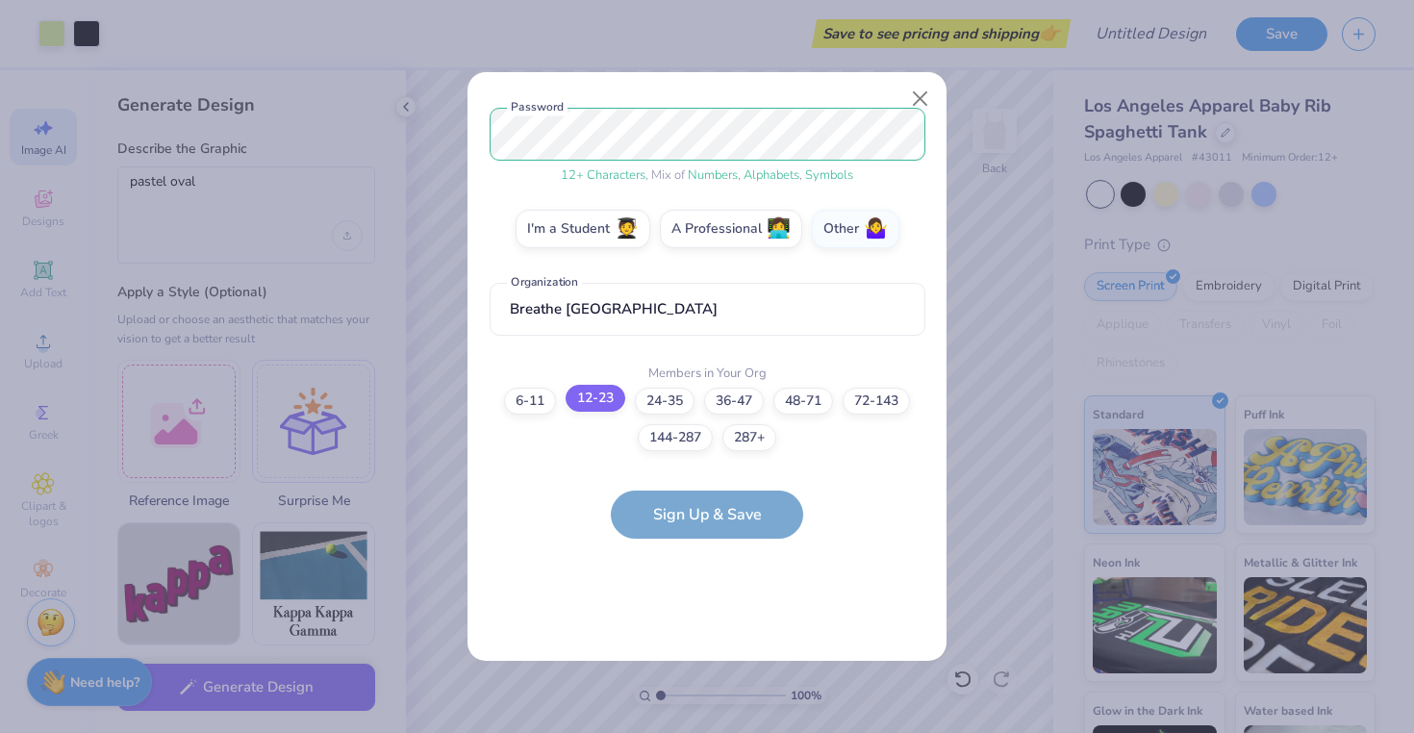
scroll to position [0, 0]
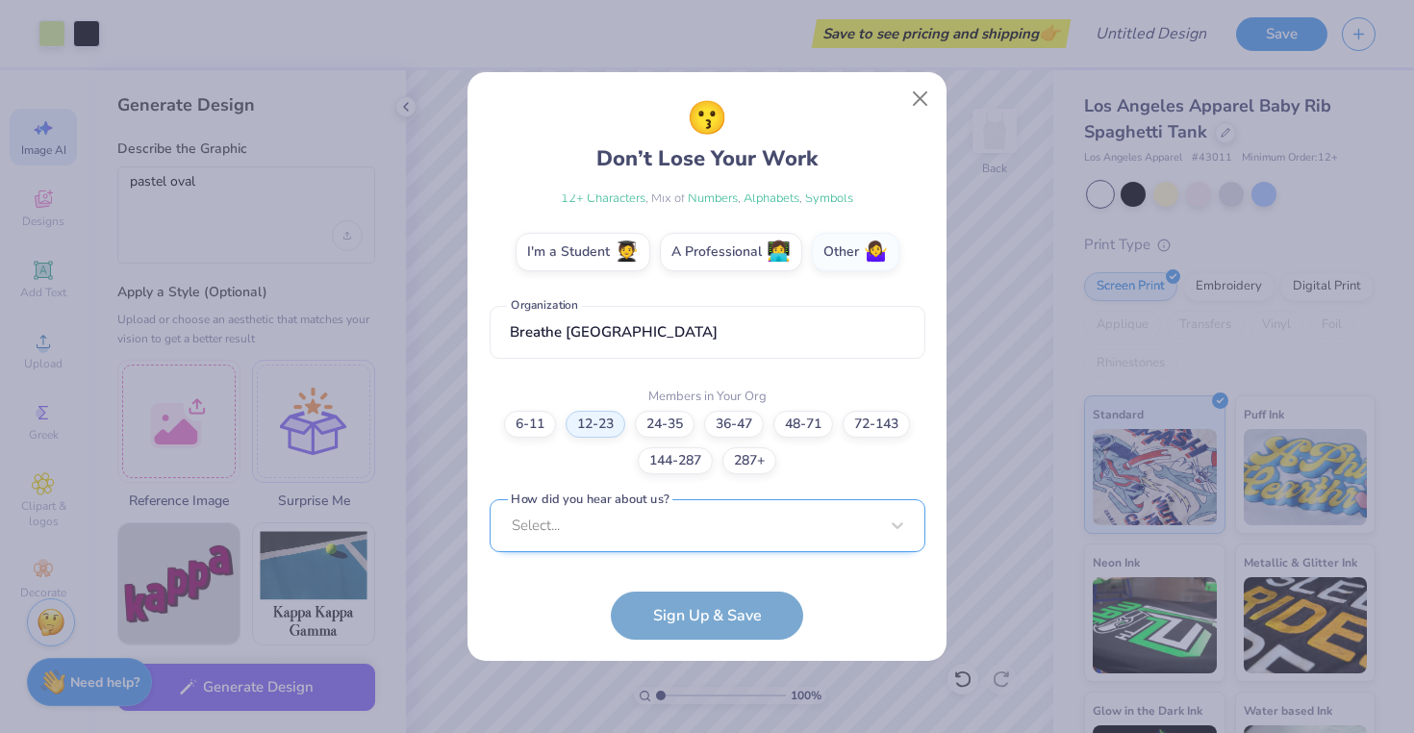
click at [648, 531] on div "Select..." at bounding box center [708, 525] width 436 height 53
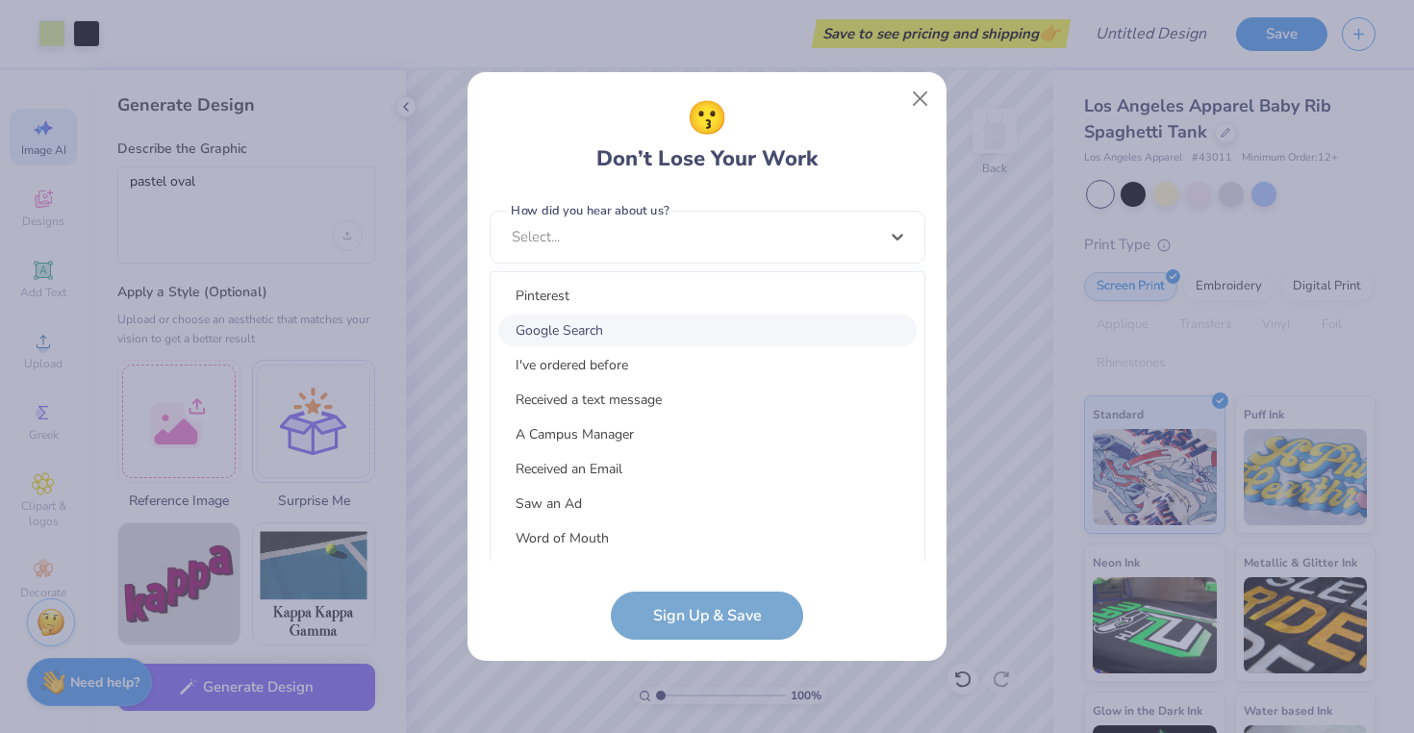
click at [692, 316] on div "Google Search" at bounding box center [707, 330] width 418 height 32
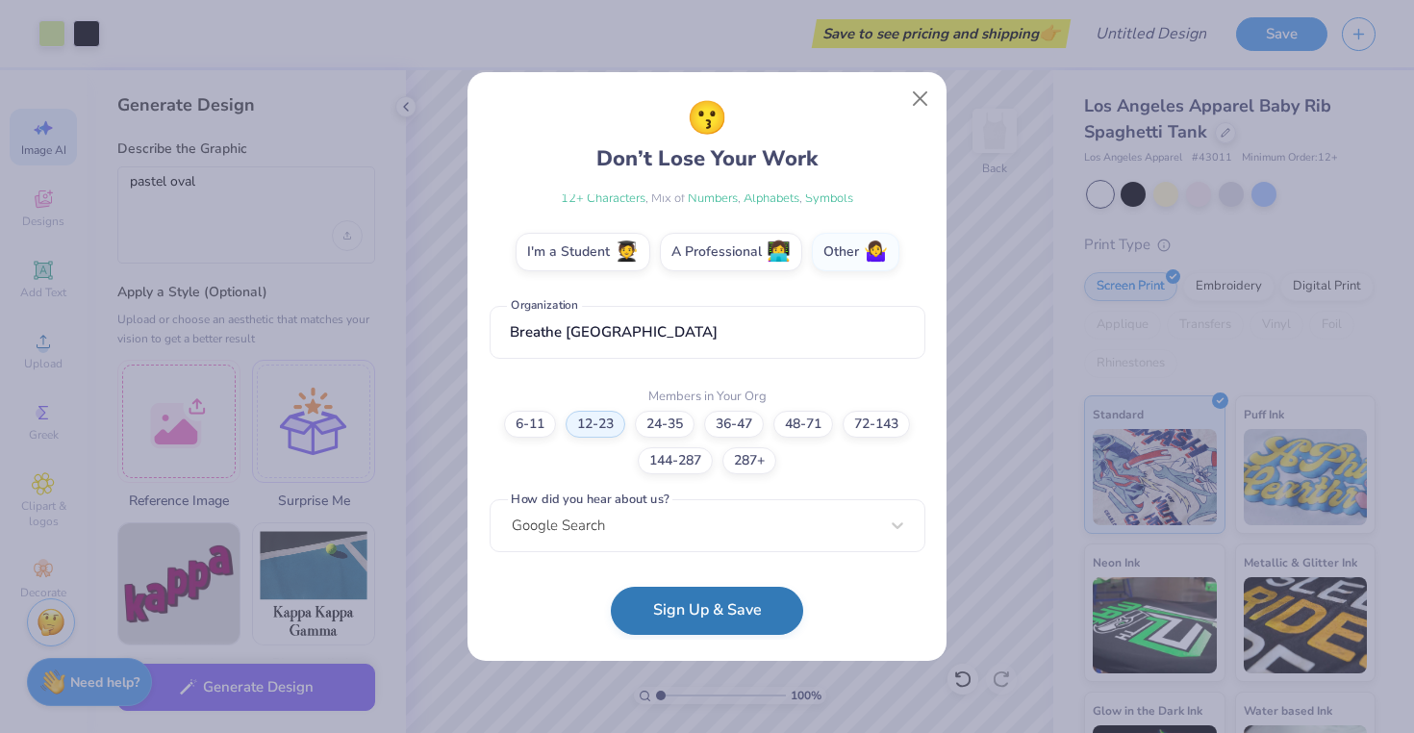
click at [671, 614] on button "Sign Up & Save" at bounding box center [707, 611] width 192 height 48
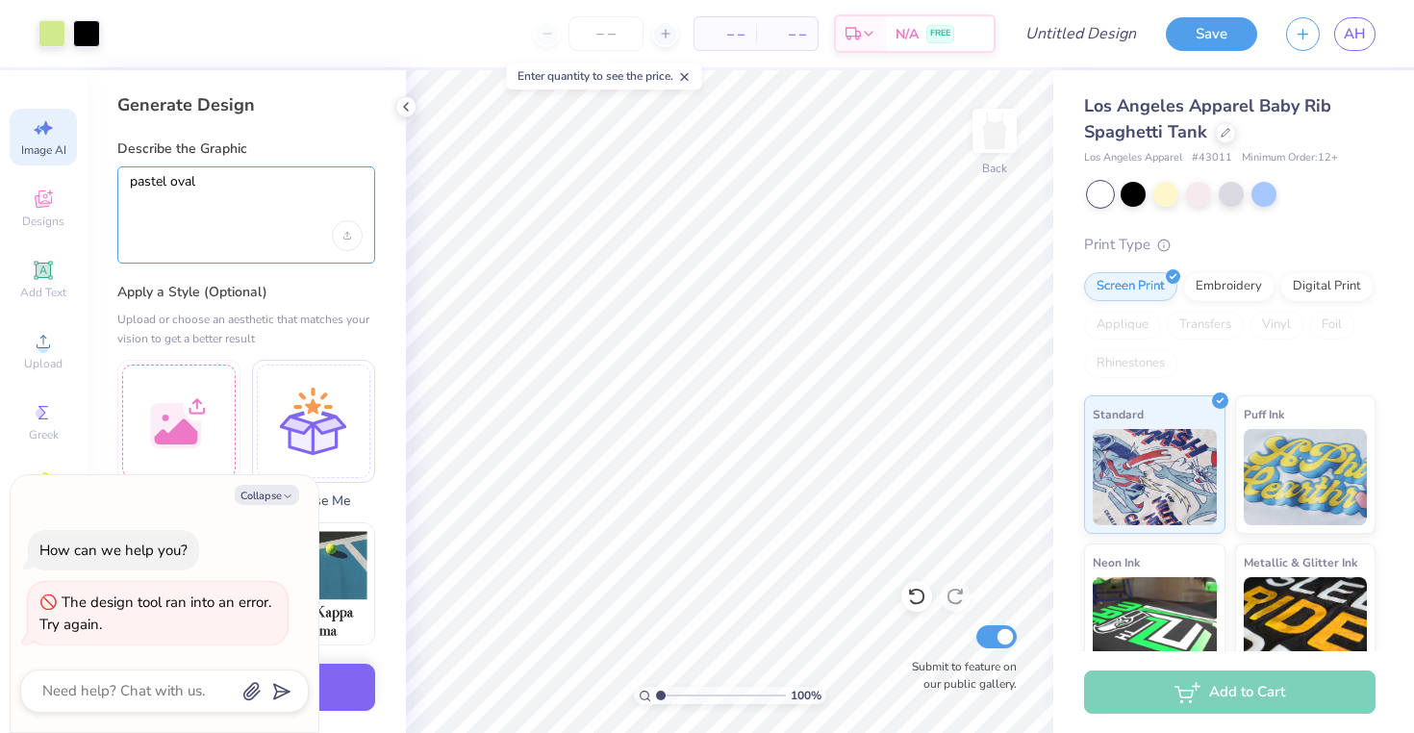
click at [248, 212] on textarea "pastel oval" at bounding box center [246, 197] width 233 height 48
click at [279, 490] on button "Collapse" at bounding box center [267, 495] width 64 height 20
type textarea "x"
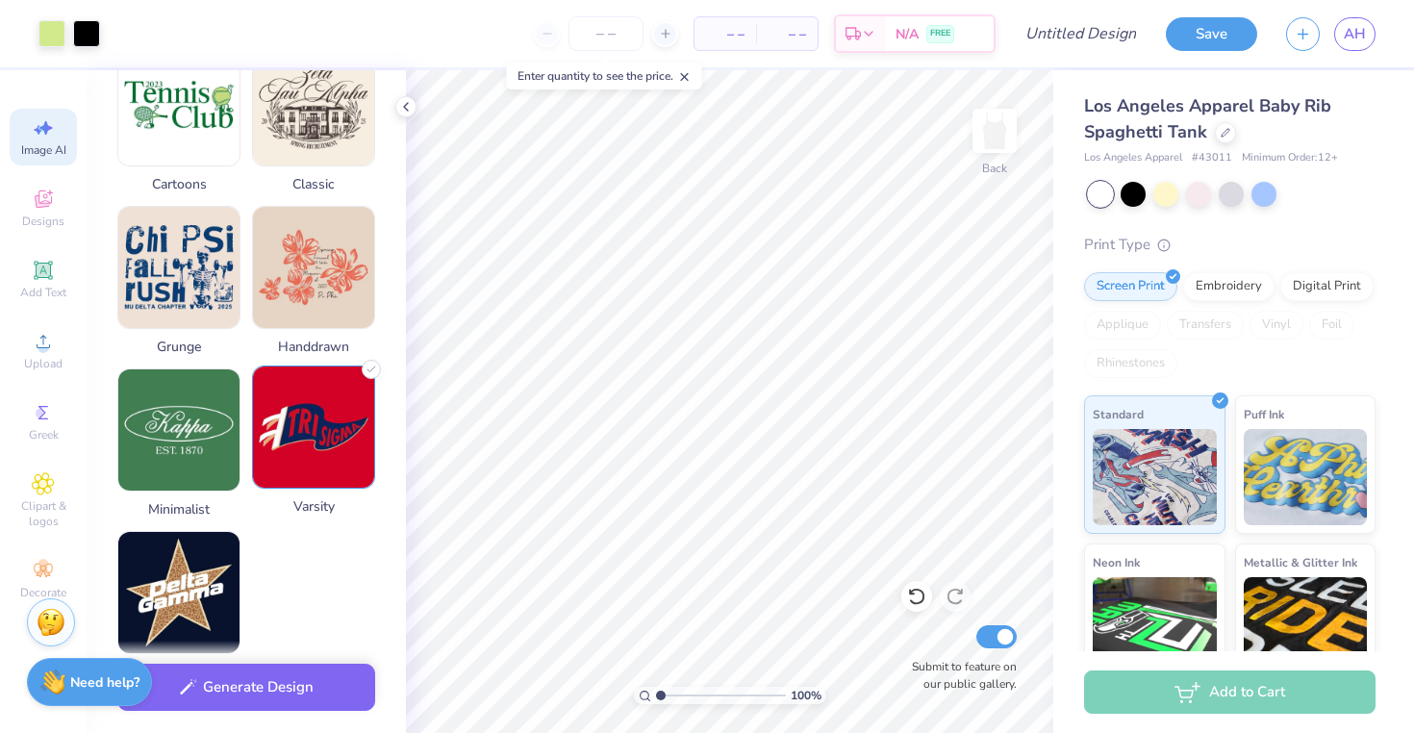
scroll to position [822, 0]
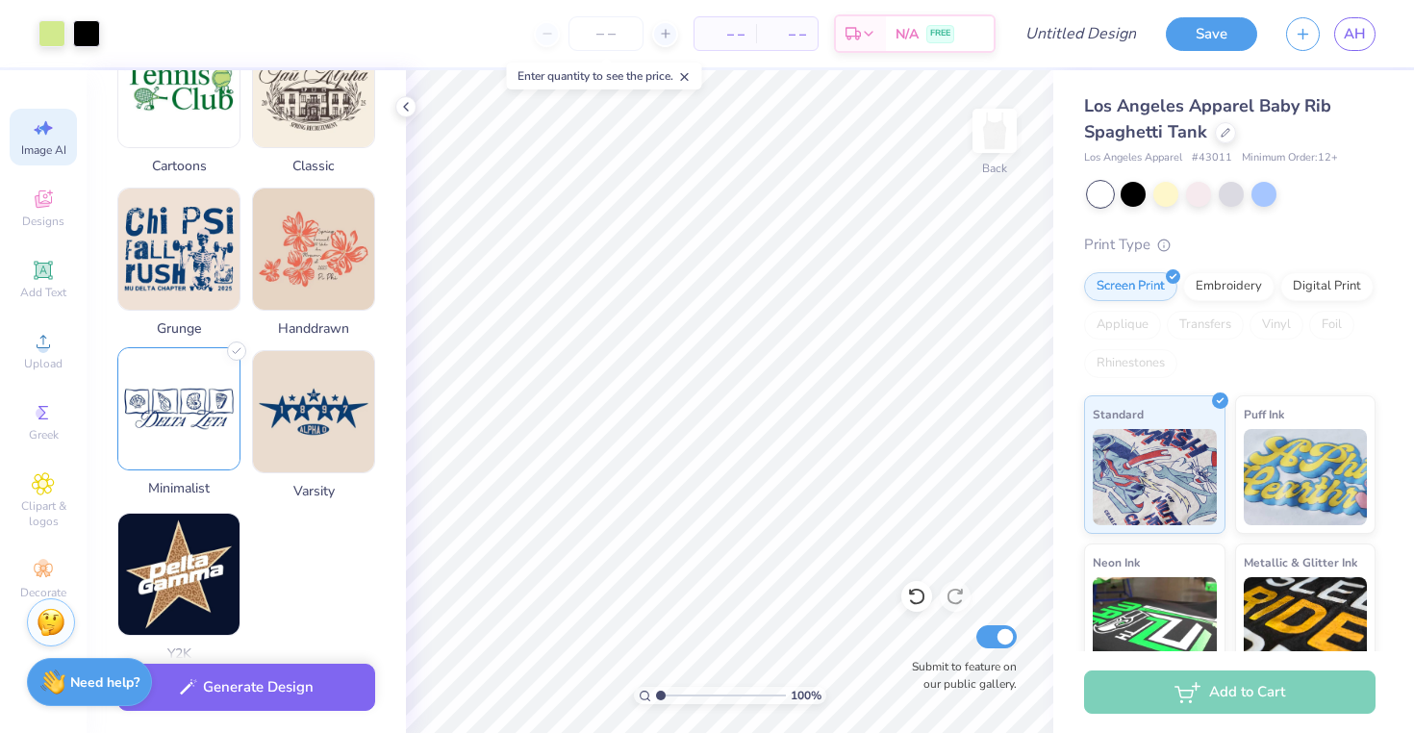
click at [200, 438] on img at bounding box center [178, 408] width 121 height 121
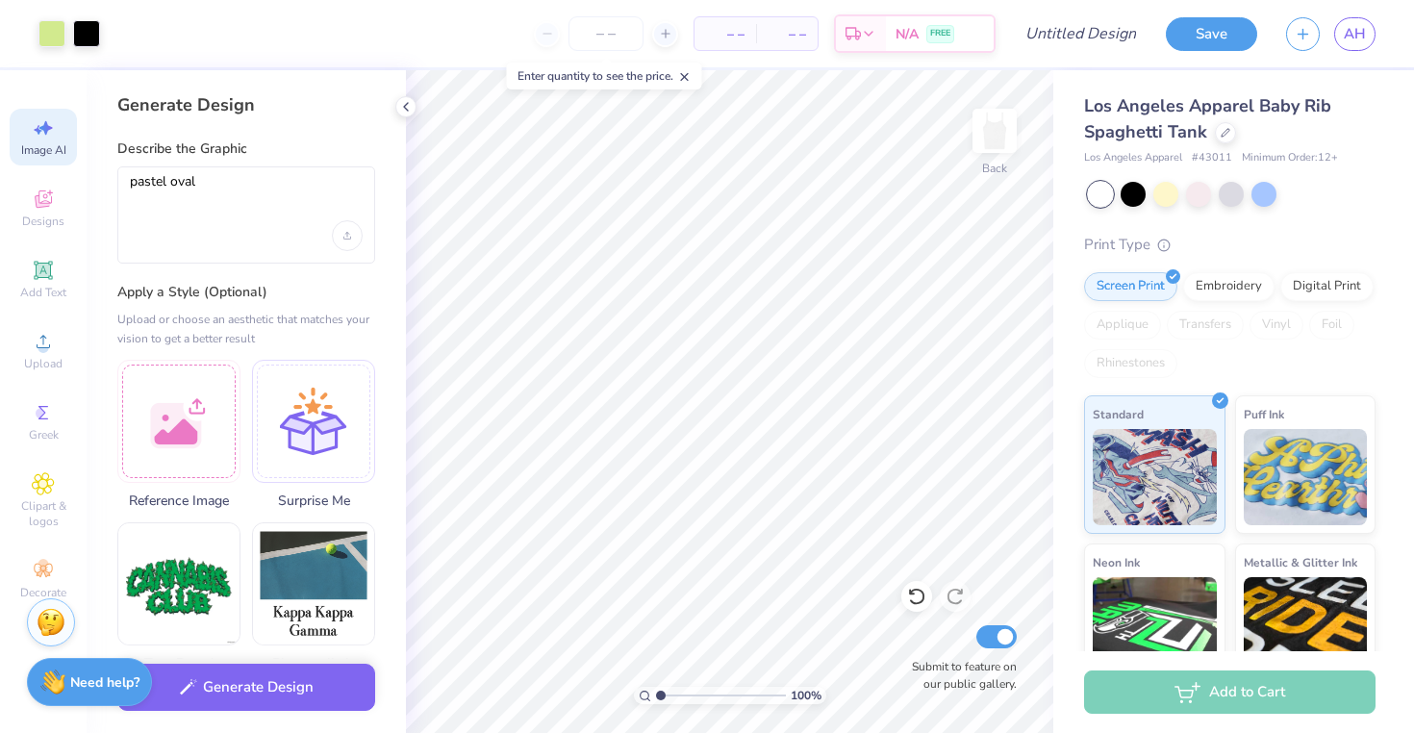
scroll to position [1, 0]
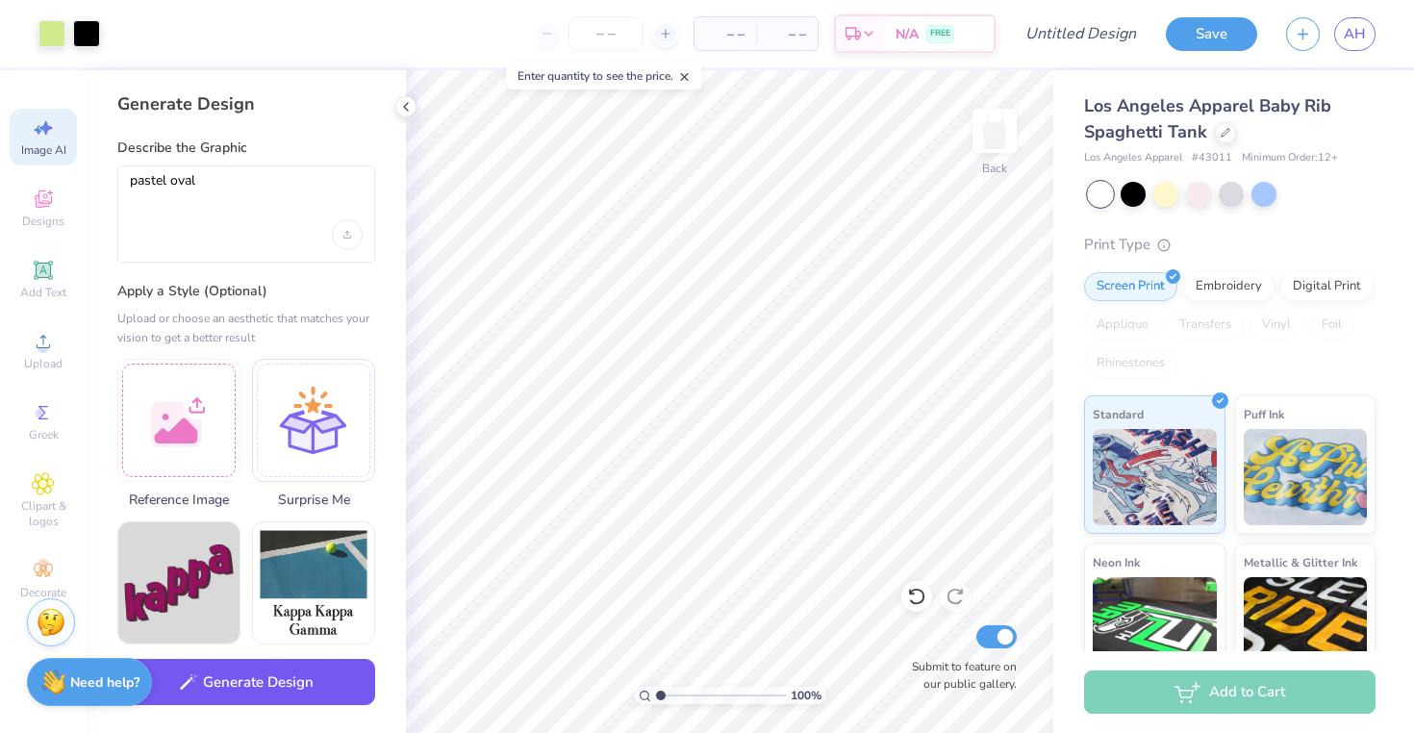
click at [221, 676] on button "Generate Design" at bounding box center [246, 682] width 258 height 47
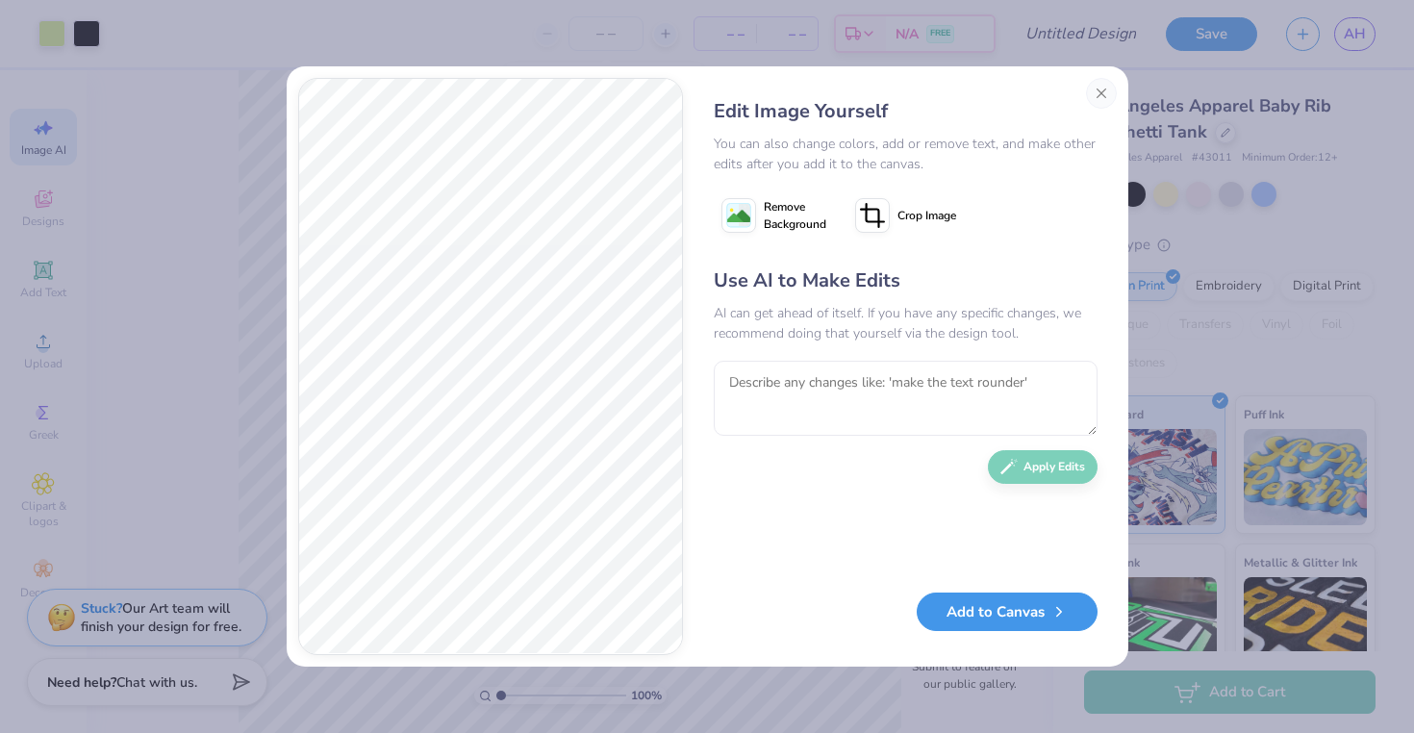
click at [1039, 601] on button "Add to Canvas" at bounding box center [1007, 611] width 181 height 39
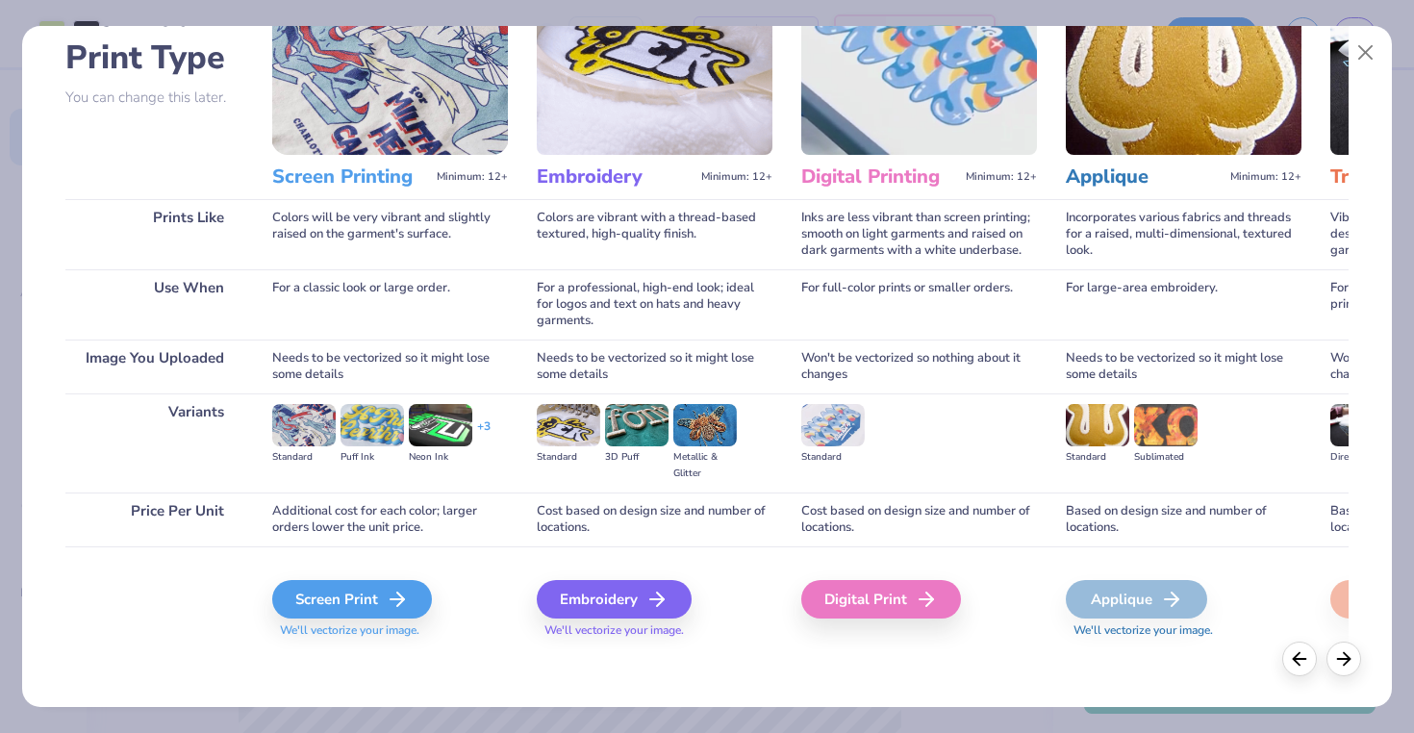
scroll to position [0, 0]
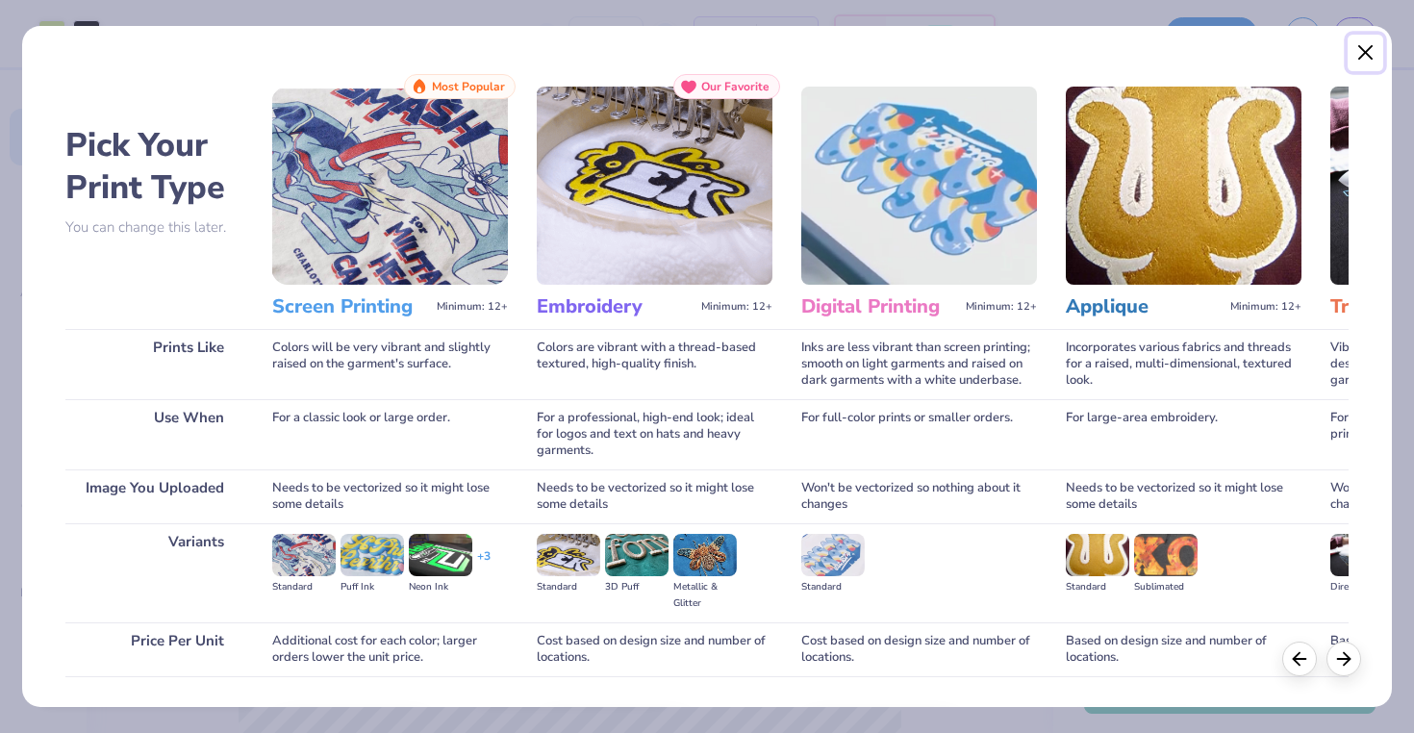
click at [1365, 54] on button "Close" at bounding box center [1365, 53] width 37 height 37
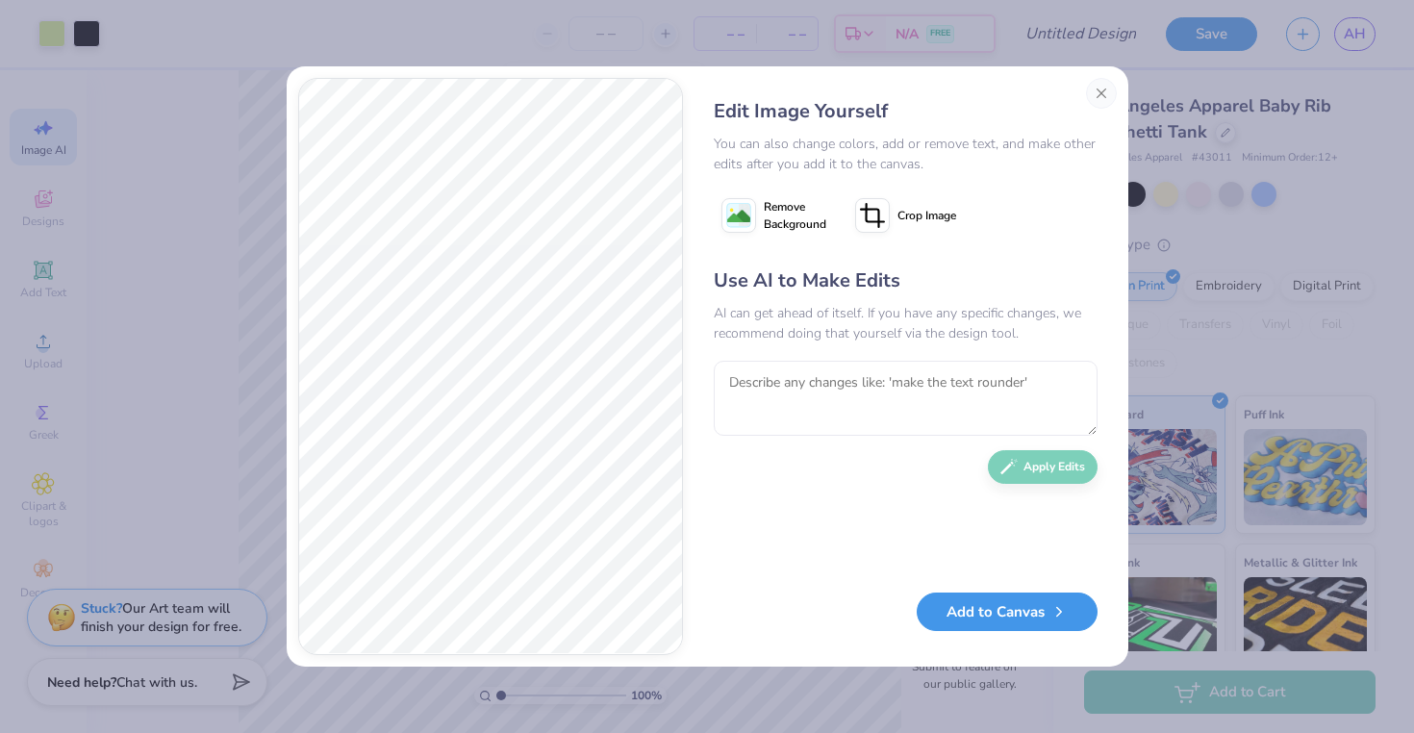
click at [1016, 611] on button "Add to Canvas" at bounding box center [1007, 611] width 181 height 39
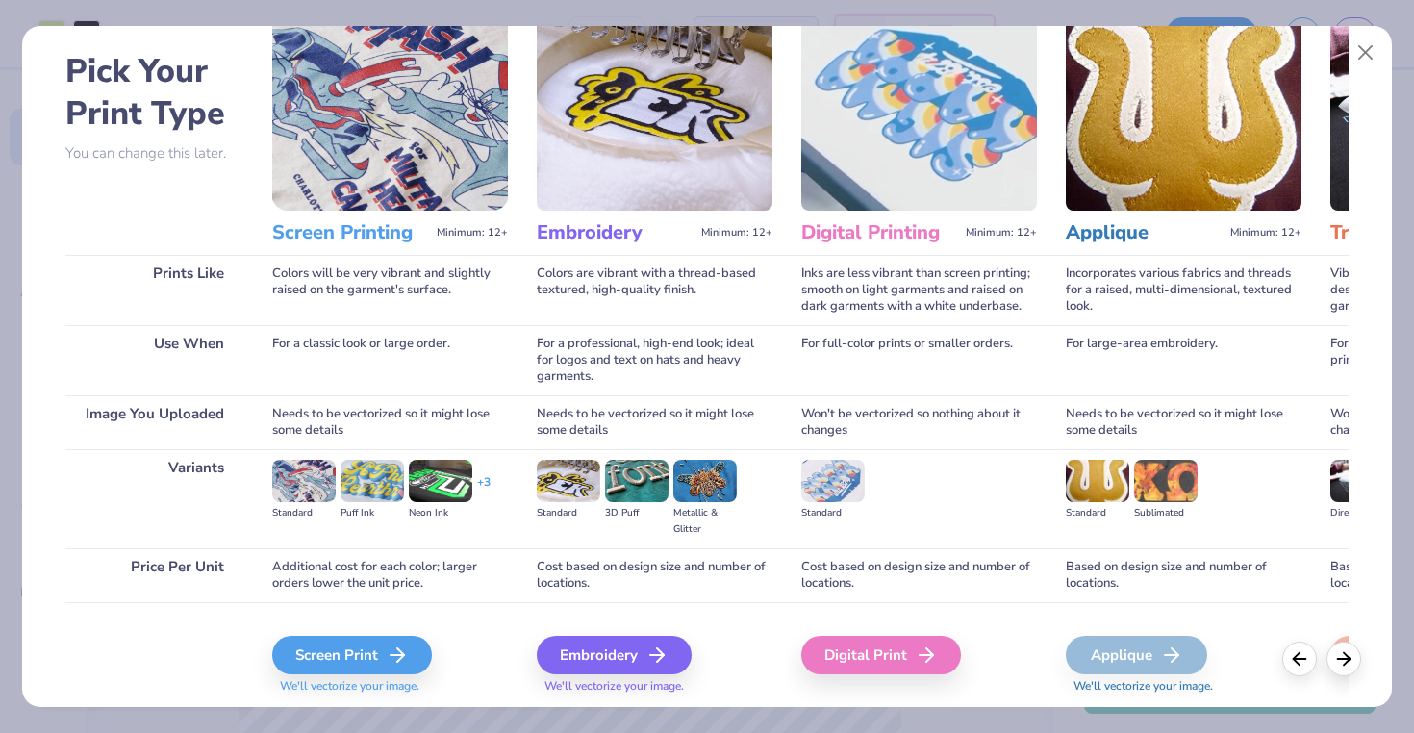
scroll to position [75, 0]
click at [827, 465] on img at bounding box center [832, 480] width 63 height 42
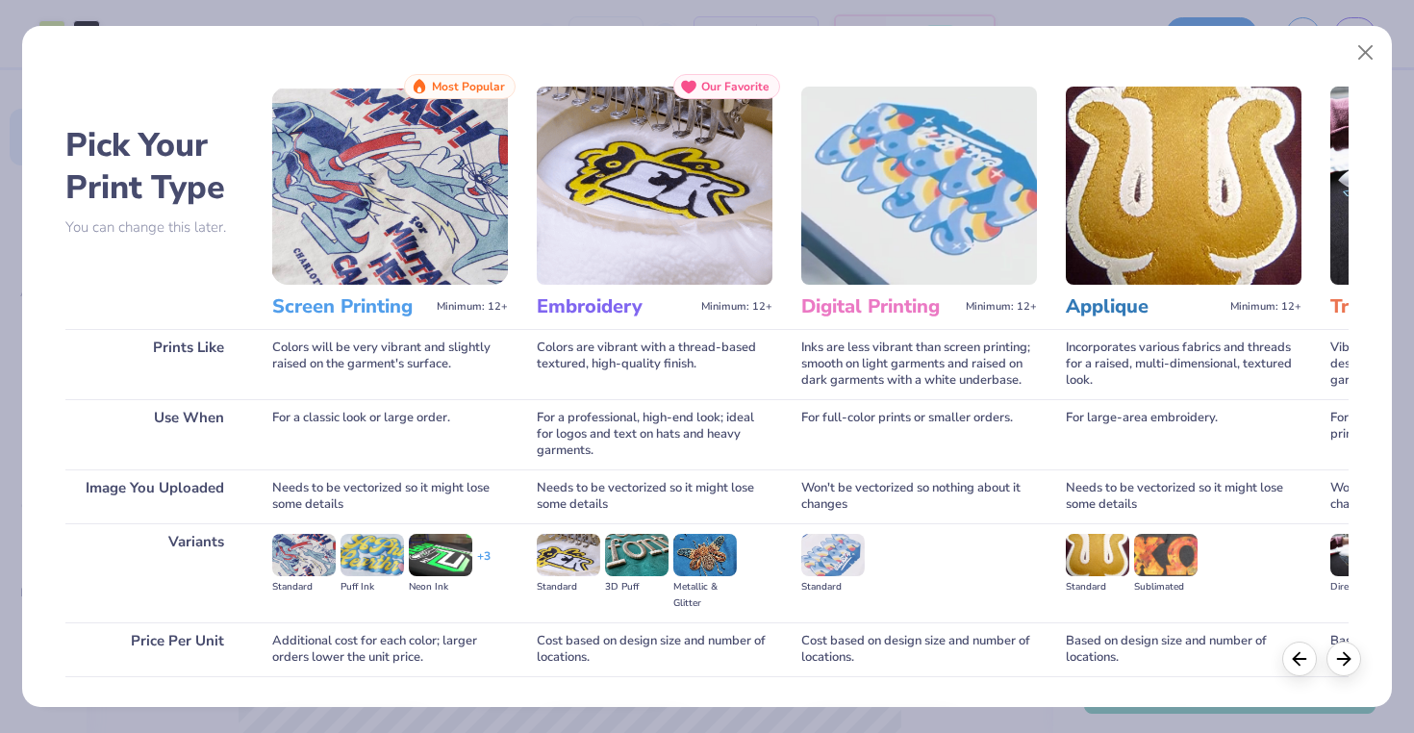
scroll to position [1, 0]
click at [362, 236] on img at bounding box center [390, 185] width 236 height 198
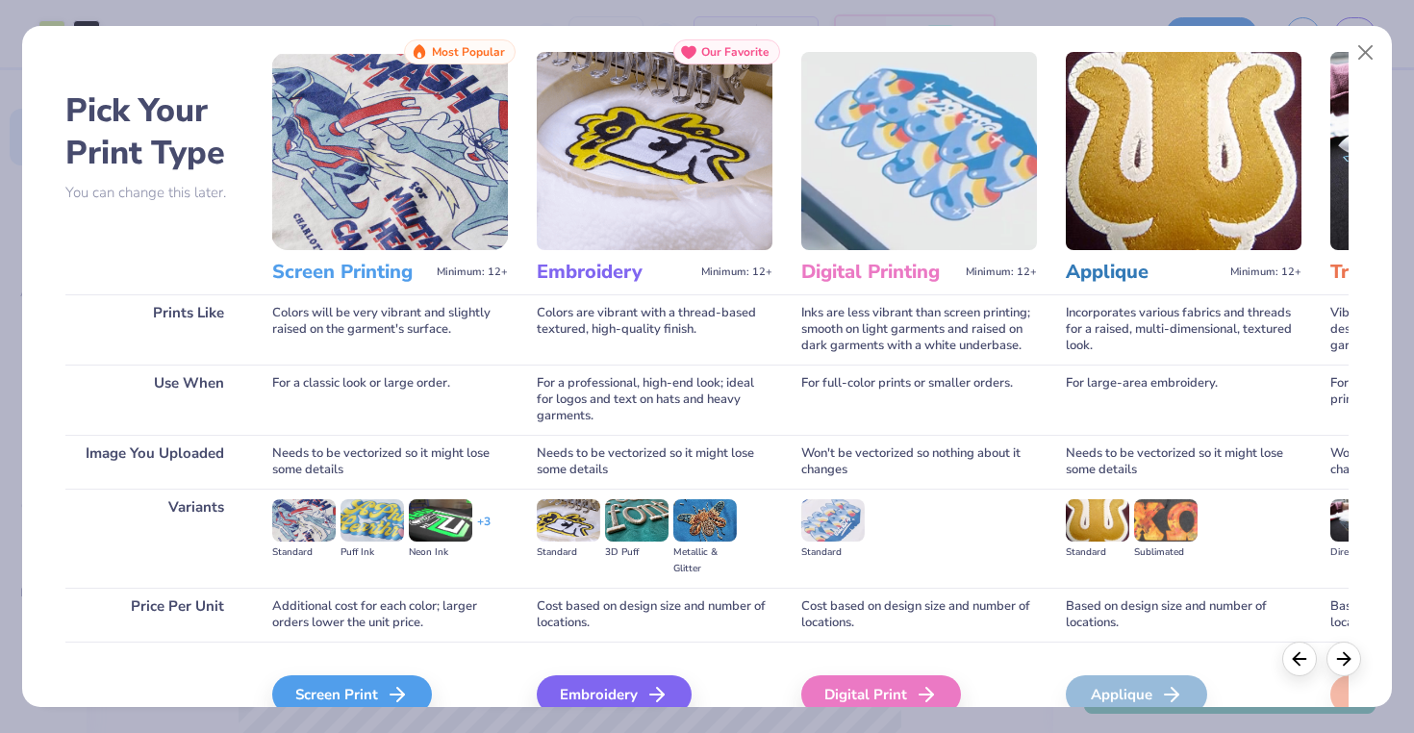
scroll to position [85, 0]
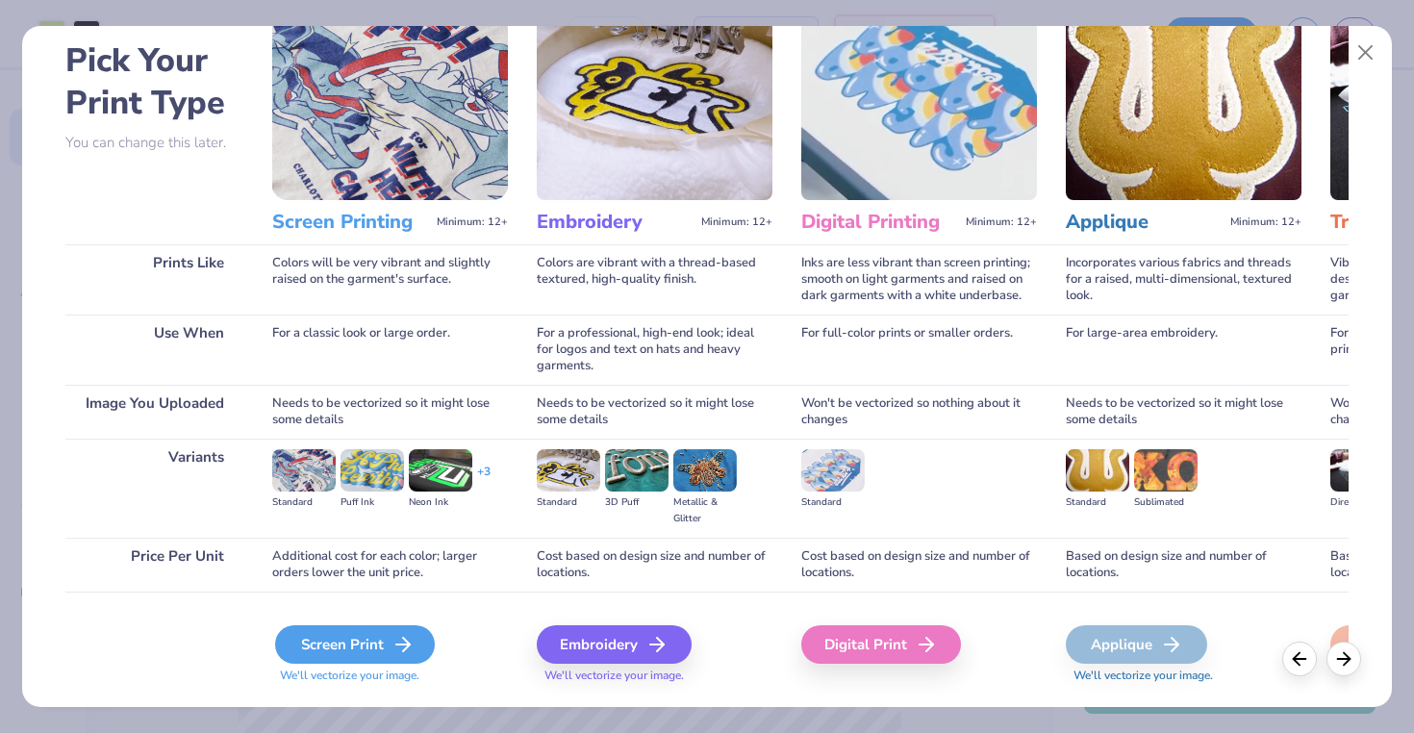
click at [358, 634] on div "Screen Print" at bounding box center [355, 644] width 160 height 38
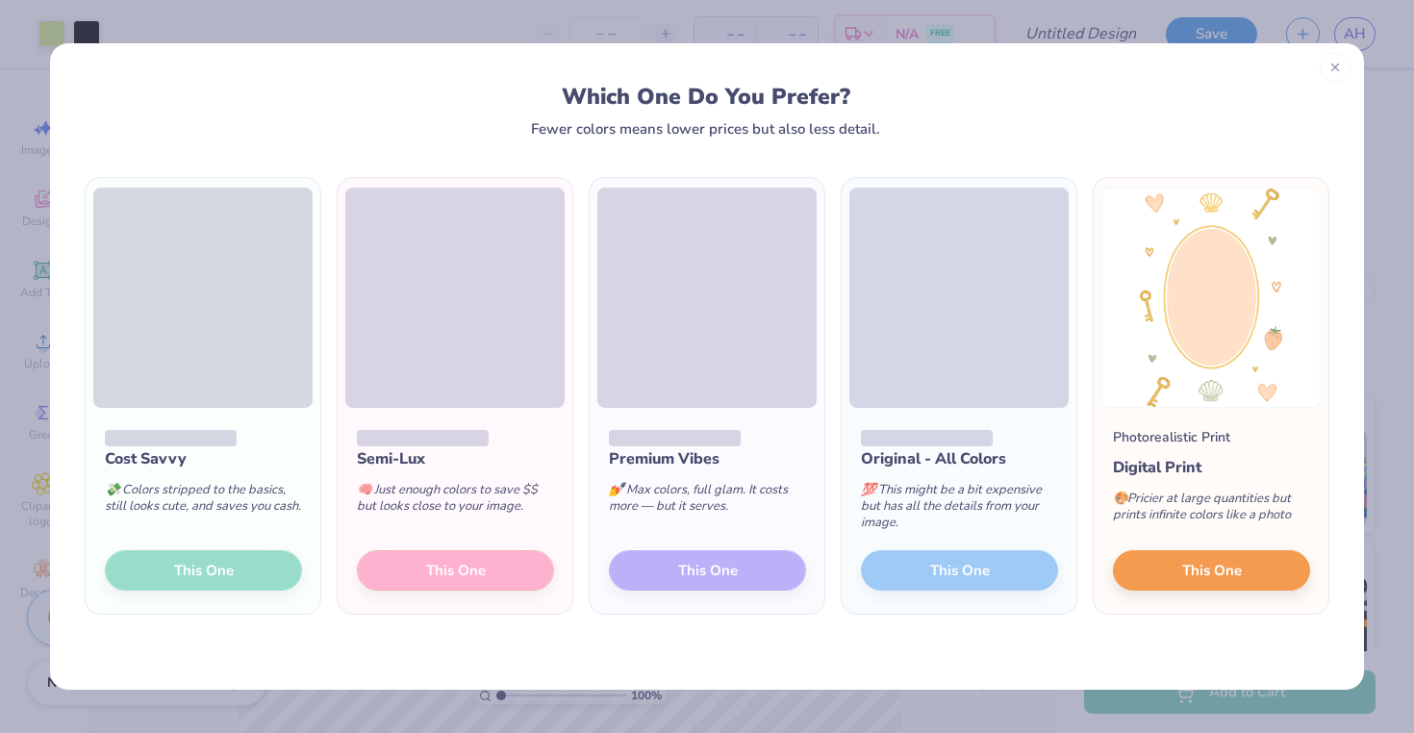
click at [1331, 70] on icon at bounding box center [1334, 67] width 13 height 13
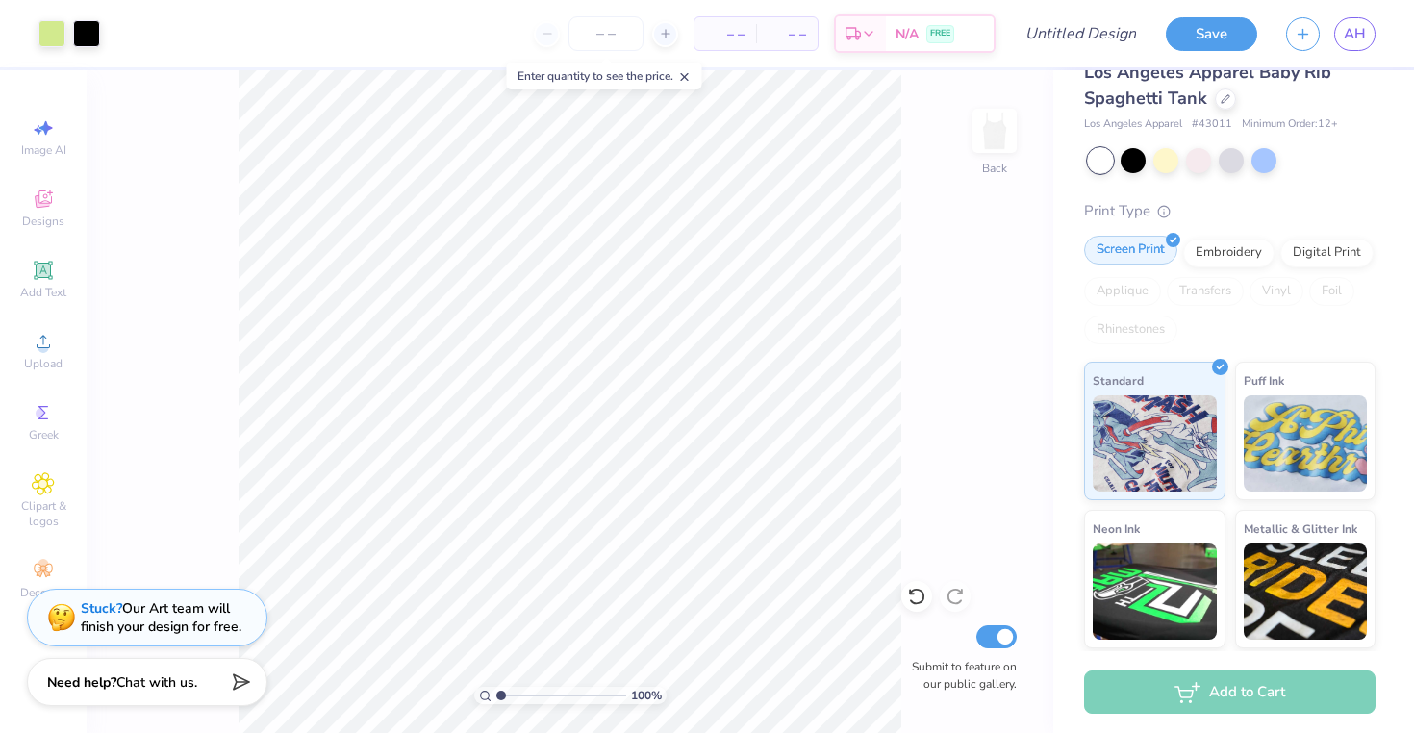
scroll to position [38, 0]
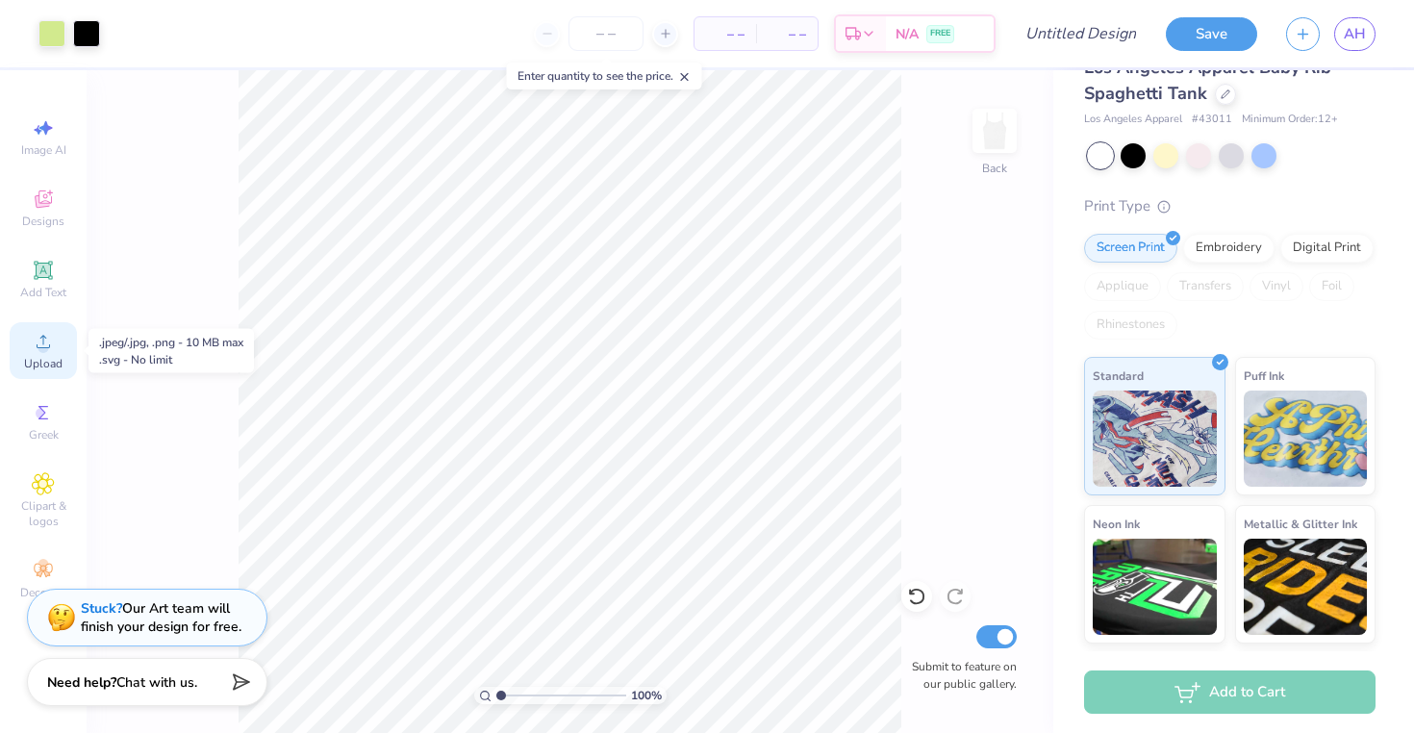
click at [38, 353] on div "Upload" at bounding box center [43, 350] width 67 height 57
click at [42, 346] on circle at bounding box center [43, 347] width 11 height 11
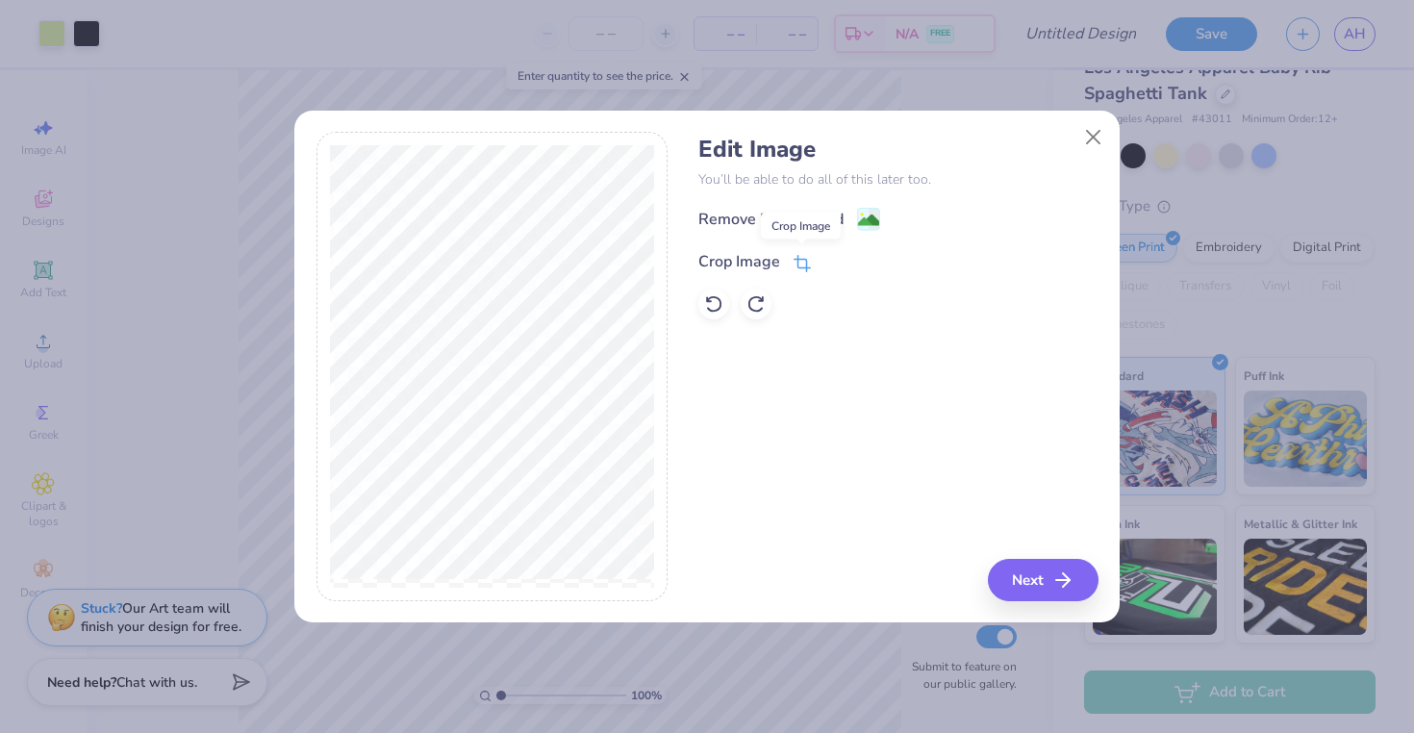
click at [802, 261] on icon at bounding box center [801, 263] width 17 height 17
click at [889, 485] on div "Edit Image You’ll be able to do all of this later too. Remove Background Crop I…" at bounding box center [897, 366] width 399 height 469
click at [830, 263] on icon at bounding box center [835, 260] width 12 height 12
click at [1029, 587] on button "Next" at bounding box center [1046, 580] width 111 height 42
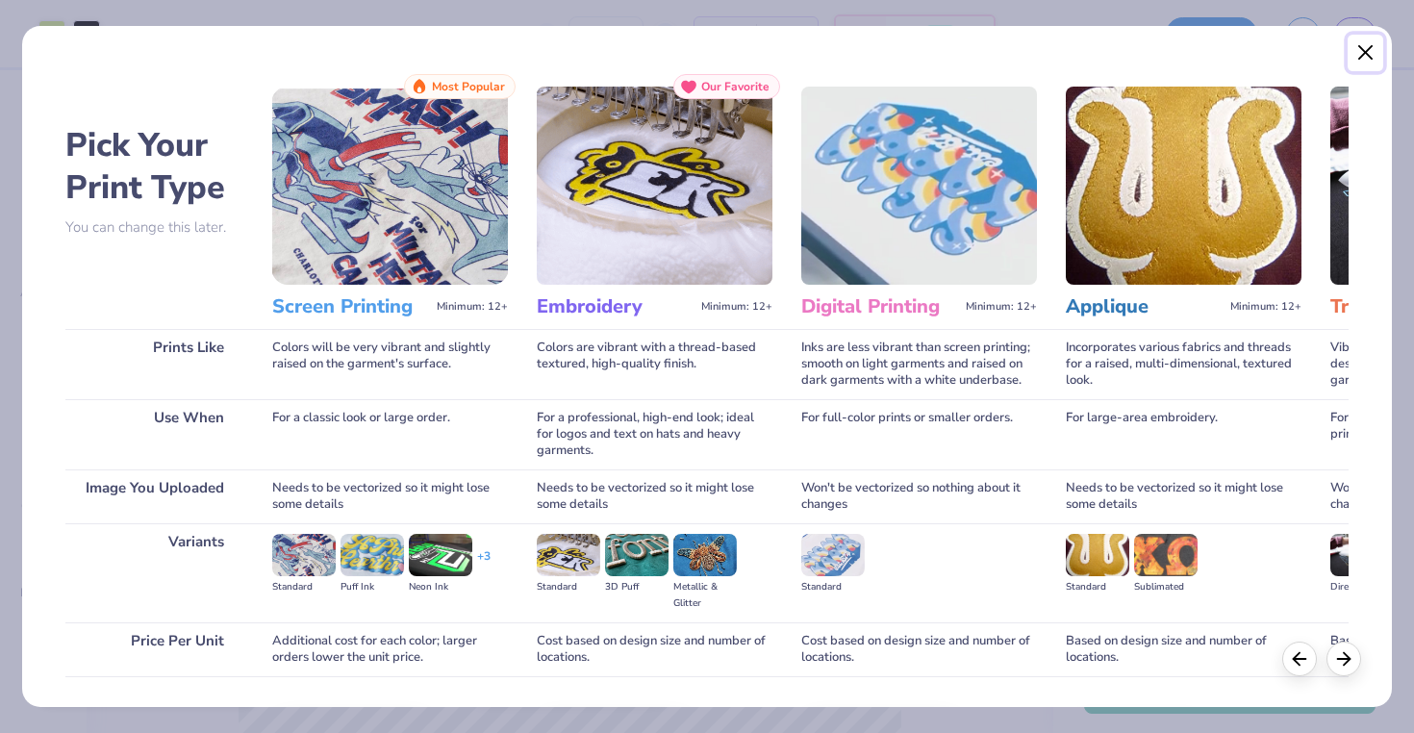
click at [1361, 53] on button "Close" at bounding box center [1365, 53] width 37 height 37
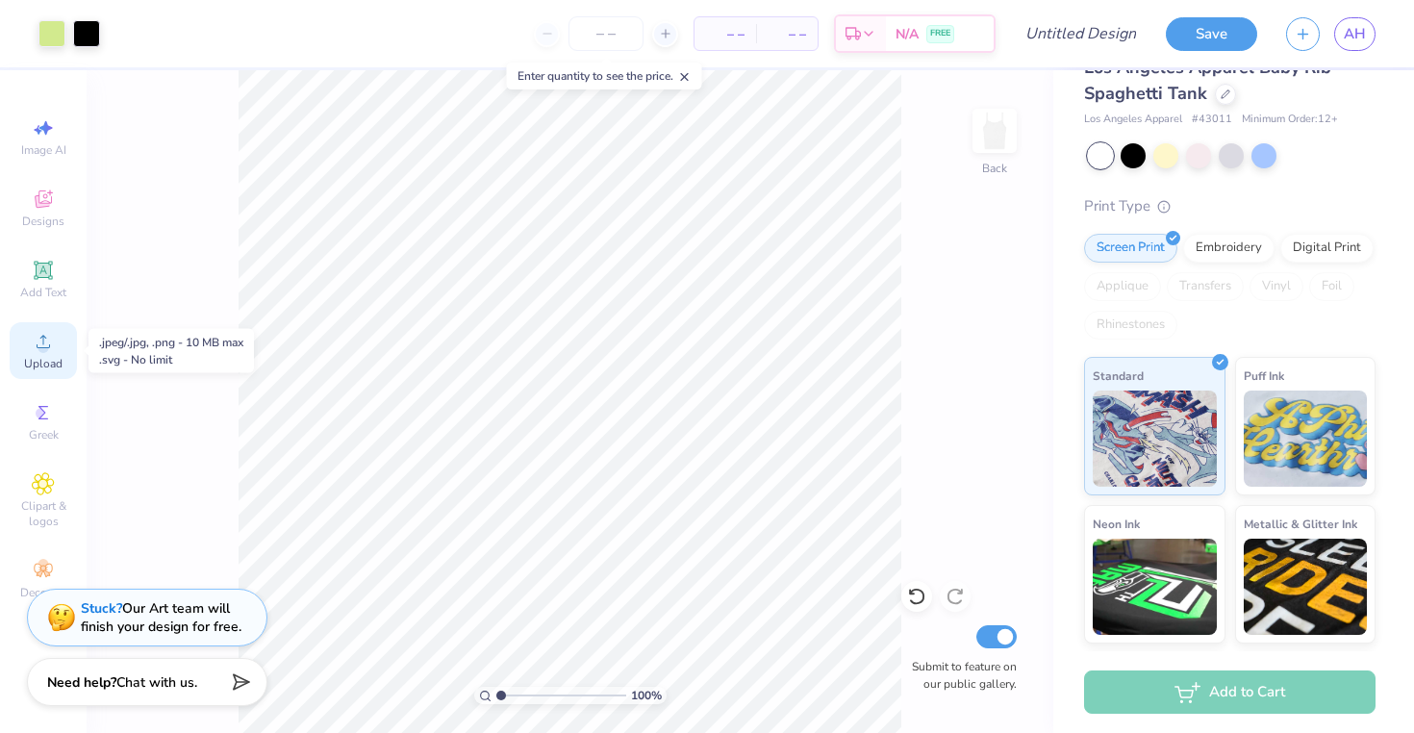
click at [31, 354] on div "Upload" at bounding box center [43, 350] width 67 height 57
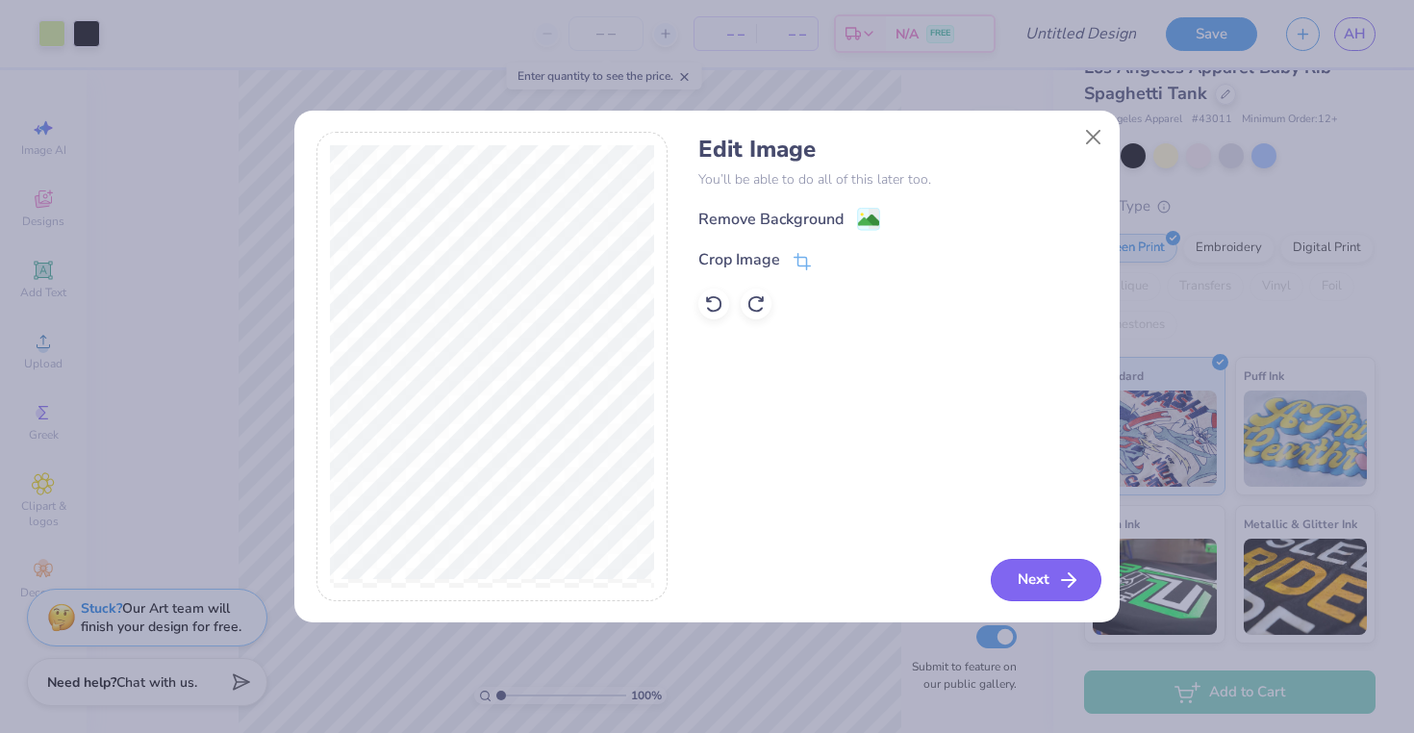
click at [1028, 580] on button "Next" at bounding box center [1046, 580] width 111 height 42
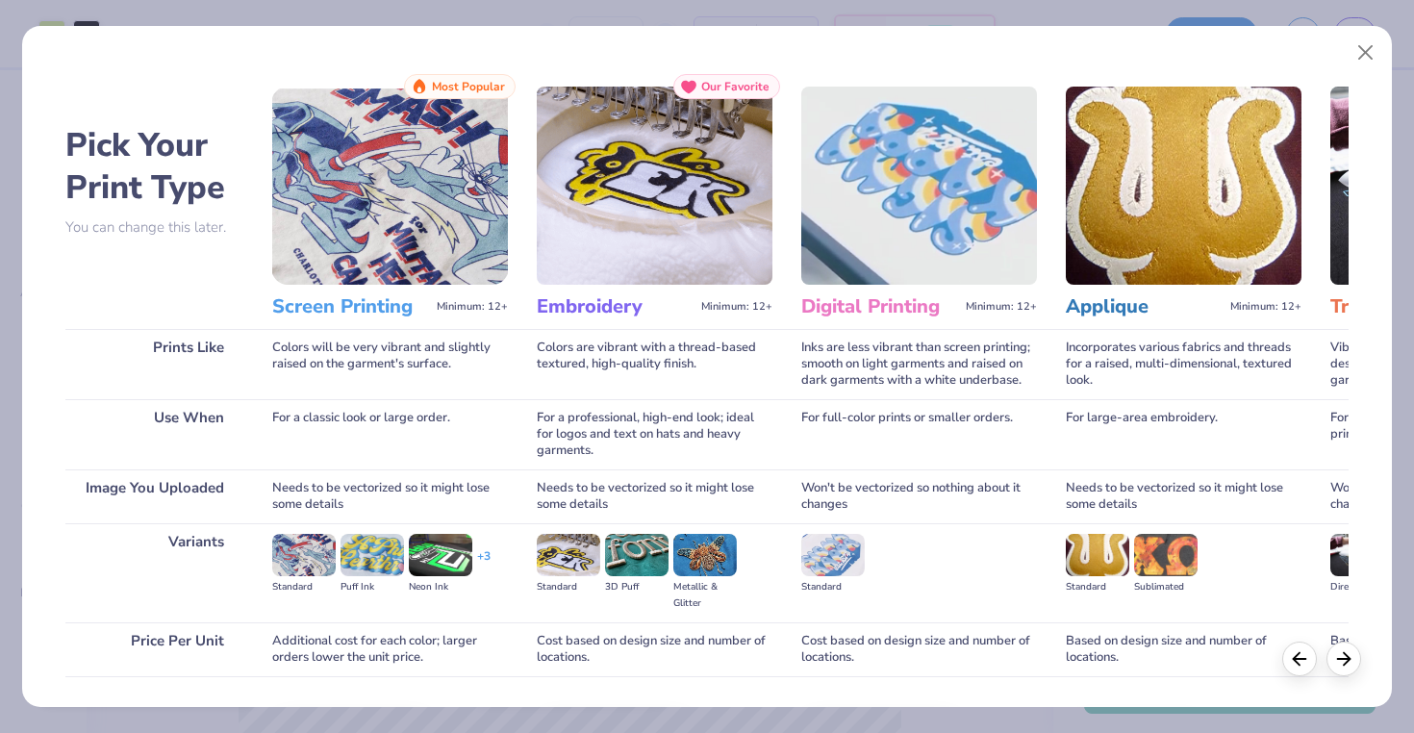
click at [437, 187] on img at bounding box center [390, 186] width 236 height 198
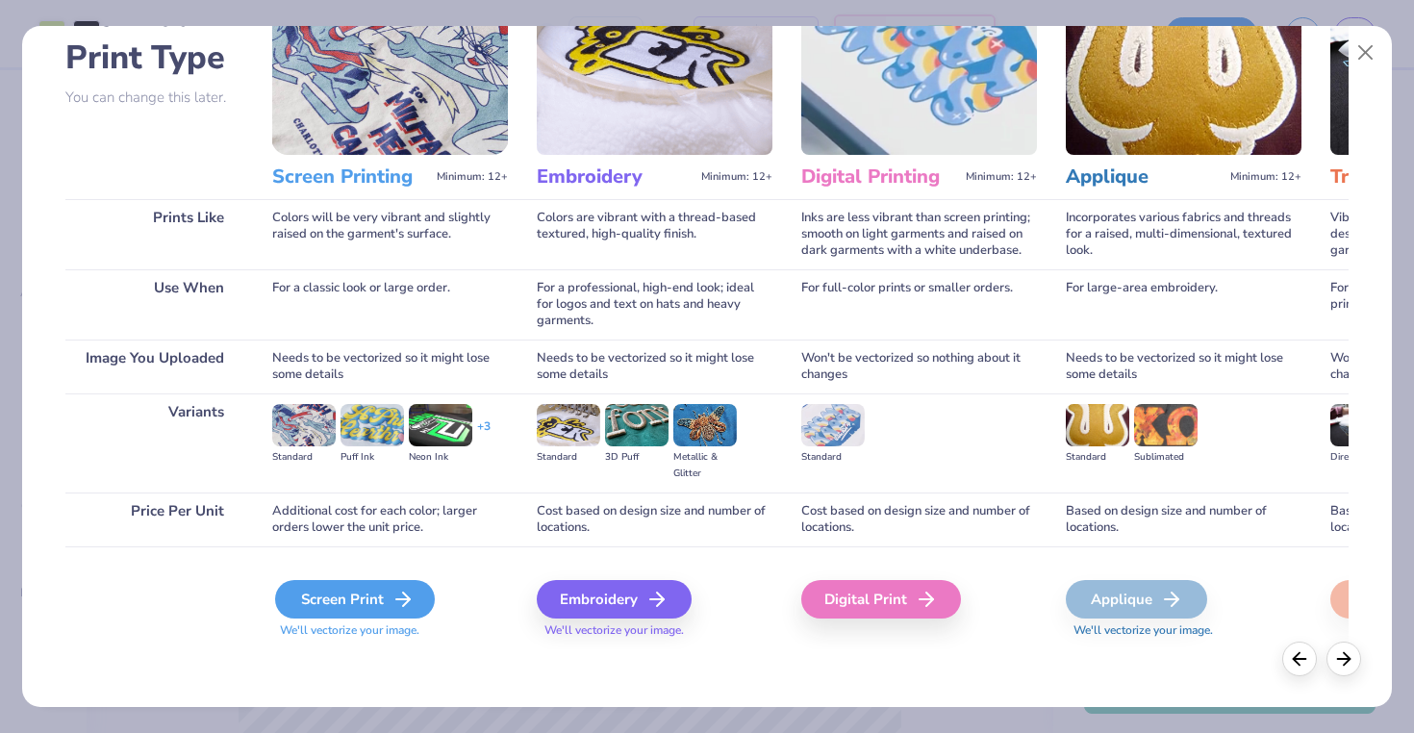
click at [349, 610] on div "Screen Print" at bounding box center [355, 599] width 160 height 38
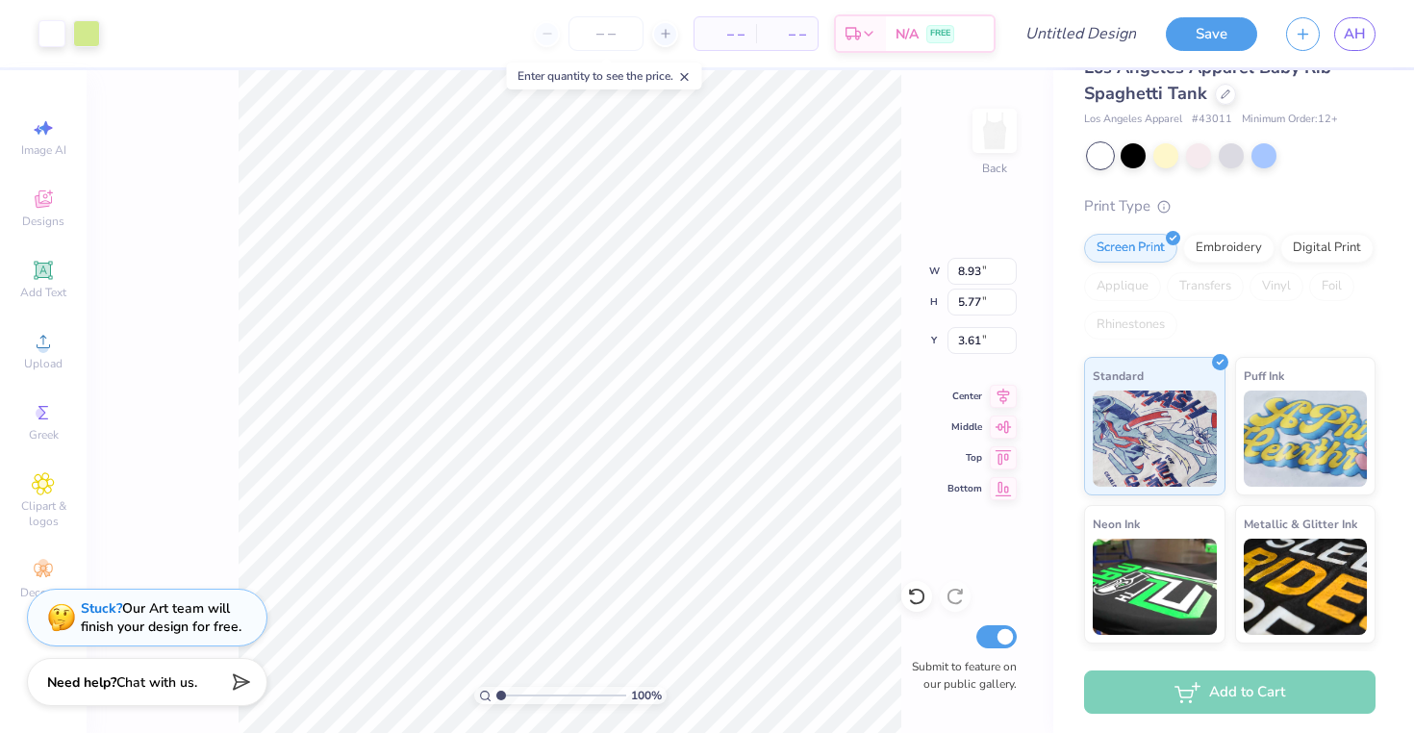
type input "4.84"
type input "4.85"
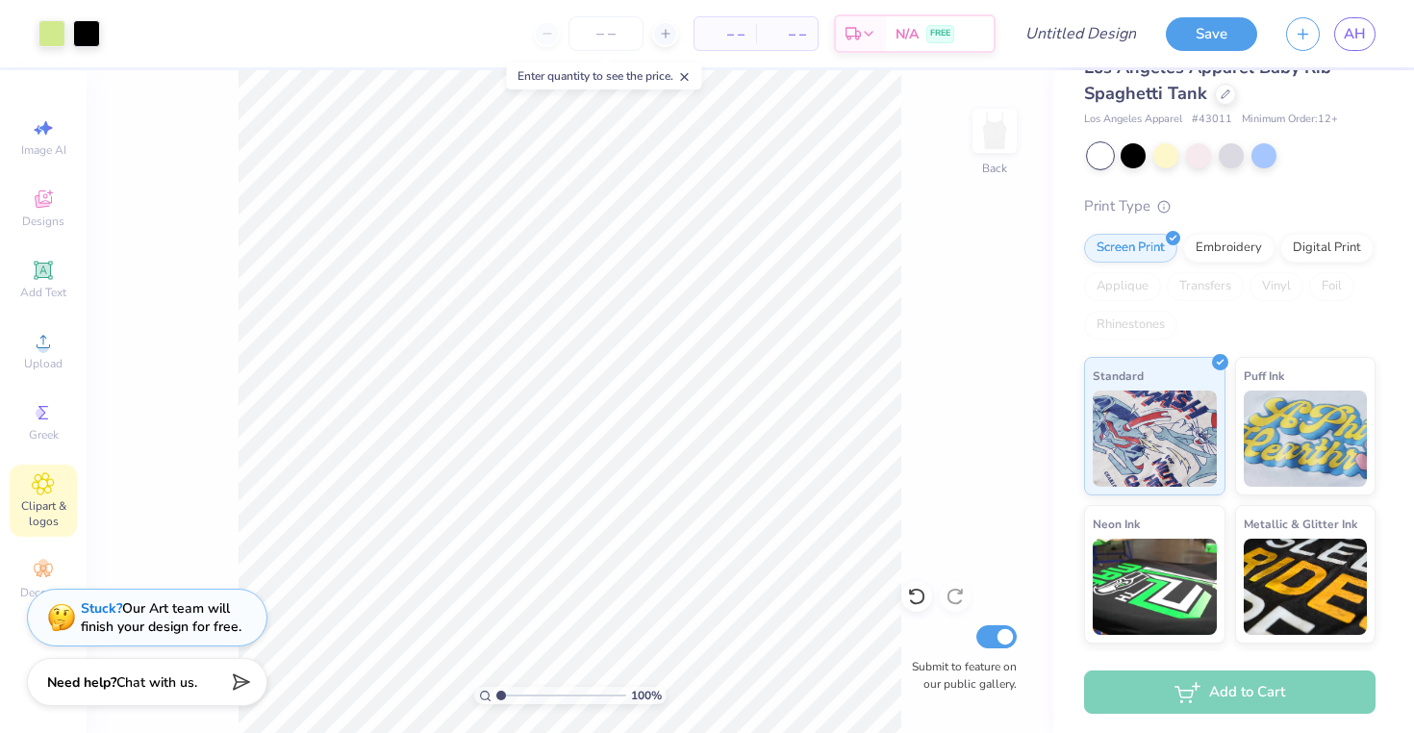
click at [41, 499] on span "Clipart & logos" at bounding box center [43, 513] width 67 height 31
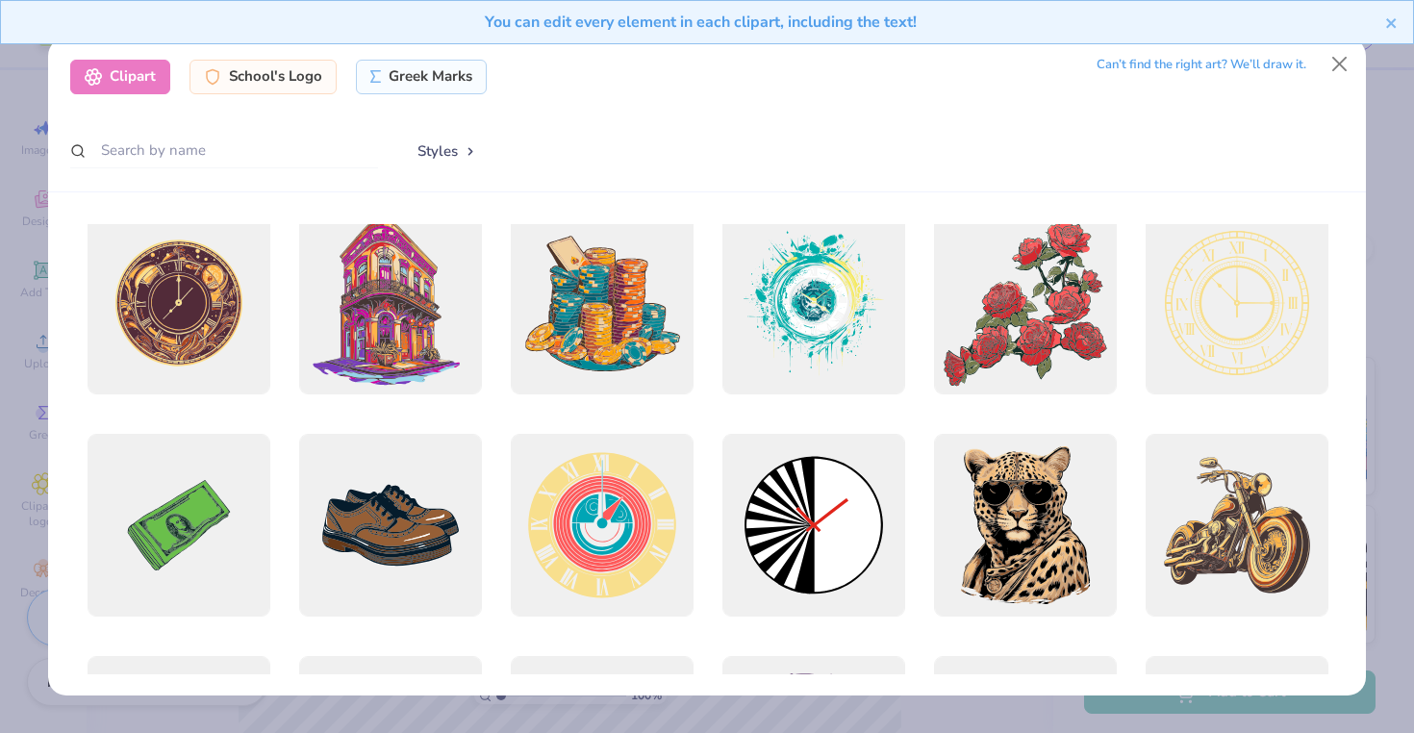
scroll to position [12, 0]
click at [162, 152] on input "text" at bounding box center [224, 151] width 308 height 36
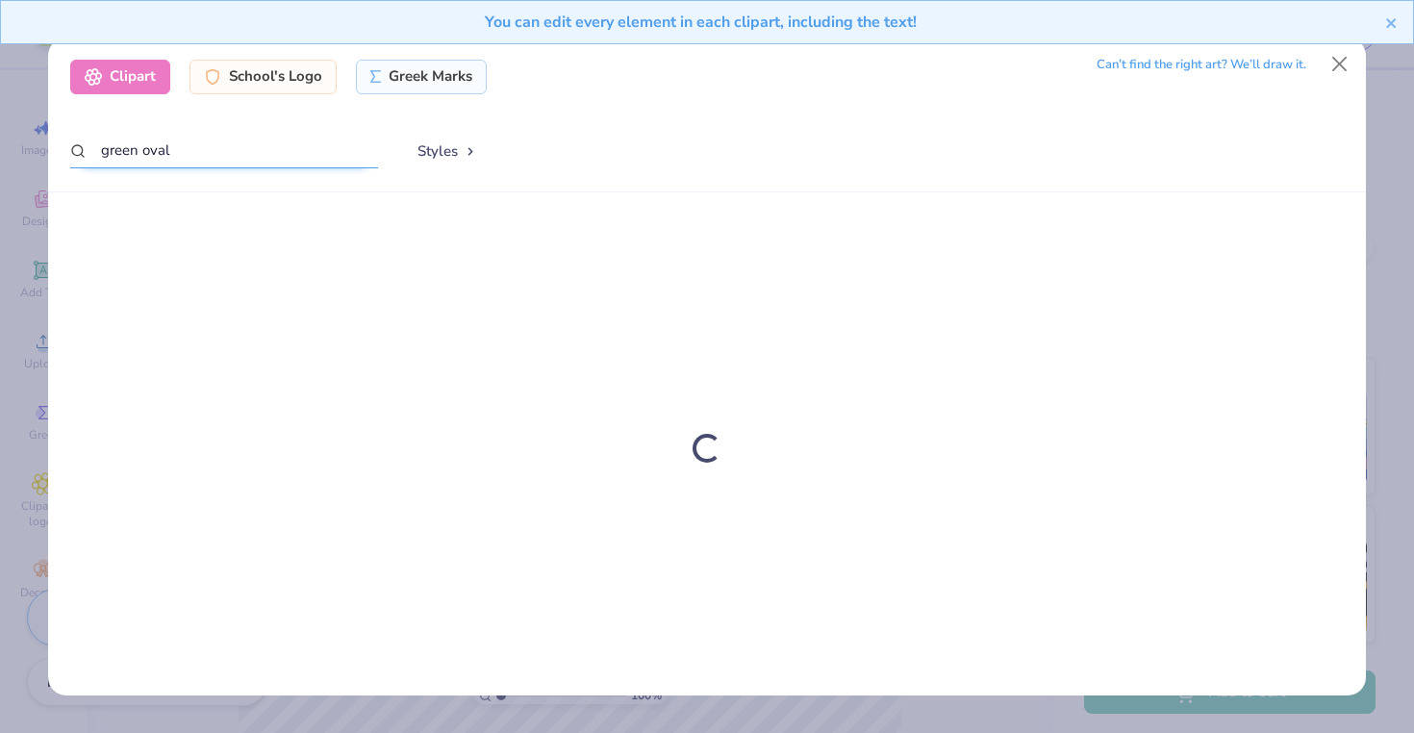
type input "green oval"
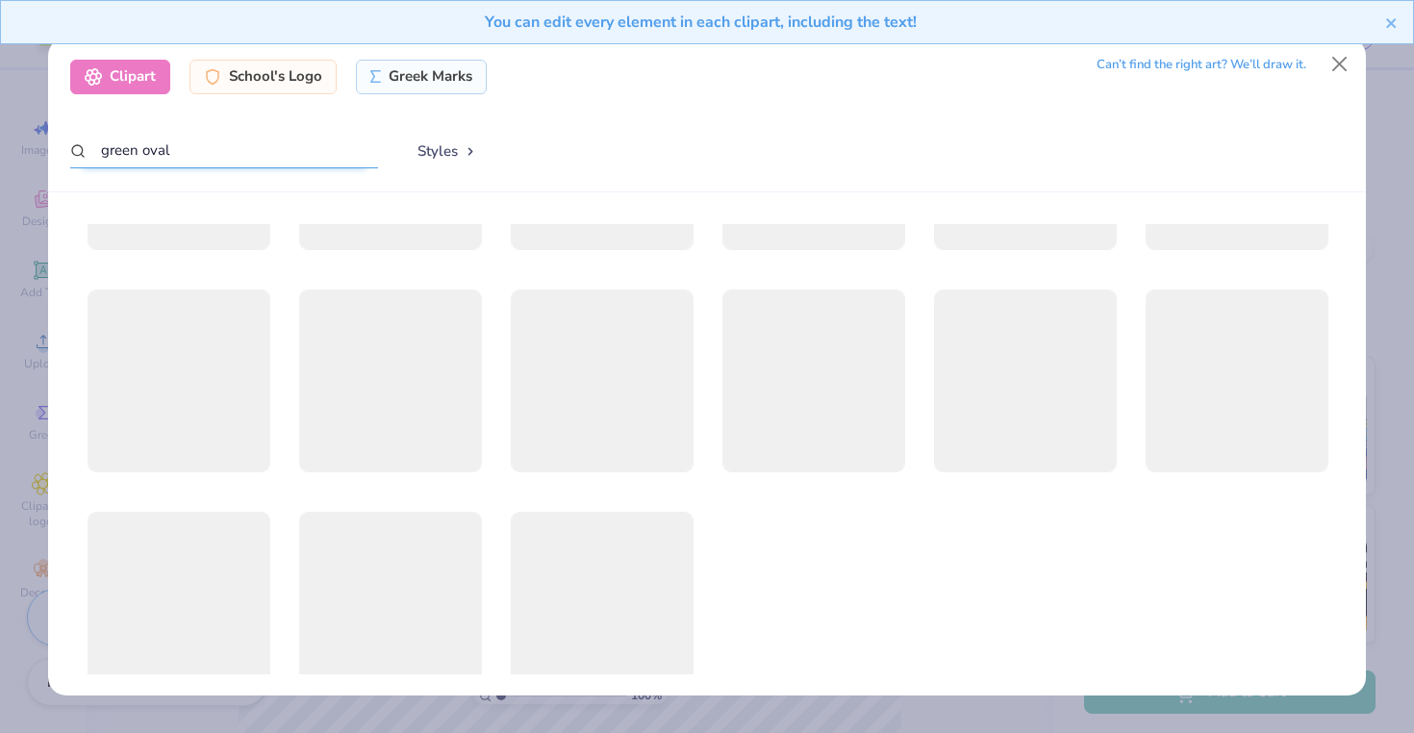
scroll to position [0, 0]
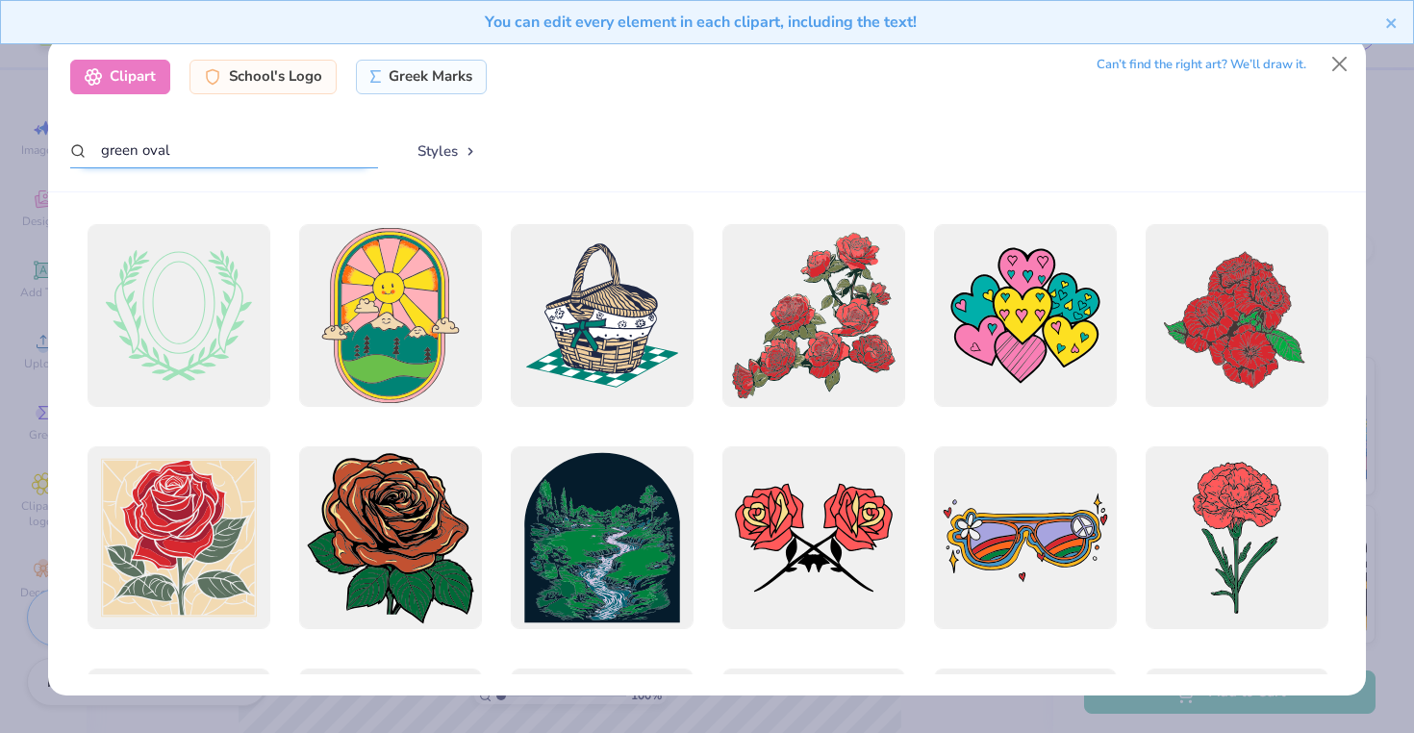
click at [232, 150] on input "green oval" at bounding box center [224, 151] width 308 height 36
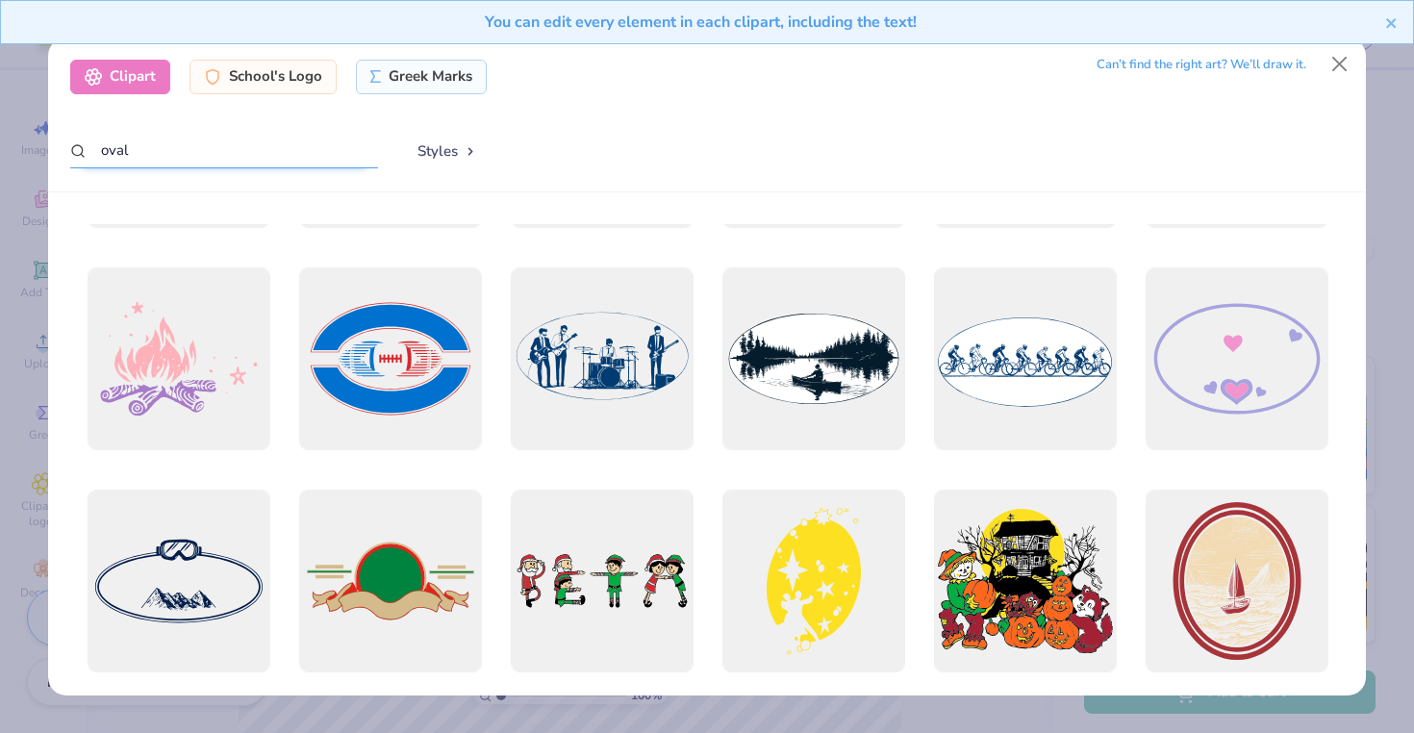
scroll to position [245, 0]
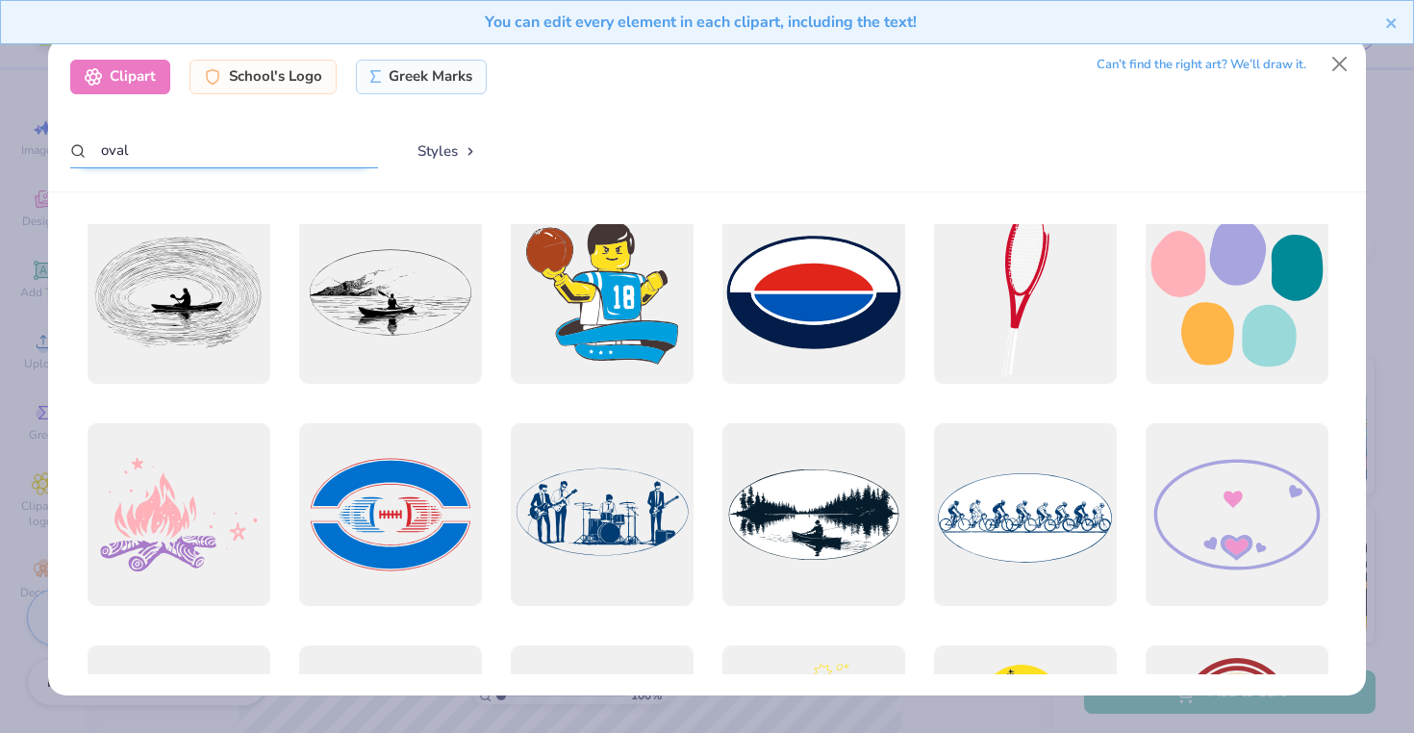
click at [155, 135] on input "oval" at bounding box center [224, 151] width 308 height 36
type input "yoga"
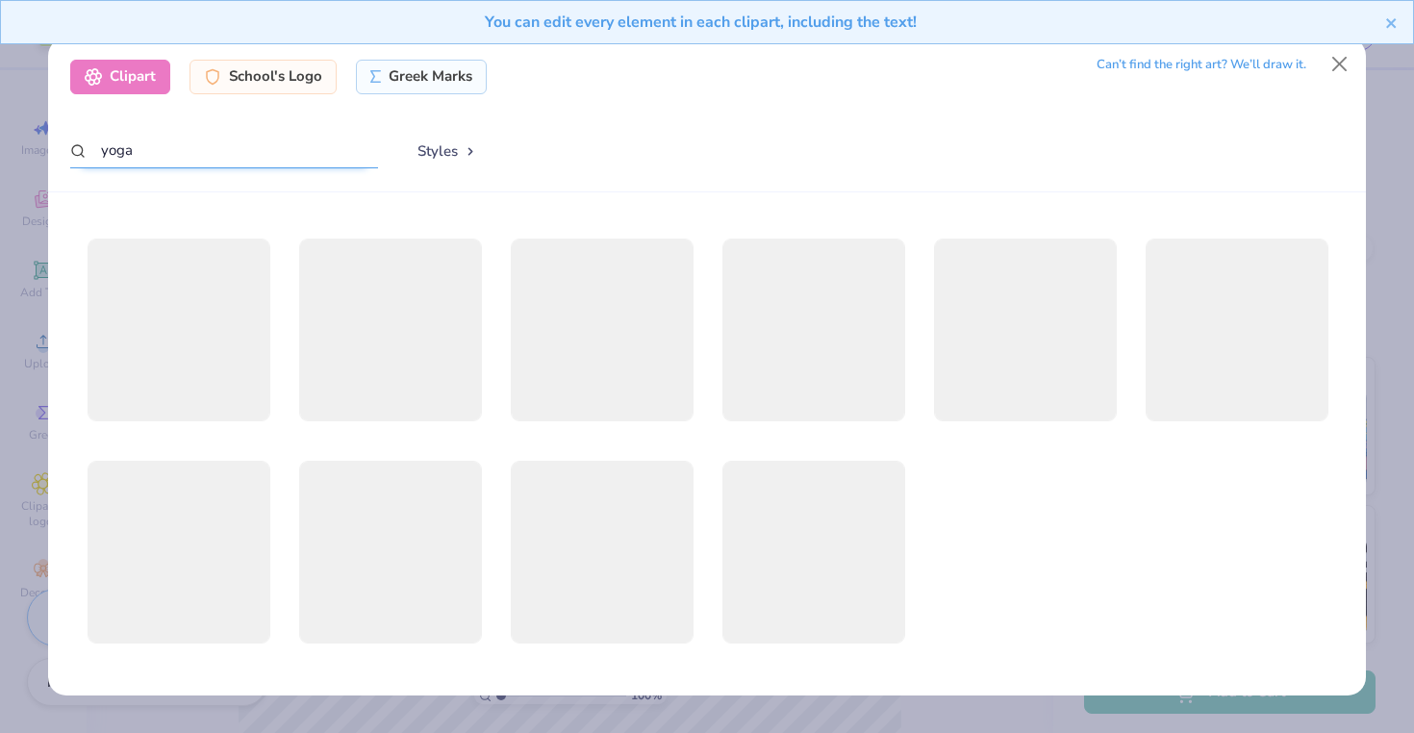
scroll to position [215, 0]
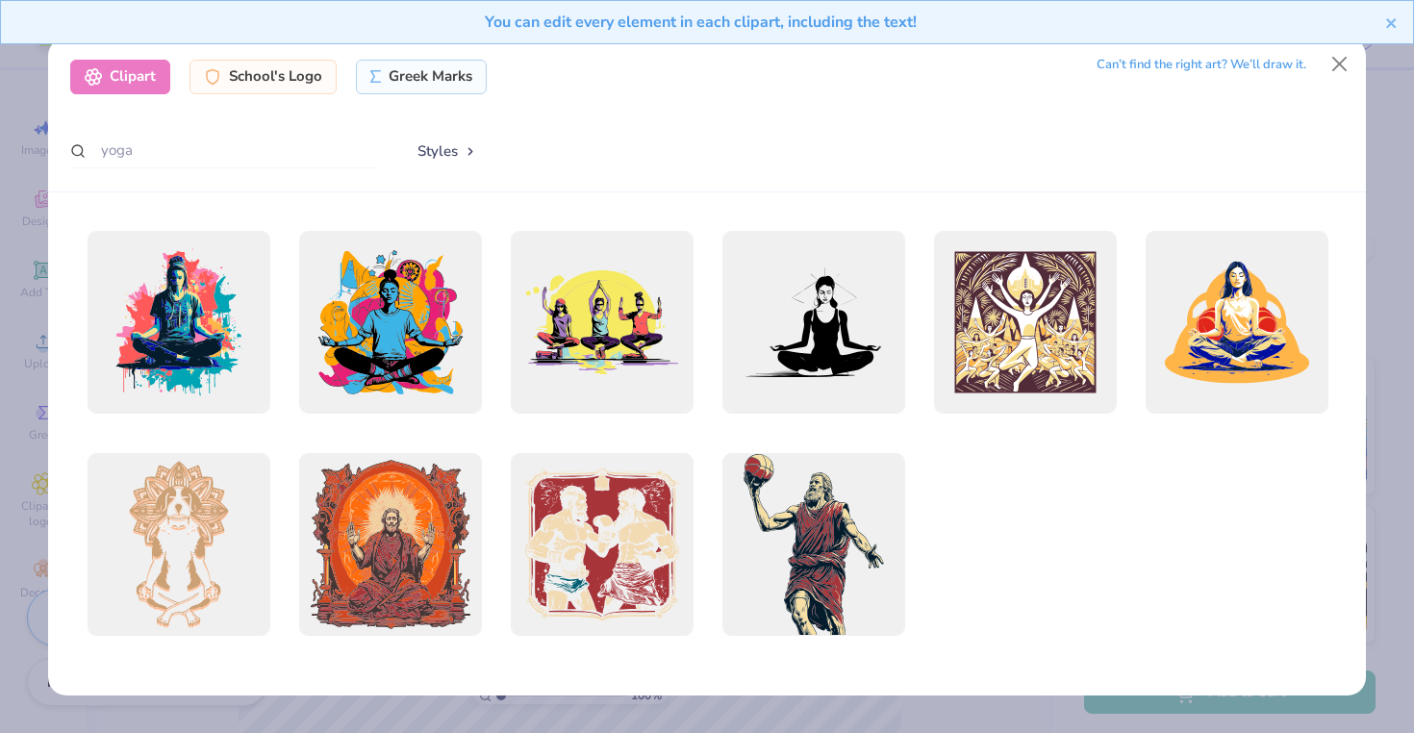
click at [441, 152] on button "Styles" at bounding box center [447, 151] width 100 height 37
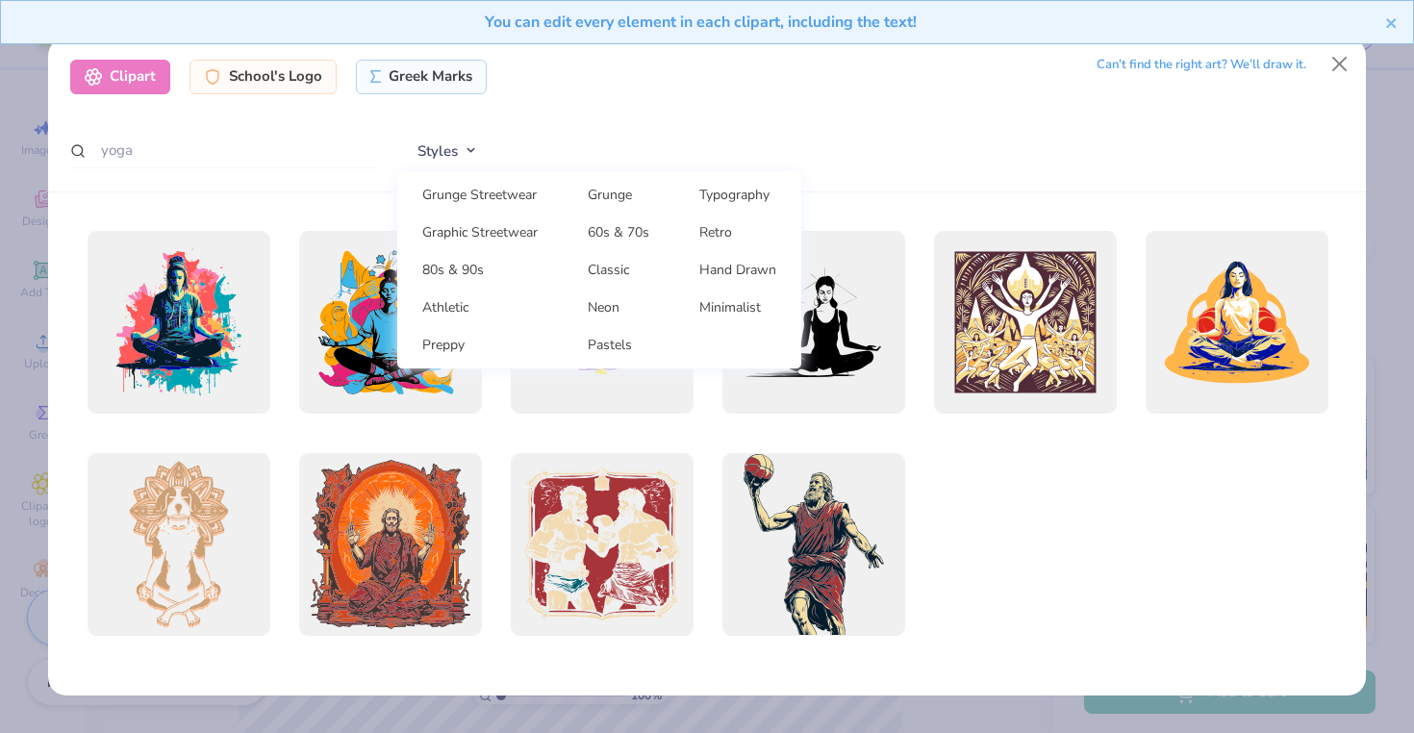
click at [1241, 546] on div at bounding box center [1235, 563] width 183 height 221
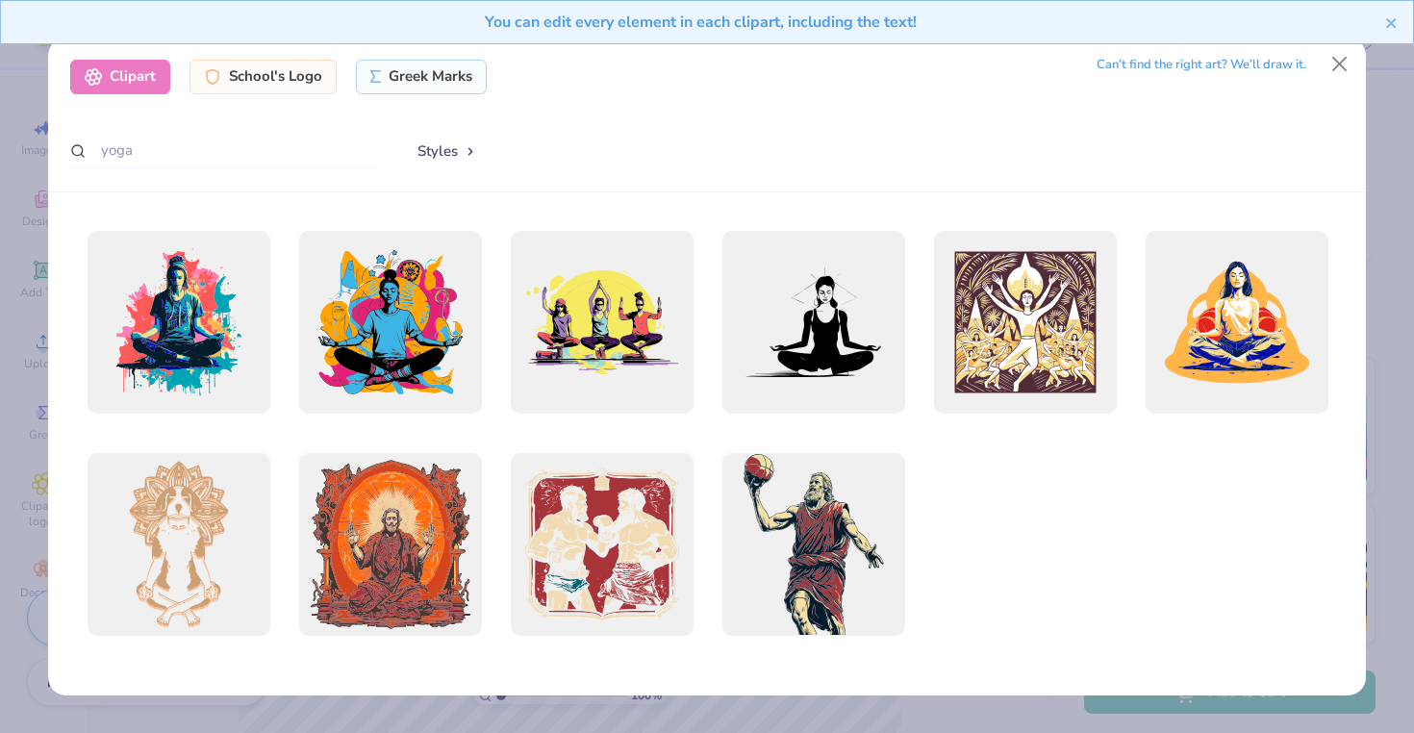
scroll to position [0, 0]
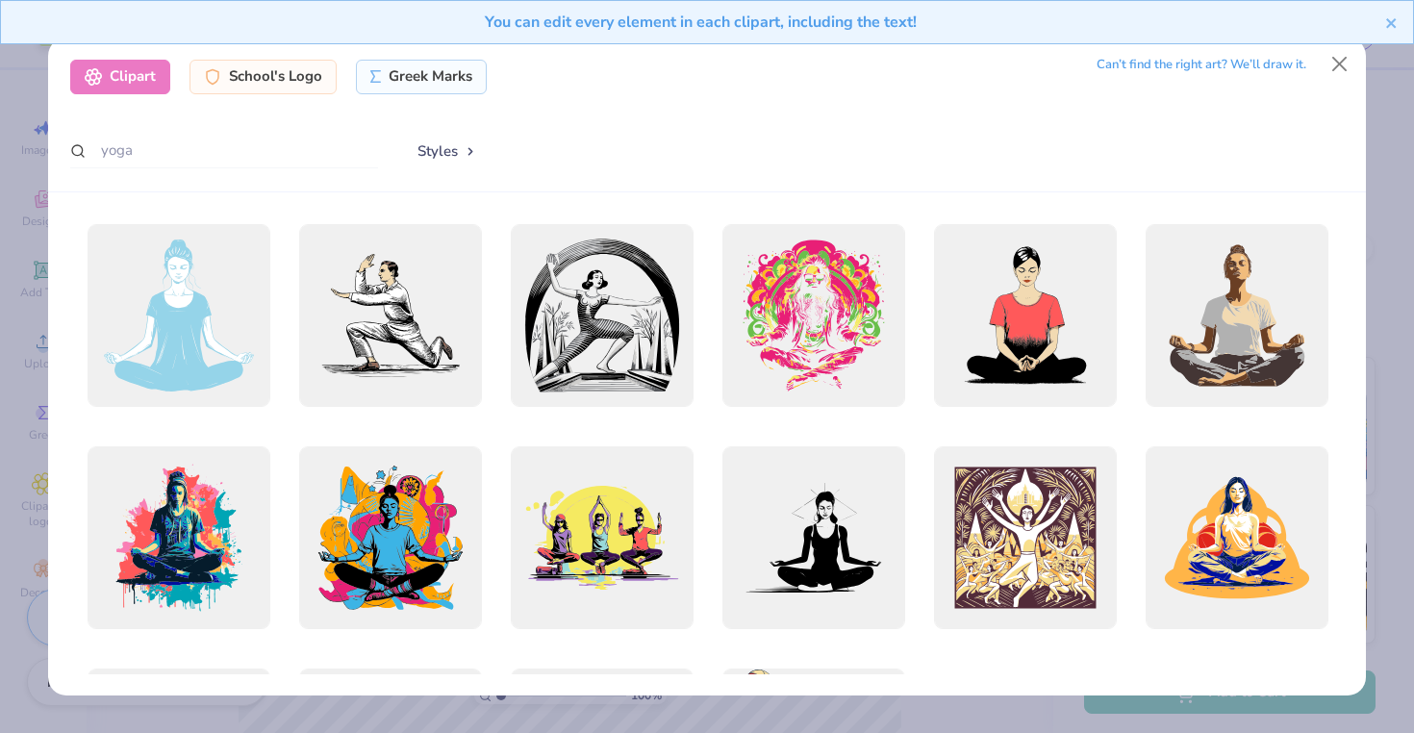
click at [132, 77] on div "Clipart" at bounding box center [120, 77] width 100 height 35
click at [155, 73] on div "Clipart" at bounding box center [120, 77] width 100 height 35
click at [232, 73] on div "School's Logo" at bounding box center [262, 74] width 147 height 35
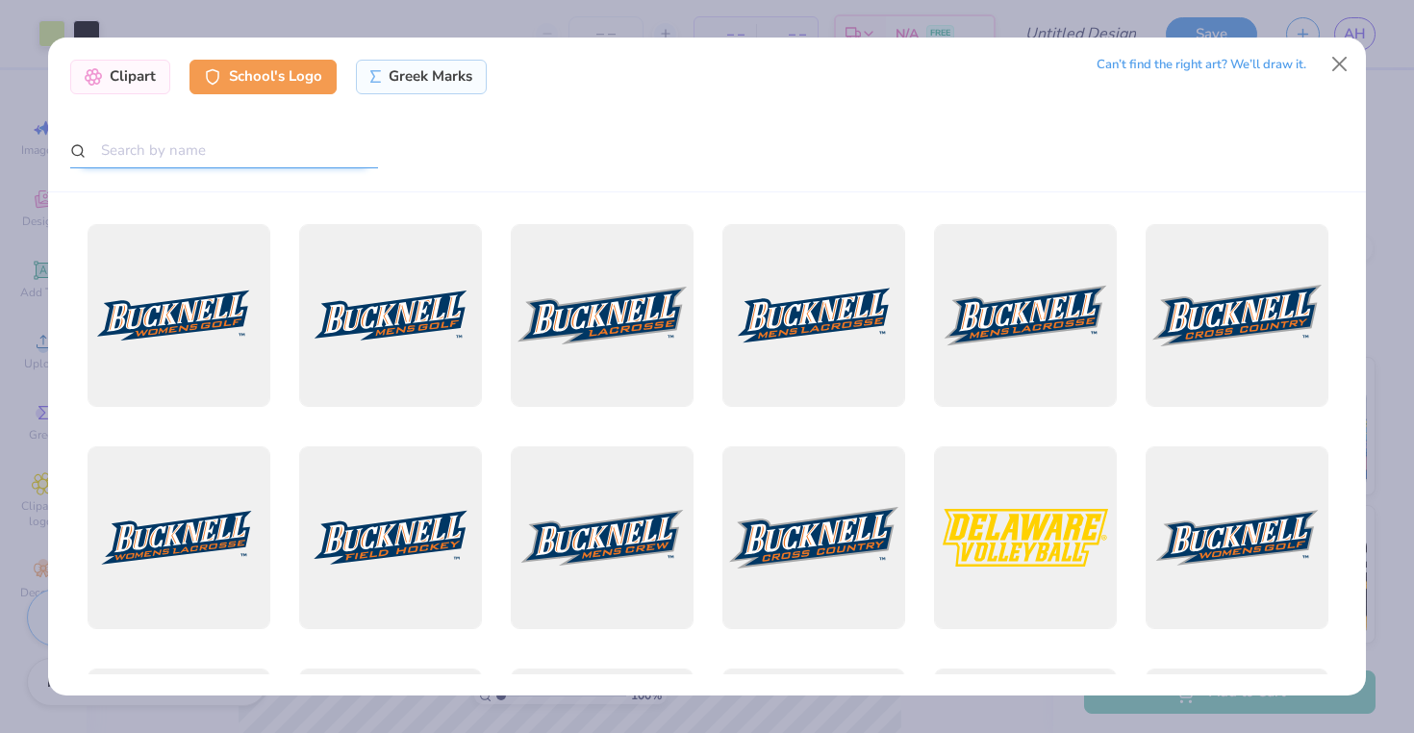
click at [209, 157] on input "text" at bounding box center [224, 151] width 308 height 36
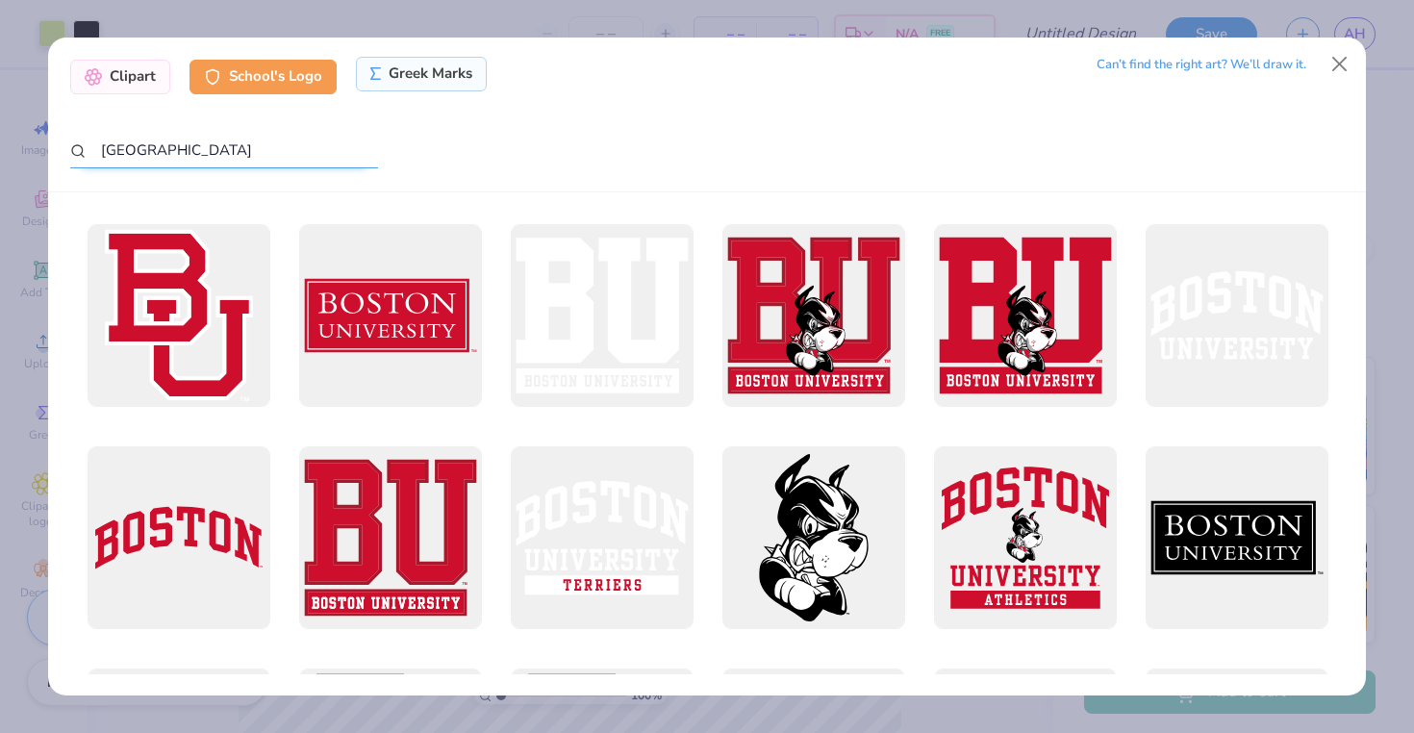
type input "[GEOGRAPHIC_DATA]"
click at [442, 70] on div "Greek Marks" at bounding box center [422, 74] width 132 height 35
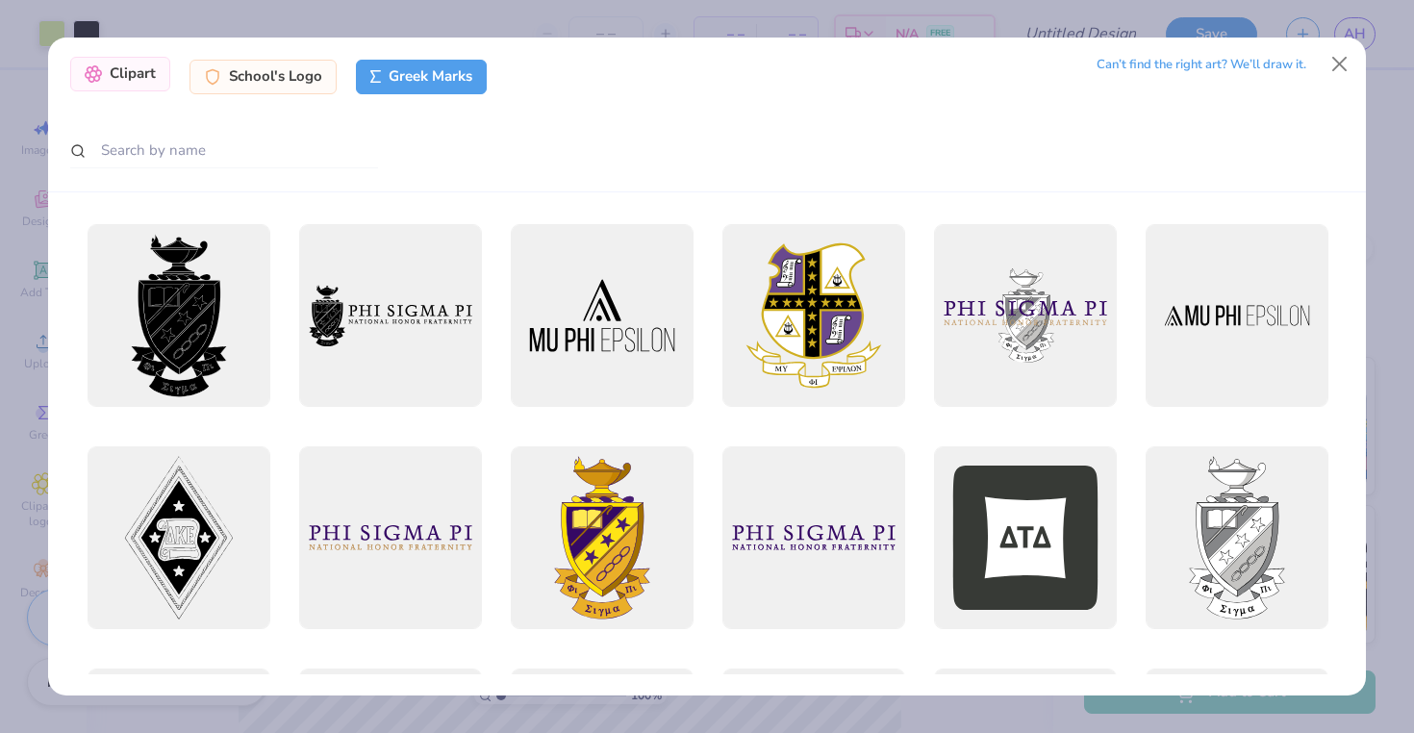
click at [143, 74] on div "Clipart" at bounding box center [120, 74] width 100 height 35
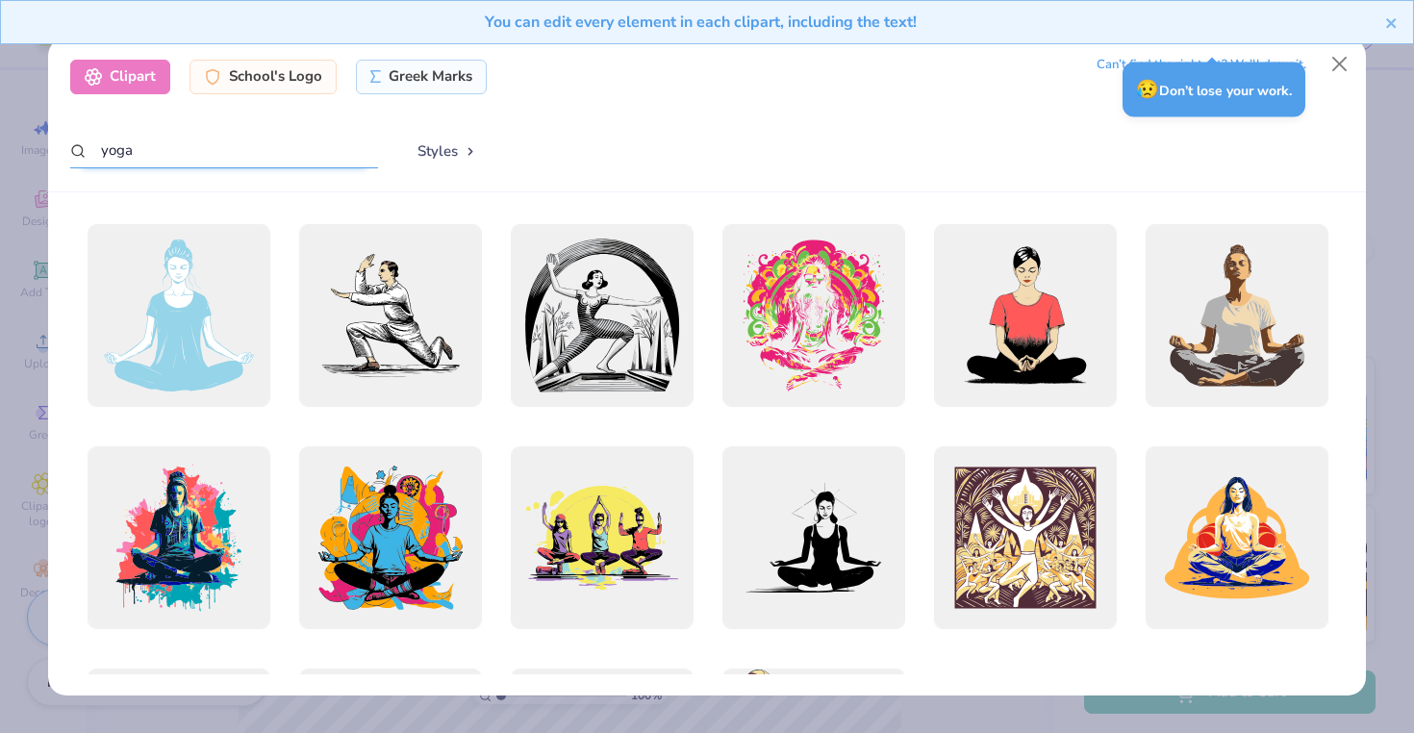
click at [168, 147] on input "yoga" at bounding box center [224, 151] width 308 height 36
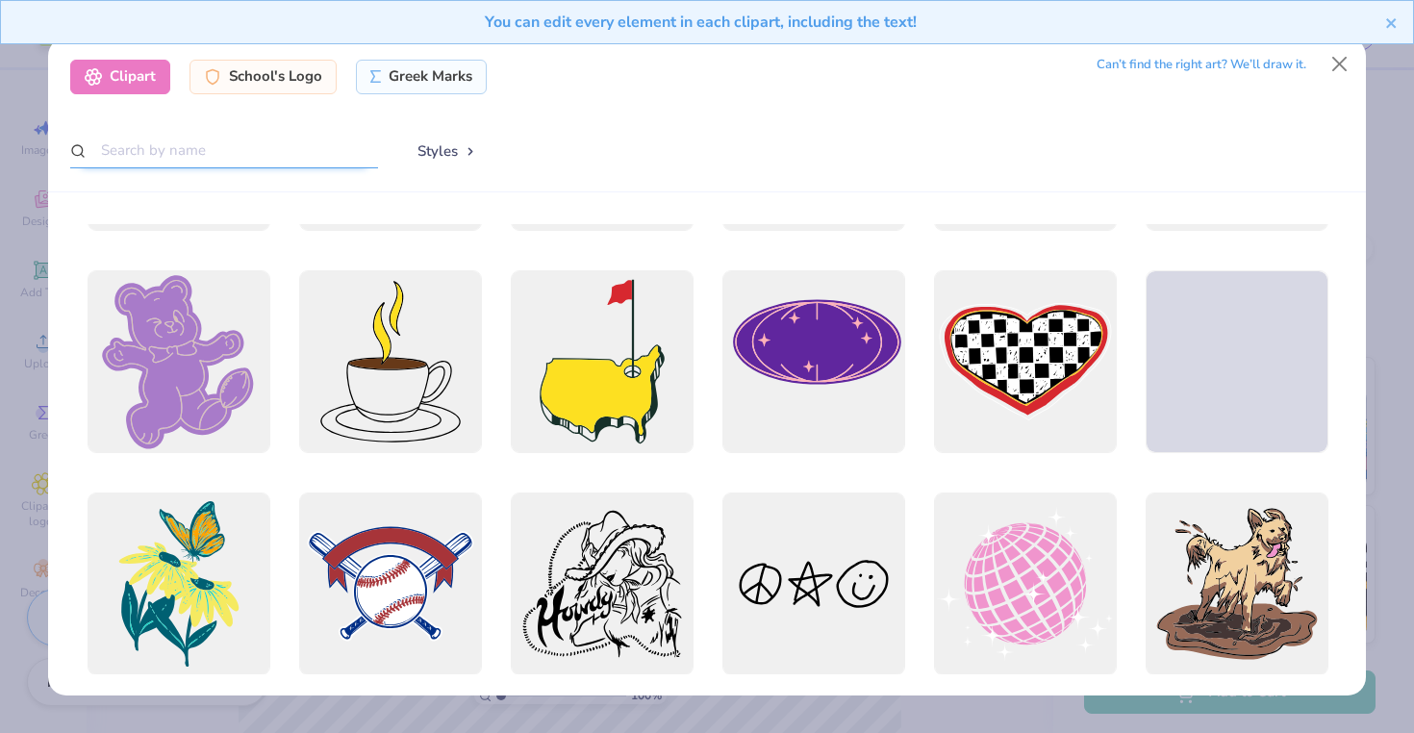
scroll to position [16395, 0]
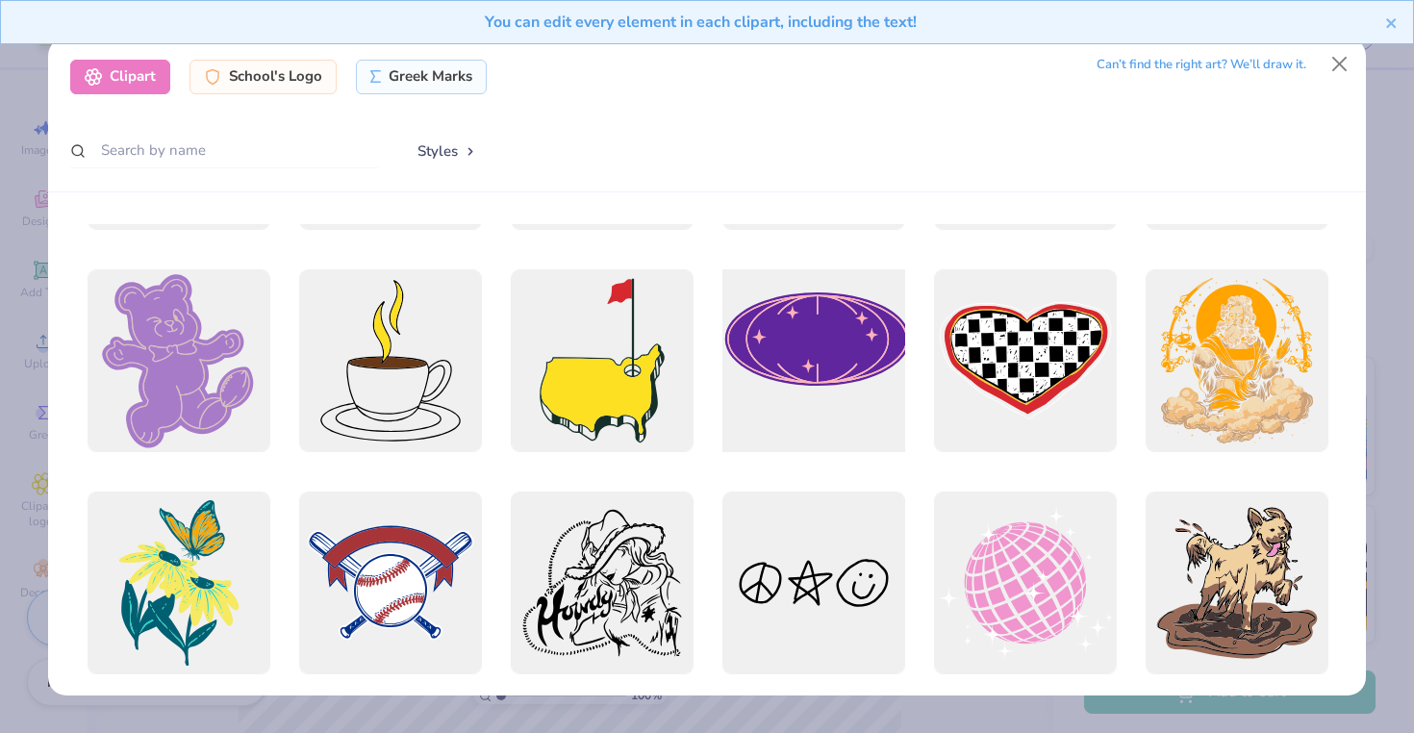
click at [821, 358] on div at bounding box center [813, 360] width 201 height 201
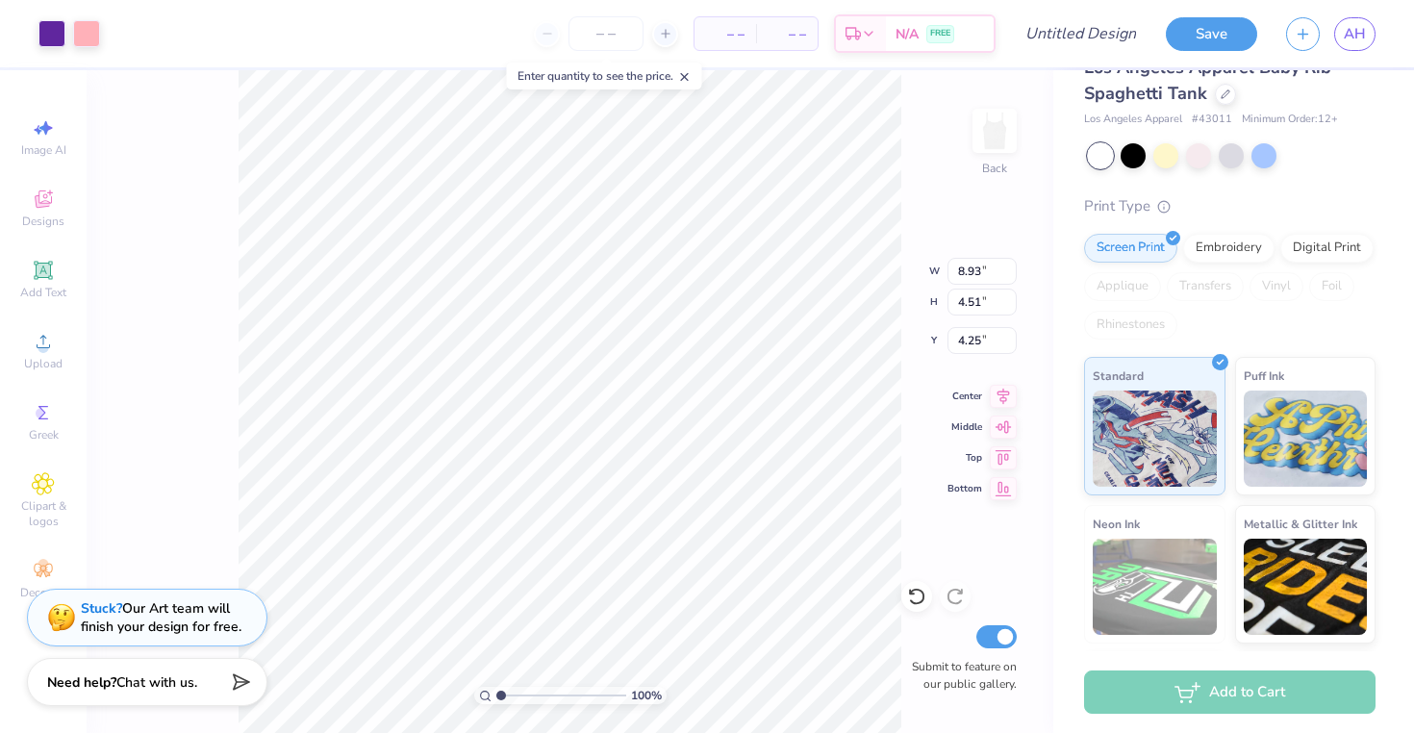
type input "4.51"
type input "7.38"
type input "3.72"
type input "4.19"
type input "8.95"
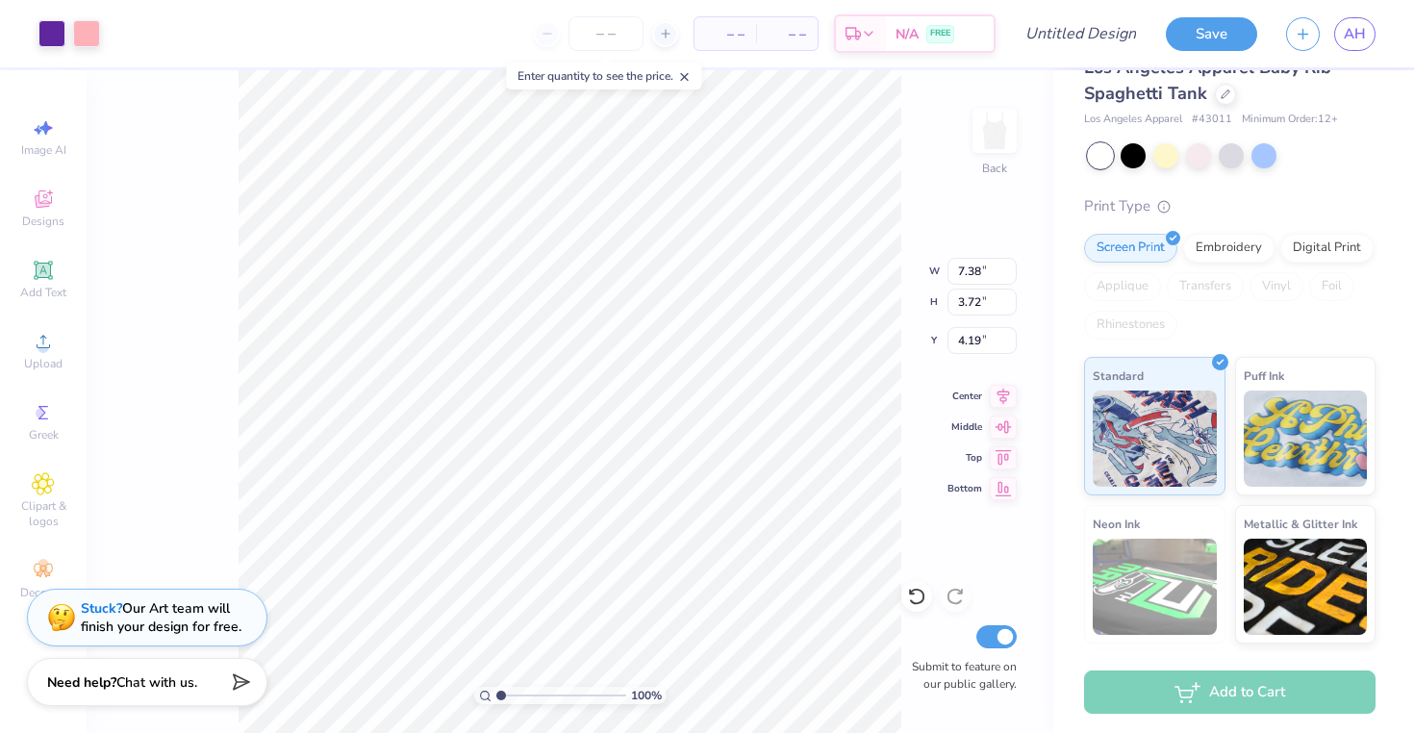
type input "2.10"
type input "2.09"
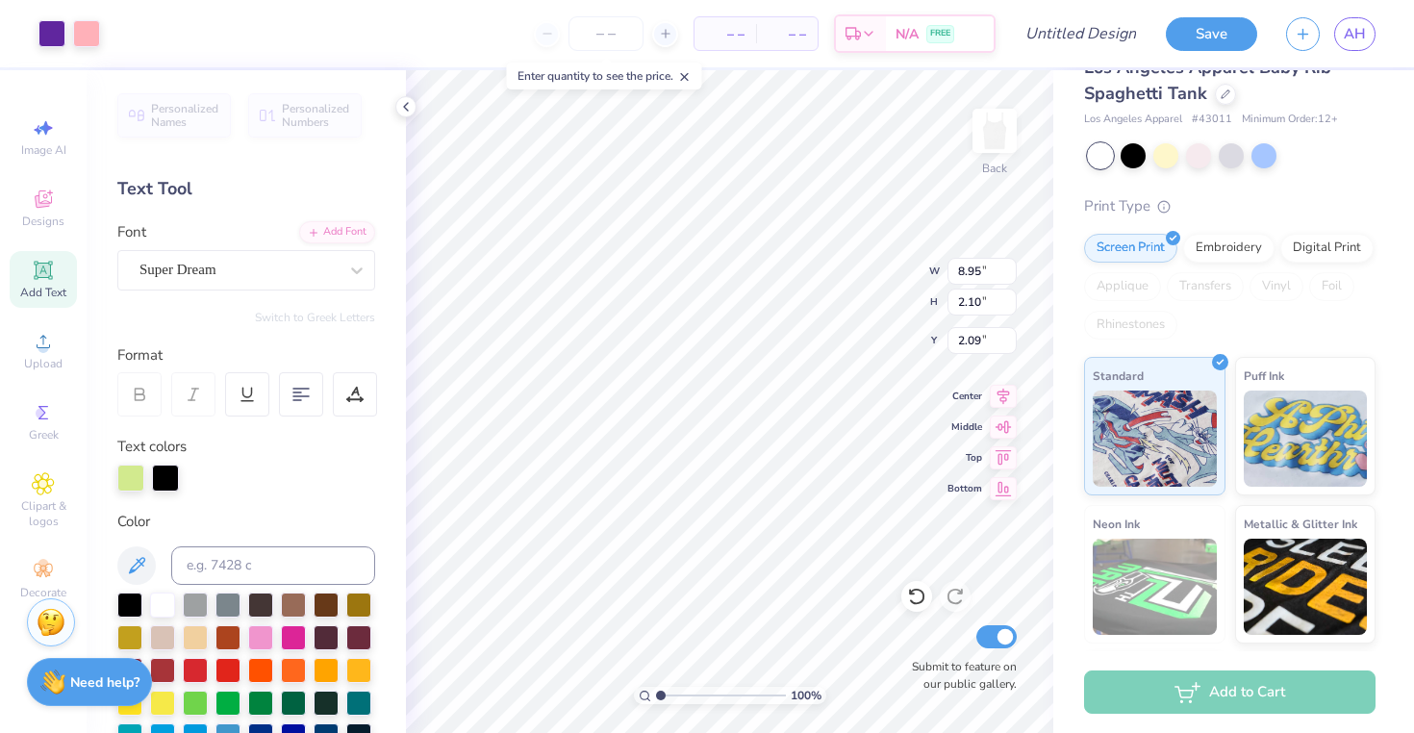
type input "7.38"
type input "3.72"
type input "4.19"
click at [323, 639] on div at bounding box center [326, 635] width 25 height 25
type input "8.95"
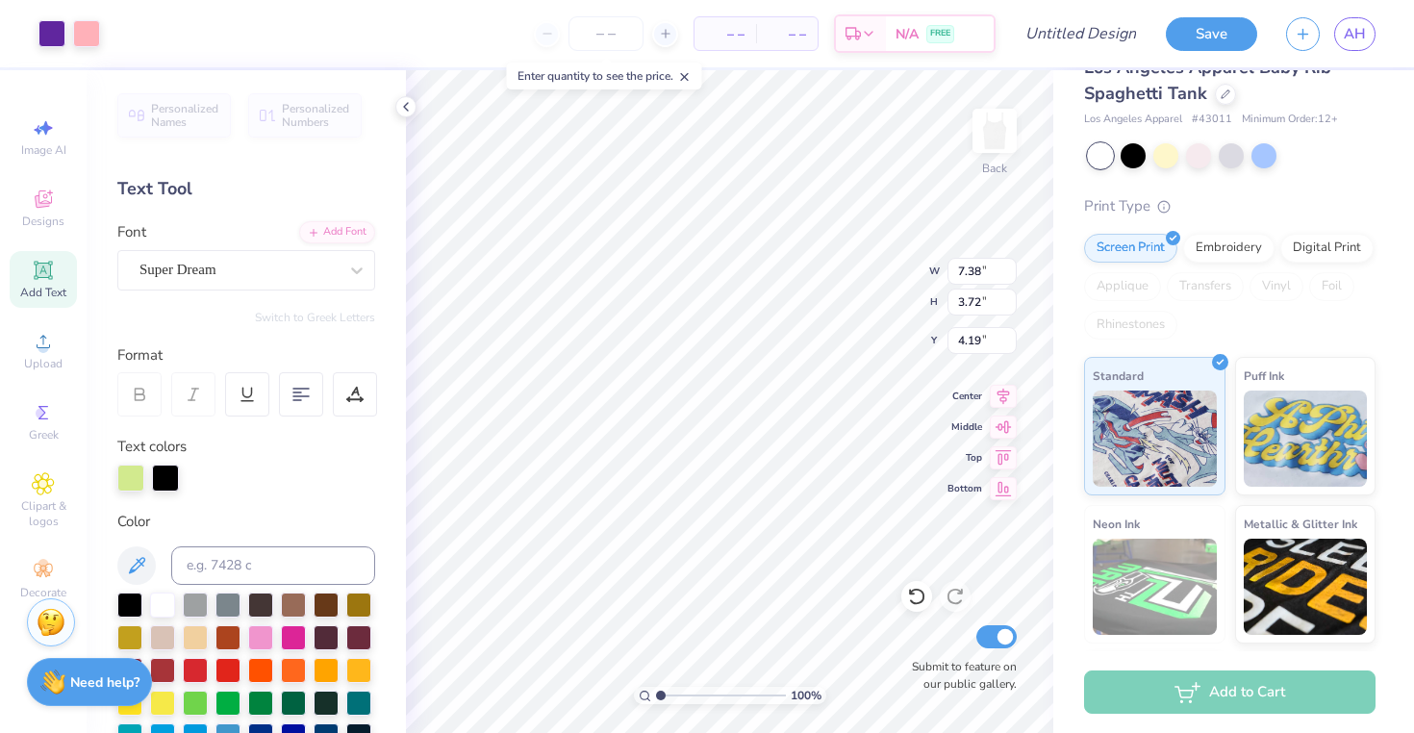
type input "2.10"
type input "2.09"
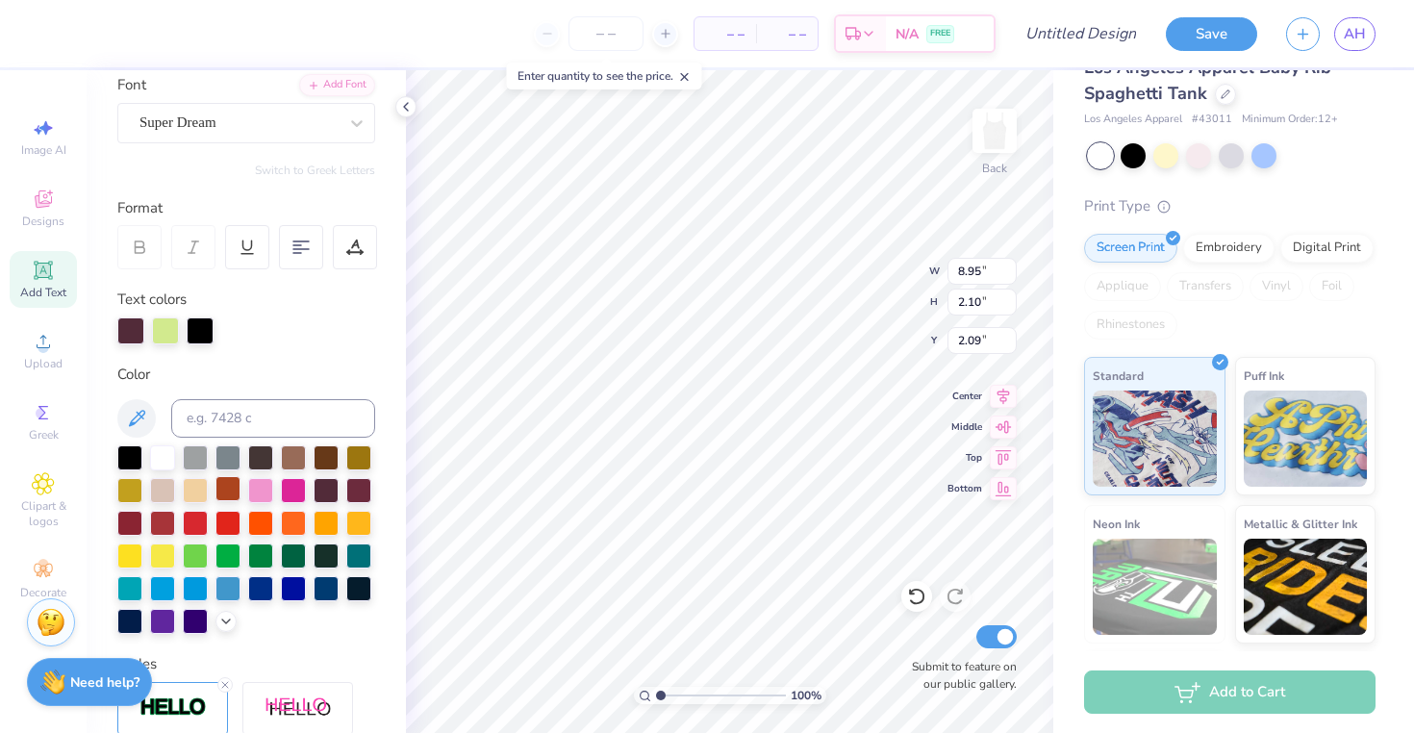
scroll to position [148, 0]
click at [262, 487] on div at bounding box center [260, 487] width 25 height 25
type input "8.93"
click at [998, 426] on icon at bounding box center [1003, 424] width 16 height 13
click at [1013, 452] on icon at bounding box center [1003, 454] width 27 height 23
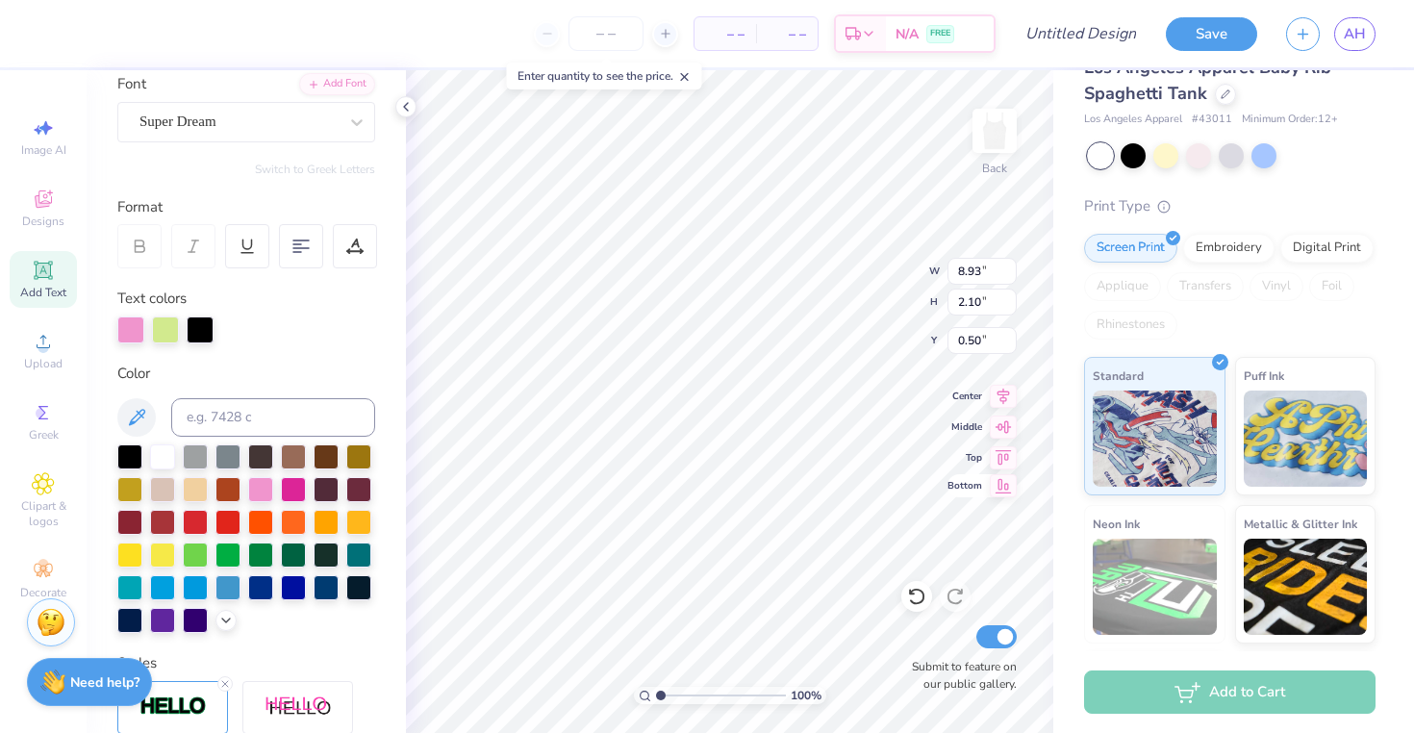
click at [1000, 487] on icon at bounding box center [1003, 485] width 27 height 23
type input "10.40"
click at [1003, 488] on icon at bounding box center [1003, 485] width 27 height 23
click at [1000, 403] on icon at bounding box center [1003, 393] width 27 height 23
click at [1002, 393] on icon at bounding box center [1003, 393] width 27 height 23
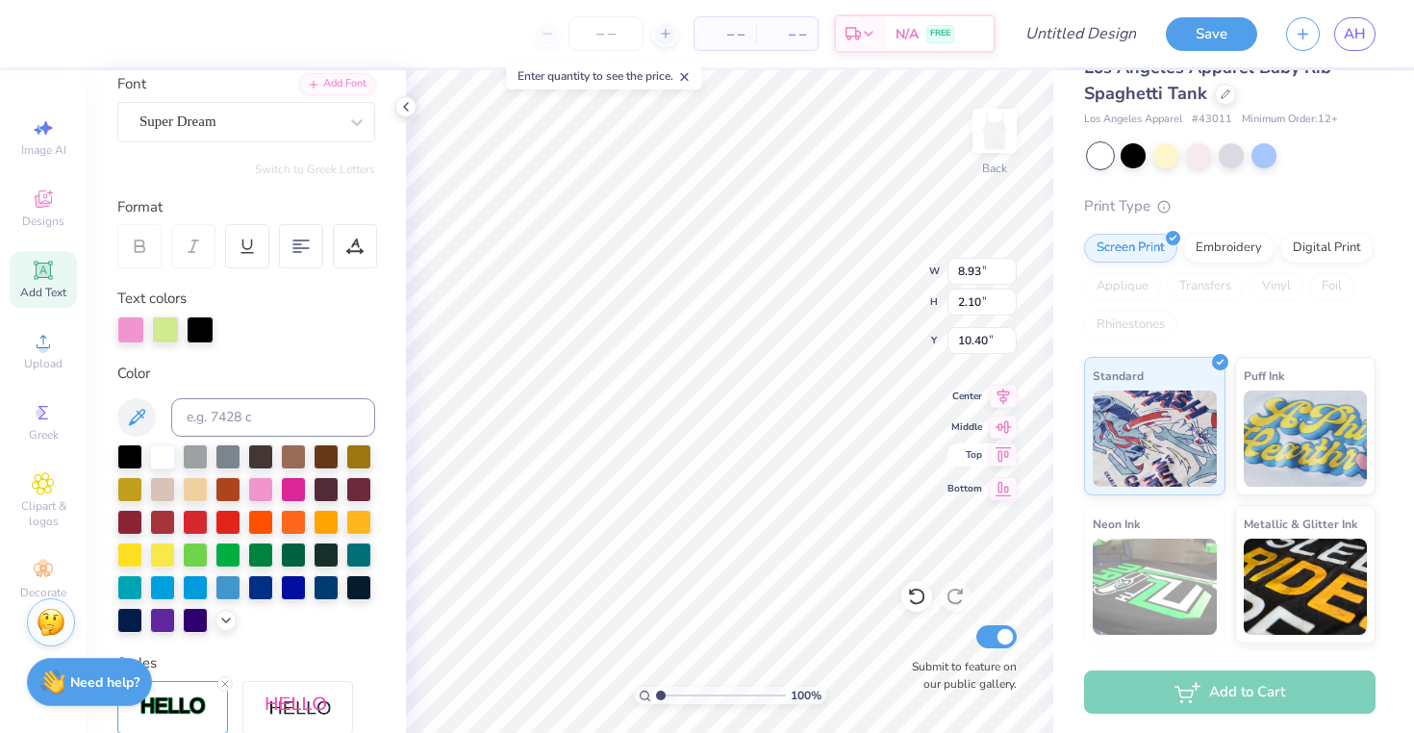
click at [1001, 453] on icon at bounding box center [1003, 454] width 16 height 14
click at [995, 420] on icon at bounding box center [1003, 424] width 27 height 23
click at [999, 448] on icon at bounding box center [1003, 454] width 16 height 14
type input "0.50"
click at [1001, 389] on icon at bounding box center [1003, 394] width 13 height 16
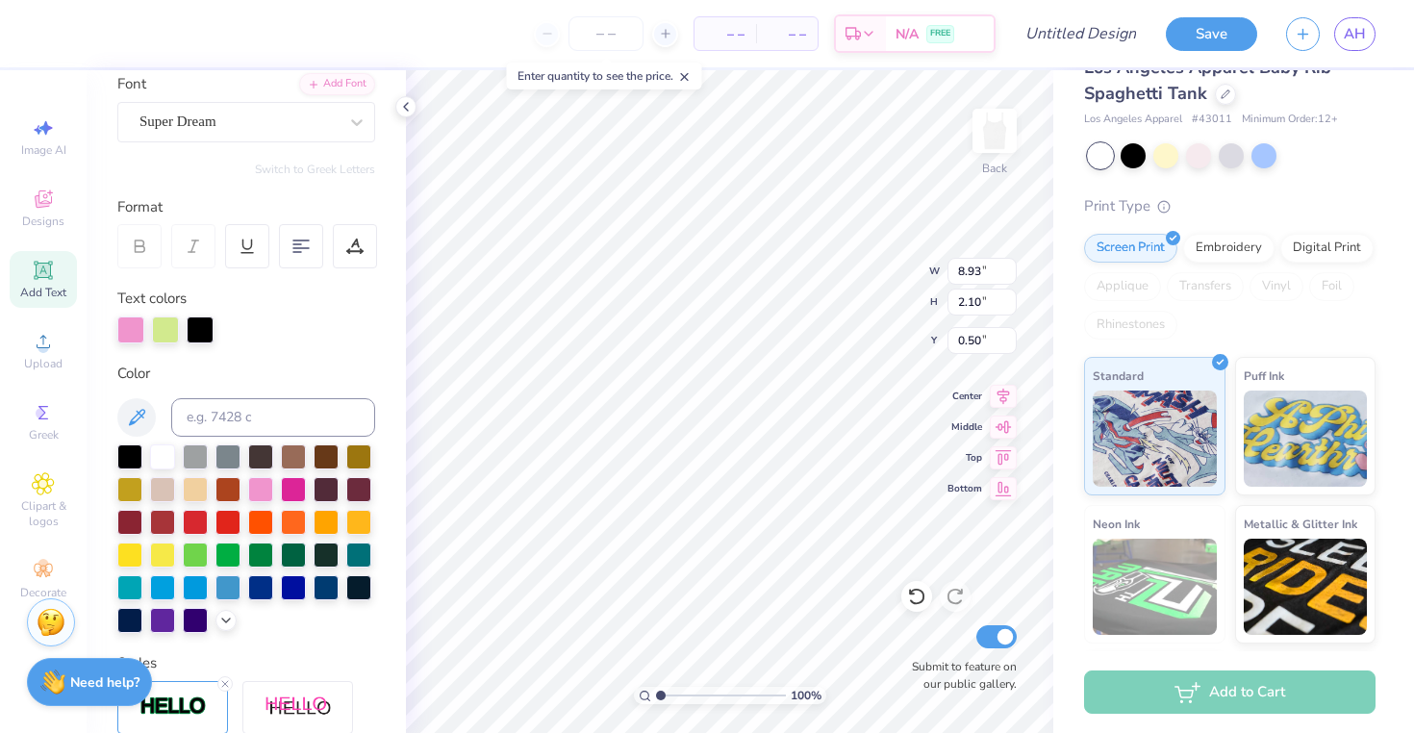
type input "1.82"
click at [952, 441] on div "100 % Back W 8.93 H 2.10 Y 1.82 Center Middle Top Bottom Submit to feature on o…" at bounding box center [729, 401] width 647 height 663
type input "3.91"
type input "6.19"
type input "3.12"
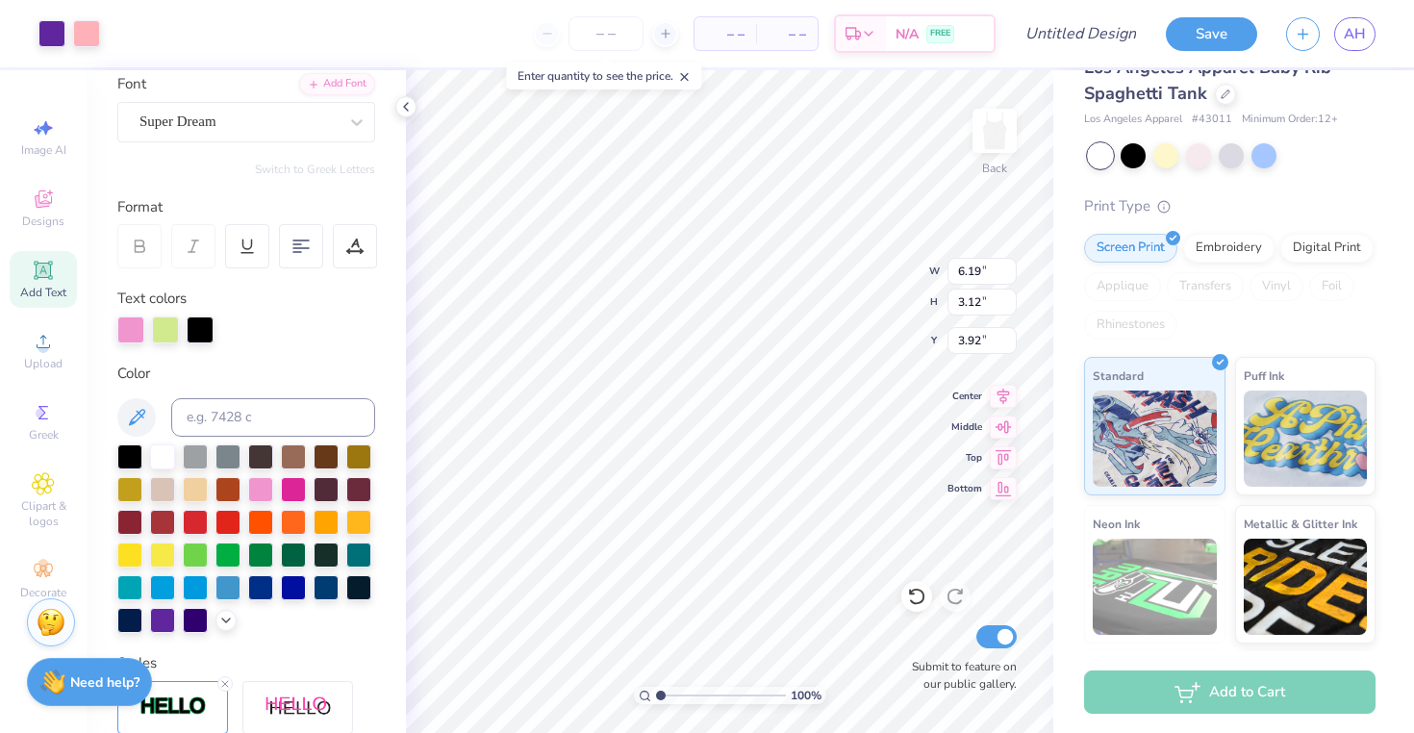
type input "3.59"
type input "8.4"
type textarea "x"
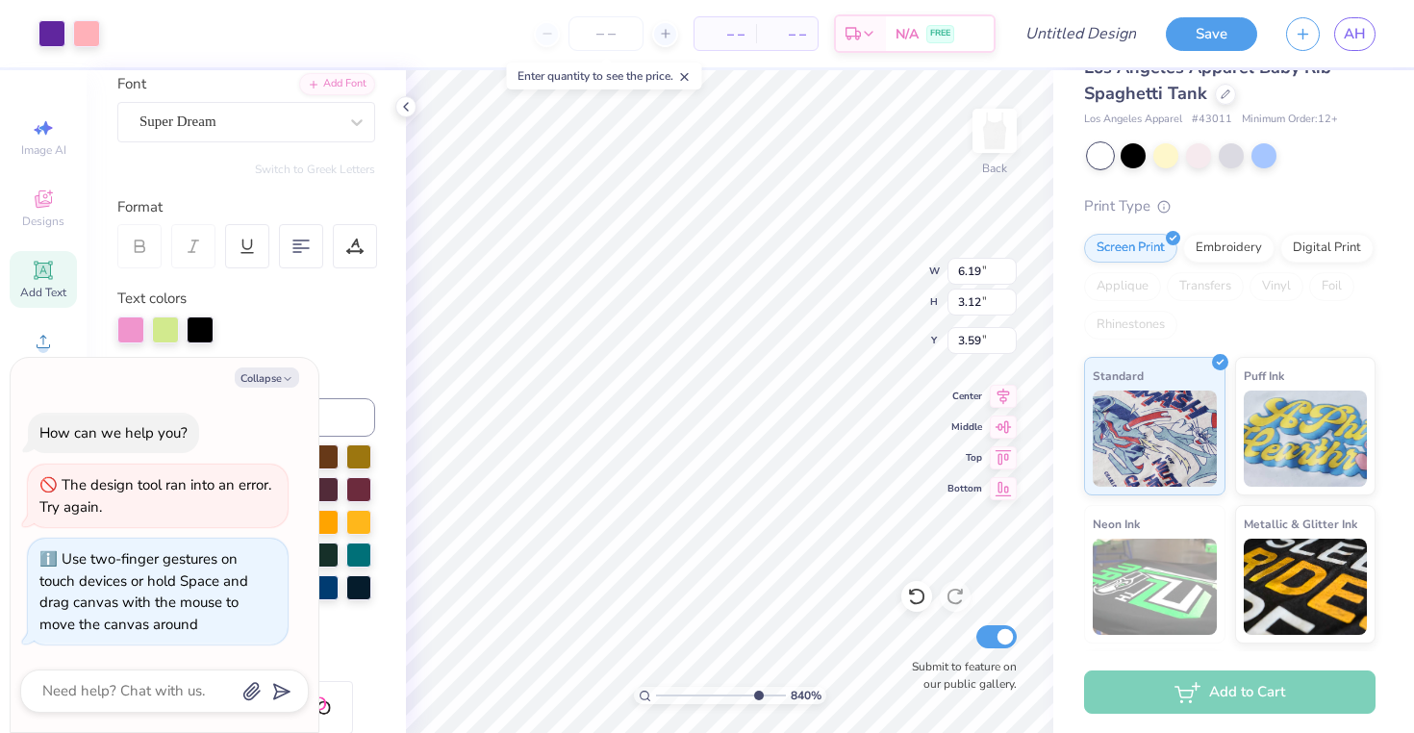
click at [755, 692] on input "range" at bounding box center [721, 695] width 130 height 17
drag, startPoint x: 652, startPoint y: 693, endPoint x: 623, endPoint y: 692, distance: 28.9
type input "1"
click at [656, 692] on input "range" at bounding box center [721, 695] width 130 height 17
click at [278, 374] on button "Collapse" at bounding box center [267, 377] width 64 height 20
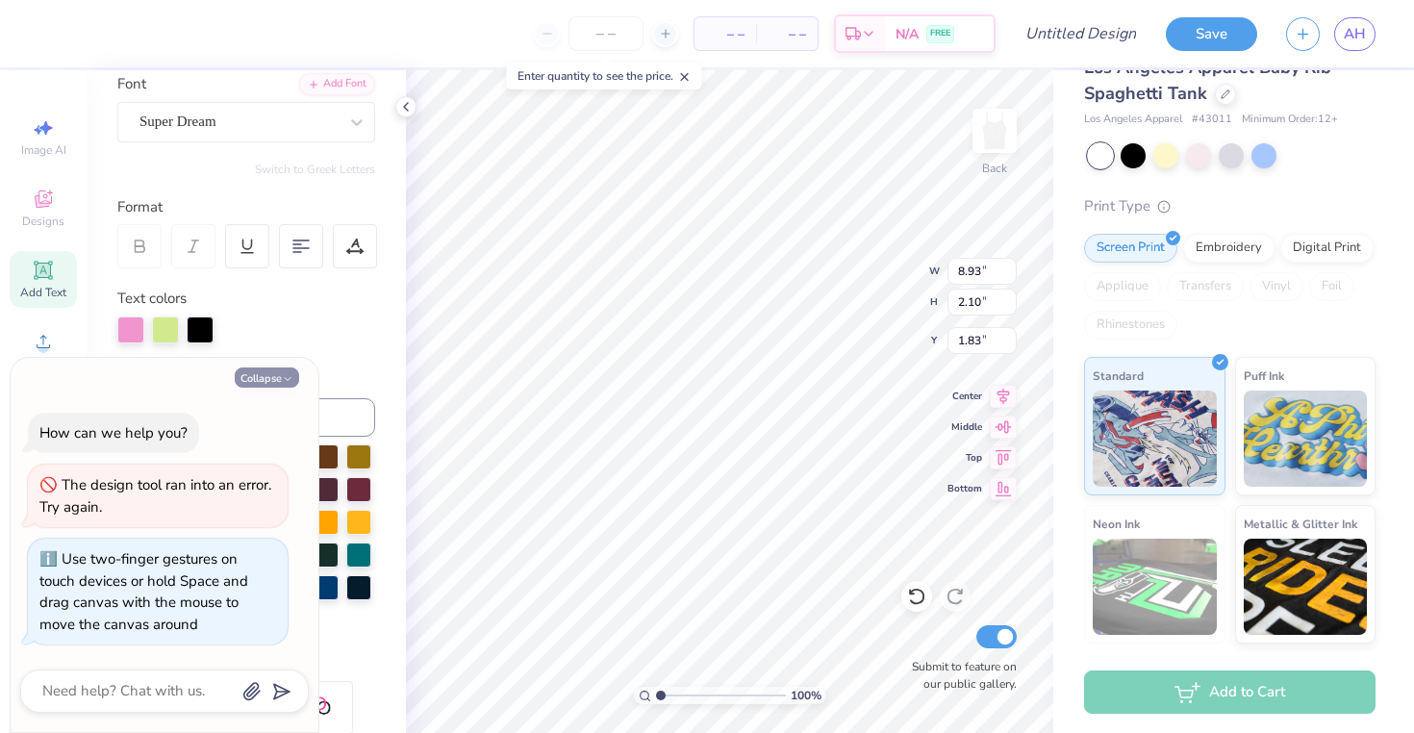
type textarea "x"
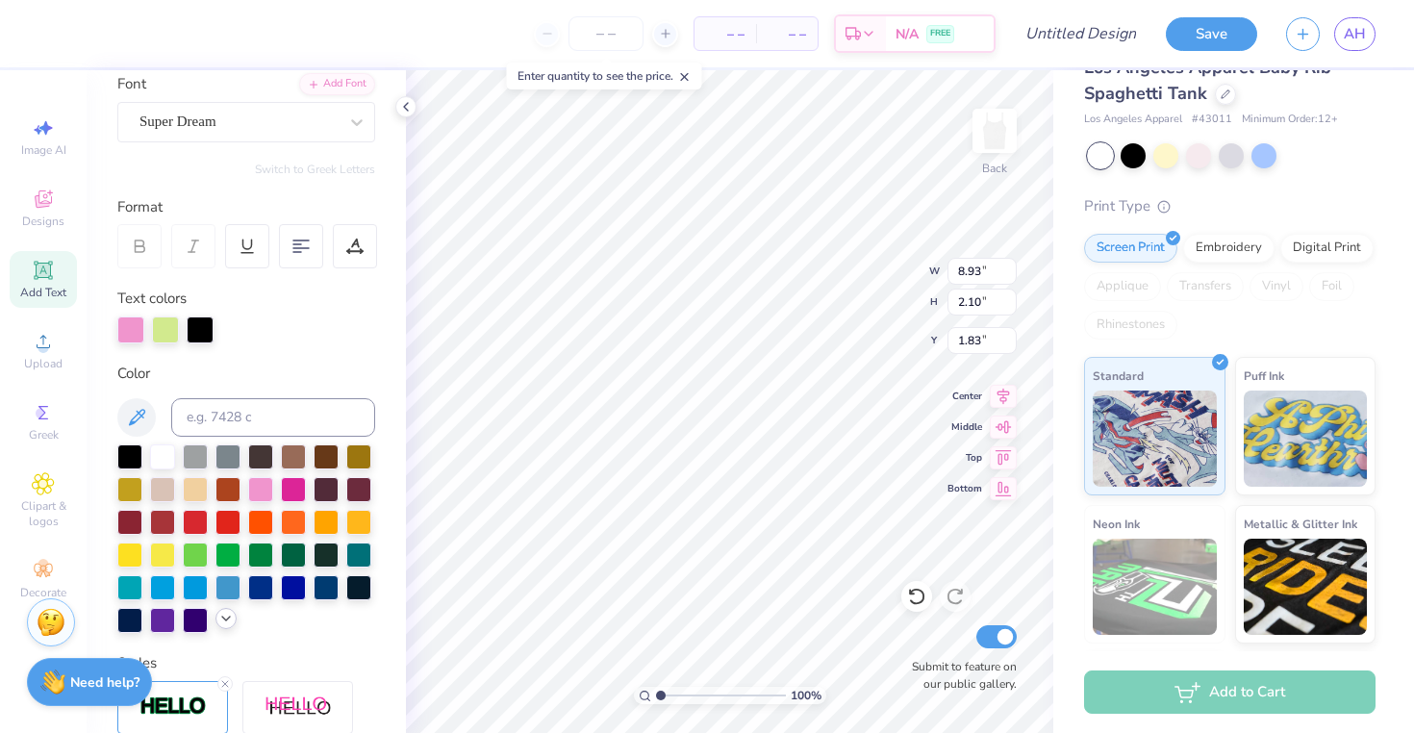
click at [222, 622] on icon at bounding box center [225, 618] width 15 height 15
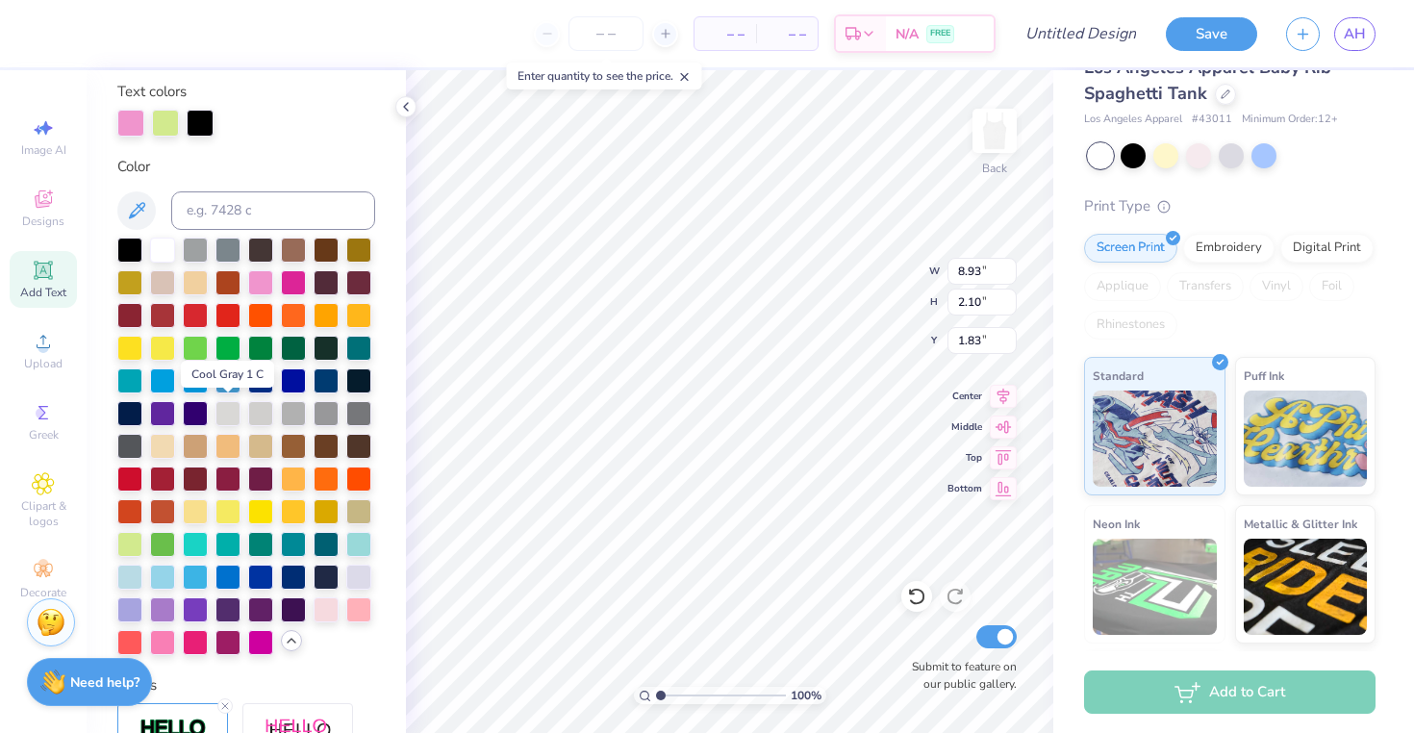
scroll to position [398, 0]
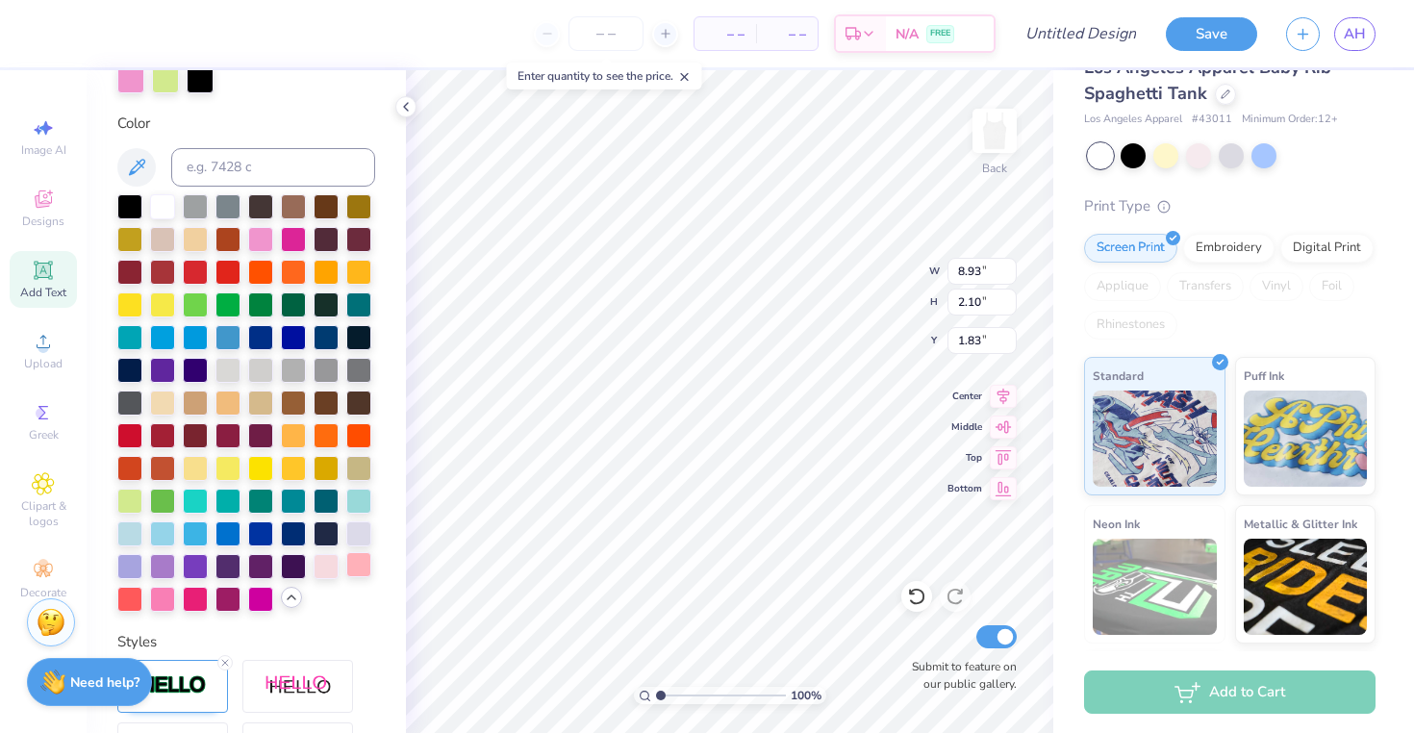
click at [359, 567] on div at bounding box center [358, 564] width 25 height 25
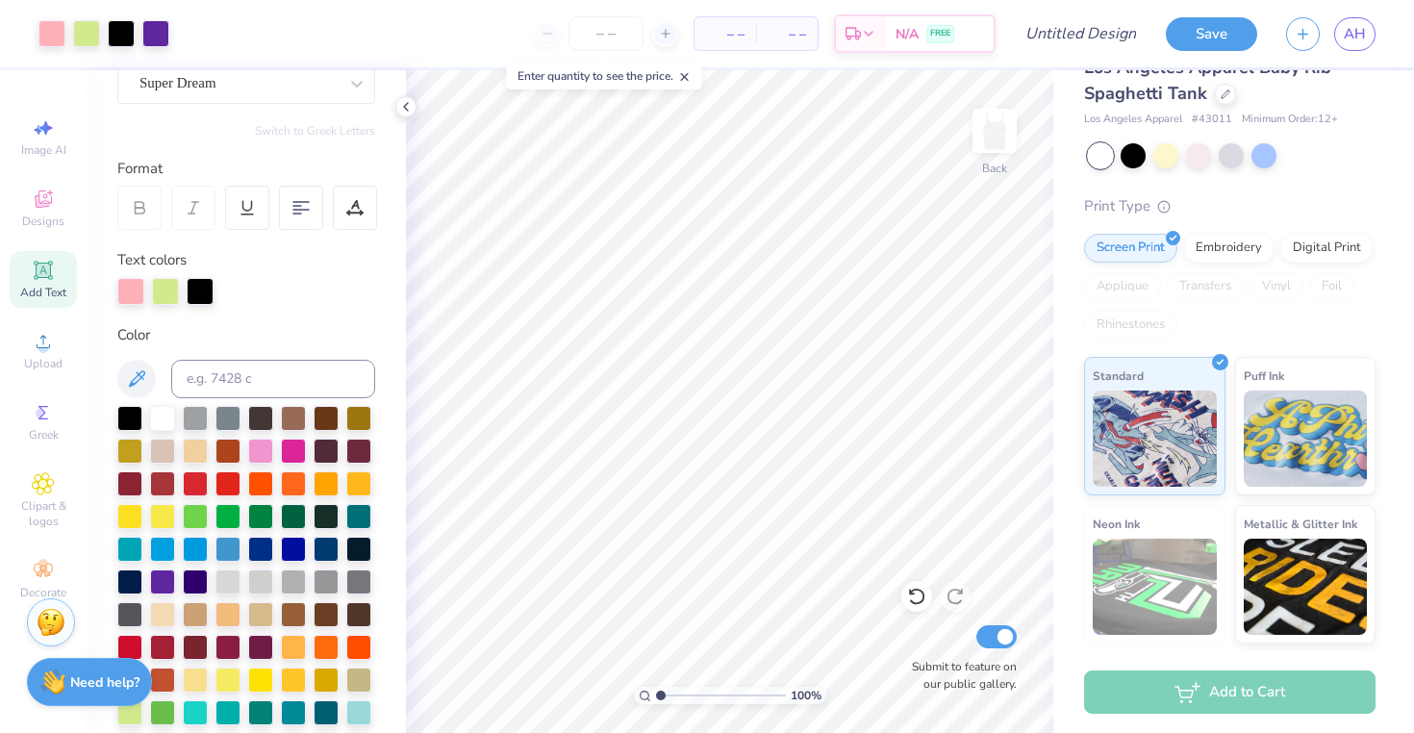
scroll to position [0, 0]
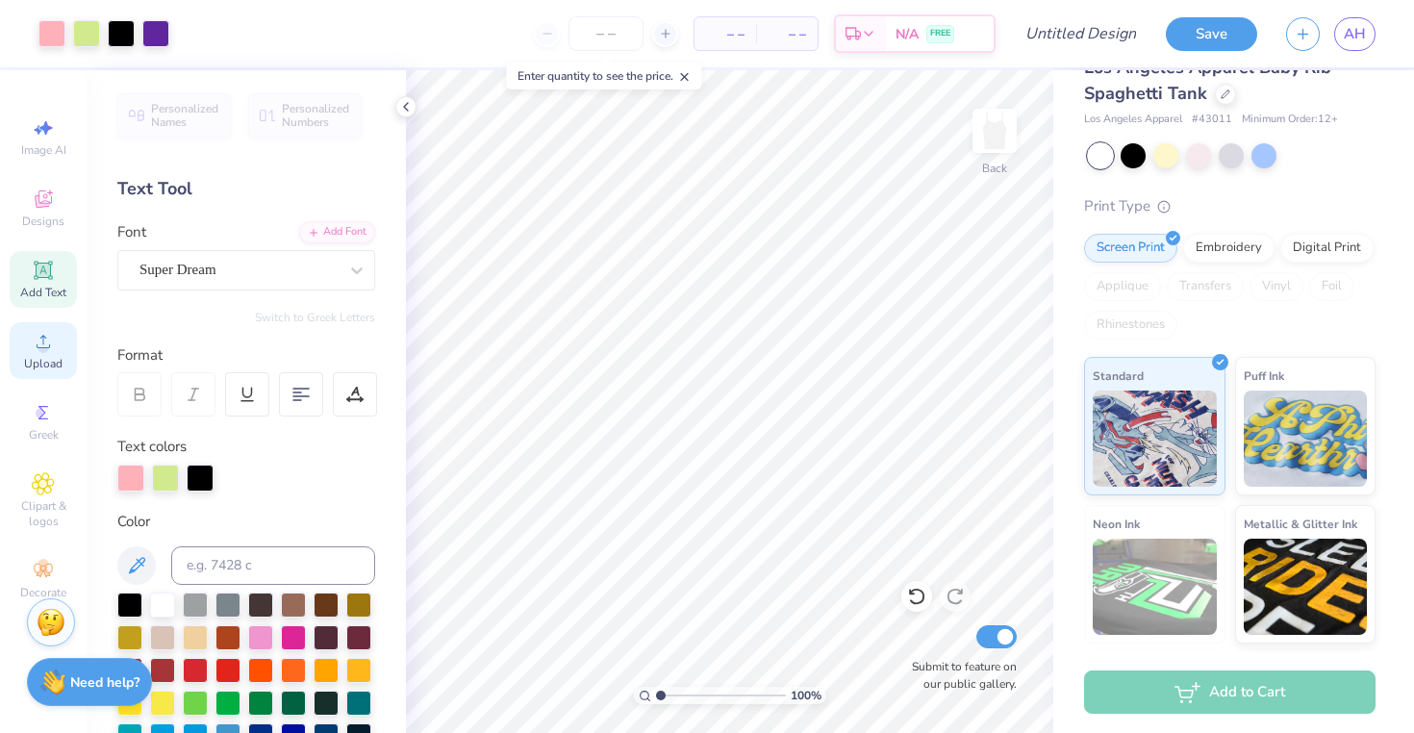
click at [38, 353] on div "Upload" at bounding box center [43, 350] width 67 height 57
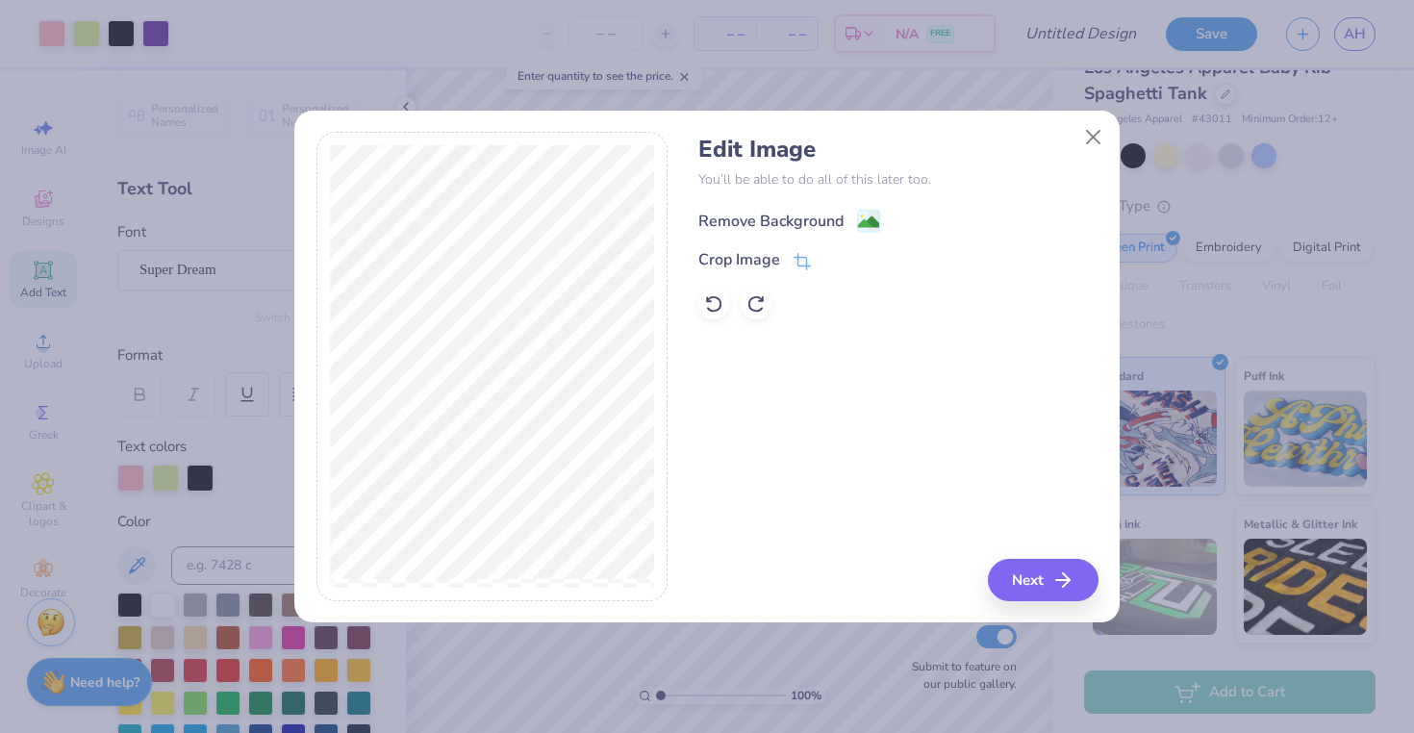
click at [866, 220] on image at bounding box center [868, 222] width 21 height 21
click at [1019, 566] on button "Next" at bounding box center [1046, 580] width 111 height 42
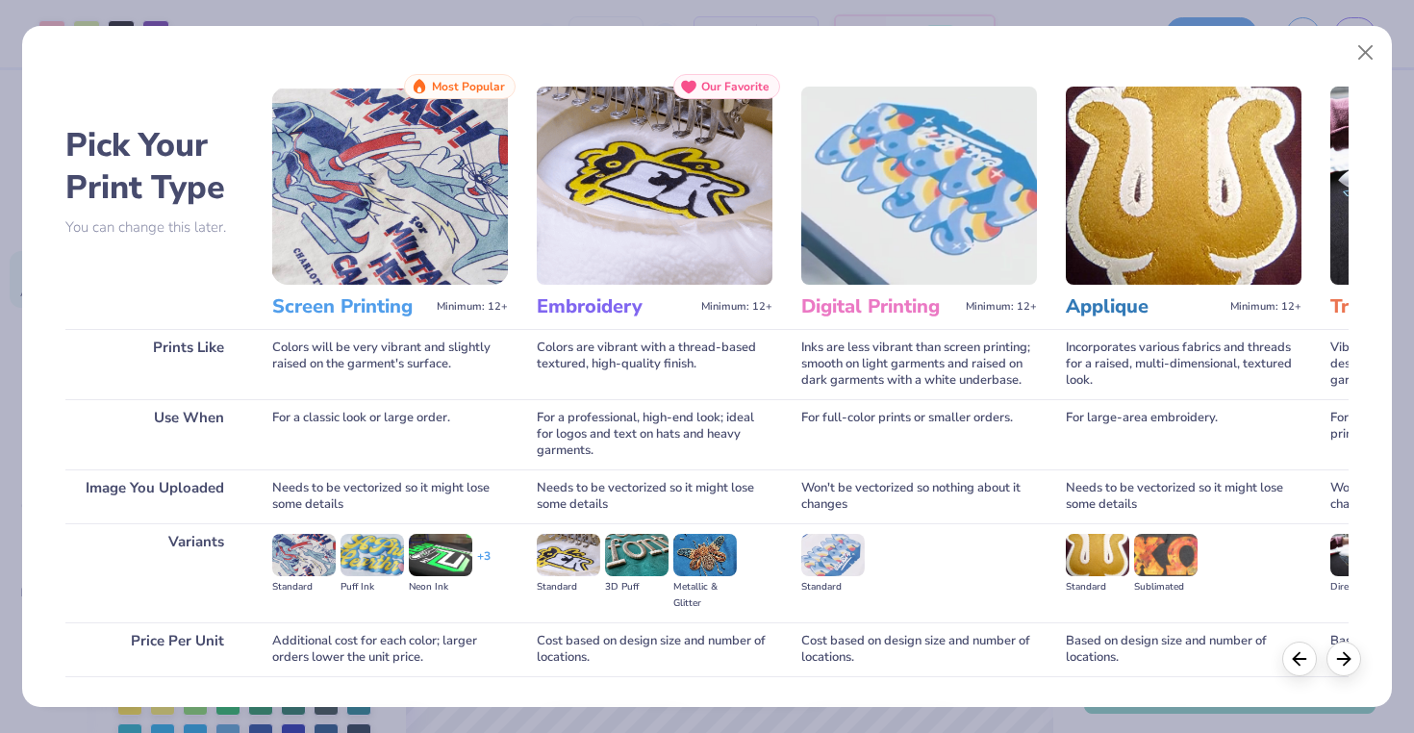
click at [400, 175] on img at bounding box center [390, 186] width 236 height 198
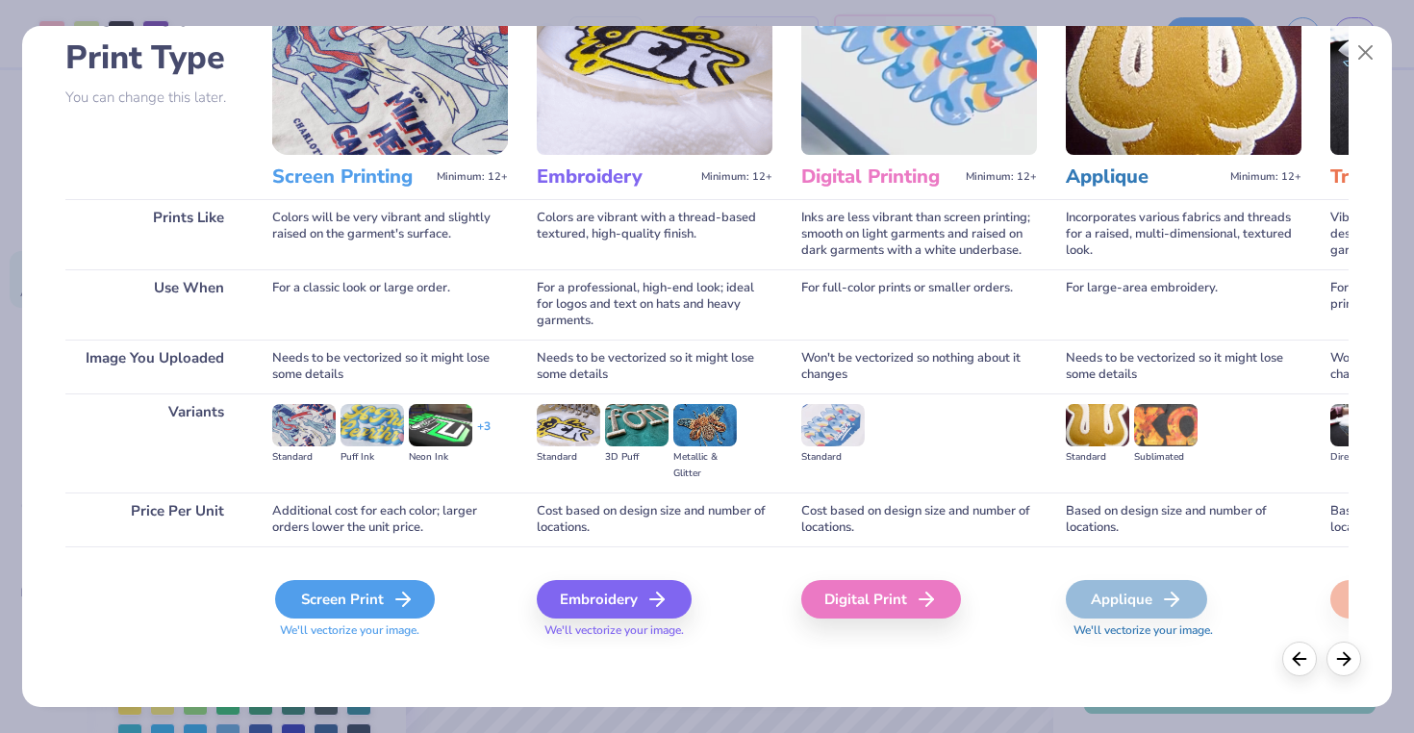
click at [344, 606] on div "Screen Print" at bounding box center [355, 599] width 160 height 38
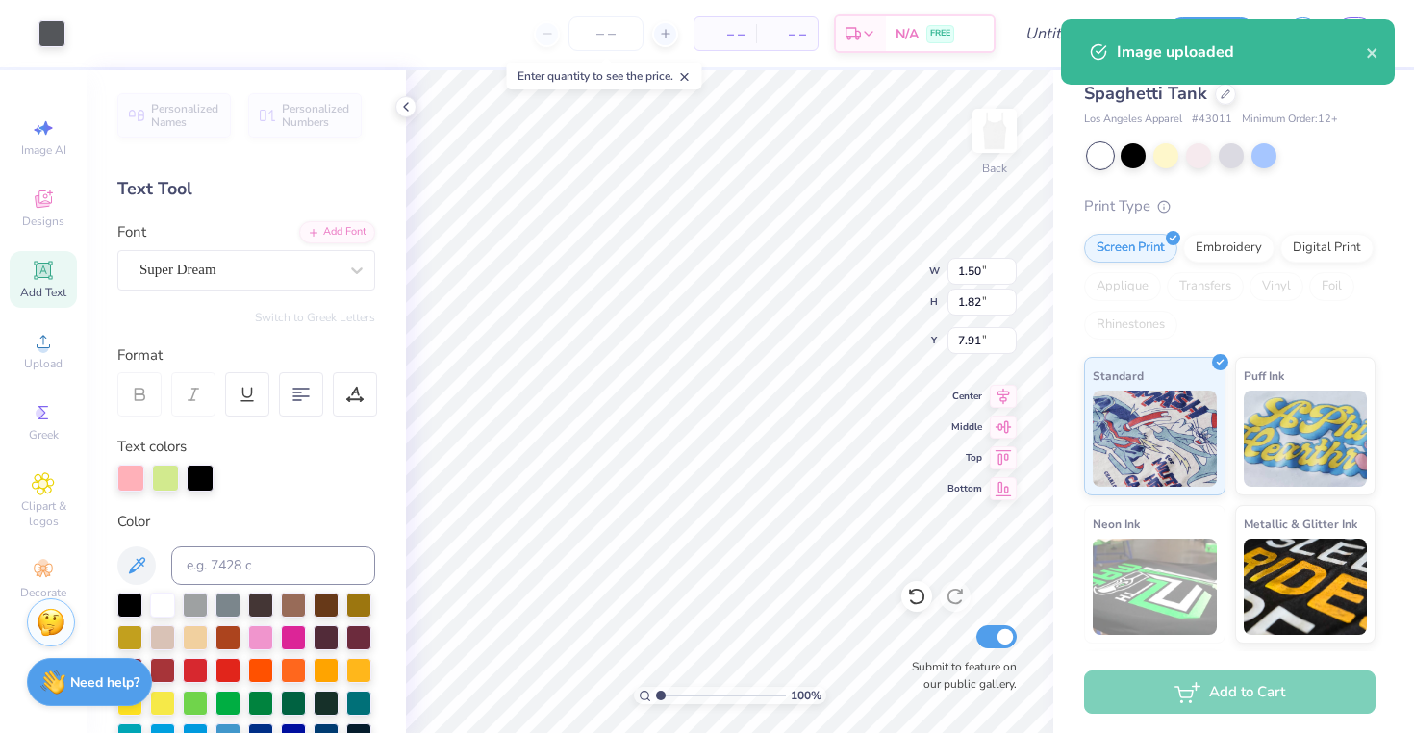
type input "7.91"
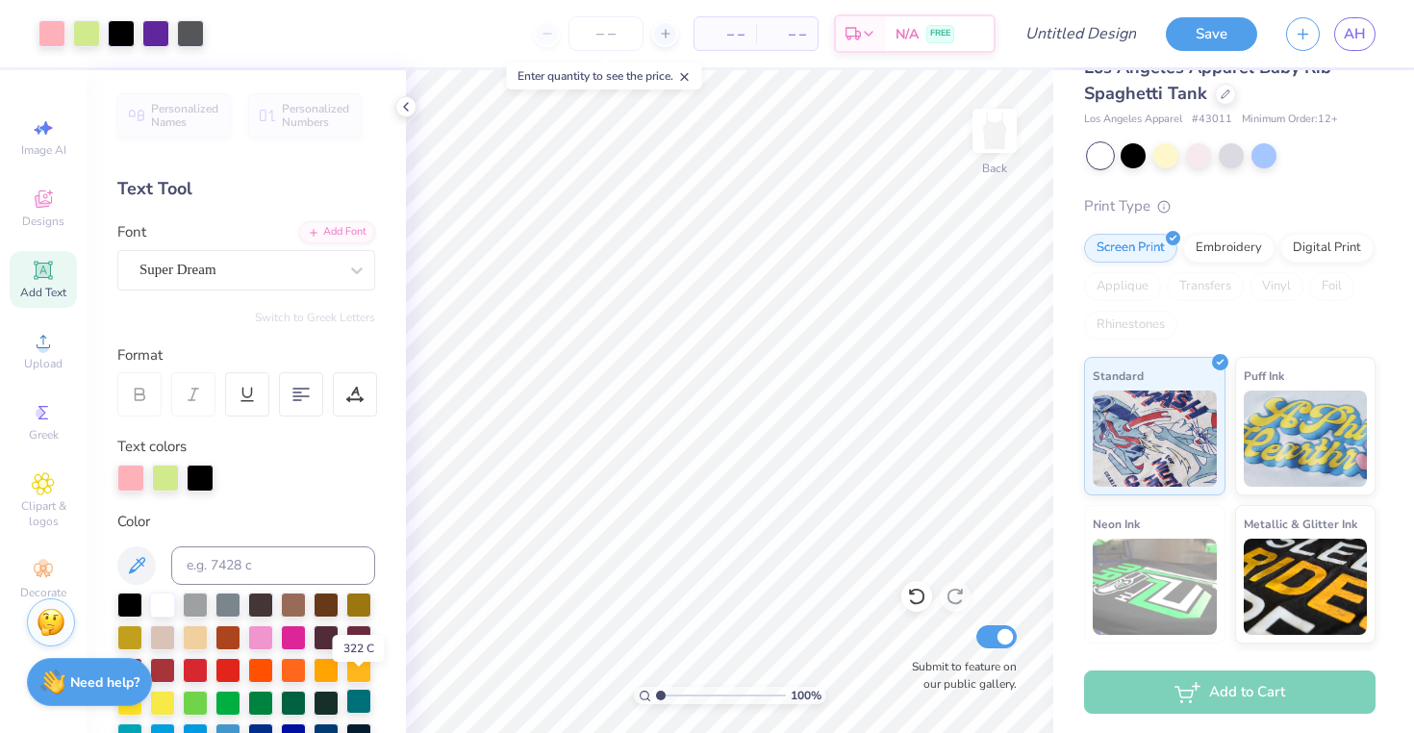
scroll to position [24, 0]
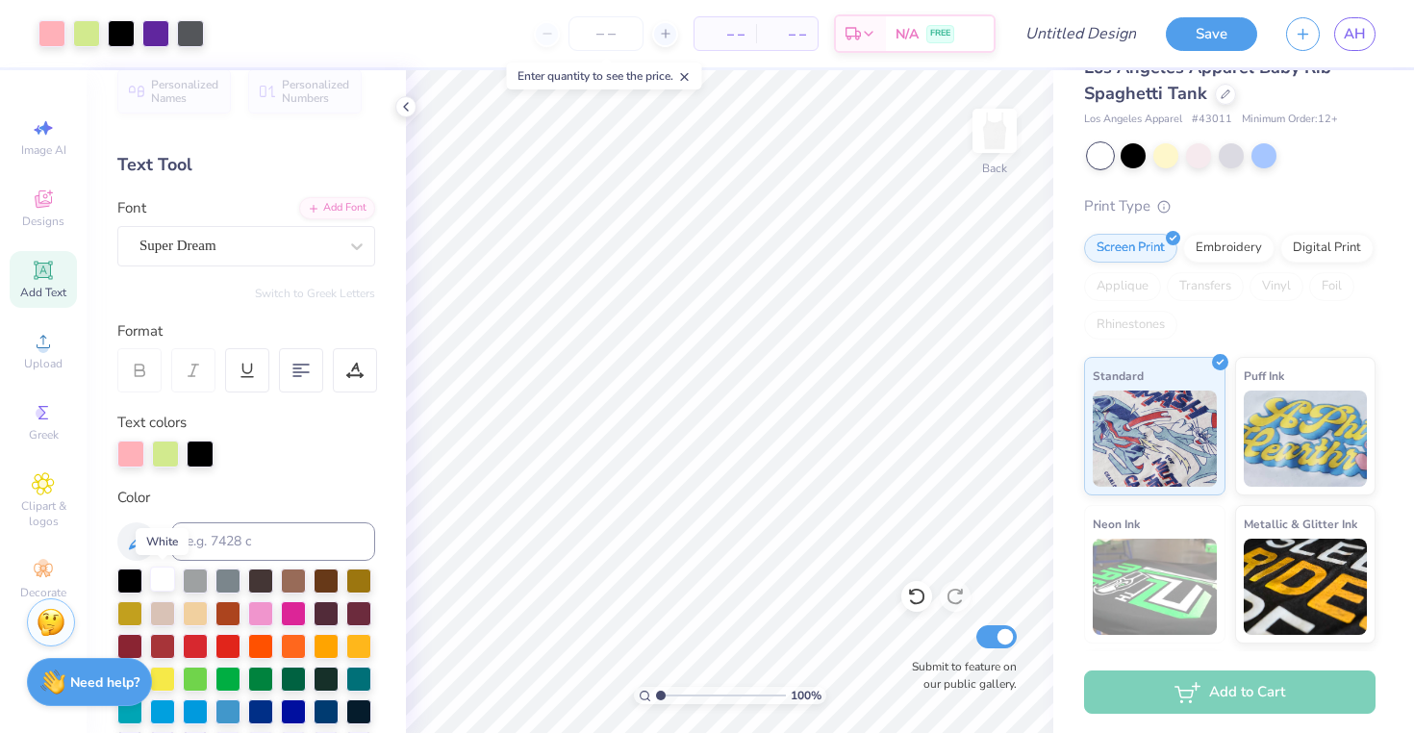
click at [167, 574] on div at bounding box center [162, 578] width 25 height 25
click at [918, 597] on icon at bounding box center [916, 596] width 19 height 19
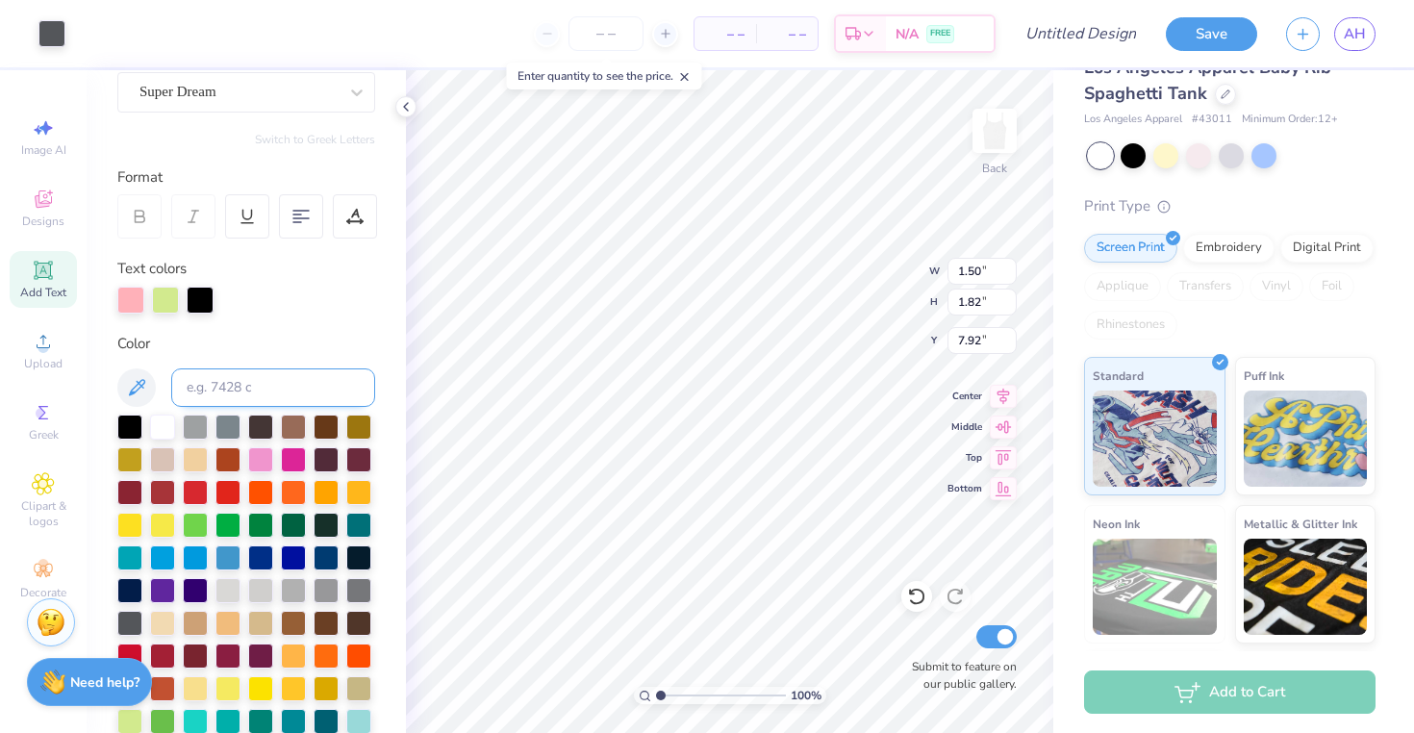
scroll to position [144, 0]
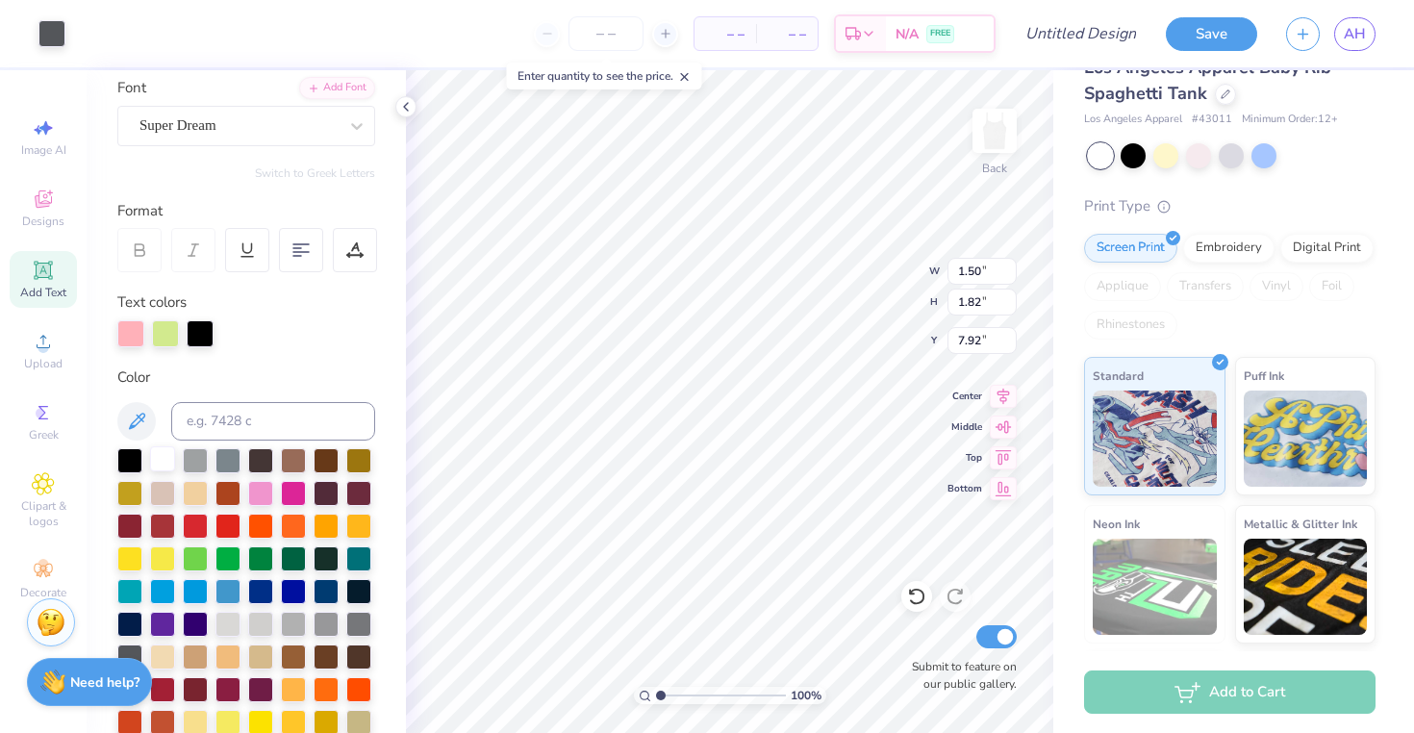
click at [162, 462] on div at bounding box center [162, 458] width 25 height 25
click at [918, 601] on icon at bounding box center [916, 596] width 19 height 19
type input "4.24"
type input "8.66"
type input "2.75"
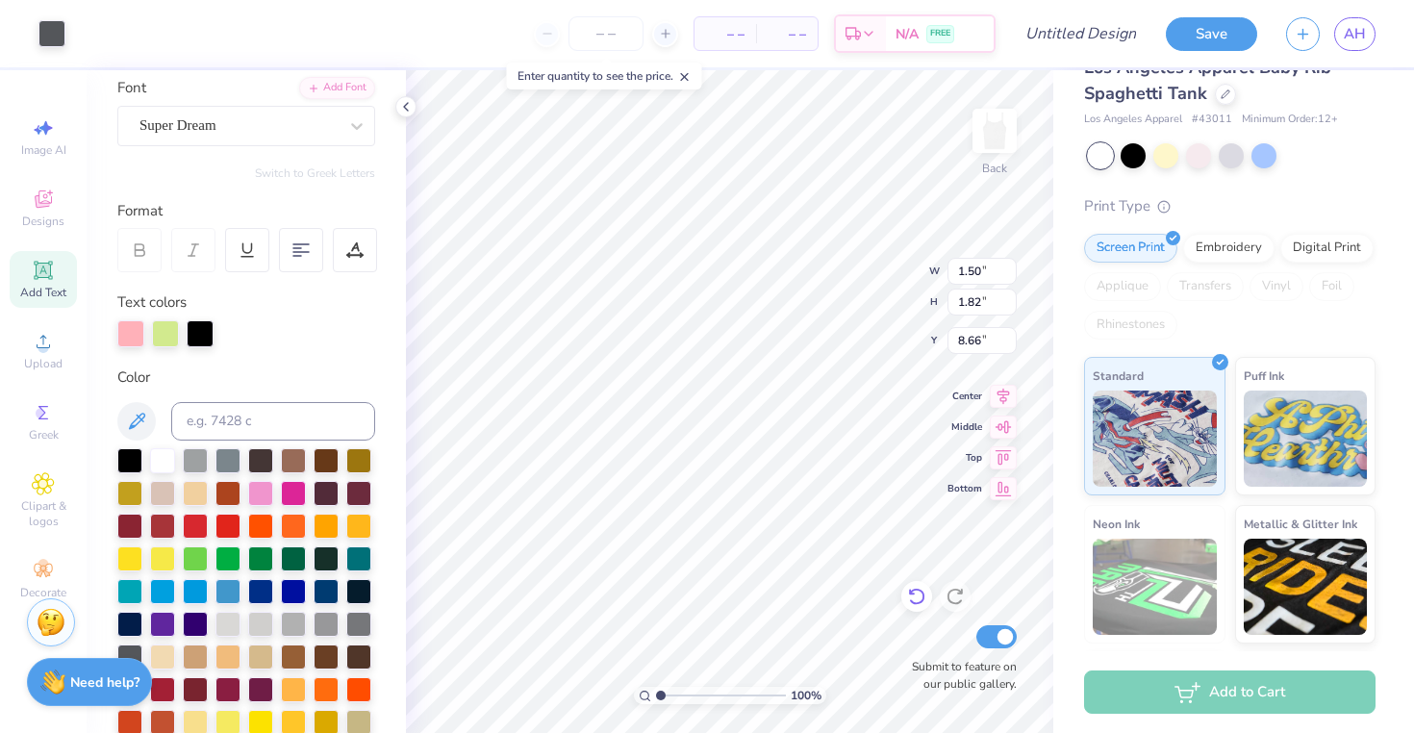
type input "3.34"
type input "7.48"
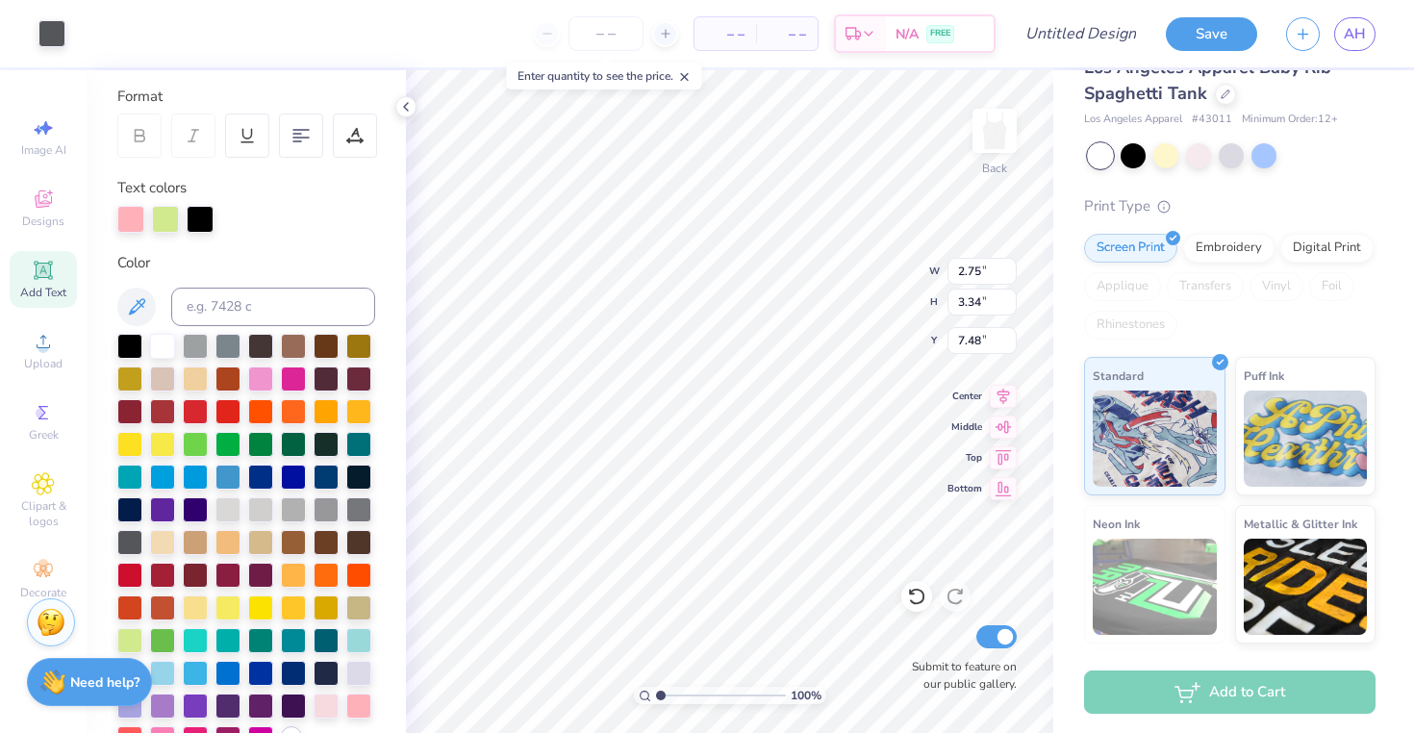
scroll to position [263, 0]
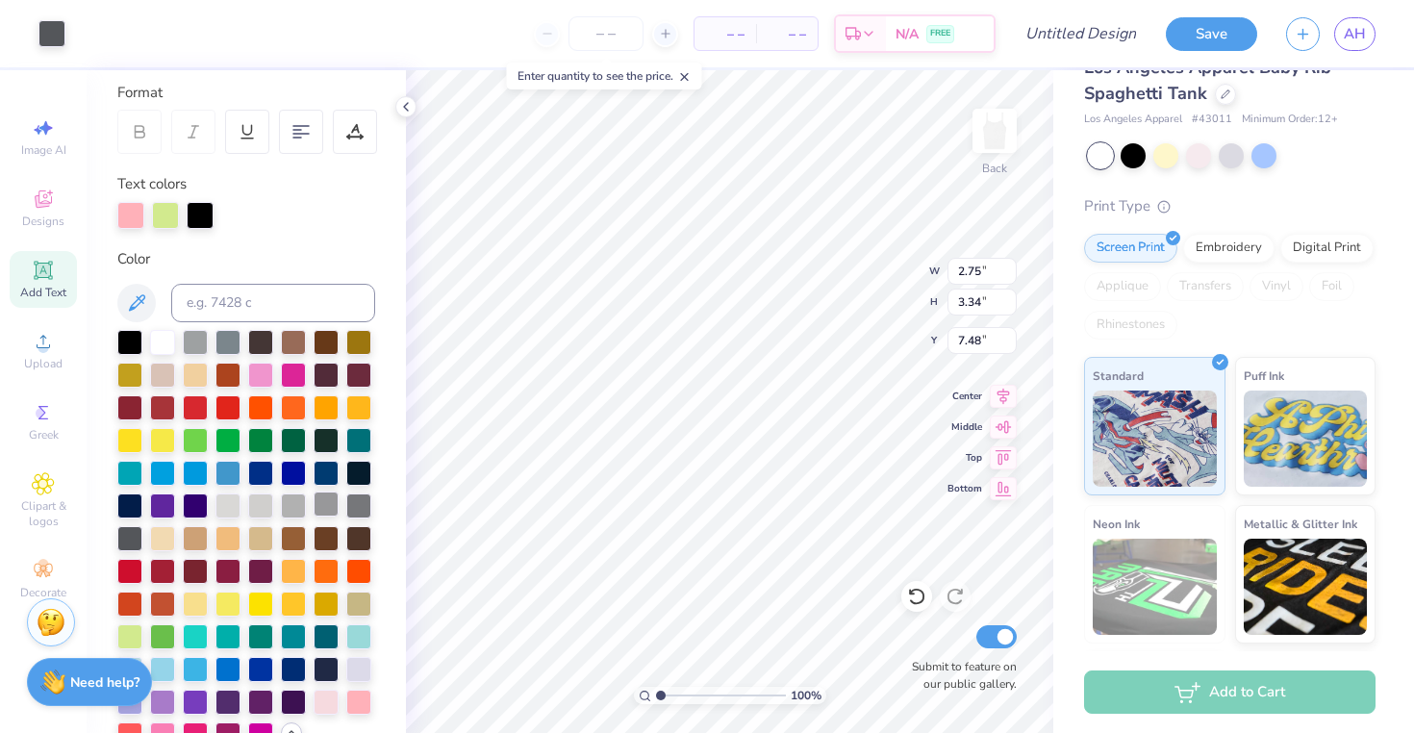
type input "6.19"
type input "3.12"
type input "3.59"
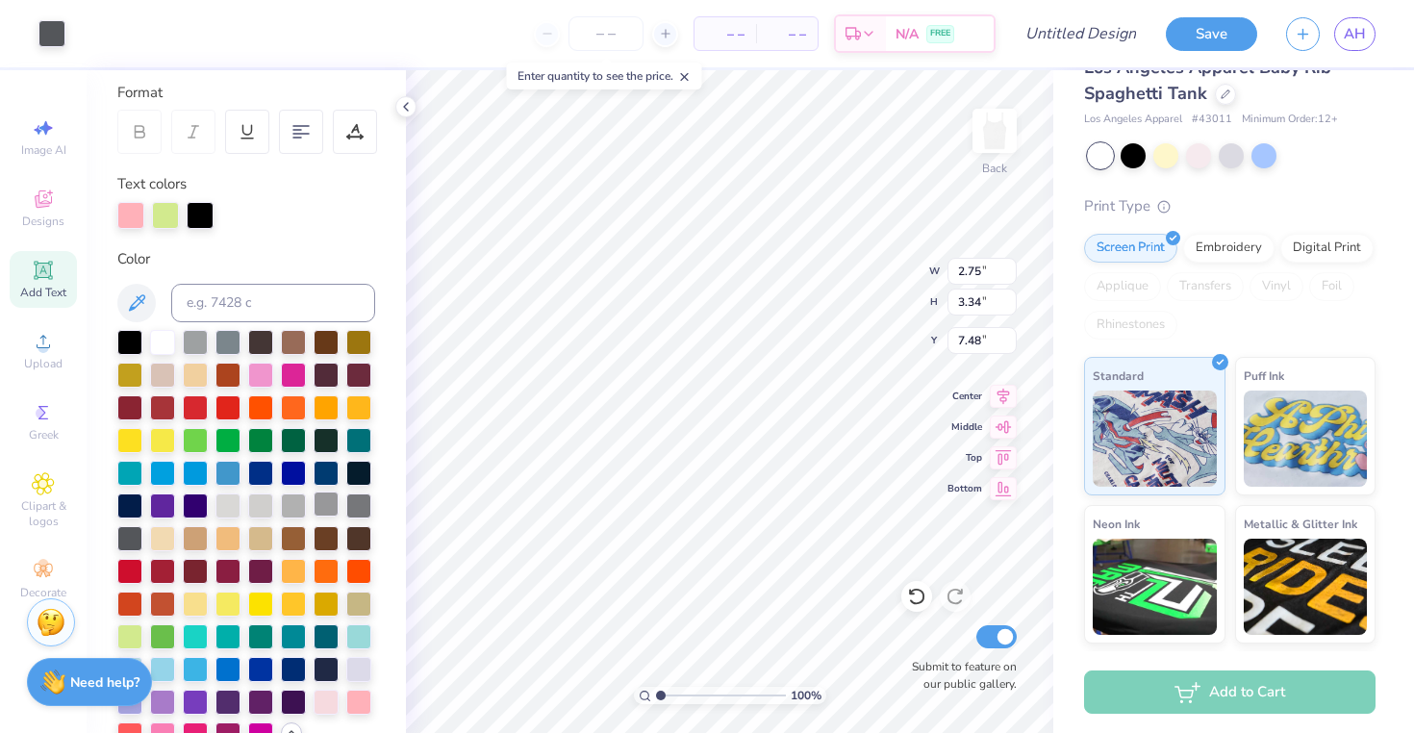
type input "3.75"
type input "2.36"
type input "2.87"
type input "3.63"
click at [43, 340] on icon at bounding box center [43, 341] width 23 height 23
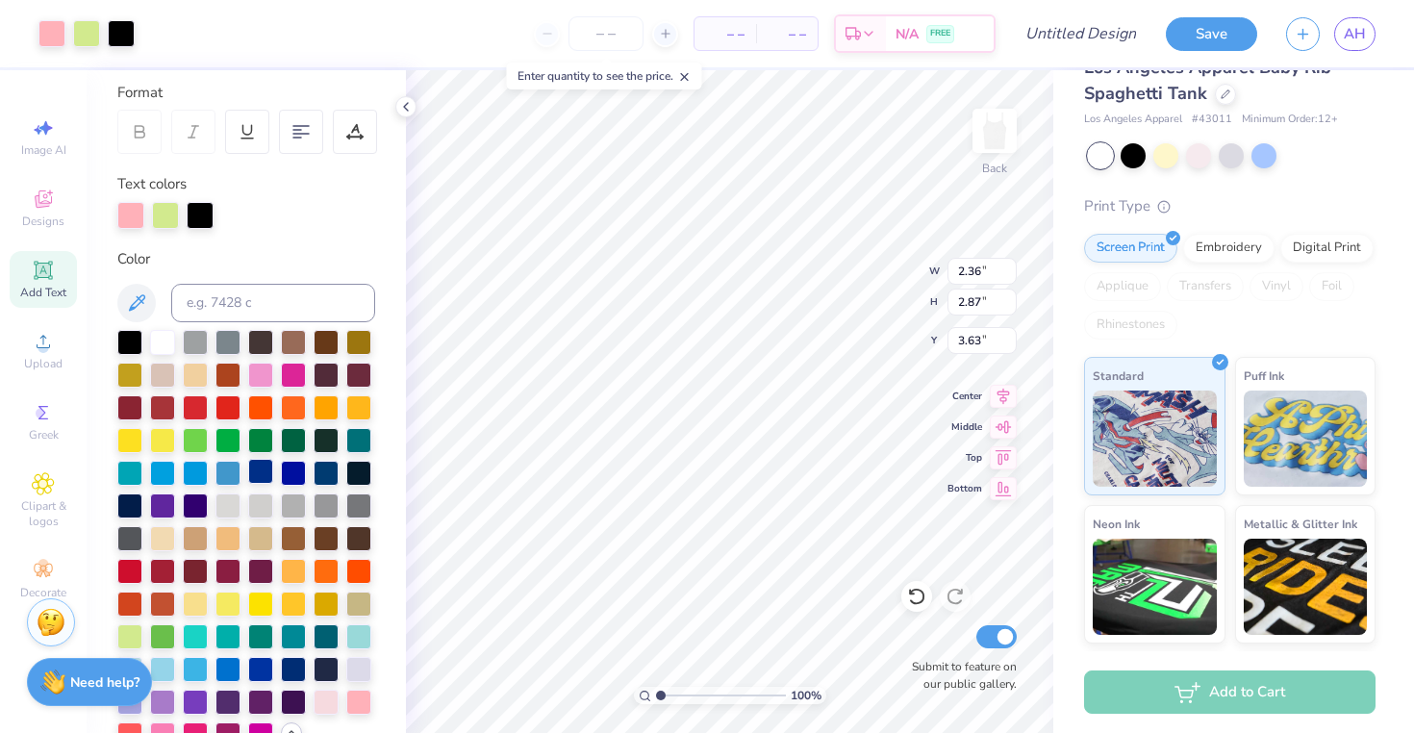
type input "8.93"
type input "2.10"
type input "1.83"
click at [127, 642] on div at bounding box center [129, 634] width 25 height 25
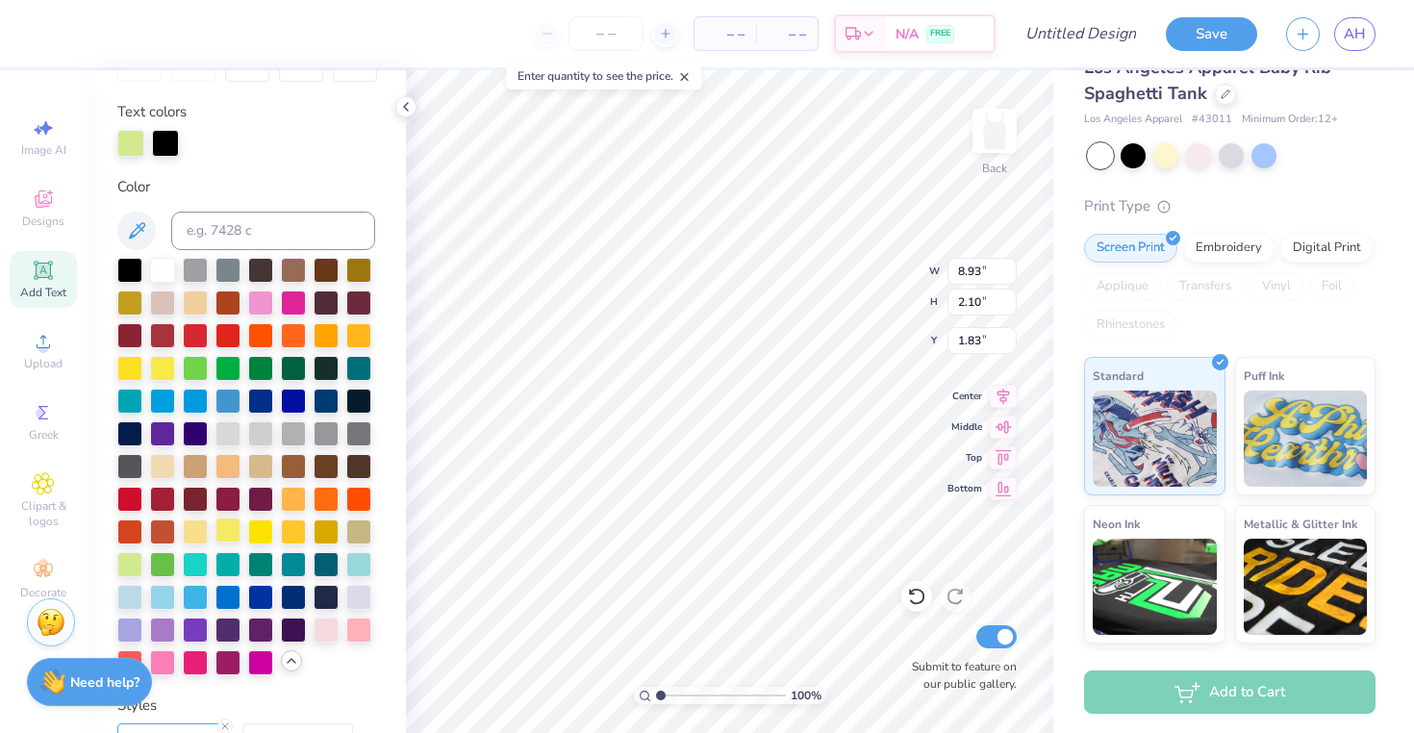
scroll to position [334, 0]
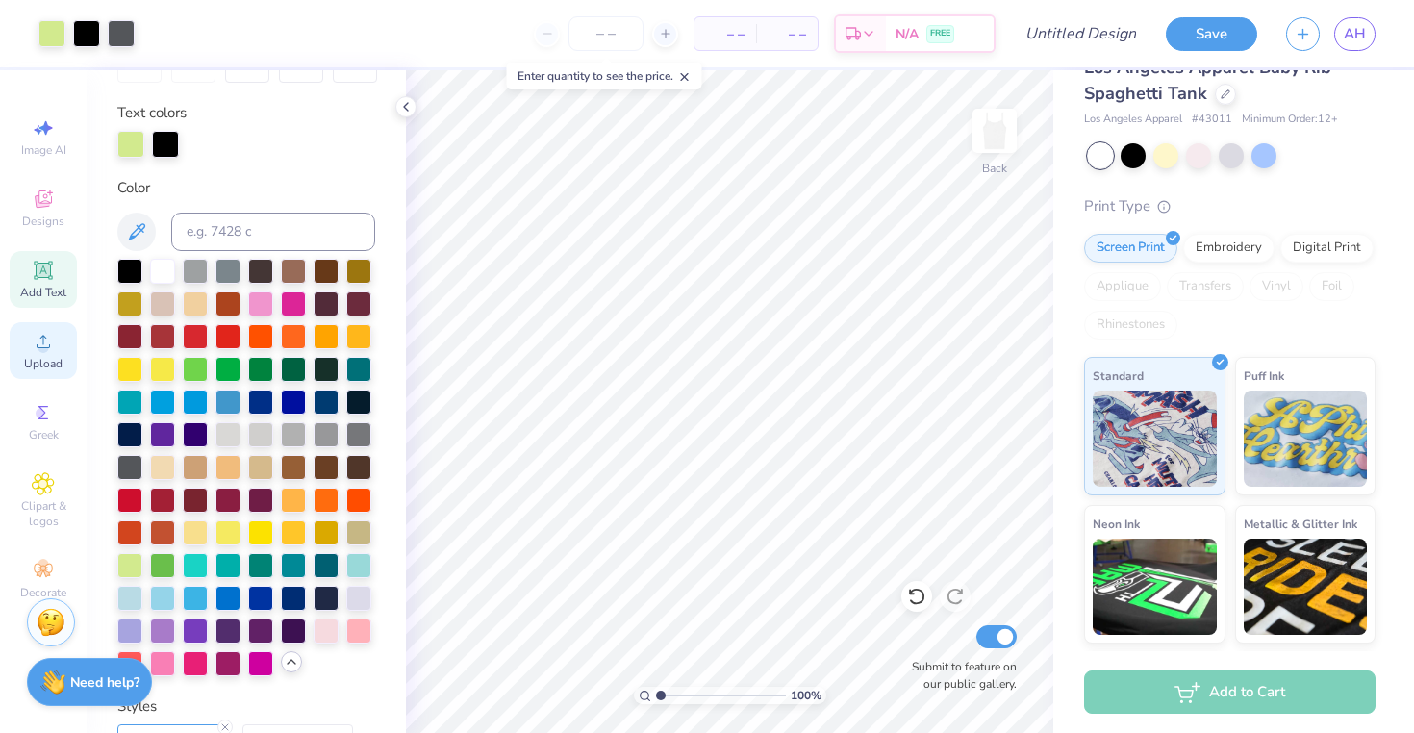
click at [38, 359] on span "Upload" at bounding box center [43, 363] width 38 height 15
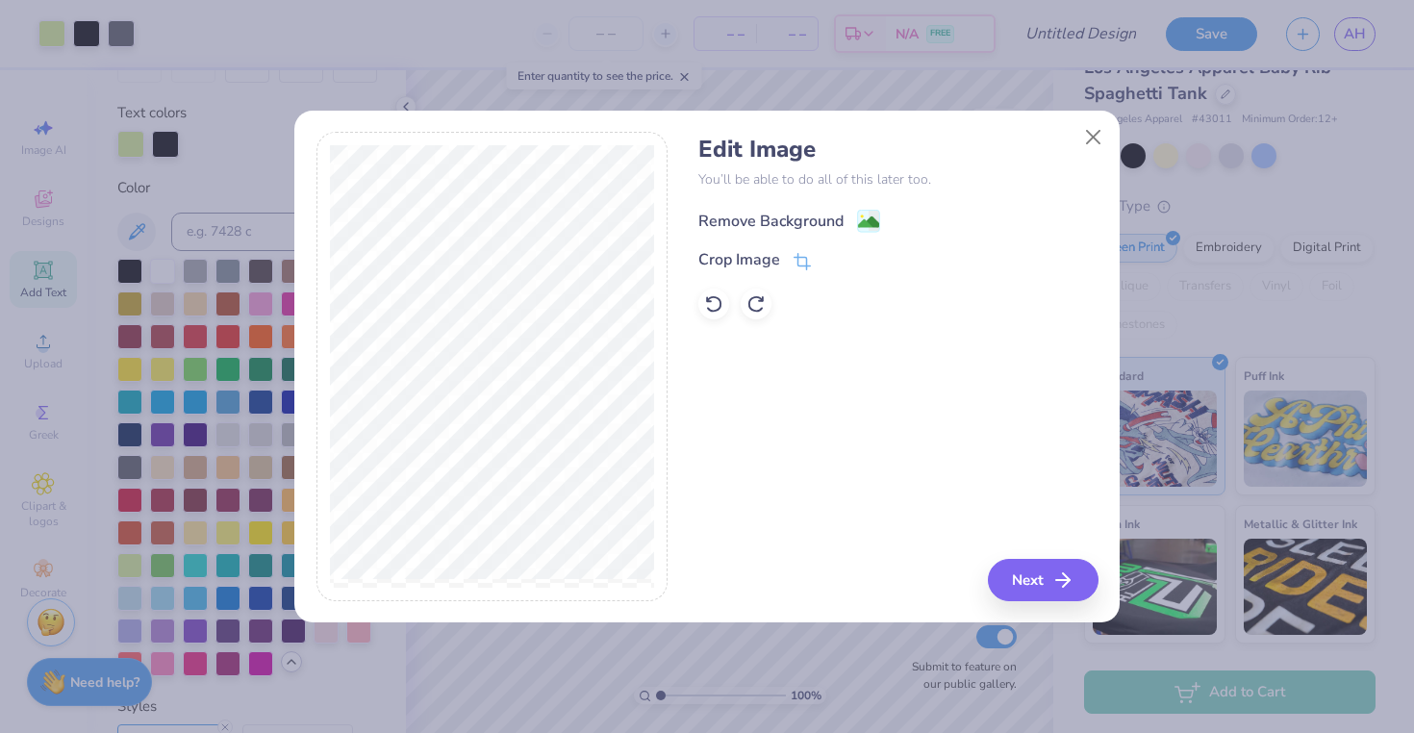
click at [866, 213] on image at bounding box center [868, 222] width 21 height 21
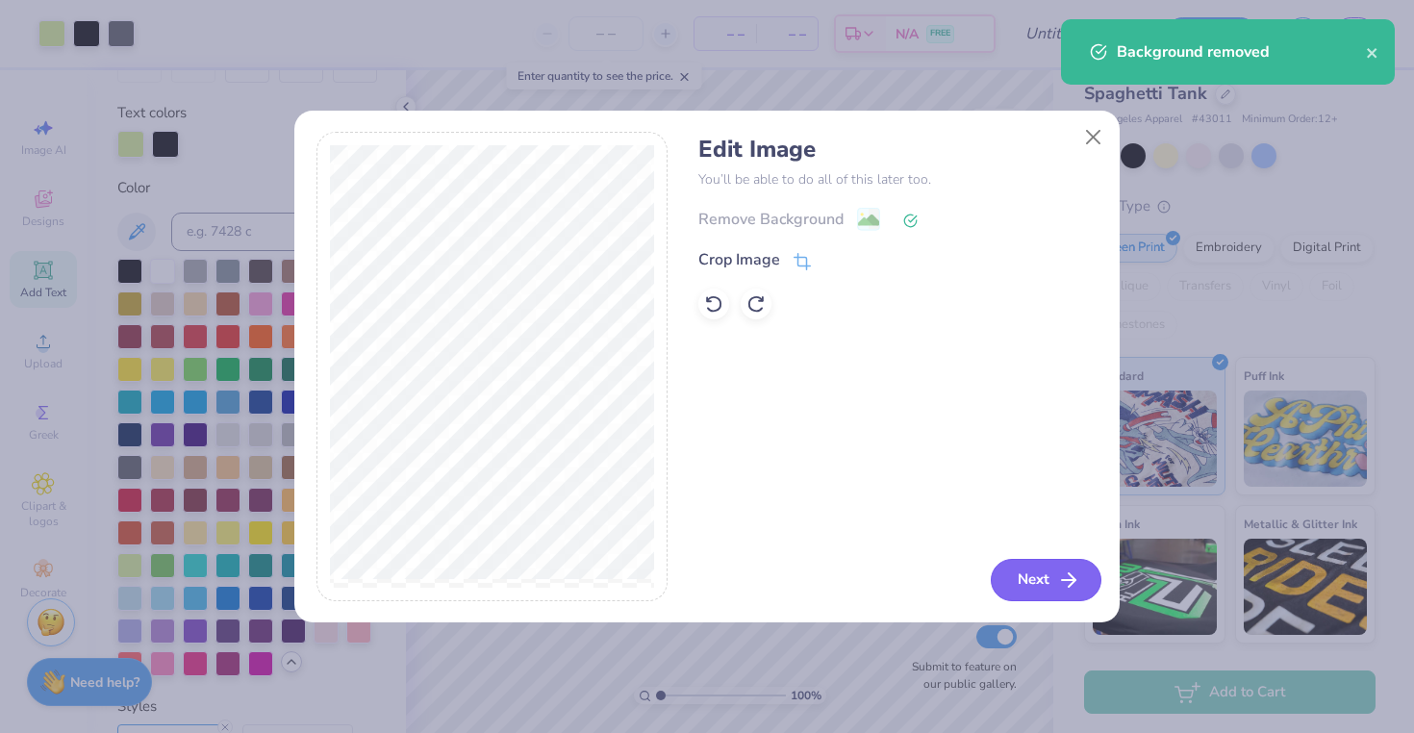
click at [1046, 574] on button "Next" at bounding box center [1046, 580] width 111 height 42
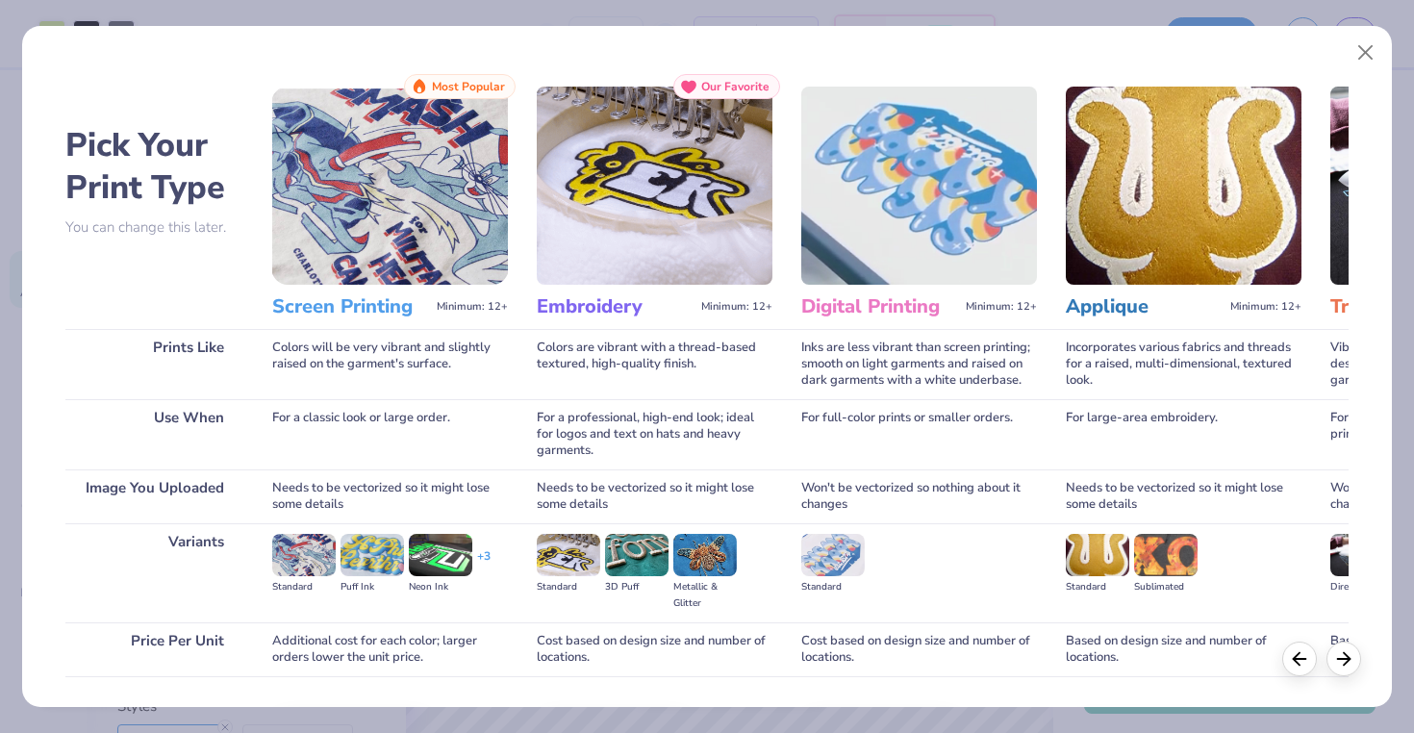
scroll to position [130, 0]
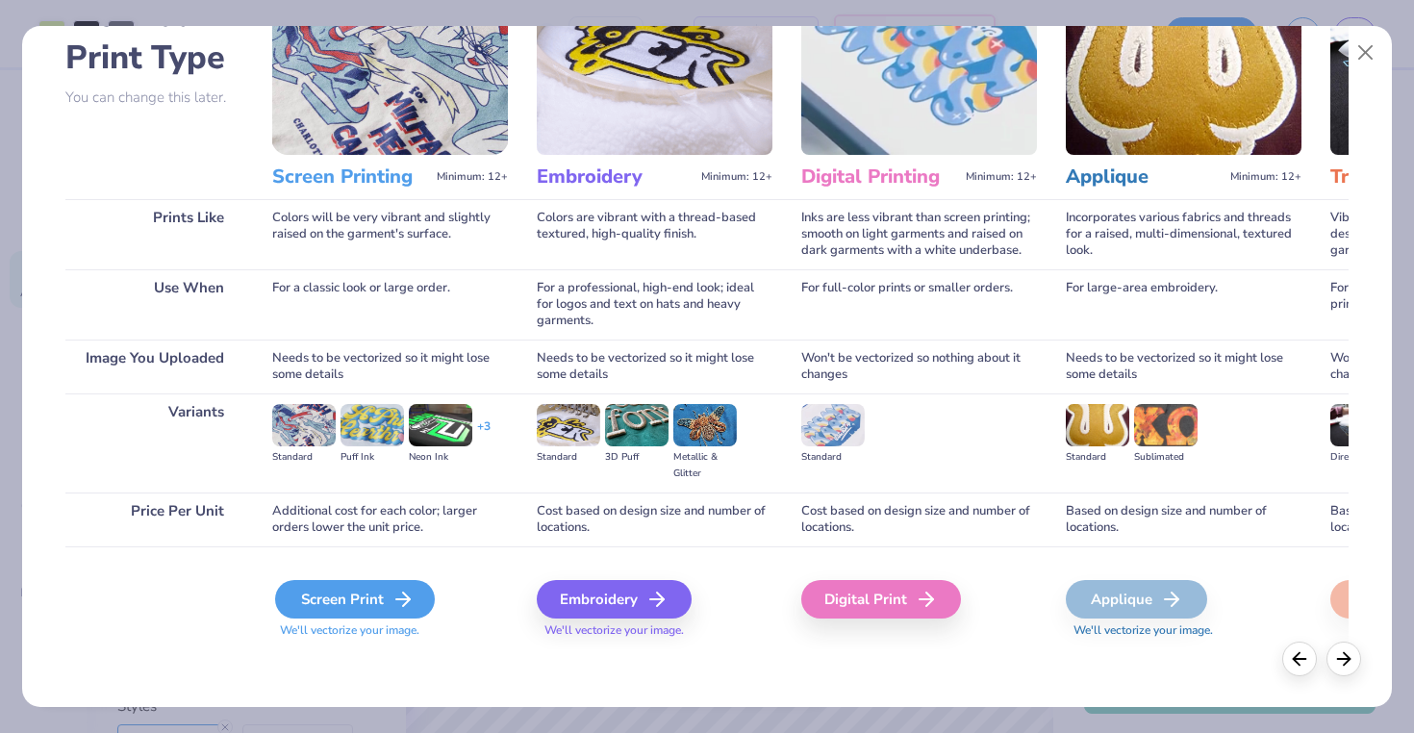
click at [314, 596] on div "Screen Print" at bounding box center [355, 599] width 160 height 38
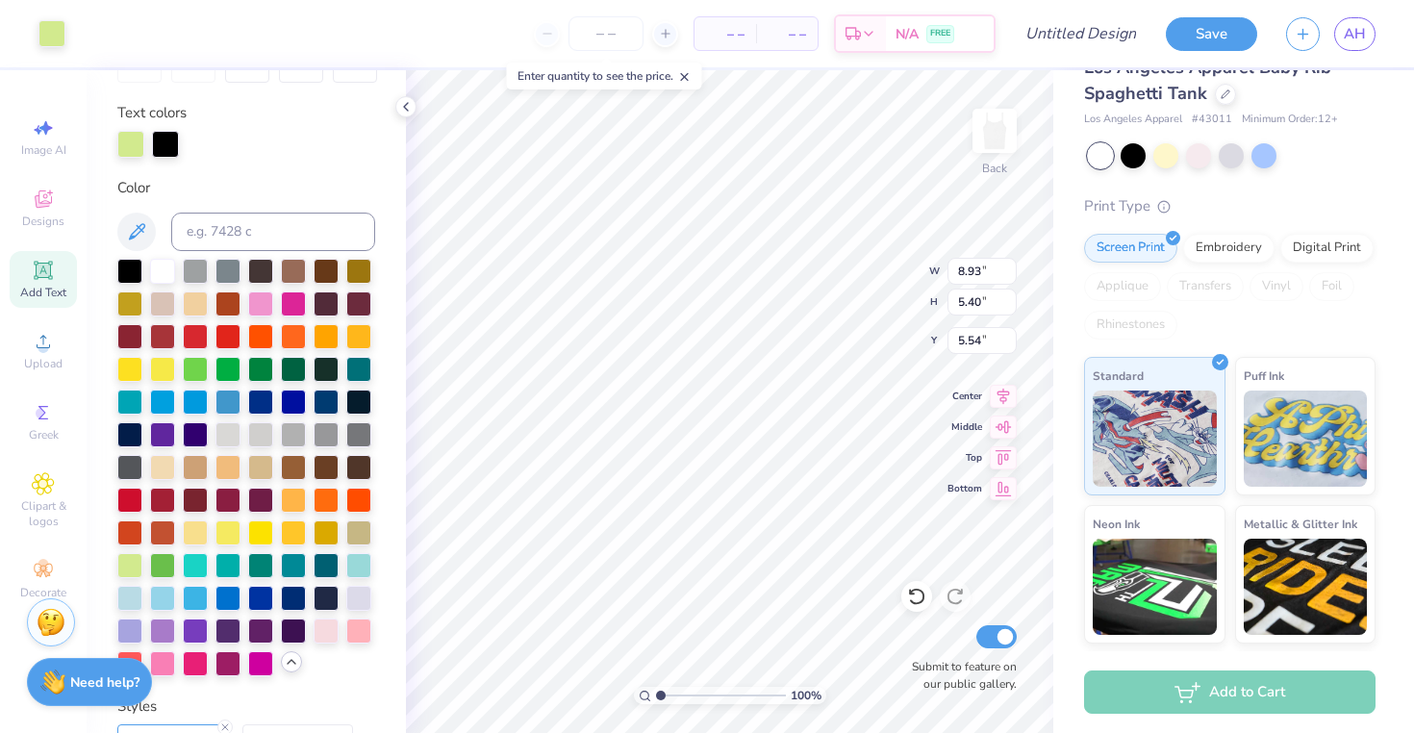
type input "5.56"
type input "6.36"
type input "3.84"
type input "3.15"
type input "7.13"
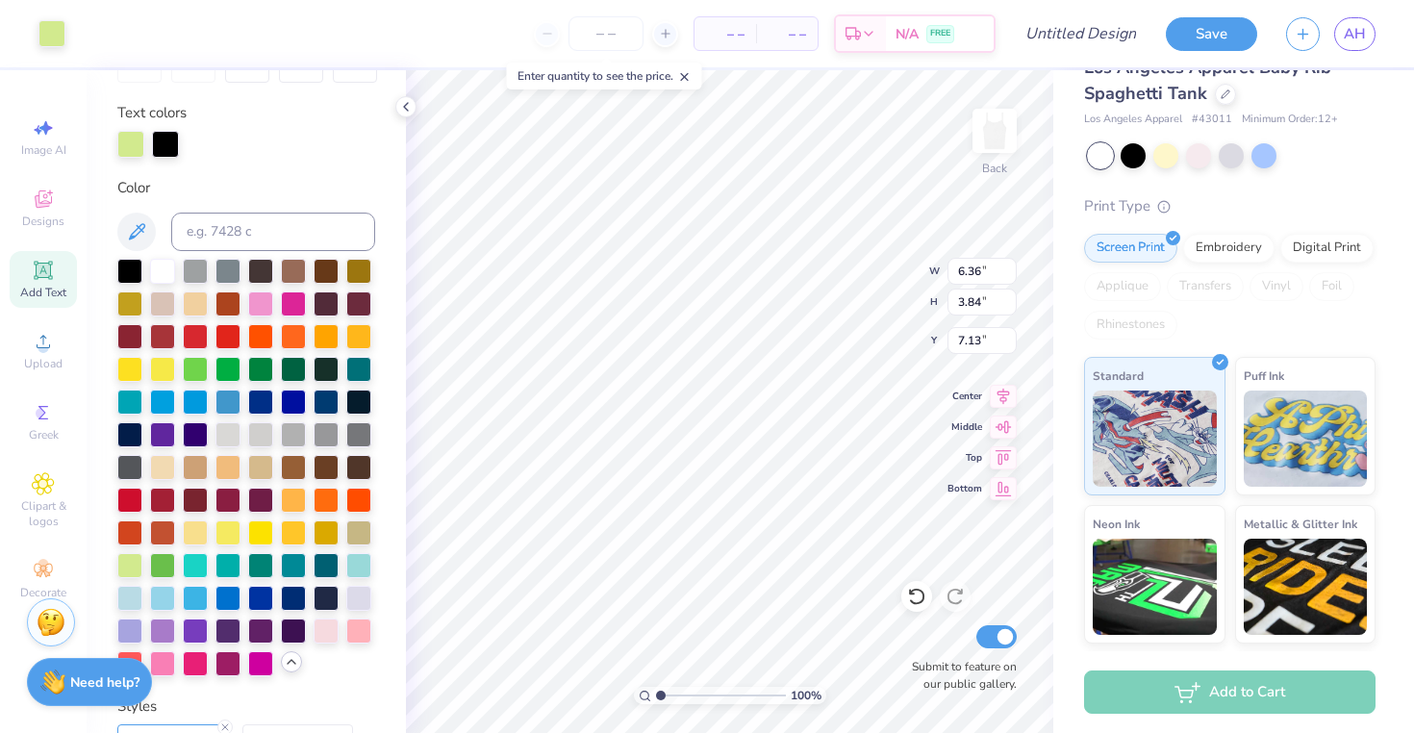
type input "2.36"
type input "2.87"
type input "3.63"
click at [999, 497] on icon at bounding box center [1003, 485] width 27 height 23
type input "9.63"
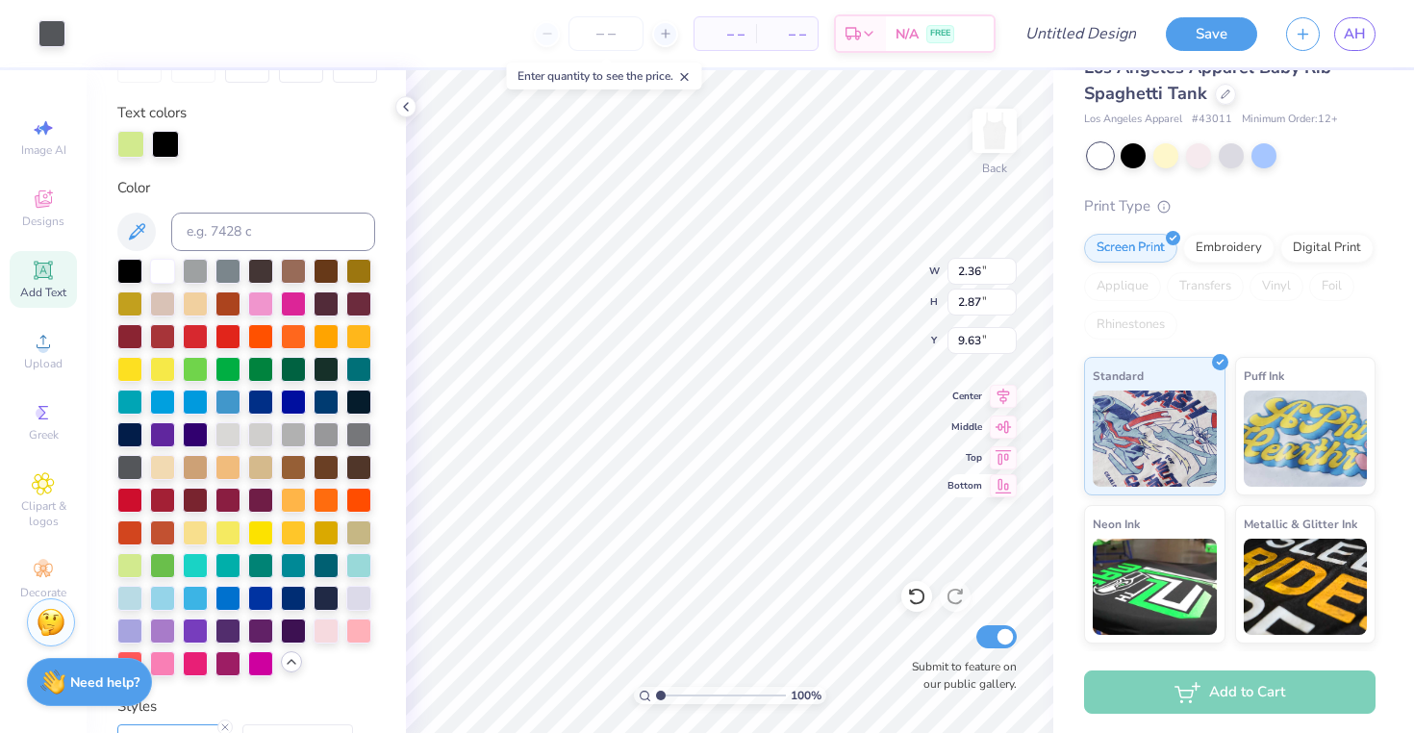
type input "6.36"
type input "3.84"
type input "3.72"
type input "4.21"
type input "6.36"
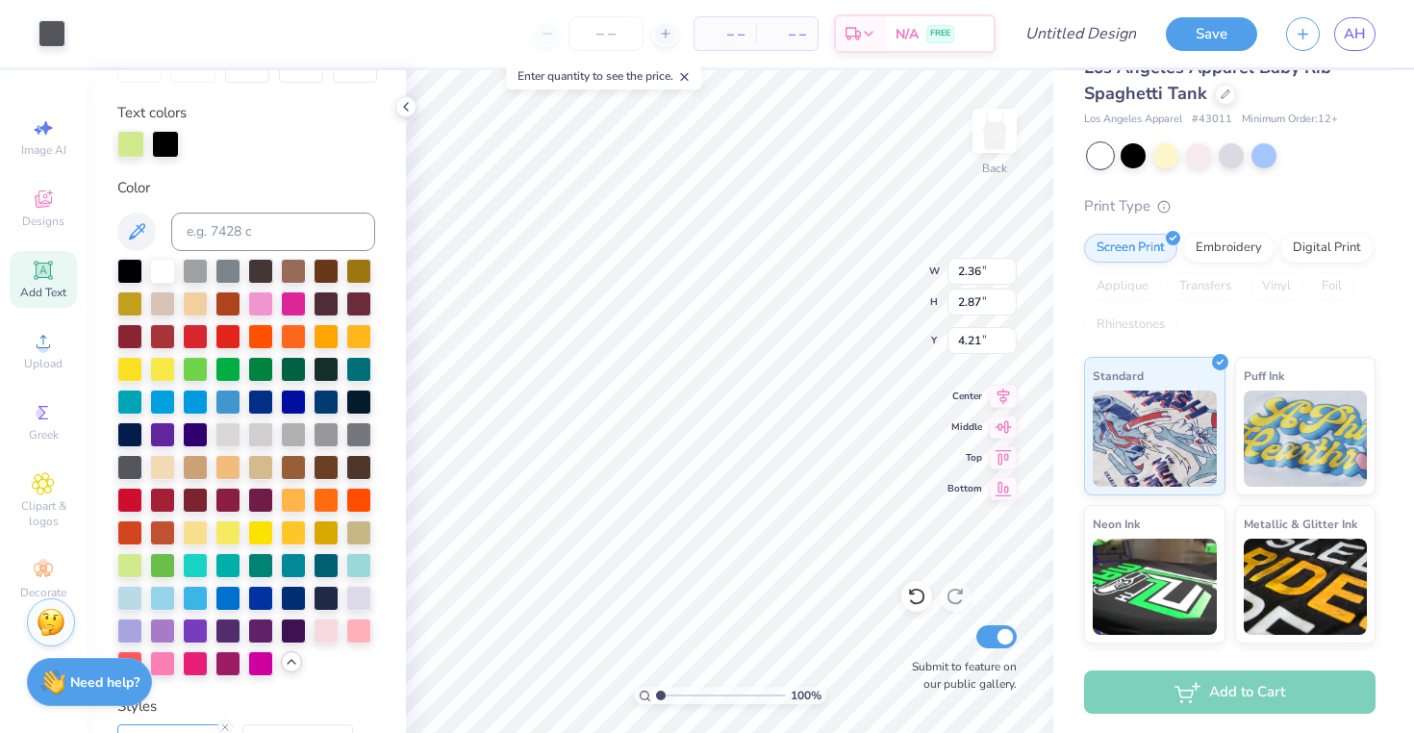
type input "3.84"
type input "5.92"
type input "2.36"
type input "2.87"
click at [1004, 429] on icon at bounding box center [1003, 424] width 16 height 13
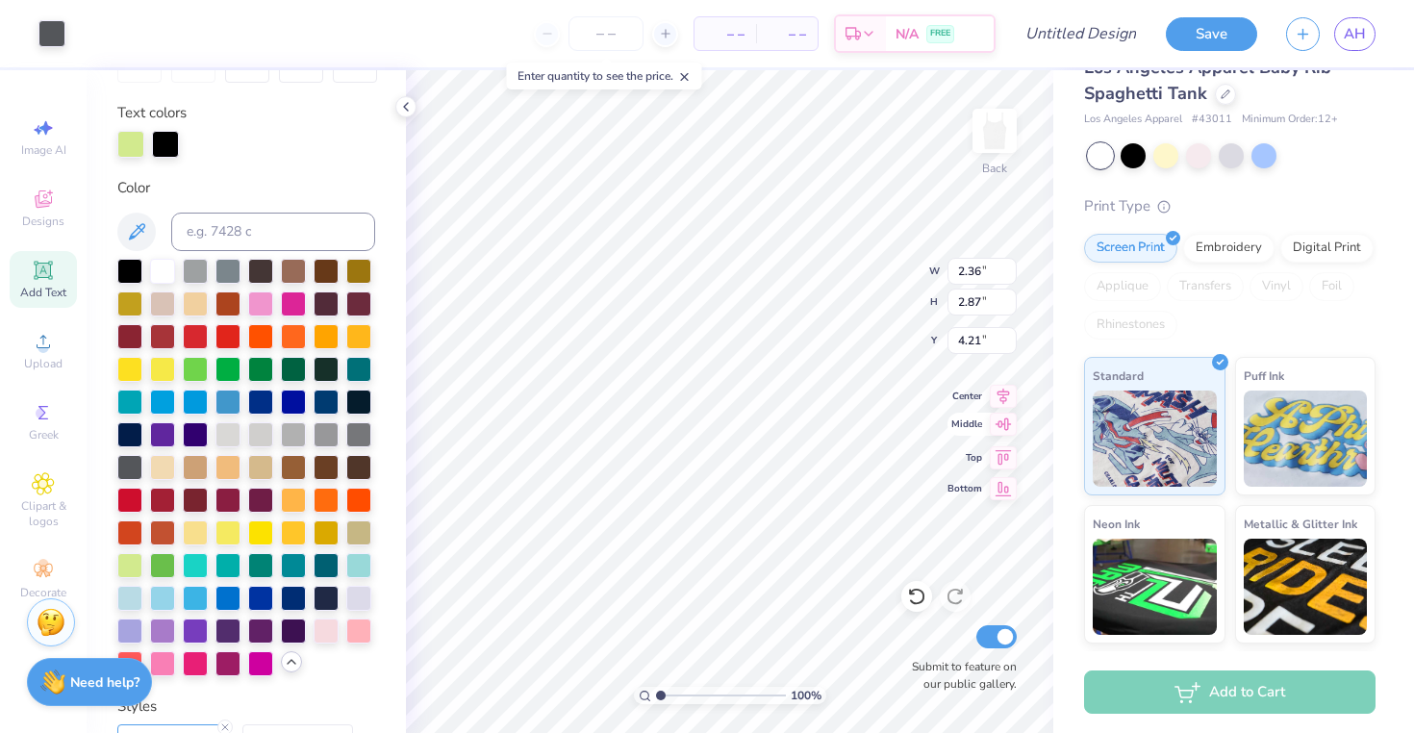
type input "5.07"
click at [1003, 425] on icon at bounding box center [1003, 424] width 27 height 23
click at [1000, 397] on icon at bounding box center [1003, 394] width 13 height 16
type input "6.36"
type input "3.84"
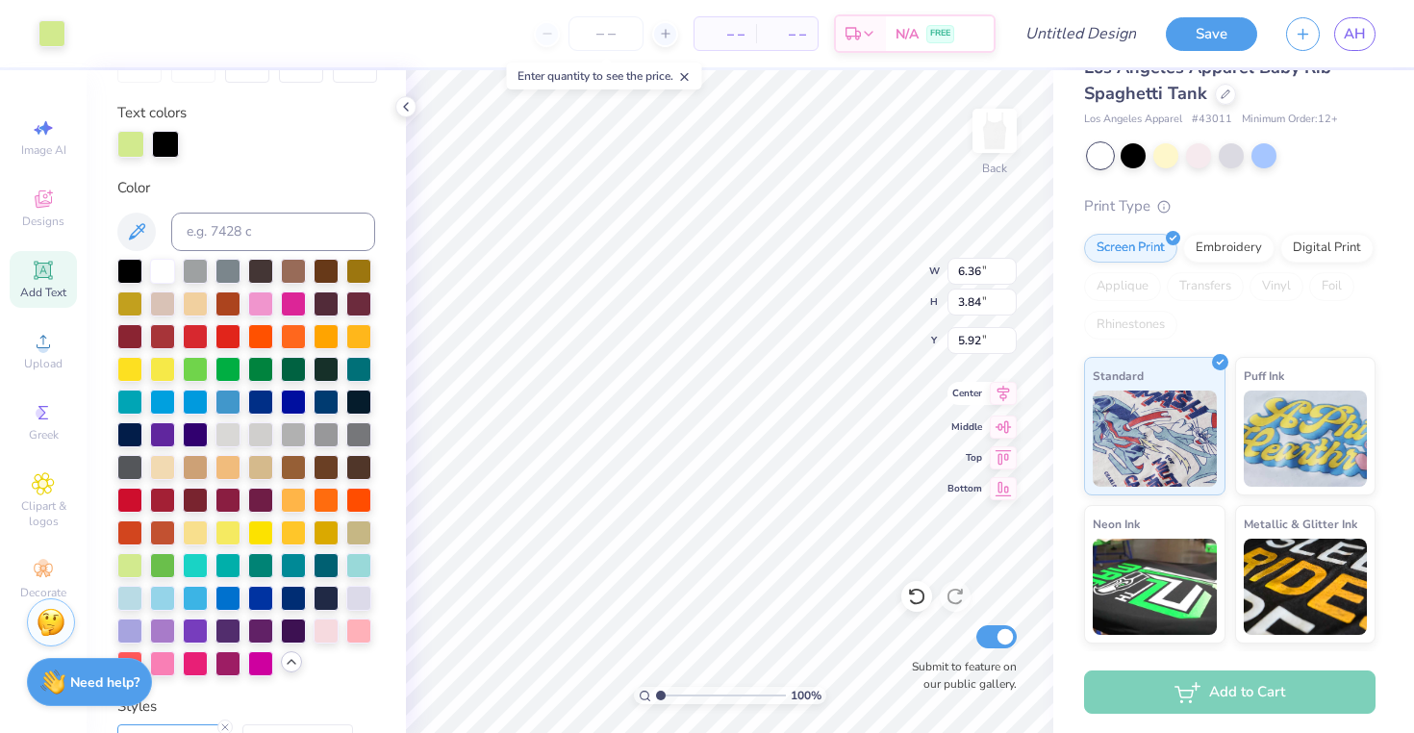
type input "3.15"
type input "2.36"
type input "2.87"
type input "5.07"
type input "3.52"
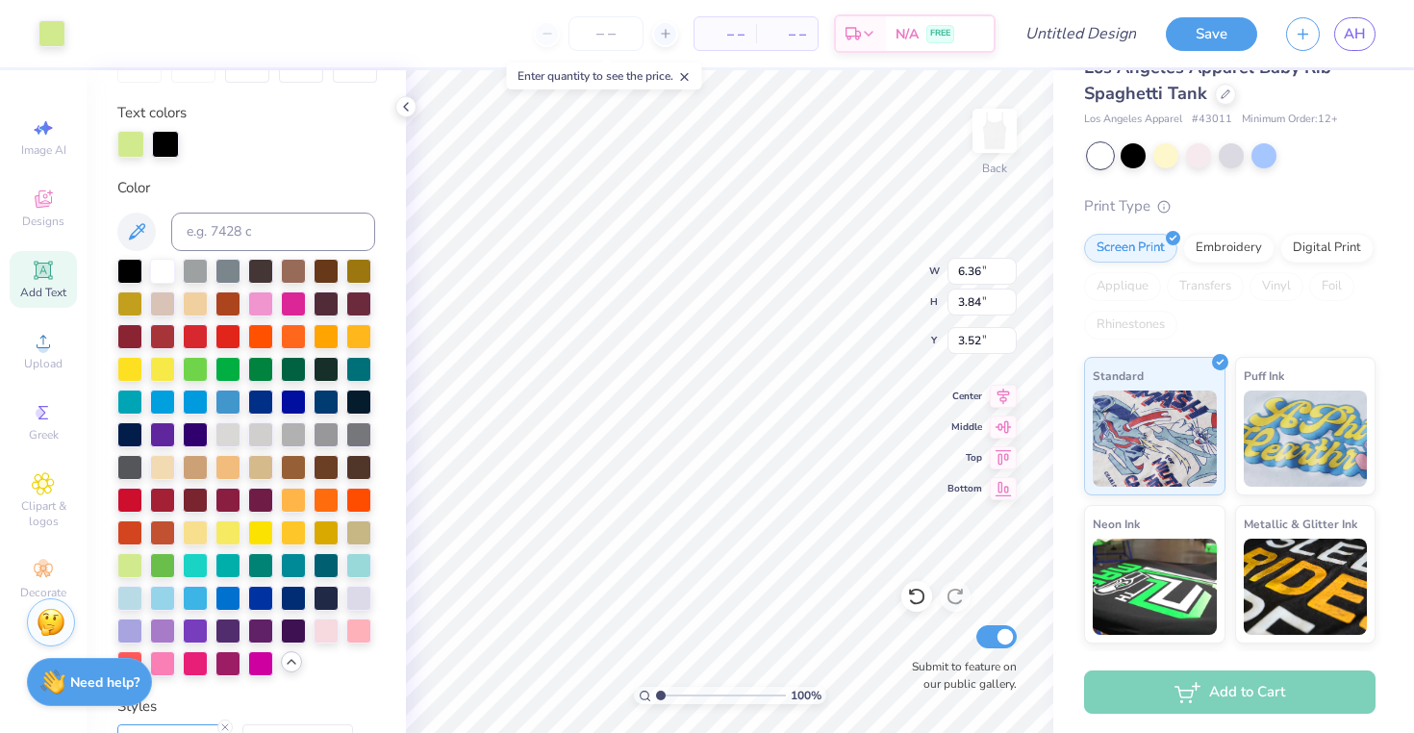
type input "3.93"
click at [43, 344] on circle at bounding box center [43, 347] width 11 height 11
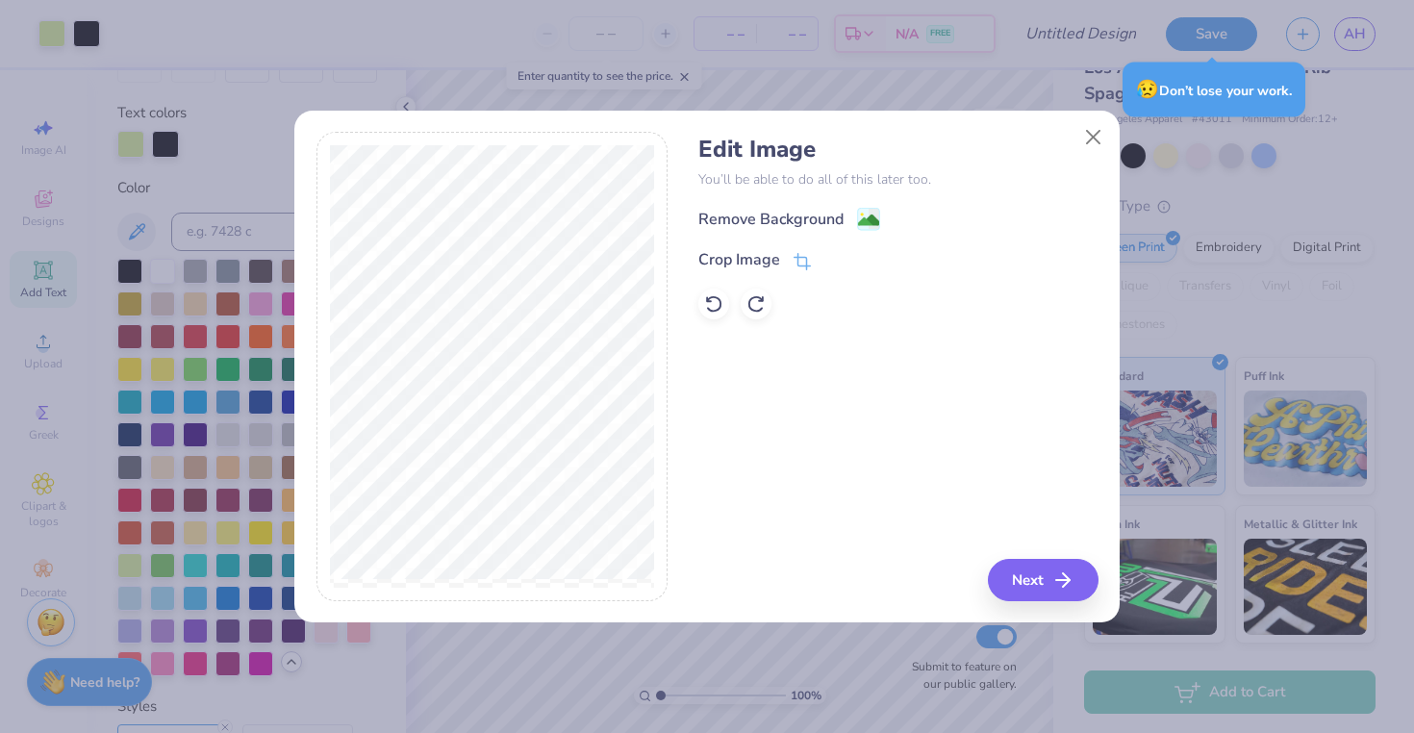
click at [869, 206] on div "Edit Image You’ll be able to do all of this later too. Remove Background Crop I…" at bounding box center [897, 228] width 399 height 184
click at [871, 224] on image at bounding box center [868, 222] width 21 height 21
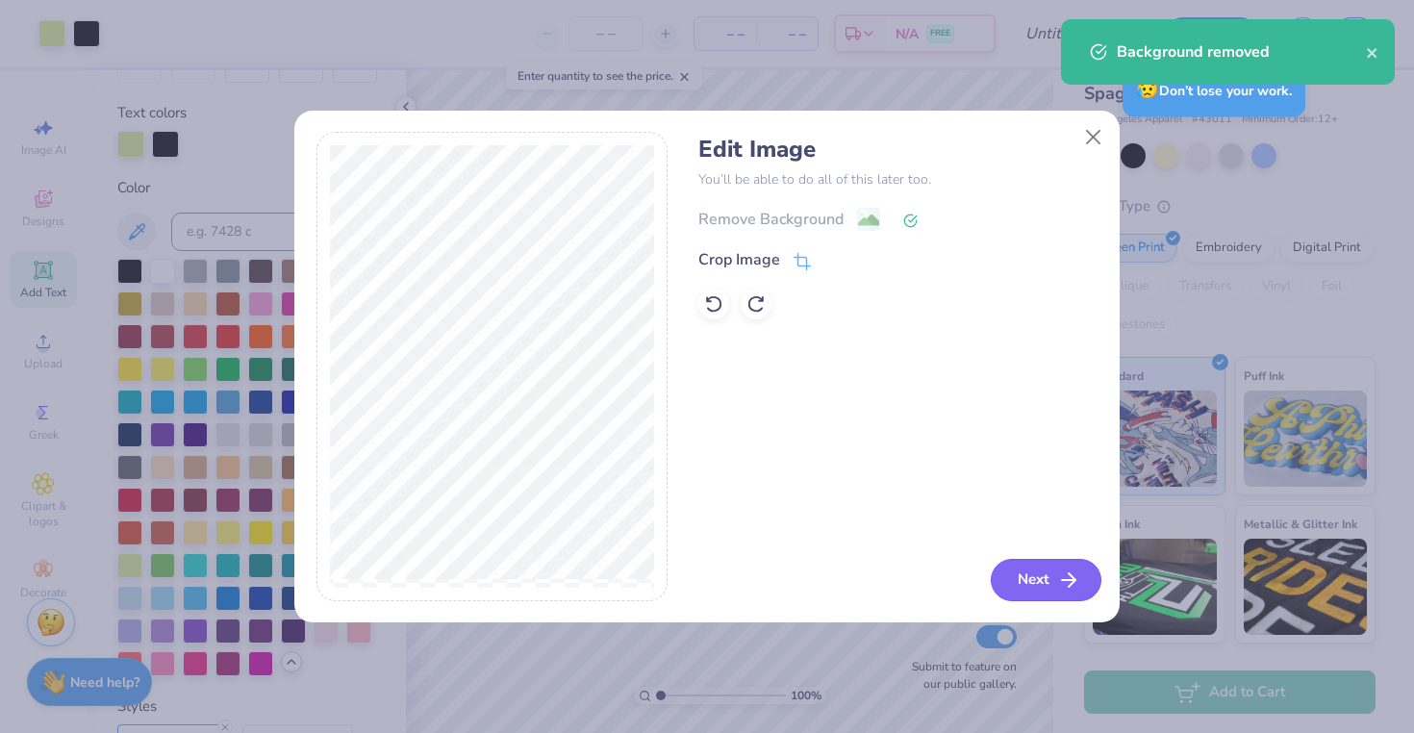
click at [1044, 584] on button "Next" at bounding box center [1046, 580] width 111 height 42
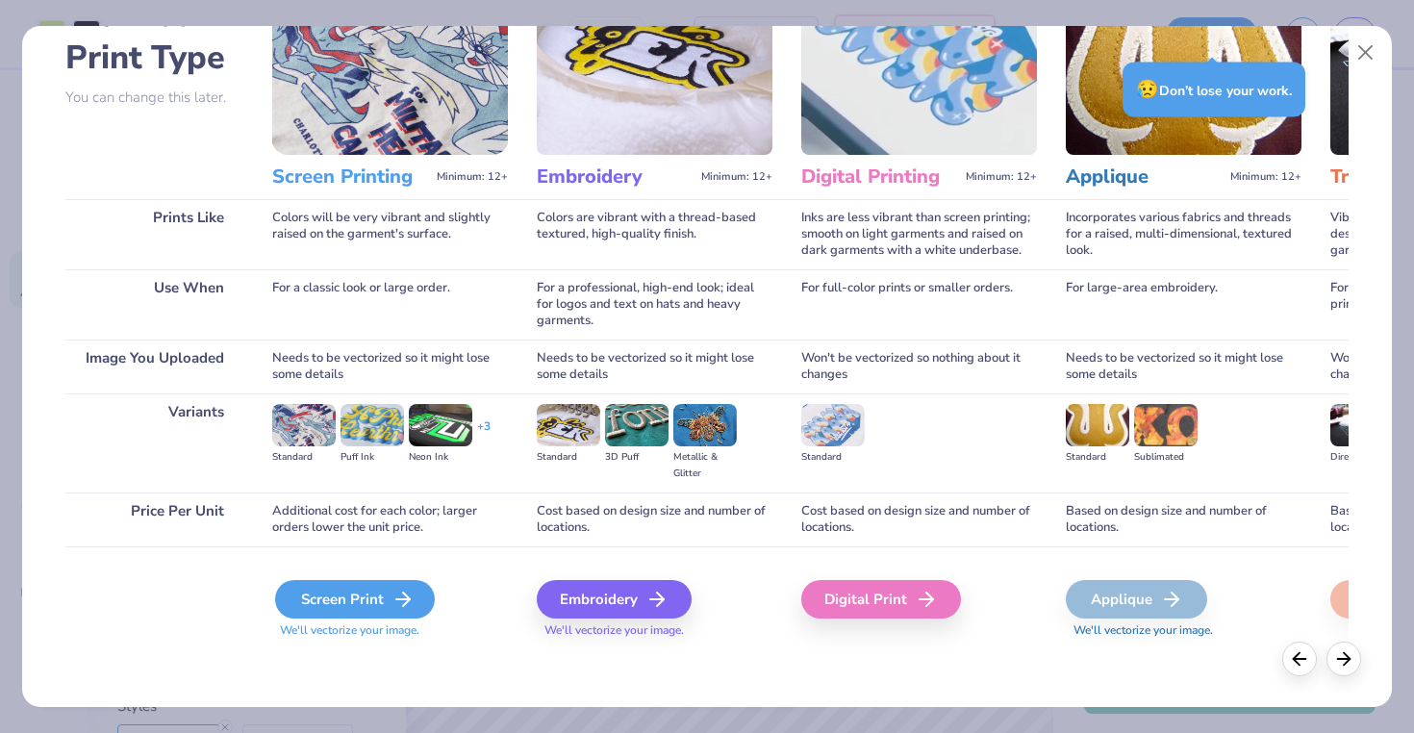
click at [365, 603] on div "Screen Print" at bounding box center [355, 599] width 160 height 38
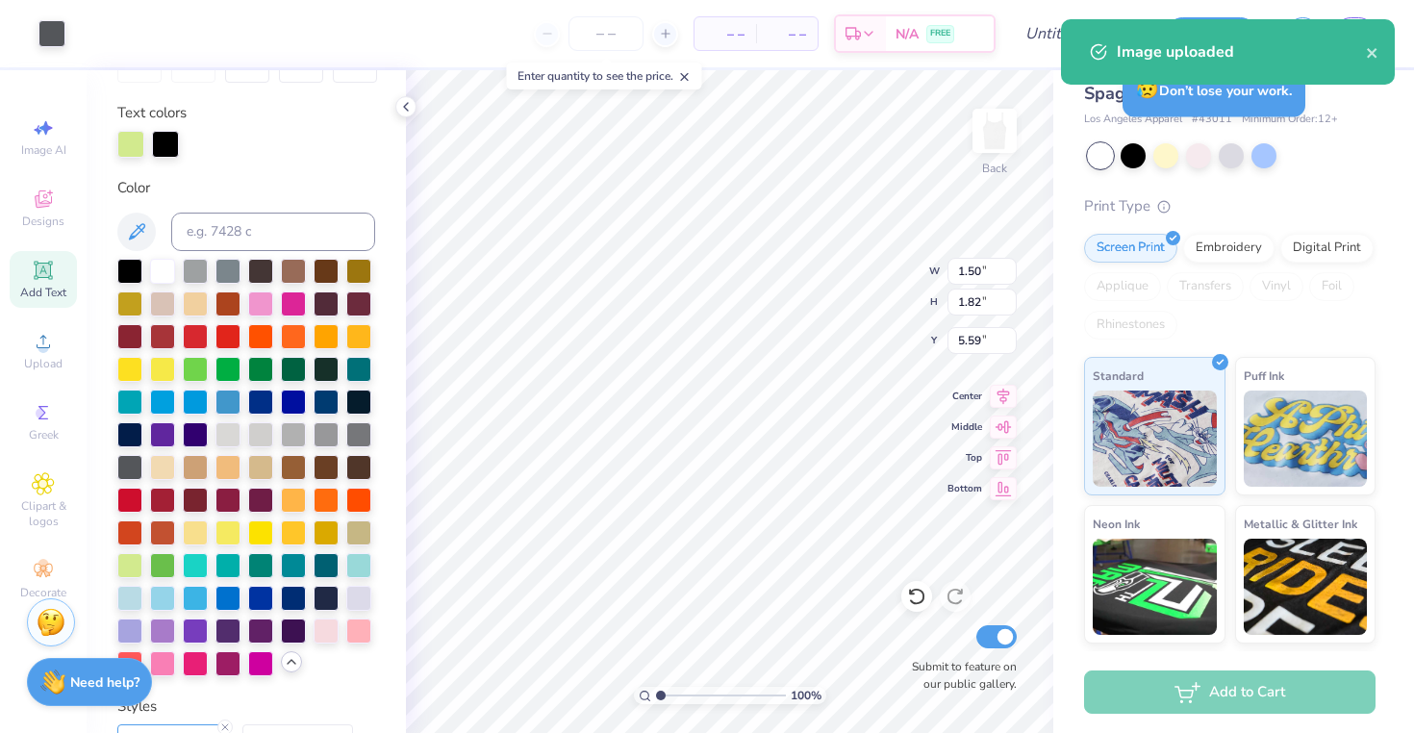
type input "4.68"
type input "1.98"
type input "2.41"
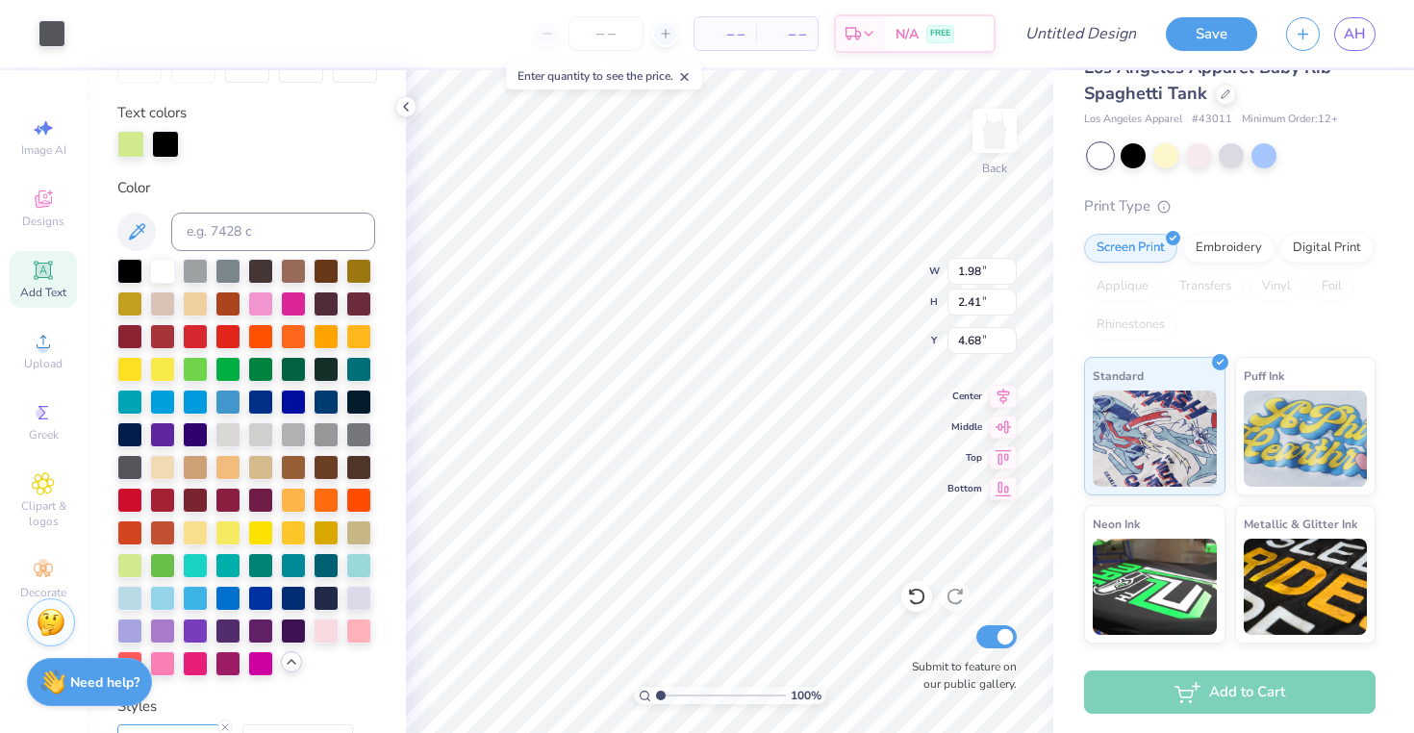
type input "4.65"
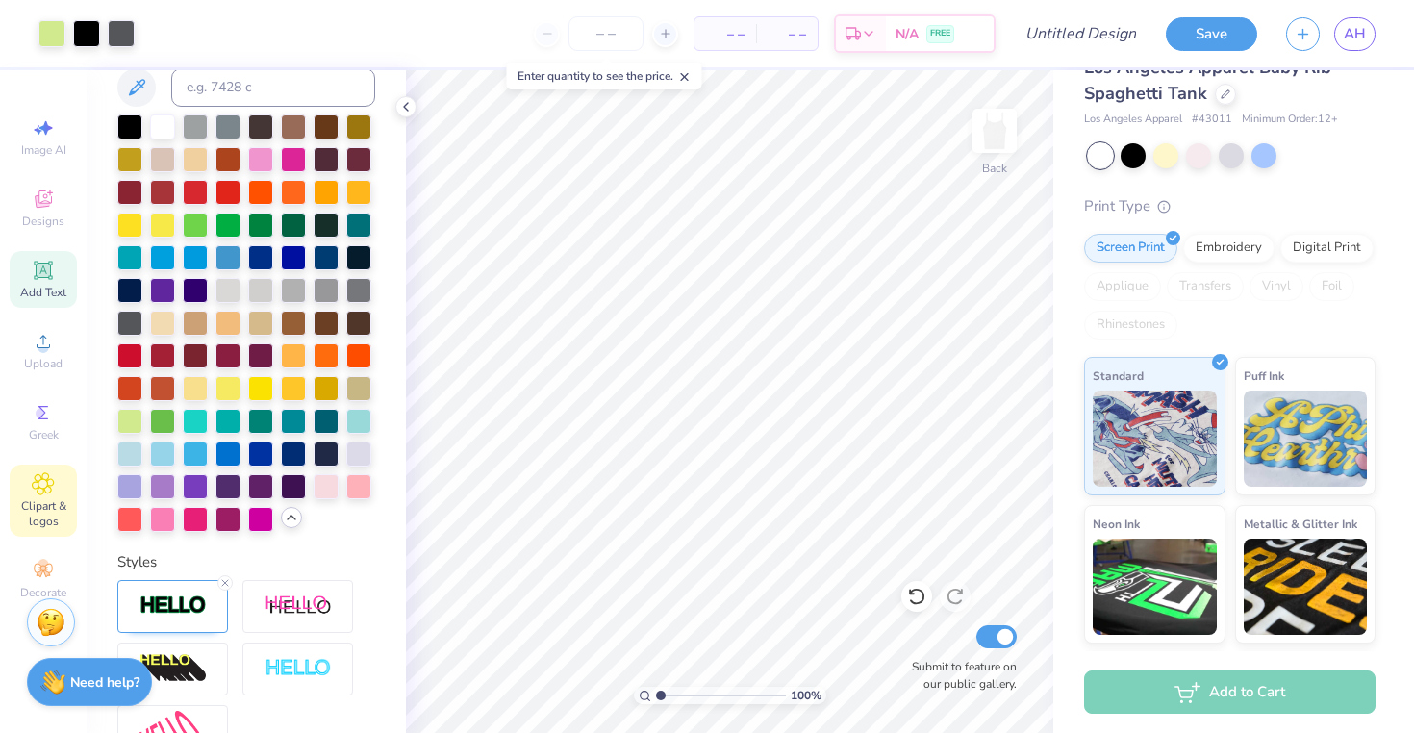
scroll to position [482, 0]
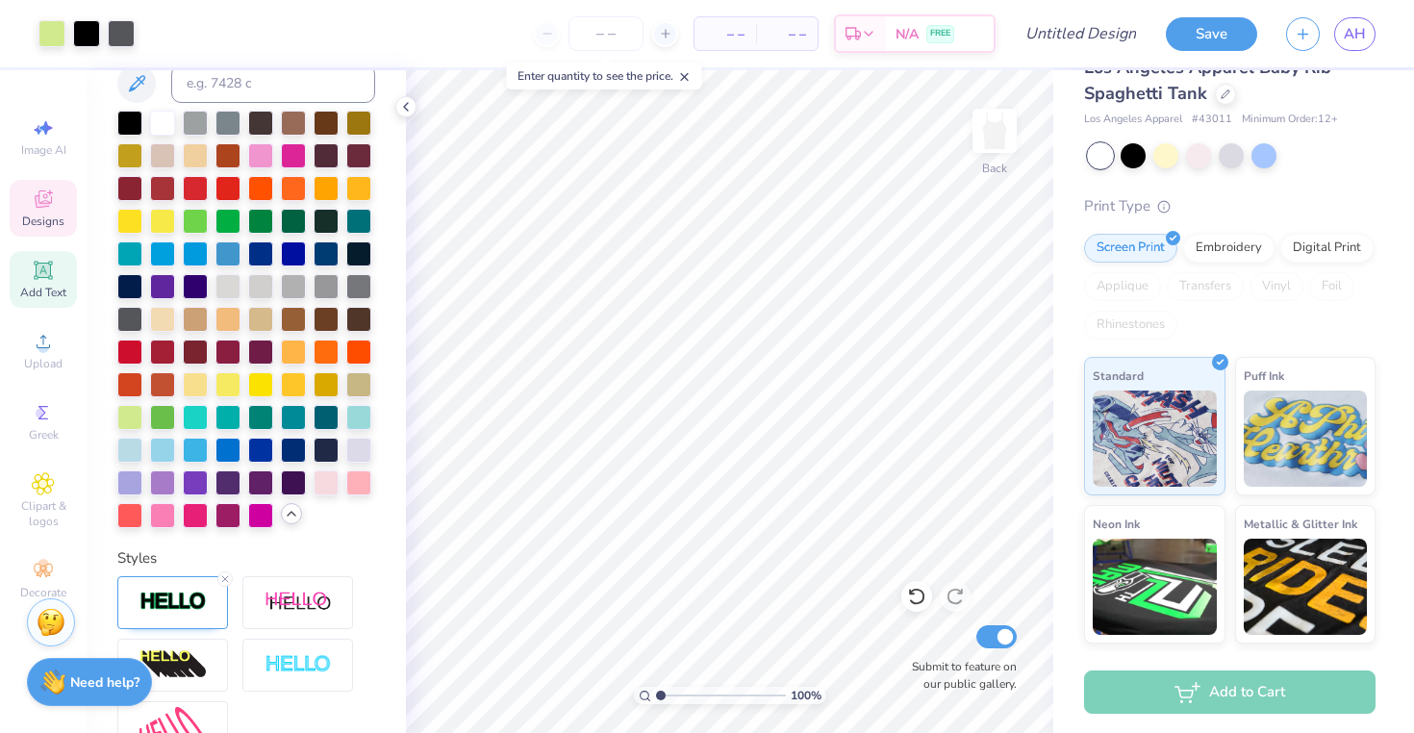
click at [38, 220] on span "Designs" at bounding box center [43, 221] width 42 height 15
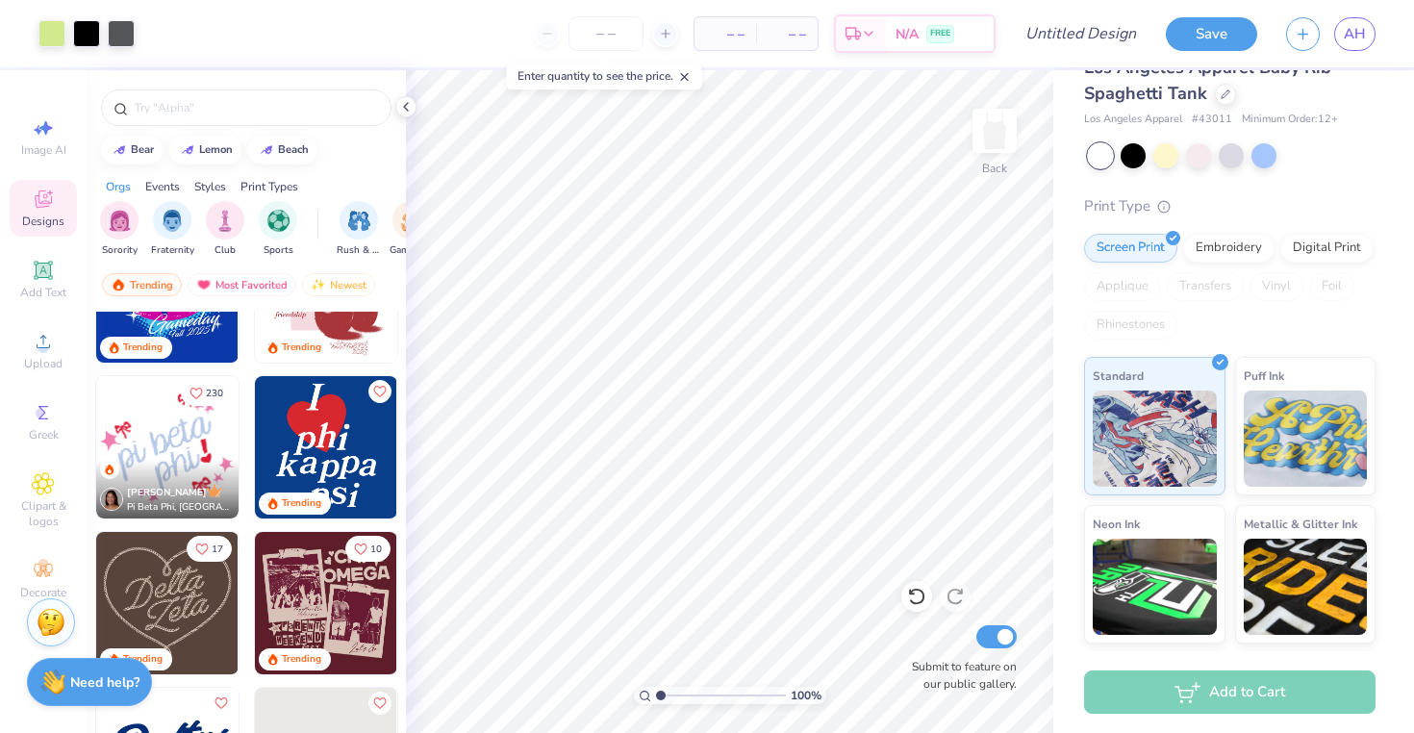
scroll to position [1218, 0]
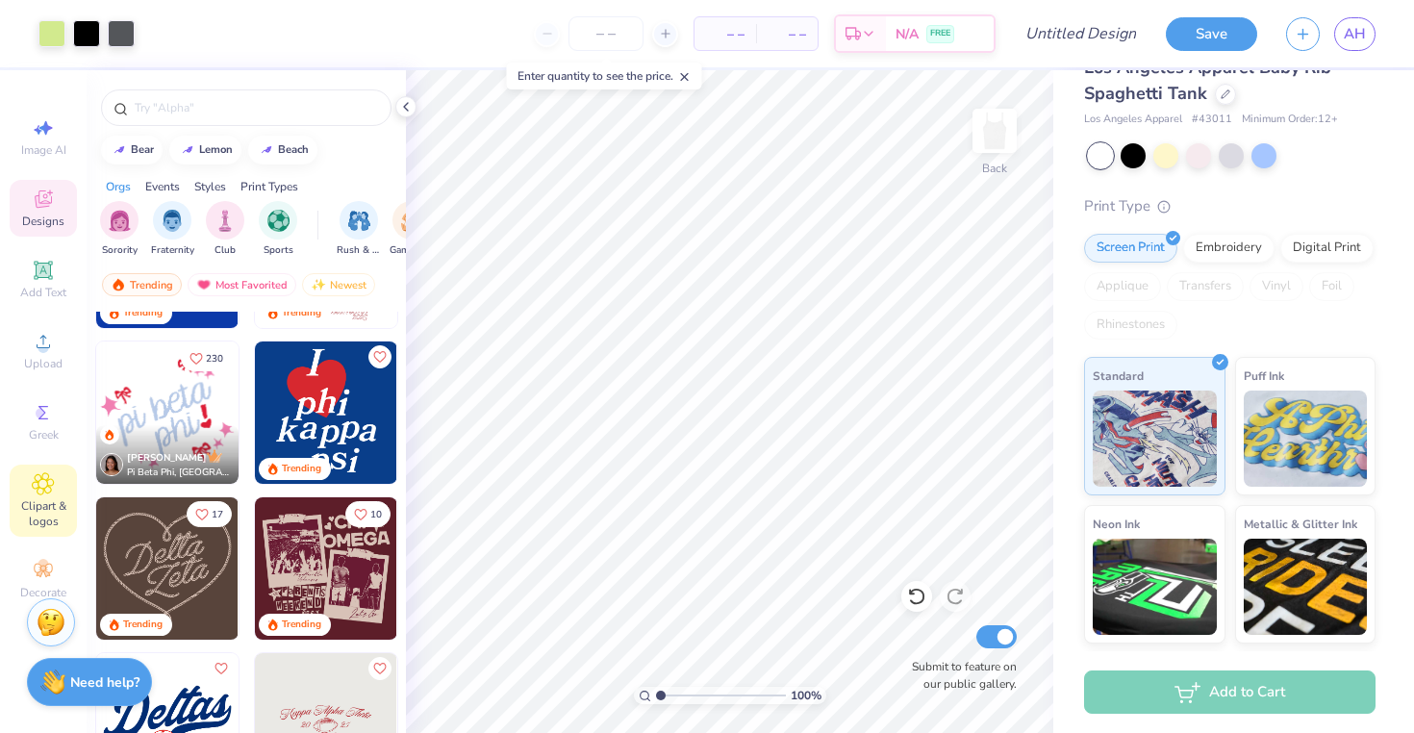
click at [45, 485] on icon at bounding box center [43, 484] width 10 height 10
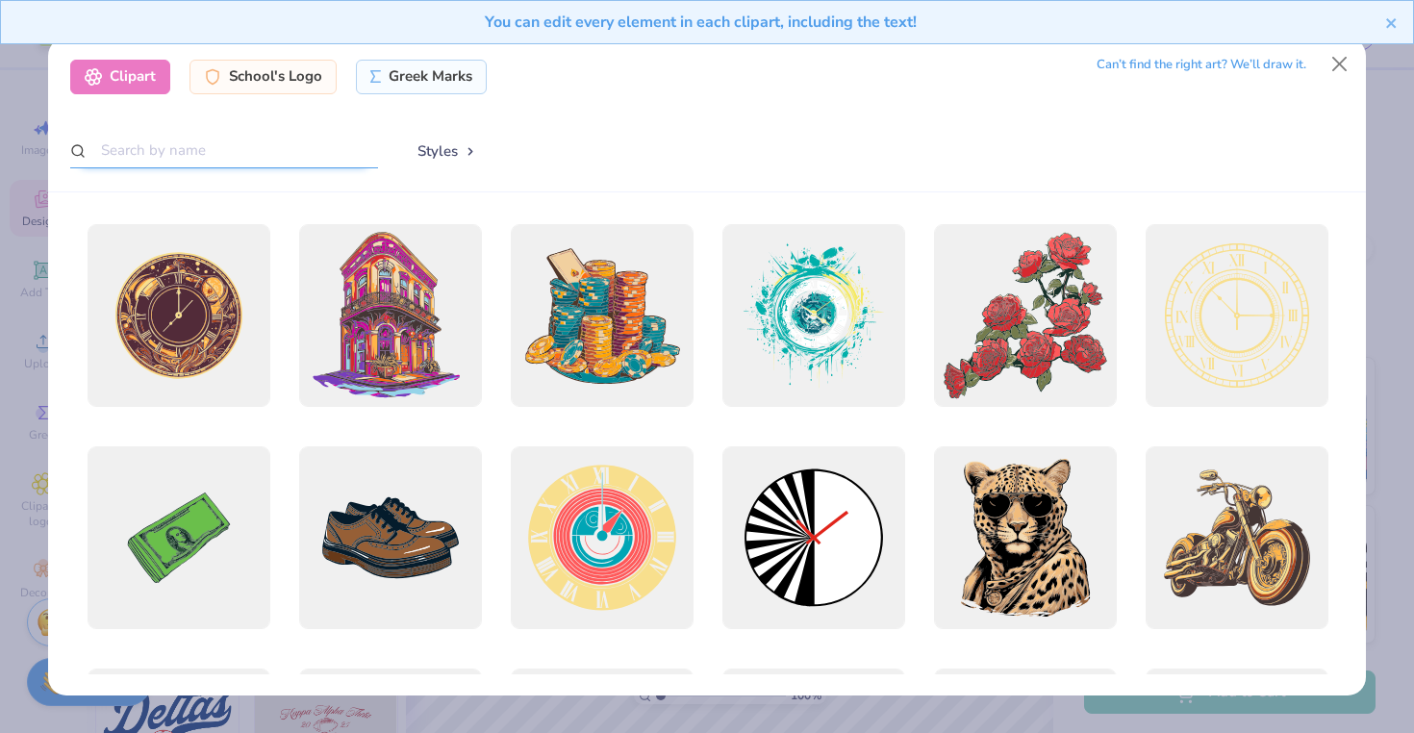
click at [195, 146] on input "text" at bounding box center [224, 151] width 308 height 36
type input "sparkles"
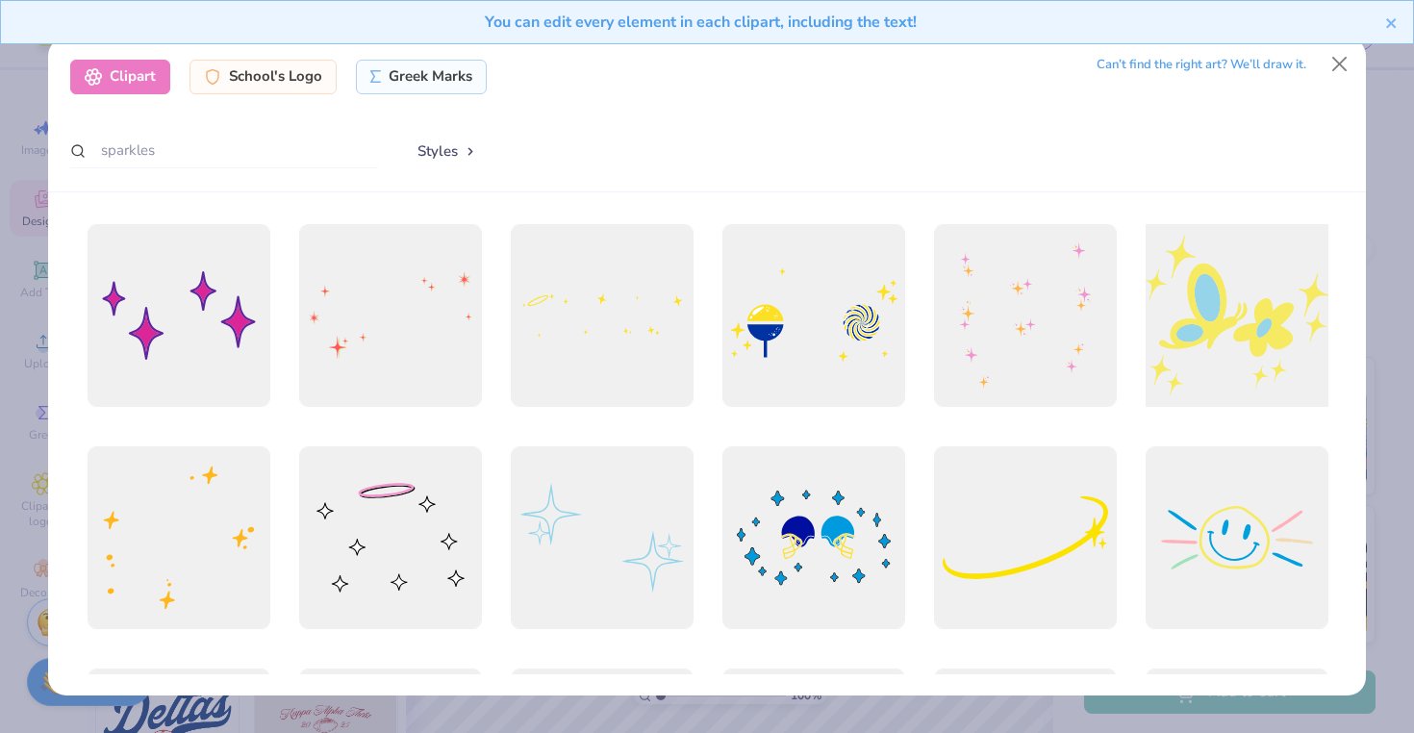
click at [1236, 332] on div at bounding box center [1236, 314] width 201 height 201
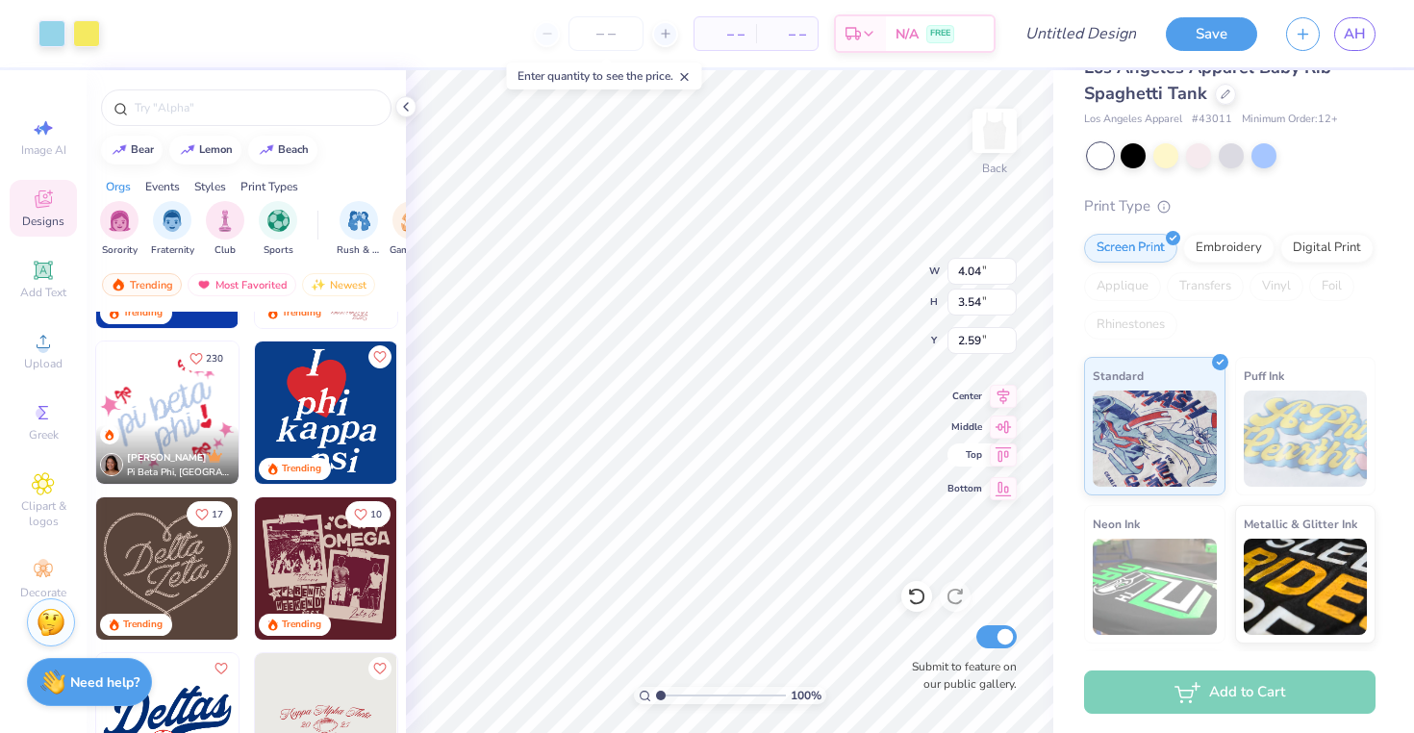
type input "4.04"
type input "3.54"
type input "2.64"
type input "4.12"
type input "3.64"
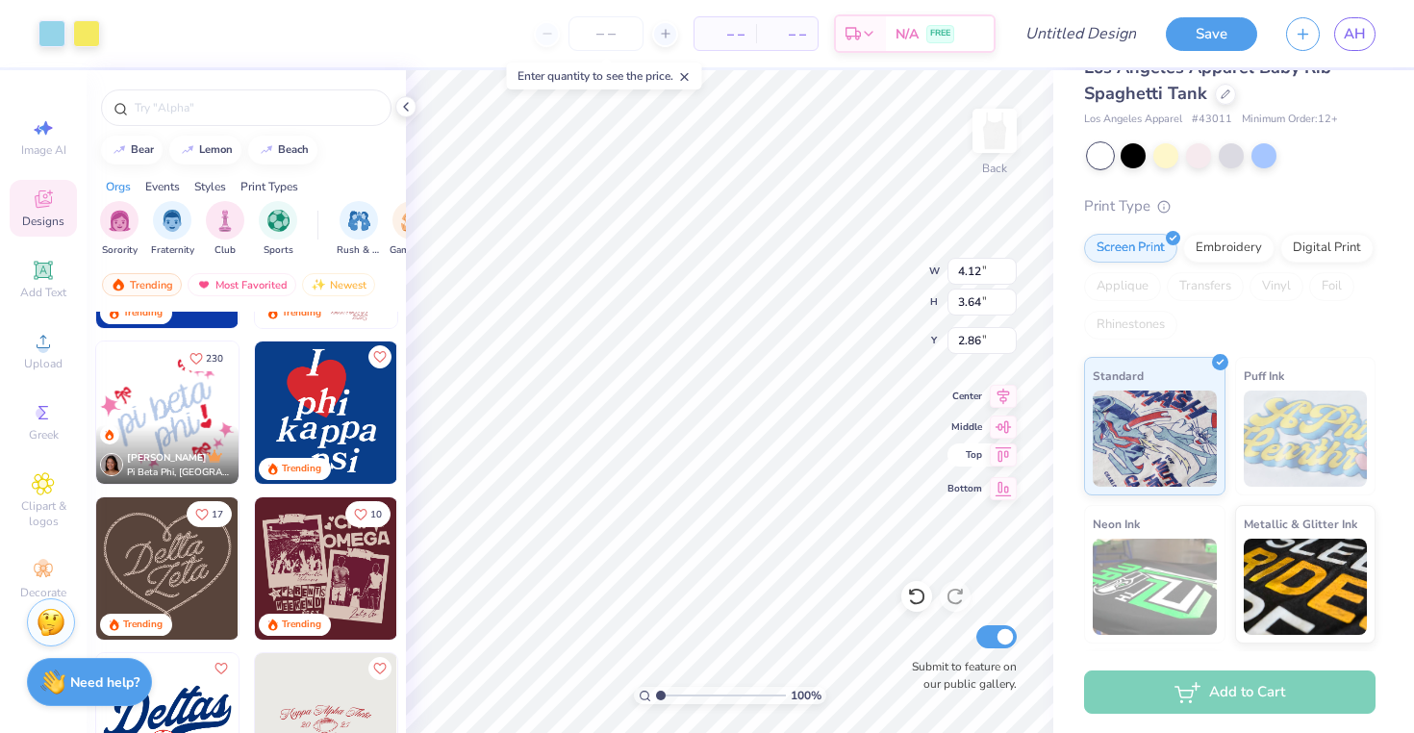
type input "3.12"
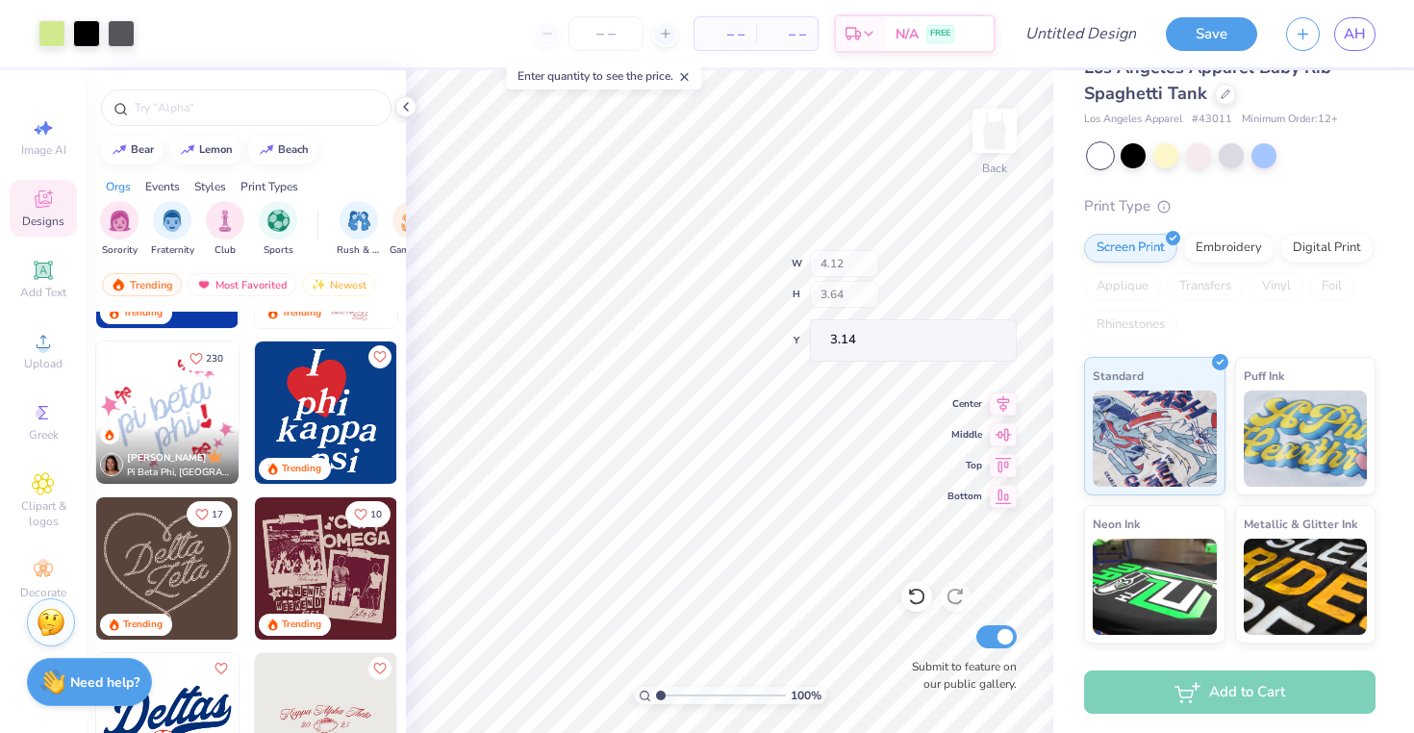
type input "3.14"
click at [52, 489] on icon at bounding box center [43, 483] width 22 height 23
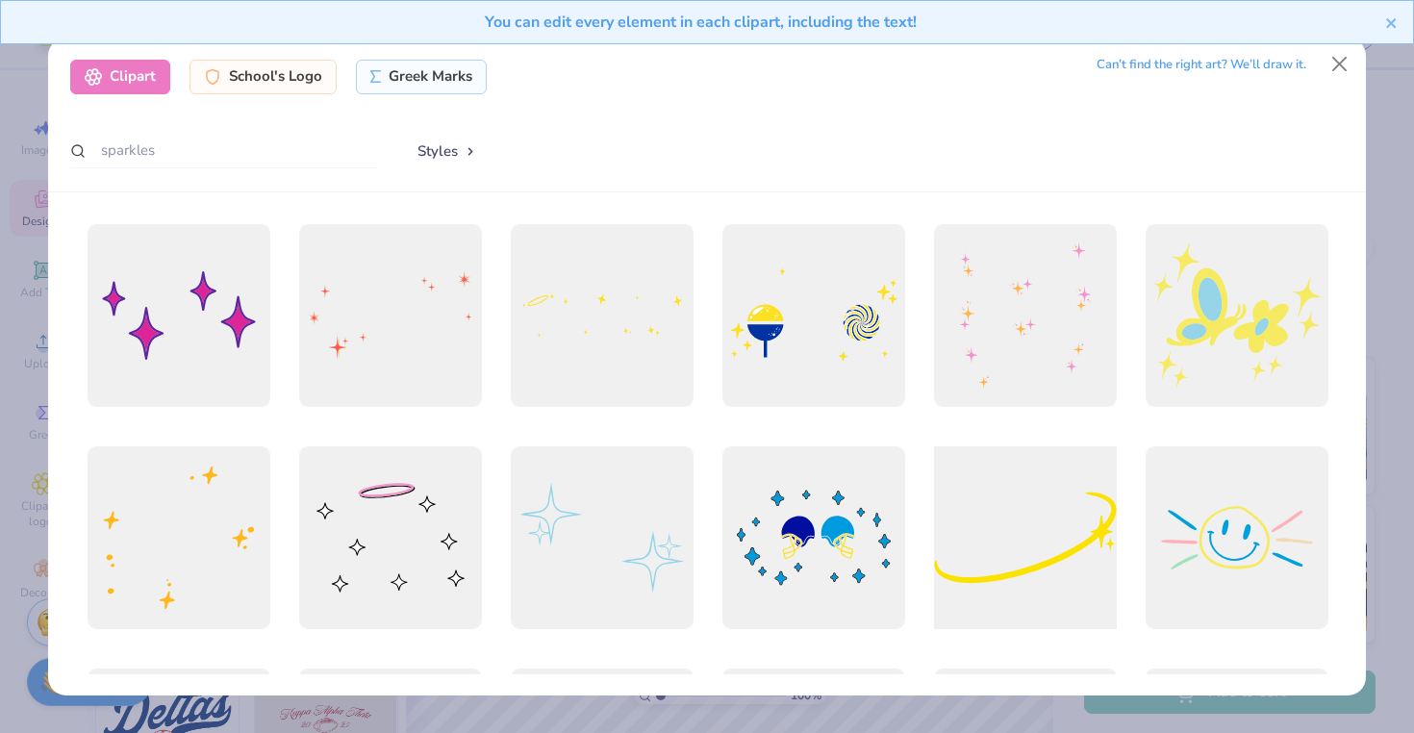
click at [989, 549] on div at bounding box center [1024, 537] width 201 height 201
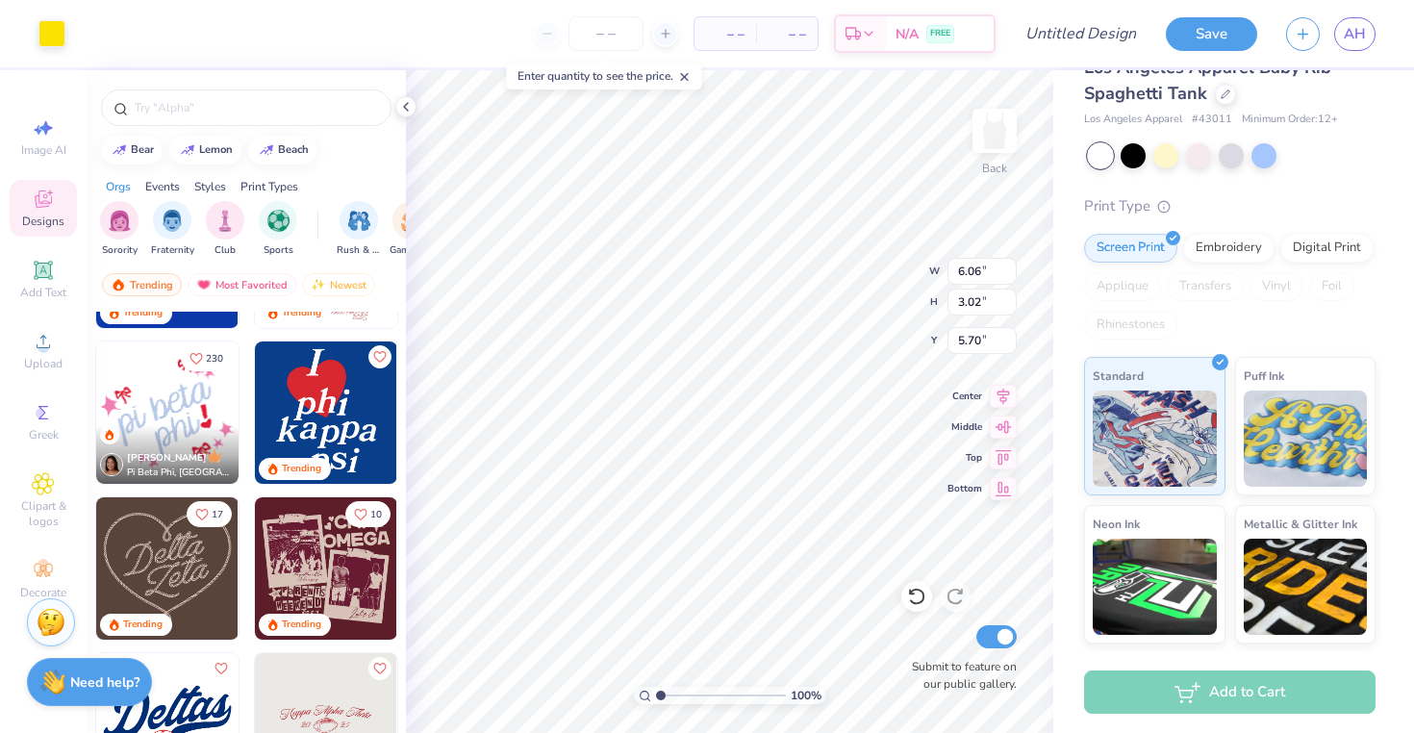
type input "6.06"
type input "3.02"
type input "4.65"
type input "5.99"
type input "2.99"
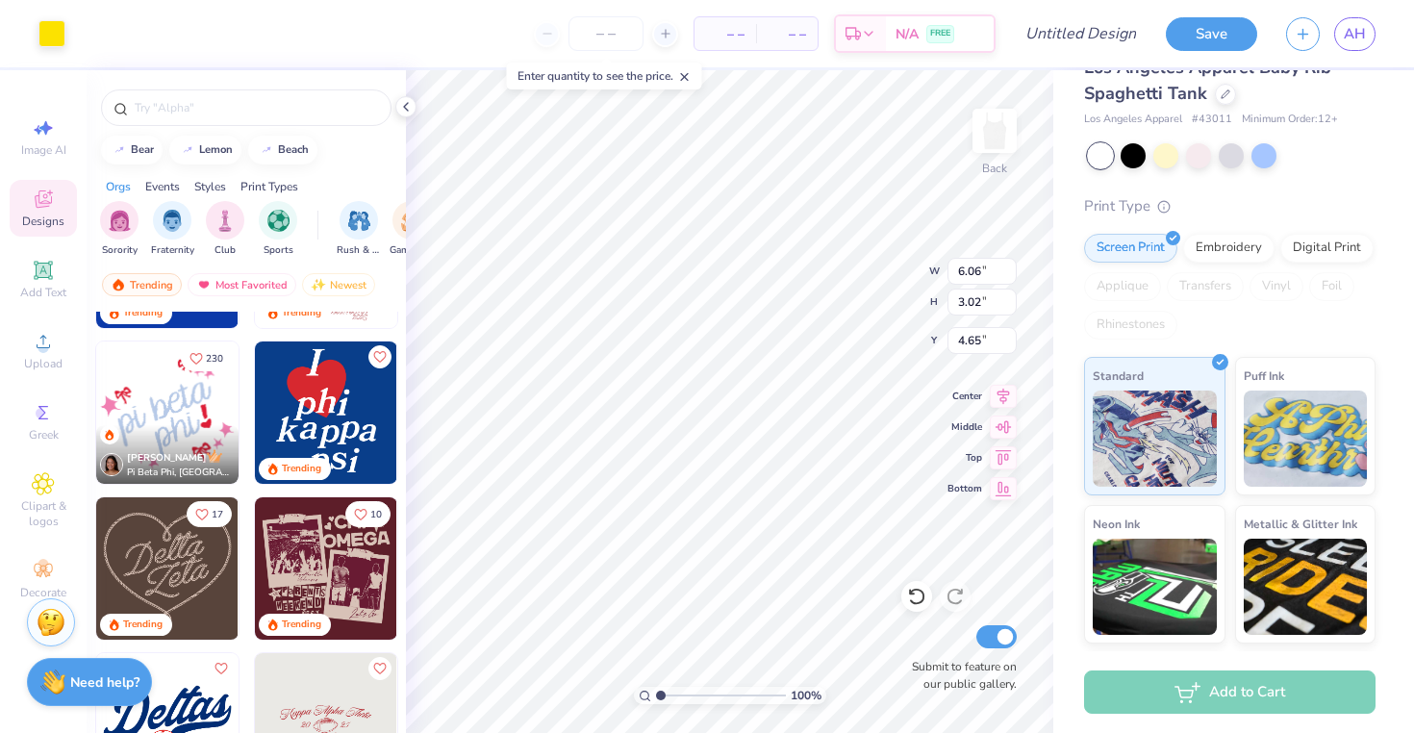
type input "4.68"
type input "4.78"
type input "5.98"
type input "2.98"
type input "4.79"
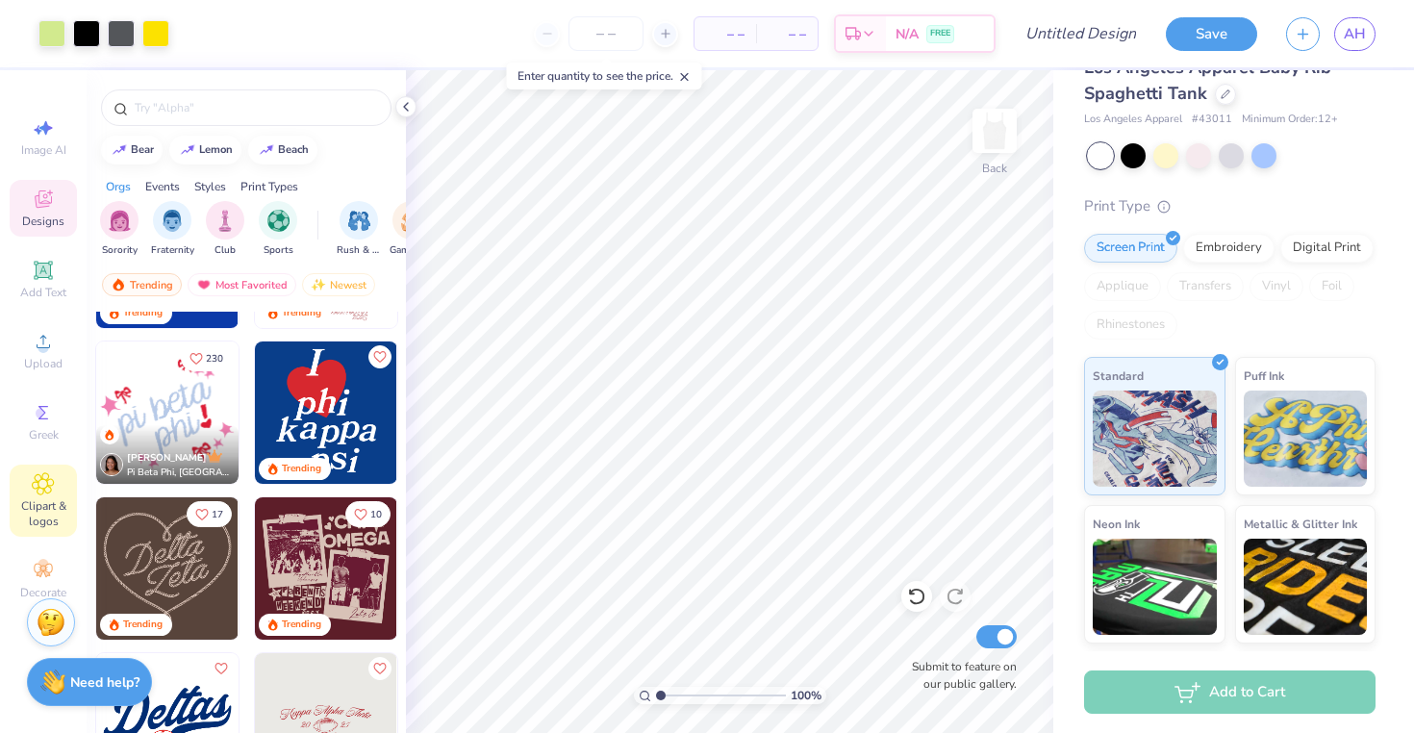
click at [40, 493] on icon at bounding box center [43, 483] width 21 height 21
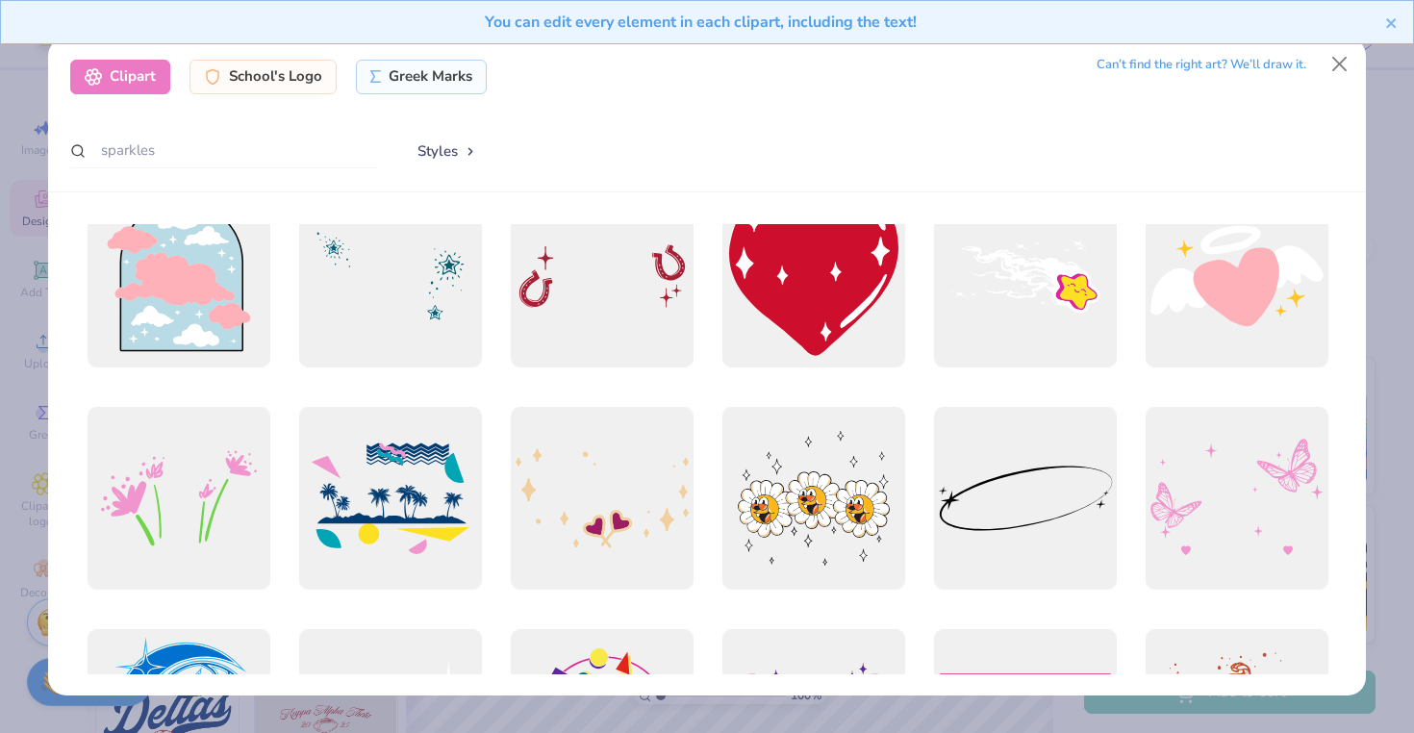
scroll to position [489, 0]
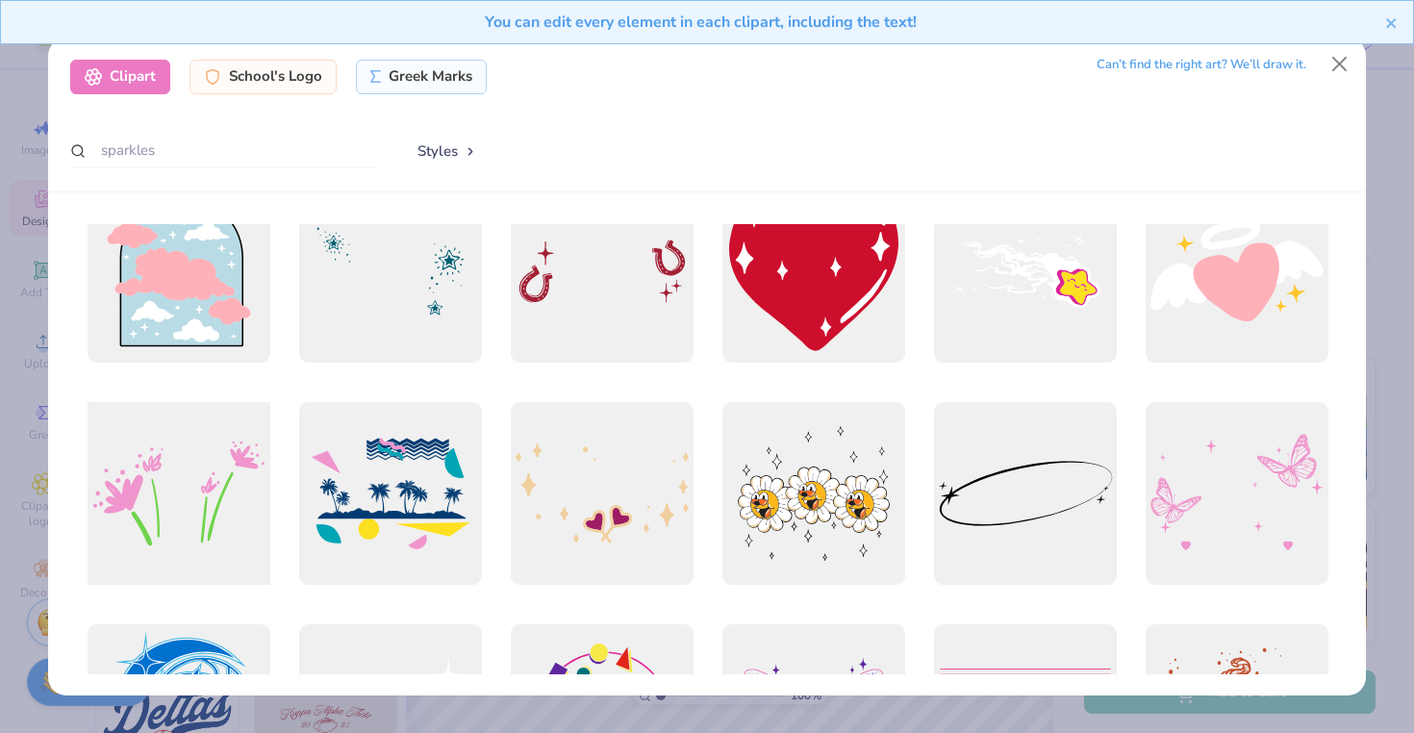
click at [194, 486] on div at bounding box center [178, 492] width 201 height 201
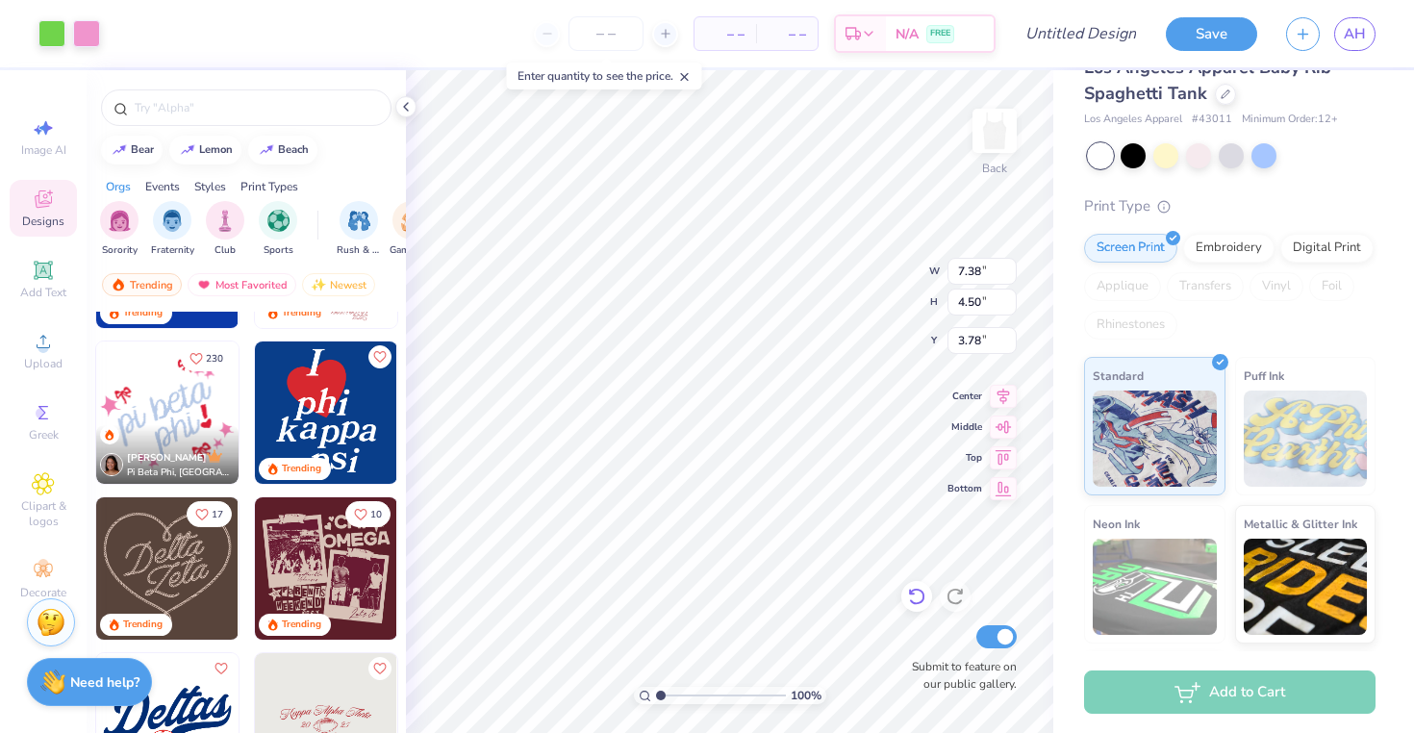
type input "7.38"
type input "4.50"
type input "6.87"
type input "4.19"
type input "3.59"
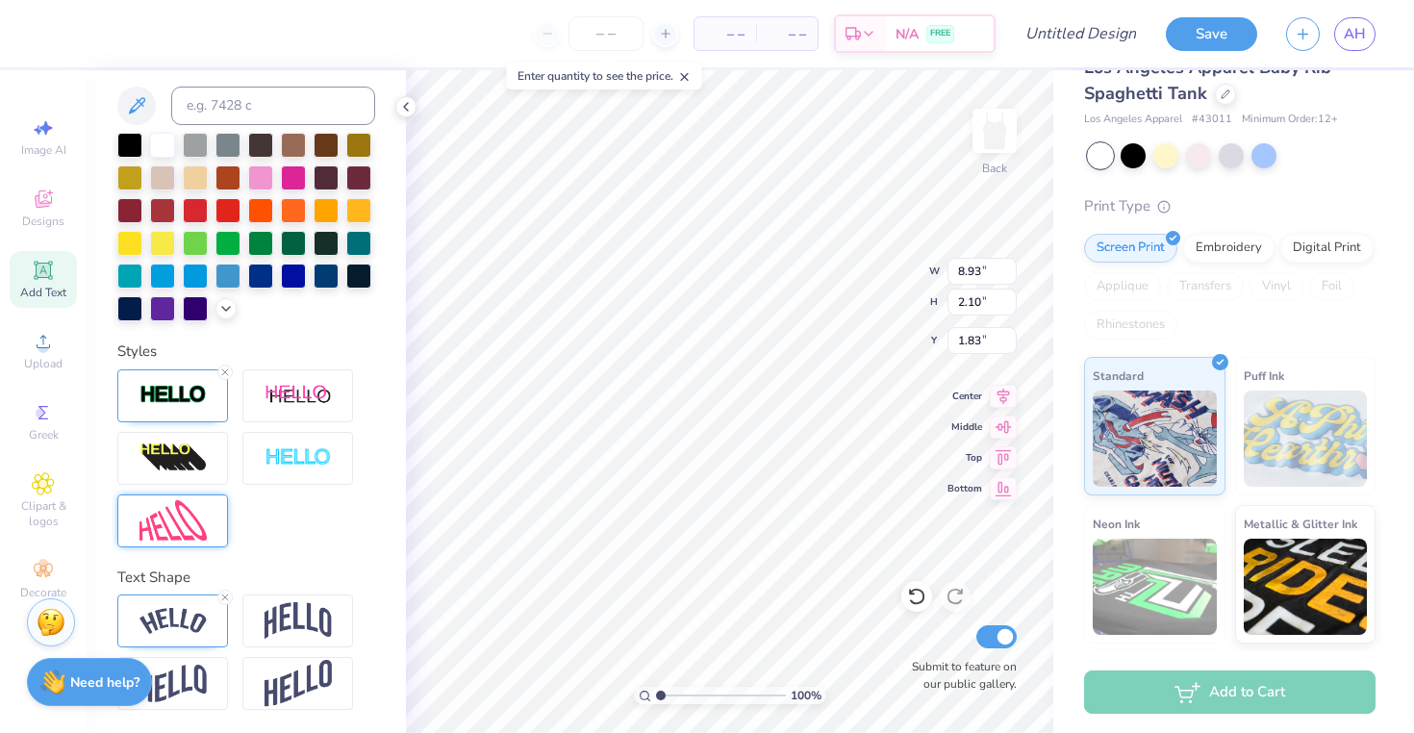
scroll to position [459, 0]
click at [225, 370] on icon at bounding box center [225, 373] width 12 height 12
type input "8.91"
type input "2.08"
type input "1.84"
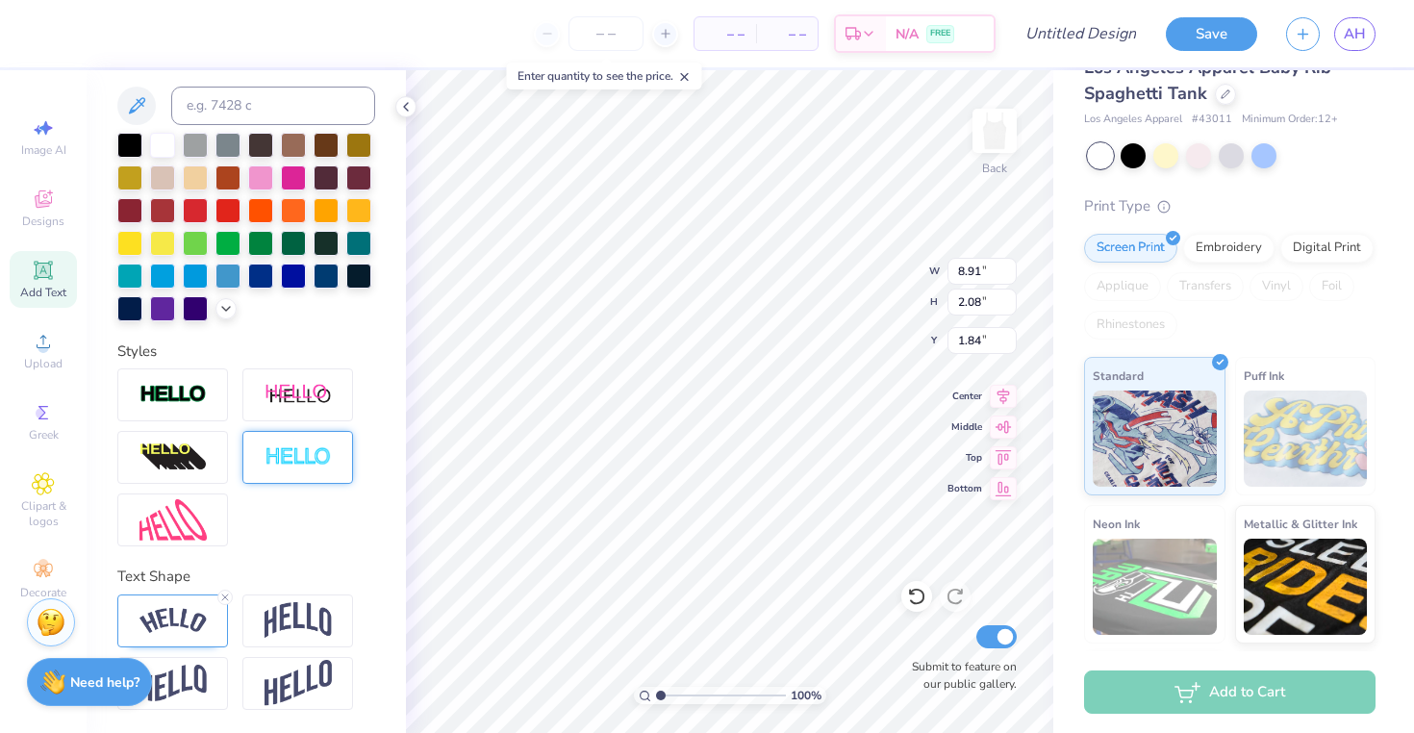
scroll to position [384, 0]
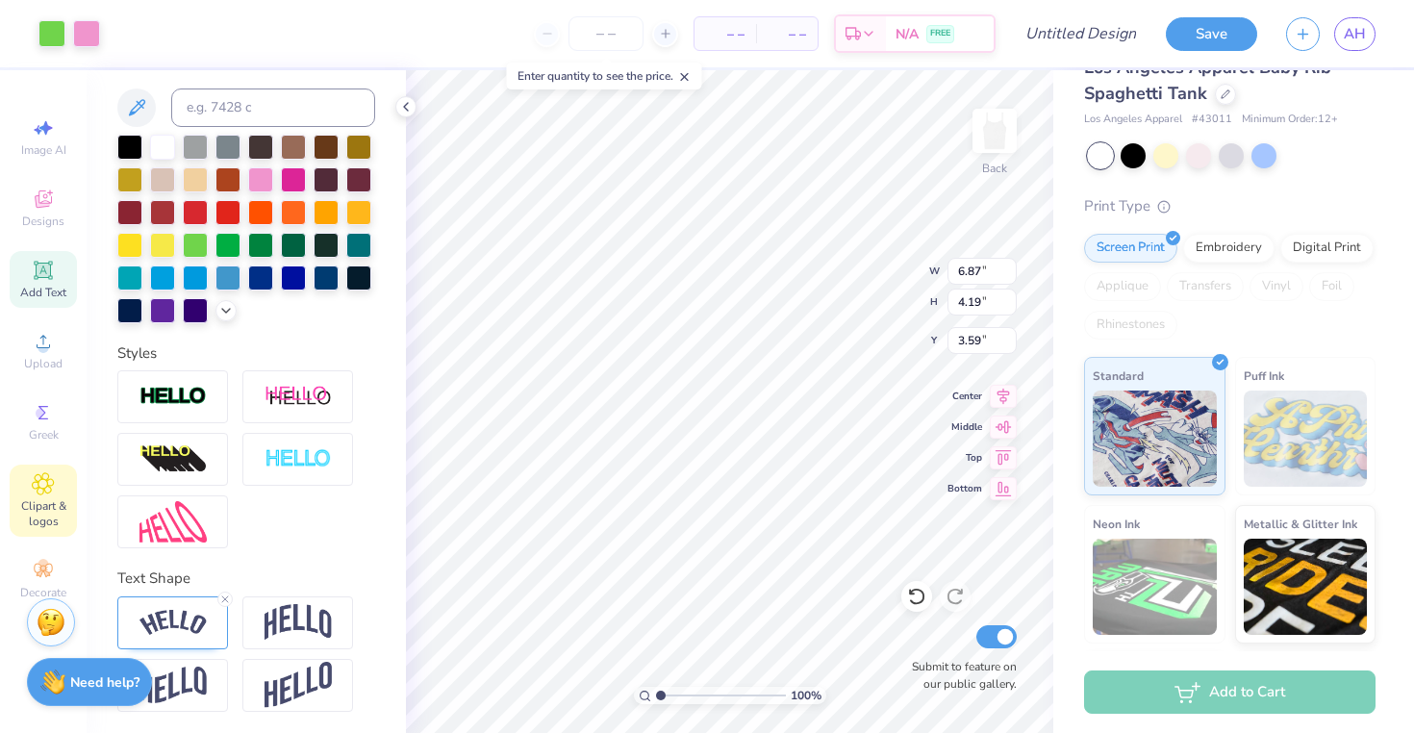
click at [54, 499] on span "Clipart & logos" at bounding box center [43, 513] width 67 height 31
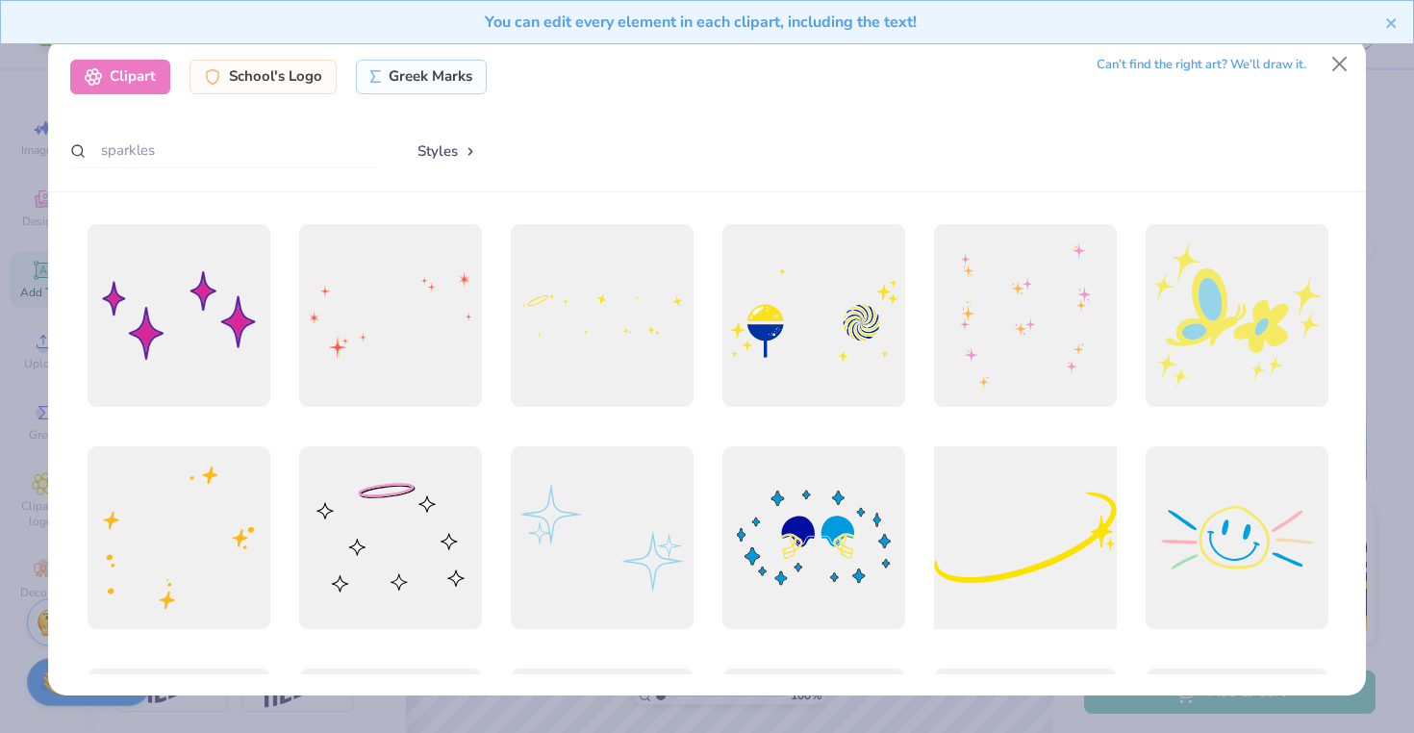
click at [1043, 540] on div at bounding box center [1024, 537] width 201 height 201
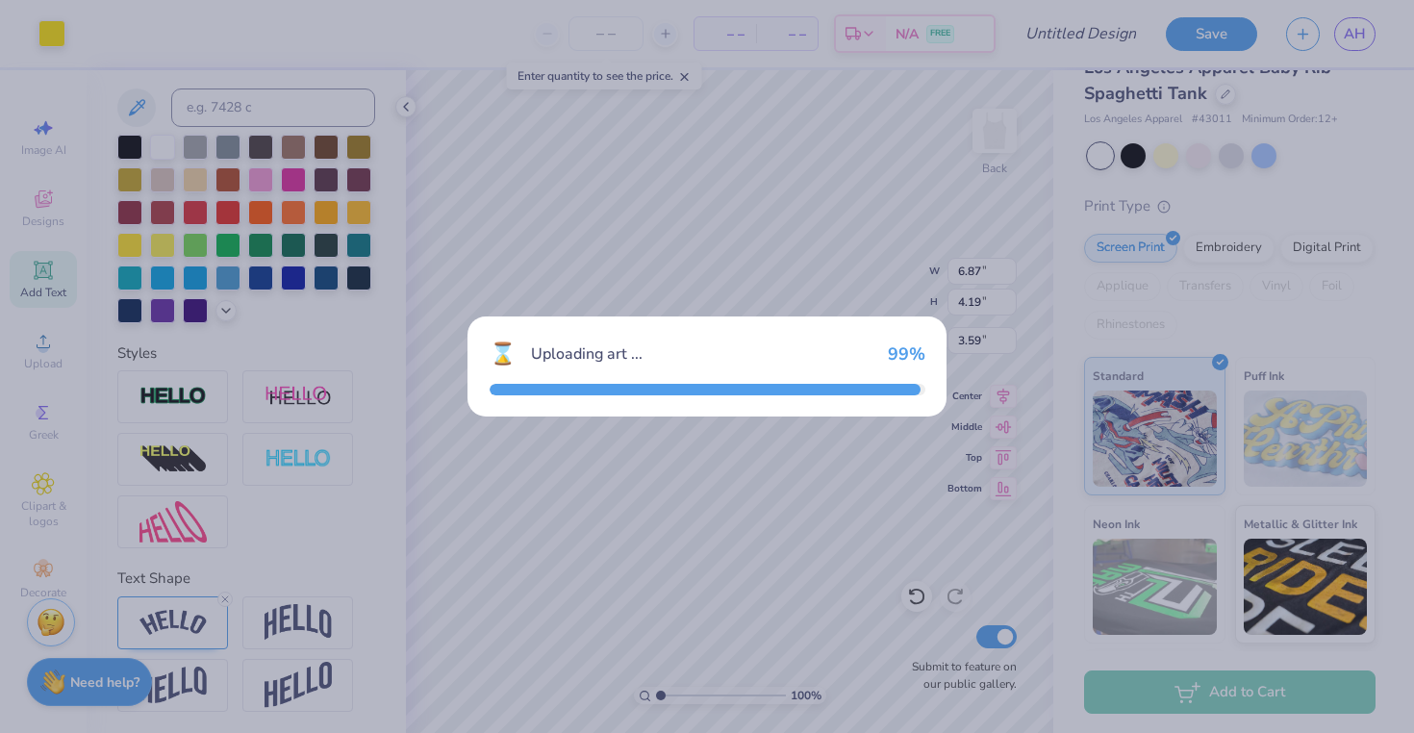
type input "8.93"
type input "4.46"
type input "4.27"
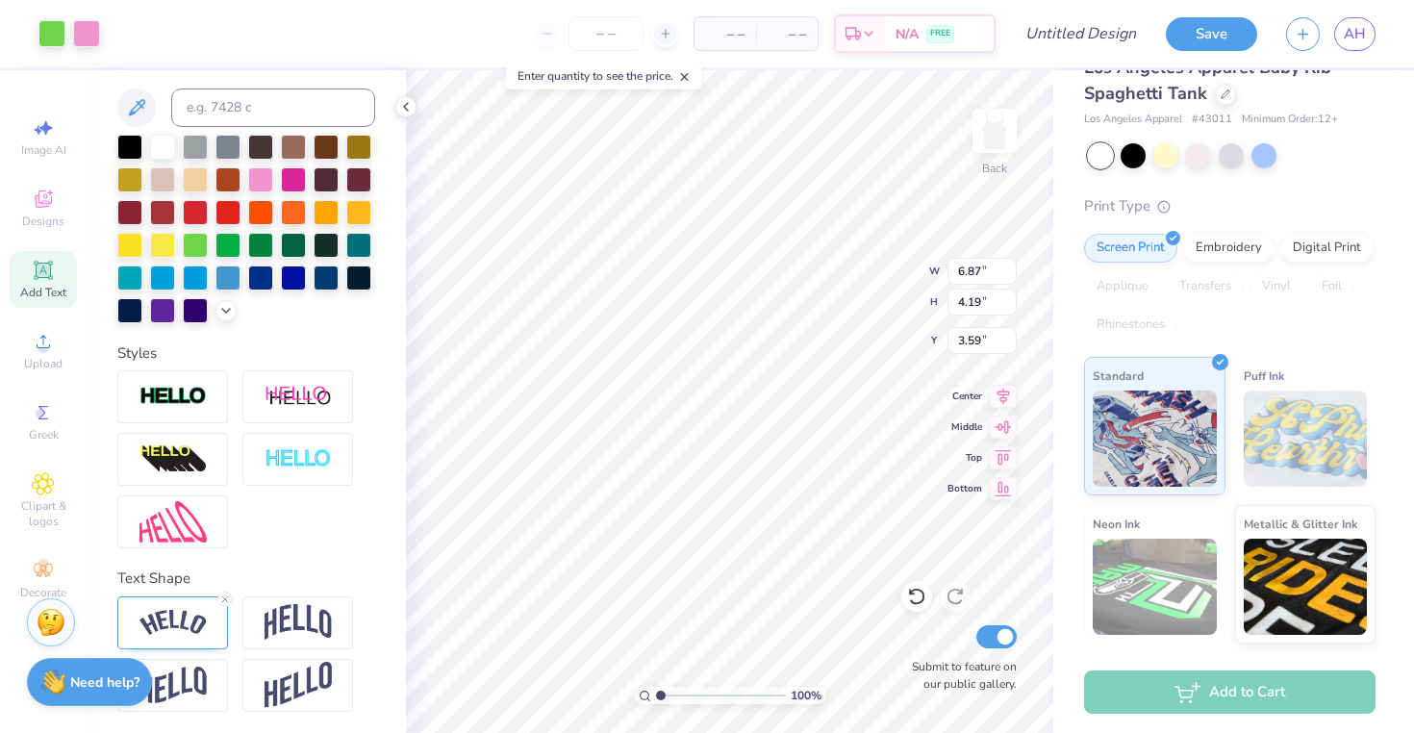
type input "8.31"
type input "5.98"
type input "2.98"
type input "4.65"
type input "3.59"
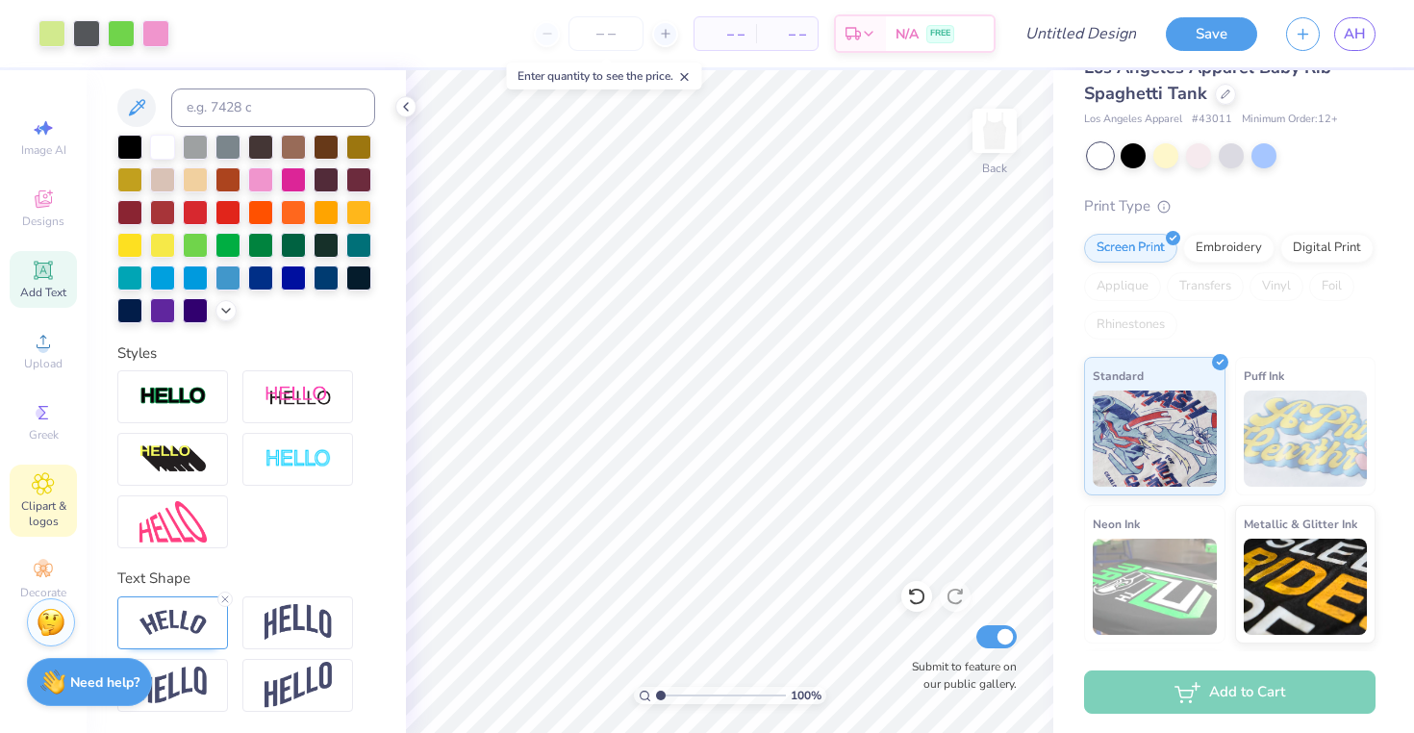
click at [23, 495] on div "Clipart & logos" at bounding box center [43, 501] width 67 height 72
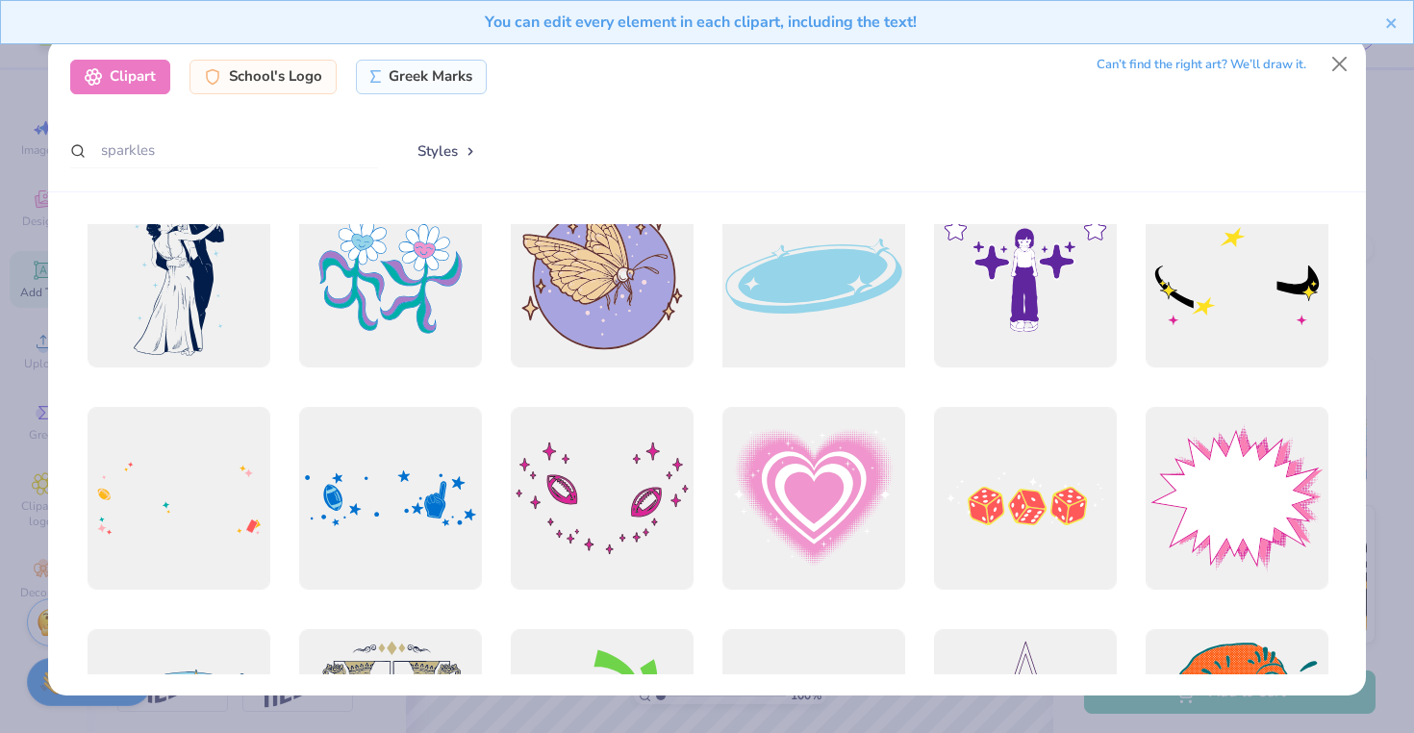
scroll to position [1357, 0]
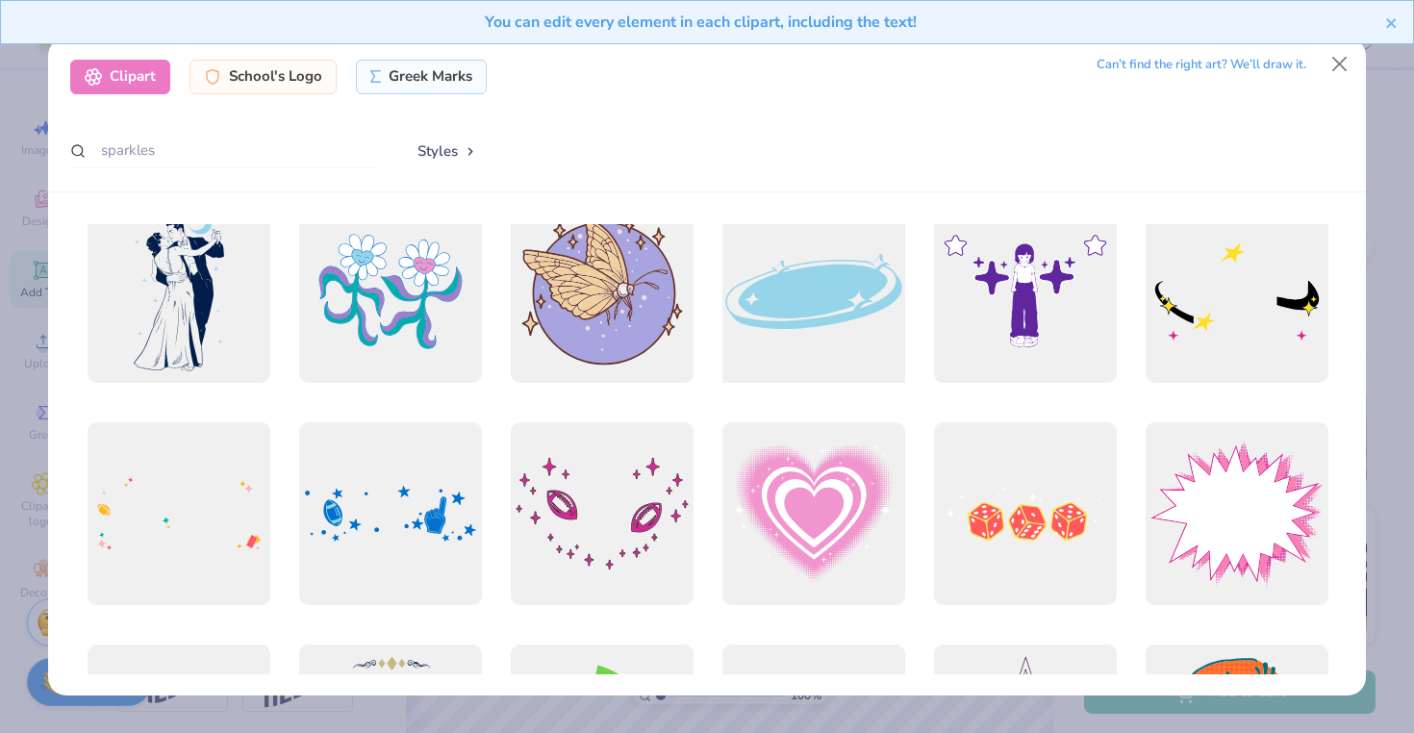
click at [796, 296] on div at bounding box center [813, 290] width 201 height 201
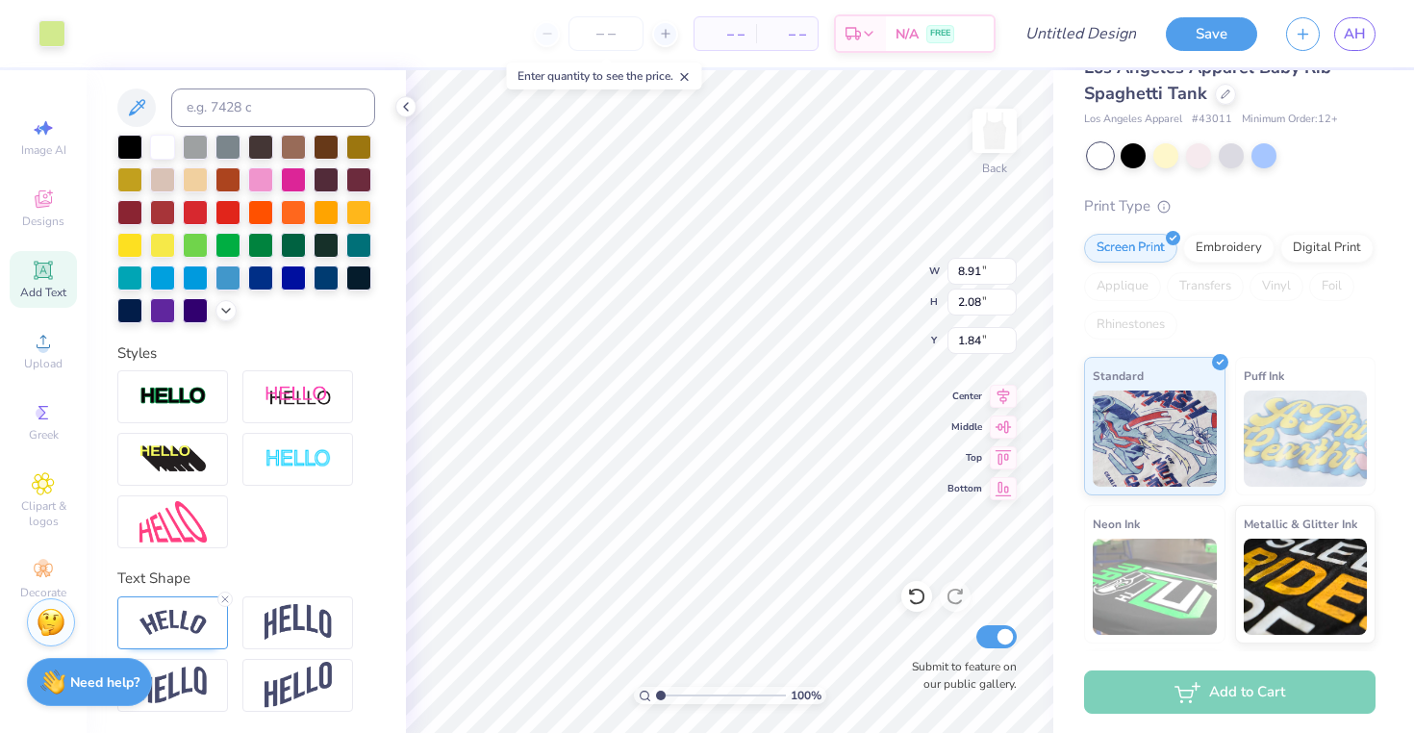
type input "1.85"
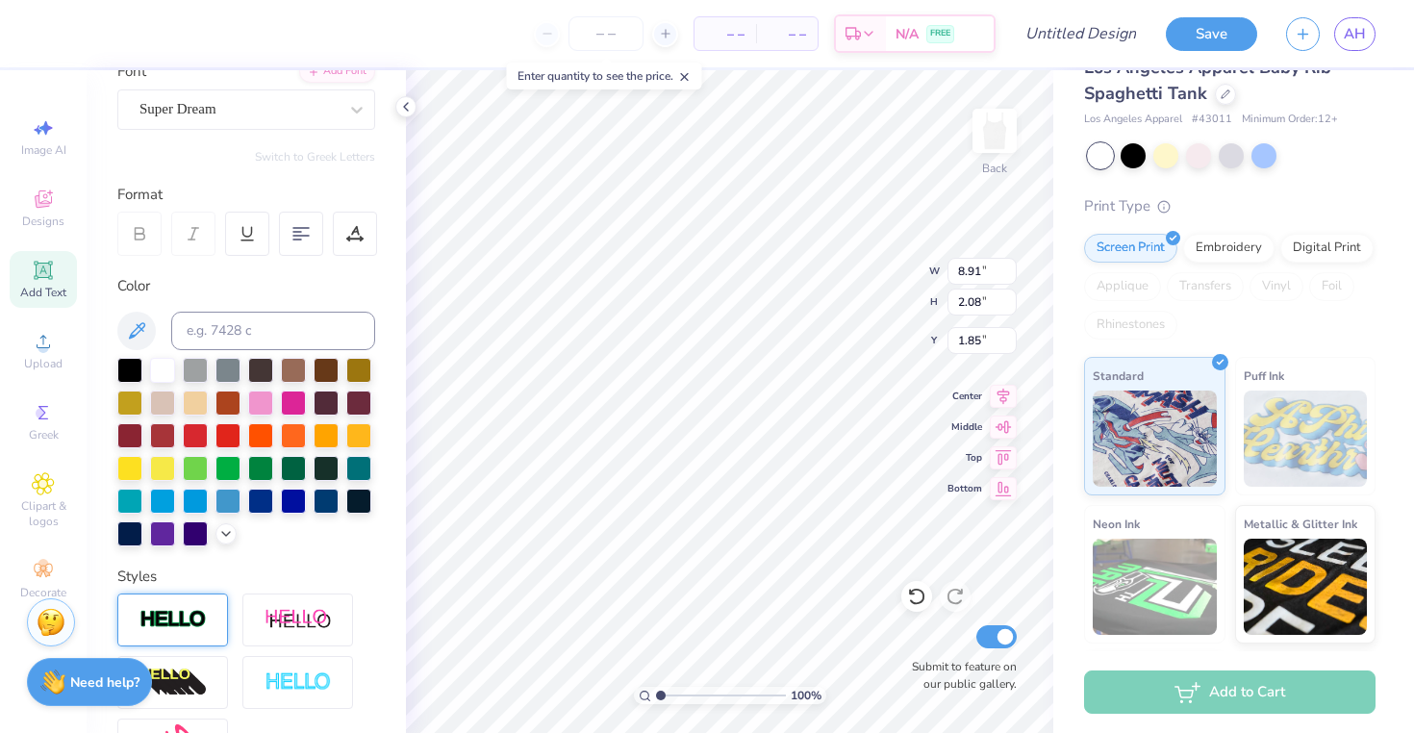
scroll to position [0, 0]
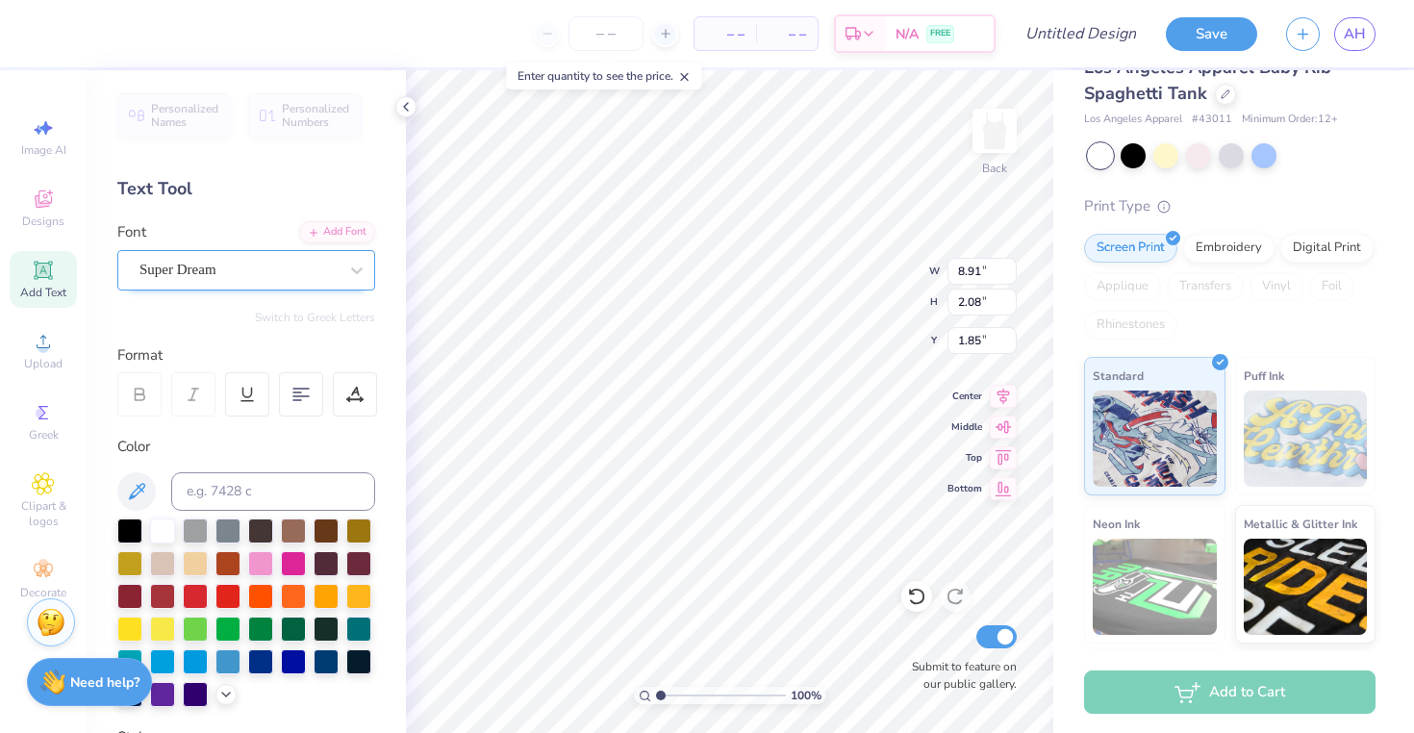
click at [267, 273] on div "Super Dream" at bounding box center [239, 270] width 202 height 30
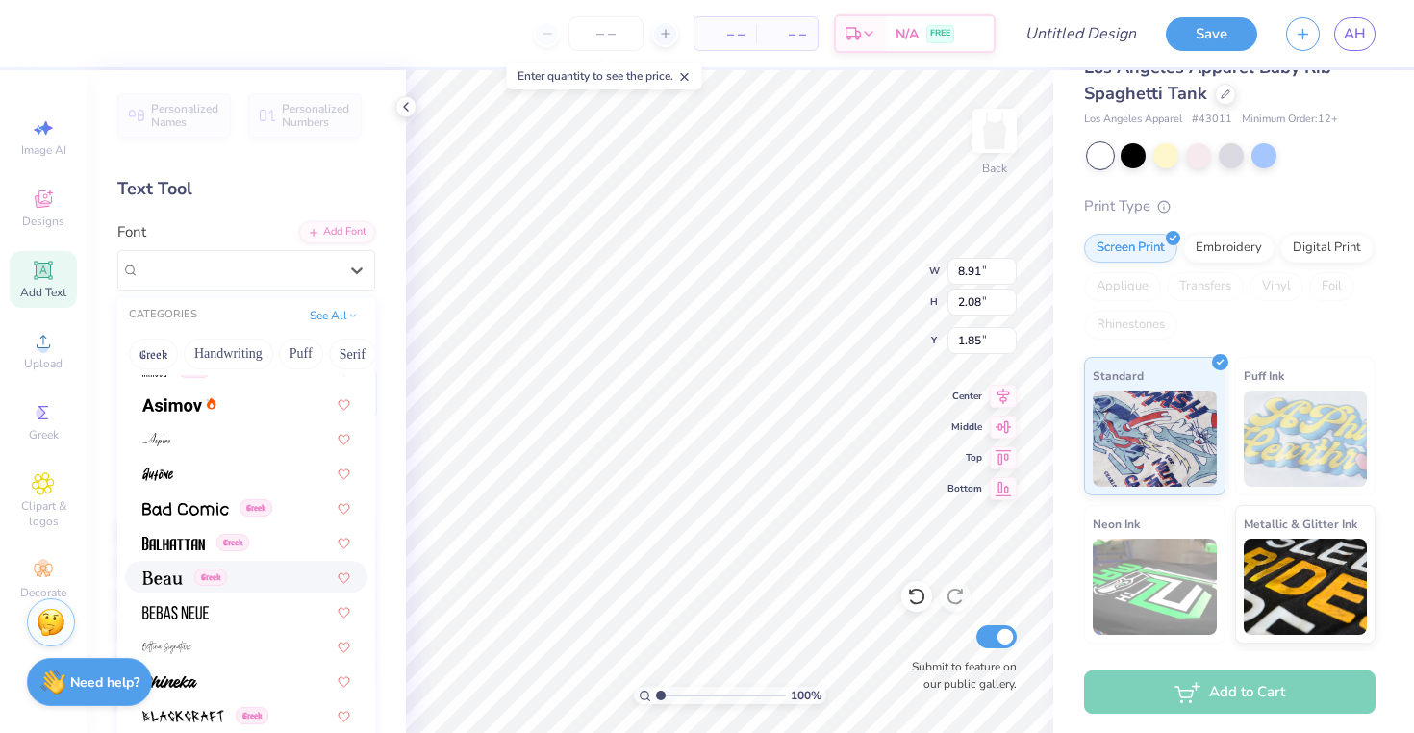
scroll to position [712, 0]
click at [284, 577] on div "Greek" at bounding box center [246, 576] width 208 height 20
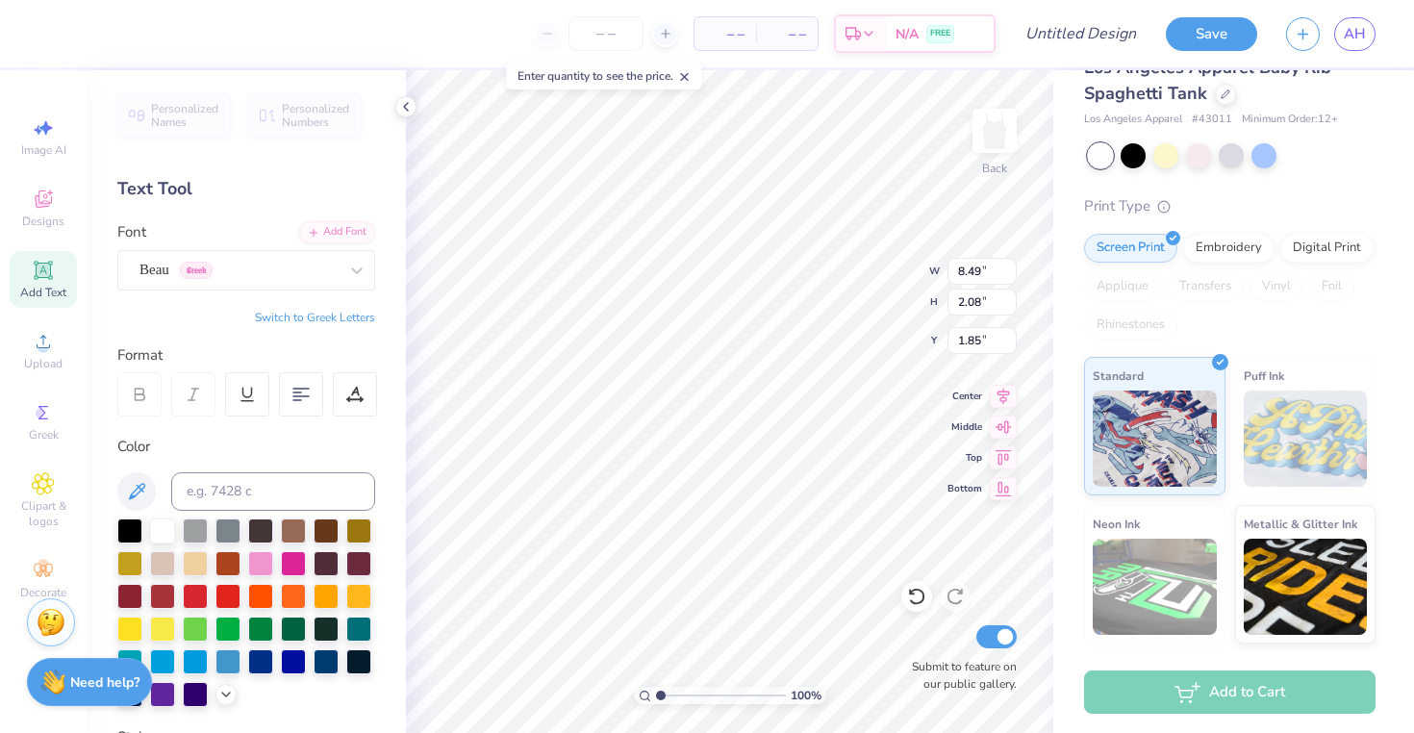
click at [138, 394] on icon at bounding box center [141, 397] width 10 height 6
click at [250, 264] on div "Beau Greek" at bounding box center [239, 270] width 202 height 30
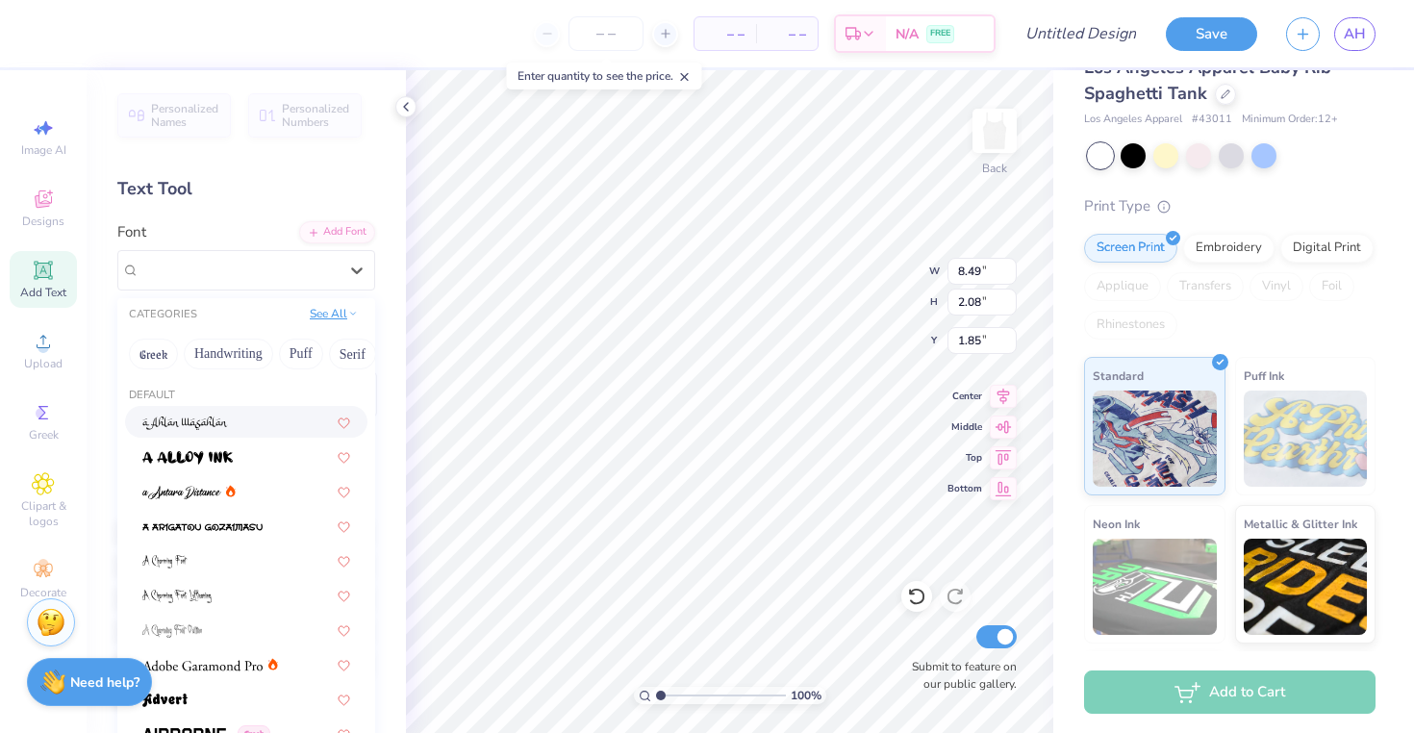
click at [351, 319] on button "See All" at bounding box center [334, 313] width 60 height 19
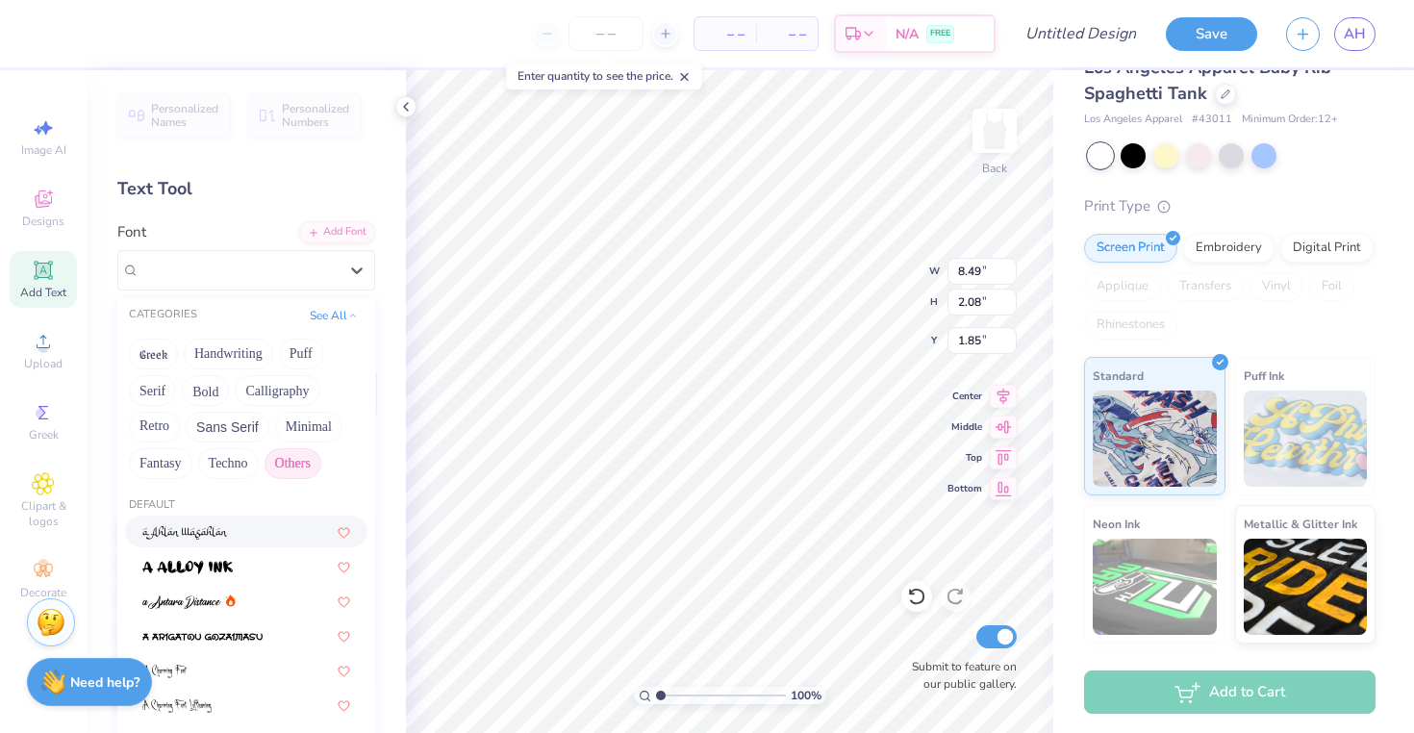
click at [289, 464] on button "Others" at bounding box center [292, 463] width 57 height 31
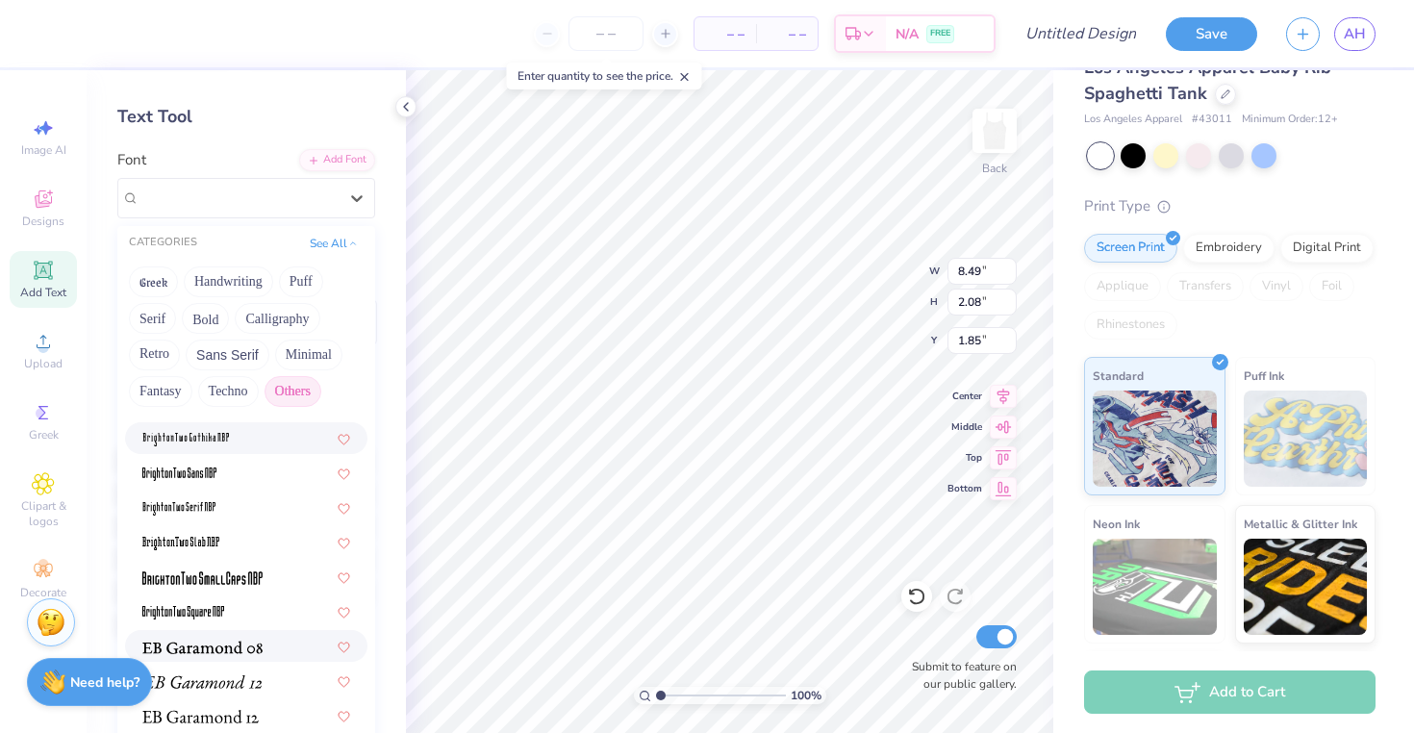
scroll to position [86, 0]
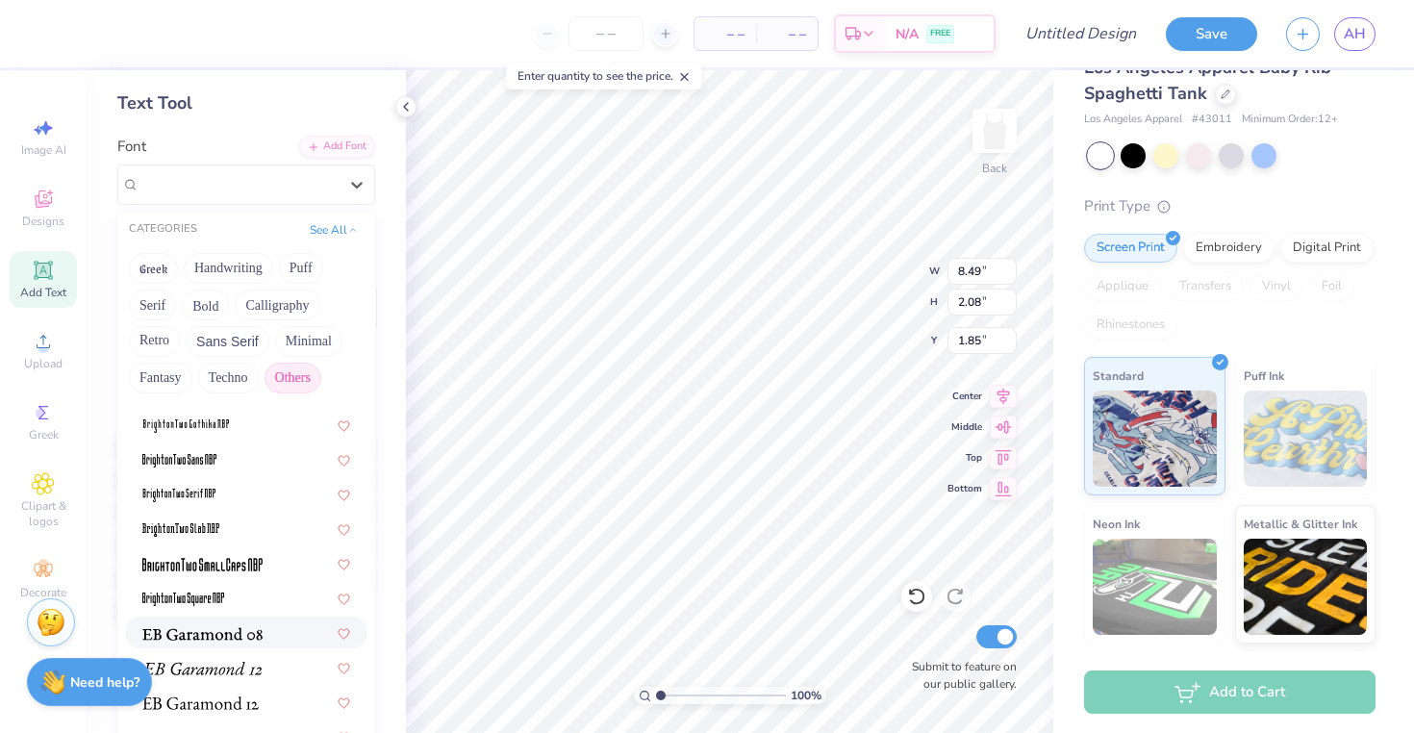
click at [263, 636] on div at bounding box center [246, 632] width 208 height 20
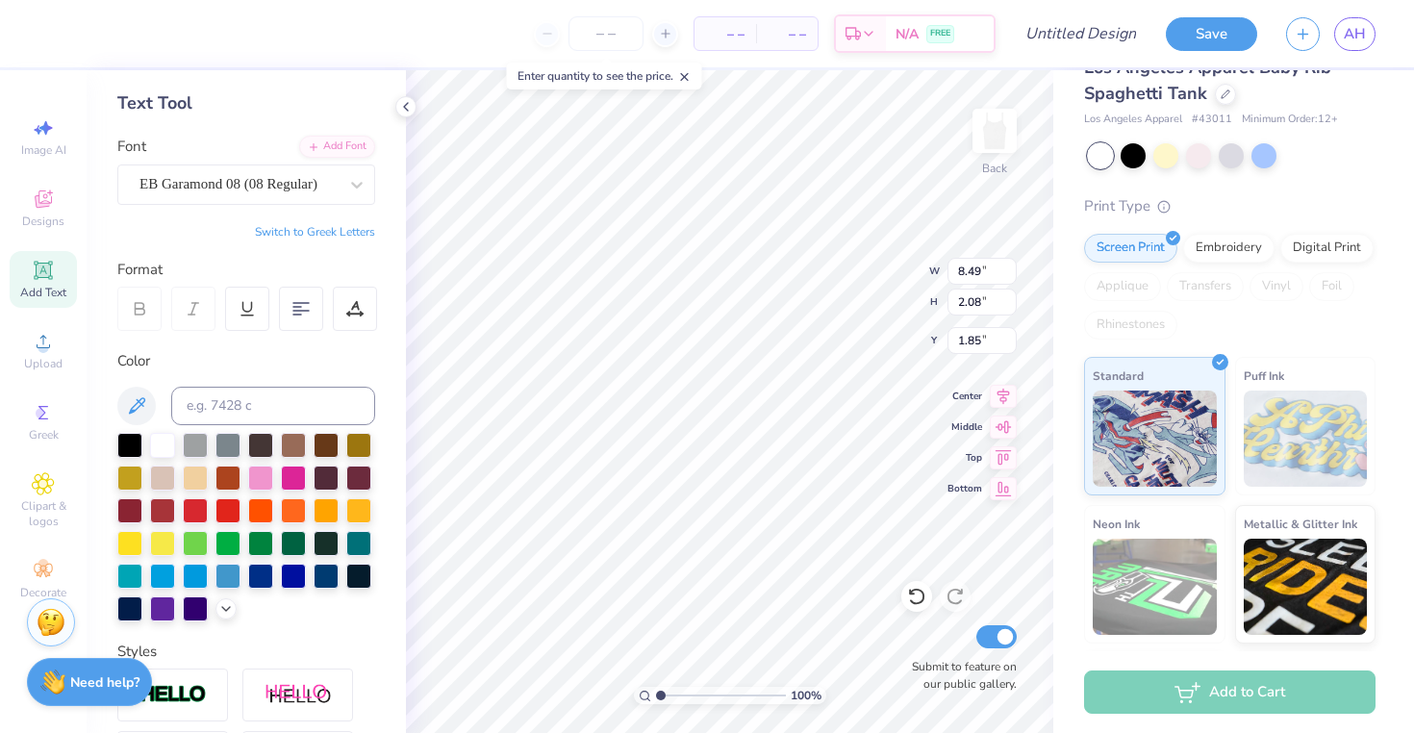
type input "7.41"
type input "1.89"
type input "1.95"
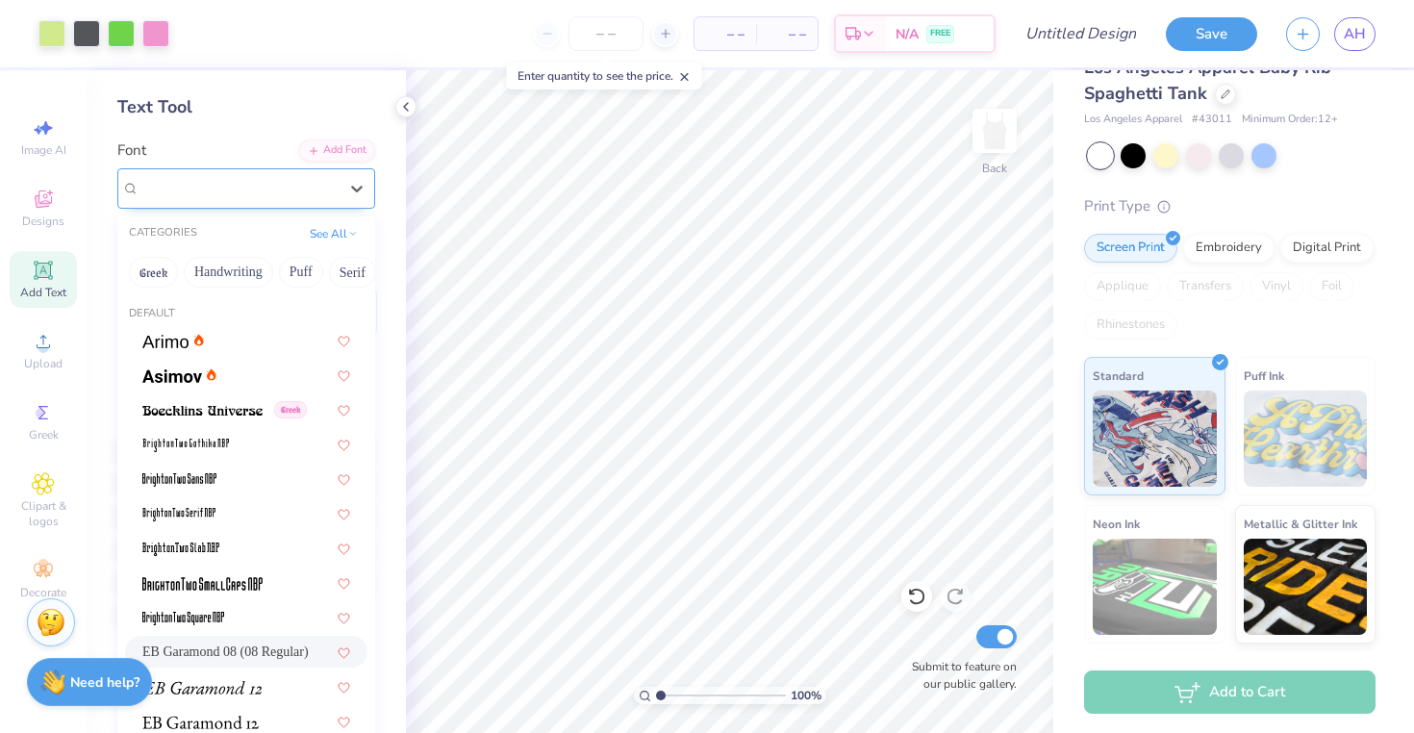
click at [250, 195] on div "EB Garamond 08 (08 Regular)" at bounding box center [239, 188] width 202 height 30
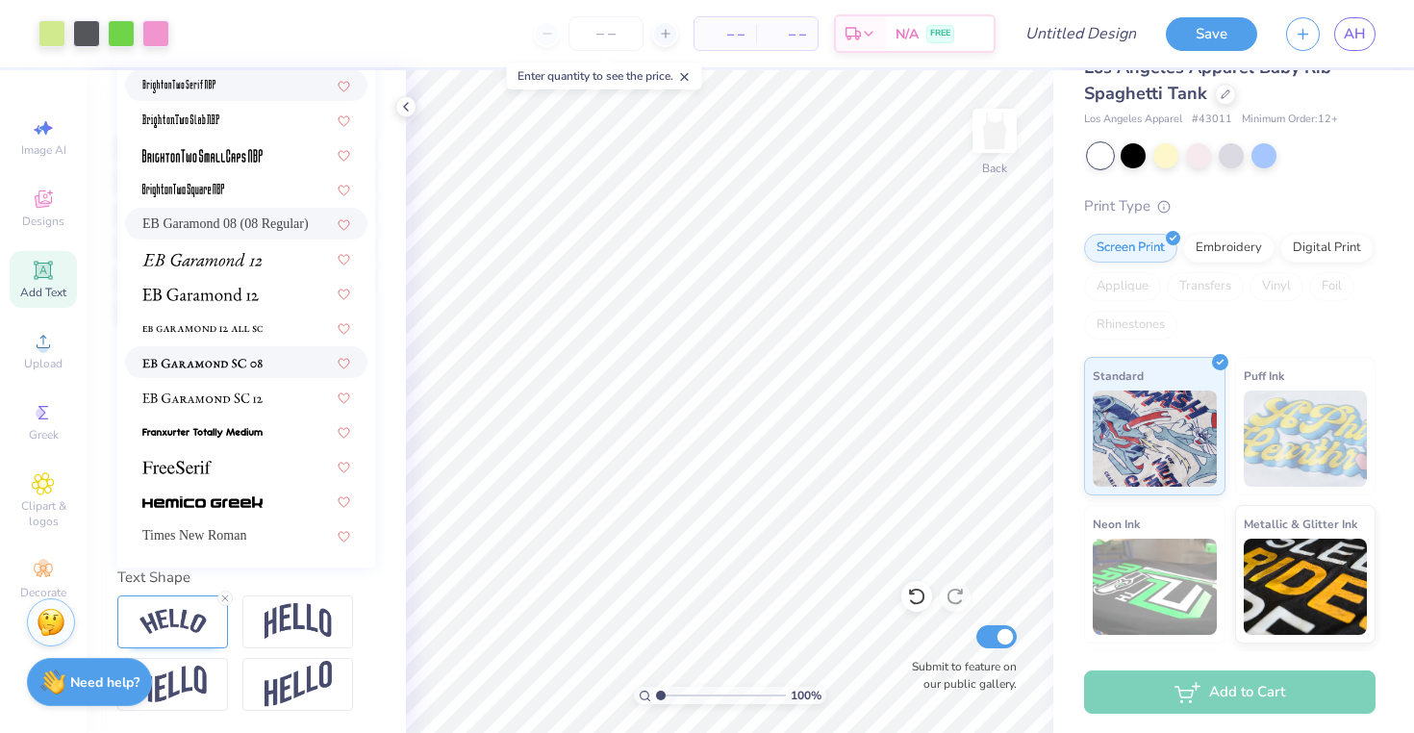
scroll to position [384, 0]
click at [203, 466] on img at bounding box center [176, 468] width 69 height 13
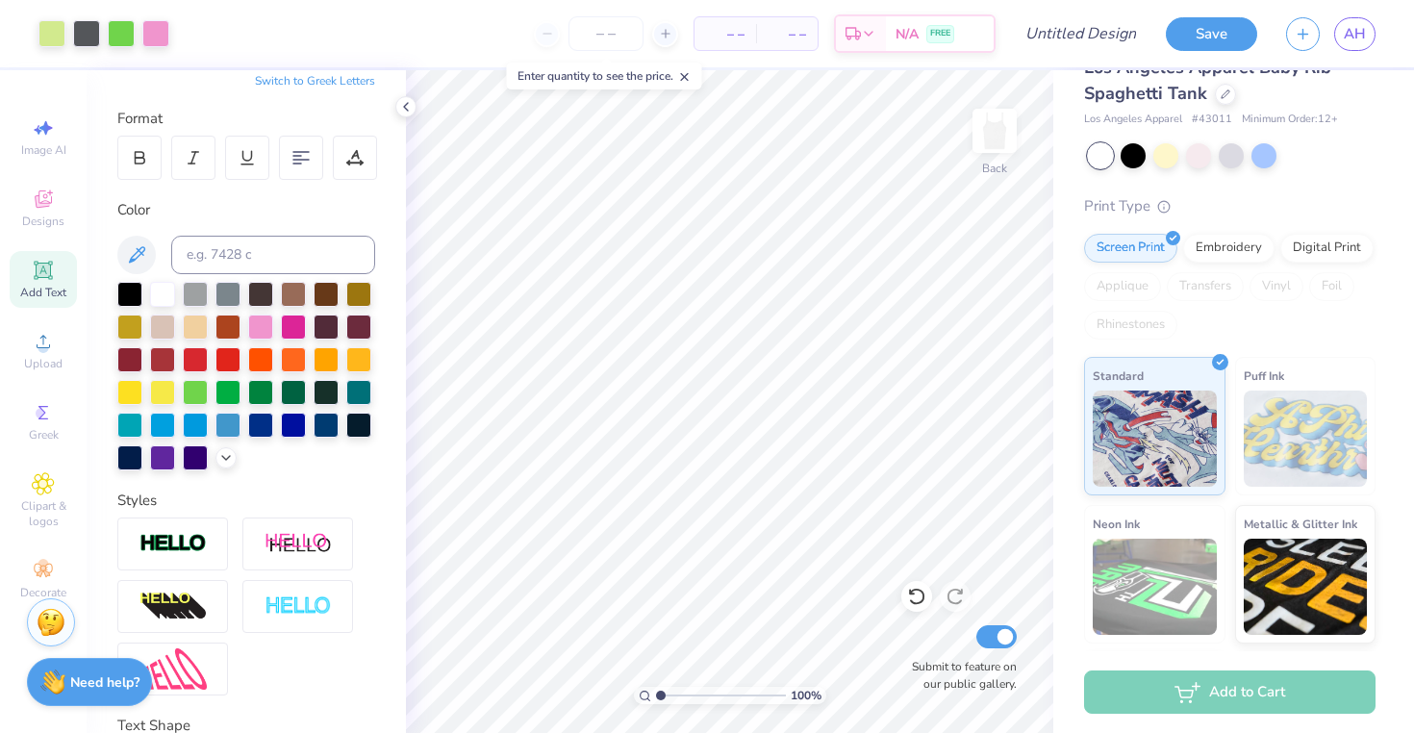
scroll to position [235, 0]
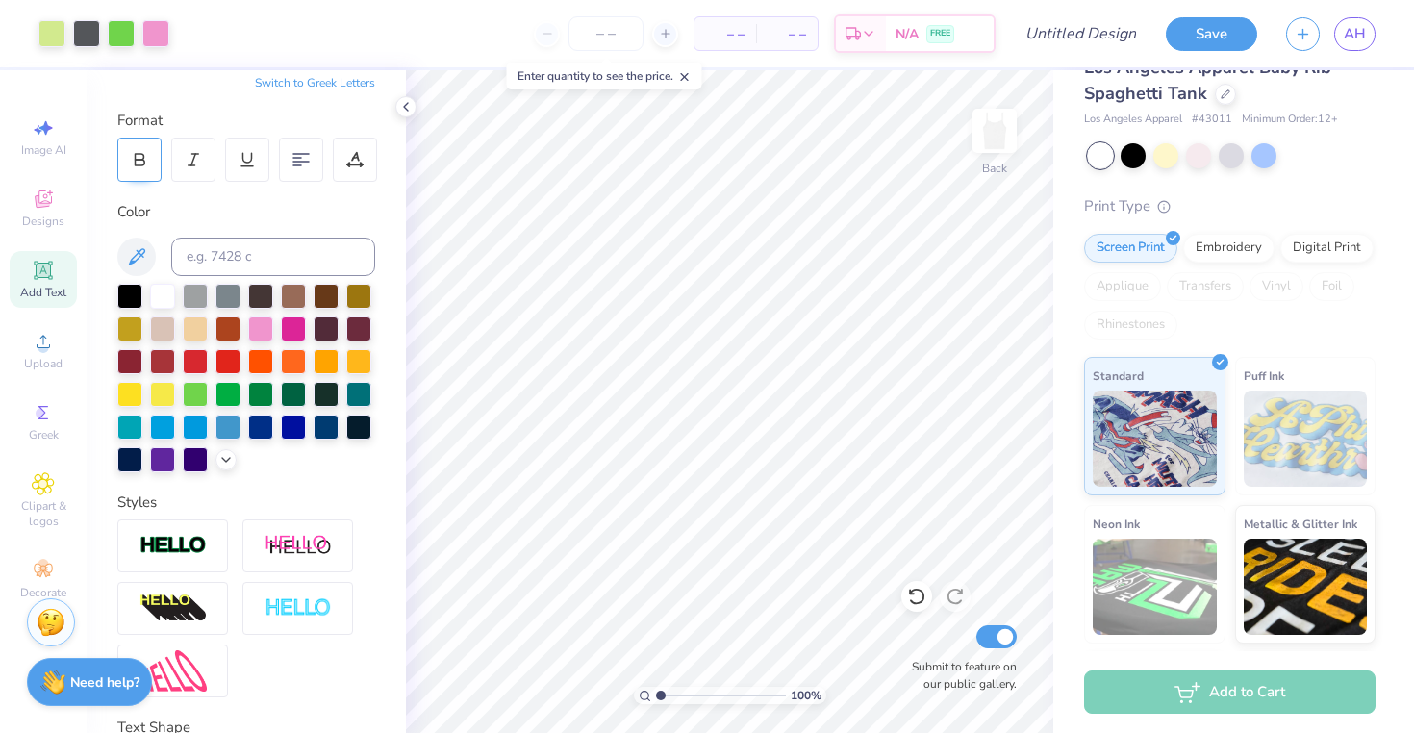
click at [145, 166] on icon at bounding box center [139, 159] width 17 height 17
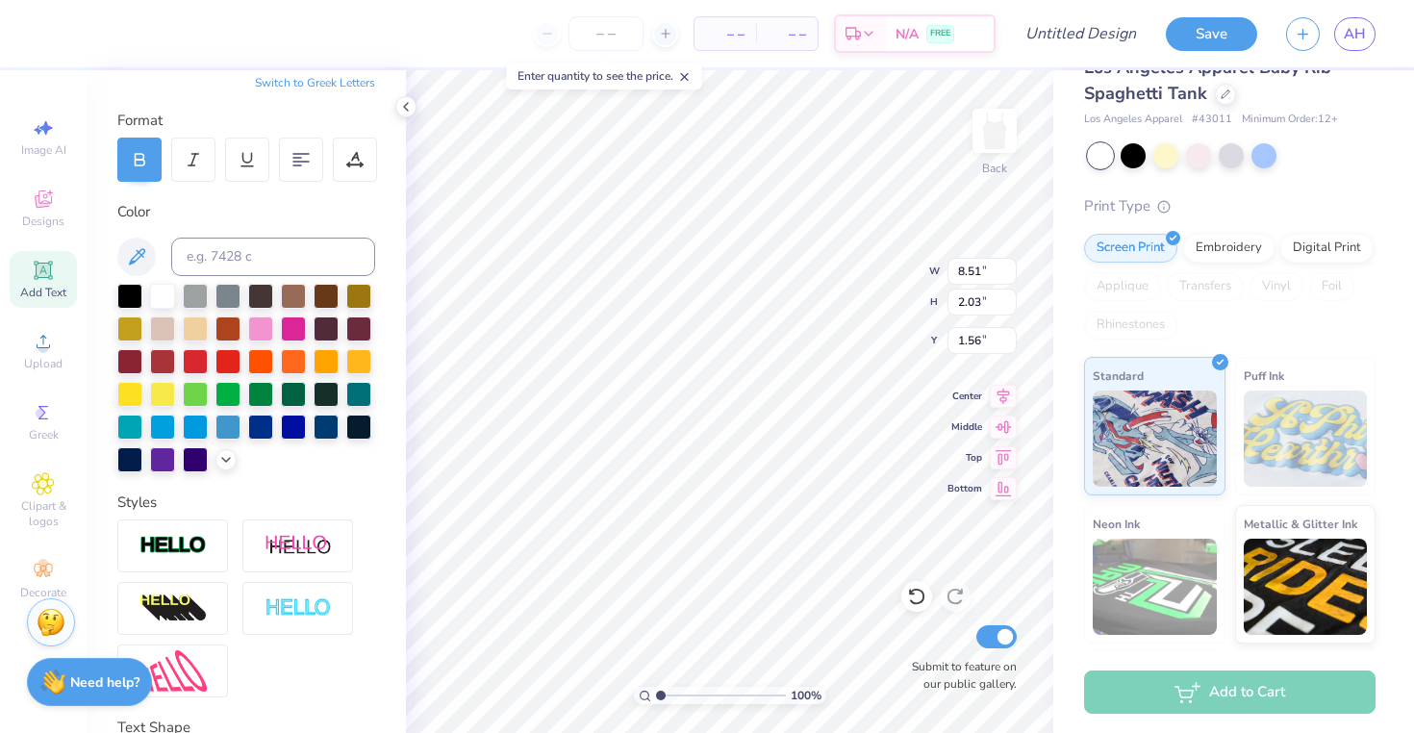
type input "1.56"
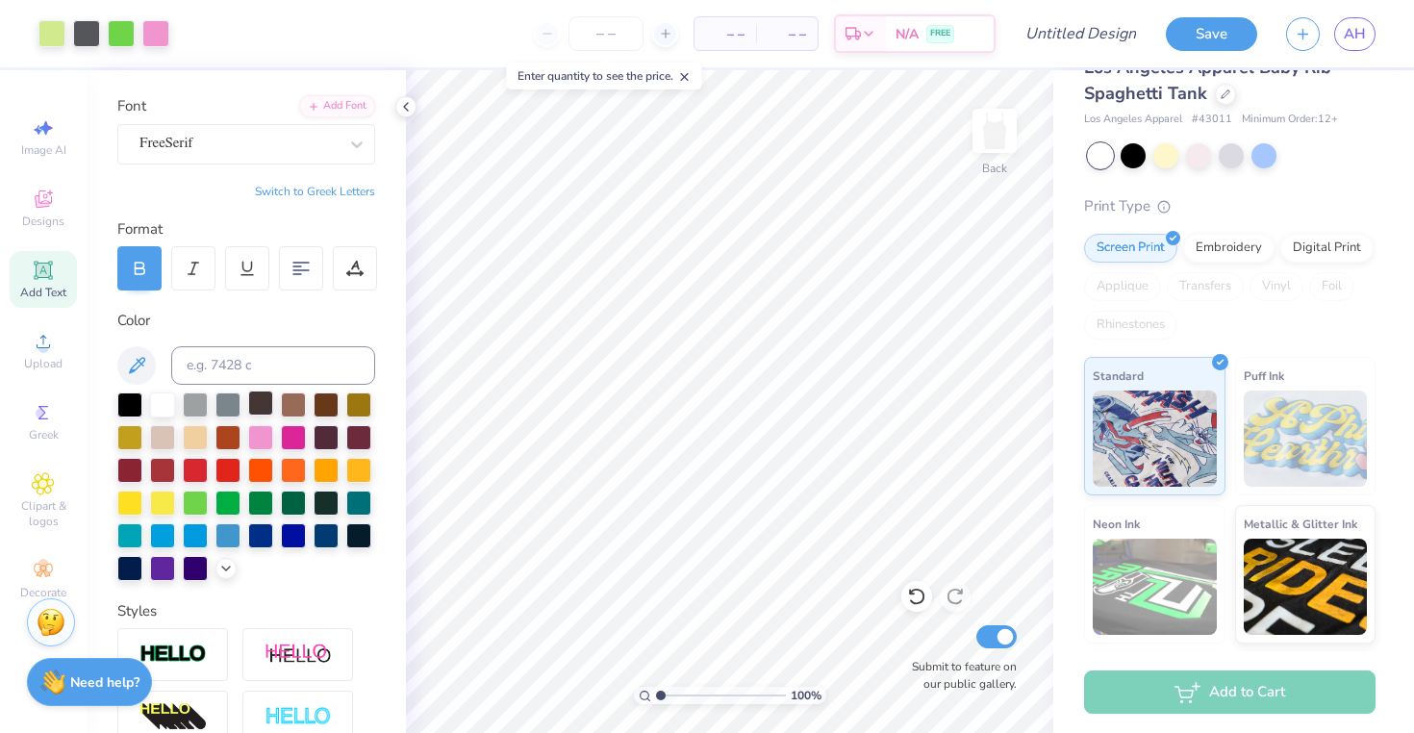
scroll to position [125, 0]
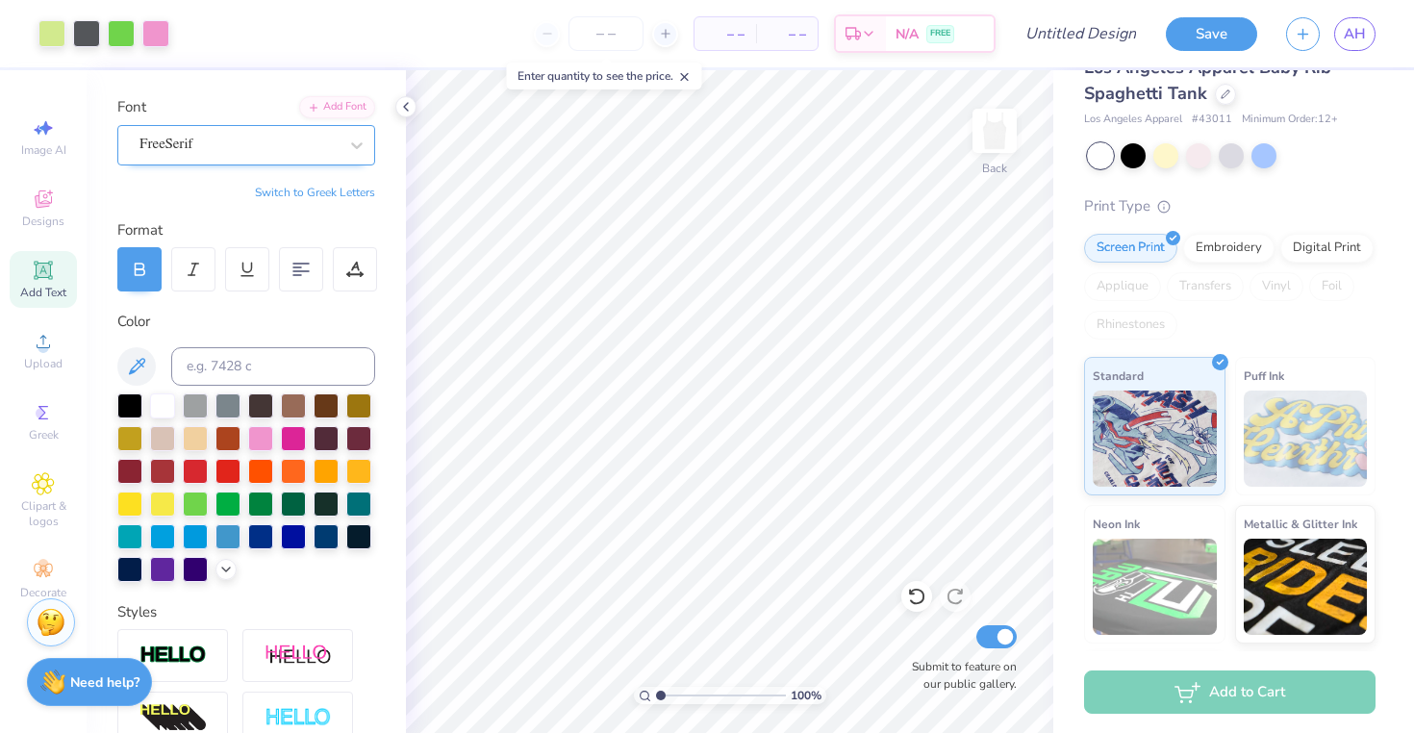
click at [254, 149] on div "FreeSerif" at bounding box center [239, 145] width 202 height 30
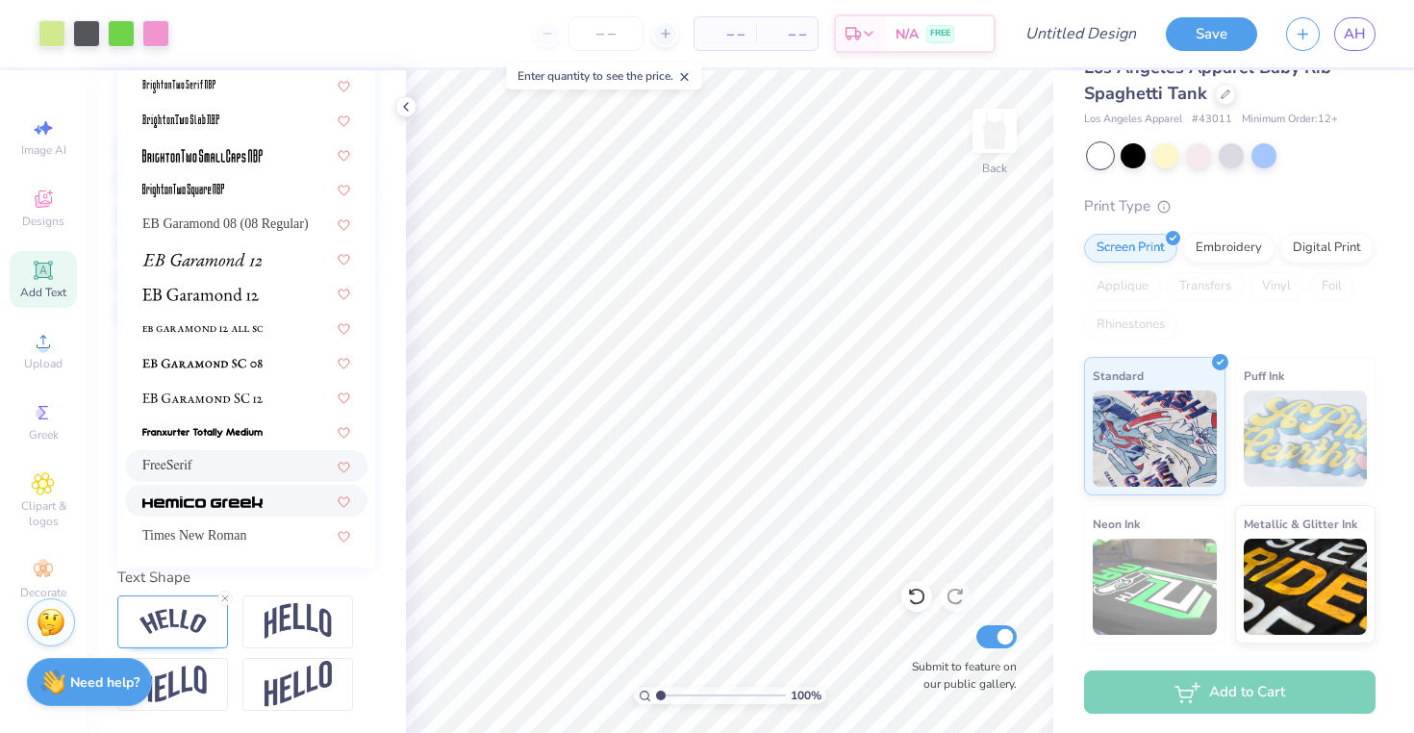
scroll to position [384, 0]
click at [240, 494] on span at bounding box center [202, 501] width 120 height 20
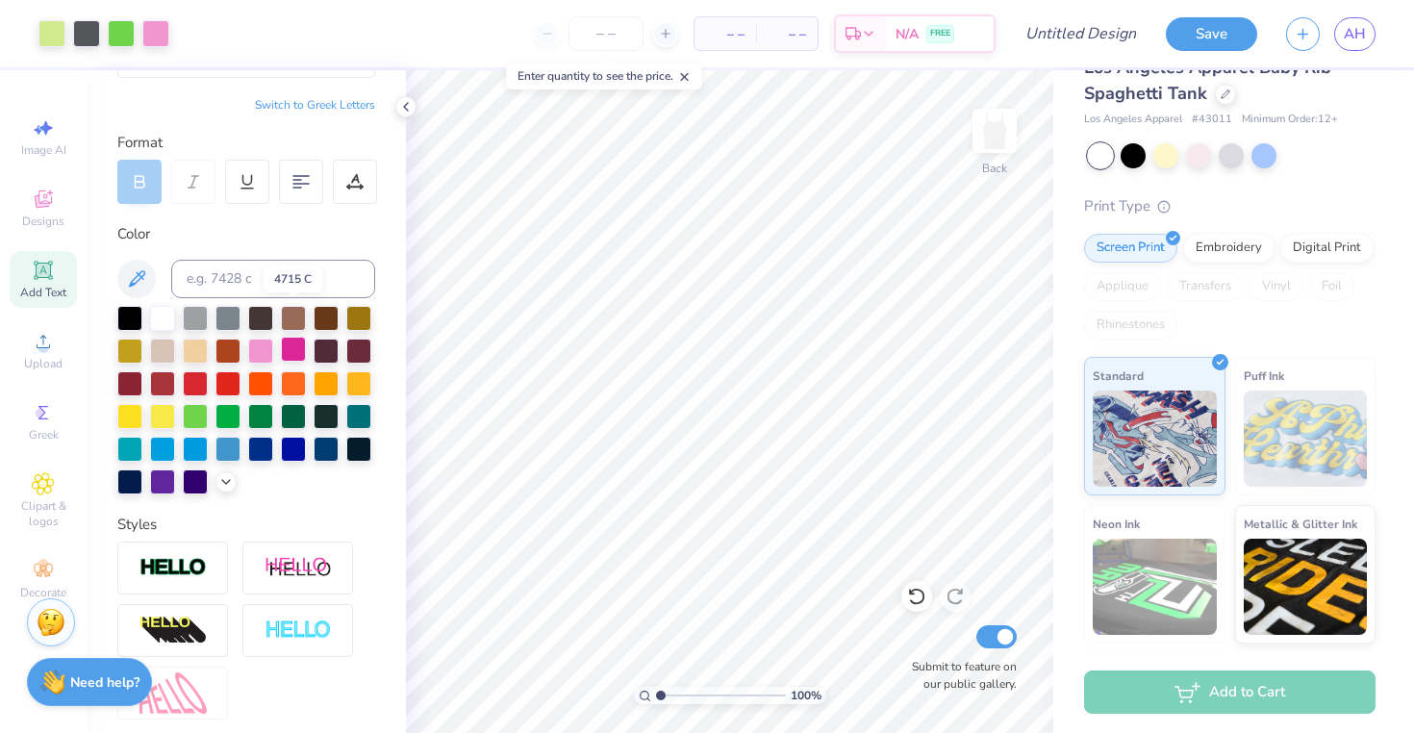
scroll to position [161, 0]
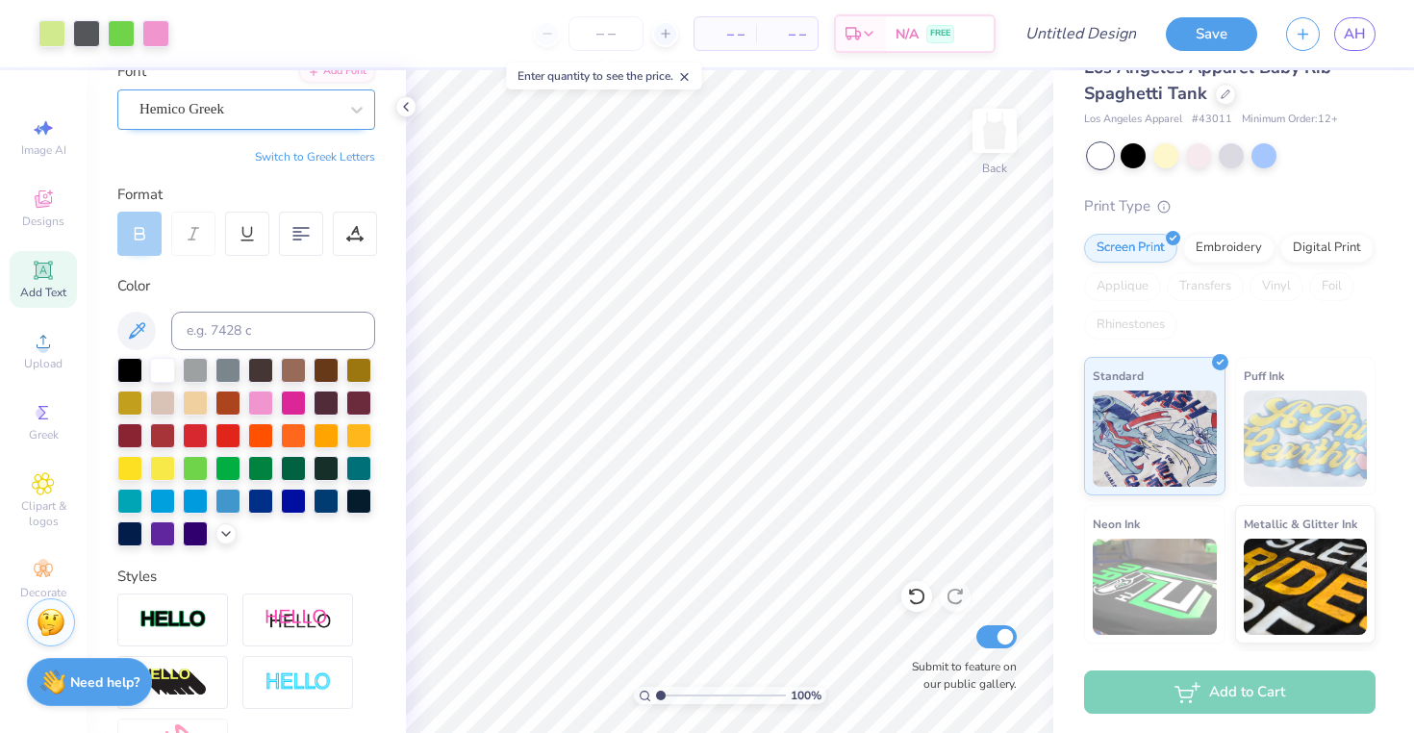
click at [288, 106] on div "Hemico Greek" at bounding box center [239, 109] width 202 height 30
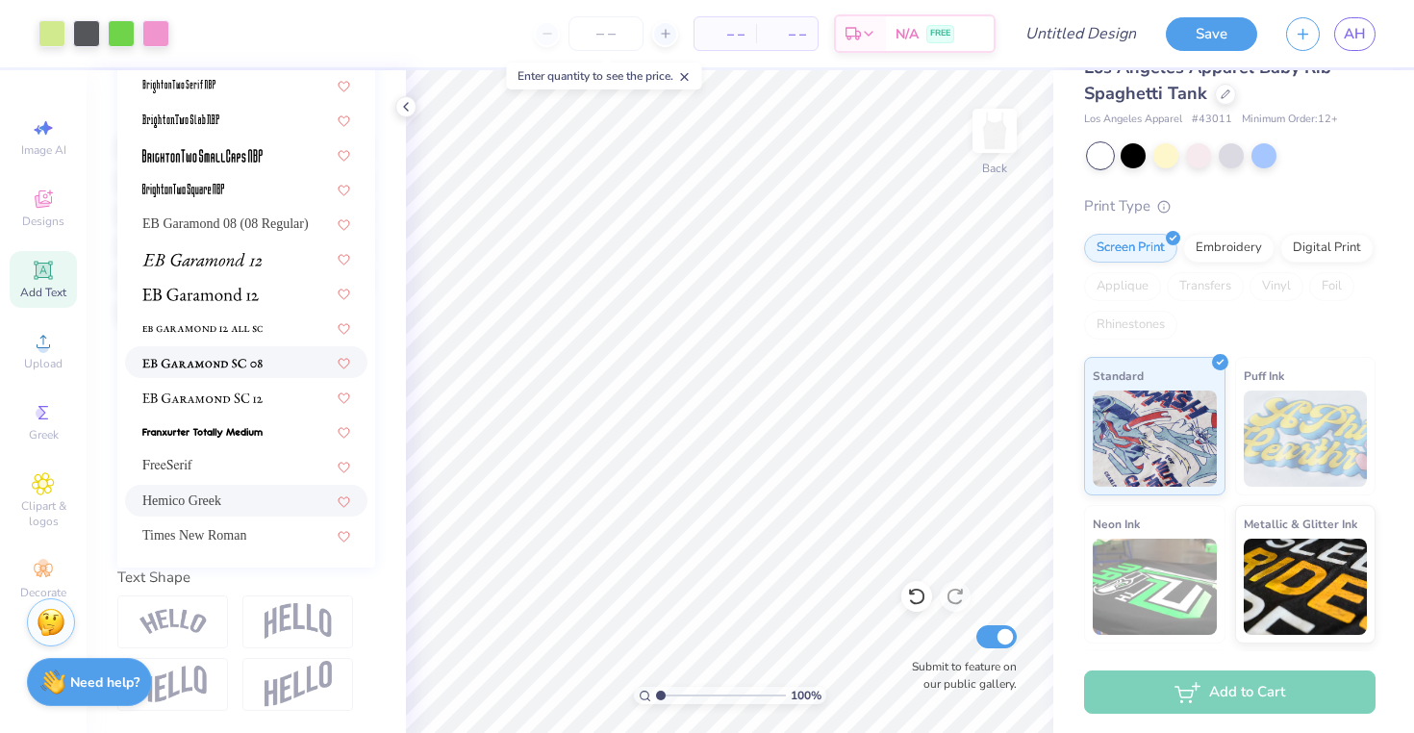
scroll to position [384, 0]
click at [218, 542] on span "Times New Roman" at bounding box center [194, 536] width 104 height 20
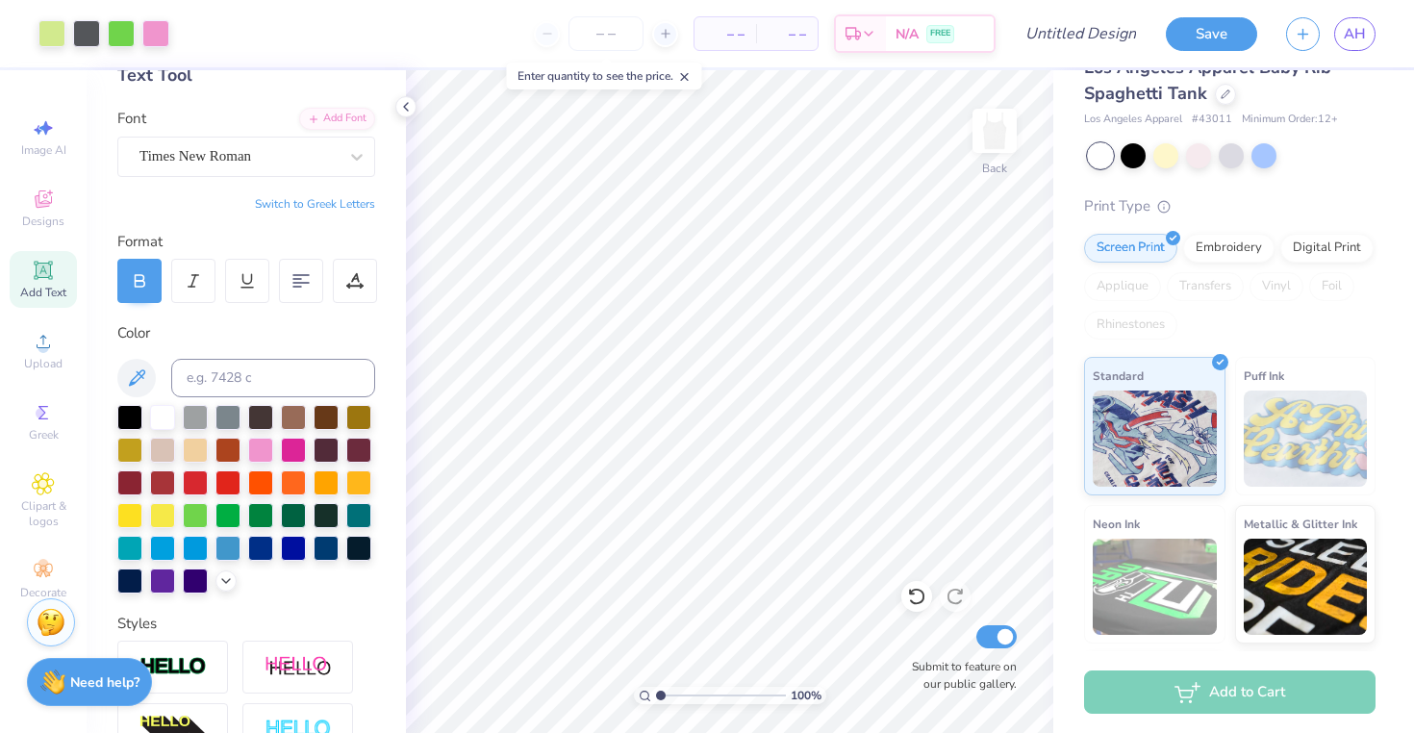
scroll to position [109, 0]
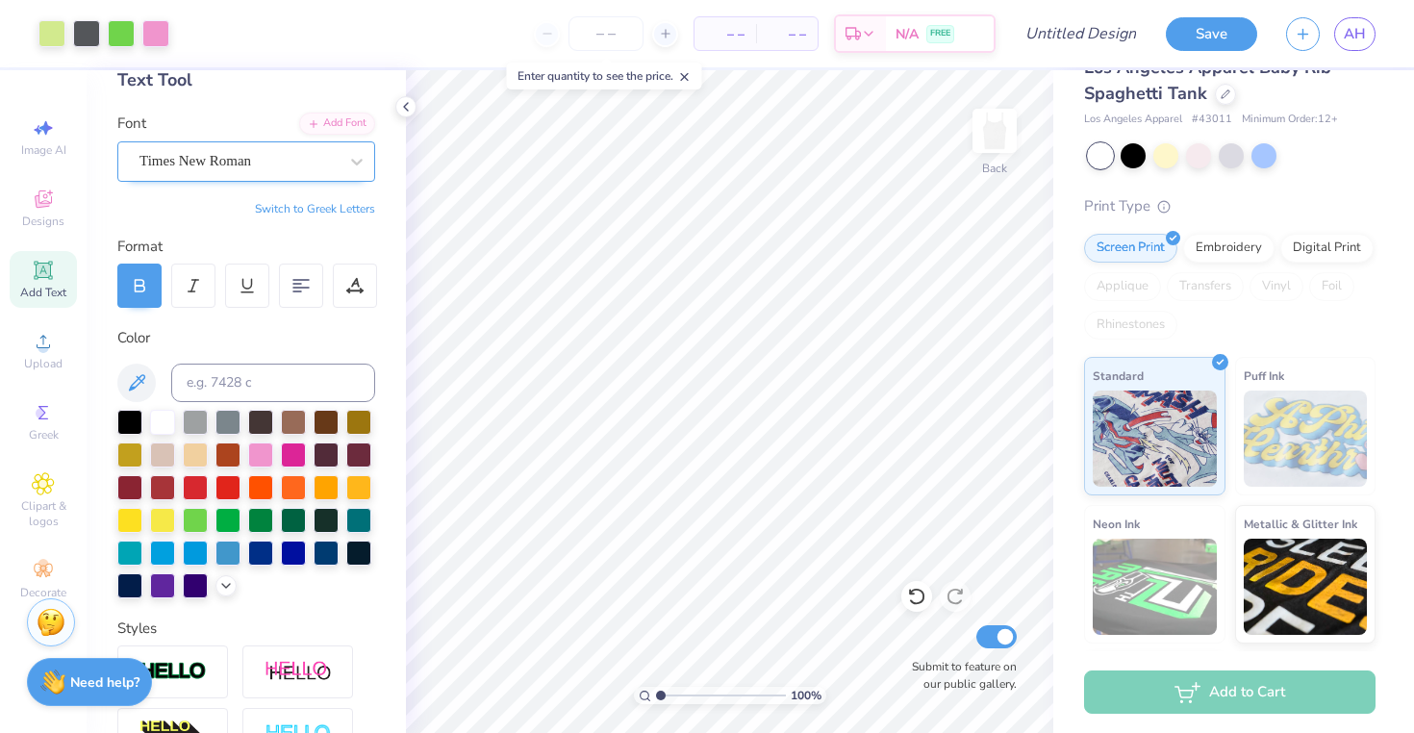
click at [334, 152] on div "Times New Roman" at bounding box center [239, 161] width 202 height 30
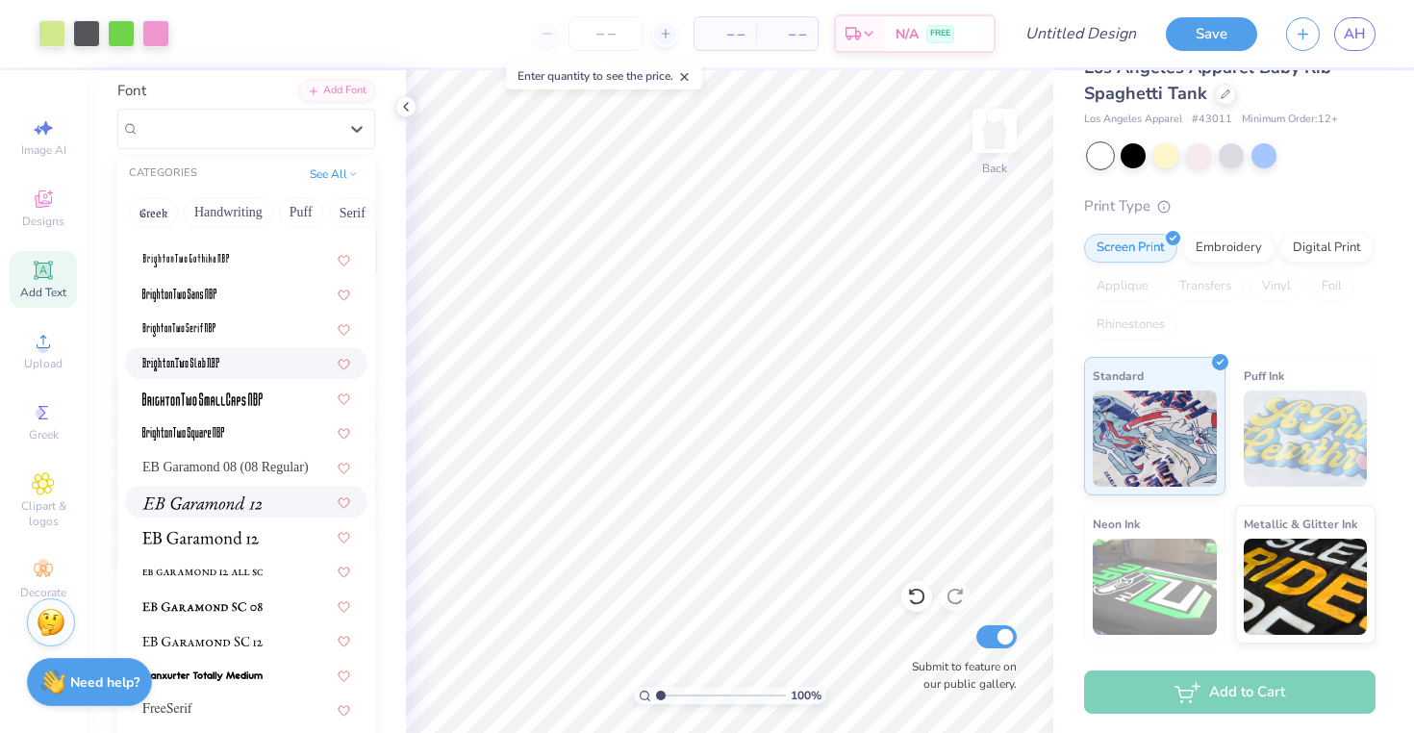
scroll to position [139, 0]
click at [339, 179] on button "See All" at bounding box center [334, 173] width 60 height 19
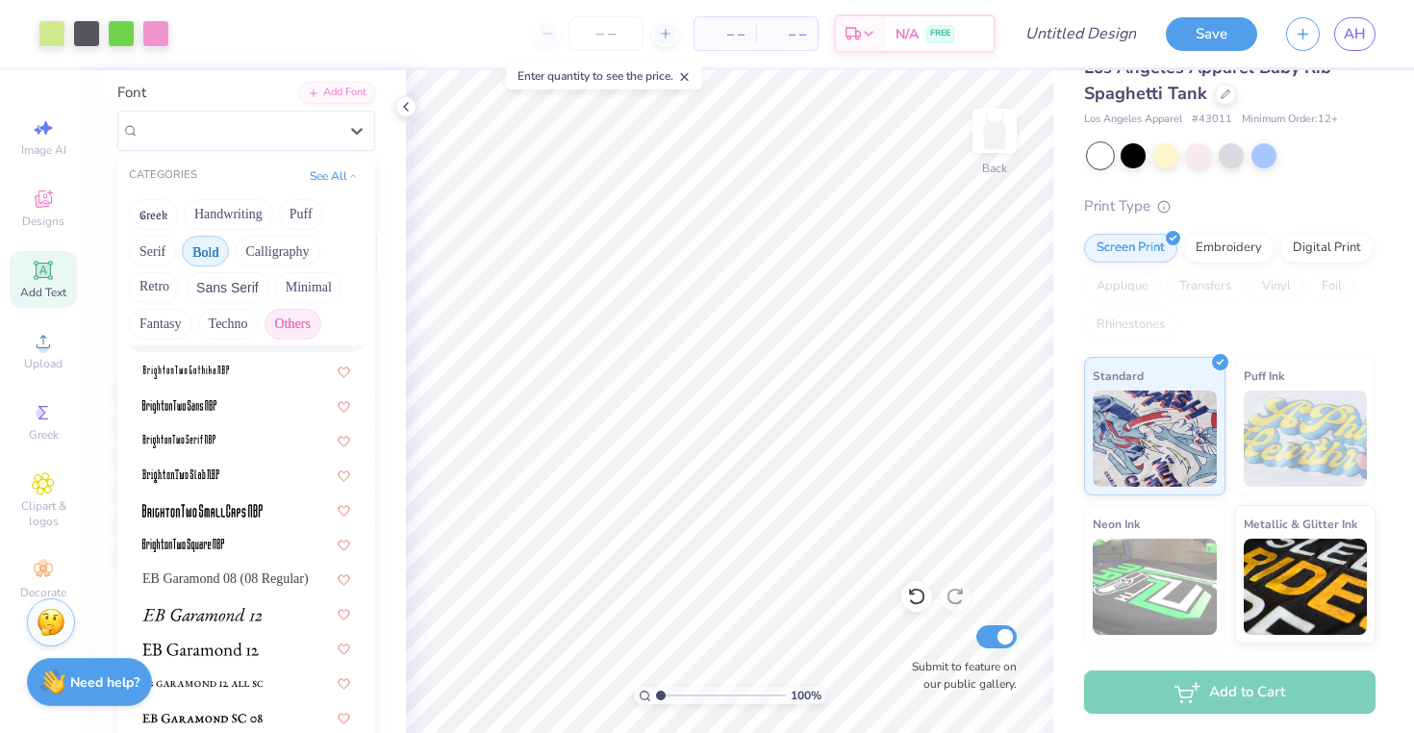
click at [196, 259] on button "Bold" at bounding box center [205, 251] width 47 height 31
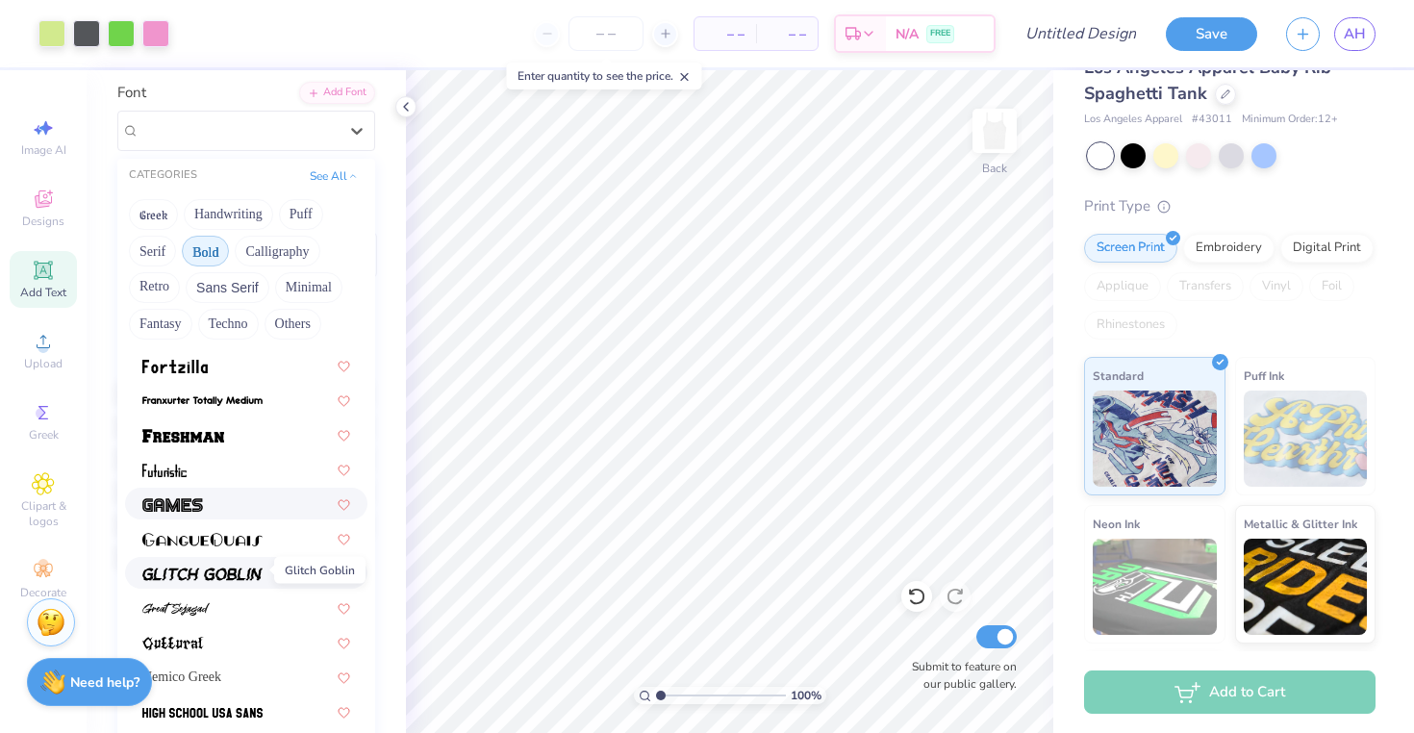
scroll to position [653, 0]
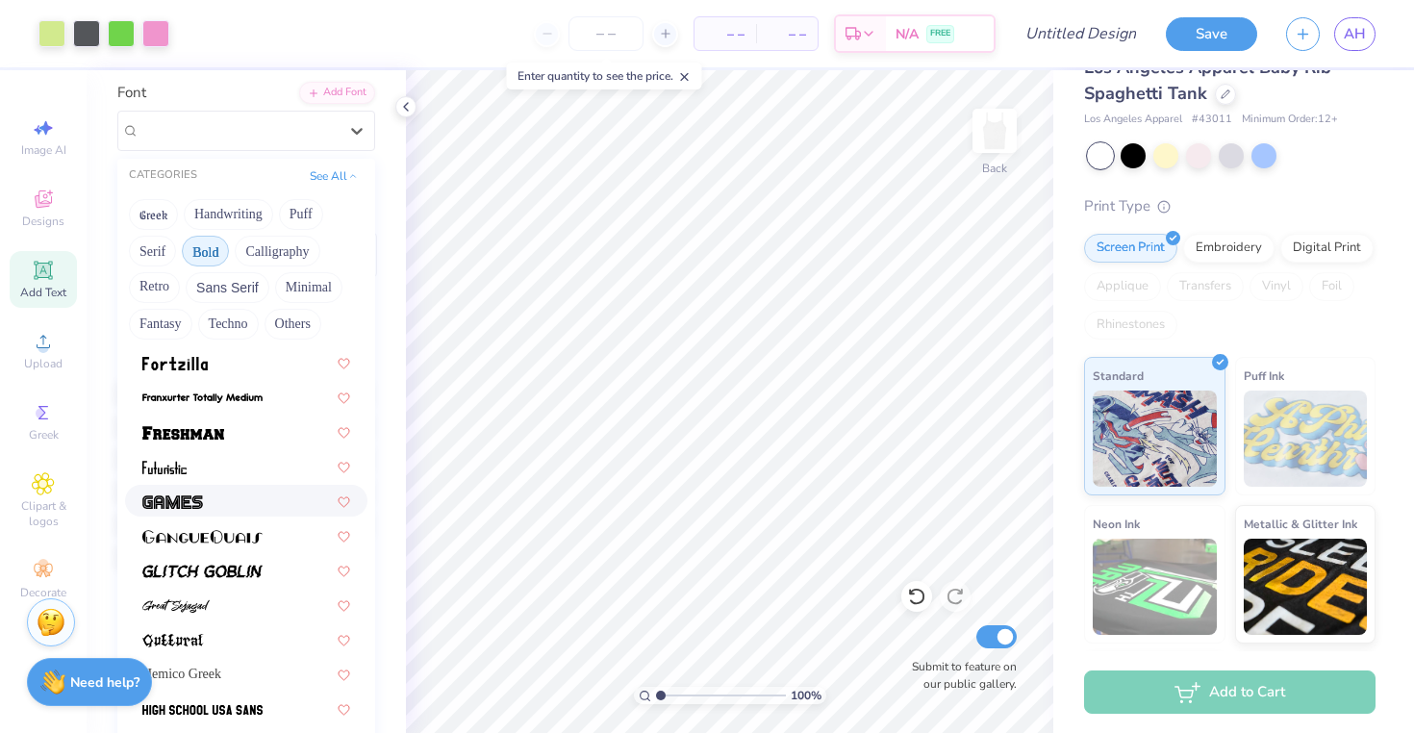
click at [218, 503] on div at bounding box center [246, 500] width 208 height 20
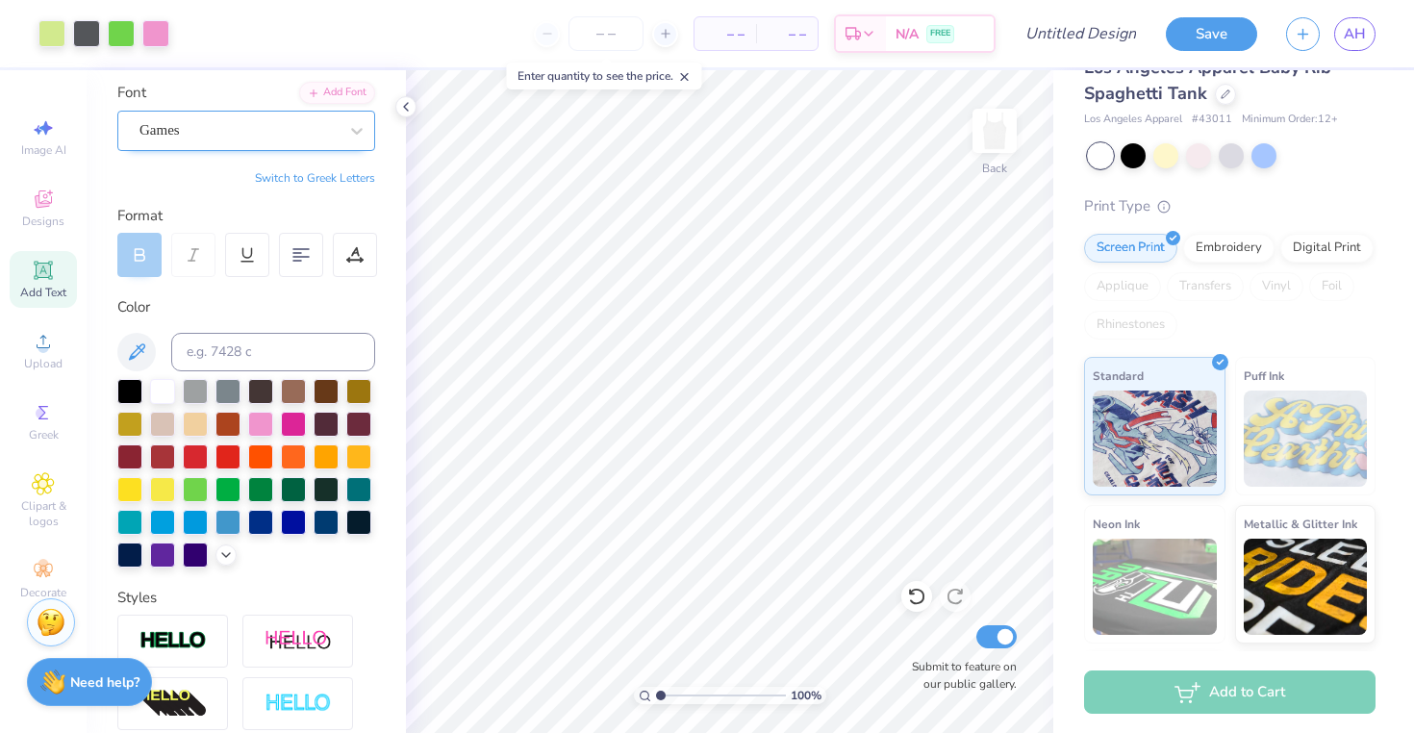
click at [328, 124] on div "Games" at bounding box center [239, 130] width 202 height 30
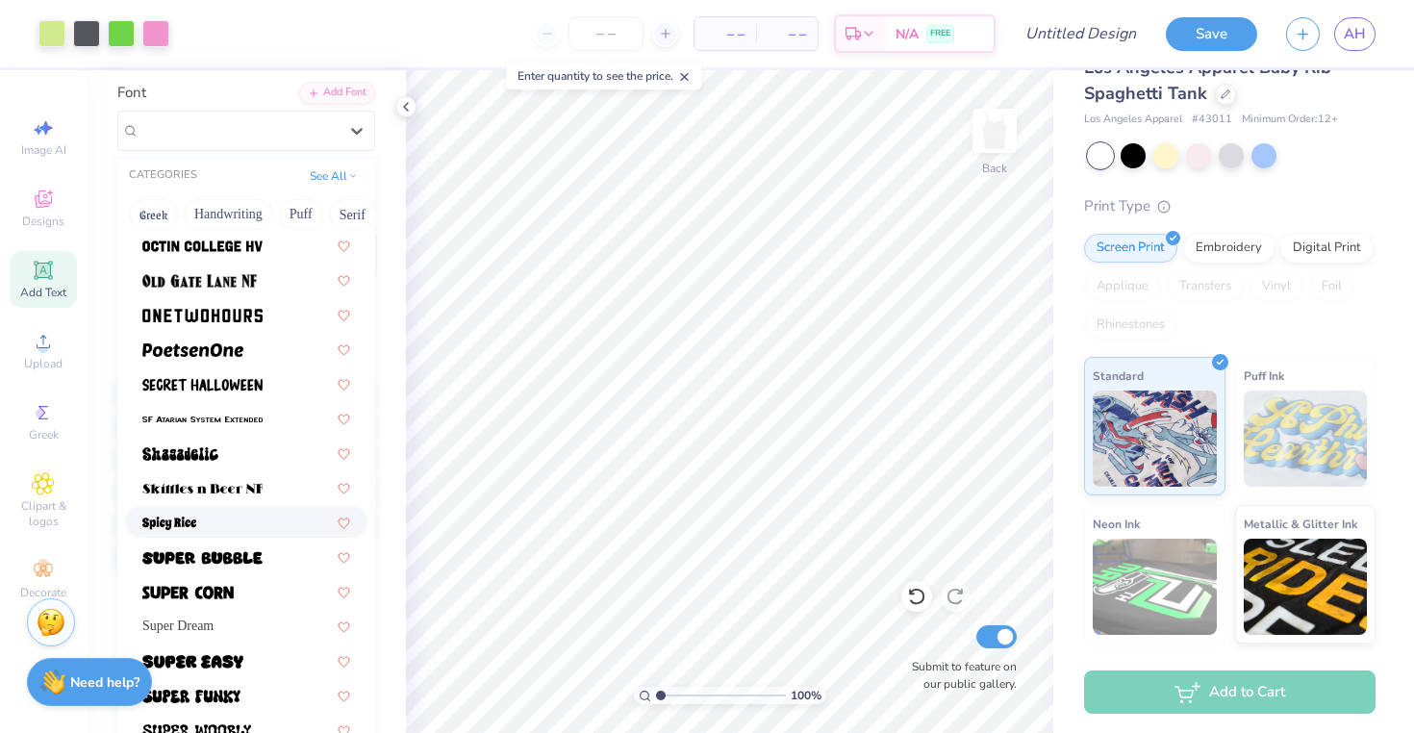
scroll to position [1808, 0]
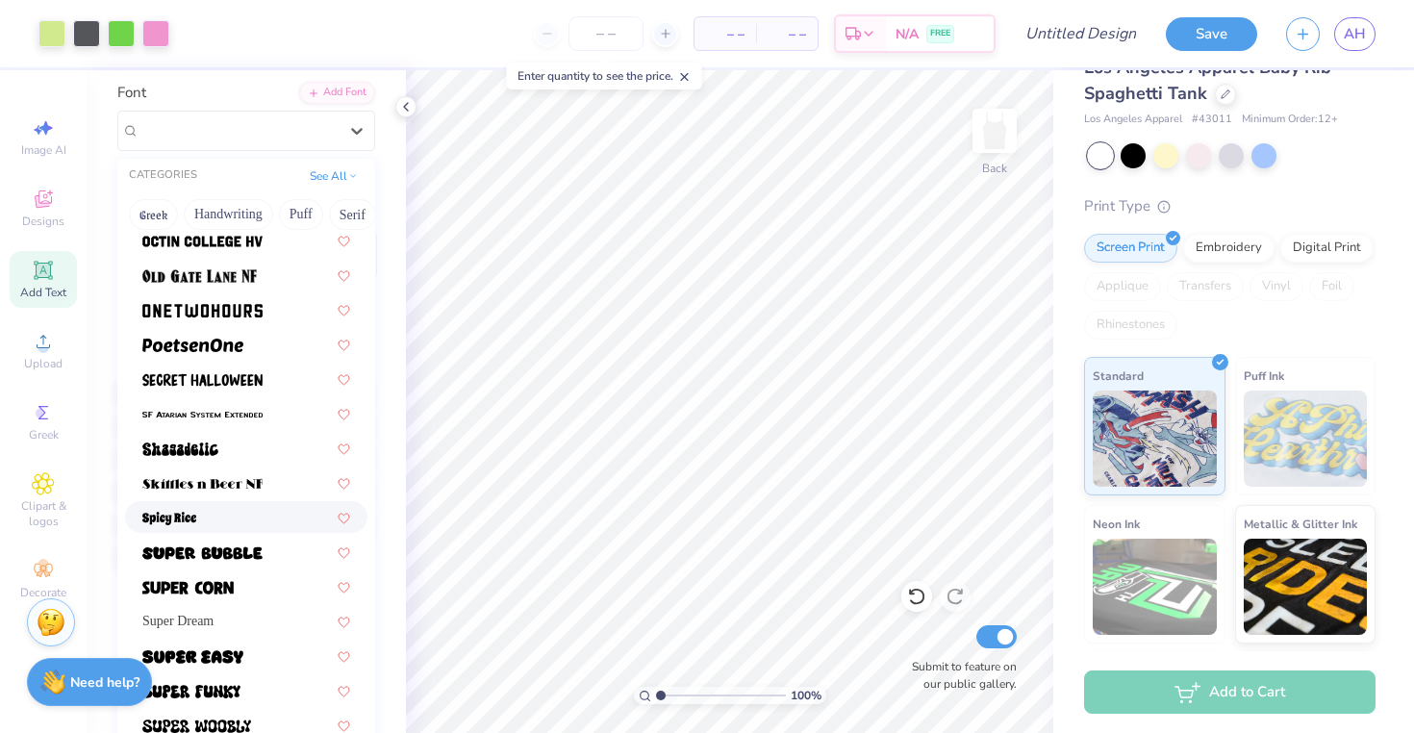
click at [252, 520] on div at bounding box center [246, 517] width 208 height 20
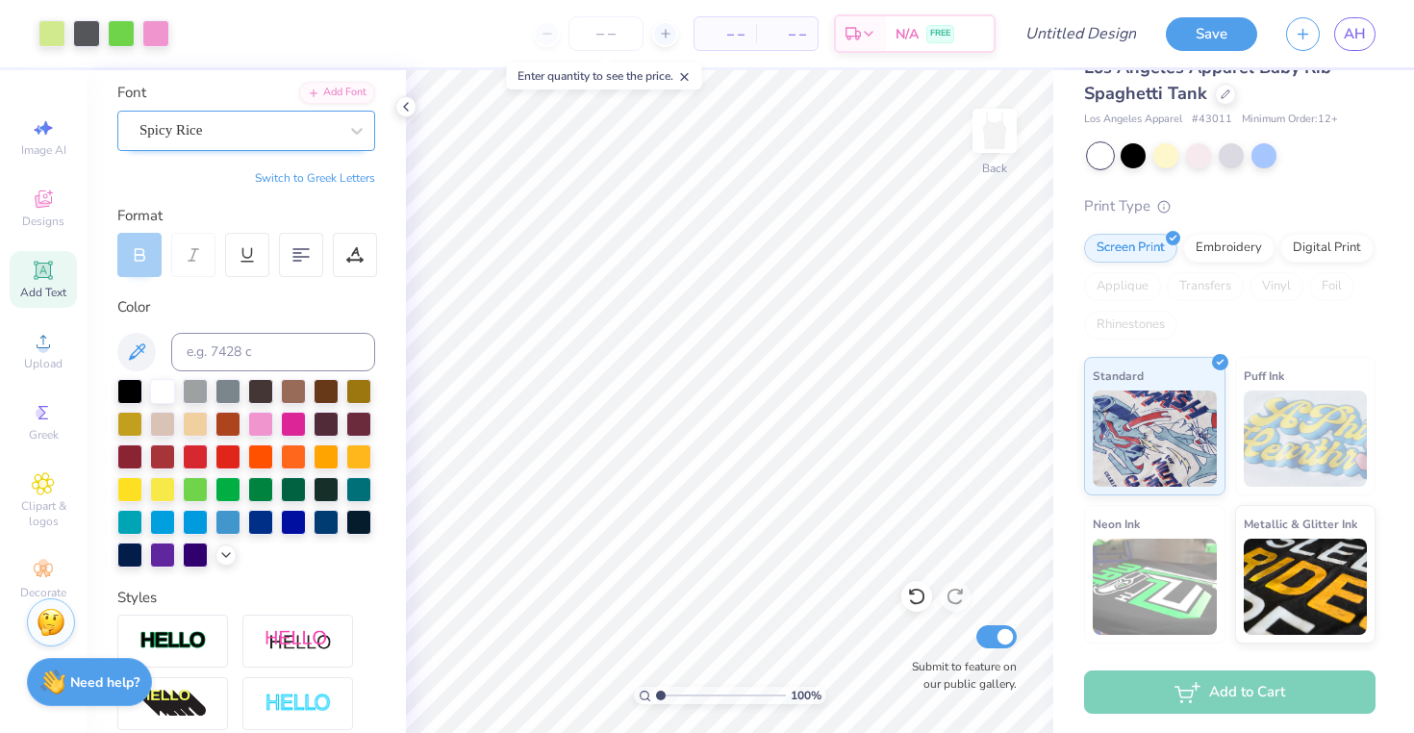
click at [290, 136] on div "Spicy Rice" at bounding box center [239, 130] width 202 height 30
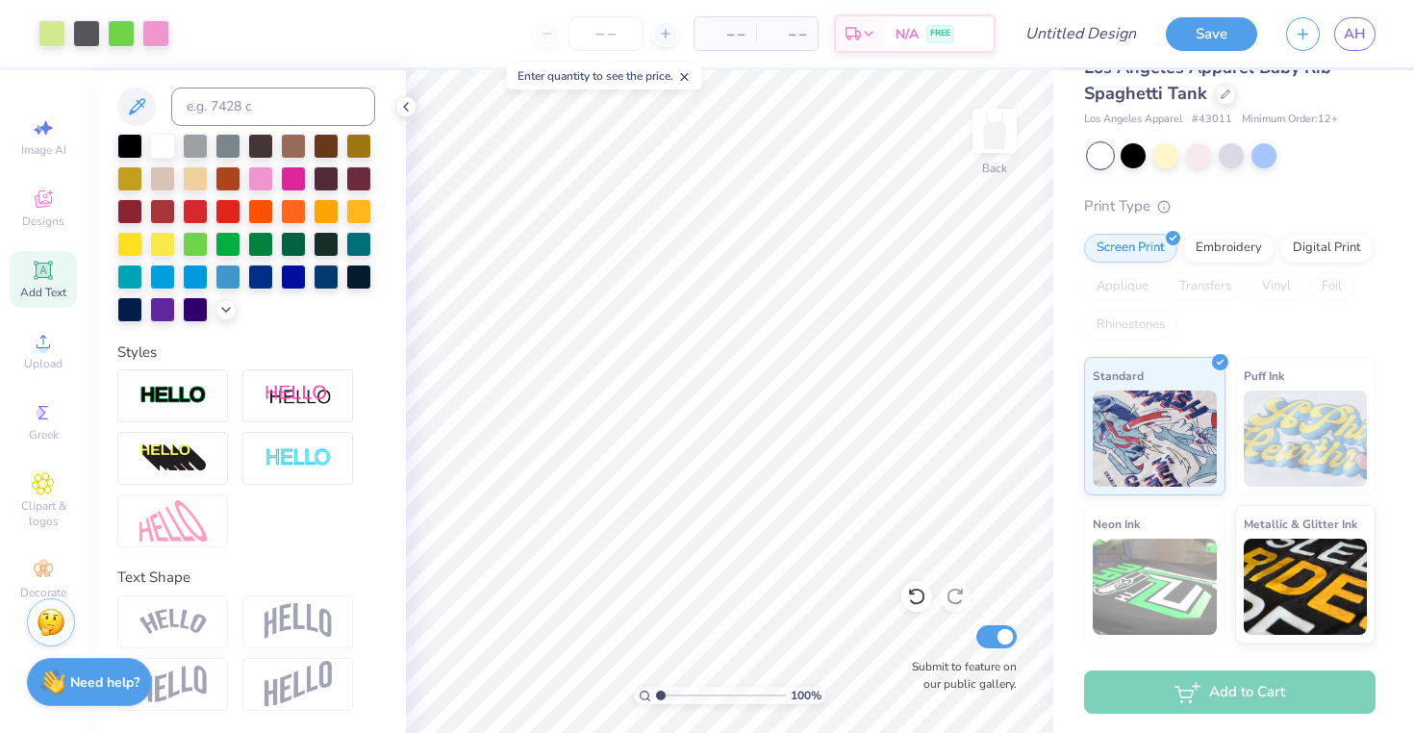
scroll to position [384, 0]
click at [202, 387] on img at bounding box center [172, 397] width 67 height 22
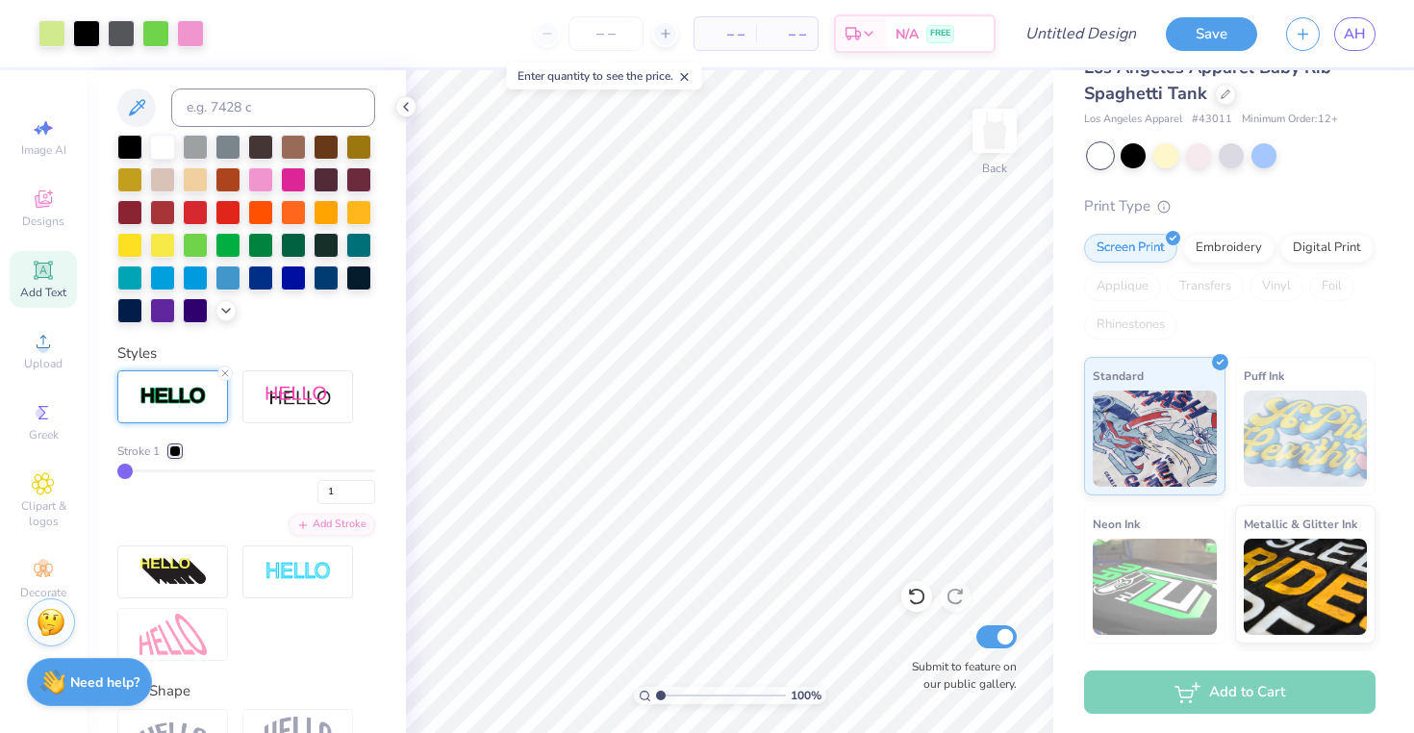
click at [180, 450] on div at bounding box center [175, 451] width 12 height 12
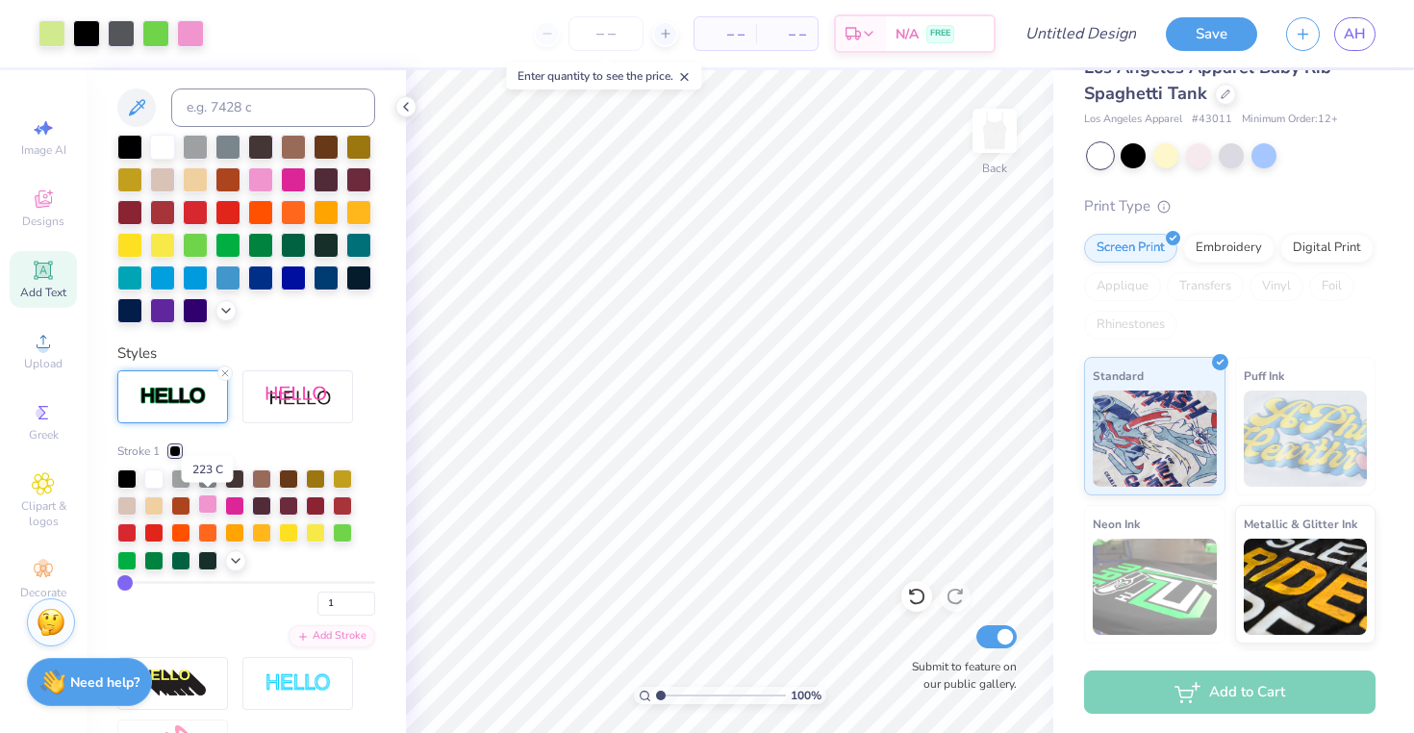
click at [207, 508] on div at bounding box center [207, 503] width 19 height 19
click at [125, 557] on div at bounding box center [126, 558] width 19 height 19
click at [157, 475] on div at bounding box center [153, 476] width 19 height 19
click at [179, 561] on div at bounding box center [180, 558] width 19 height 19
click at [156, 556] on div at bounding box center [153, 558] width 19 height 19
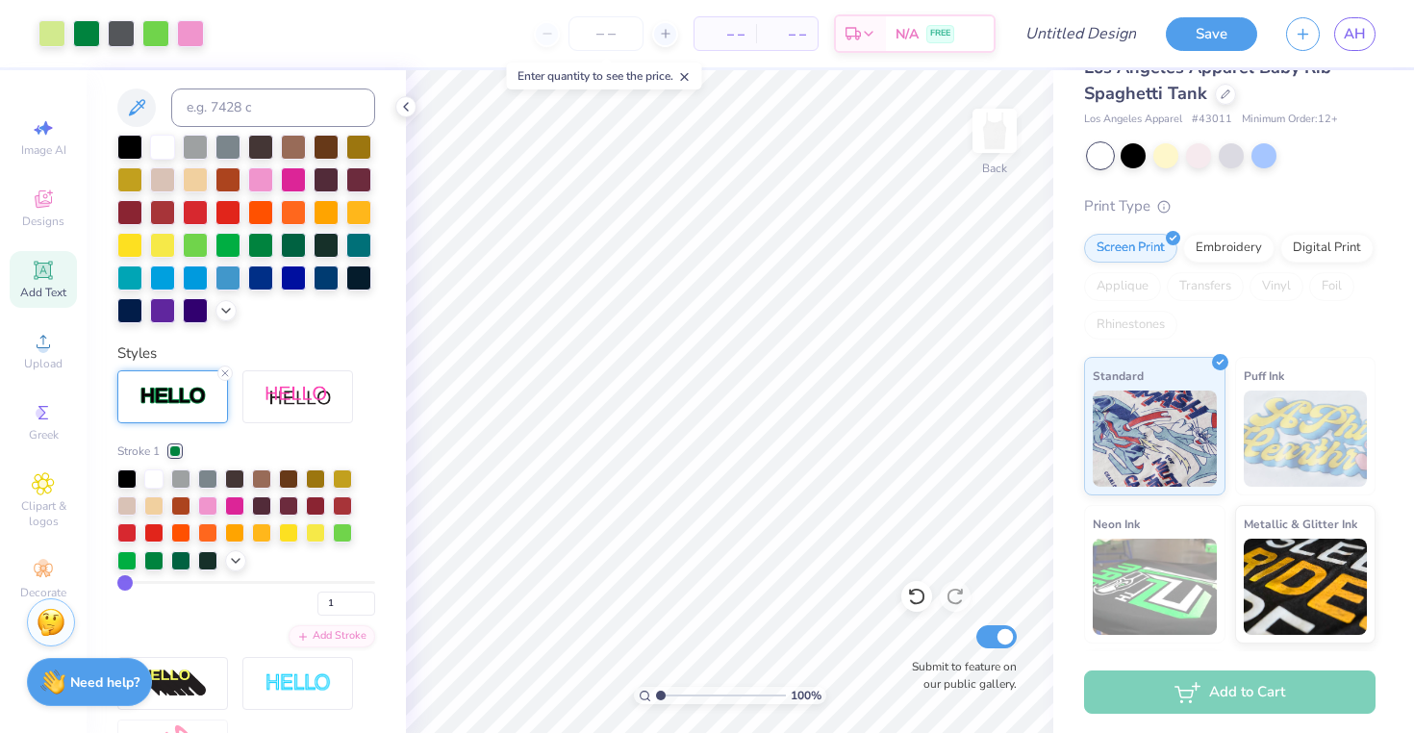
type input "2"
type input "3"
type input "4"
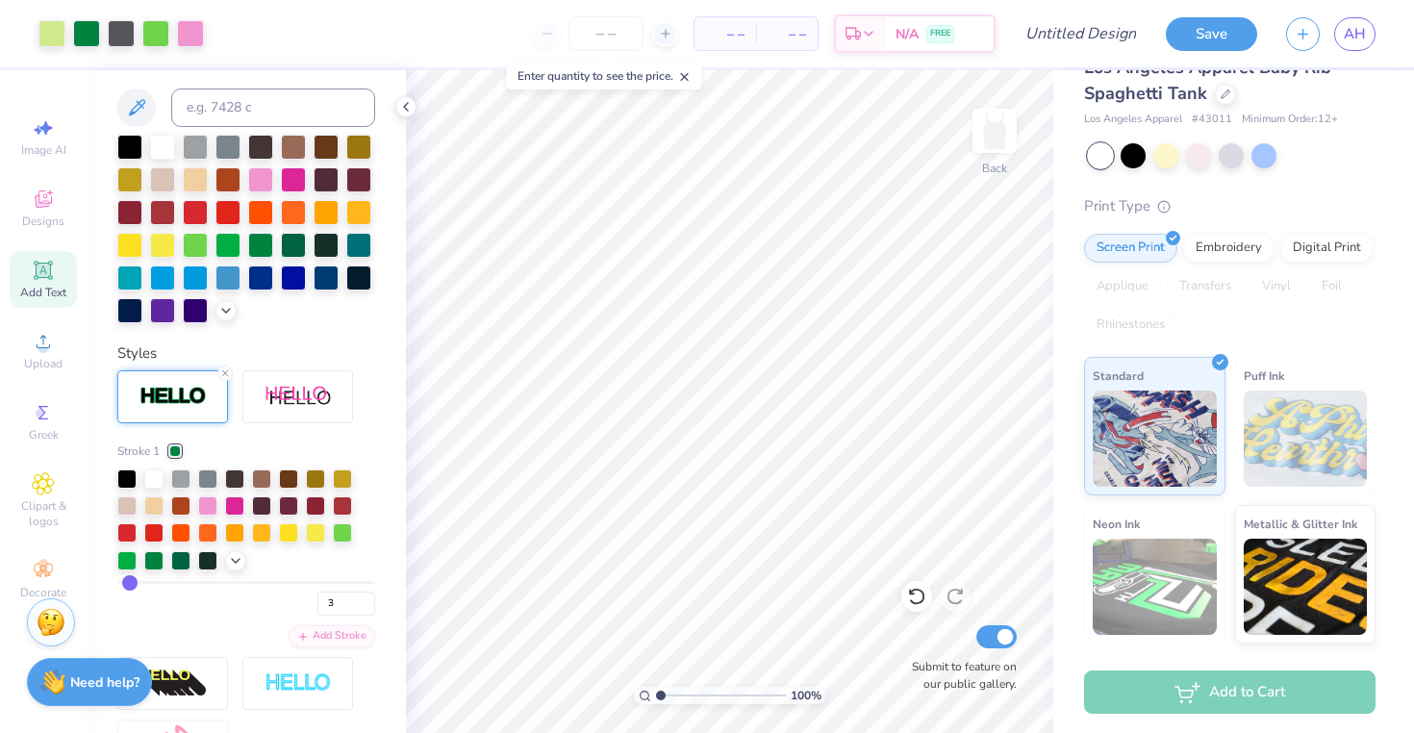
type input "4"
type input "6"
type input "7"
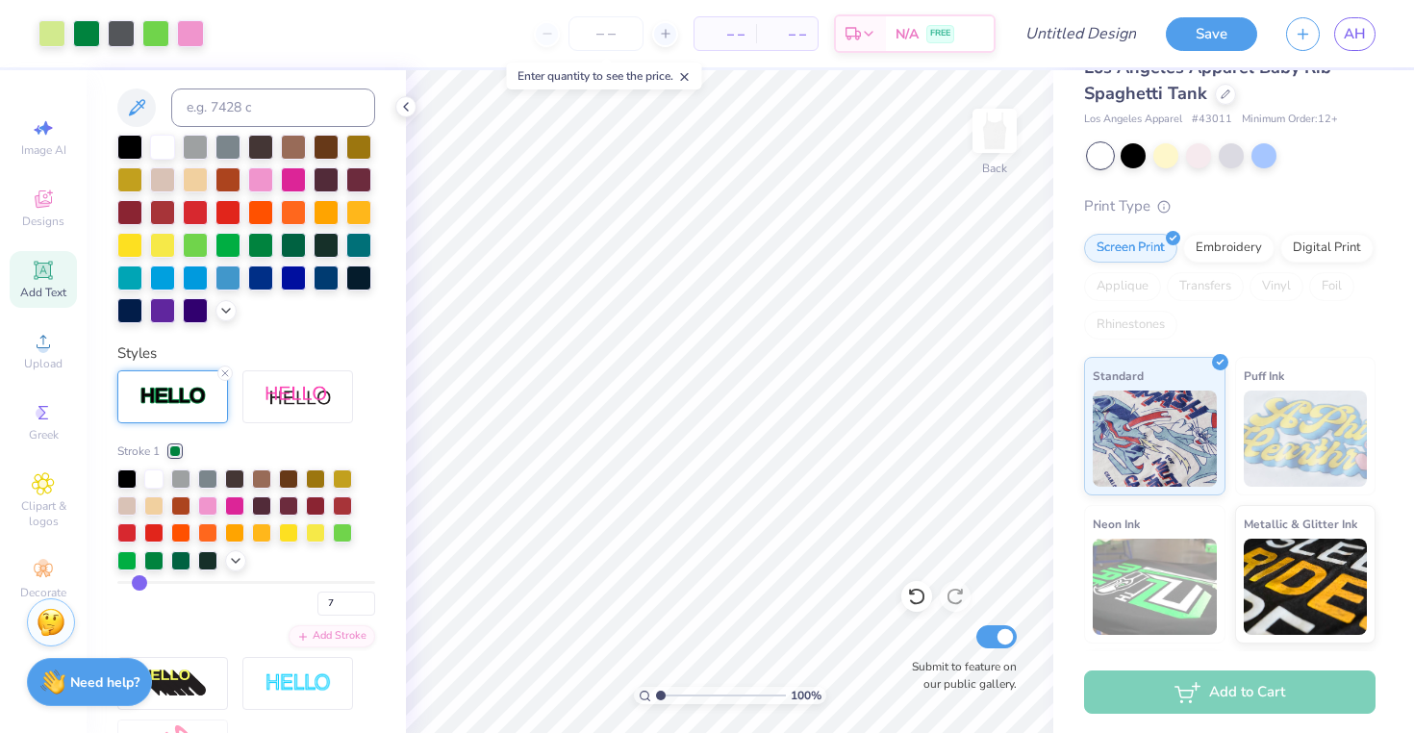
type input "8"
drag, startPoint x: 125, startPoint y: 577, endPoint x: 209, endPoint y: 580, distance: 83.7
click at [209, 581] on input "range" at bounding box center [246, 582] width 258 height 3
drag, startPoint x: 208, startPoint y: 580, endPoint x: 138, endPoint y: 574, distance: 70.4
click at [137, 581] on input "range" at bounding box center [246, 582] width 258 height 3
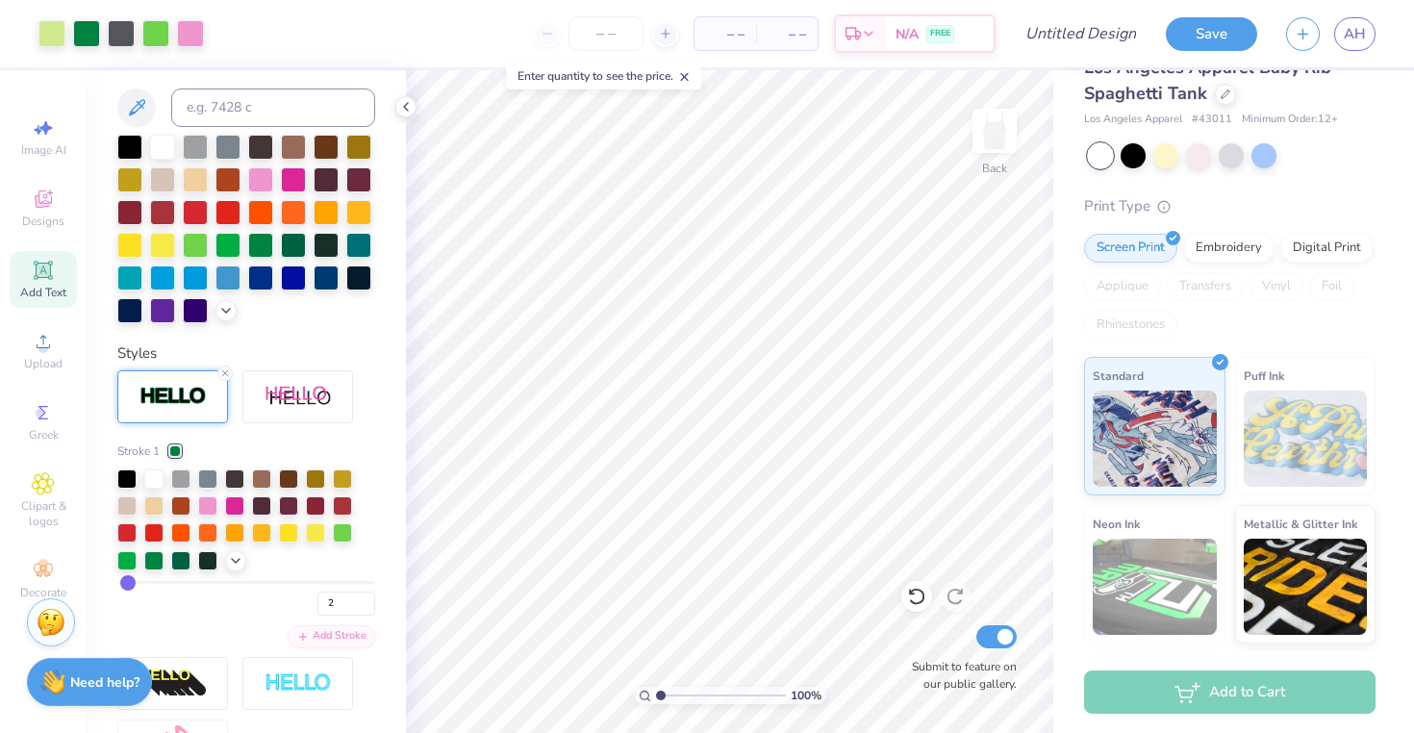
drag, startPoint x: 138, startPoint y: 574, endPoint x: 128, endPoint y: 577, distance: 10.0
click at [128, 581] on input "range" at bounding box center [246, 582] width 258 height 3
click at [128, 560] on div at bounding box center [126, 558] width 19 height 19
click at [237, 477] on div at bounding box center [234, 476] width 19 height 19
click at [127, 473] on div at bounding box center [126, 476] width 19 height 19
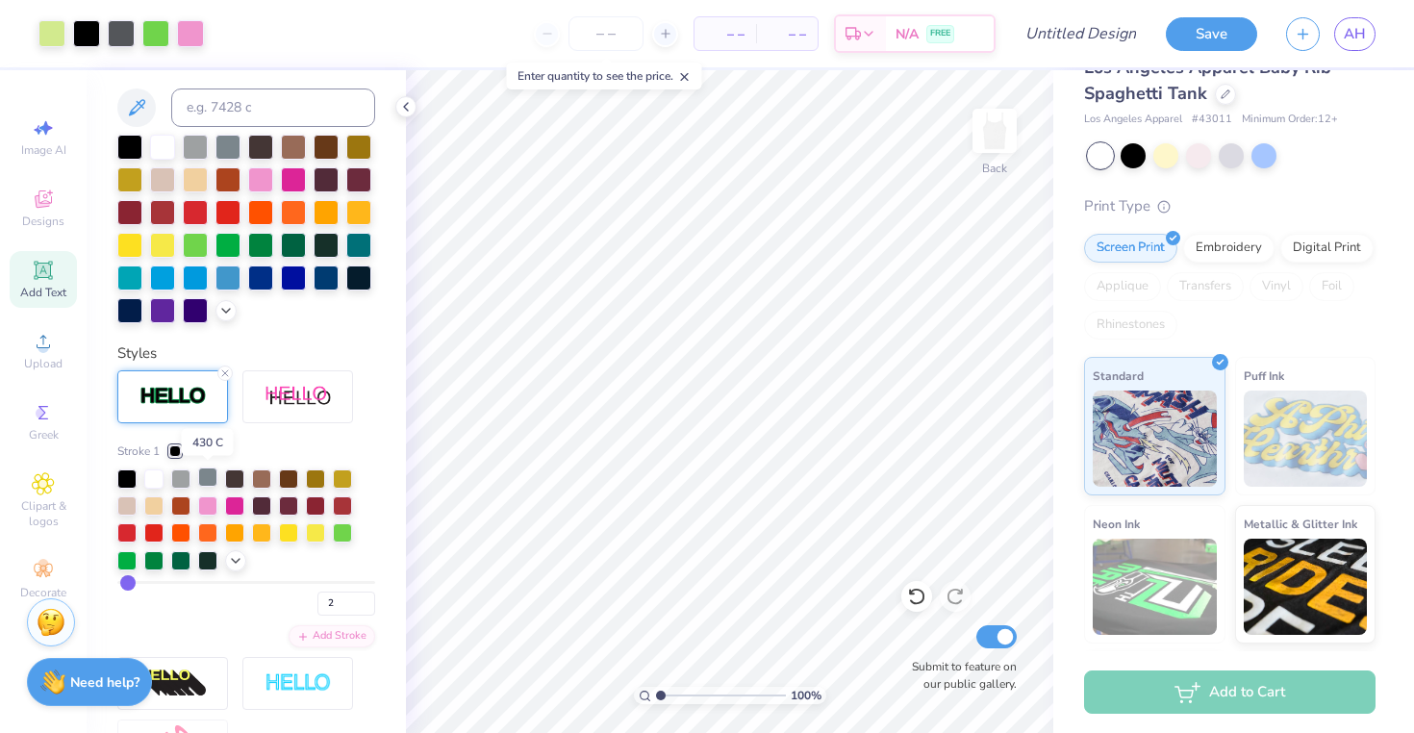
click at [205, 479] on div at bounding box center [207, 476] width 19 height 19
click at [230, 556] on icon at bounding box center [235, 558] width 15 height 15
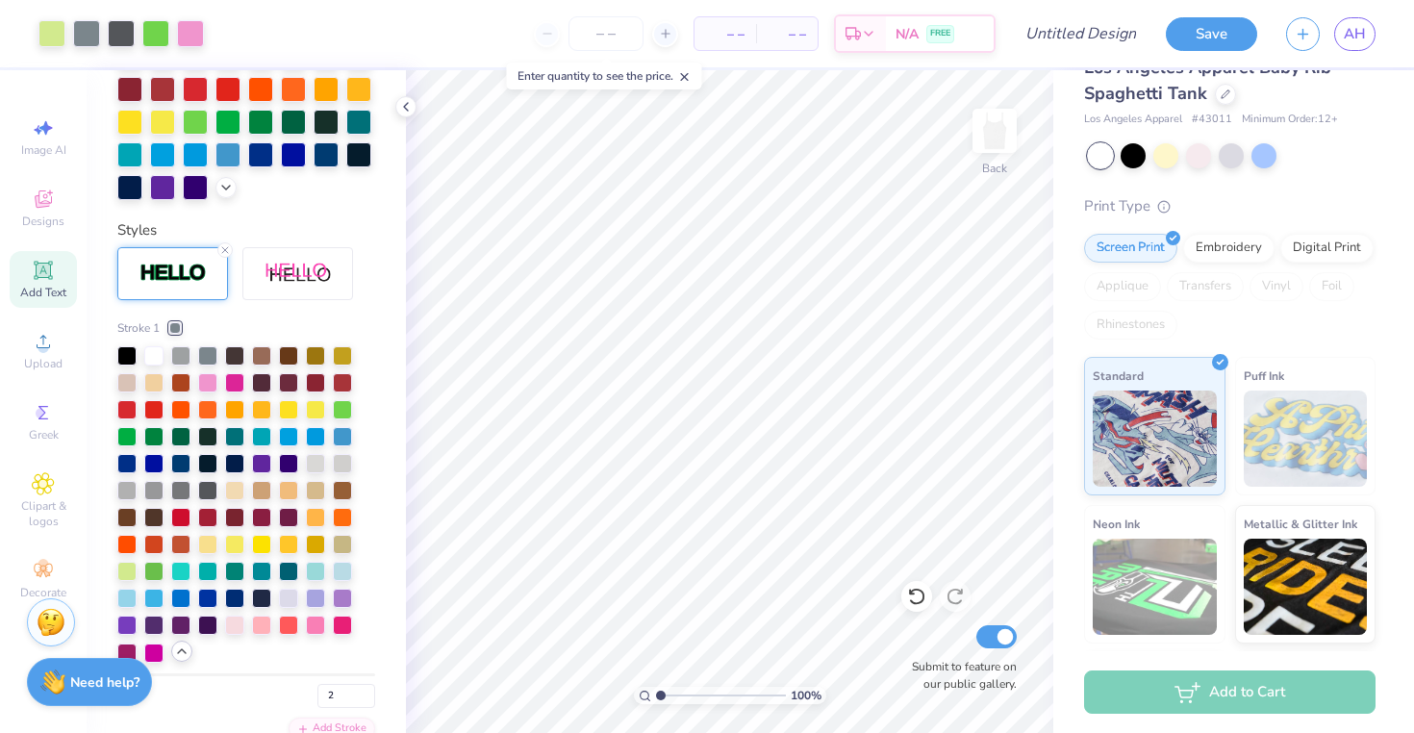
scroll to position [534, 0]
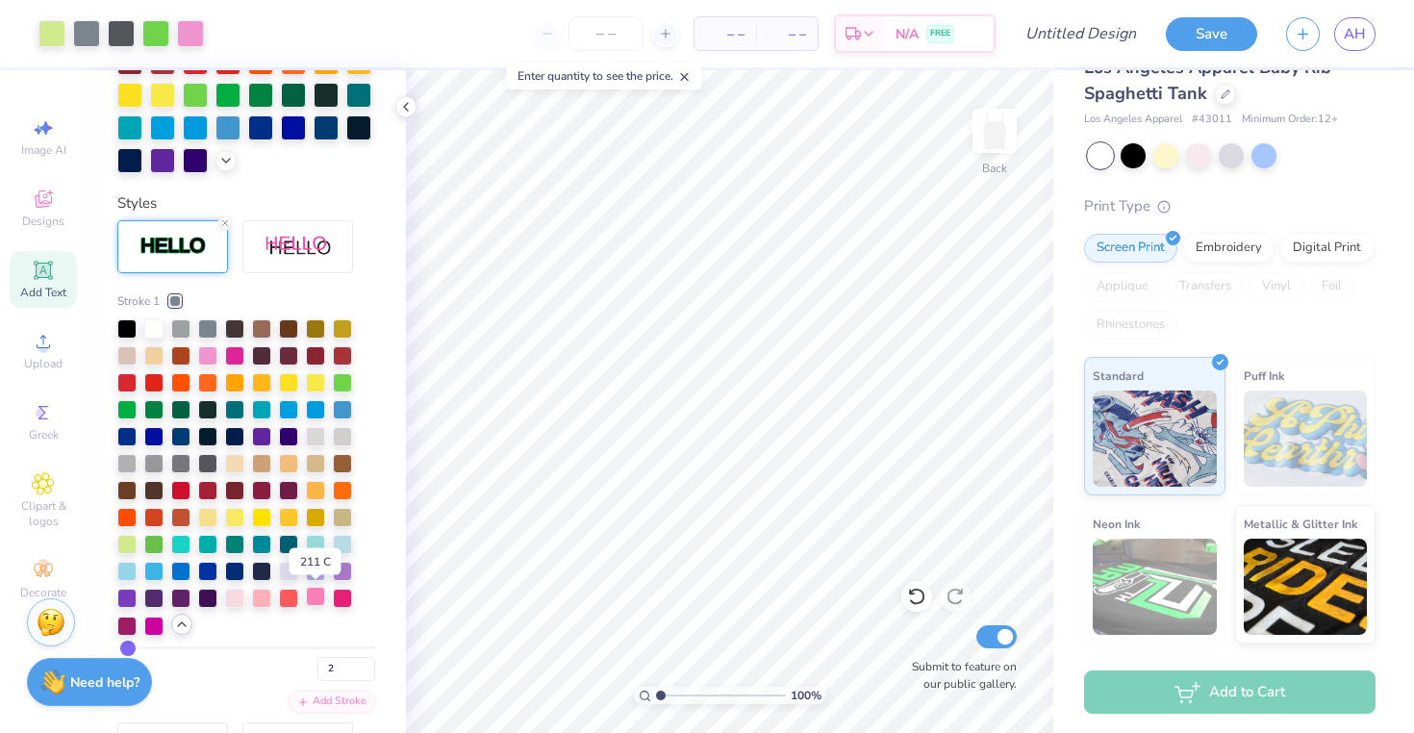
click at [315, 597] on div at bounding box center [315, 596] width 19 height 19
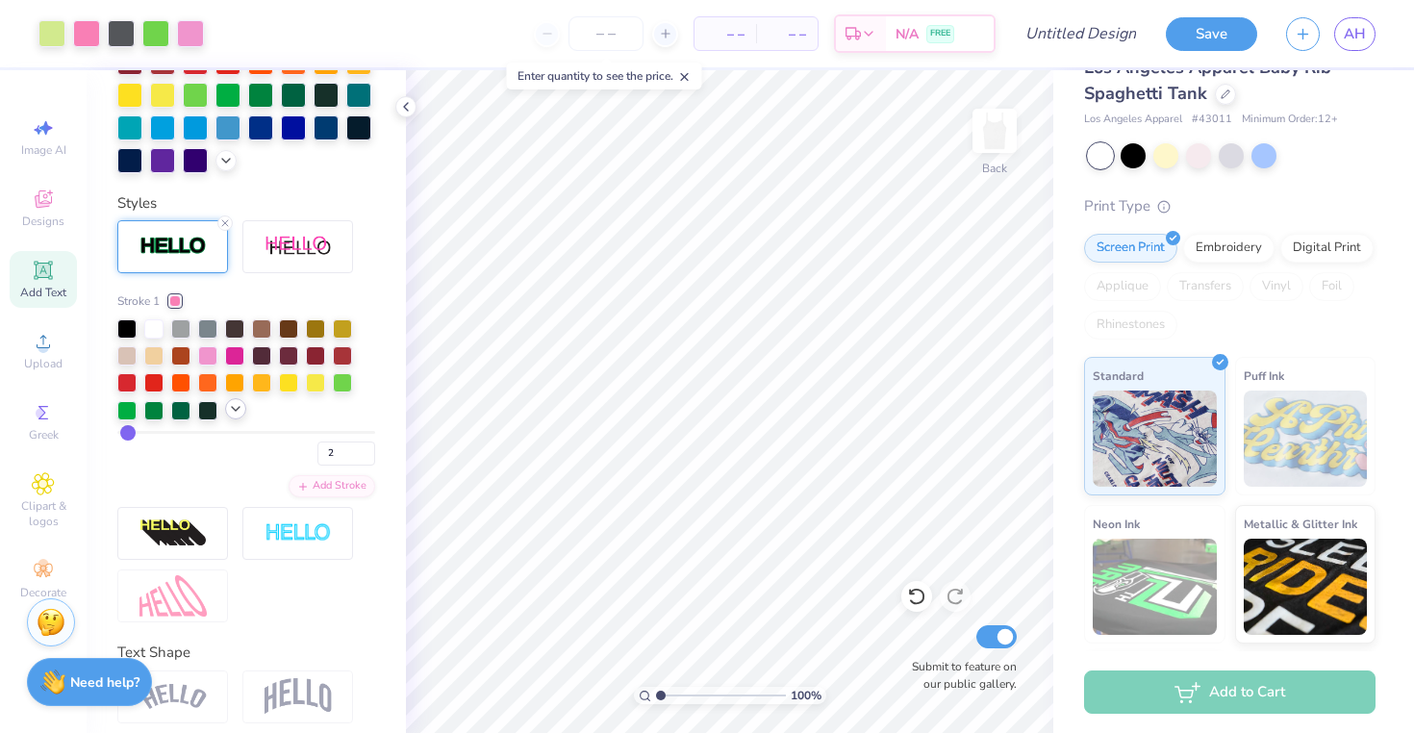
click at [234, 411] on icon at bounding box center [235, 408] width 15 height 15
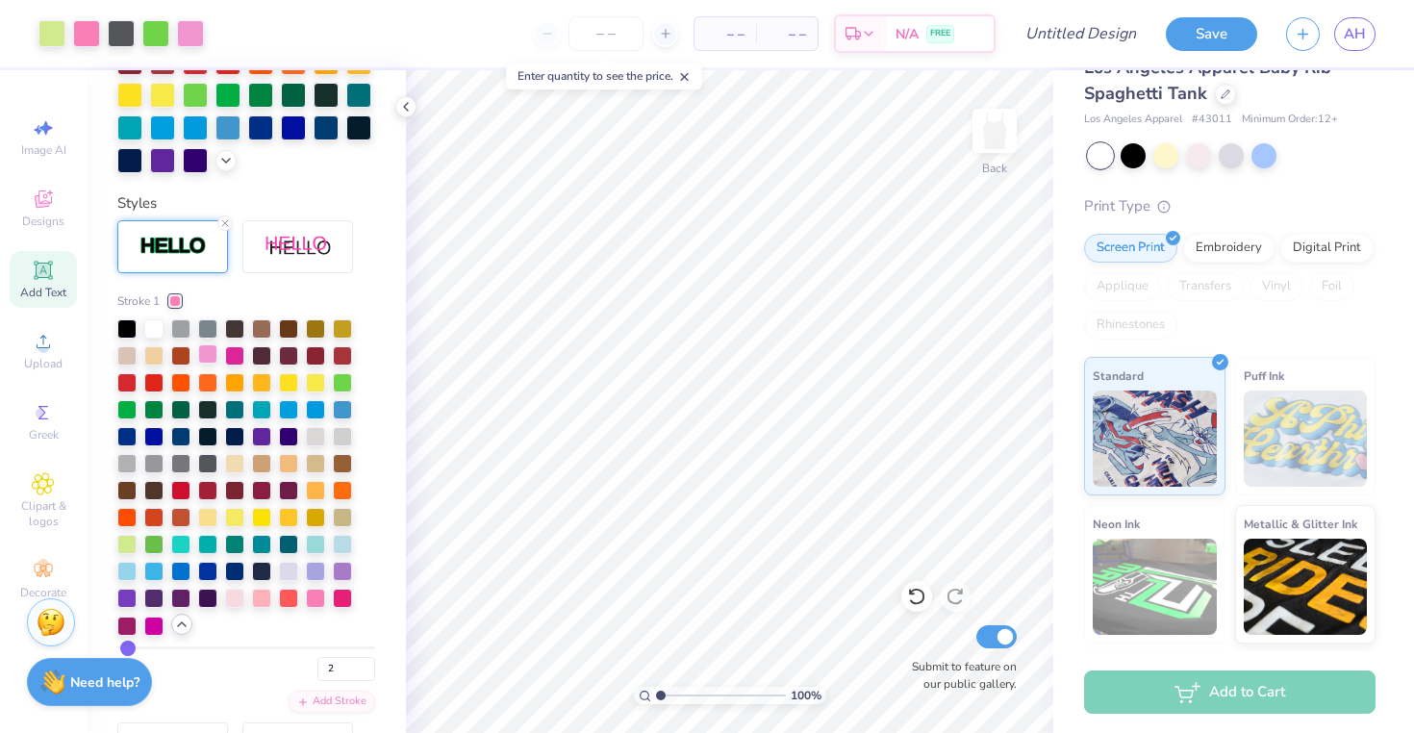
click at [209, 353] on div at bounding box center [207, 353] width 19 height 19
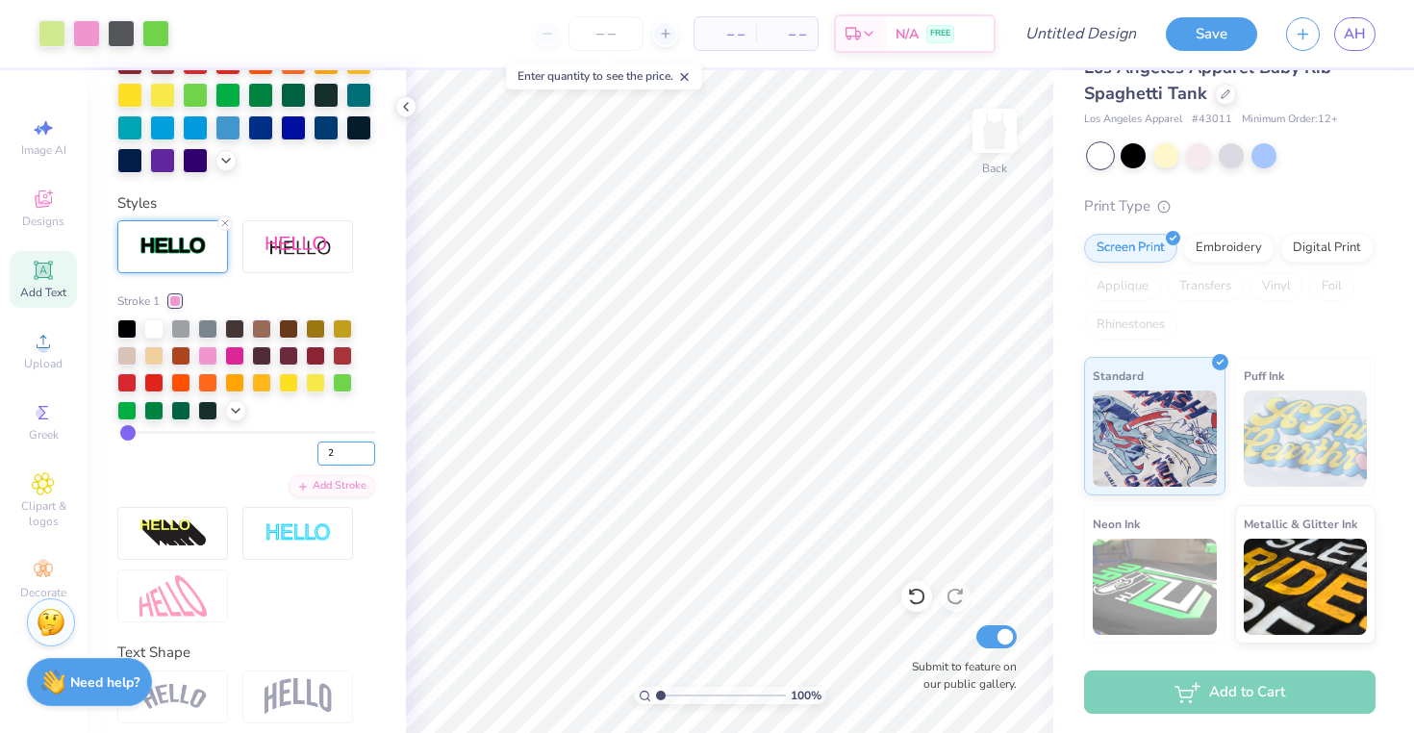
click at [347, 458] on input "2" at bounding box center [346, 453] width 58 height 24
click at [340, 449] on input "3" at bounding box center [346, 453] width 58 height 24
click at [993, 489] on icon at bounding box center [1003, 485] width 27 height 23
click at [994, 491] on icon at bounding box center [1003, 485] width 27 height 23
click at [41, 359] on span "Upload" at bounding box center [43, 363] width 38 height 15
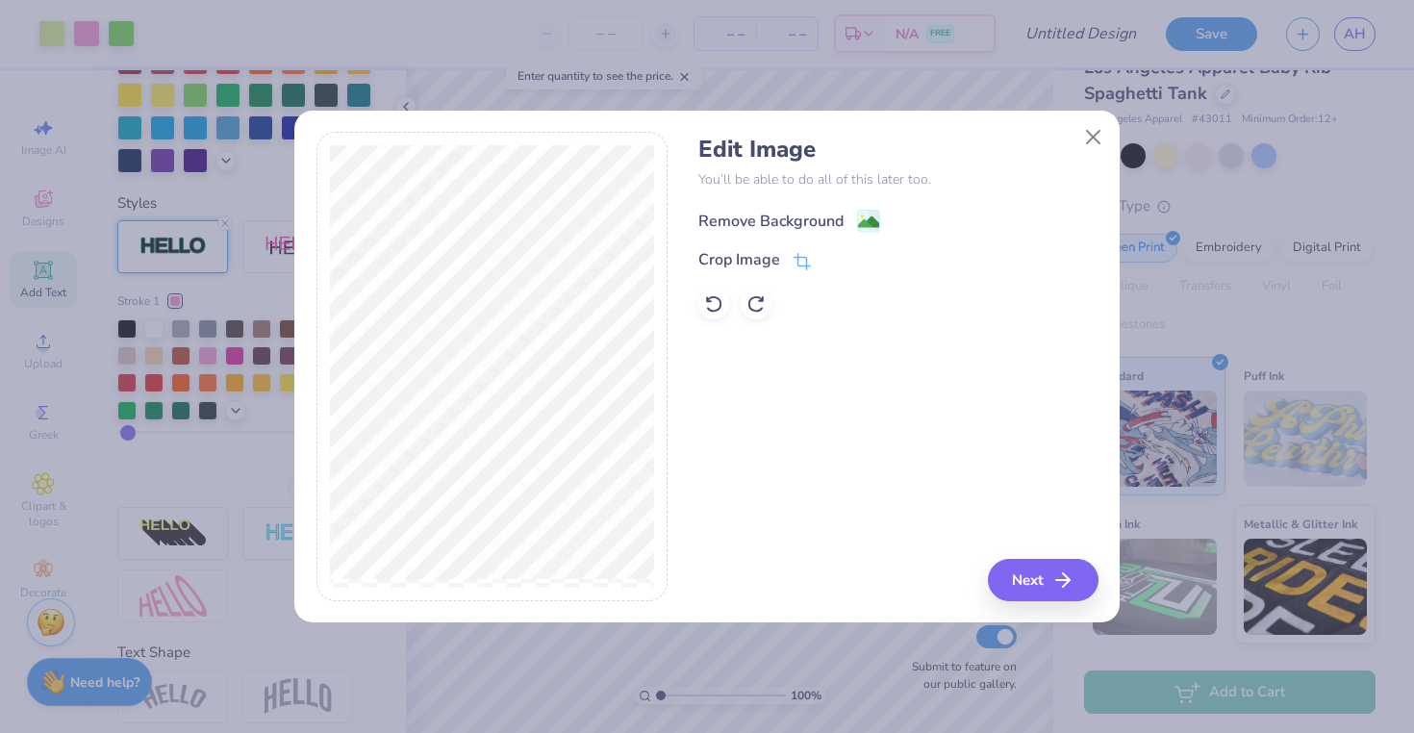
click at [851, 217] on div "Remove Background" at bounding box center [789, 221] width 182 height 24
click at [1038, 570] on button "Next" at bounding box center [1046, 580] width 111 height 42
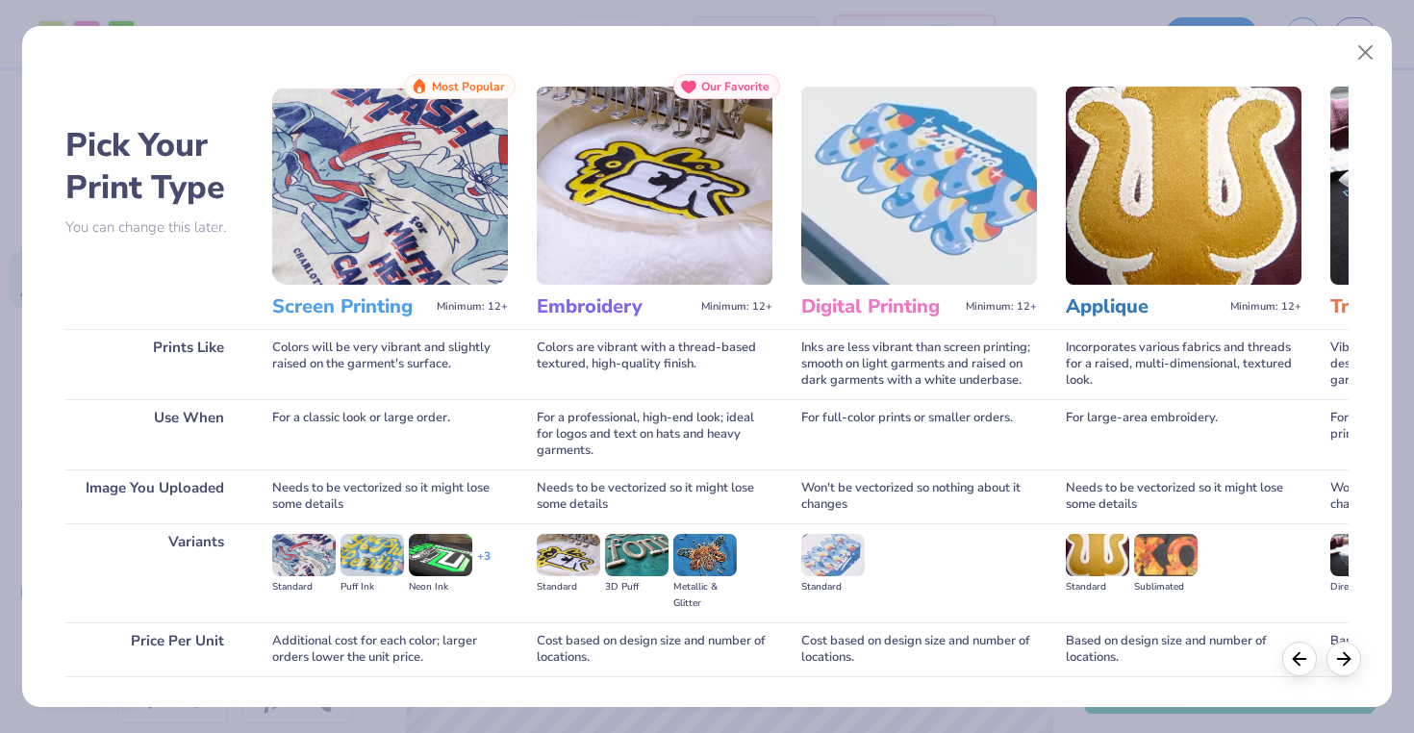
scroll to position [130, 0]
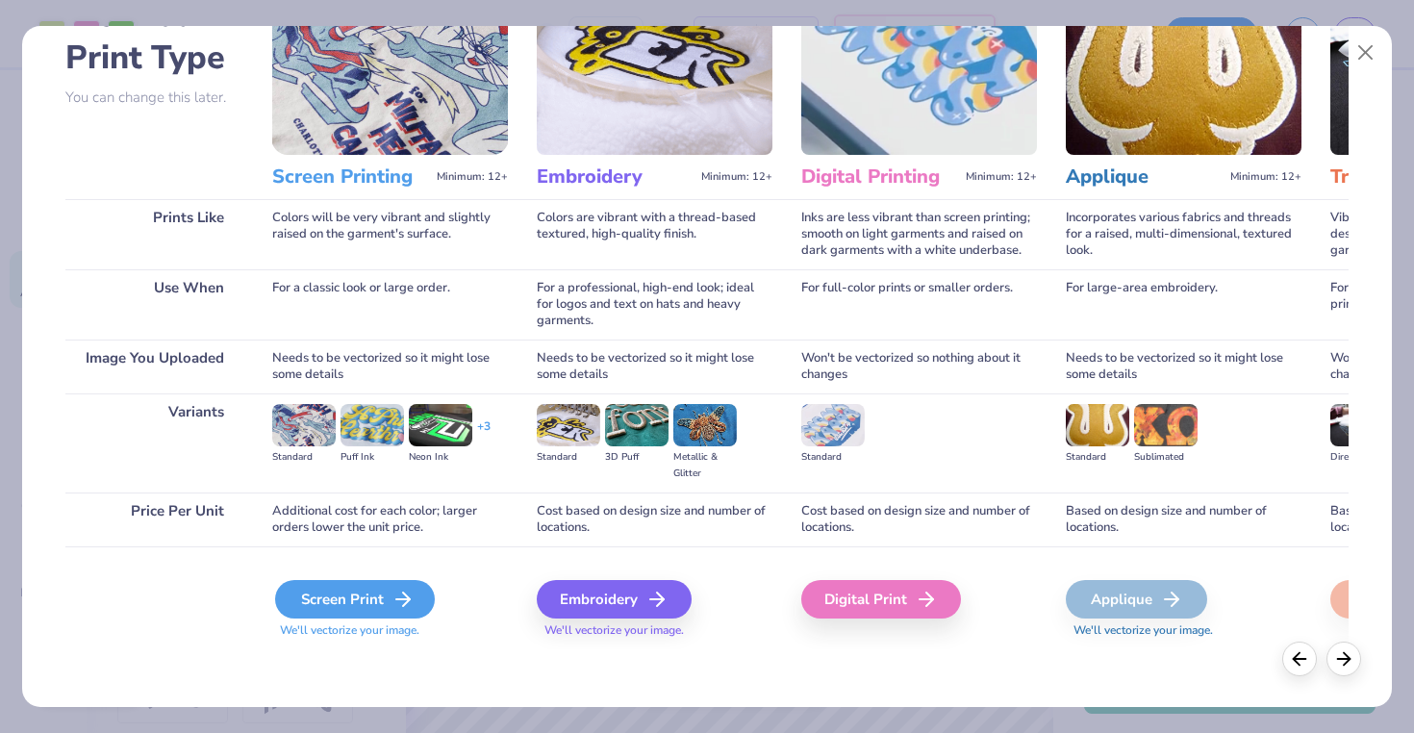
click at [359, 601] on div "Screen Print" at bounding box center [355, 599] width 160 height 38
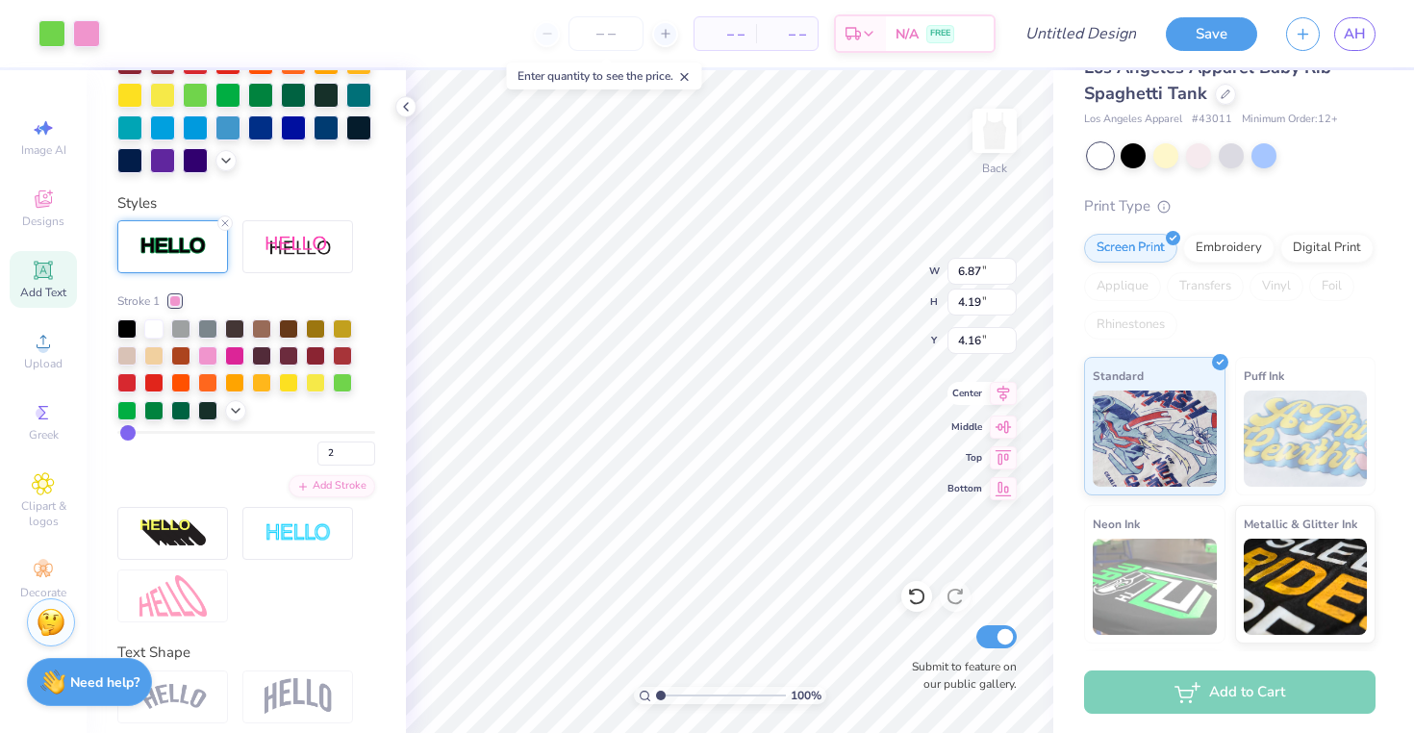
click at [1000, 395] on icon at bounding box center [1003, 394] width 13 height 16
click at [994, 397] on icon at bounding box center [1003, 393] width 27 height 23
click at [1005, 394] on icon at bounding box center [1003, 393] width 27 height 23
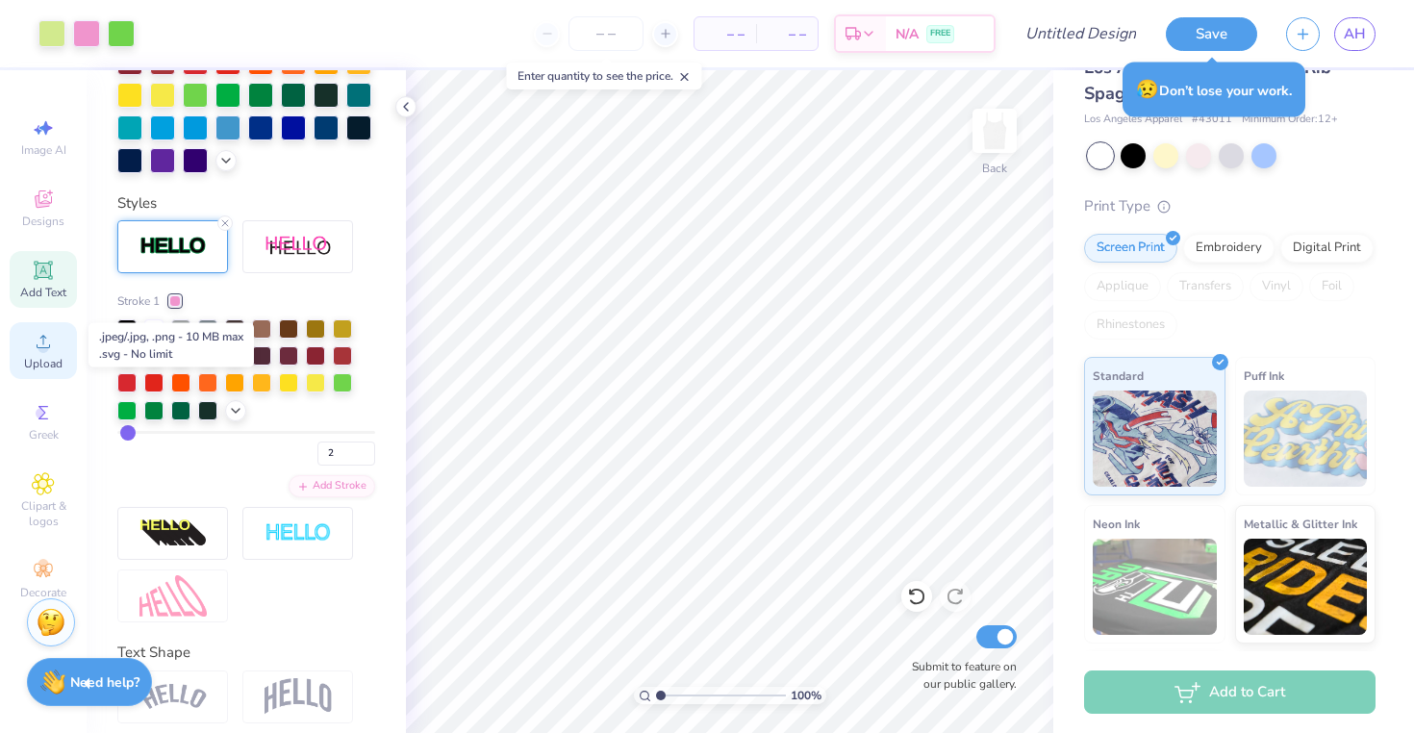
click at [44, 336] on icon at bounding box center [43, 341] width 23 height 23
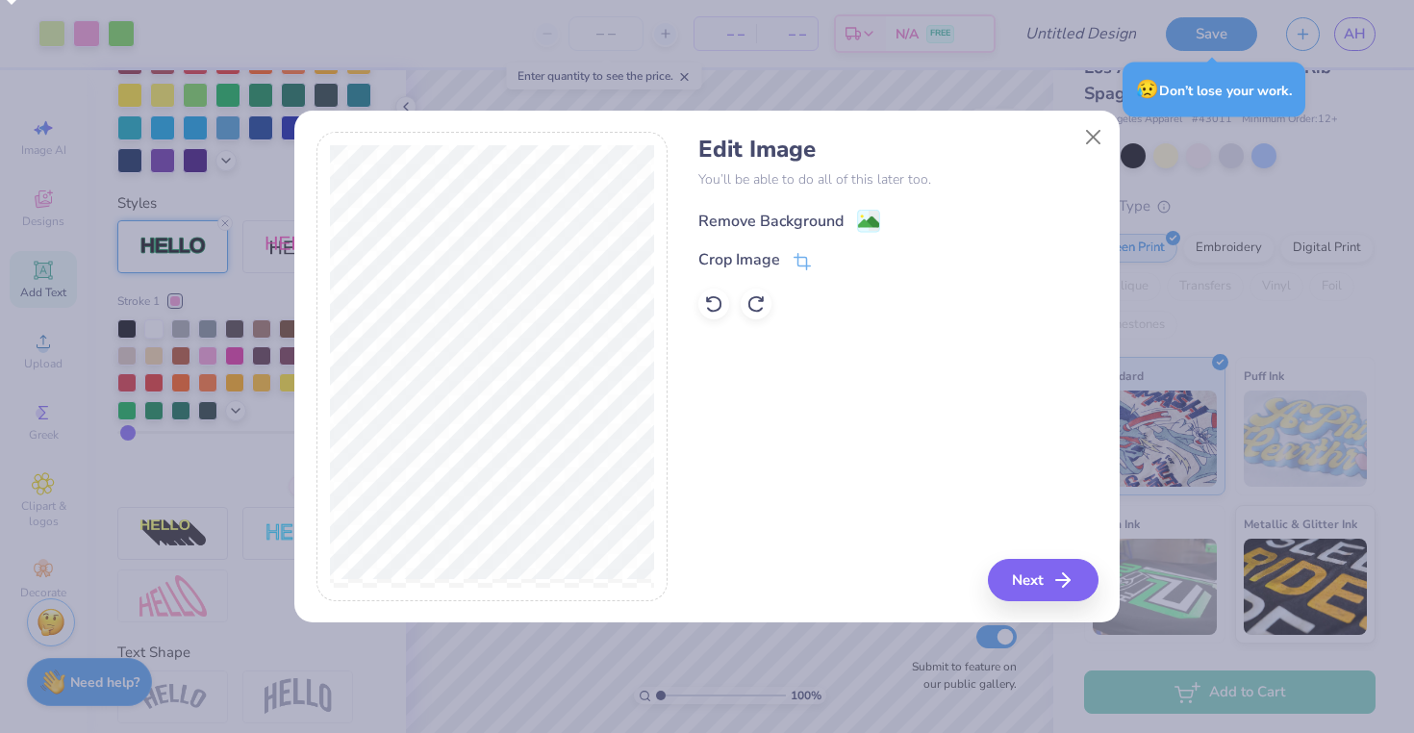
click at [869, 214] on image at bounding box center [868, 222] width 21 height 21
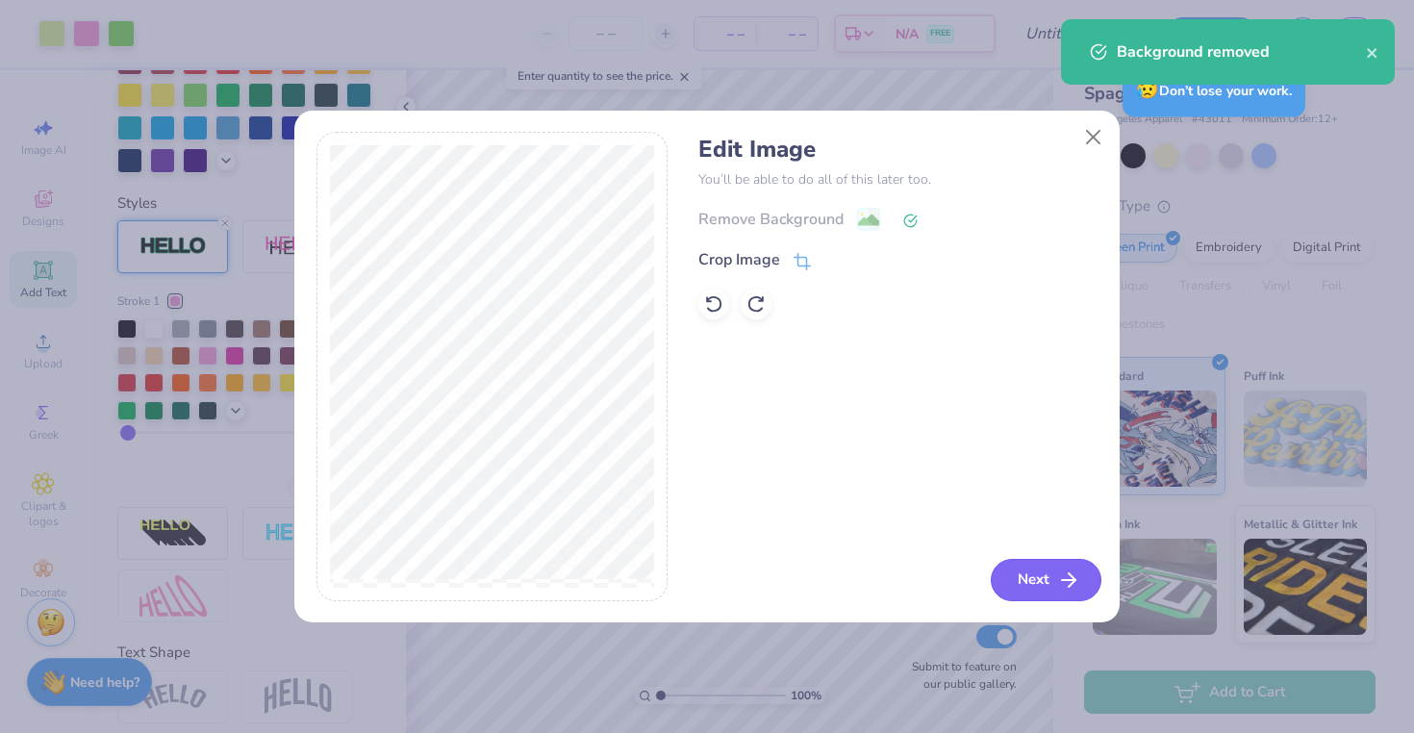
click at [1042, 579] on button "Next" at bounding box center [1046, 580] width 111 height 42
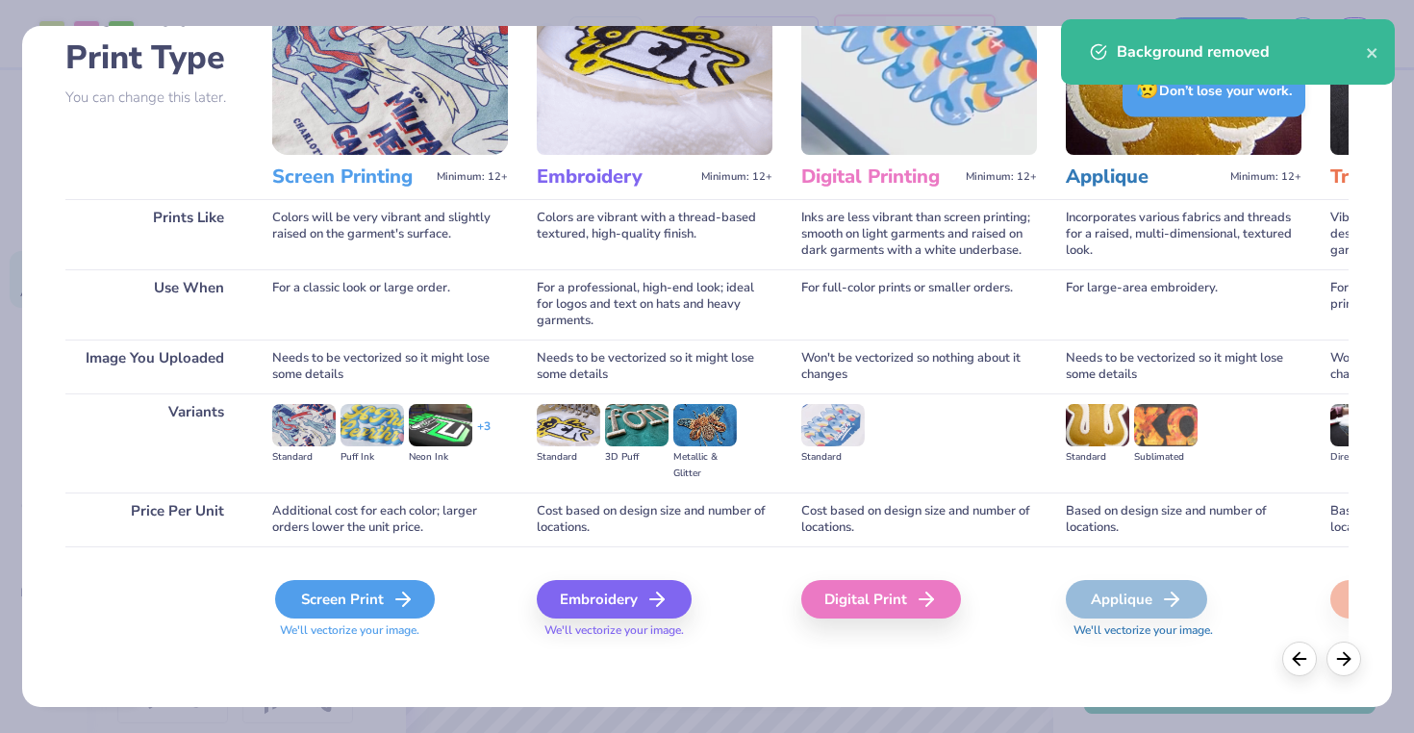
click at [363, 604] on div "Screen Print" at bounding box center [355, 599] width 160 height 38
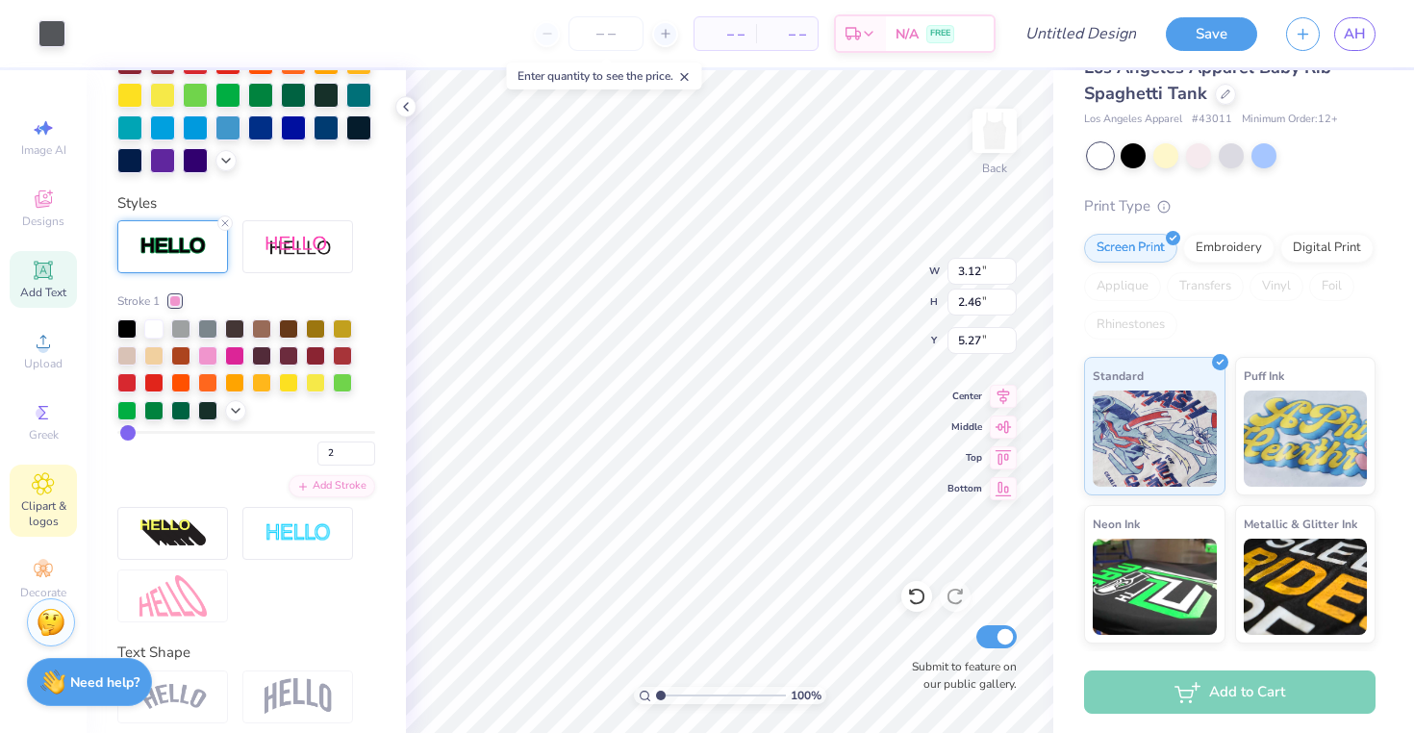
click at [35, 492] on icon at bounding box center [43, 483] width 22 height 23
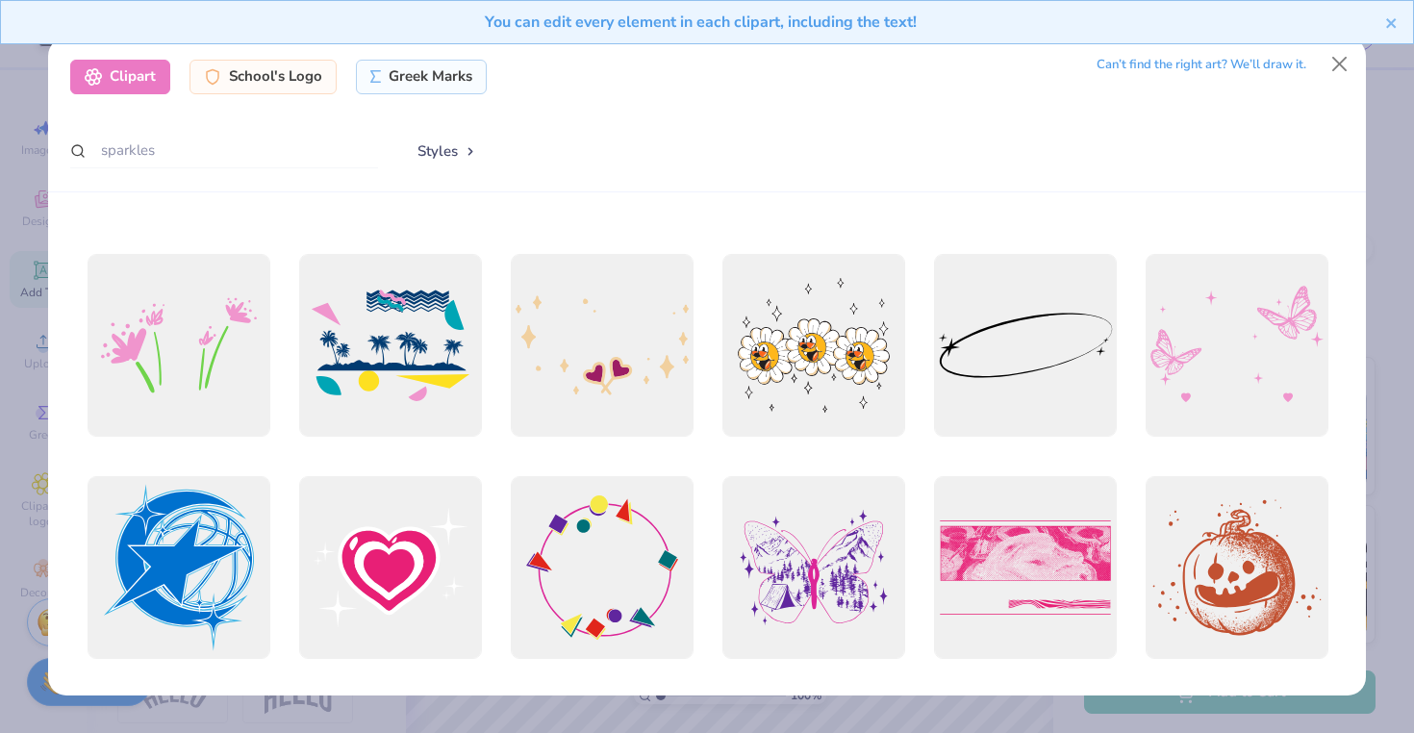
scroll to position [636, 0]
click at [222, 369] on div at bounding box center [178, 345] width 201 height 201
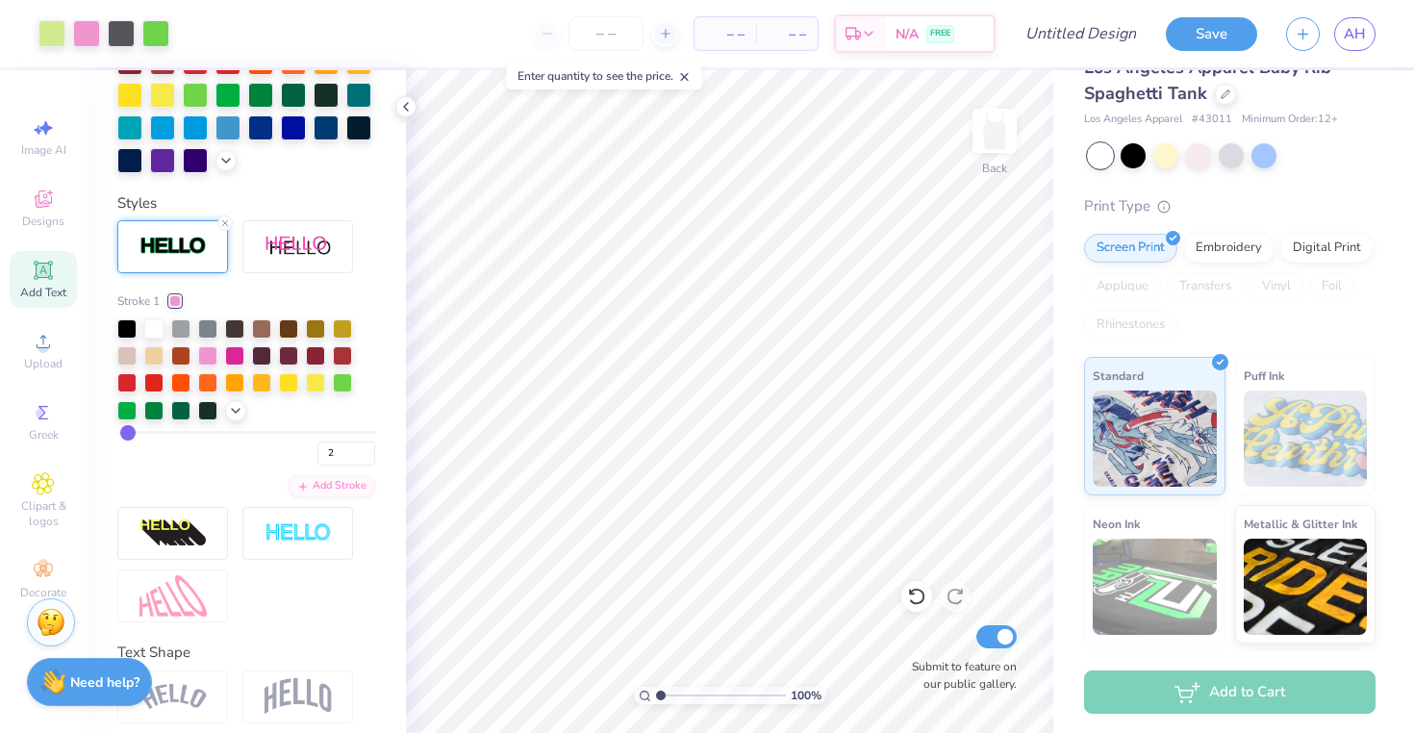
scroll to position [609, 0]
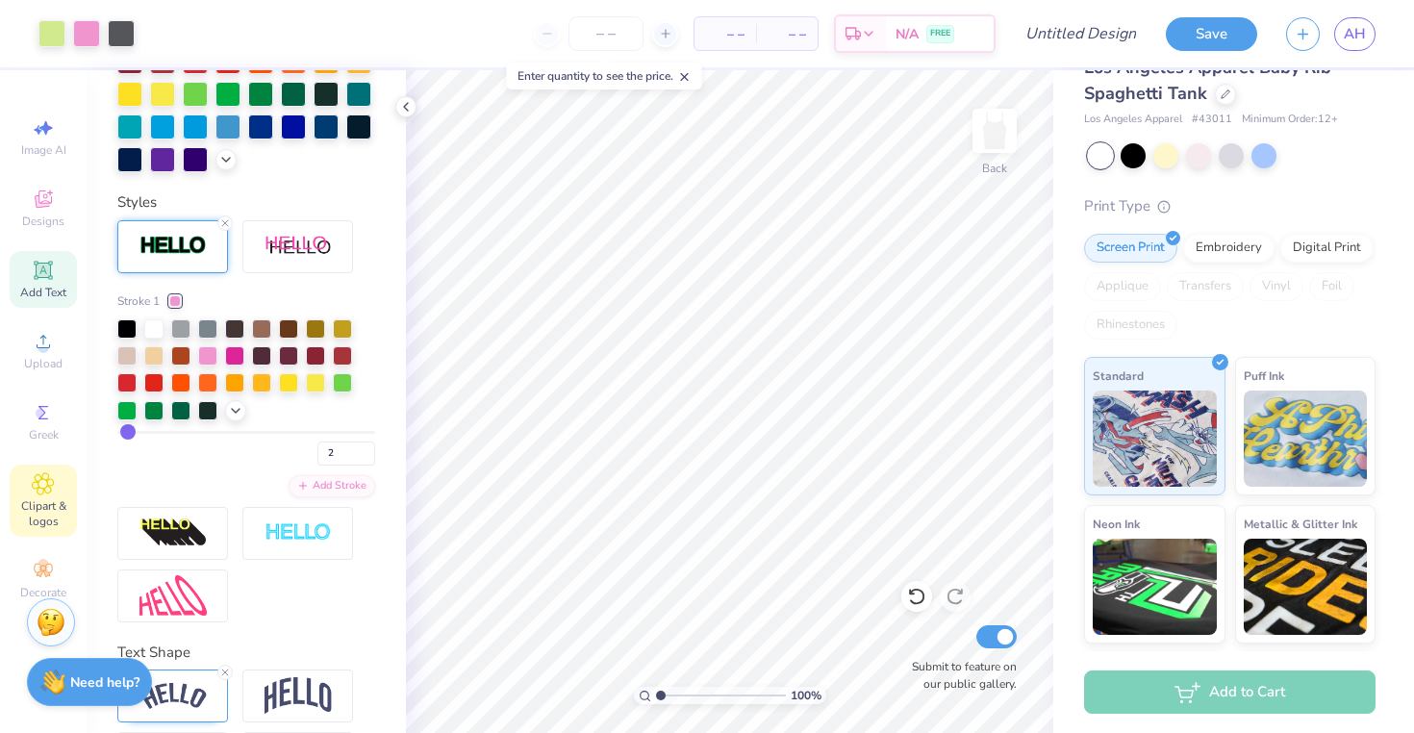
click at [45, 513] on span "Clipart & logos" at bounding box center [43, 513] width 67 height 31
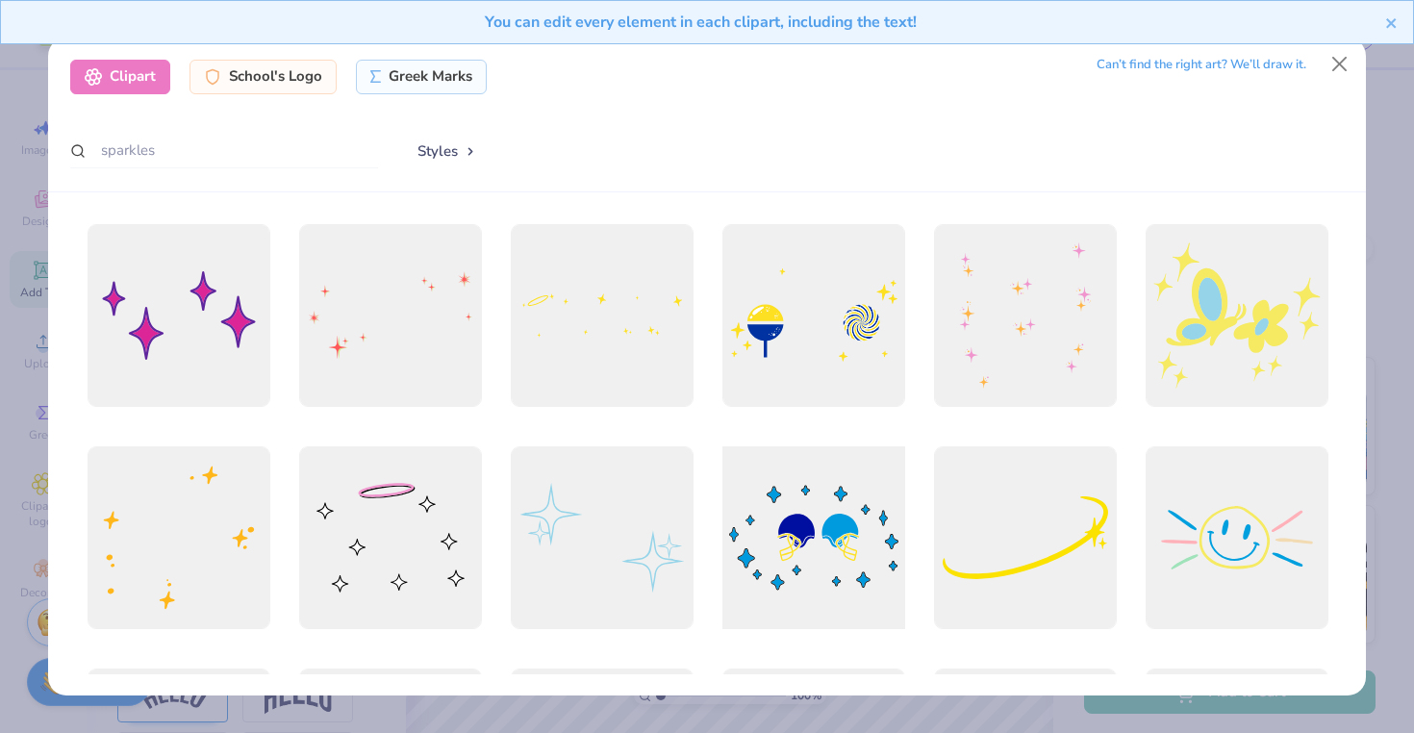
scroll to position [32, 0]
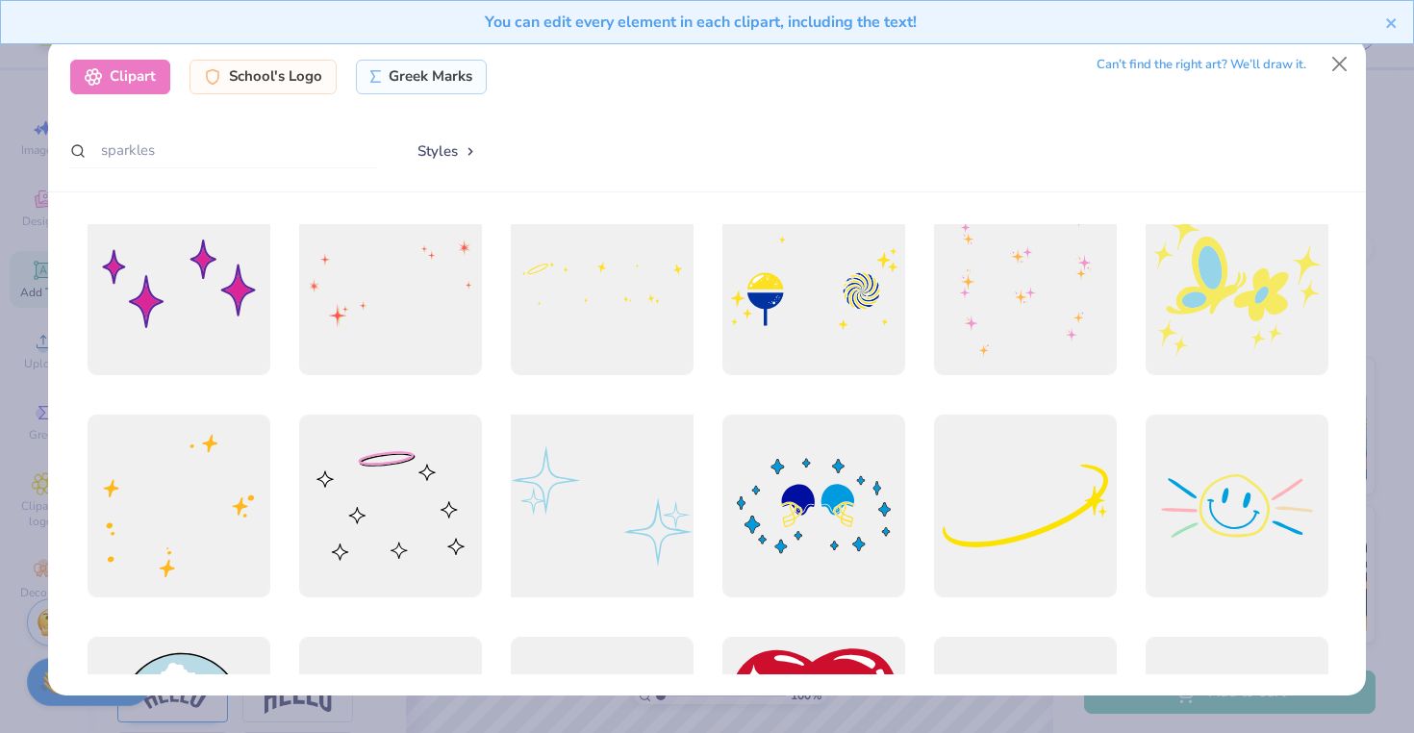
click at [584, 494] on div at bounding box center [601, 505] width 201 height 201
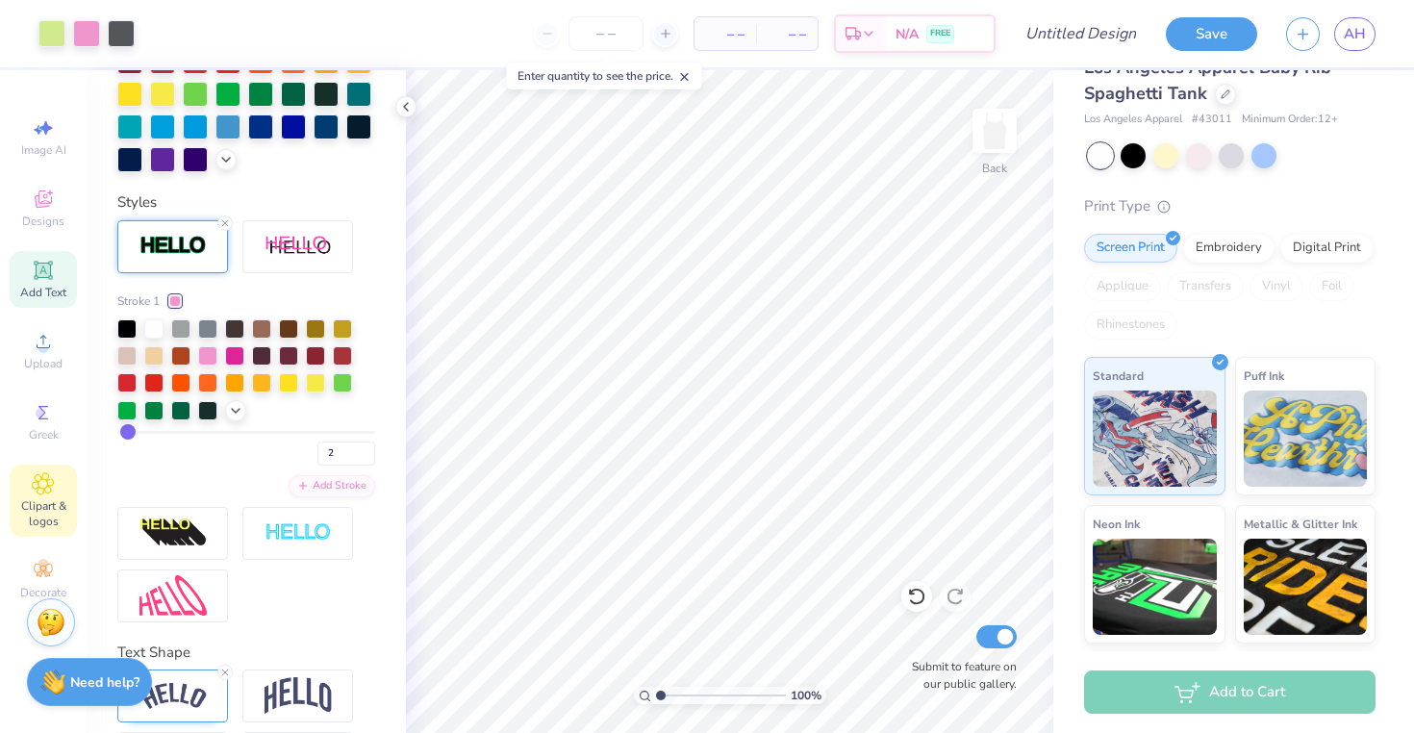
click at [55, 496] on div "Clipart & logos" at bounding box center [43, 501] width 67 height 72
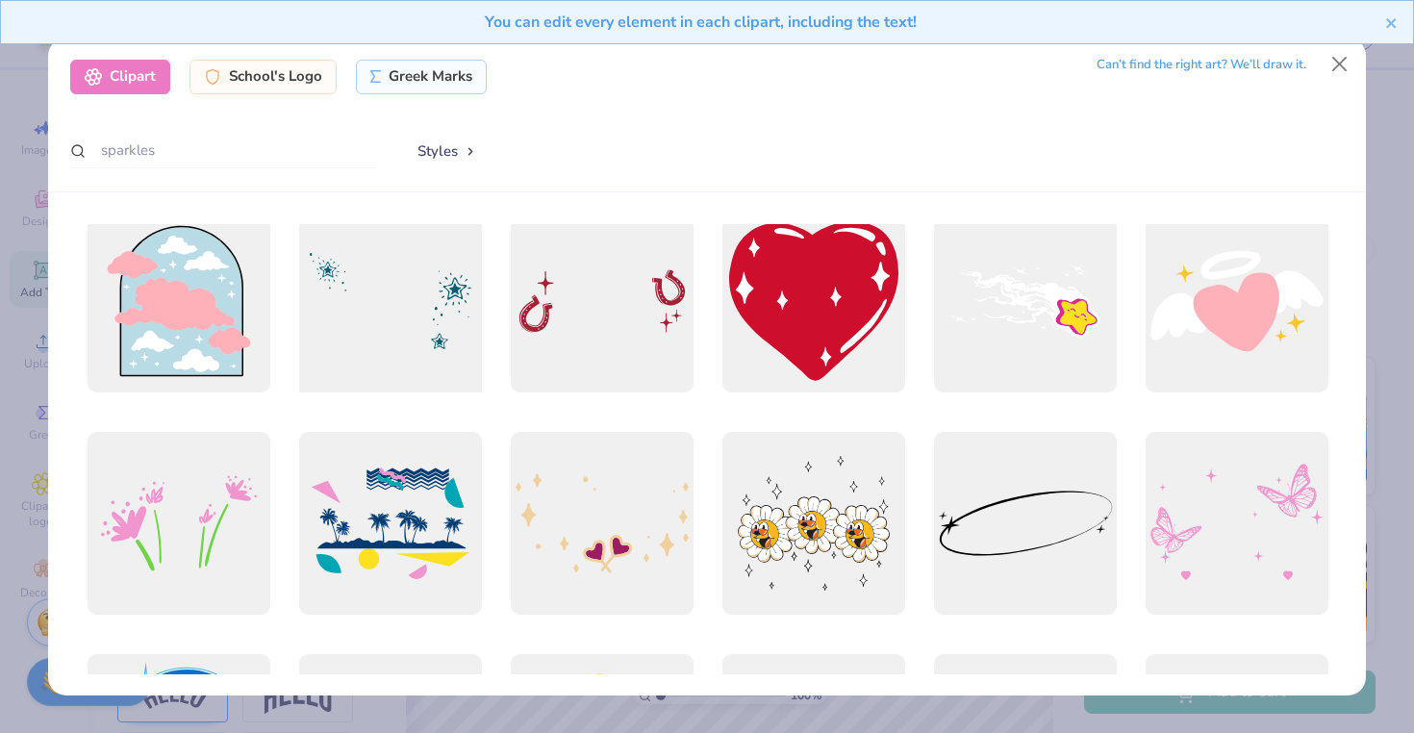
scroll to position [459, 0]
click at [1190, 522] on div at bounding box center [1236, 522] width 201 height 201
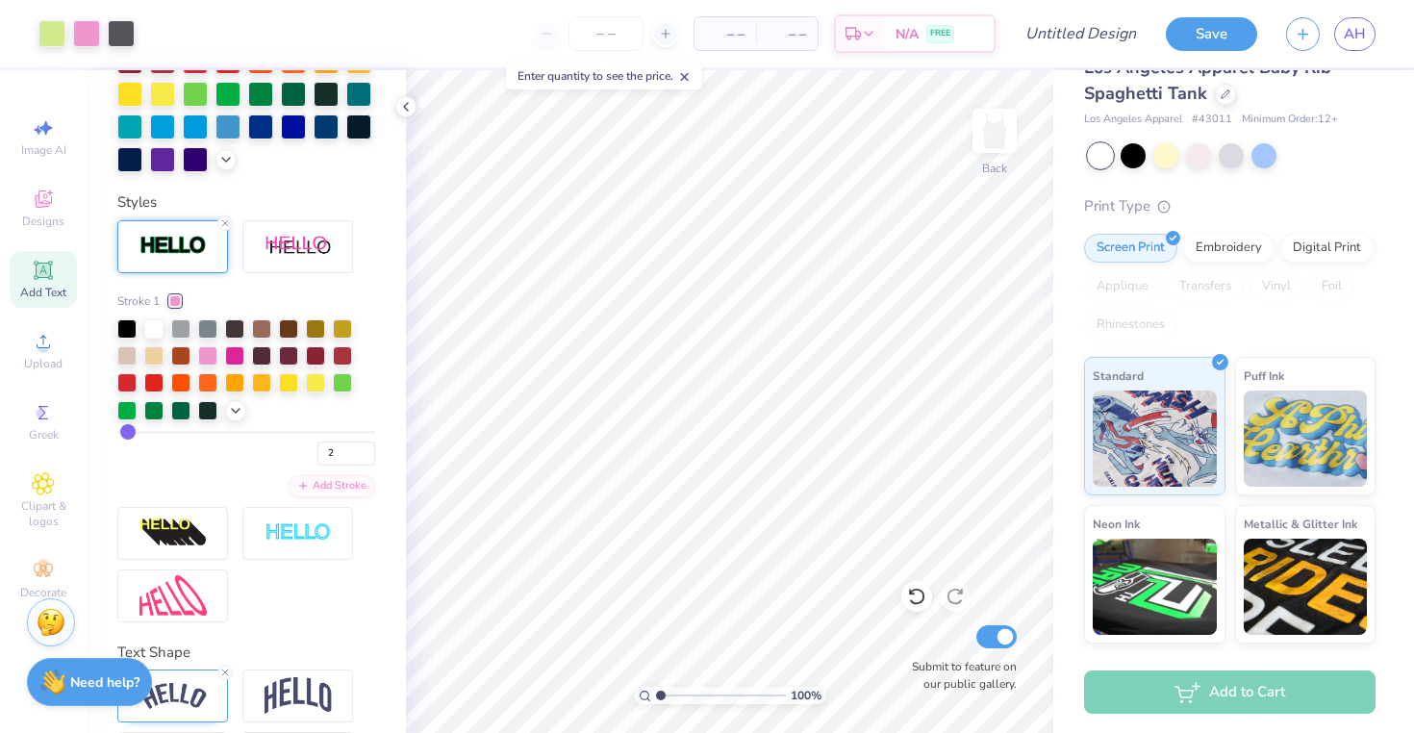
scroll to position [684, 0]
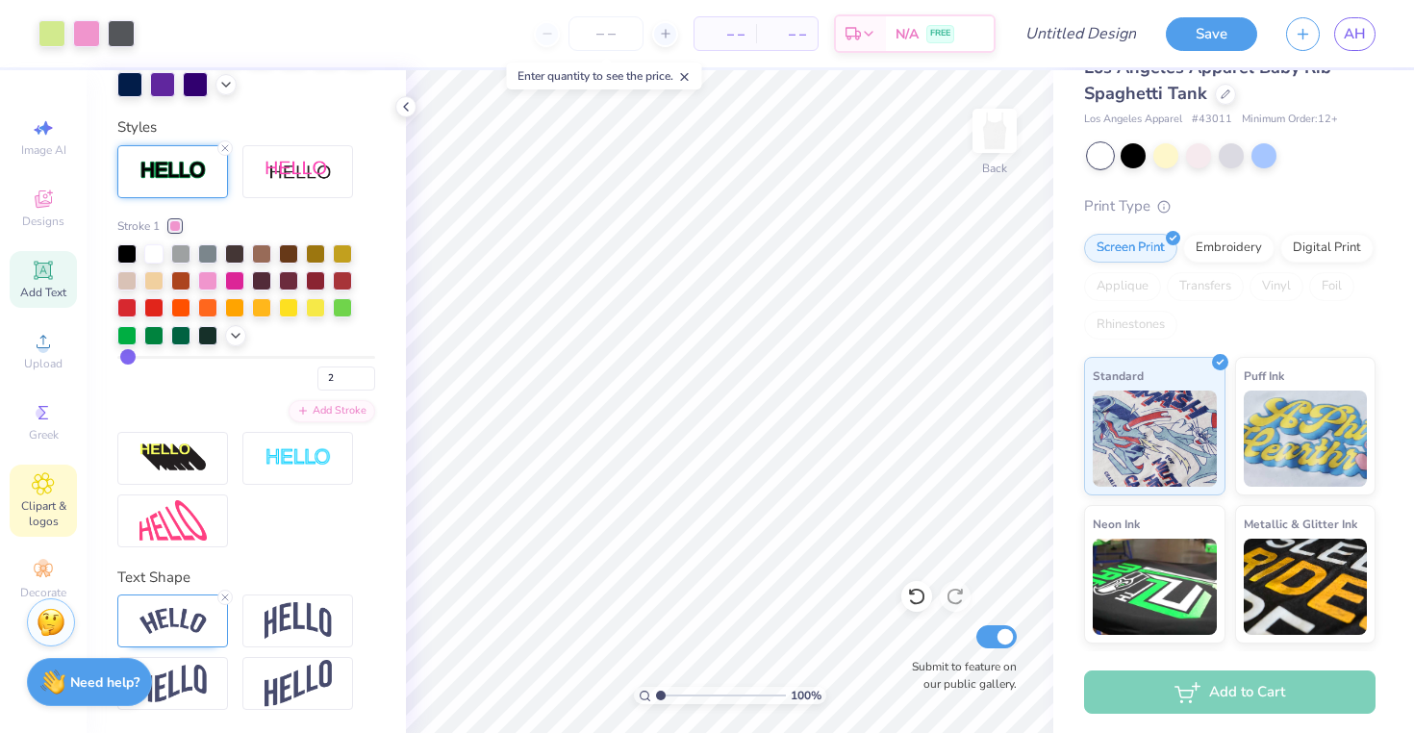
click at [49, 501] on span "Clipart & logos" at bounding box center [43, 513] width 67 height 31
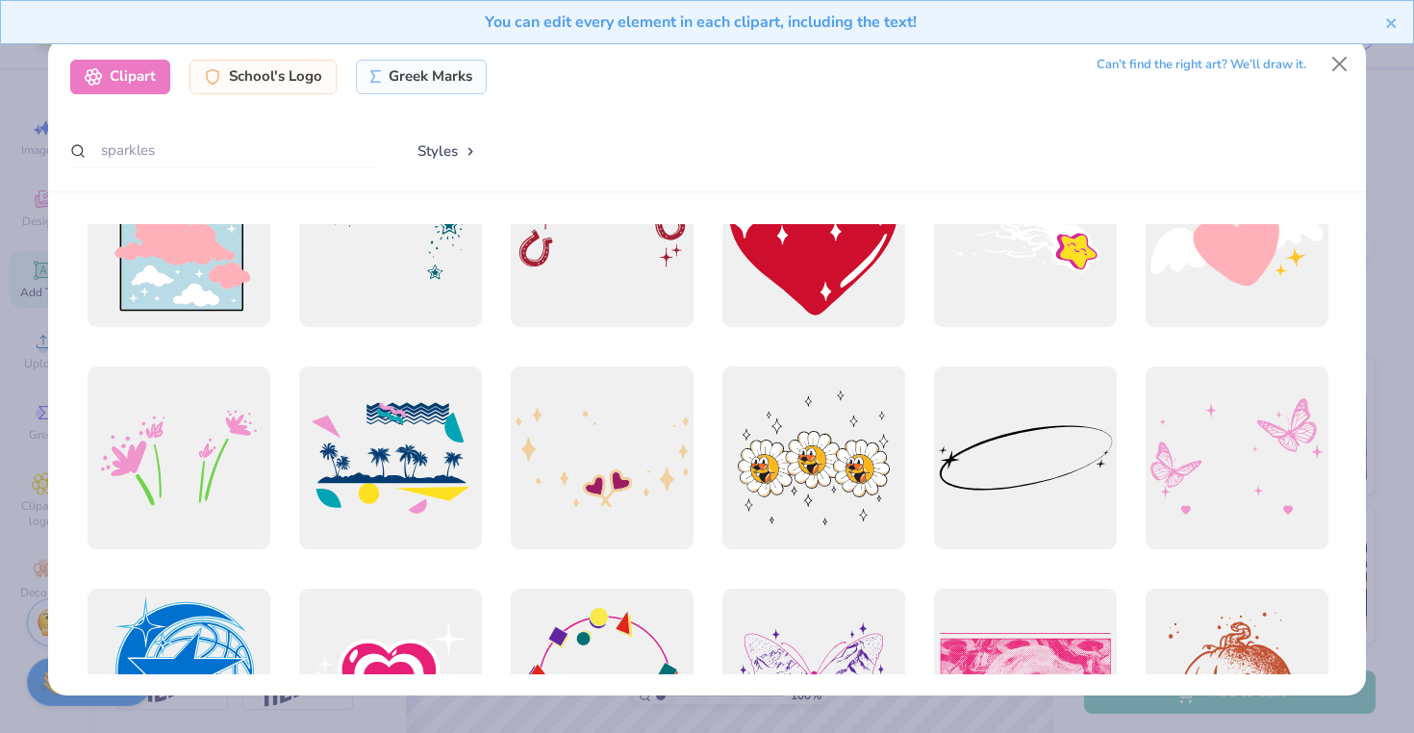
scroll to position [571, 0]
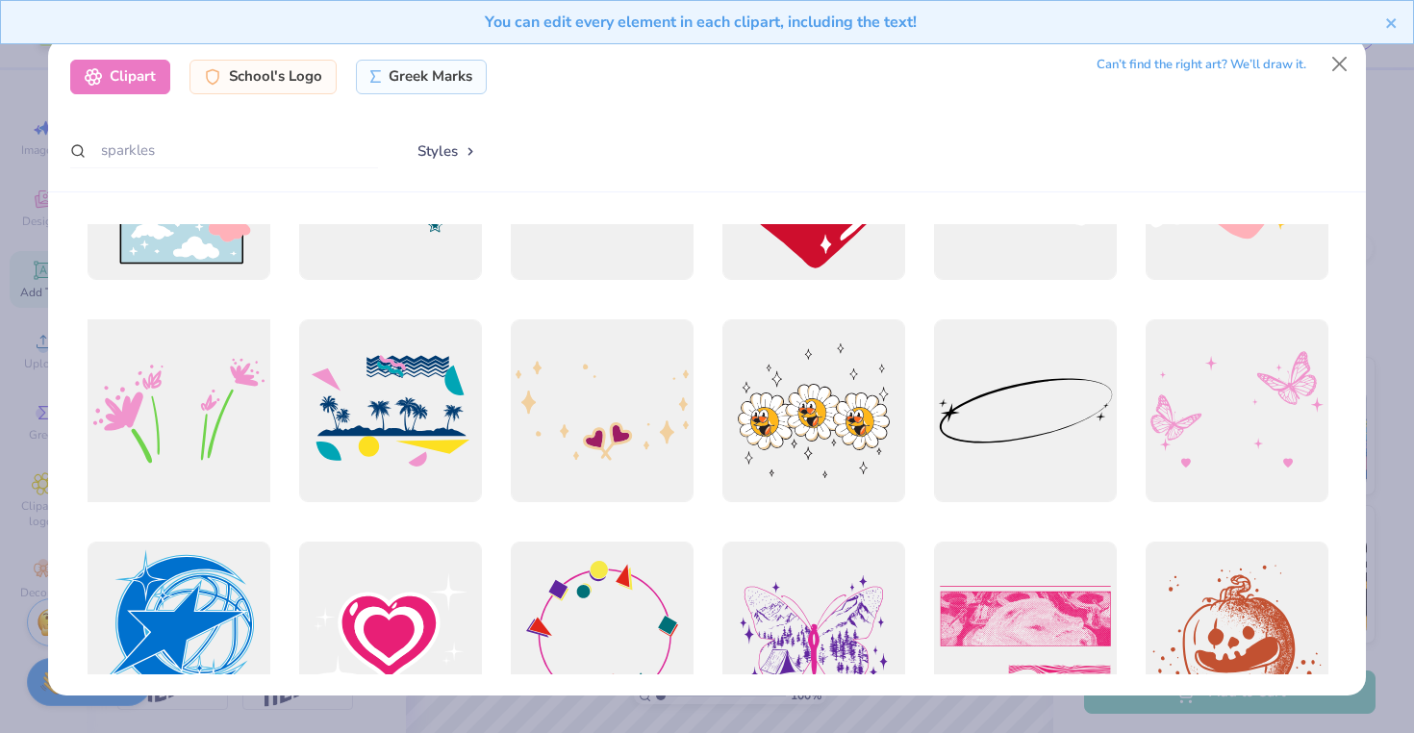
click at [173, 436] on div at bounding box center [178, 410] width 201 height 201
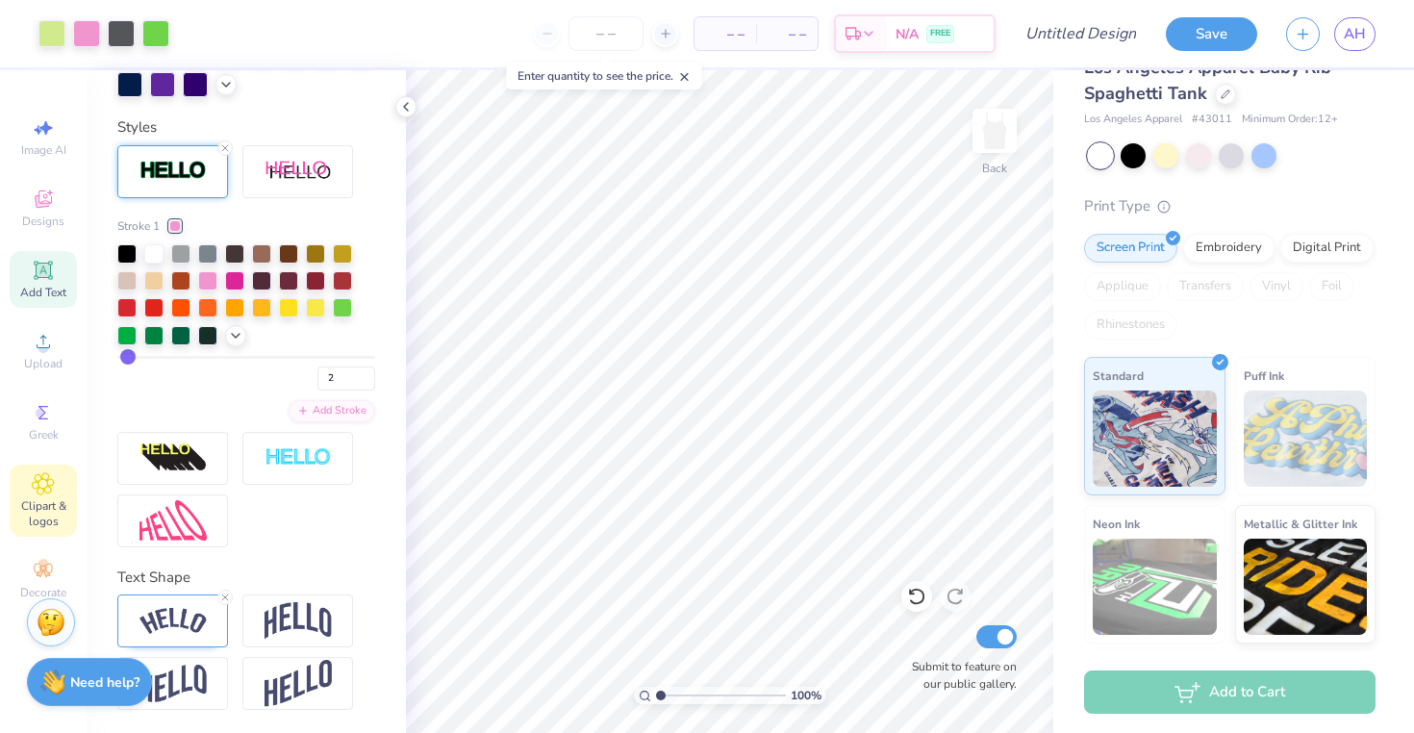
click at [38, 504] on span "Clipart & logos" at bounding box center [43, 513] width 67 height 31
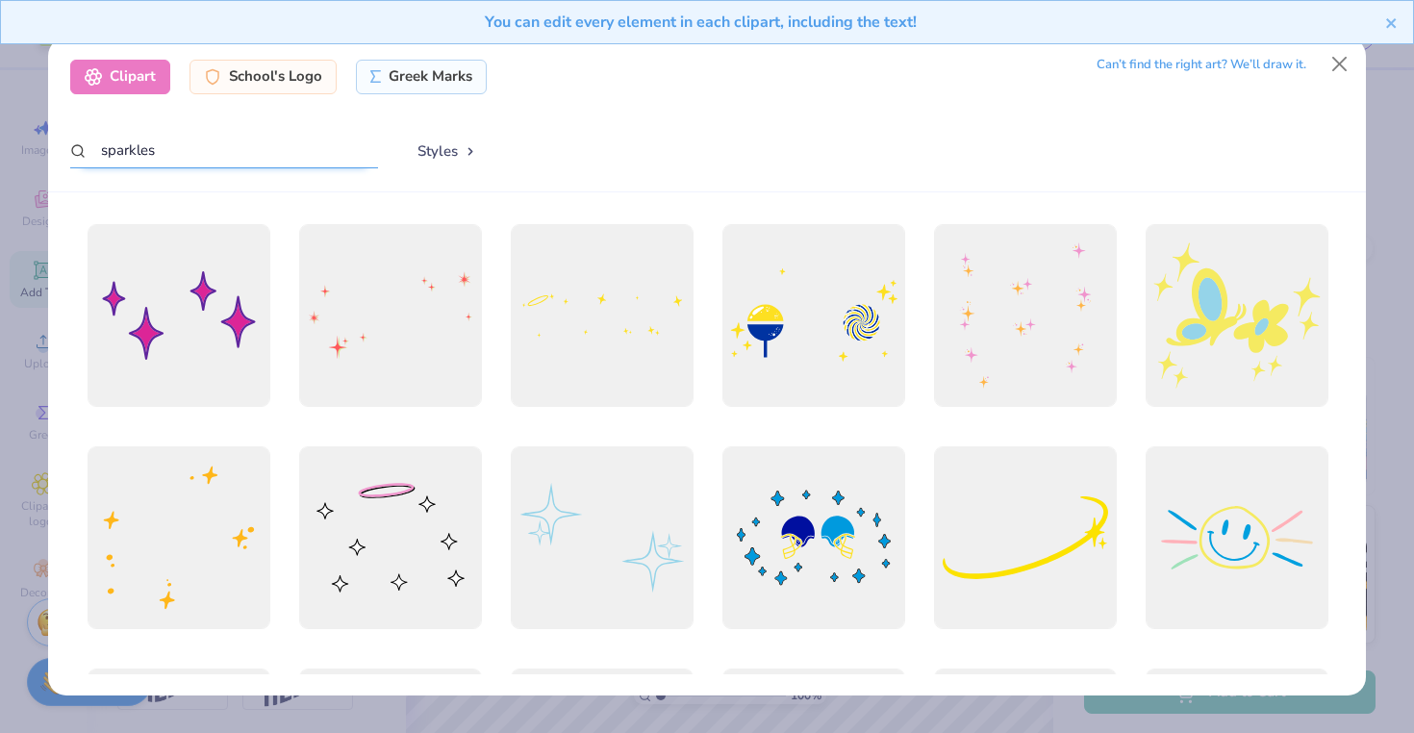
click at [238, 154] on input "sparkles" at bounding box center [224, 151] width 308 height 36
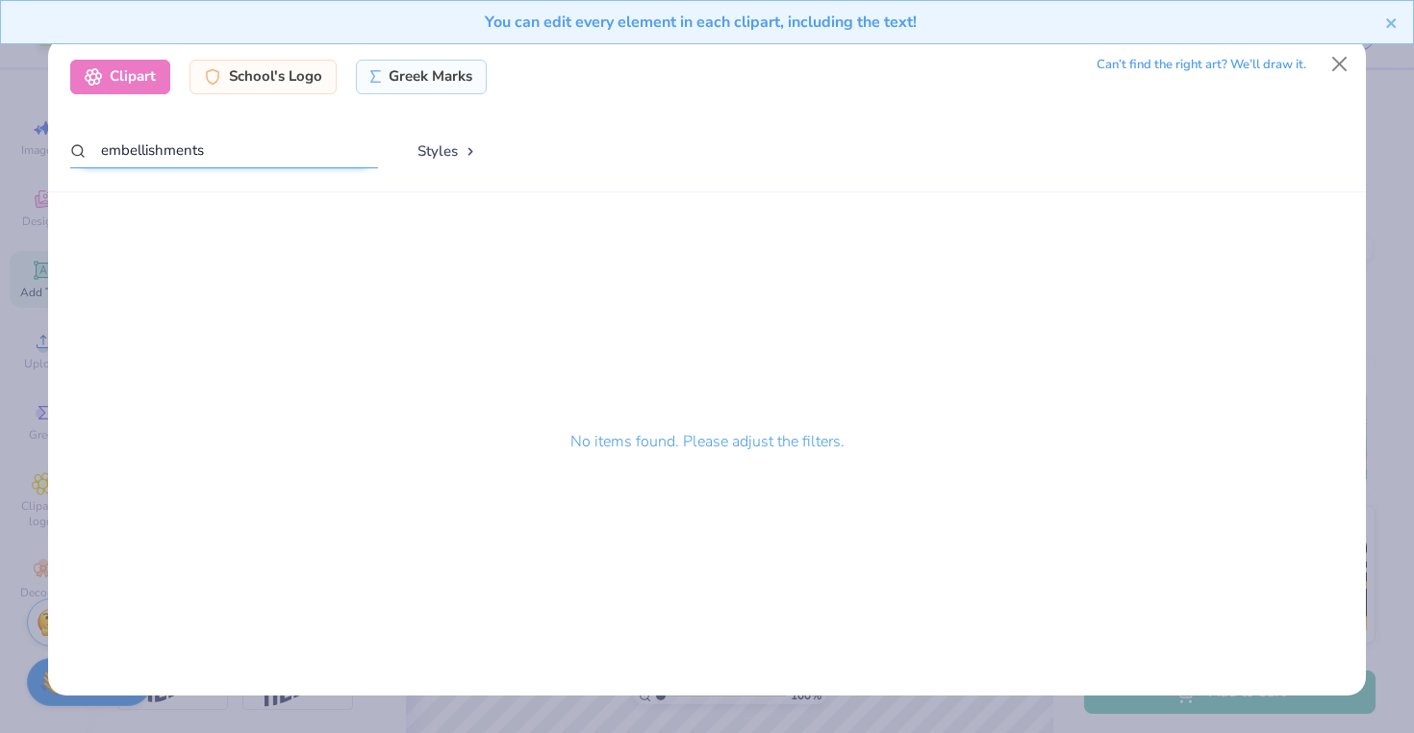
click at [260, 153] on input "embellishments" at bounding box center [224, 151] width 308 height 36
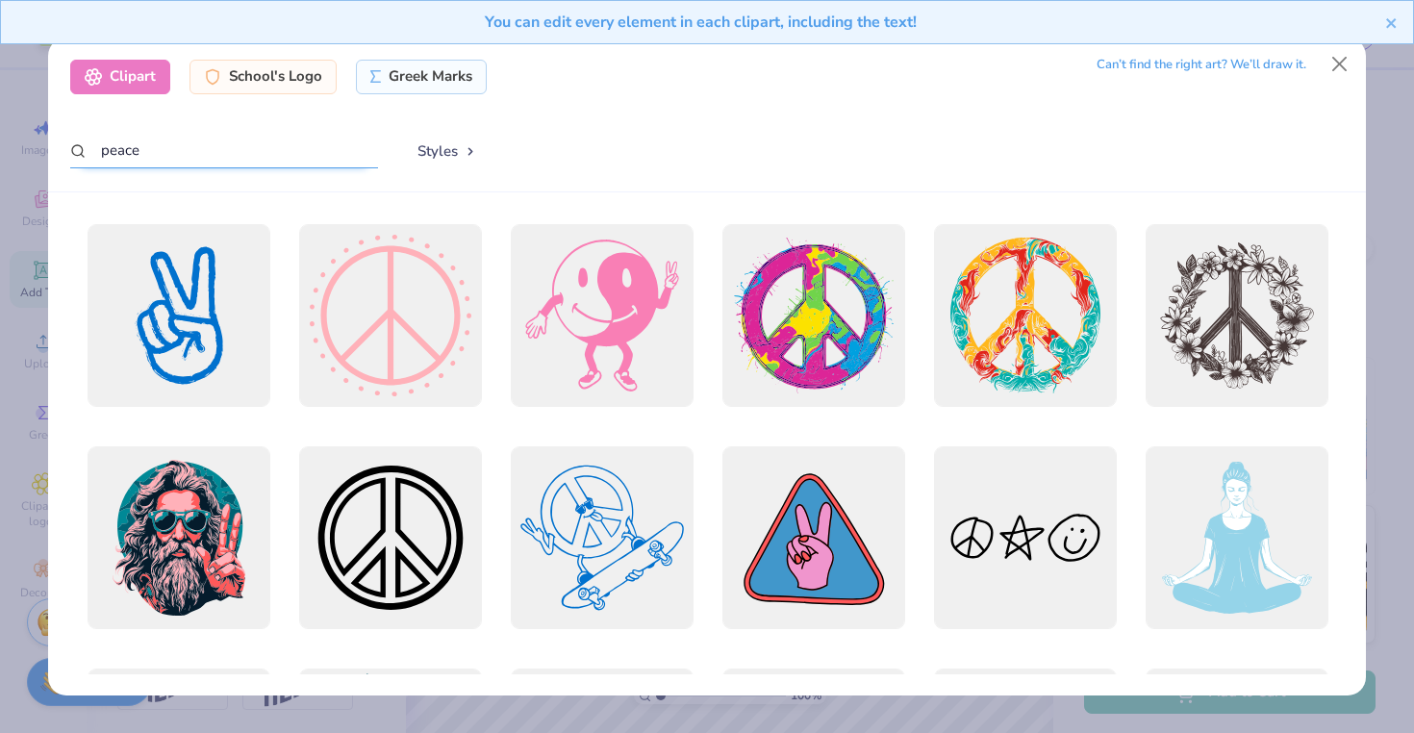
click at [248, 145] on input "peace" at bounding box center [224, 151] width 308 height 36
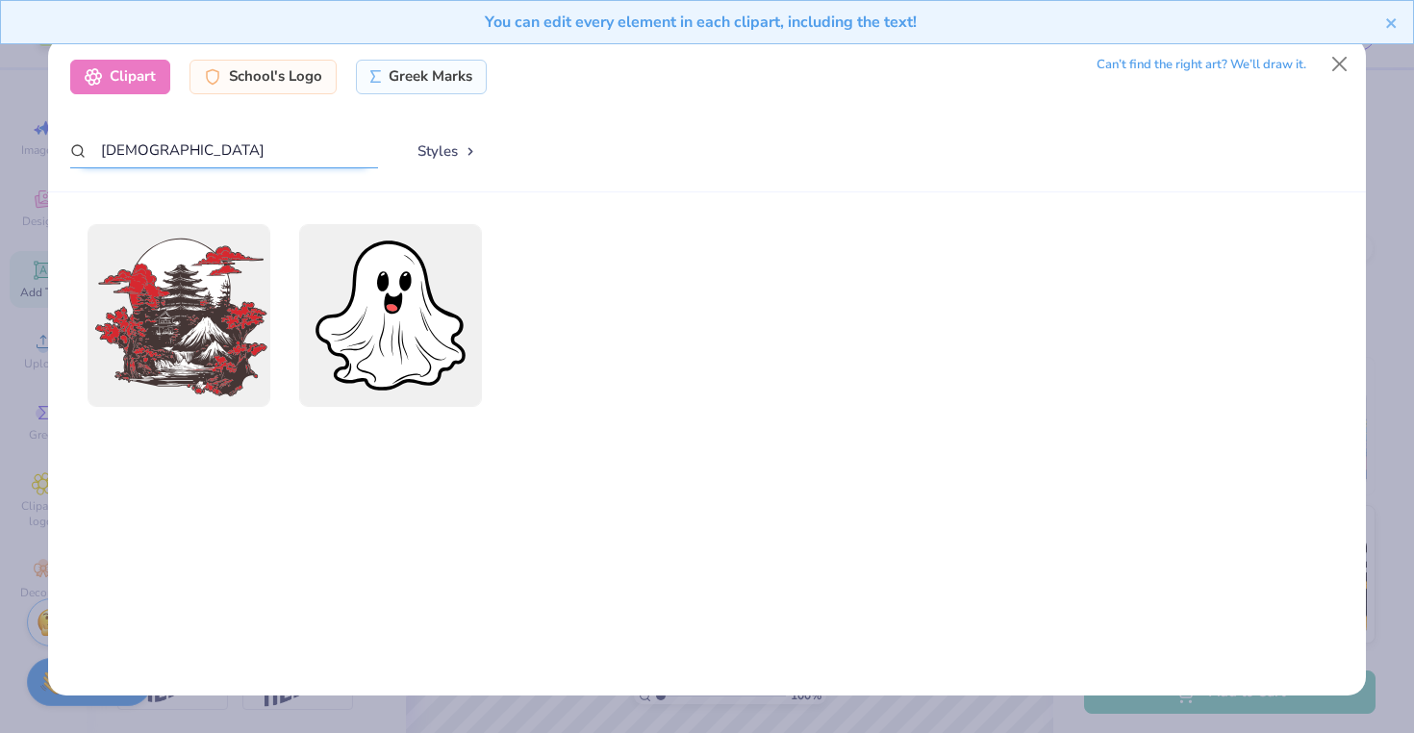
click at [120, 151] on input "[DEMOGRAPHIC_DATA]" at bounding box center [224, 151] width 308 height 36
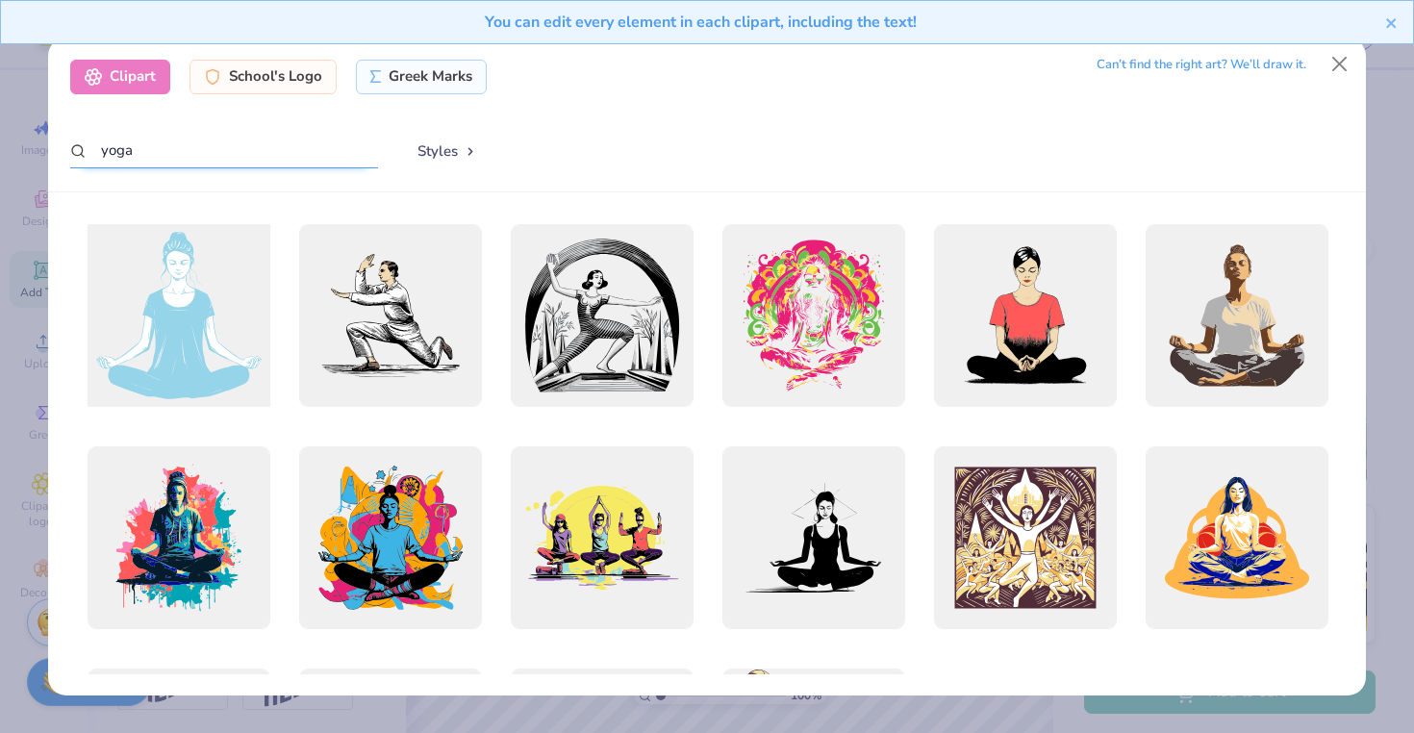
scroll to position [1, 0]
click at [178, 339] on div at bounding box center [178, 314] width 201 height 201
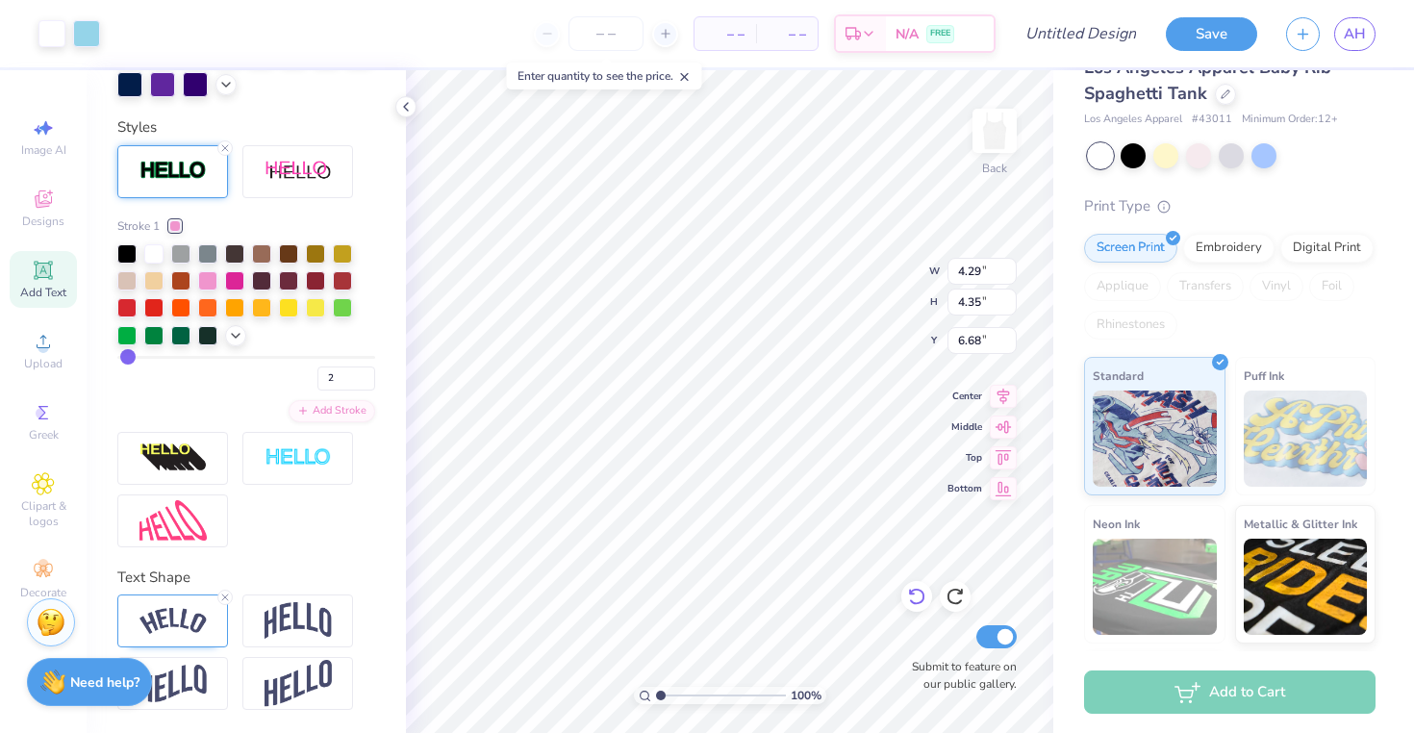
click at [915, 597] on icon at bounding box center [916, 596] width 19 height 19
click at [918, 597] on icon at bounding box center [916, 596] width 19 height 19
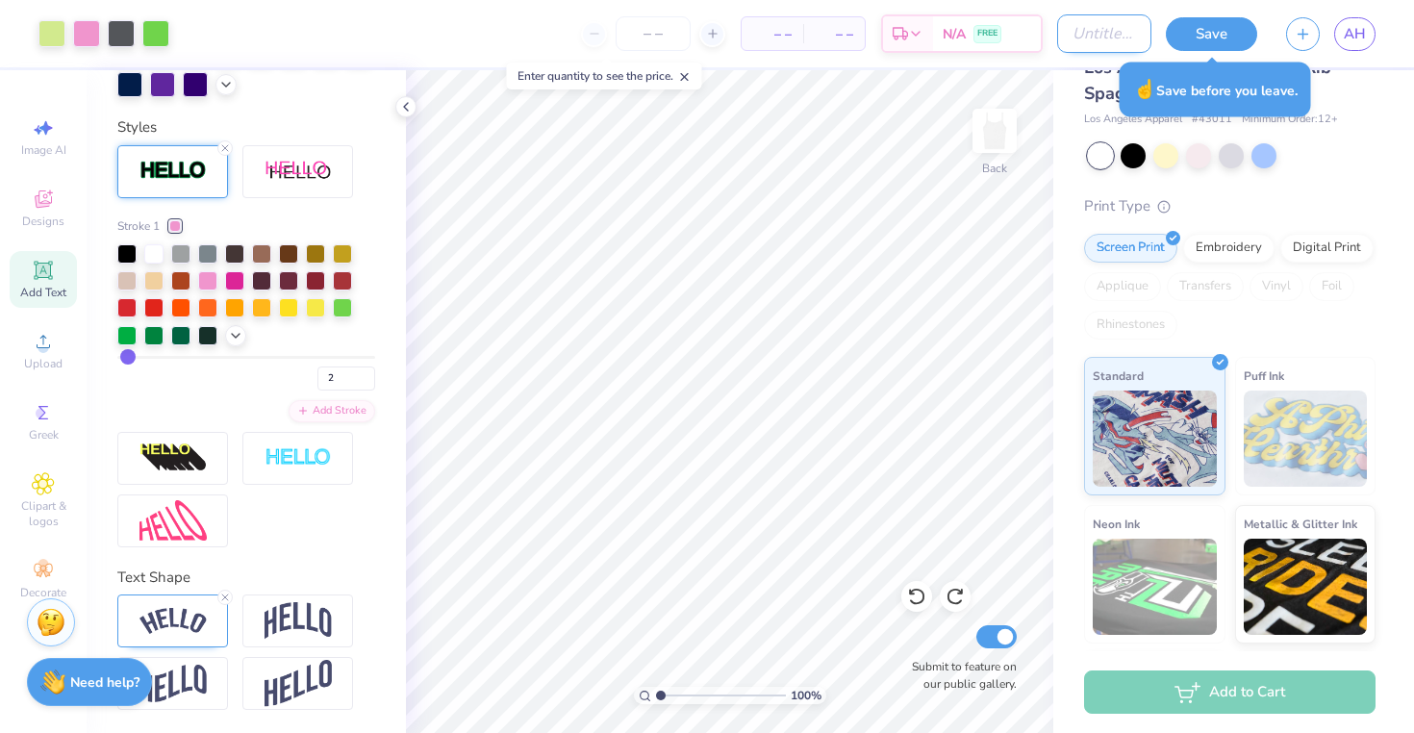
click at [1070, 38] on input "Design Title" at bounding box center [1104, 33] width 94 height 38
click at [1219, 30] on button "Save" at bounding box center [1211, 34] width 91 height 34
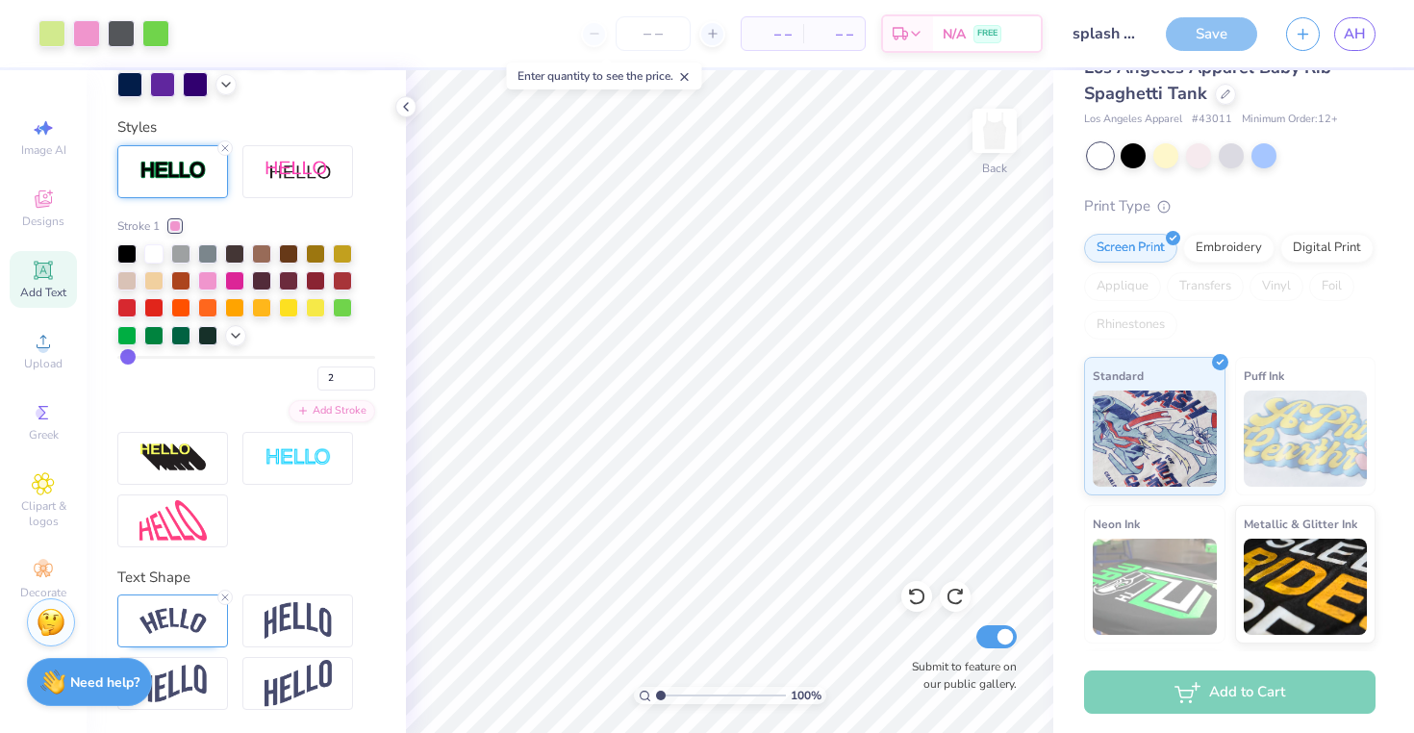
scroll to position [70, 0]
